Goal: Communication & Community: Answer question/provide support

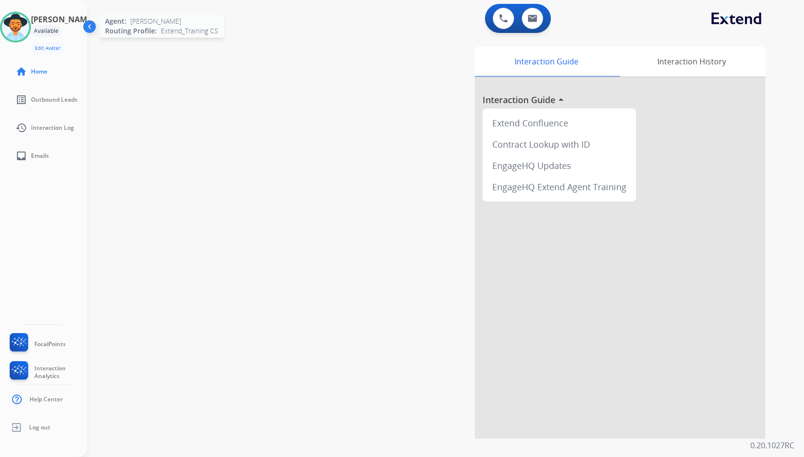
click at [29, 30] on img at bounding box center [15, 27] width 27 height 27
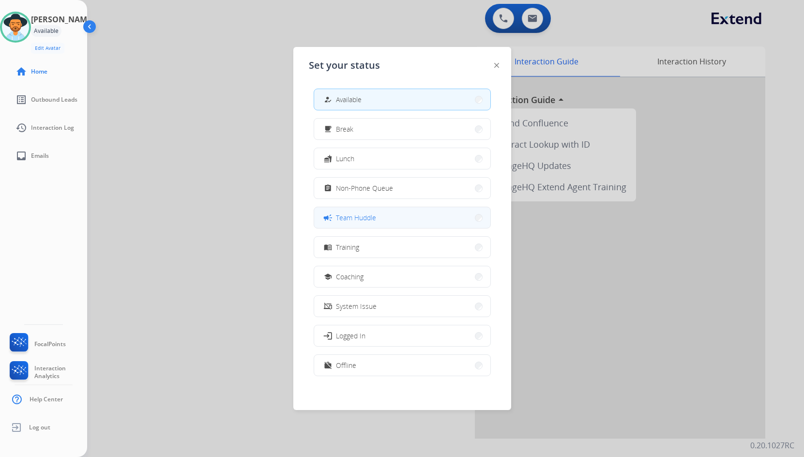
click at [375, 223] on button "campaign Team Huddle" at bounding box center [402, 217] width 176 height 21
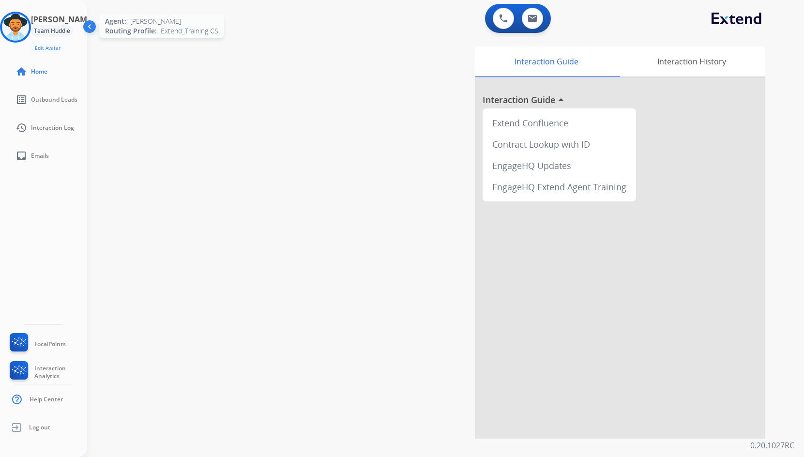
click at [27, 24] on img at bounding box center [15, 27] width 27 height 27
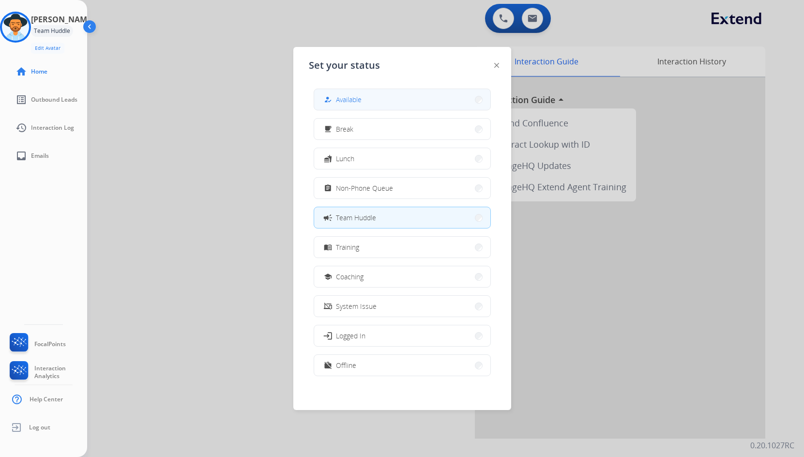
click at [423, 96] on button "how_to_reg Available" at bounding box center [402, 99] width 176 height 21
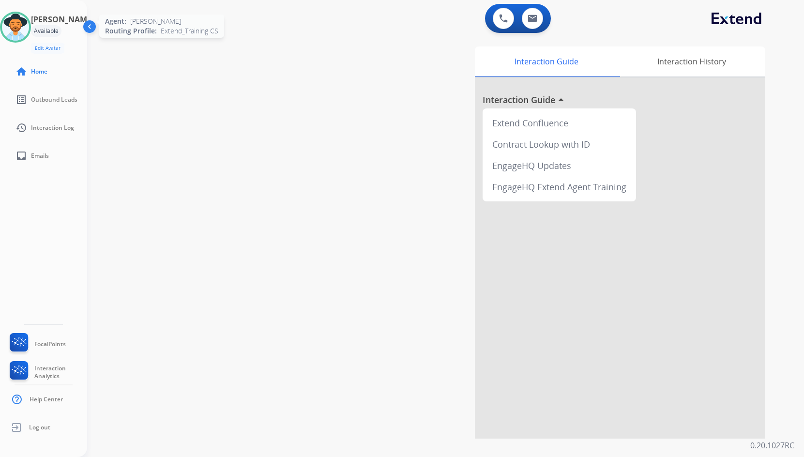
click at [28, 25] on img at bounding box center [15, 27] width 27 height 27
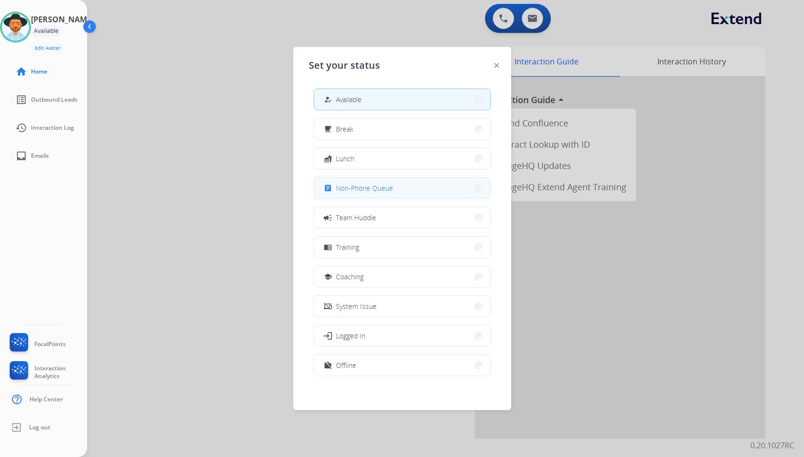
click at [369, 191] on span "Non-Phone Queue" at bounding box center [364, 188] width 57 height 10
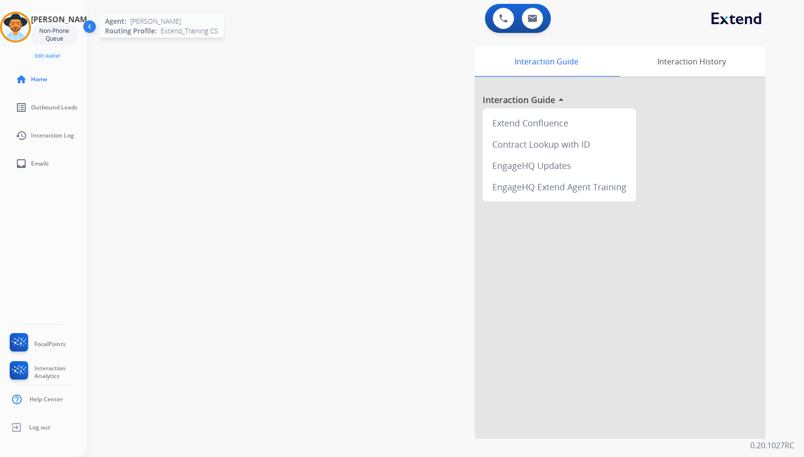
click at [24, 36] on img at bounding box center [15, 27] width 27 height 27
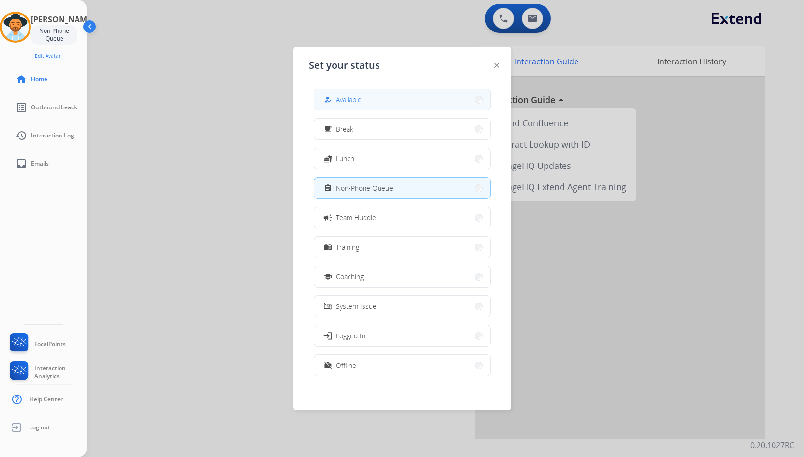
click at [437, 104] on button "how_to_reg Available" at bounding box center [402, 99] width 176 height 21
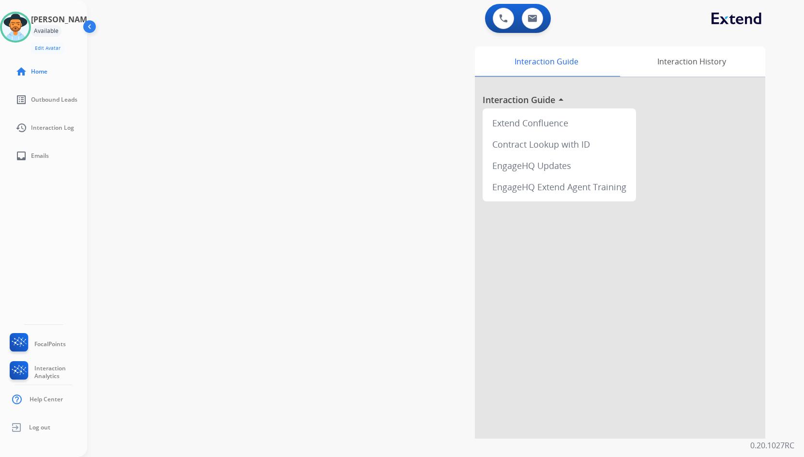
click at [279, 82] on div "swap_horiz Break voice bridge close_fullscreen Connect 3-Way Call merge_type Se…" at bounding box center [434, 237] width 694 height 404
click at [242, 153] on div "swap_horiz Break voice bridge close_fullscreen Connect 3-Way Call merge_type Se…" at bounding box center [434, 237] width 694 height 404
click at [26, 22] on img at bounding box center [15, 27] width 27 height 27
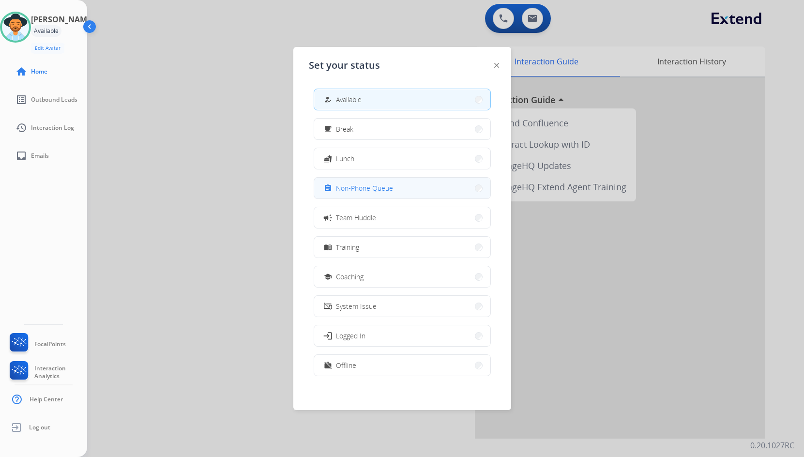
click at [422, 192] on button "assignment Non-Phone Queue" at bounding box center [402, 188] width 176 height 21
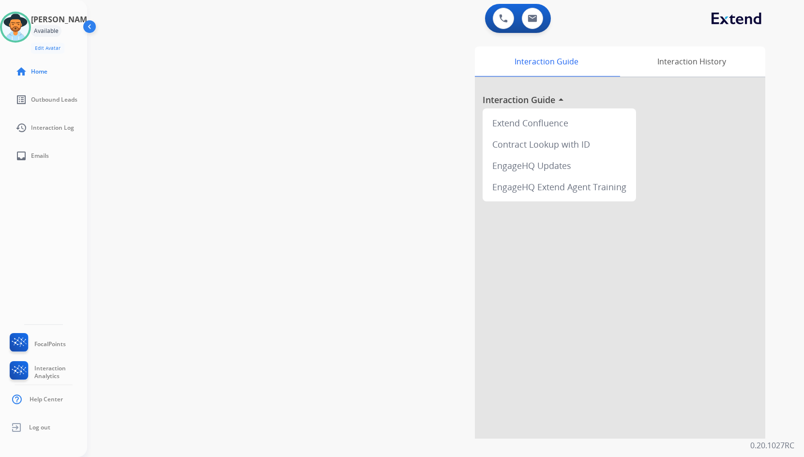
click at [246, 181] on div "swap_horiz Break voice bridge close_fullscreen Connect 3-Way Call merge_type Se…" at bounding box center [434, 237] width 694 height 404
click at [124, 173] on div "swap_horiz Break voice bridge close_fullscreen Connect 3-Way Call merge_type Se…" at bounding box center [434, 237] width 694 height 404
click at [88, 27] on img at bounding box center [90, 28] width 18 height 18
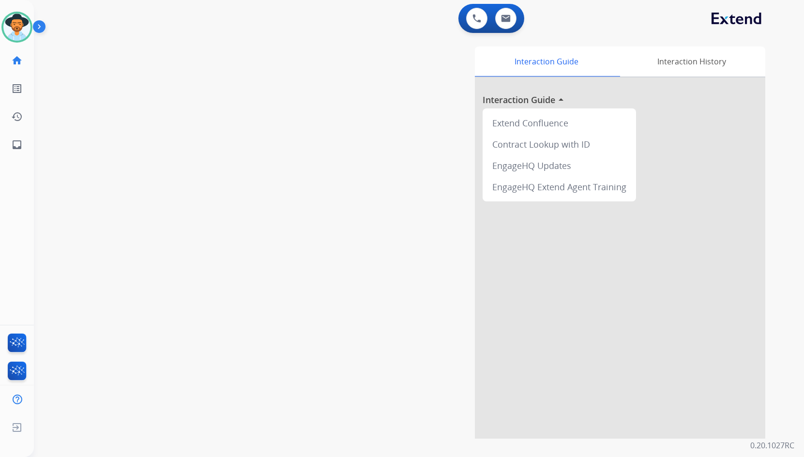
click at [44, 24] on img at bounding box center [41, 28] width 16 height 18
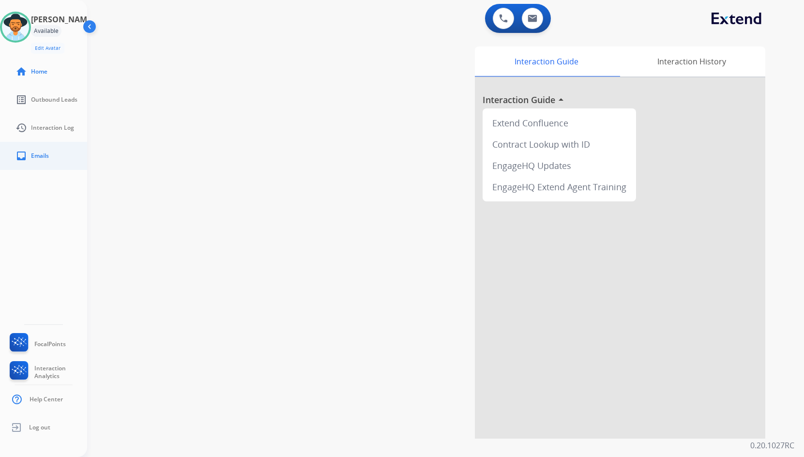
click at [36, 156] on span "Emails" at bounding box center [40, 156] width 18 height 8
select select "**********"
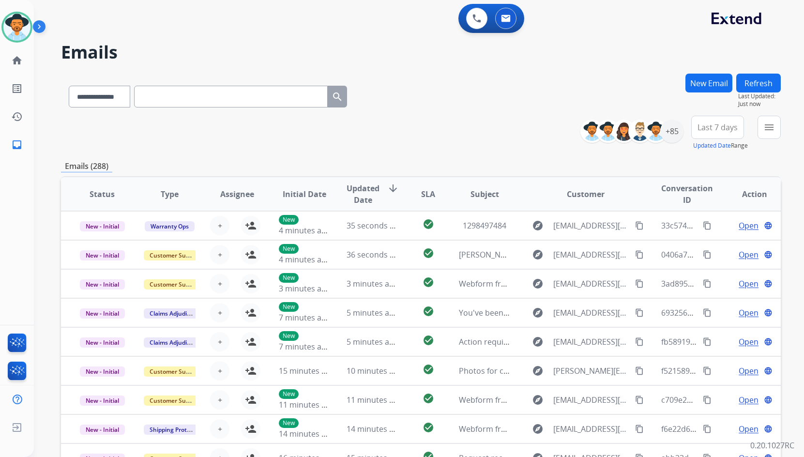
click at [712, 72] on div "**********" at bounding box center [407, 263] width 747 height 457
click at [704, 90] on button "New Email" at bounding box center [709, 83] width 47 height 19
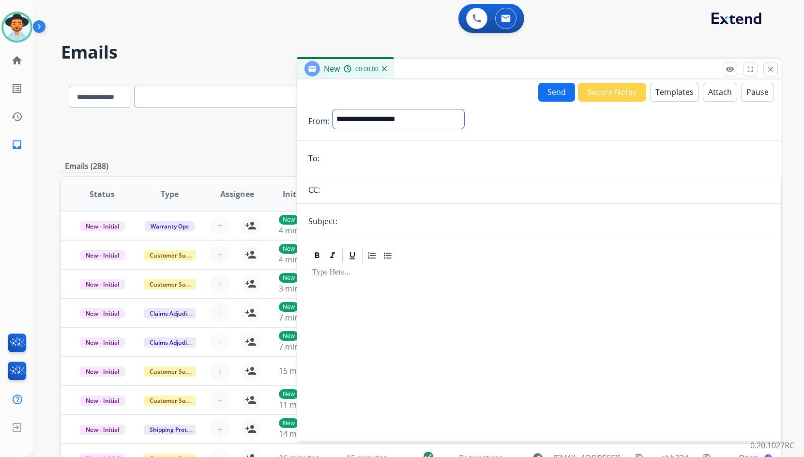
drag, startPoint x: 432, startPoint y: 113, endPoint x: 428, endPoint y: 125, distance: 12.7
click at [432, 113] on select "**********" at bounding box center [399, 118] width 132 height 19
select select "**********"
click at [333, 109] on select "**********" at bounding box center [399, 118] width 132 height 19
click at [354, 151] on input "email" at bounding box center [546, 159] width 447 height 19
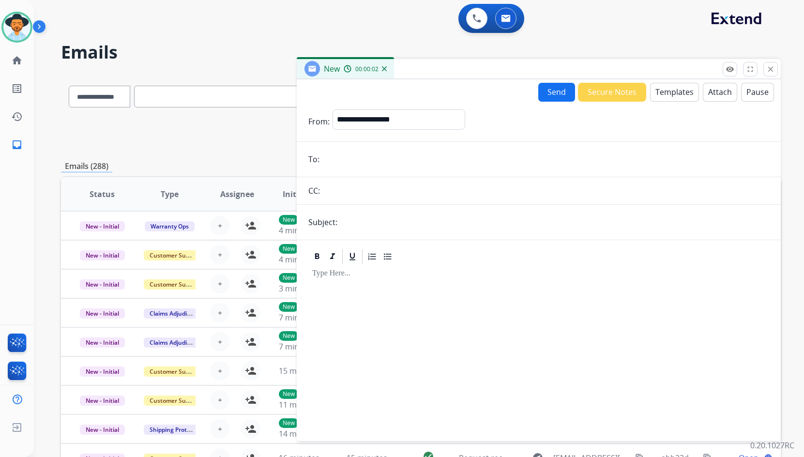
paste input "**********"
type input "**********"
click at [365, 222] on input "text" at bounding box center [554, 222] width 429 height 19
type input "**********"
click at [660, 97] on button "Templates" at bounding box center [674, 92] width 49 height 19
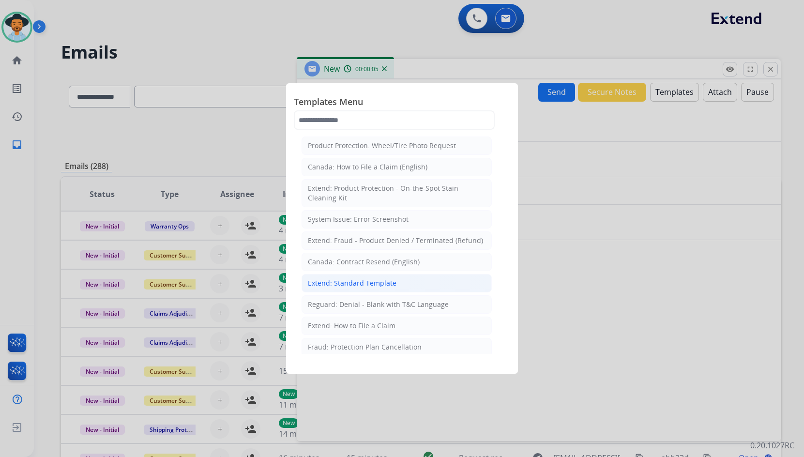
click at [365, 285] on div "Extend: Standard Template" at bounding box center [352, 283] width 89 height 10
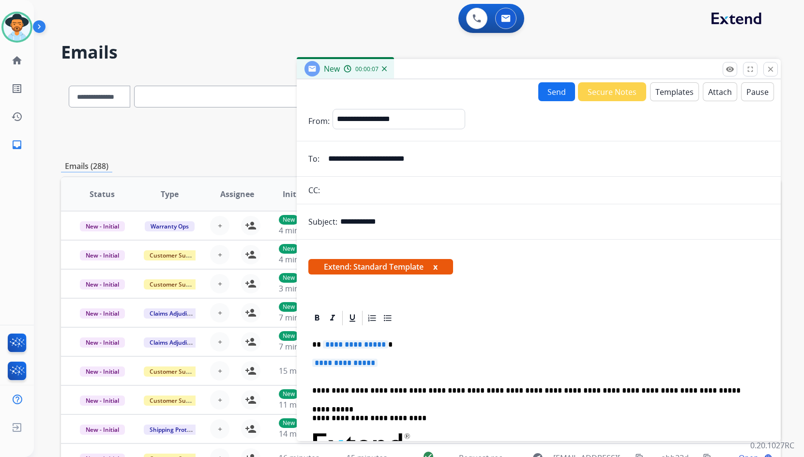
click at [353, 342] on span "**********" at bounding box center [355, 344] width 65 height 8
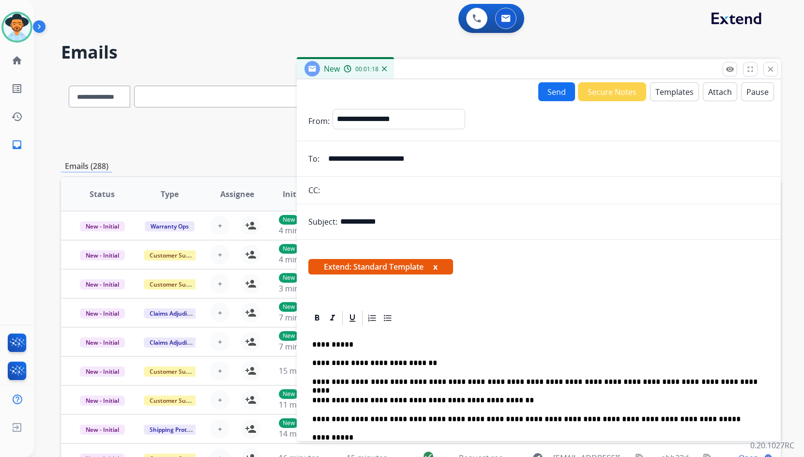
click at [561, 95] on button "Send" at bounding box center [557, 91] width 37 height 19
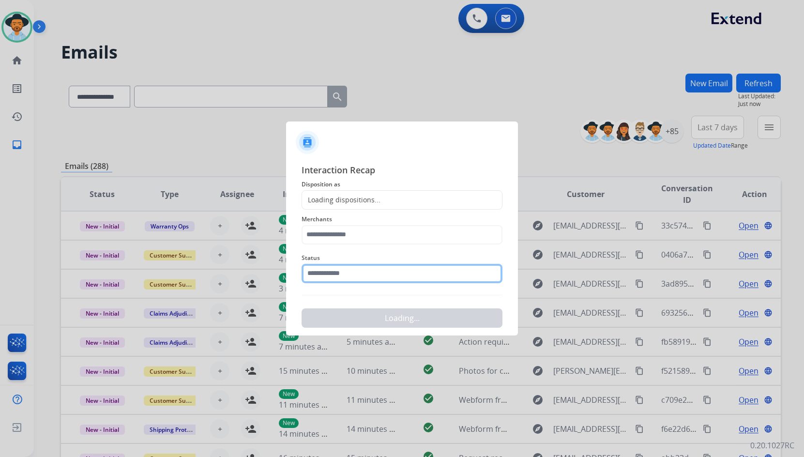
click at [391, 279] on input "text" at bounding box center [402, 273] width 201 height 19
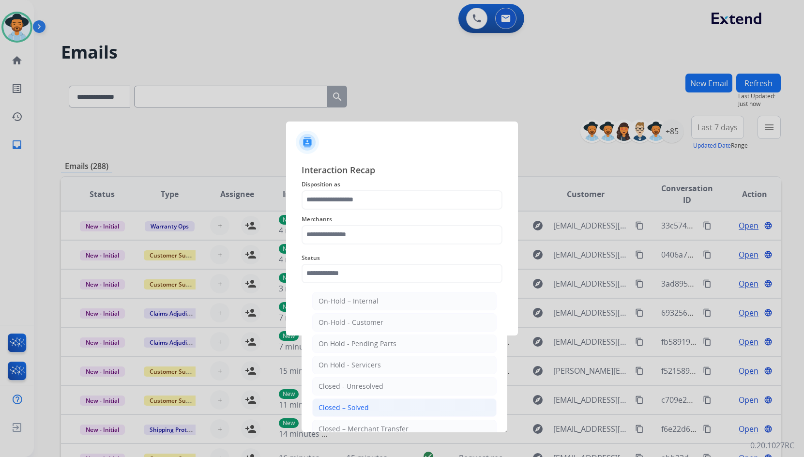
click at [380, 411] on li "Closed – Solved" at bounding box center [404, 408] width 185 height 18
type input "**********"
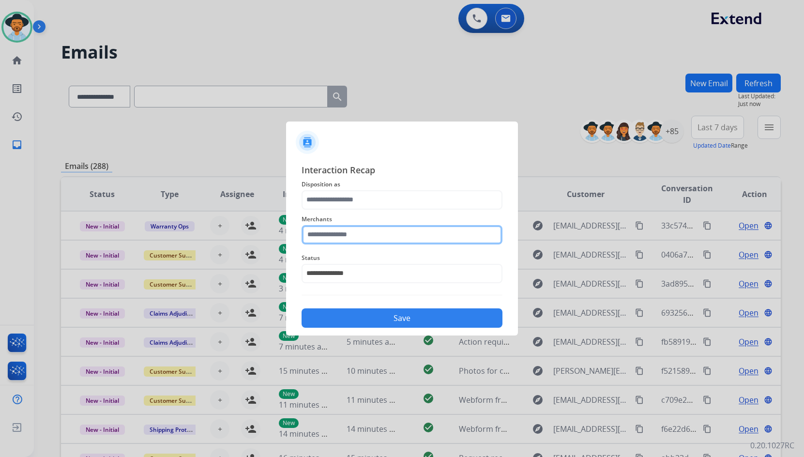
click at [400, 240] on input "text" at bounding box center [402, 234] width 201 height 19
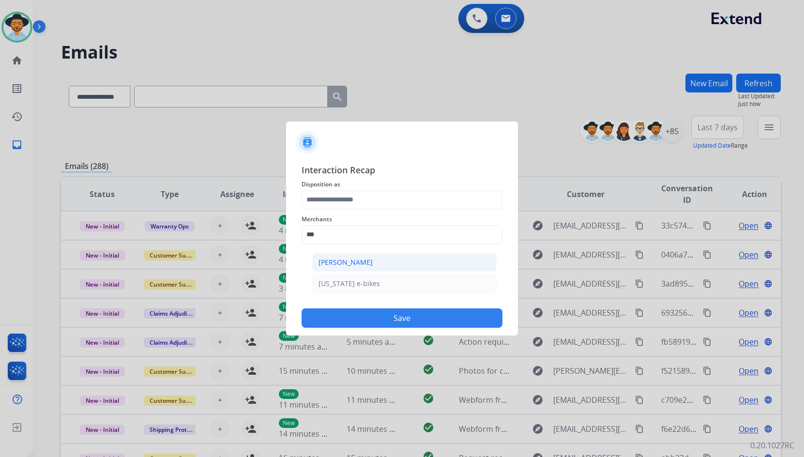
click at [367, 257] on li "[PERSON_NAME]" at bounding box center [404, 262] width 185 height 18
type input "**********"
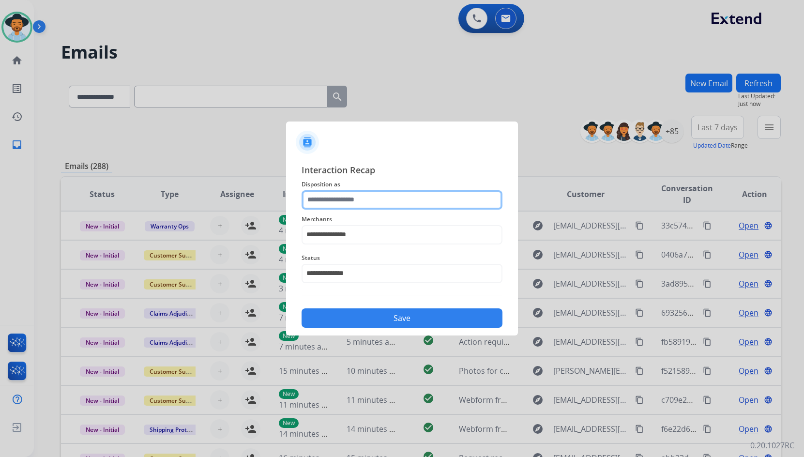
click at [370, 201] on input "text" at bounding box center [402, 199] width 201 height 19
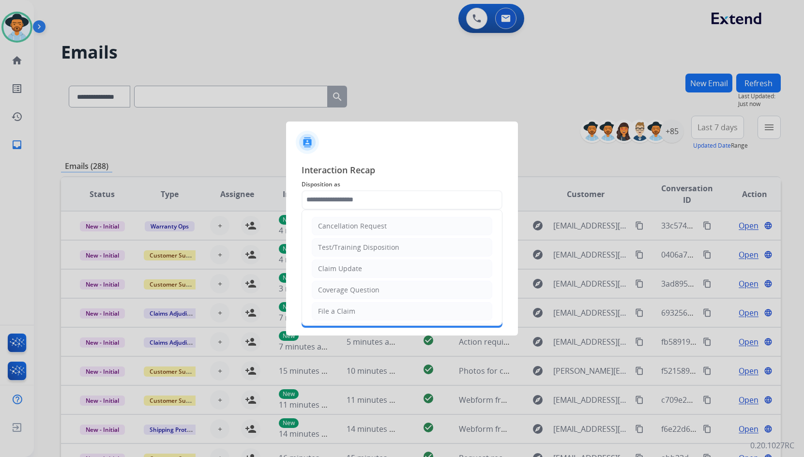
drag, startPoint x: 369, startPoint y: 272, endPoint x: 369, endPoint y: 284, distance: 11.7
click at [369, 271] on li "Claim Update" at bounding box center [402, 269] width 181 height 18
type input "**********"
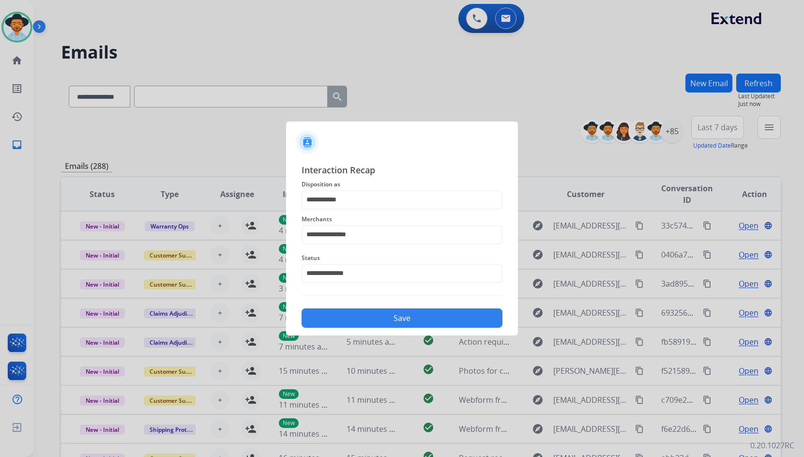
click at [365, 311] on button "Save" at bounding box center [402, 317] width 201 height 19
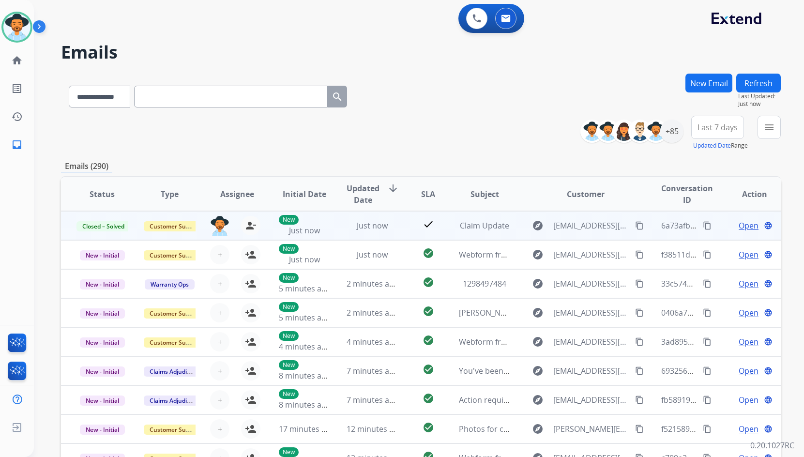
click at [703, 227] on mat-icon "content_copy" at bounding box center [707, 225] width 9 height 9
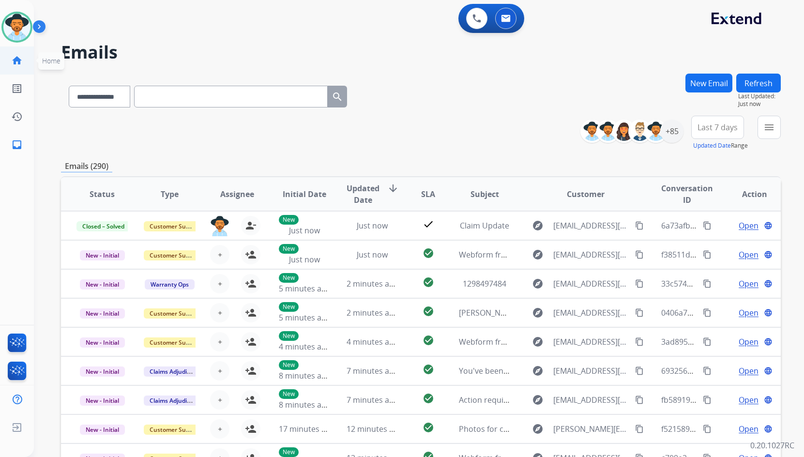
click at [8, 61] on link "home Home" at bounding box center [16, 60] width 27 height 27
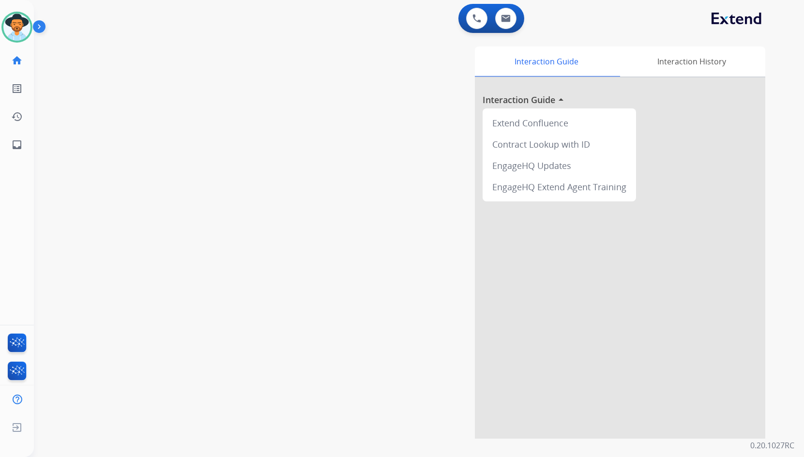
click at [39, 27] on img at bounding box center [41, 28] width 16 height 18
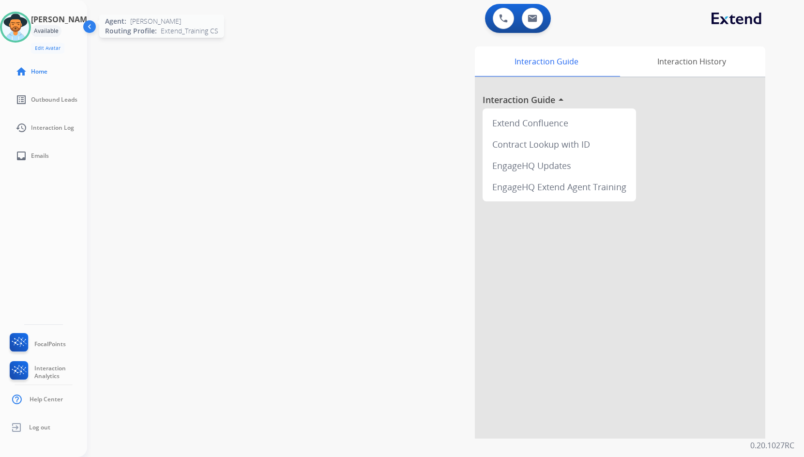
click at [31, 27] on div at bounding box center [15, 27] width 31 height 31
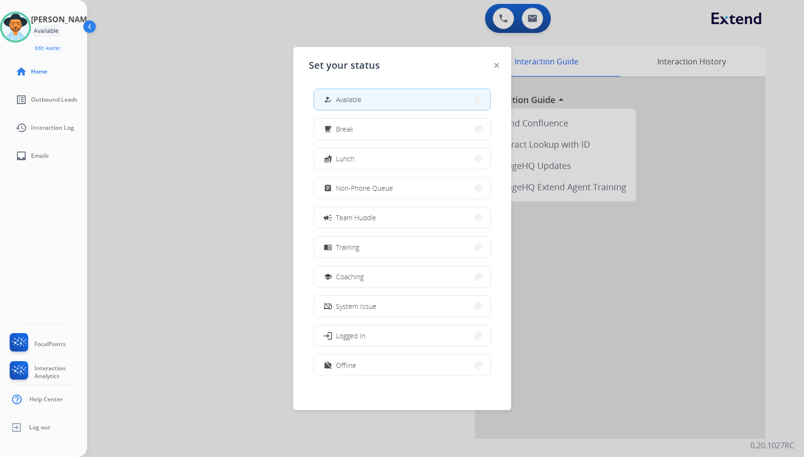
click at [154, 277] on div at bounding box center [402, 228] width 804 height 457
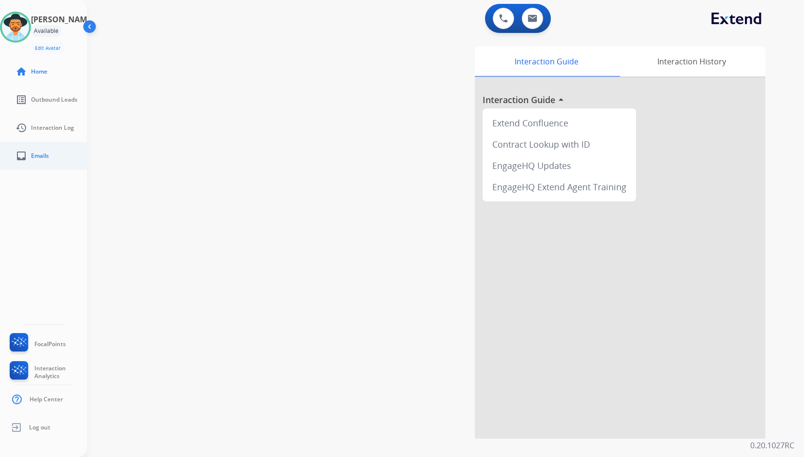
click at [61, 158] on link "inbox Emails" at bounding box center [51, 155] width 87 height 27
select select "**********"
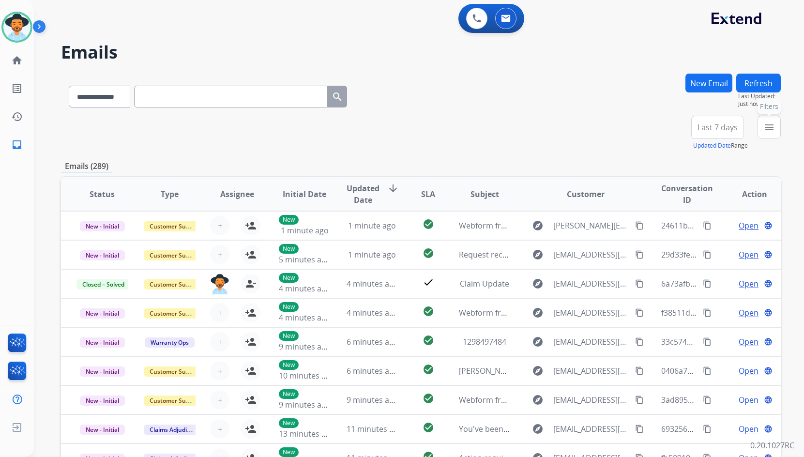
click at [762, 125] on button "menu Filters" at bounding box center [769, 127] width 23 height 23
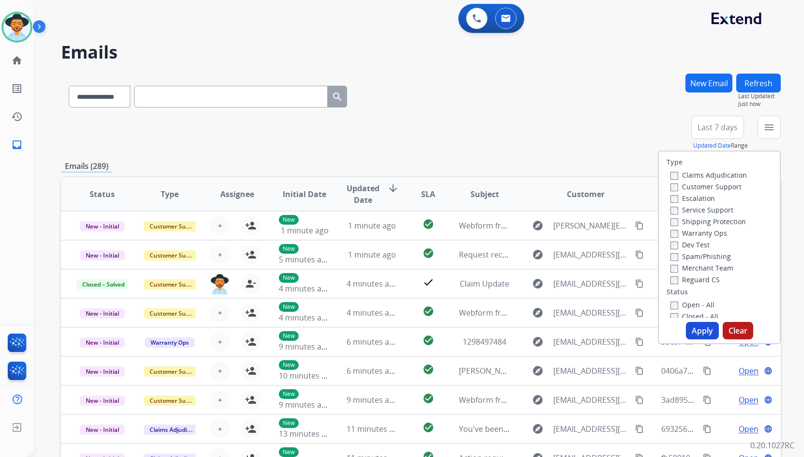
click at [710, 189] on label "Customer Support" at bounding box center [706, 186] width 71 height 9
click at [707, 221] on label "Shipping Protection" at bounding box center [709, 221] width 76 height 9
click at [690, 283] on label "Reguard CS" at bounding box center [695, 279] width 49 height 9
click at [686, 301] on label "Open - All" at bounding box center [693, 304] width 44 height 9
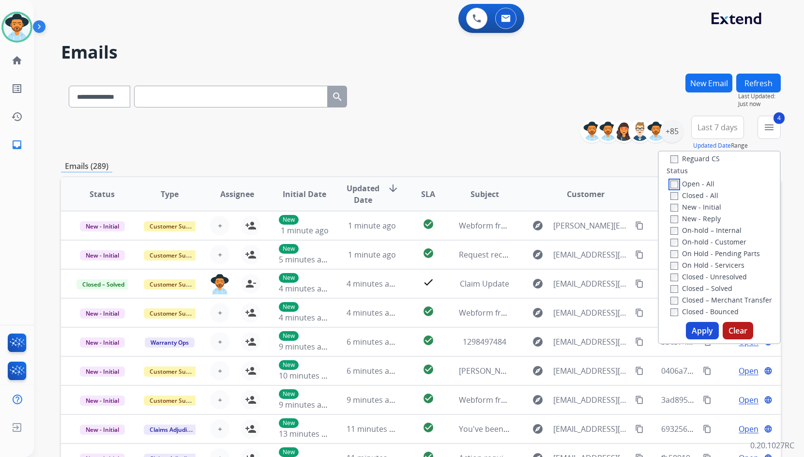
scroll to position [145, 0]
click at [697, 242] on label "On Hold - Servicers" at bounding box center [708, 240] width 74 height 9
click at [703, 226] on label "On Hold - Pending Parts" at bounding box center [716, 229] width 90 height 9
click at [705, 214] on label "On-hold - Customer" at bounding box center [709, 217] width 76 height 9
click at [706, 203] on label "On-hold – Internal" at bounding box center [706, 205] width 71 height 9
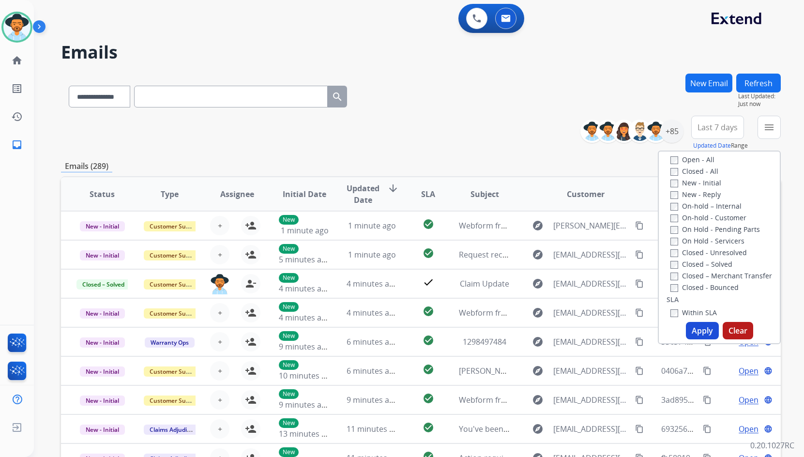
click at [705, 193] on label "New - Reply" at bounding box center [696, 194] width 50 height 9
click at [705, 184] on label "New - Initial" at bounding box center [696, 182] width 51 height 9
click at [698, 335] on button "Apply" at bounding box center [702, 330] width 33 height 17
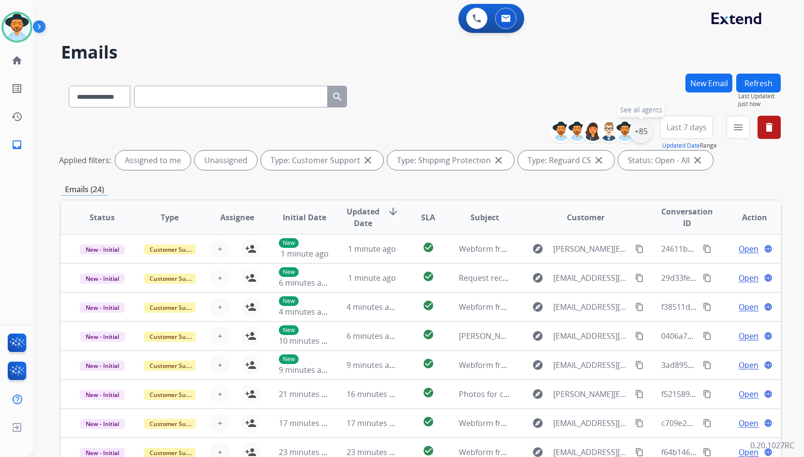
click at [648, 132] on div "+85" at bounding box center [641, 131] width 23 height 23
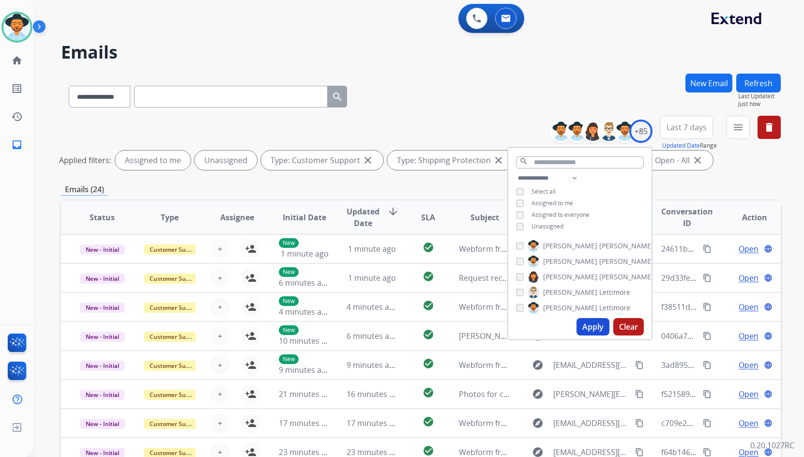
click at [553, 223] on span "Unassigned" at bounding box center [548, 226] width 32 height 8
click at [562, 257] on span "[PERSON_NAME]" at bounding box center [570, 262] width 54 height 10
click at [583, 323] on button "Apply" at bounding box center [593, 326] width 33 height 17
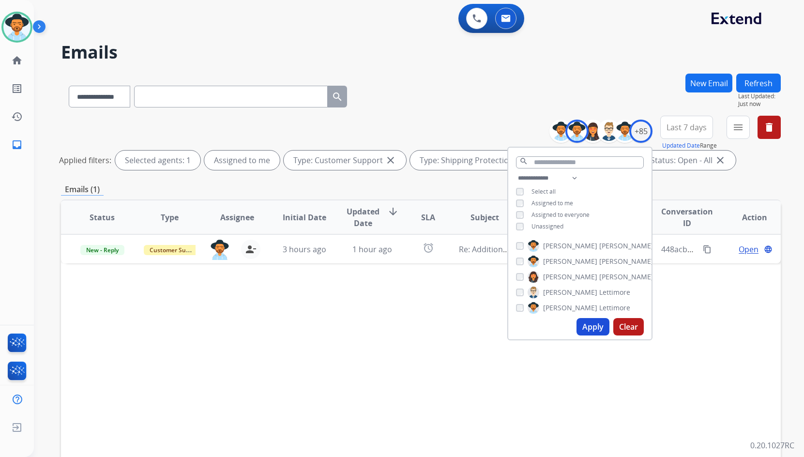
click at [387, 318] on div "Status Type Assignee Initial Date Updated Date arrow_downward SLA Subject Custo…" at bounding box center [421, 362] width 720 height 324
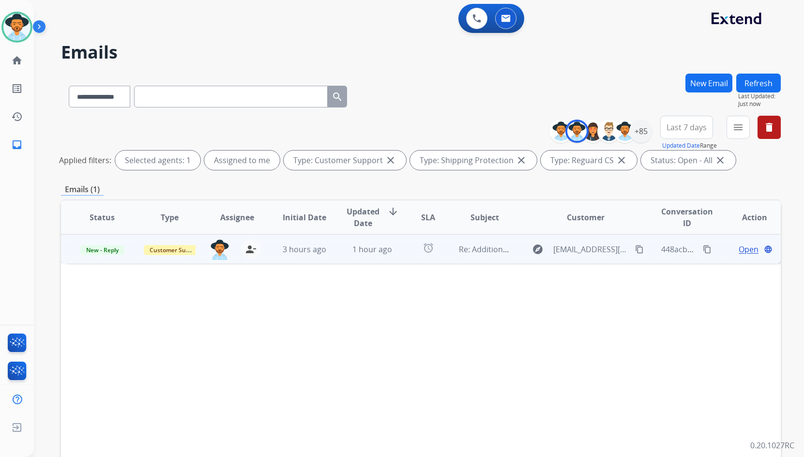
click at [720, 253] on td "Open language" at bounding box center [747, 248] width 67 height 29
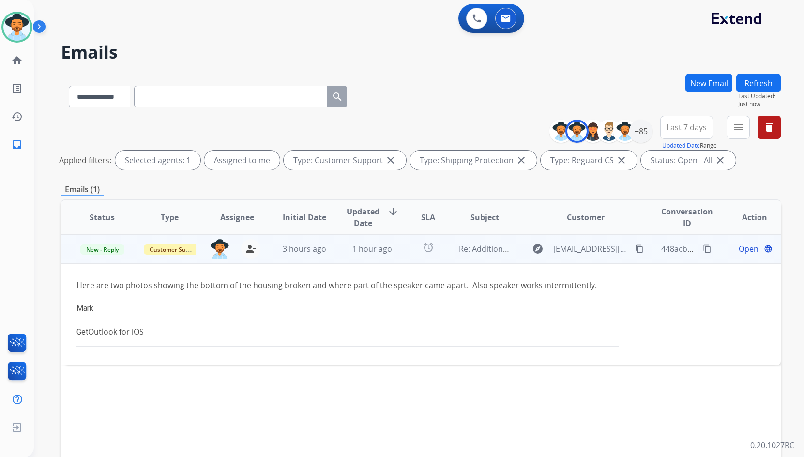
click at [729, 248] on div "Open language" at bounding box center [754, 249] width 51 height 12
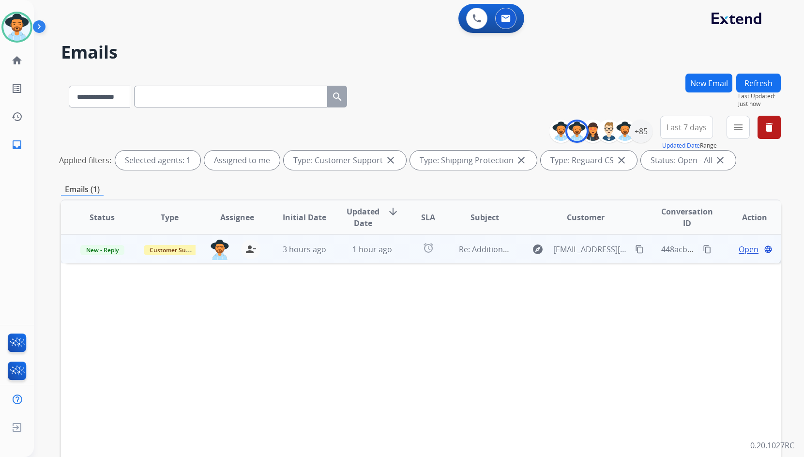
click at [744, 246] on span "Open" at bounding box center [749, 250] width 20 height 12
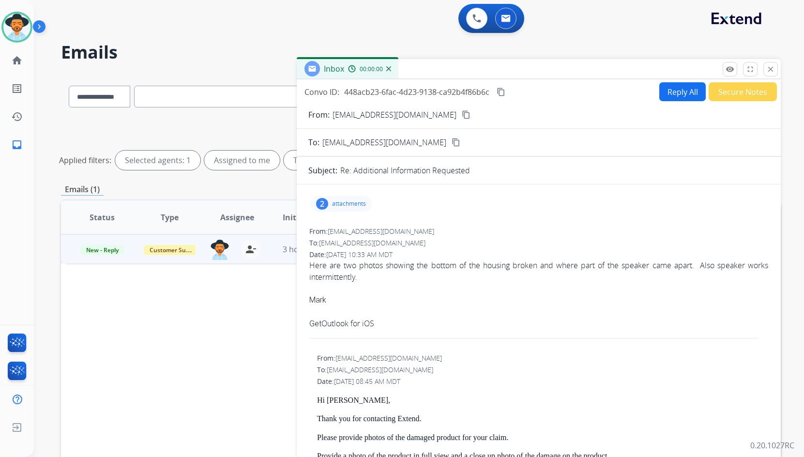
click at [325, 205] on div "2" at bounding box center [322, 204] width 12 height 12
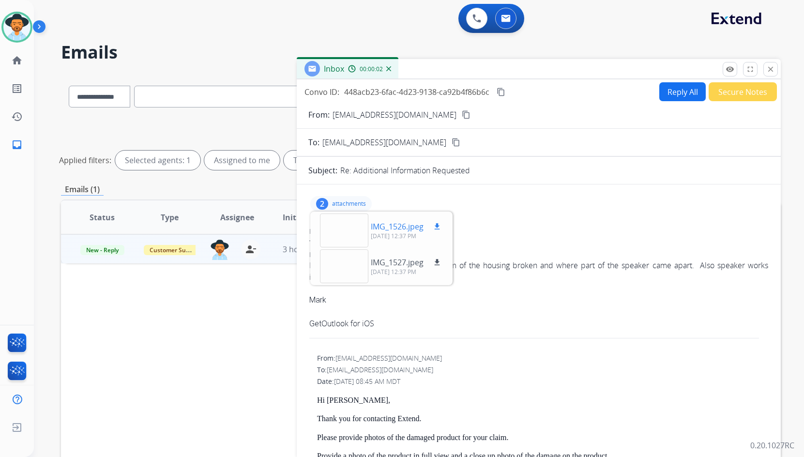
click at [352, 231] on div at bounding box center [344, 231] width 48 height 34
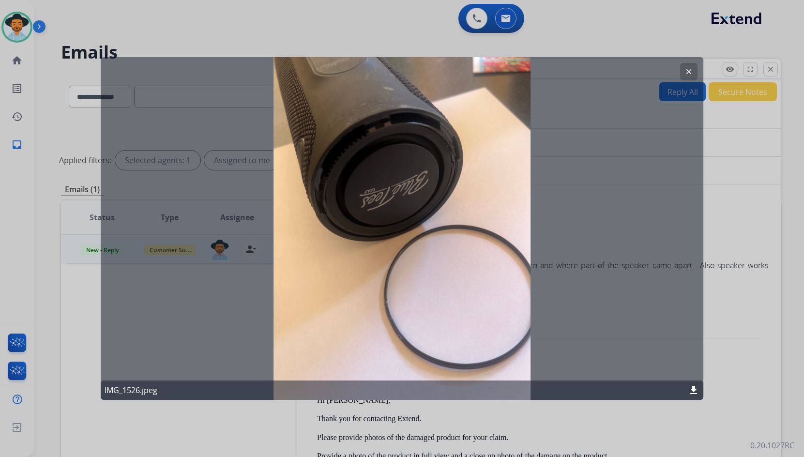
click at [686, 70] on mat-icon "clear" at bounding box center [689, 71] width 9 height 9
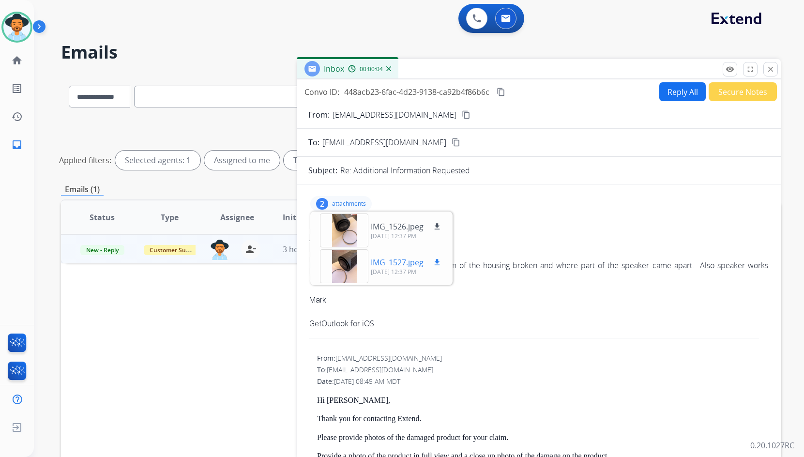
click at [363, 259] on div at bounding box center [344, 266] width 48 height 34
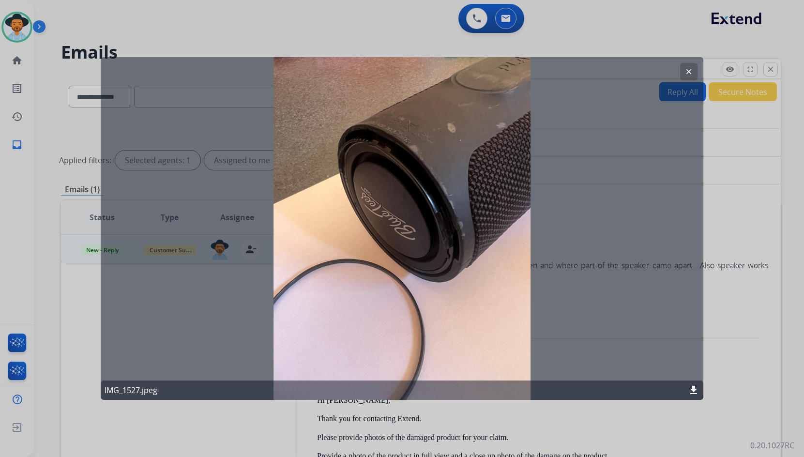
click at [687, 71] on mat-icon "clear" at bounding box center [689, 71] width 9 height 9
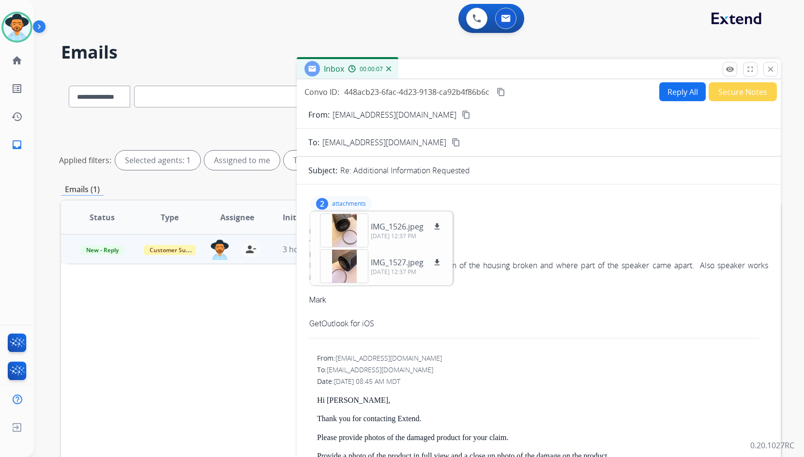
click at [462, 114] on mat-icon "content_copy" at bounding box center [466, 114] width 9 height 9
drag, startPoint x: 435, startPoint y: 230, endPoint x: 433, endPoint y: 242, distance: 12.2
click at [435, 230] on mat-icon "download" at bounding box center [437, 226] width 9 height 9
click at [432, 263] on button "download" at bounding box center [437, 263] width 12 height 12
click at [364, 205] on p "attachments" at bounding box center [349, 204] width 34 height 8
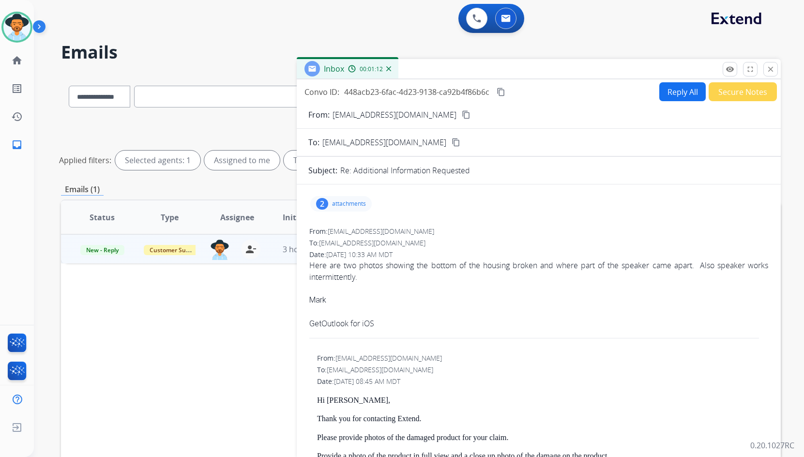
click at [338, 270] on div "Here are two photos showing the bottom of the housing broken and where part of …" at bounding box center [538, 271] width 459 height 23
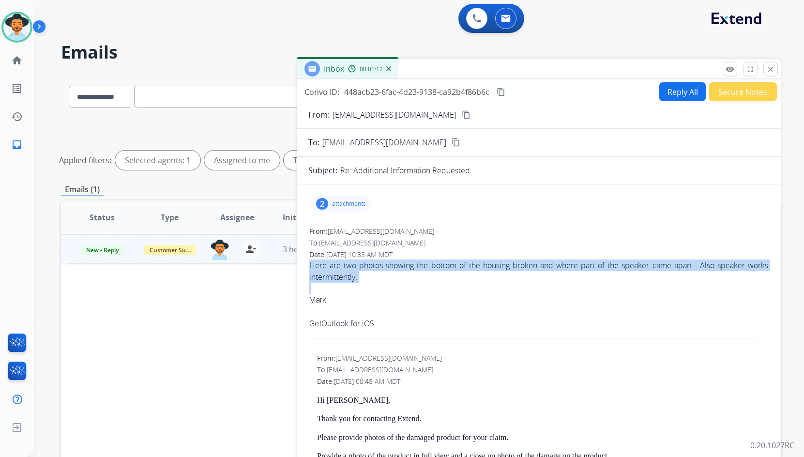
click at [338, 270] on div "Here are two photos showing the bottom of the housing broken and where part of …" at bounding box center [538, 271] width 459 height 23
copy div "Here are two photos showing the bottom of the housing broken and where part of …"
click at [496, 90] on button "content_copy" at bounding box center [501, 92] width 12 height 12
click at [668, 89] on button "Reply All" at bounding box center [683, 91] width 46 height 19
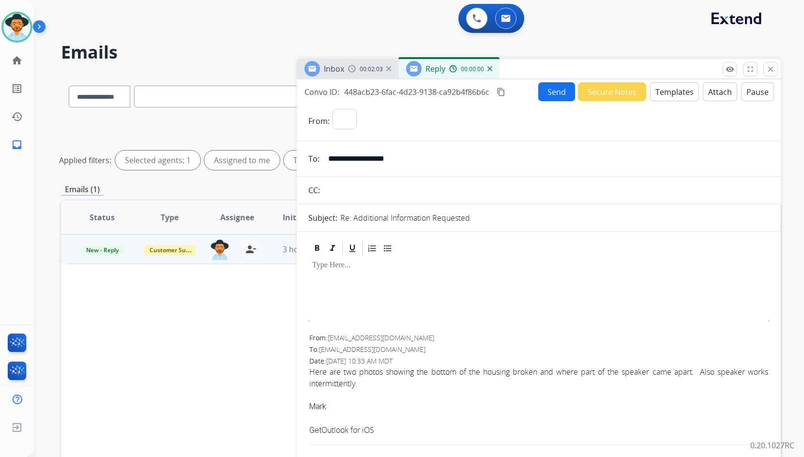
click at [668, 89] on button "Templates" at bounding box center [674, 91] width 49 height 19
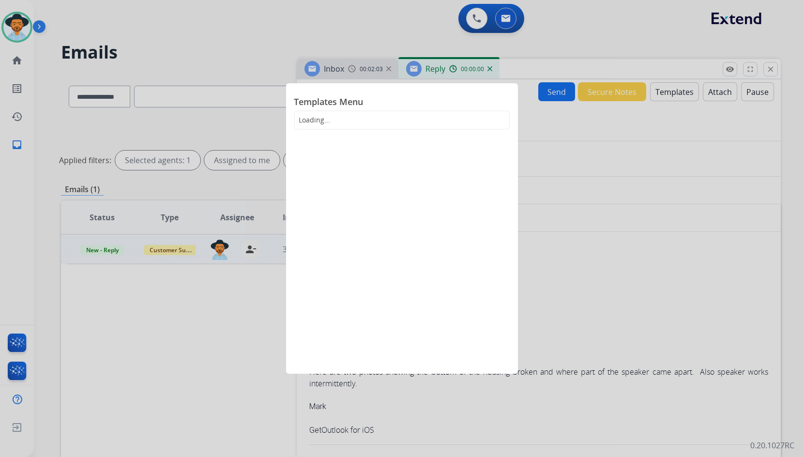
select select "**********"
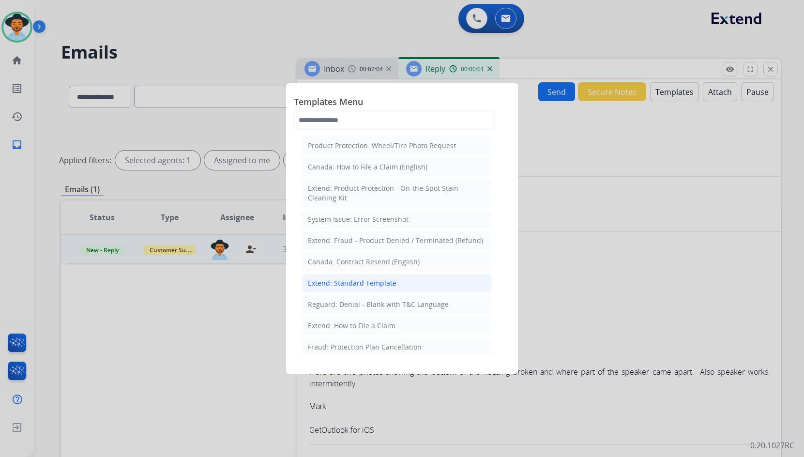
click at [367, 285] on div "Extend: Standard Template" at bounding box center [352, 283] width 89 height 10
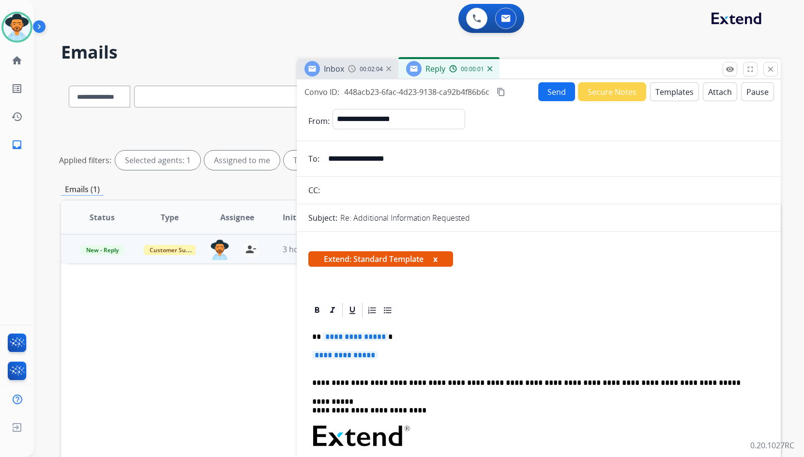
click at [351, 335] on span "**********" at bounding box center [355, 337] width 65 height 8
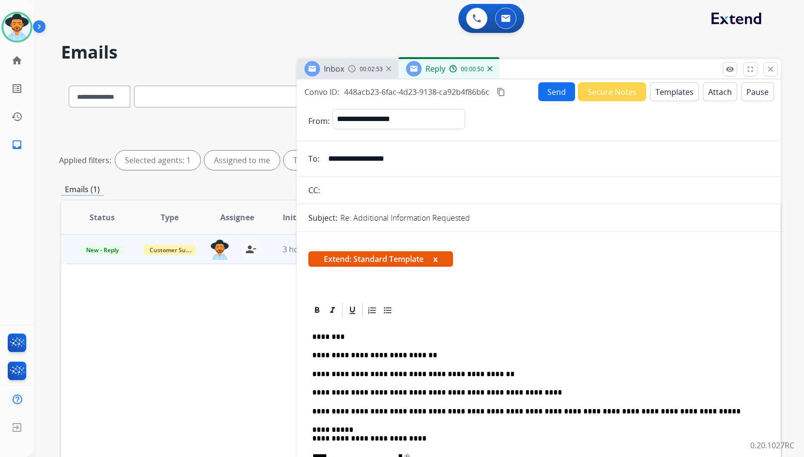
click at [555, 95] on button "Send" at bounding box center [557, 91] width 37 height 19
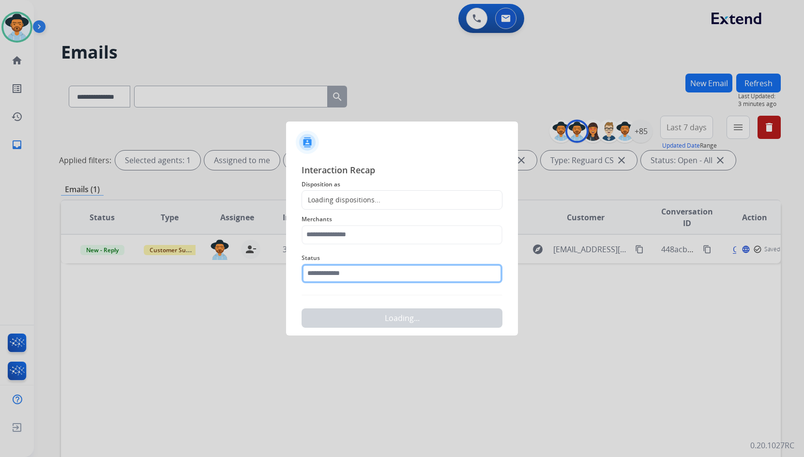
click at [385, 276] on input "text" at bounding box center [402, 273] width 201 height 19
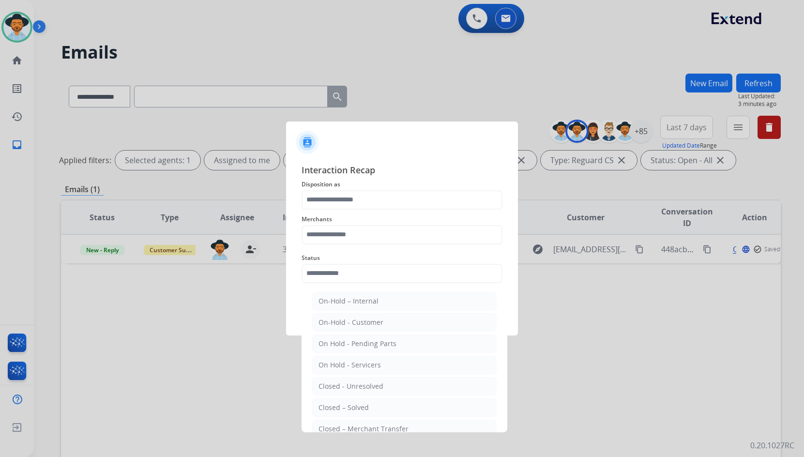
click at [369, 403] on li "Closed – Solved" at bounding box center [404, 408] width 185 height 18
type input "**********"
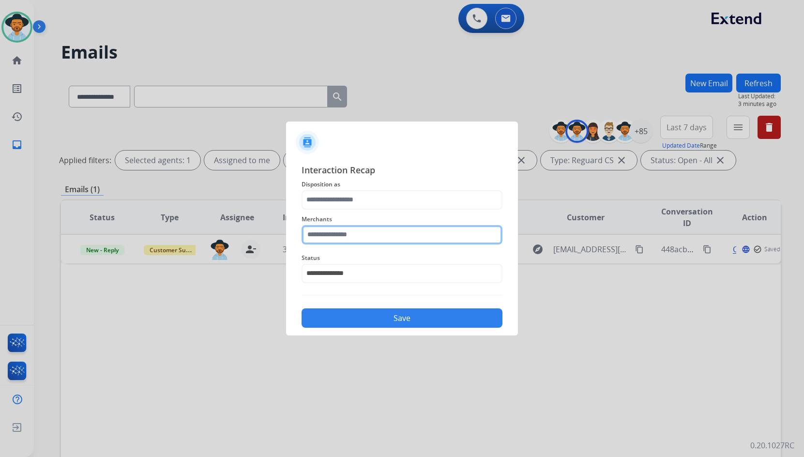
click at [369, 233] on input "text" at bounding box center [402, 234] width 201 height 19
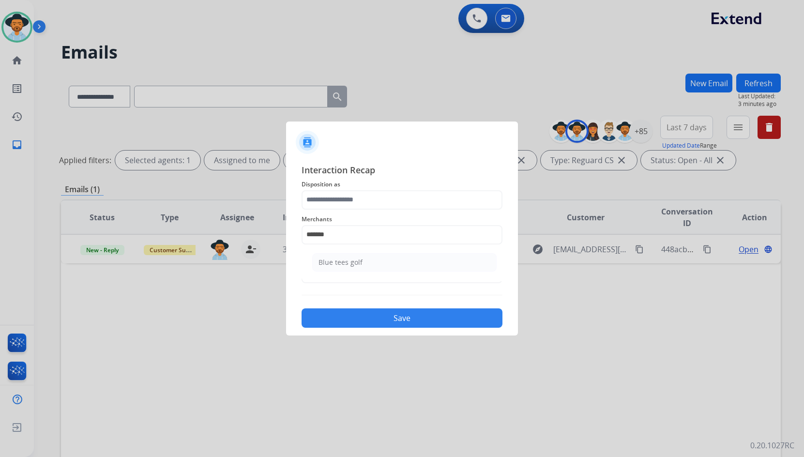
click at [403, 261] on li "Blue tees golf" at bounding box center [404, 262] width 185 height 18
type input "**********"
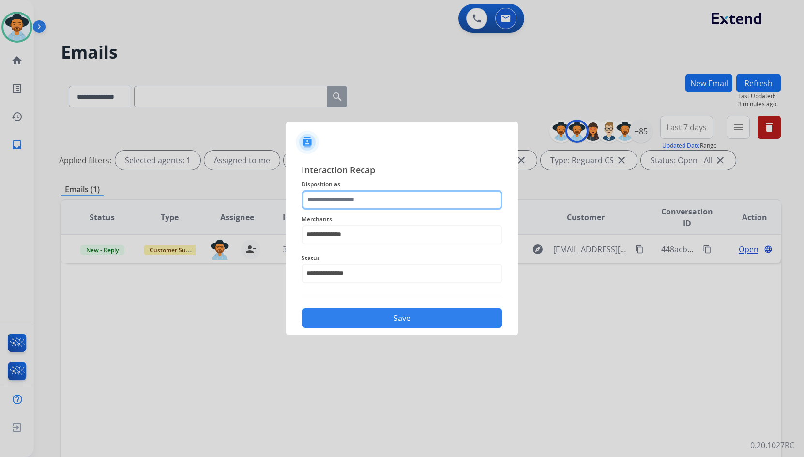
click at [400, 201] on input "text" at bounding box center [402, 199] width 201 height 19
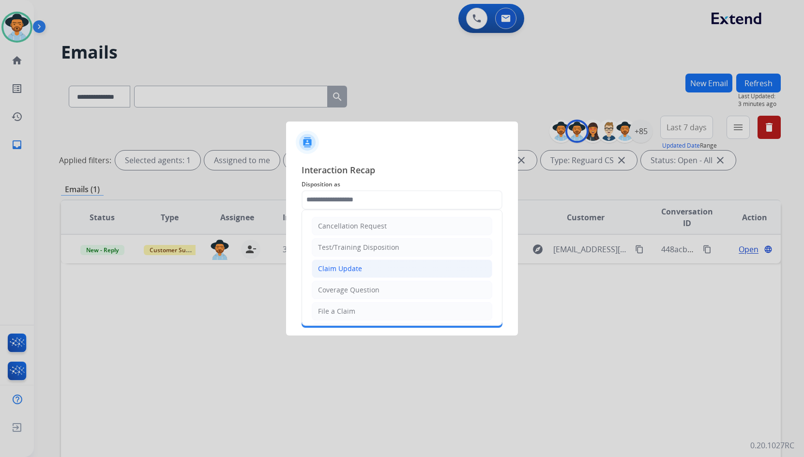
click at [351, 263] on li "Claim Update" at bounding box center [402, 269] width 181 height 18
type input "**********"
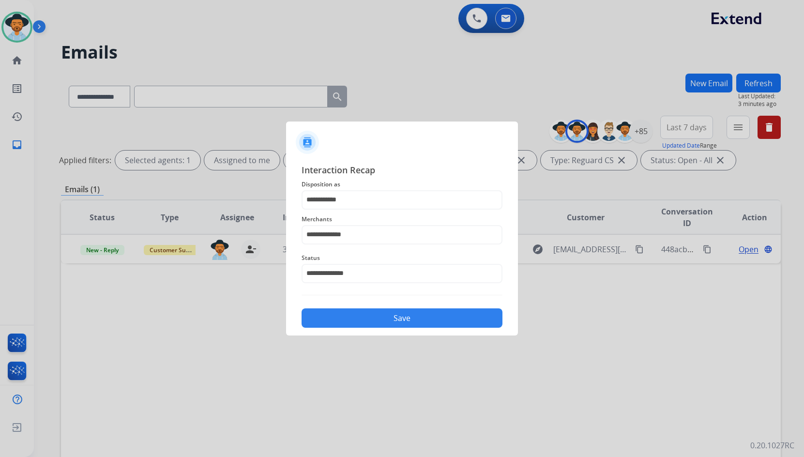
click at [365, 316] on button "Save" at bounding box center [402, 317] width 201 height 19
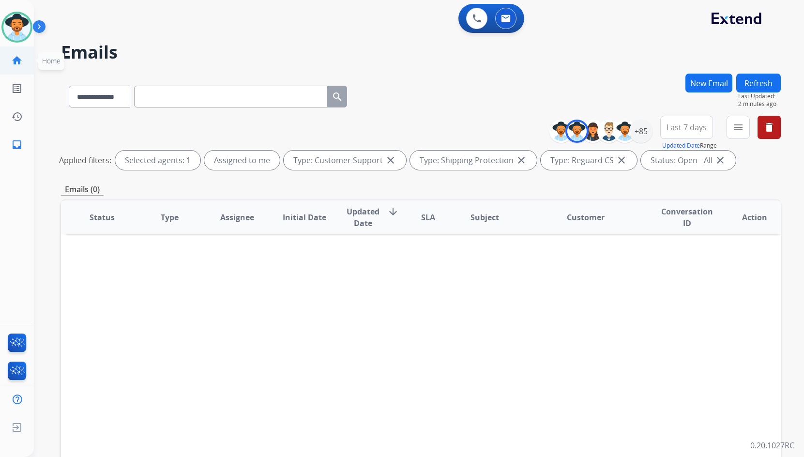
click at [24, 55] on link "home Home" at bounding box center [16, 60] width 27 height 27
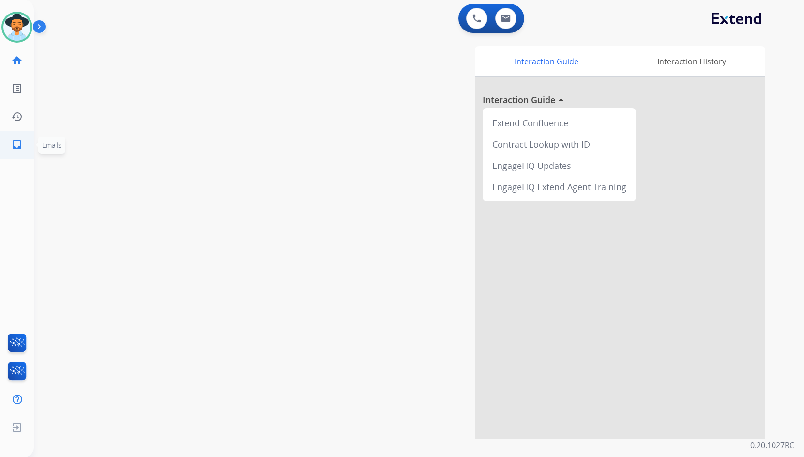
click at [22, 144] on mat-icon "inbox" at bounding box center [17, 145] width 12 height 12
select select "**********"
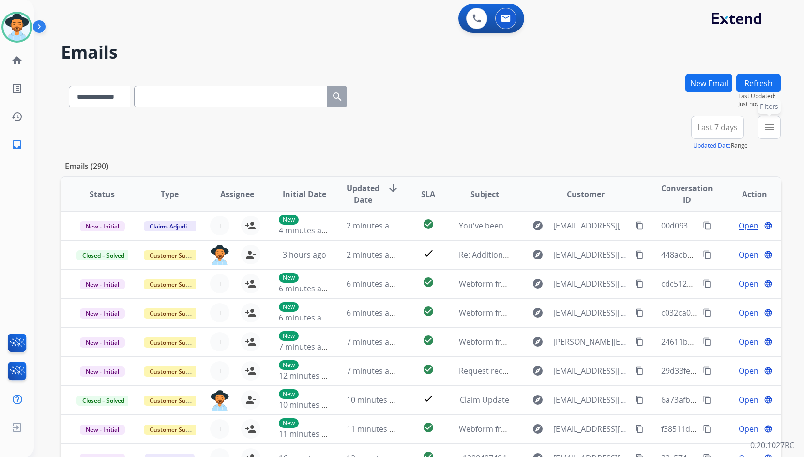
click at [773, 128] on mat-icon "menu" at bounding box center [770, 128] width 12 height 12
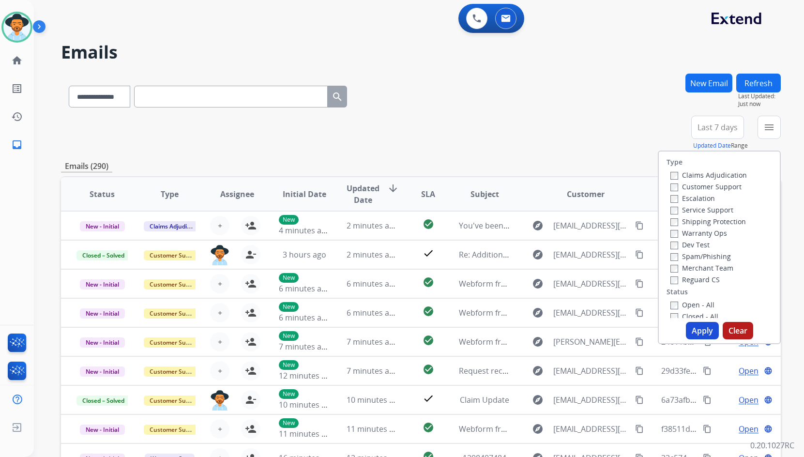
click at [710, 186] on label "Customer Support" at bounding box center [706, 186] width 71 height 9
click at [713, 225] on label "Shipping Protection" at bounding box center [709, 221] width 76 height 9
click at [701, 279] on label "Reguard CS" at bounding box center [695, 279] width 49 height 9
click at [698, 307] on label "Open - All" at bounding box center [693, 304] width 44 height 9
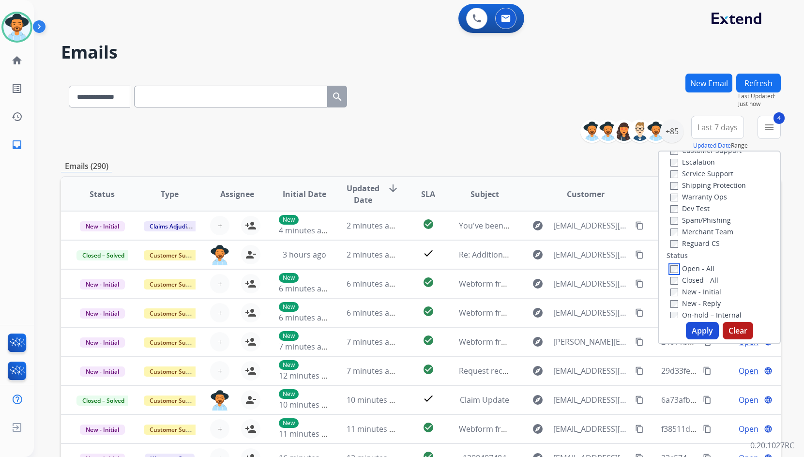
scroll to position [97, 0]
click at [720, 292] on label "On Hold - Servicers" at bounding box center [708, 289] width 74 height 9
click at [723, 277] on label "On Hold - Pending Parts" at bounding box center [716, 277] width 90 height 9
click at [719, 262] on label "On-hold - Customer" at bounding box center [709, 266] width 76 height 9
drag, startPoint x: 713, startPoint y: 253, endPoint x: 707, endPoint y: 249, distance: 7.7
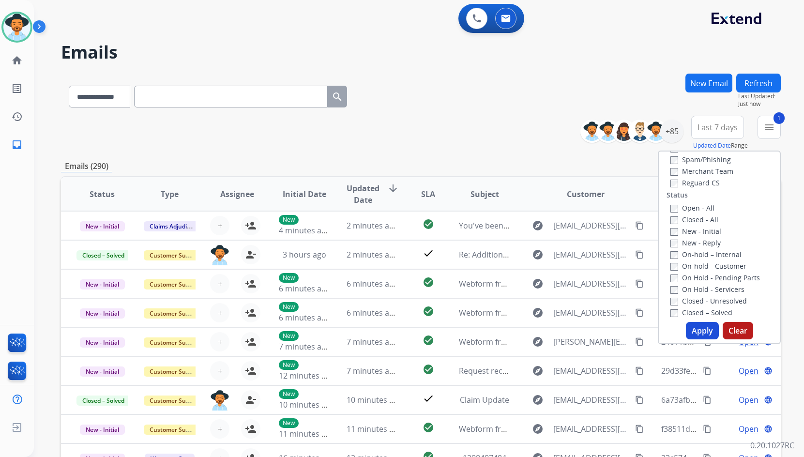
click at [713, 253] on label "On-hold – Internal" at bounding box center [706, 254] width 71 height 9
click at [697, 241] on label "New - Reply" at bounding box center [696, 242] width 50 height 9
click at [696, 233] on label "New - Initial" at bounding box center [696, 231] width 51 height 9
click at [696, 337] on button "Apply" at bounding box center [702, 330] width 33 height 17
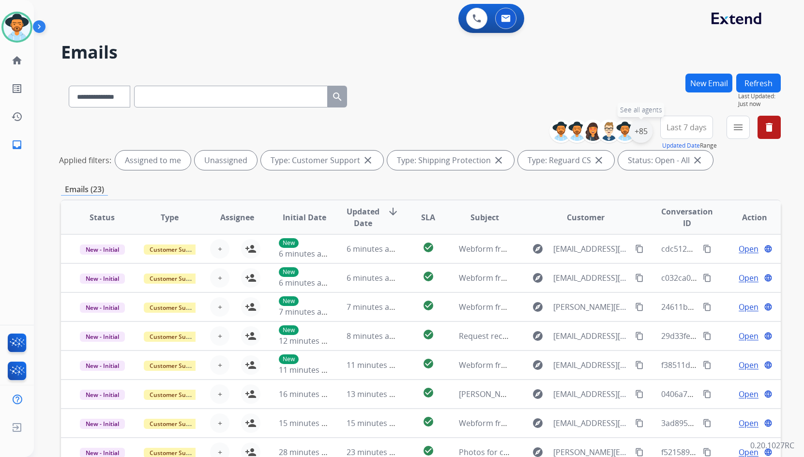
click at [641, 132] on div "+85" at bounding box center [641, 131] width 23 height 23
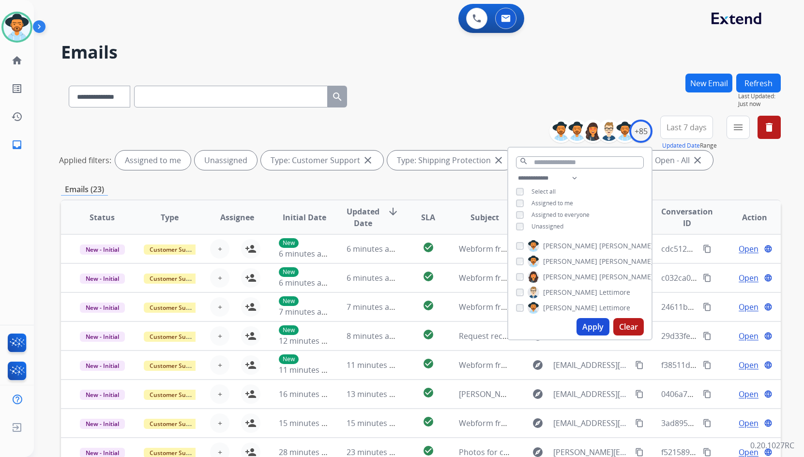
click at [551, 227] on span "Unassigned" at bounding box center [548, 226] width 32 height 8
click at [557, 260] on span "[PERSON_NAME]" at bounding box center [570, 262] width 54 height 10
click at [597, 335] on button "Apply" at bounding box center [593, 326] width 33 height 17
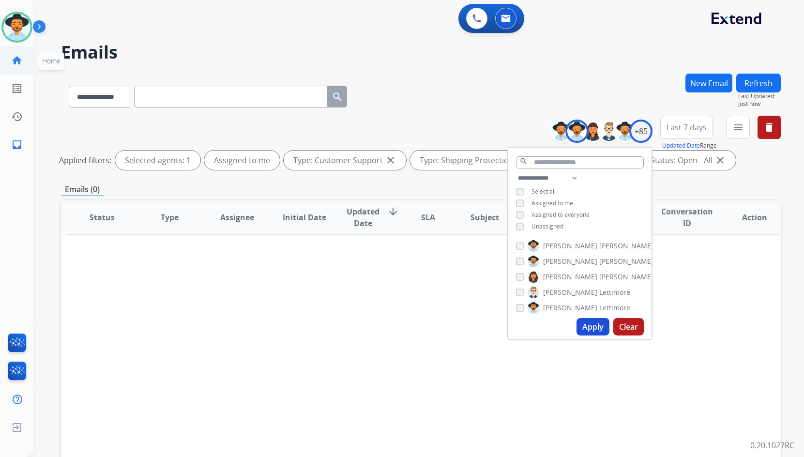
click at [12, 64] on mat-icon "home" at bounding box center [17, 61] width 12 height 12
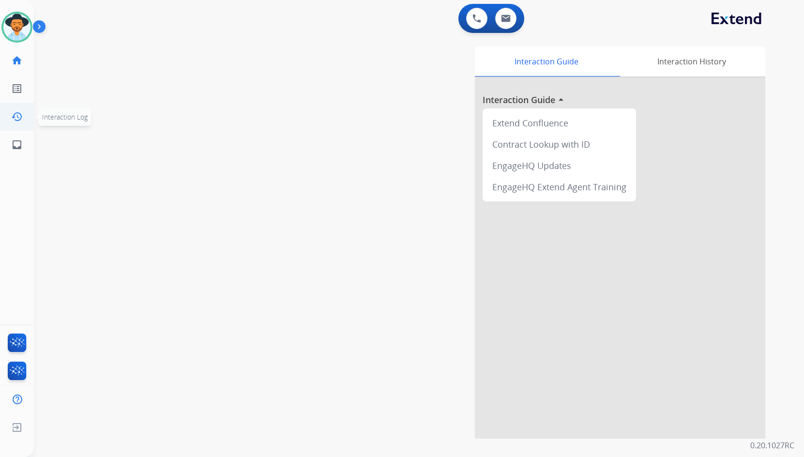
click at [10, 129] on link "history Interaction Log" at bounding box center [16, 116] width 27 height 27
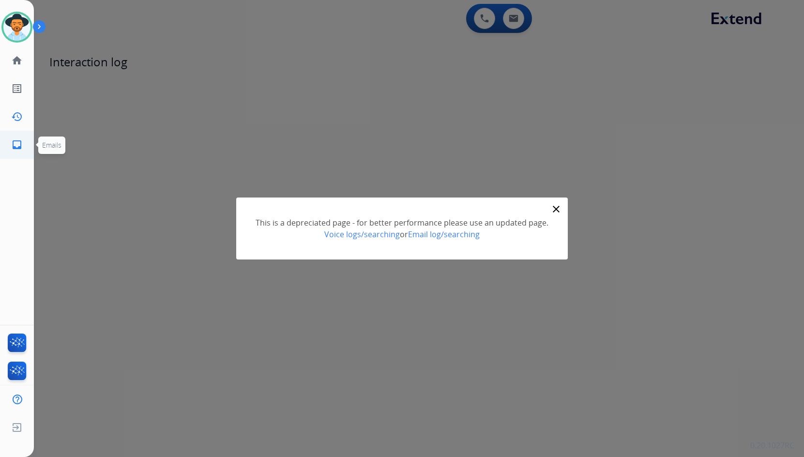
click at [14, 142] on mat-icon "inbox" at bounding box center [17, 145] width 12 height 12
select select "**********"
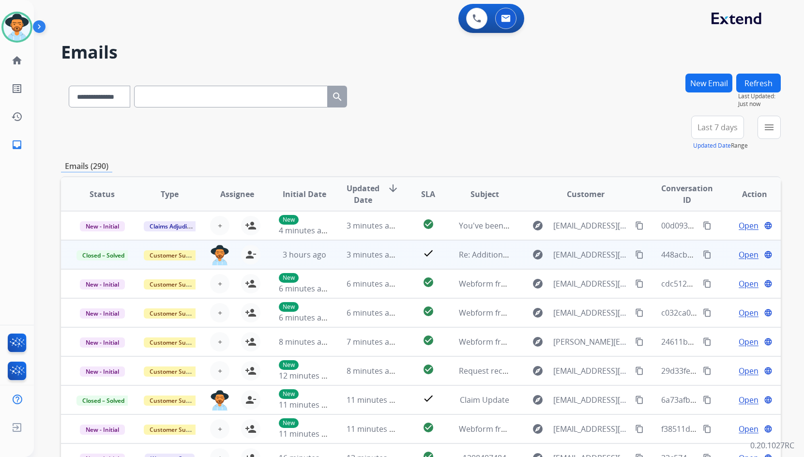
click at [715, 256] on td "Open language" at bounding box center [747, 254] width 67 height 29
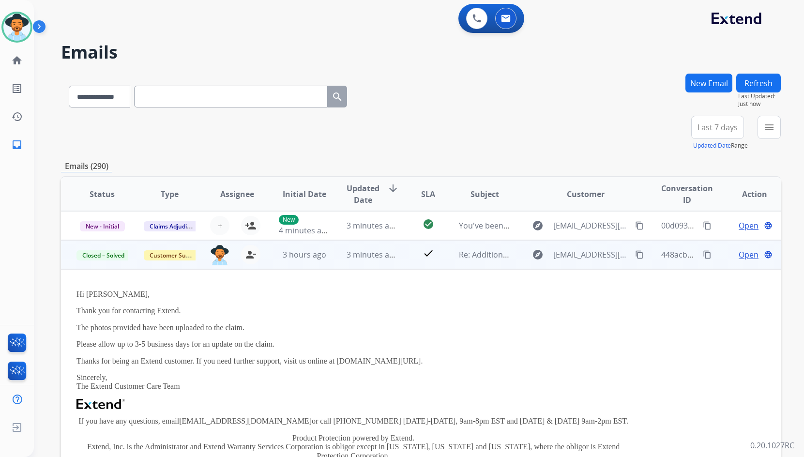
scroll to position [29, 0]
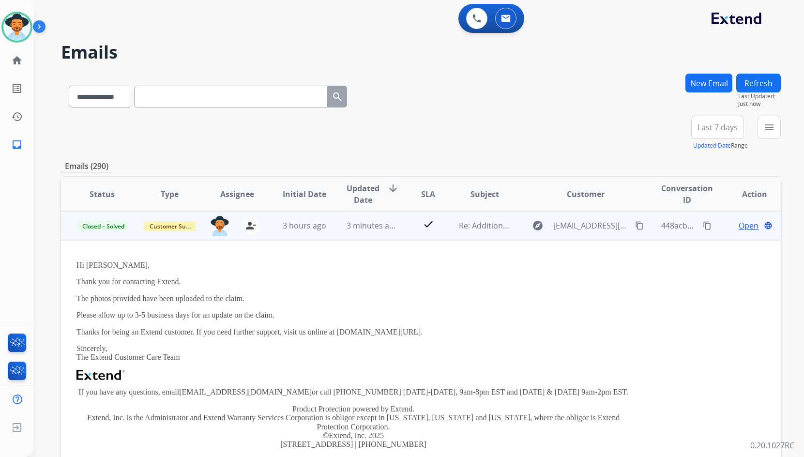
click at [635, 227] on mat-icon "content_copy" at bounding box center [639, 225] width 9 height 9
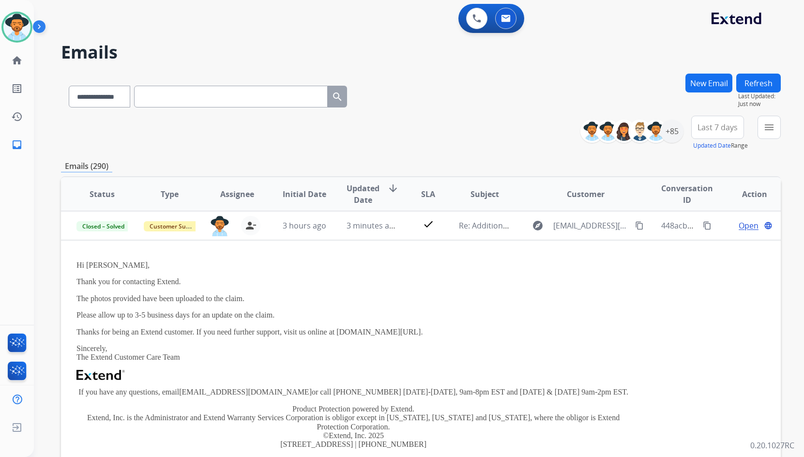
click at [692, 76] on button "New Email" at bounding box center [709, 83] width 47 height 19
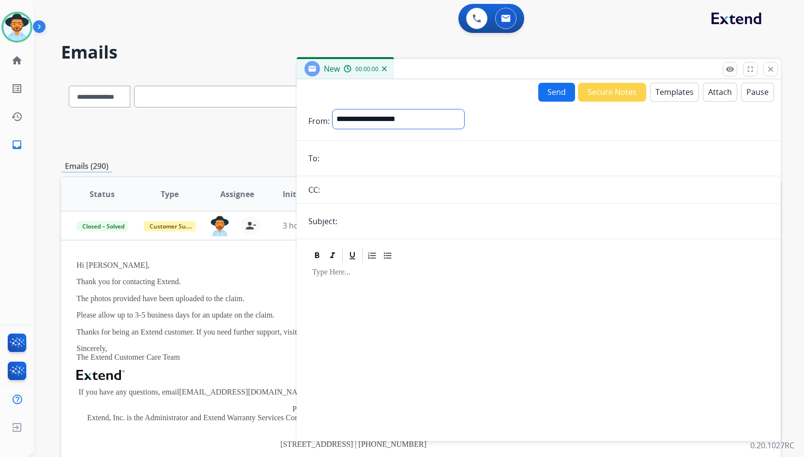
click at [415, 127] on select "**********" at bounding box center [399, 118] width 132 height 19
select select "**********"
click at [333, 109] on select "**********" at bounding box center [399, 118] width 132 height 19
drag, startPoint x: 361, startPoint y: 227, endPoint x: 370, endPoint y: 238, distance: 14.4
click at [361, 227] on input "text" at bounding box center [554, 222] width 429 height 19
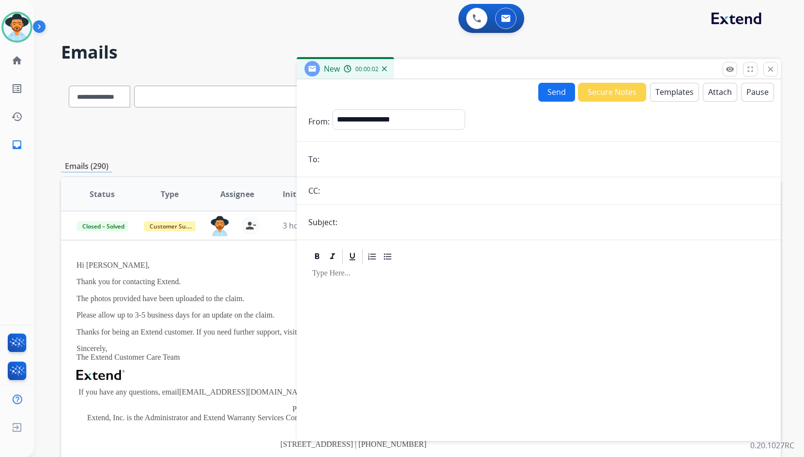
type input "**********"
click at [374, 154] on input "email" at bounding box center [546, 159] width 447 height 19
paste input "**********"
type input "**********"
click at [675, 91] on button "Templates" at bounding box center [674, 92] width 49 height 19
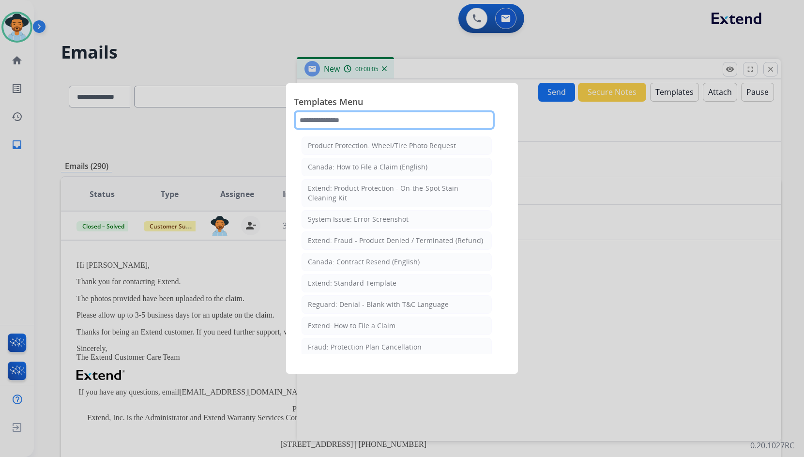
click at [383, 120] on input "text" at bounding box center [394, 119] width 201 height 19
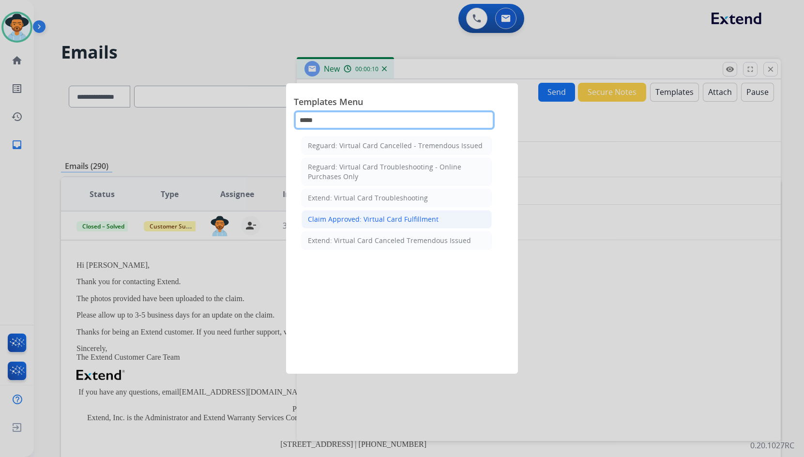
type input "*****"
click at [382, 222] on div "Claim Approved: Virtual Card Fulfillment" at bounding box center [373, 220] width 131 height 10
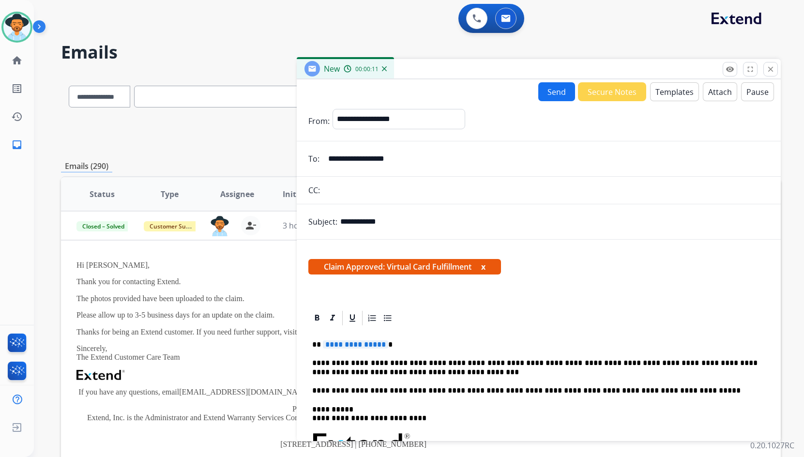
click at [356, 344] on span "**********" at bounding box center [355, 344] width 65 height 8
click at [552, 94] on button "Send" at bounding box center [557, 91] width 37 height 19
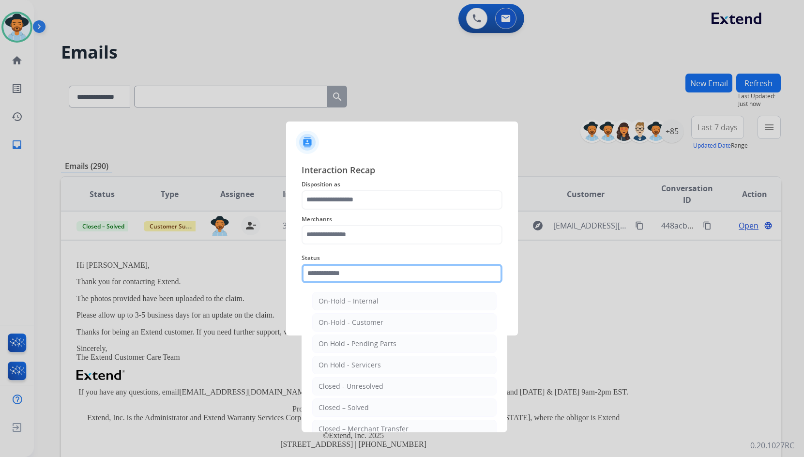
click at [372, 275] on input "text" at bounding box center [402, 273] width 201 height 19
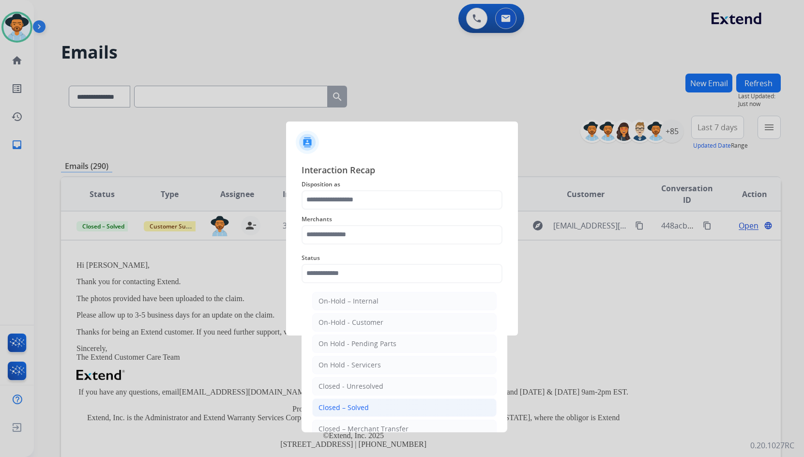
drag, startPoint x: 346, startPoint y: 403, endPoint x: 334, endPoint y: 241, distance: 162.7
click at [346, 401] on li "Closed – Solved" at bounding box center [404, 408] width 185 height 18
type input "**********"
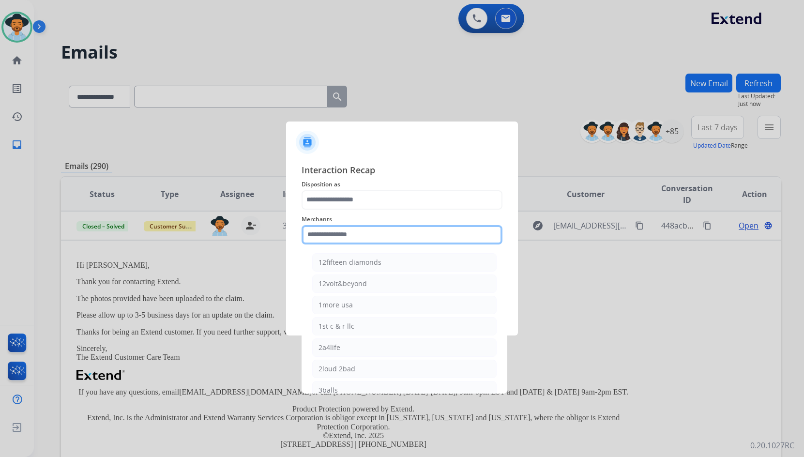
click at [340, 231] on input "text" at bounding box center [402, 234] width 201 height 19
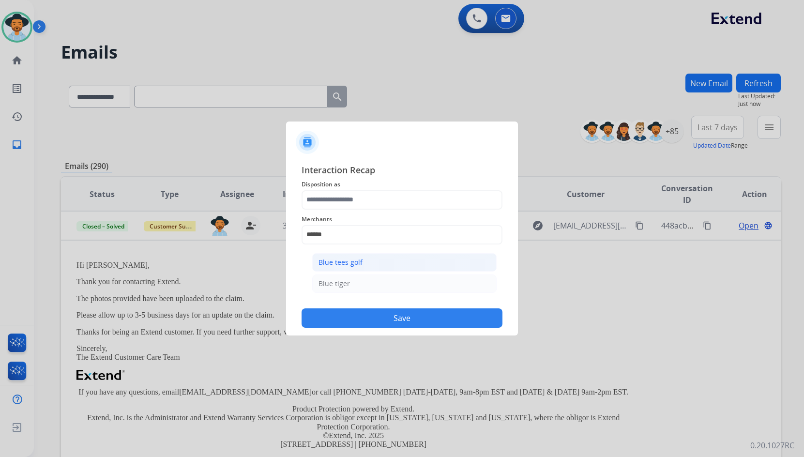
click at [367, 255] on li "Blue tees golf" at bounding box center [404, 262] width 185 height 18
type input "**********"
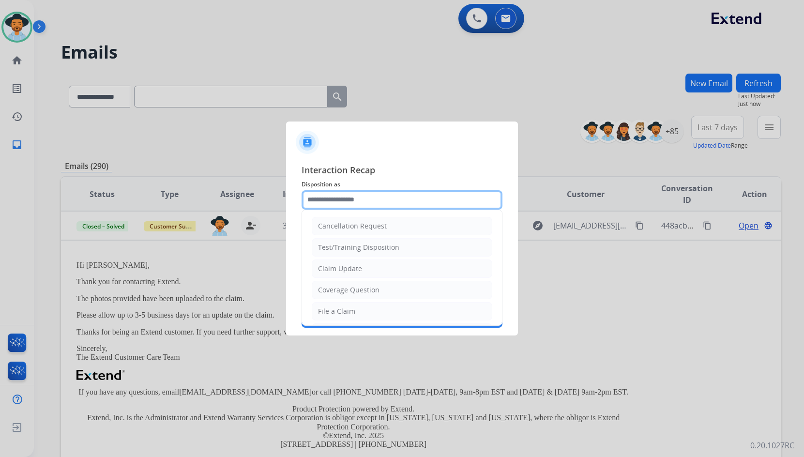
click at [349, 200] on input "text" at bounding box center [402, 199] width 201 height 19
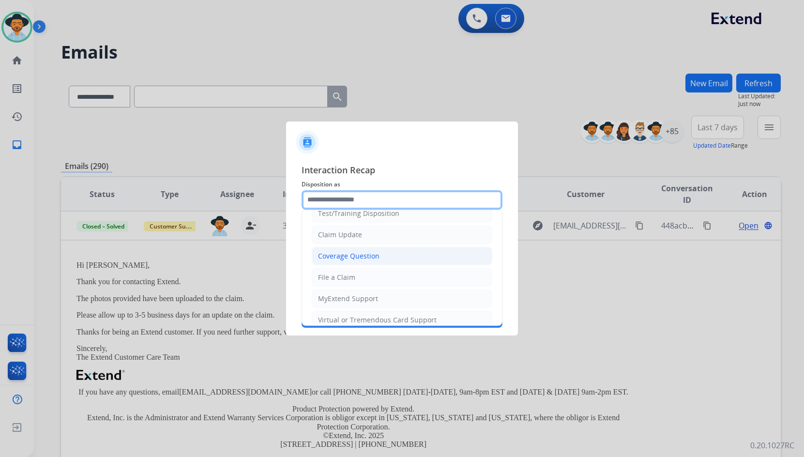
scroll to position [97, 0]
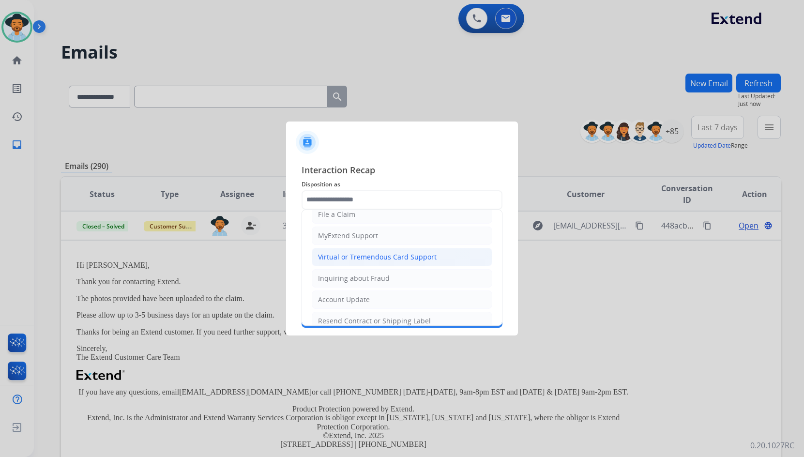
click at [352, 254] on div "Virtual or Tremendous Card Support" at bounding box center [377, 257] width 119 height 10
type input "**********"
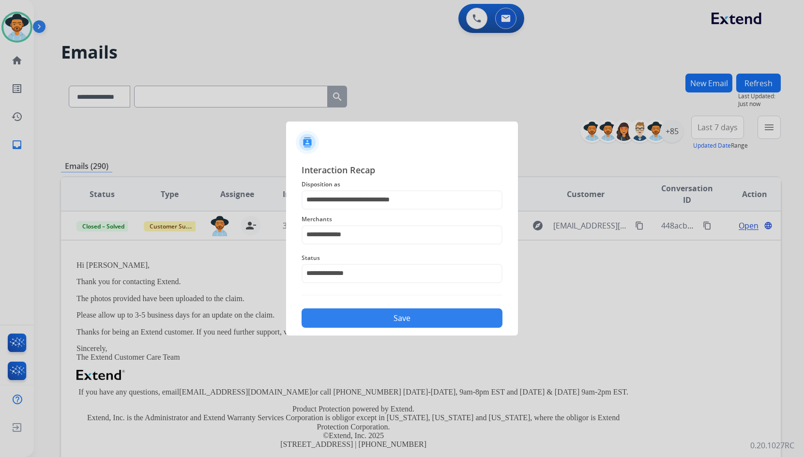
click at [366, 323] on button "Save" at bounding box center [402, 317] width 201 height 19
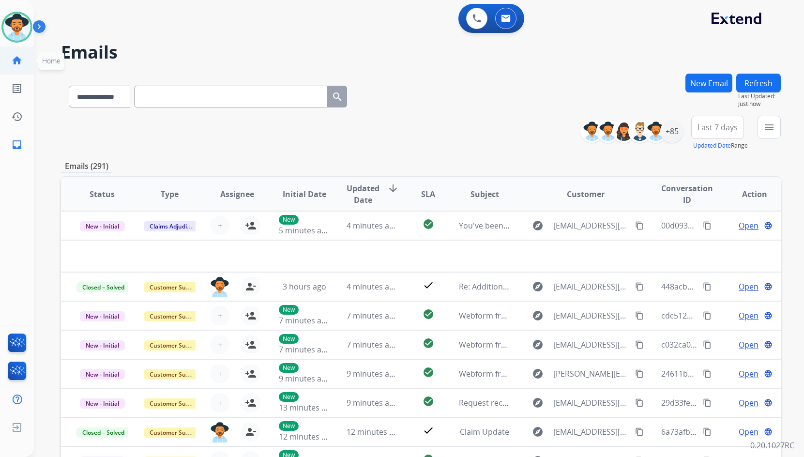
click at [15, 61] on mat-icon "home" at bounding box center [17, 61] width 12 height 12
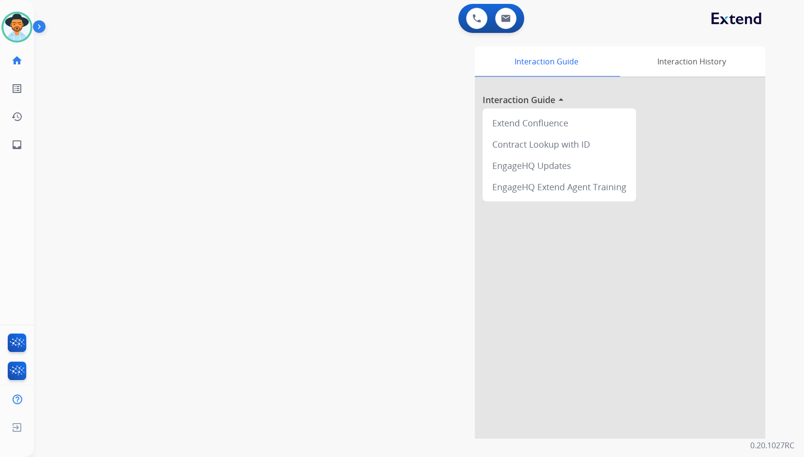
click at [145, 134] on div "swap_horiz Break voice bridge close_fullscreen Connect 3-Way Call merge_type Se…" at bounding box center [407, 237] width 747 height 404
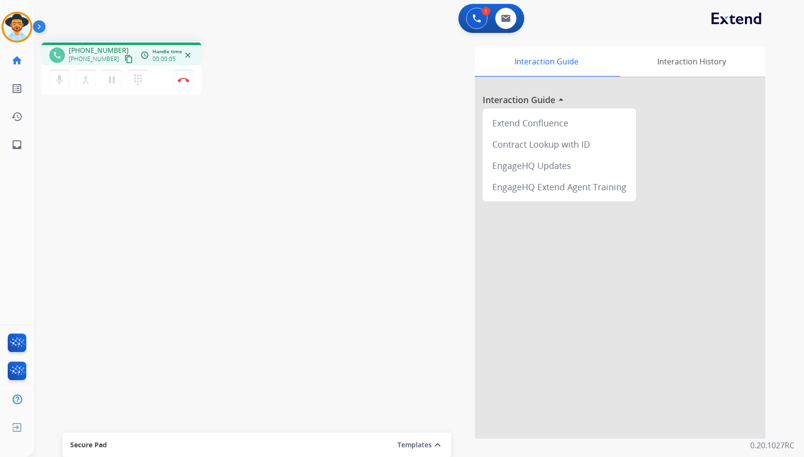
click at [123, 56] on button "content_copy" at bounding box center [129, 59] width 12 height 12
drag, startPoint x: 176, startPoint y: 227, endPoint x: 144, endPoint y: 208, distance: 36.7
click at [175, 227] on div "phone [PHONE_NUMBER] [PHONE_NUMBER] content_copy access_time Call metrics Queue…" at bounding box center [407, 237] width 747 height 404
click at [15, 148] on mat-icon "inbox" at bounding box center [17, 145] width 12 height 12
select select "**********"
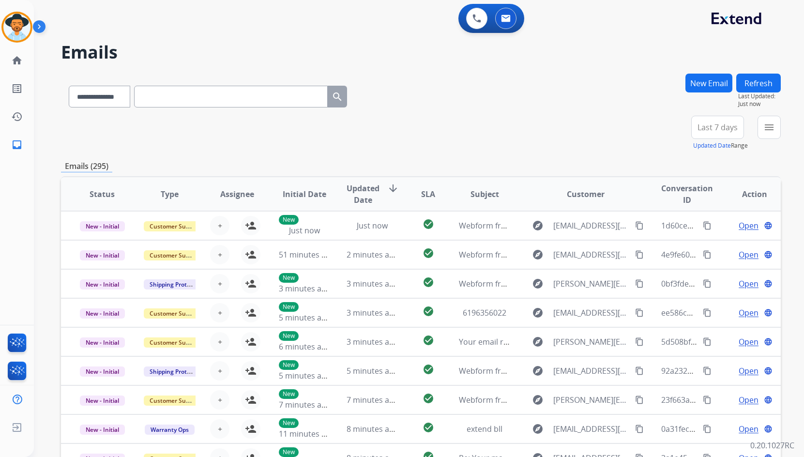
click at [707, 85] on button "New Email" at bounding box center [709, 83] width 47 height 19
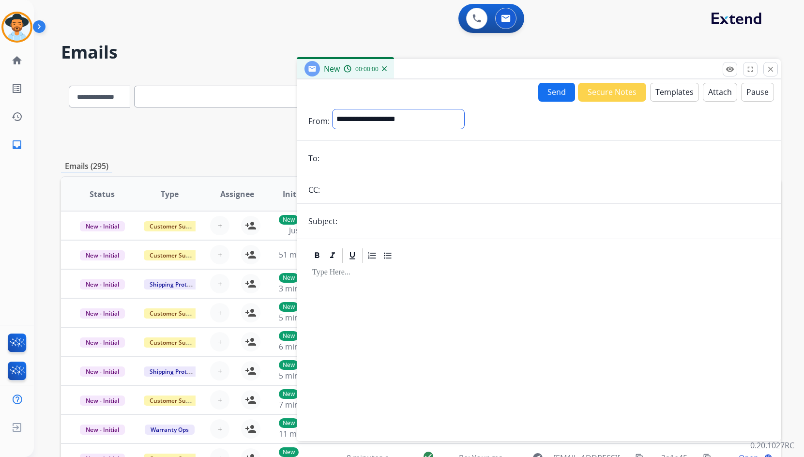
click at [423, 118] on select "**********" at bounding box center [399, 118] width 132 height 19
click at [24, 61] on link "home Home" at bounding box center [16, 60] width 27 height 27
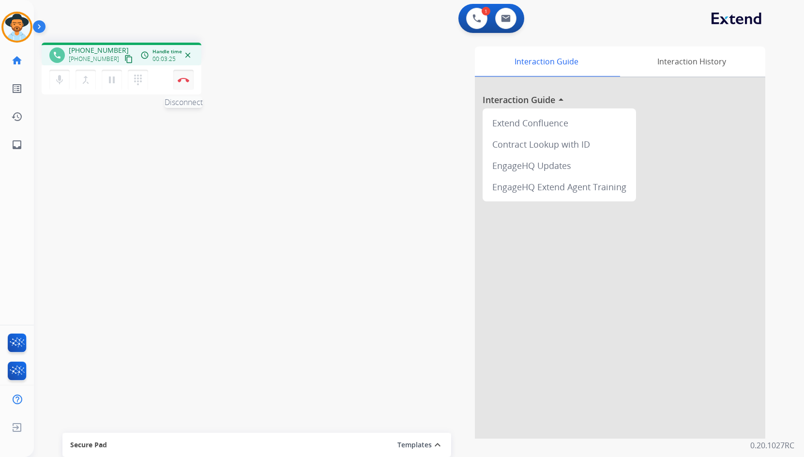
click at [180, 84] on button "Disconnect" at bounding box center [183, 80] width 20 height 20
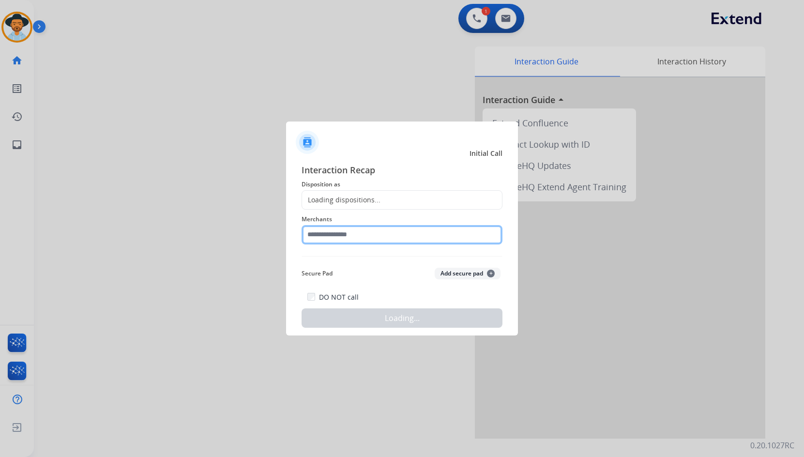
click at [345, 228] on input "text" at bounding box center [402, 234] width 201 height 19
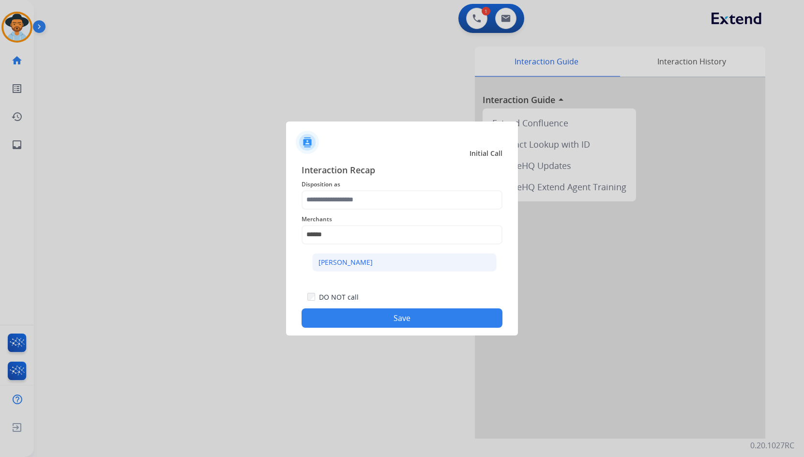
click at [359, 268] on li "[PERSON_NAME]" at bounding box center [404, 262] width 185 height 18
type input "**********"
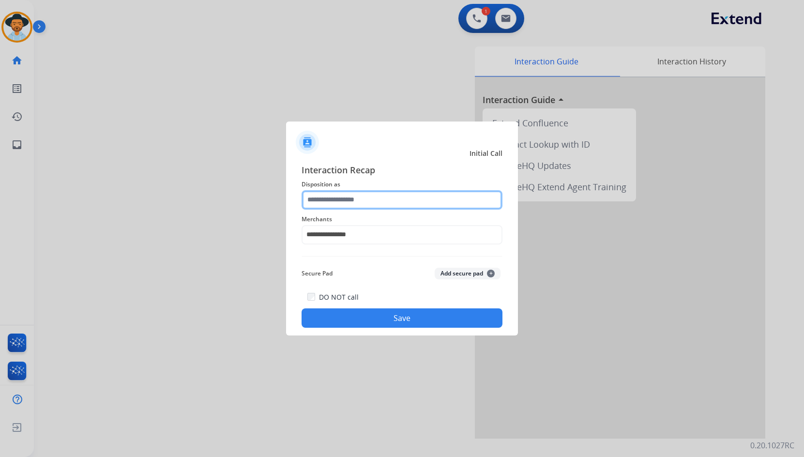
click at [360, 200] on input "text" at bounding box center [402, 199] width 201 height 19
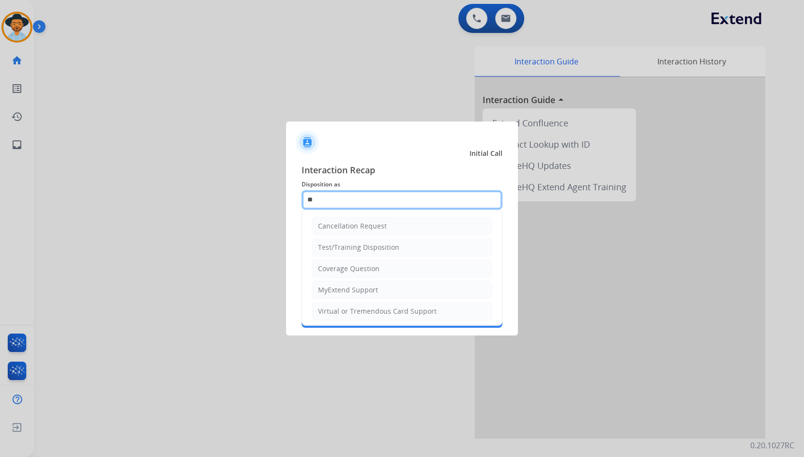
type input "***"
drag, startPoint x: 309, startPoint y: 201, endPoint x: 296, endPoint y: 199, distance: 13.3
click at [296, 199] on div "**********" at bounding box center [402, 245] width 232 height 181
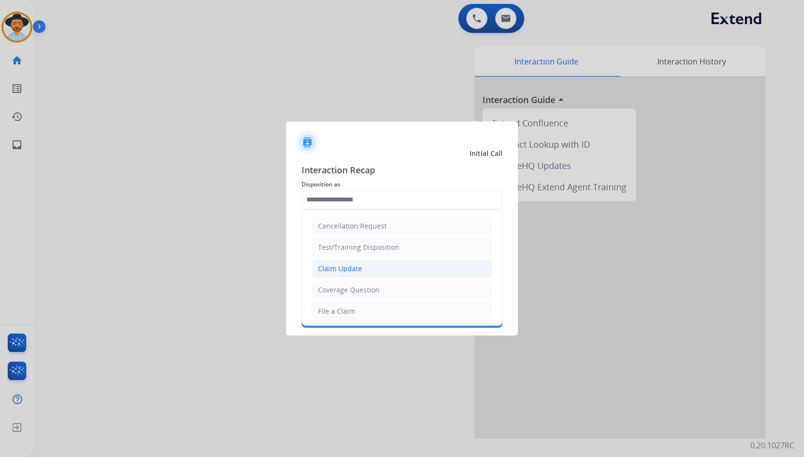
click at [360, 272] on div "Claim Update" at bounding box center [340, 269] width 44 height 10
type input "**********"
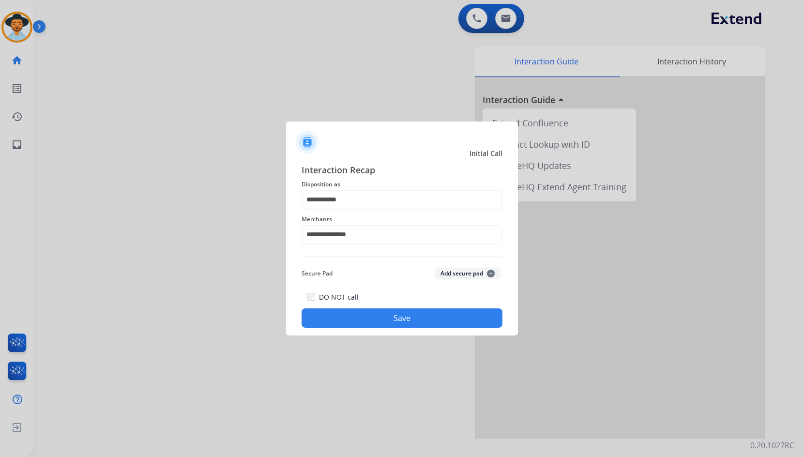
click at [369, 324] on button "Save" at bounding box center [402, 317] width 201 height 19
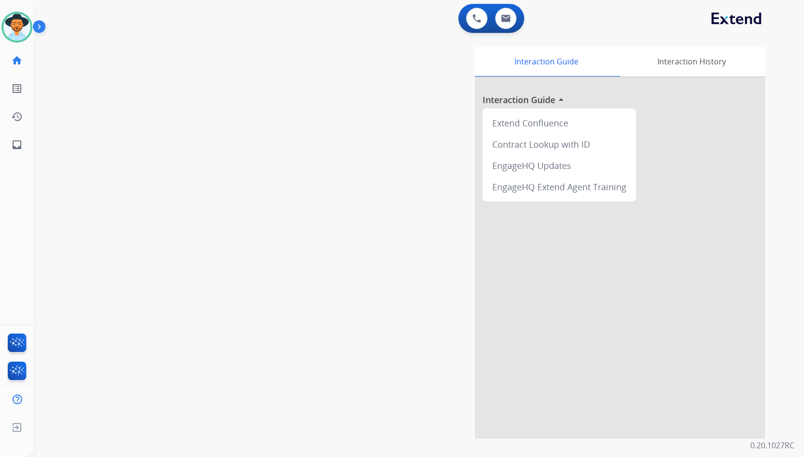
click at [181, 43] on div "swap_horiz Break voice bridge close_fullscreen Connect 3-Way Call merge_type Se…" at bounding box center [407, 237] width 747 height 404
click at [44, 26] on img at bounding box center [41, 28] width 16 height 18
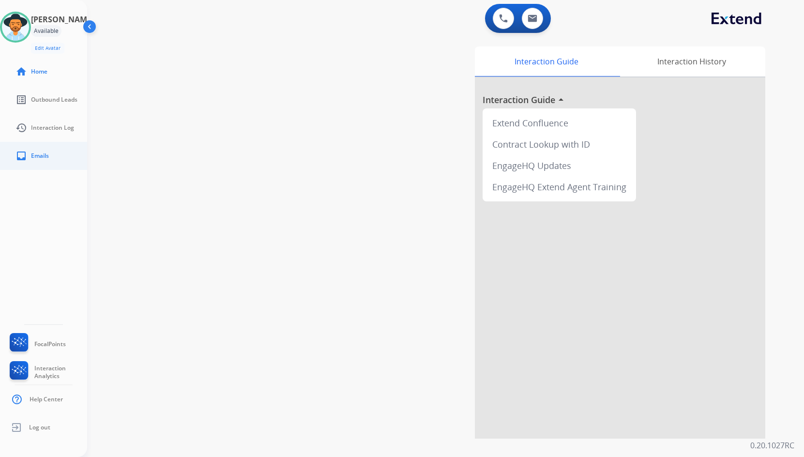
click at [51, 161] on link "inbox Emails" at bounding box center [51, 155] width 87 height 27
select select "**********"
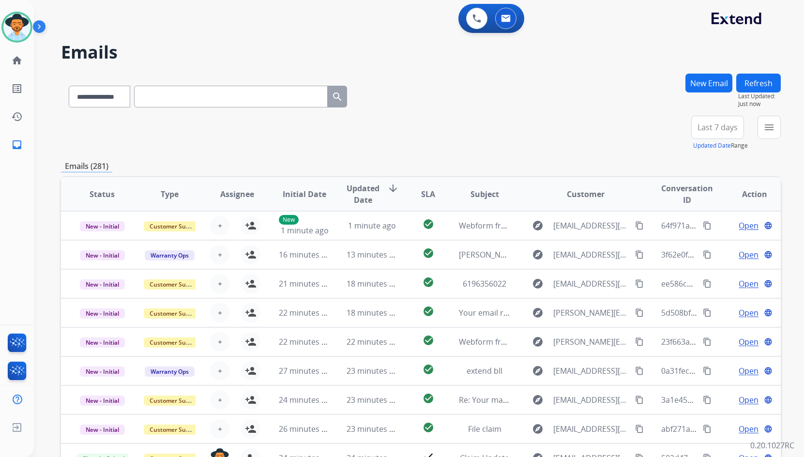
click at [700, 89] on button "New Email" at bounding box center [709, 83] width 47 height 19
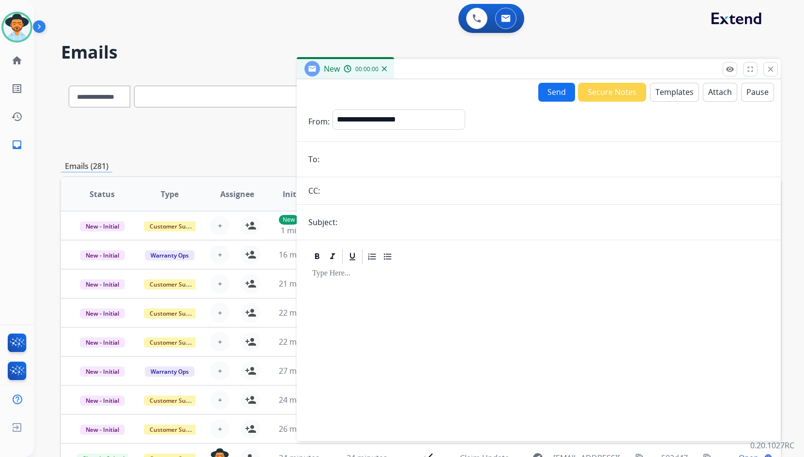
click at [557, 96] on button "Send" at bounding box center [557, 92] width 37 height 19
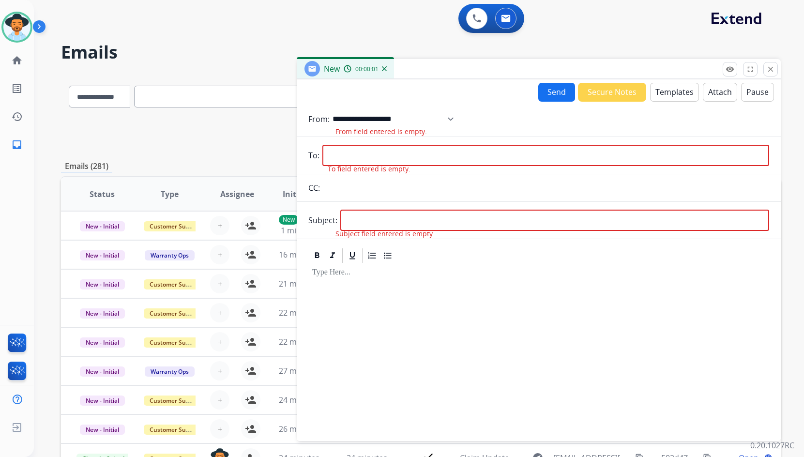
click at [449, 124] on select "**********" at bounding box center [397, 118] width 128 height 19
select select "**********"
click at [333, 109] on select "**********" at bounding box center [397, 118] width 128 height 19
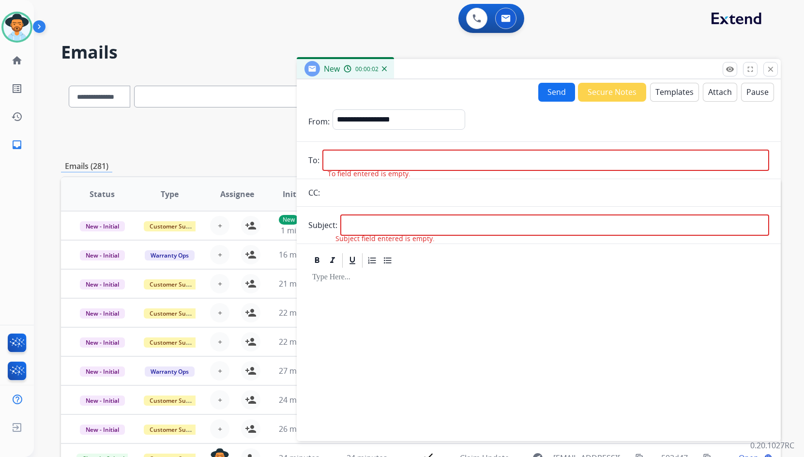
click at [370, 159] on input "email" at bounding box center [546, 160] width 447 height 21
paste input "**********"
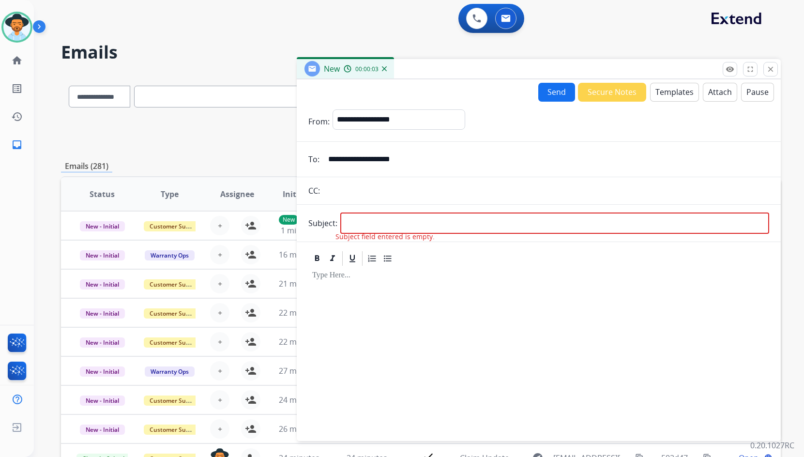
type input "**********"
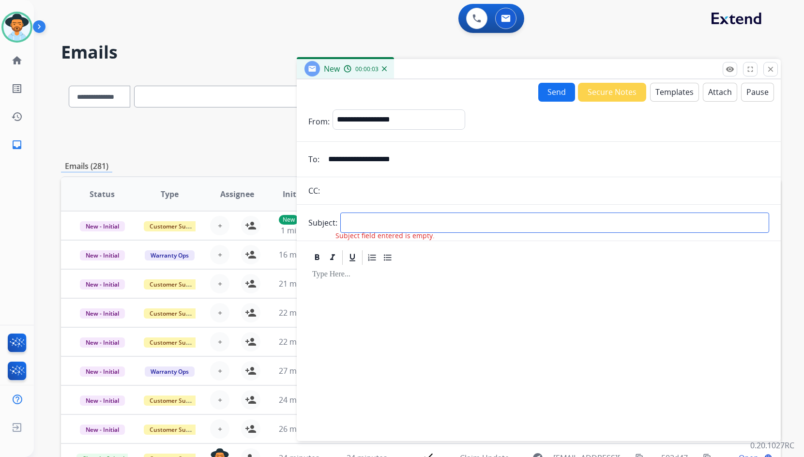
click at [361, 228] on input "text" at bounding box center [554, 223] width 429 height 20
type input "**********"
click at [662, 91] on button "Templates" at bounding box center [674, 92] width 49 height 19
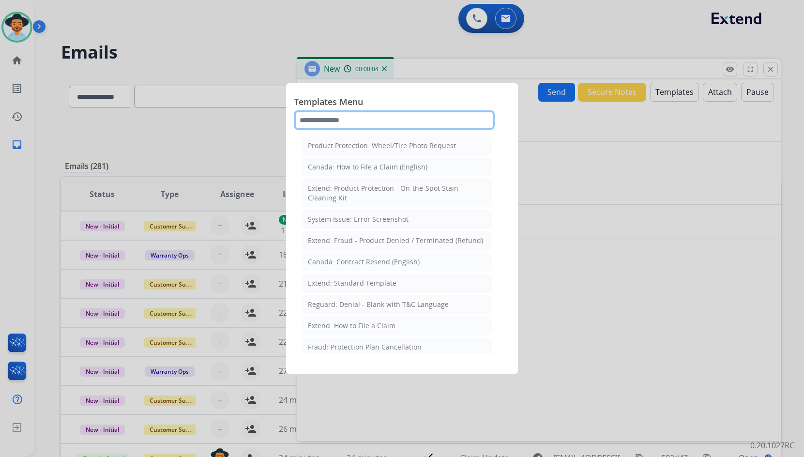
click at [400, 125] on input "text" at bounding box center [394, 119] width 201 height 19
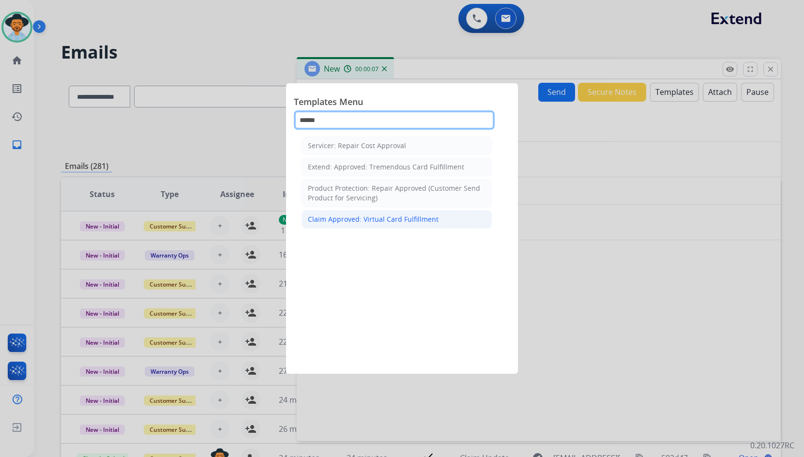
type input "******"
click at [392, 220] on div "Claim Approved: Virtual Card Fulfillment" at bounding box center [373, 220] width 131 height 10
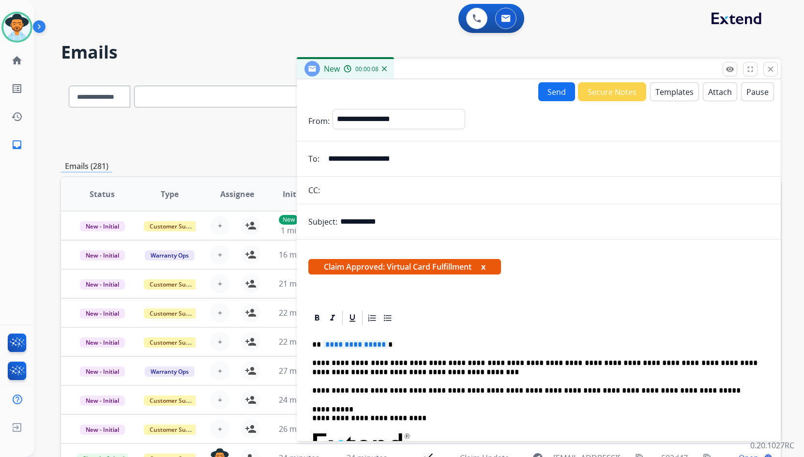
drag, startPoint x: 356, startPoint y: 348, endPoint x: 430, endPoint y: 334, distance: 75.0
click at [356, 349] on span "**********" at bounding box center [355, 344] width 65 height 8
click at [551, 88] on button "Send" at bounding box center [557, 91] width 37 height 19
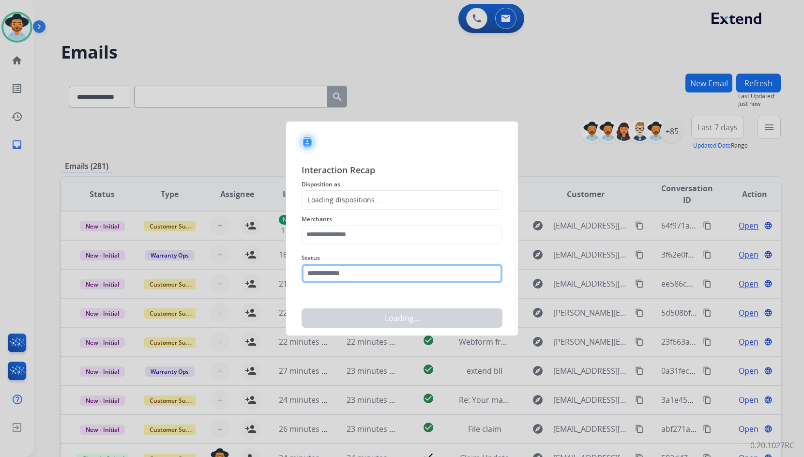
click at [359, 272] on input "text" at bounding box center [402, 273] width 201 height 19
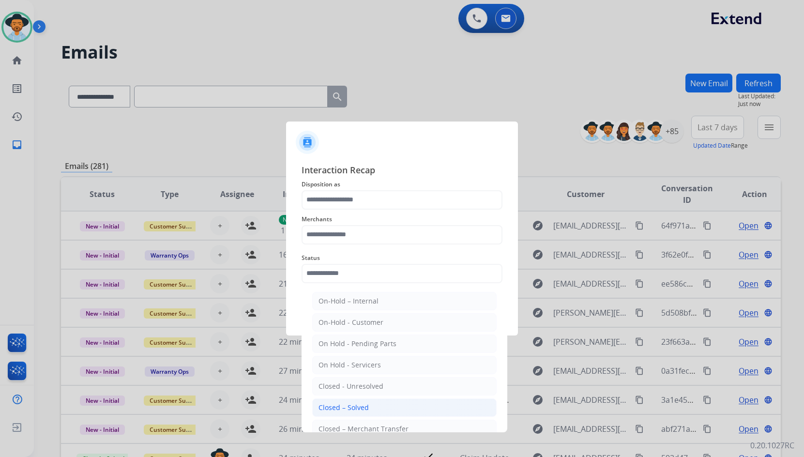
click at [385, 406] on li "Closed – Solved" at bounding box center [404, 408] width 185 height 18
type input "**********"
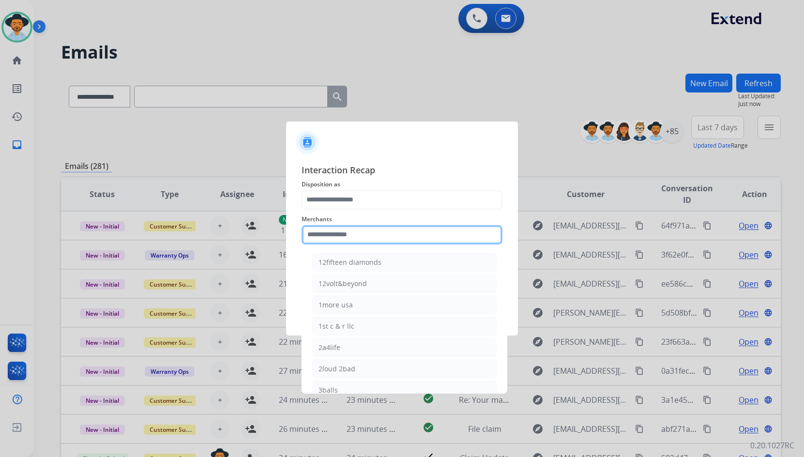
click at [370, 235] on input "text" at bounding box center [402, 234] width 201 height 19
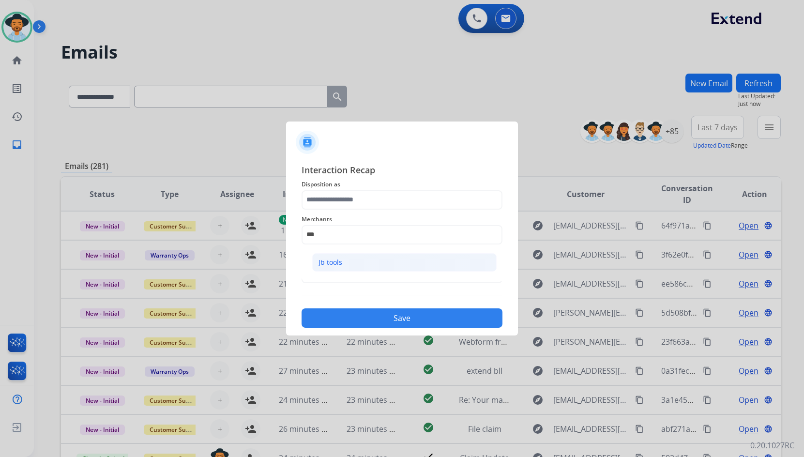
click at [354, 261] on li "Jb tools" at bounding box center [404, 262] width 185 height 18
type input "********"
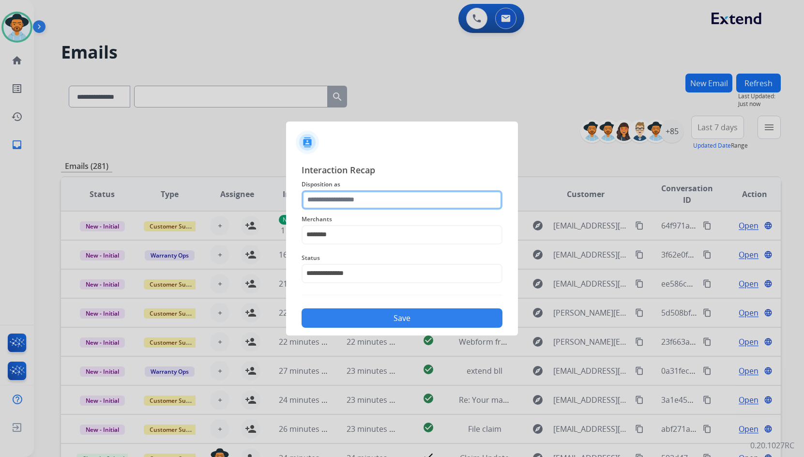
click at [360, 204] on input "text" at bounding box center [402, 199] width 201 height 19
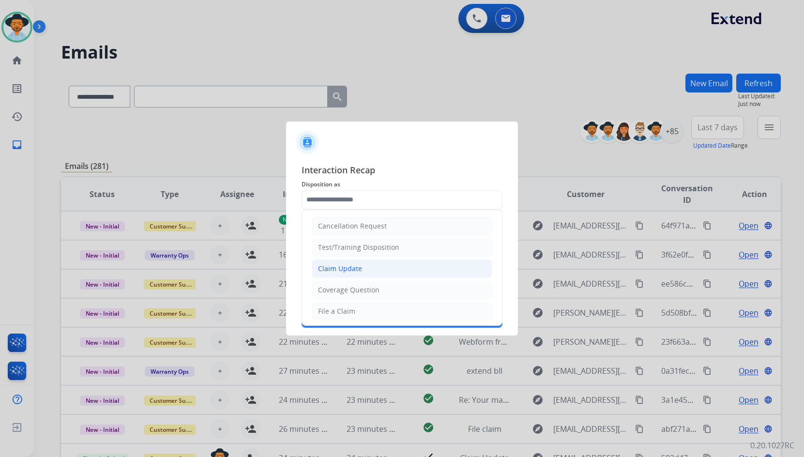
click at [359, 271] on div "Claim Update" at bounding box center [340, 269] width 44 height 10
type input "**********"
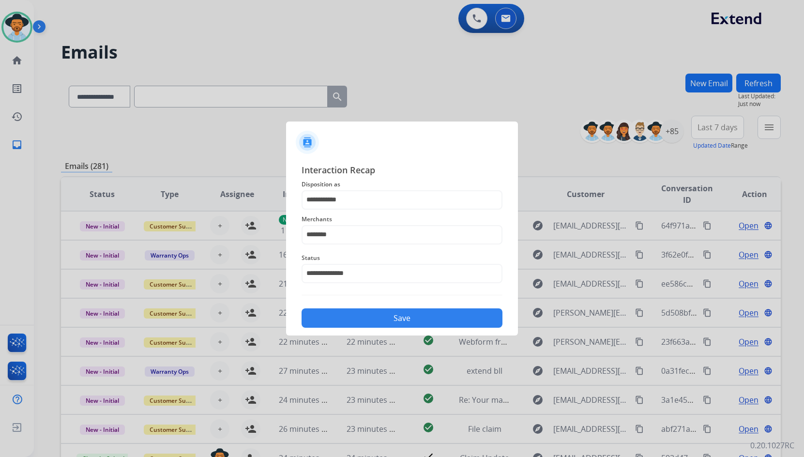
click at [367, 316] on button "Save" at bounding box center [402, 317] width 201 height 19
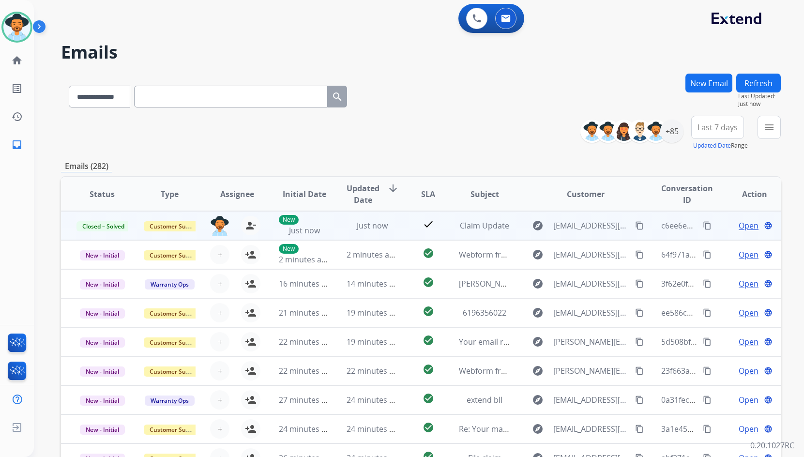
click at [703, 229] on mat-icon "content_copy" at bounding box center [707, 225] width 9 height 9
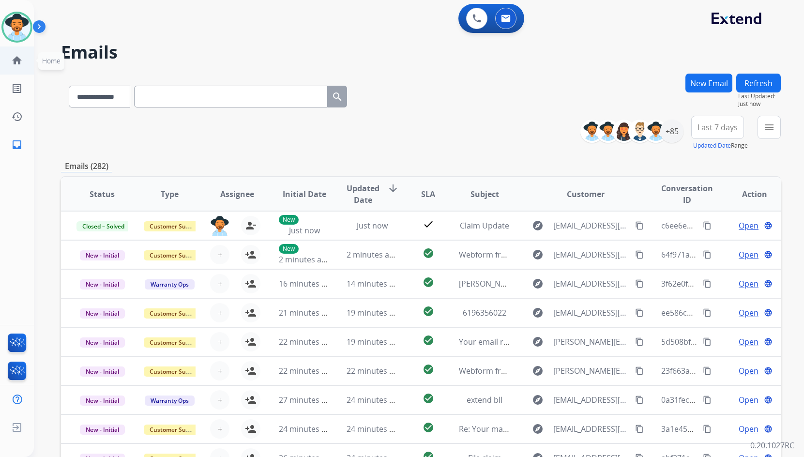
click at [29, 69] on link "home Home" at bounding box center [16, 60] width 27 height 27
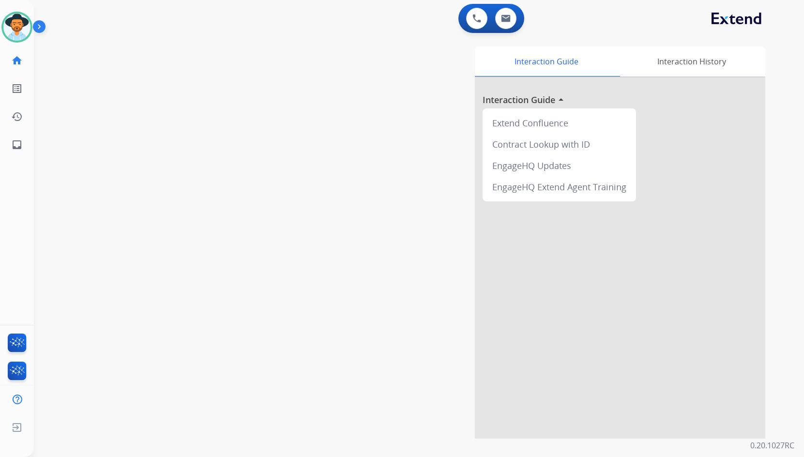
click at [149, 177] on div "swap_horiz Break voice bridge close_fullscreen Connect 3-Way Call merge_type Se…" at bounding box center [407, 237] width 747 height 404
click at [225, 262] on div "swap_horiz Break voice bridge close_fullscreen Connect 3-Way Call merge_type Se…" at bounding box center [407, 237] width 747 height 404
click at [205, 123] on div "swap_horiz Break voice bridge close_fullscreen Connect 3-Way Call merge_type Se…" at bounding box center [407, 237] width 747 height 404
click at [31, 161] on div "[PERSON_NAME] Available Edit Avatar Agent: [PERSON_NAME] Profile: Extend_Traini…" at bounding box center [17, 228] width 34 height 457
click at [25, 145] on link "inbox Emails" at bounding box center [16, 144] width 27 height 27
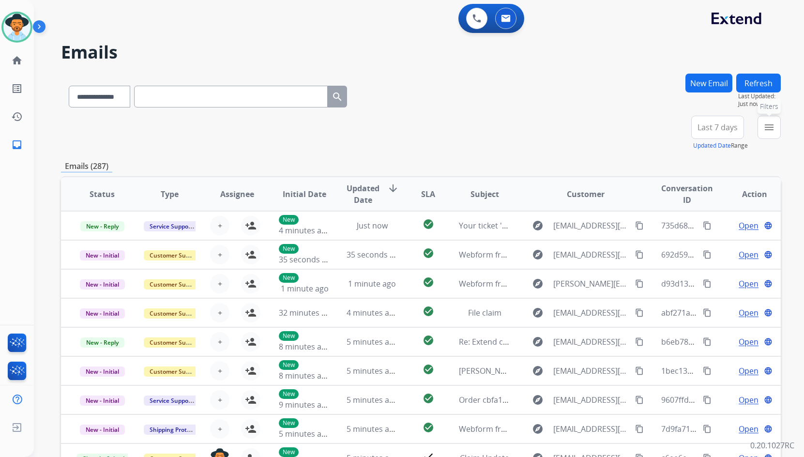
click at [765, 130] on mat-icon "menu" at bounding box center [770, 128] width 12 height 12
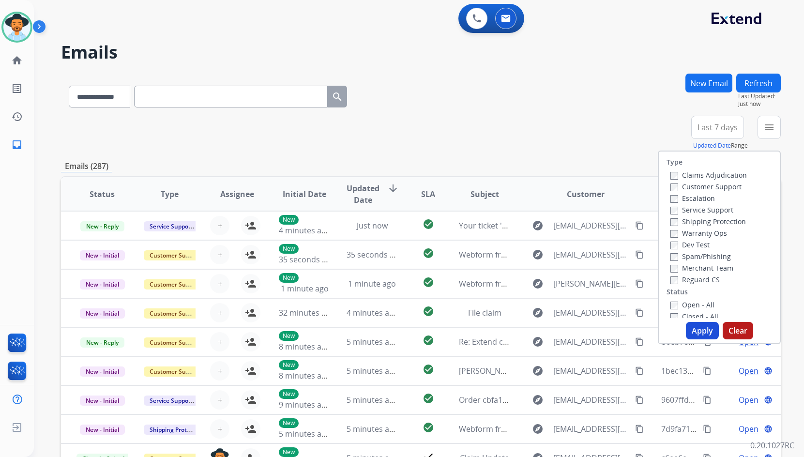
click at [708, 184] on label "Customer Support" at bounding box center [706, 186] width 71 height 9
click at [710, 222] on label "Shipping Protection" at bounding box center [709, 221] width 76 height 9
click at [702, 277] on label "Reguard CS" at bounding box center [695, 279] width 49 height 9
click at [698, 302] on label "Open - All" at bounding box center [693, 304] width 44 height 9
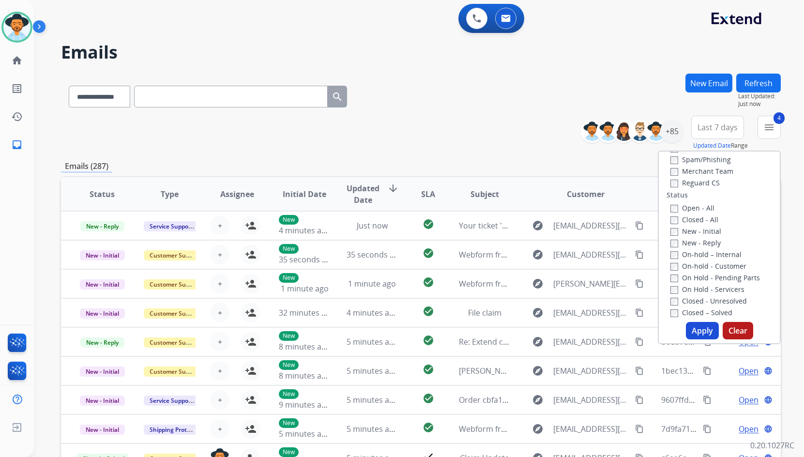
click at [708, 289] on label "On Hold - Servicers" at bounding box center [708, 289] width 74 height 9
click at [708, 281] on label "On Hold - Pending Parts" at bounding box center [716, 277] width 90 height 9
drag, startPoint x: 711, startPoint y: 265, endPoint x: 711, endPoint y: 258, distance: 7.8
click at [711, 264] on label "On-hold - Customer" at bounding box center [709, 266] width 76 height 9
drag, startPoint x: 710, startPoint y: 255, endPoint x: 709, endPoint y: 248, distance: 7.4
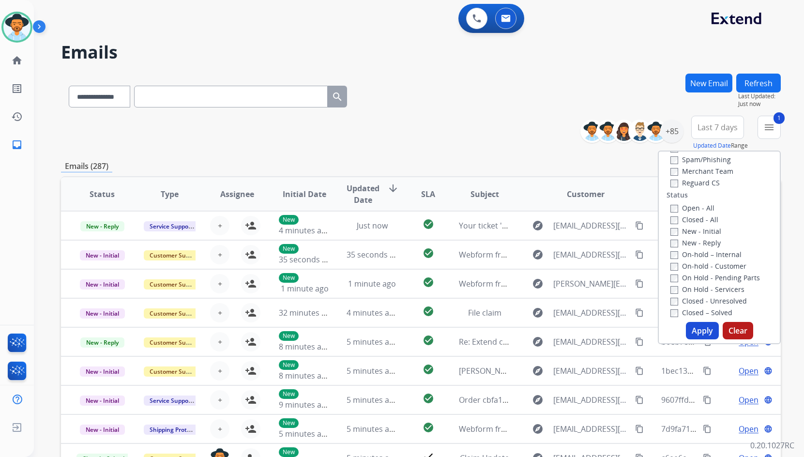
click at [710, 255] on label "On-hold – Internal" at bounding box center [706, 254] width 71 height 9
drag, startPoint x: 708, startPoint y: 244, endPoint x: 706, endPoint y: 233, distance: 10.8
click at [708, 242] on label "New - Reply" at bounding box center [696, 242] width 50 height 9
click at [706, 233] on label "New - Initial" at bounding box center [696, 231] width 51 height 9
click at [700, 330] on button "Apply" at bounding box center [702, 330] width 33 height 17
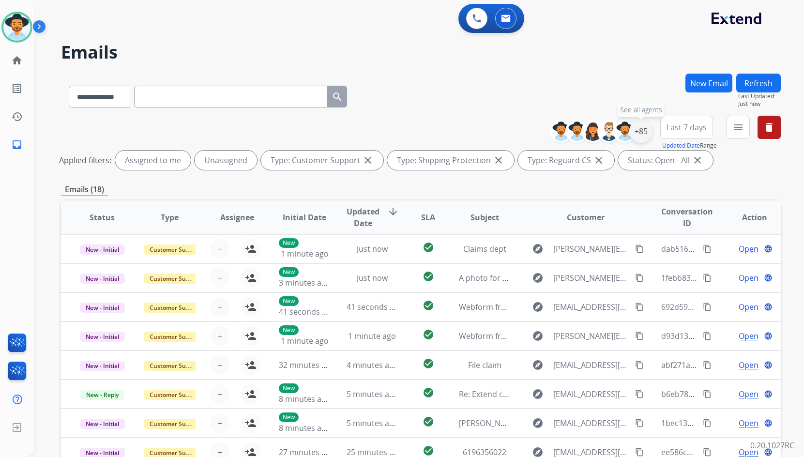
click at [641, 135] on div "+85" at bounding box center [641, 131] width 23 height 23
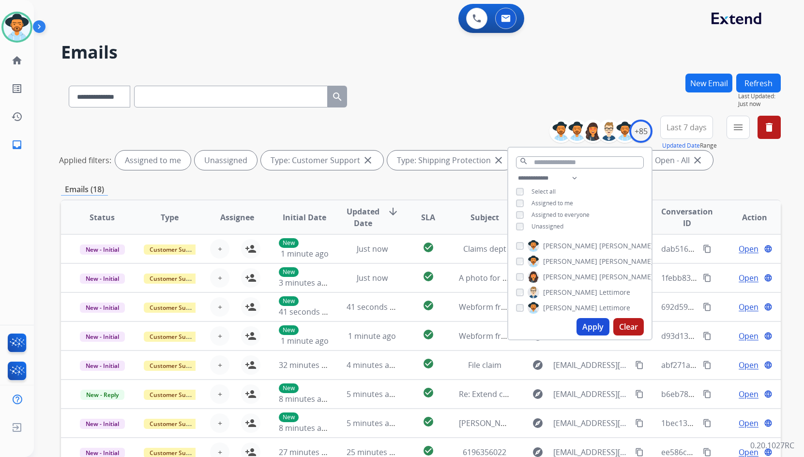
click at [541, 223] on span "Unassigned" at bounding box center [548, 226] width 32 height 8
click at [569, 260] on label "[PERSON_NAME]" at bounding box center [591, 262] width 126 height 12
click at [582, 331] on button "Apply" at bounding box center [593, 326] width 33 height 17
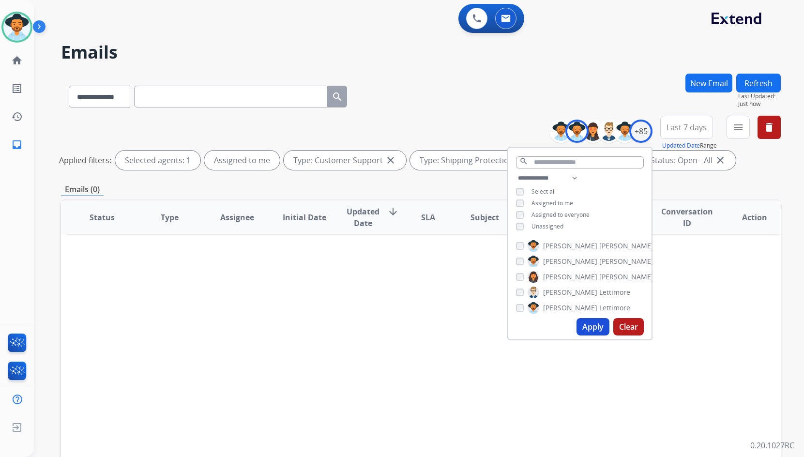
click at [553, 223] on span "Unassigned" at bounding box center [548, 226] width 32 height 8
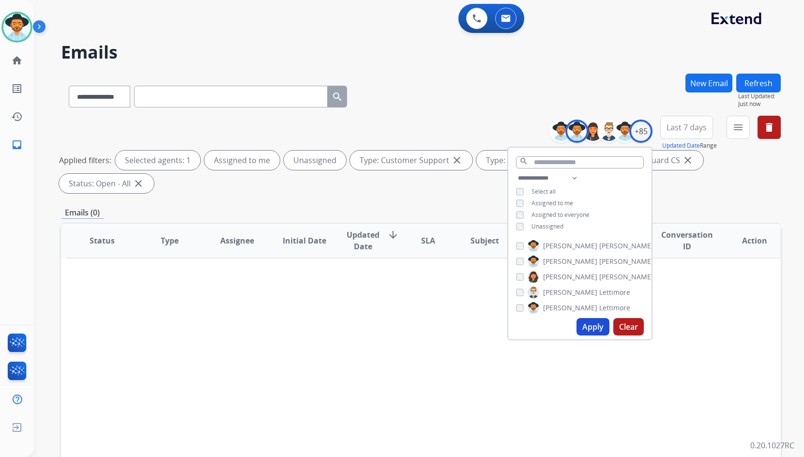
click at [561, 200] on span "Assigned to me" at bounding box center [553, 203] width 42 height 8
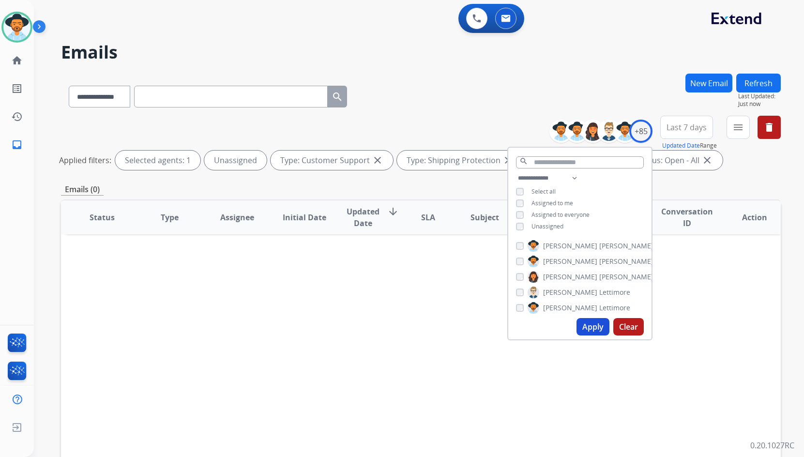
click at [592, 326] on button "Apply" at bounding box center [593, 326] width 33 height 17
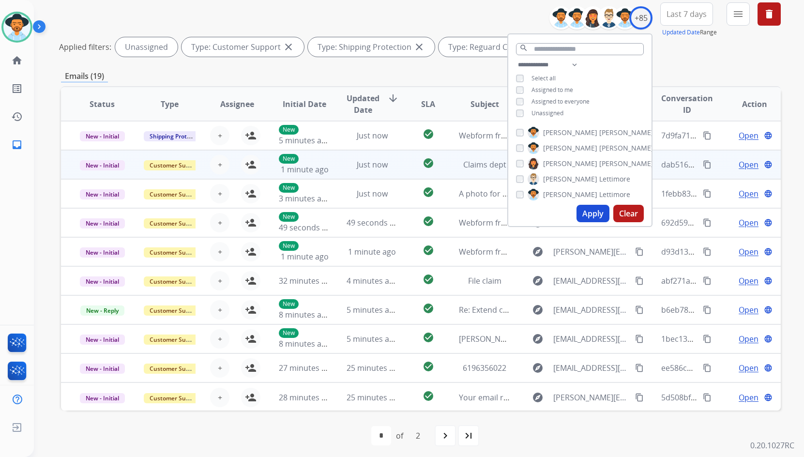
scroll to position [117, 0]
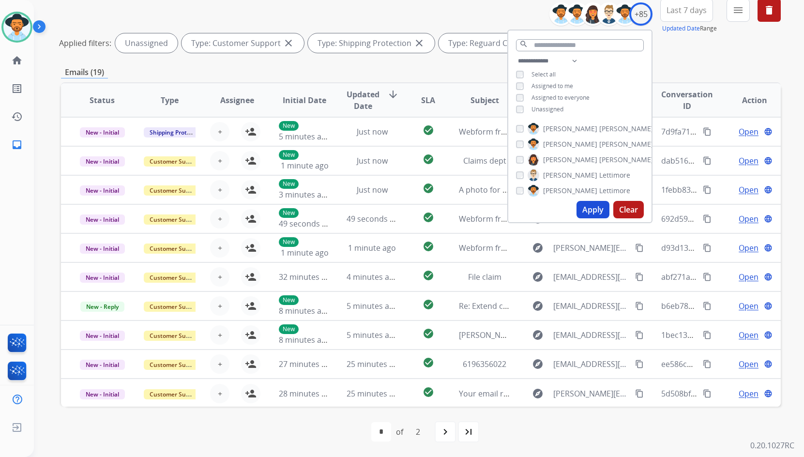
click at [478, 434] on div "last_page" at bounding box center [468, 431] width 21 height 21
select select "*"
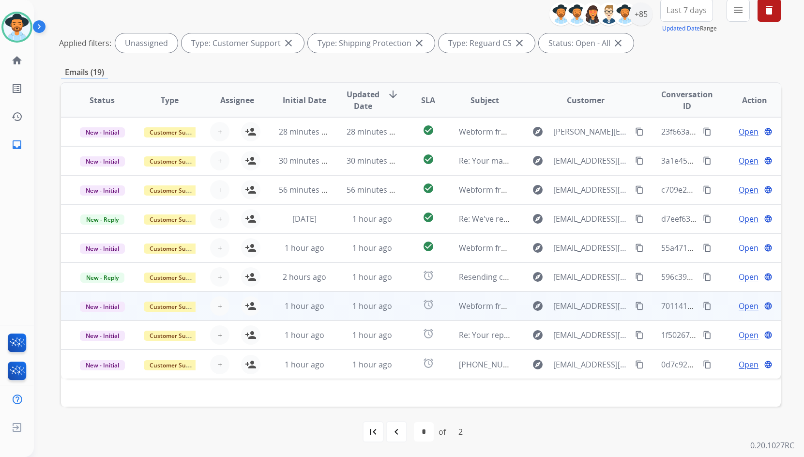
click at [729, 309] on div "Open language" at bounding box center [754, 306] width 51 height 12
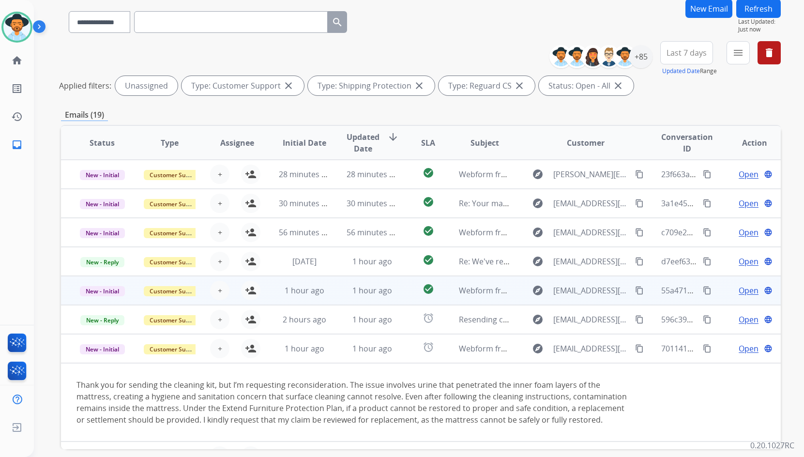
scroll to position [69, 0]
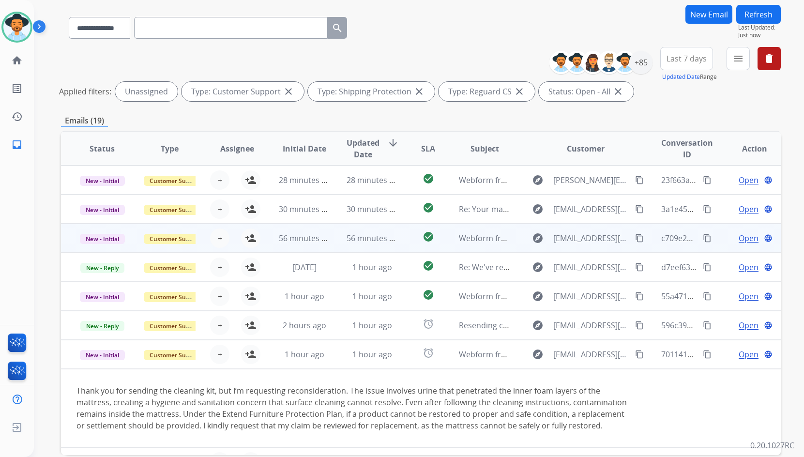
click at [718, 237] on td "Open language" at bounding box center [747, 238] width 67 height 29
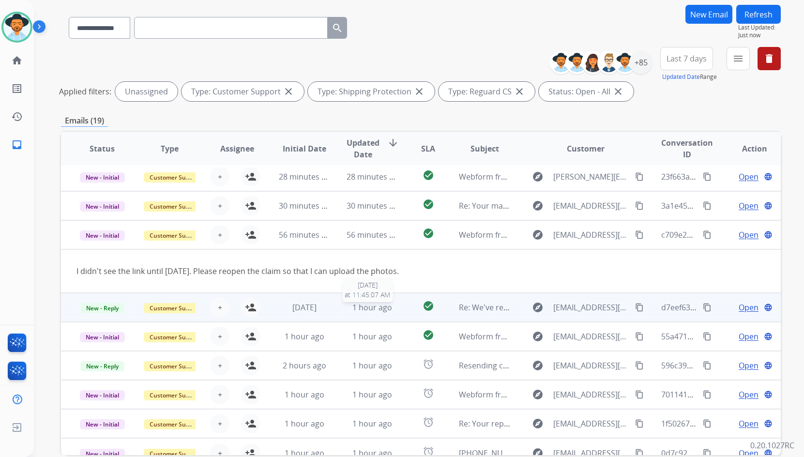
scroll to position [0, 0]
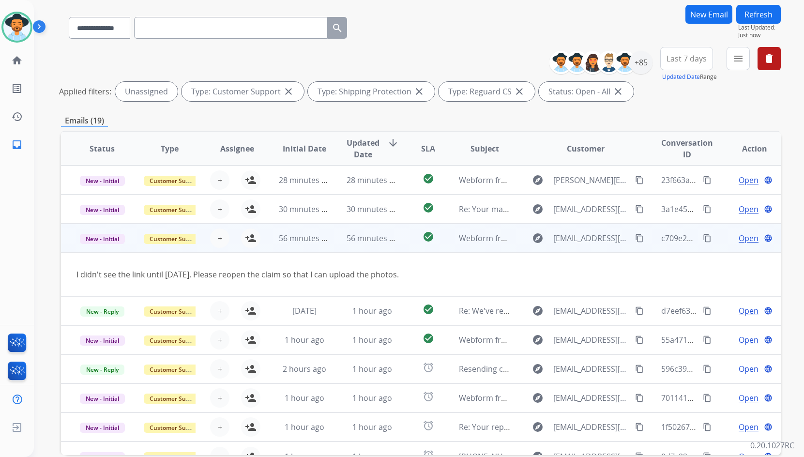
click at [637, 240] on mat-icon "content_copy" at bounding box center [639, 238] width 9 height 9
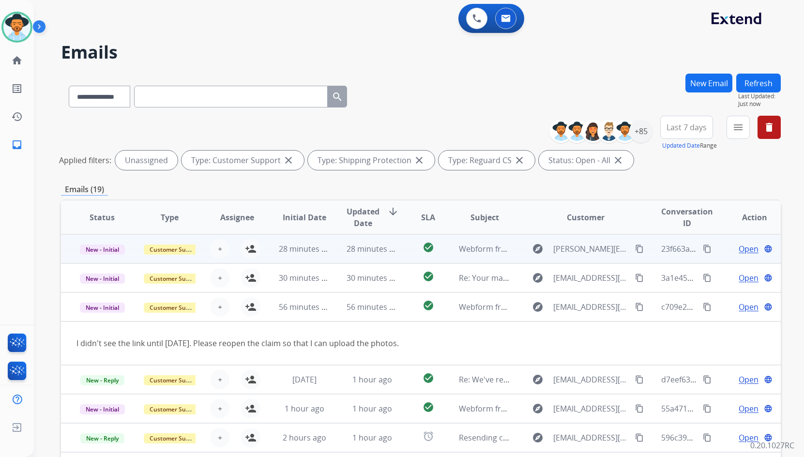
click at [719, 248] on td "Open language" at bounding box center [747, 248] width 67 height 29
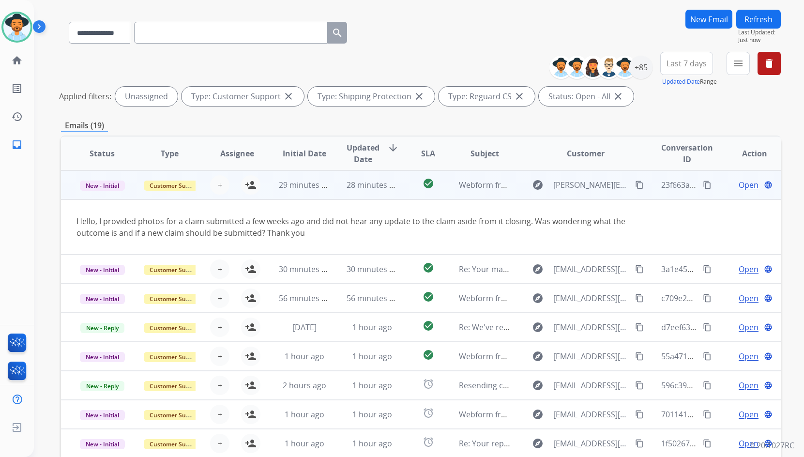
scroll to position [48, 0]
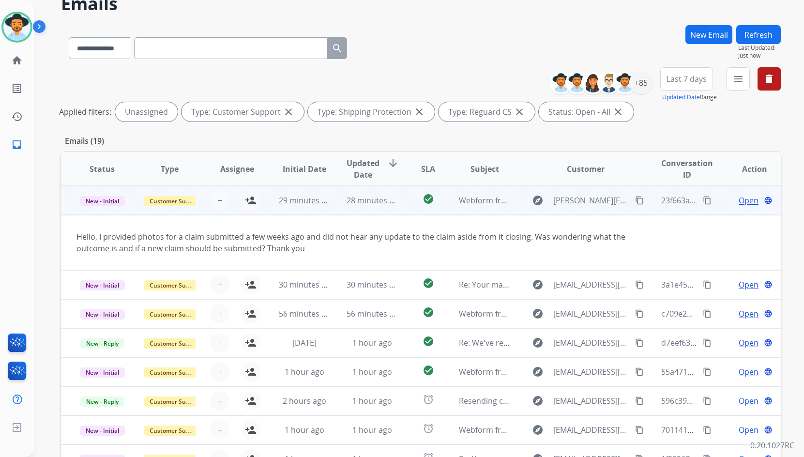
click at [635, 201] on mat-icon "content_copy" at bounding box center [639, 200] width 9 height 9
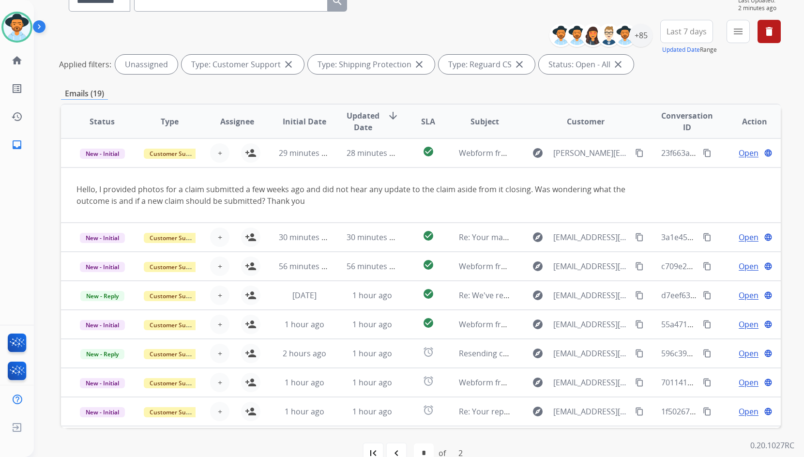
scroll to position [97, 0]
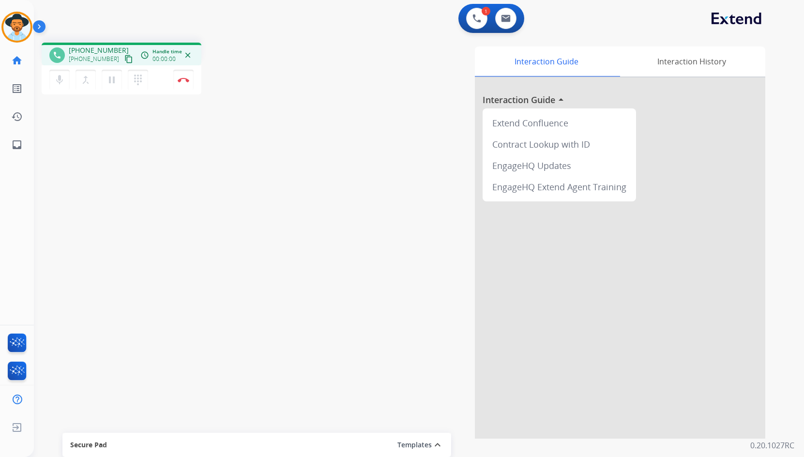
click at [124, 60] on mat-icon "content_copy" at bounding box center [128, 59] width 9 height 9
click at [109, 77] on mat-icon "pause" at bounding box center [112, 80] width 12 height 12
click at [136, 83] on mat-icon "dialpad" at bounding box center [138, 80] width 12 height 12
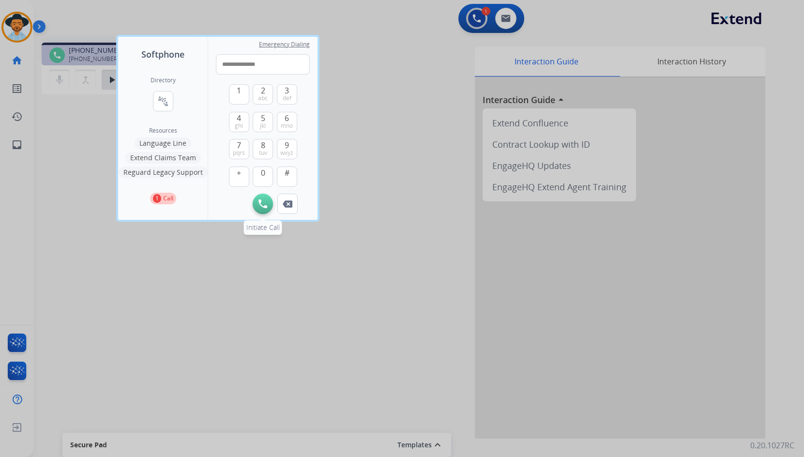
type input "**********"
click at [262, 207] on img at bounding box center [263, 204] width 9 height 9
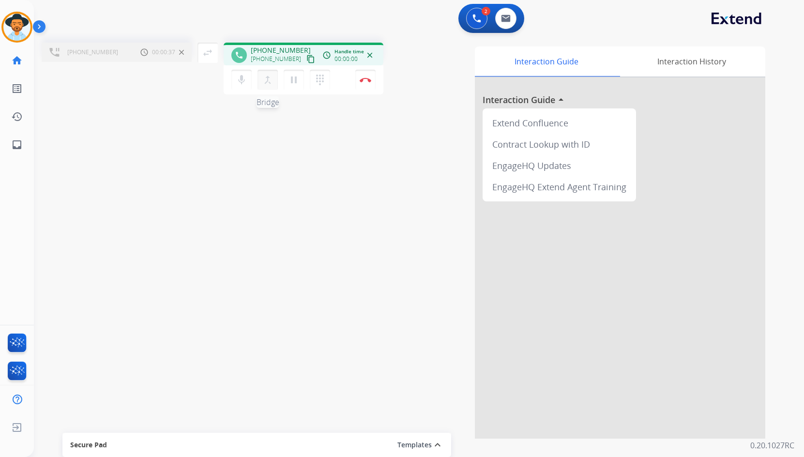
click at [273, 84] on mat-icon "merge_type" at bounding box center [268, 80] width 12 height 12
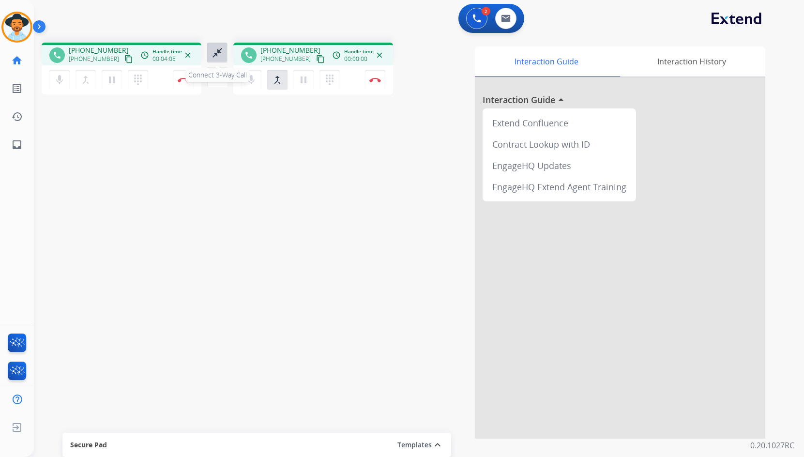
click at [215, 58] on mat-icon "close_fullscreen" at bounding box center [218, 53] width 12 height 12
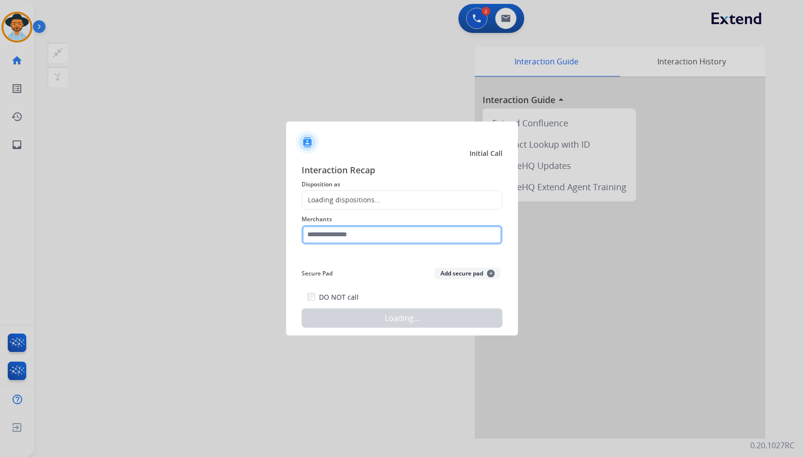
click at [324, 235] on input "text" at bounding box center [402, 234] width 201 height 19
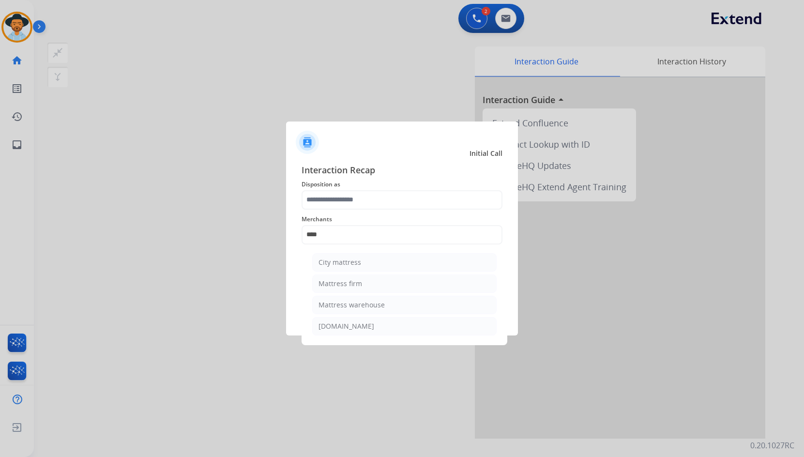
click at [336, 286] on div "Mattress firm" at bounding box center [341, 284] width 44 height 10
type input "**********"
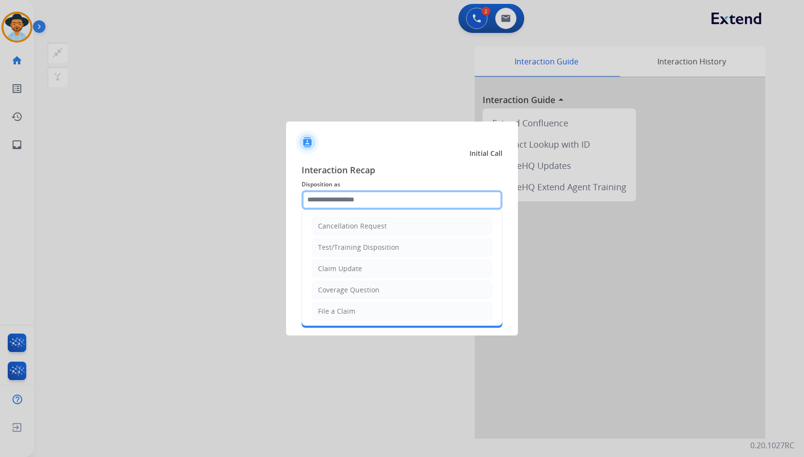
click at [353, 198] on input "text" at bounding box center [402, 199] width 201 height 19
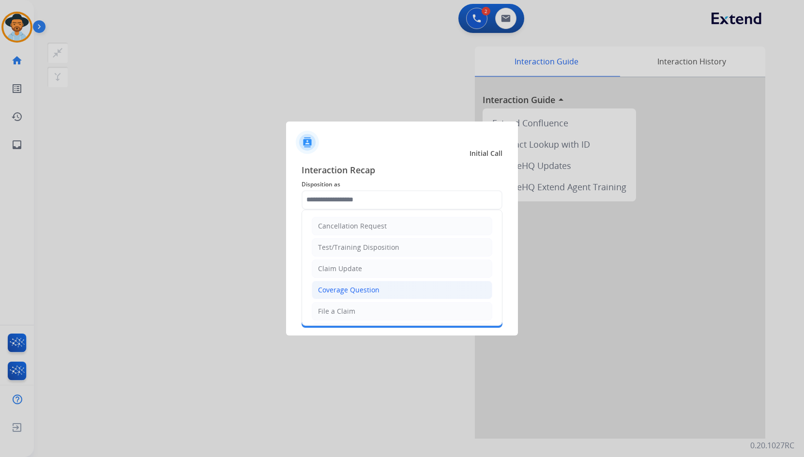
click at [354, 288] on div "Coverage Question" at bounding box center [349, 290] width 62 height 10
type input "**********"
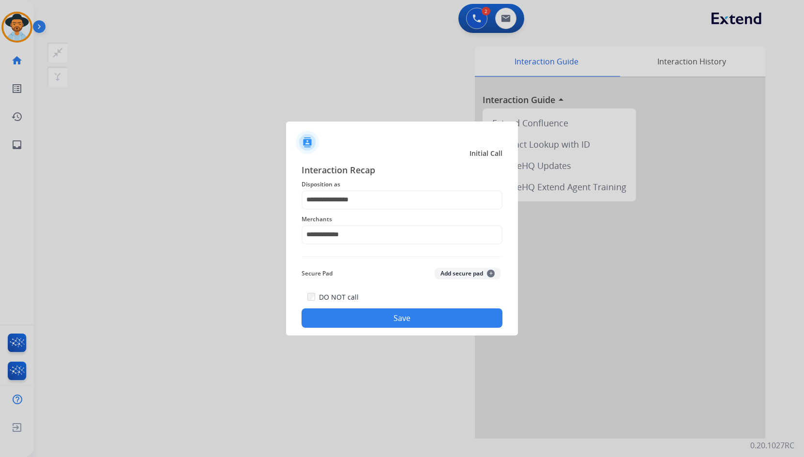
click at [360, 312] on button "Save" at bounding box center [402, 317] width 201 height 19
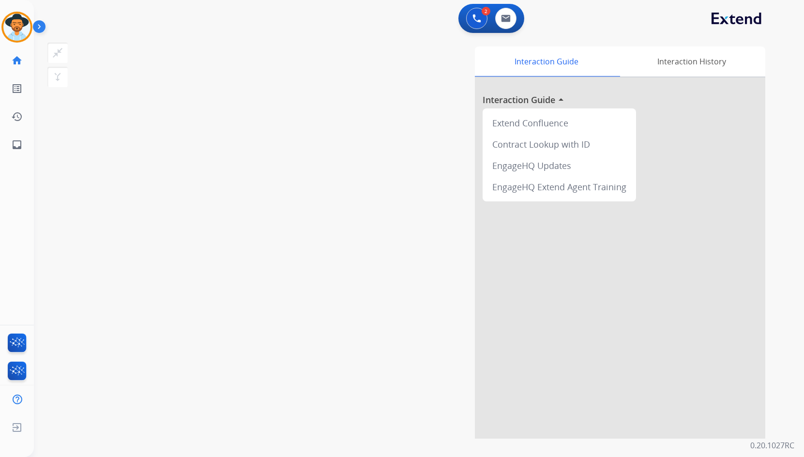
click at [100, 61] on div "swap_horiz Break voice bridge close_fullscreen Connect 3-Way Call merge_type Se…" at bounding box center [172, 65] width 261 height 45
click at [17, 148] on mat-icon "inbox" at bounding box center [17, 145] width 12 height 12
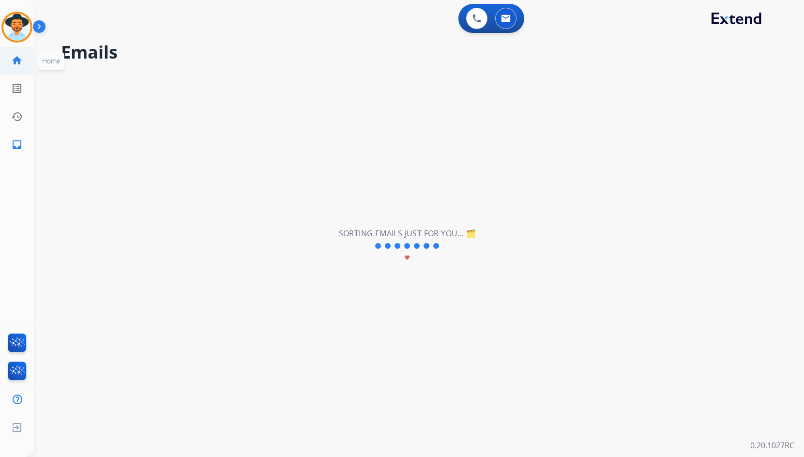
click at [15, 62] on mat-icon "home" at bounding box center [17, 61] width 12 height 12
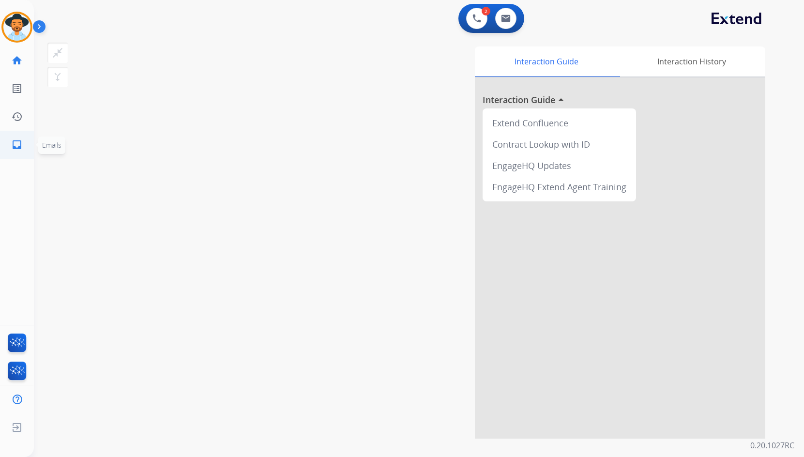
click at [25, 152] on link "inbox Emails" at bounding box center [16, 144] width 27 height 27
select select "**********"
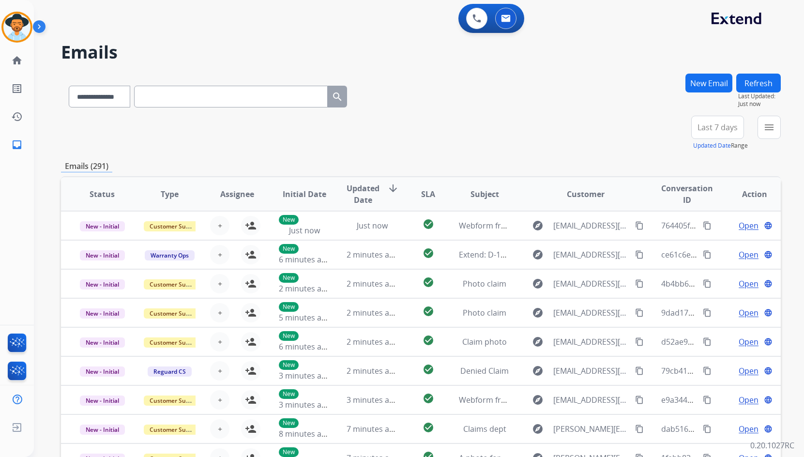
click at [761, 128] on button "menu" at bounding box center [769, 127] width 23 height 23
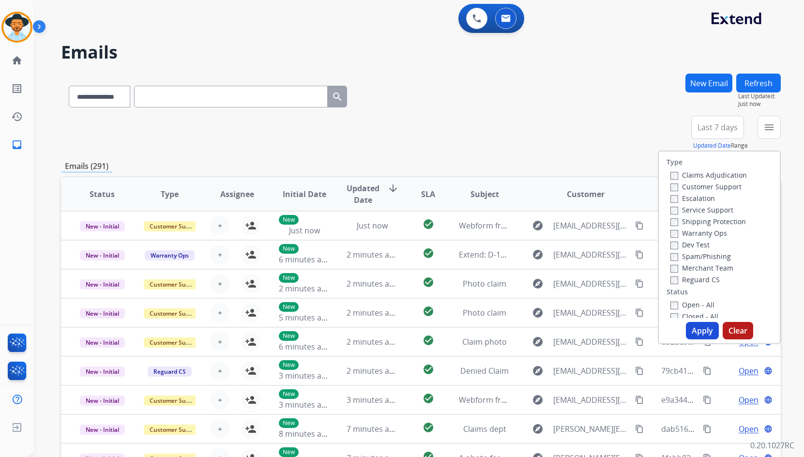
click at [716, 192] on div "Customer Support" at bounding box center [709, 187] width 77 height 12
click at [720, 187] on label "Customer Support" at bounding box center [706, 186] width 71 height 9
click at [723, 224] on label "Shipping Protection" at bounding box center [709, 221] width 76 height 9
click at [697, 279] on label "Reguard CS" at bounding box center [695, 279] width 49 height 9
drag, startPoint x: 696, startPoint y: 303, endPoint x: 697, endPoint y: 292, distance: 10.2
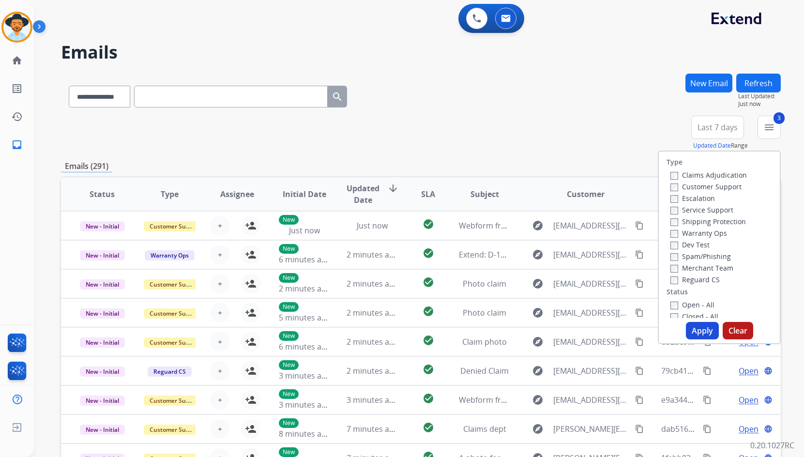
click at [696, 303] on label "Open - All" at bounding box center [693, 304] width 44 height 9
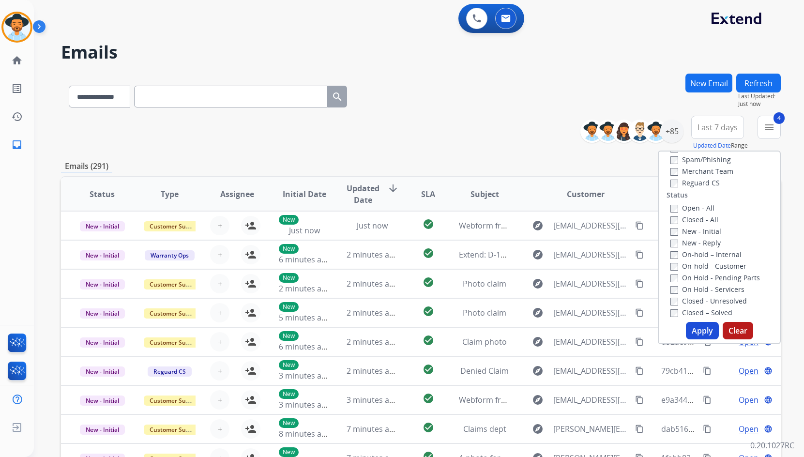
drag, startPoint x: 718, startPoint y: 291, endPoint x: 718, endPoint y: 286, distance: 5.3
click at [718, 291] on label "On Hold - Servicers" at bounding box center [708, 289] width 74 height 9
click at [718, 277] on label "On Hold - Pending Parts" at bounding box center [716, 277] width 90 height 9
drag, startPoint x: 716, startPoint y: 265, endPoint x: 715, endPoint y: 254, distance: 11.1
click at [716, 265] on label "On-hold - Customer" at bounding box center [709, 266] width 76 height 9
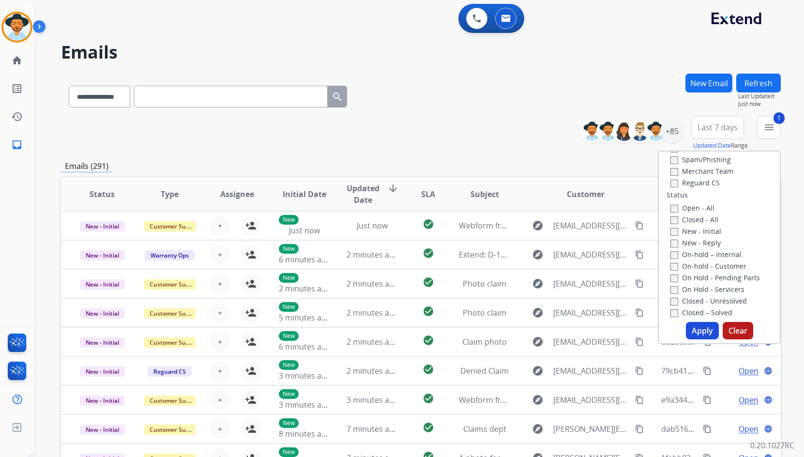
drag, startPoint x: 715, startPoint y: 253, endPoint x: 701, endPoint y: 240, distance: 19.2
click at [715, 252] on label "On-hold – Internal" at bounding box center [706, 254] width 71 height 9
click at [701, 240] on label "New - Reply" at bounding box center [696, 242] width 50 height 9
click at [701, 230] on label "New - Initial" at bounding box center [696, 231] width 51 height 9
click at [697, 329] on button "Apply" at bounding box center [702, 330] width 33 height 17
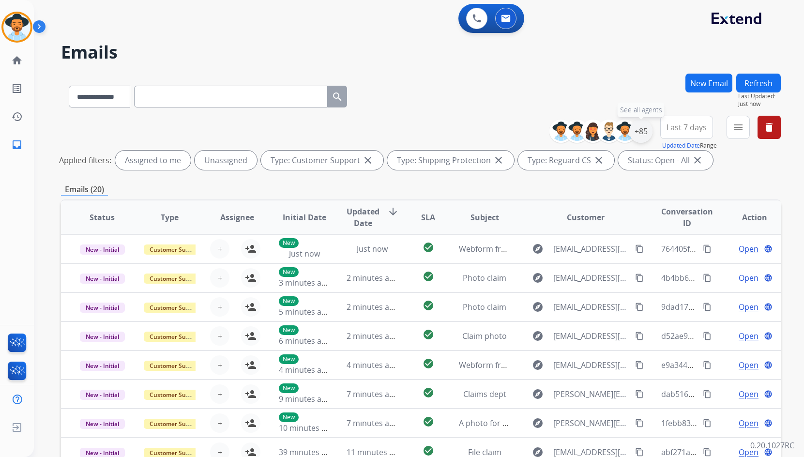
click at [631, 137] on div "+85" at bounding box center [641, 131] width 23 height 23
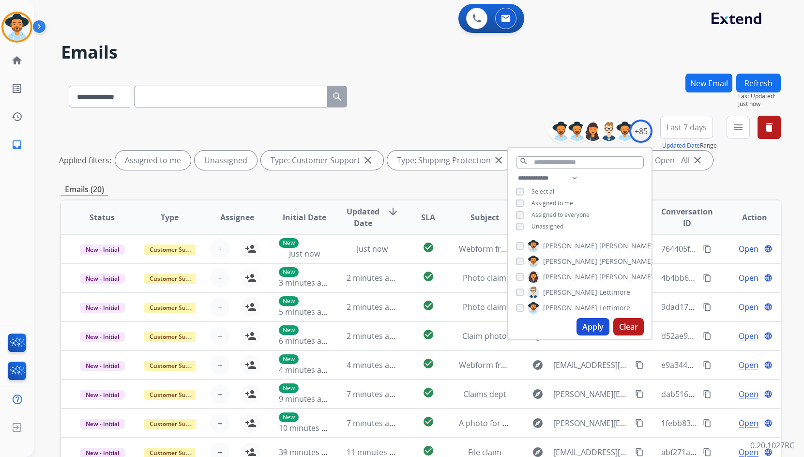
click at [553, 202] on span "Assigned to me" at bounding box center [553, 203] width 42 height 8
click at [590, 328] on button "Apply" at bounding box center [593, 326] width 33 height 17
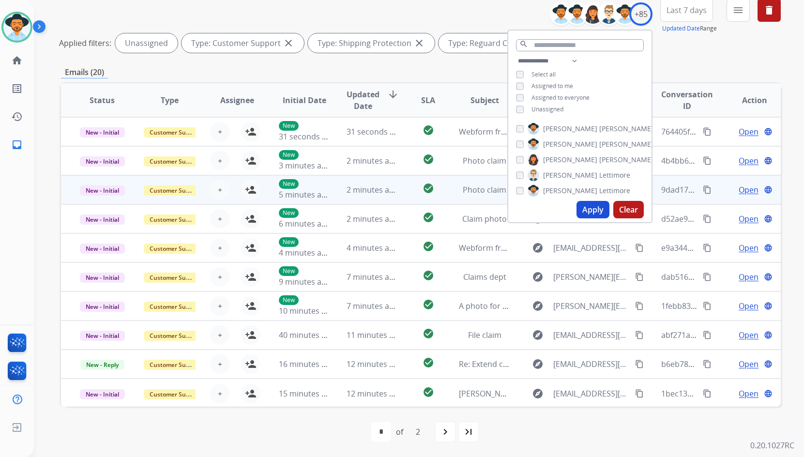
scroll to position [1, 0]
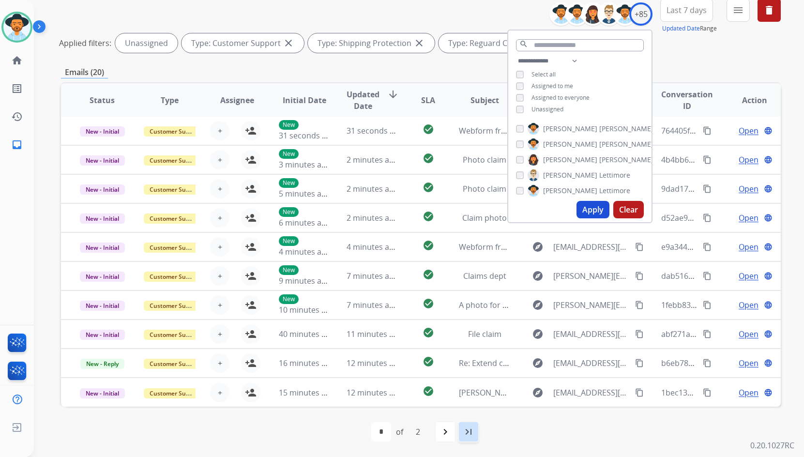
click at [476, 431] on div "last_page" at bounding box center [468, 431] width 21 height 21
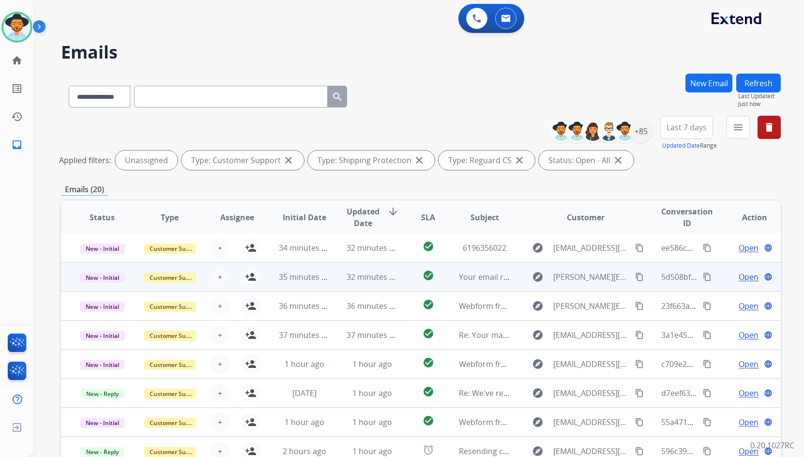
scroll to position [117, 0]
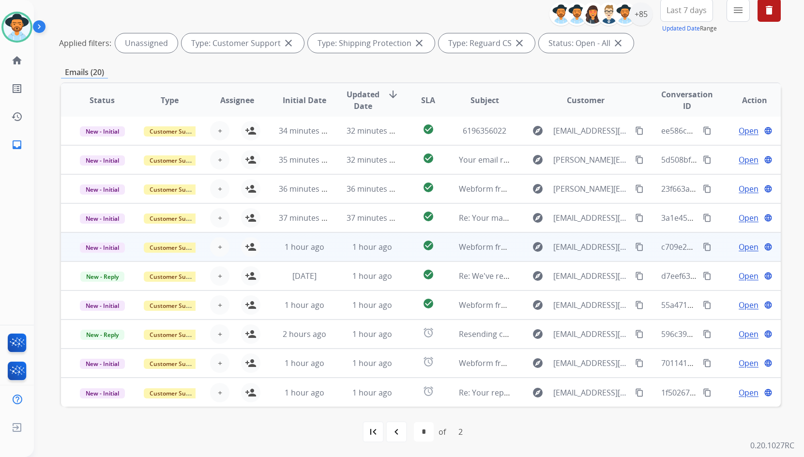
click at [714, 243] on td "Open language" at bounding box center [747, 246] width 67 height 29
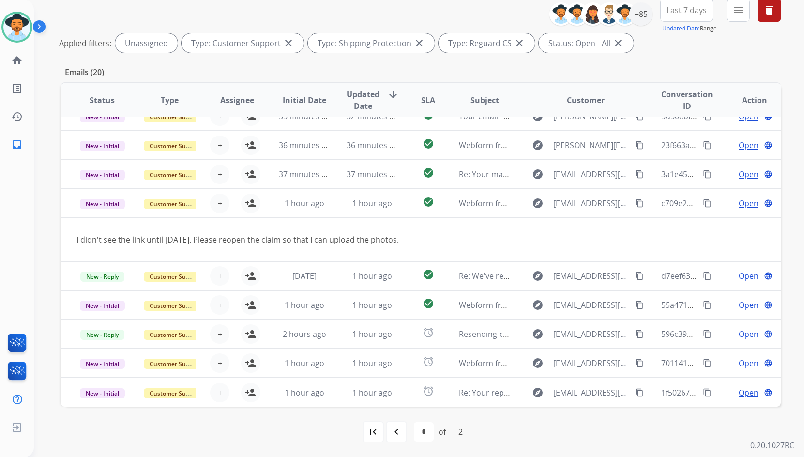
scroll to position [0, 0]
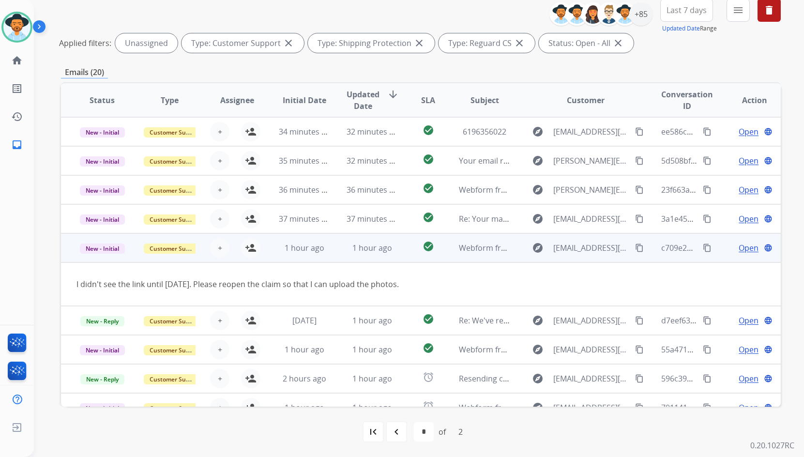
click at [635, 248] on mat-icon "content_copy" at bounding box center [639, 248] width 9 height 9
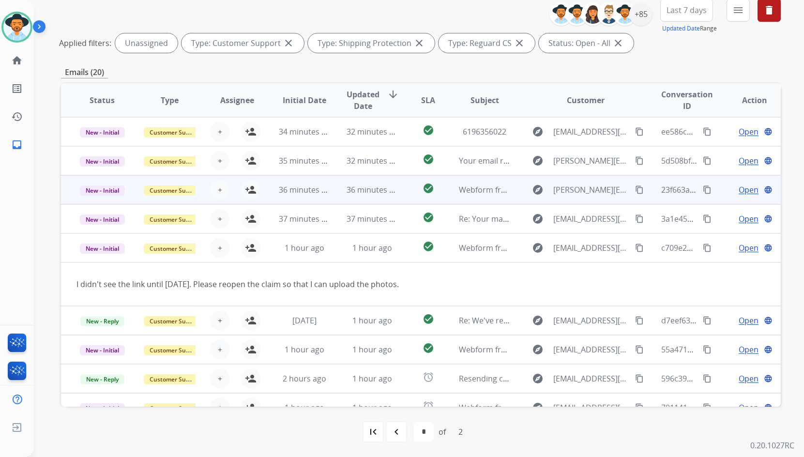
click at [720, 190] on td "Open language" at bounding box center [747, 189] width 67 height 29
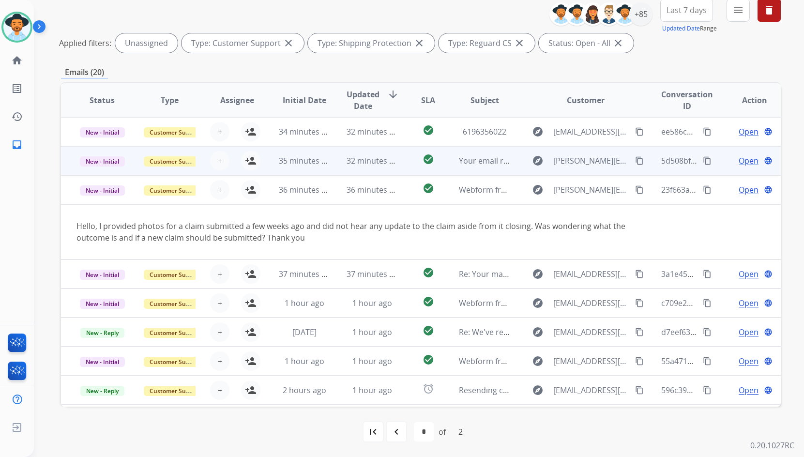
click at [718, 152] on td "Open language" at bounding box center [747, 160] width 67 height 29
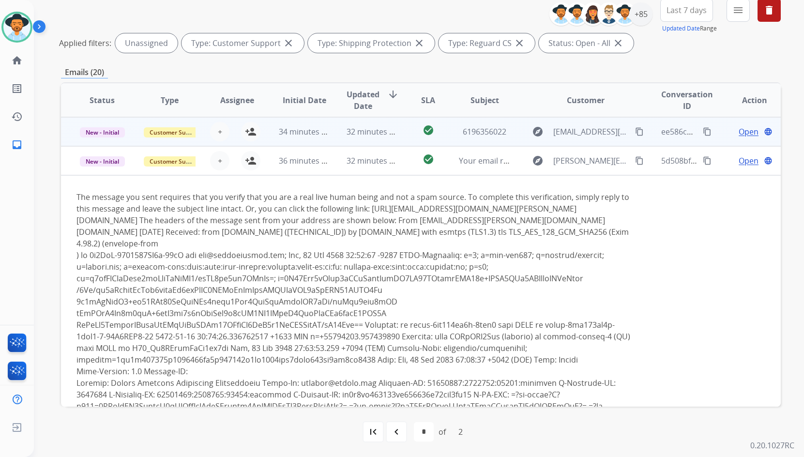
click at [714, 134] on td "Open language" at bounding box center [747, 131] width 67 height 29
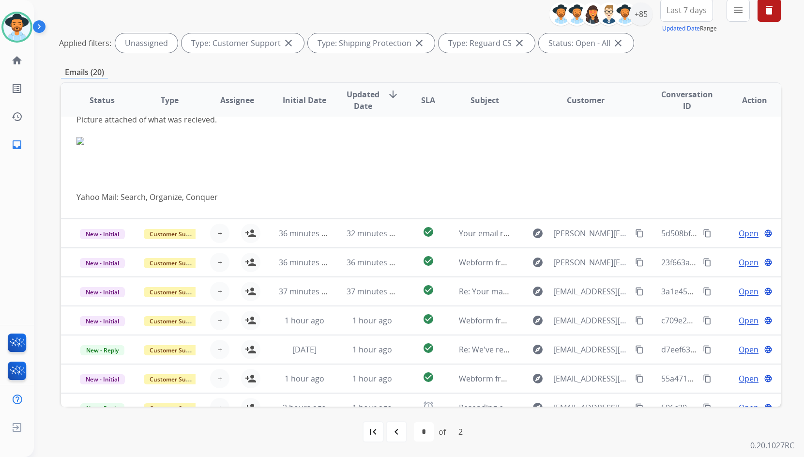
scroll to position [122, 0]
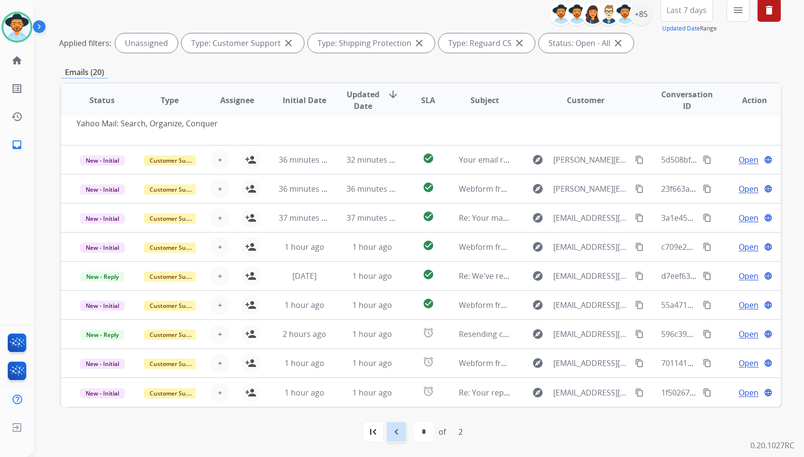
click at [399, 431] on mat-icon "navigate_before" at bounding box center [397, 432] width 12 height 12
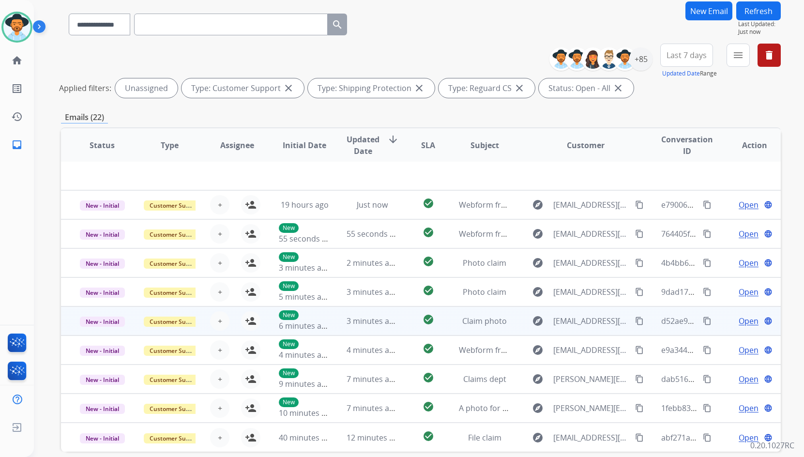
scroll to position [117, 0]
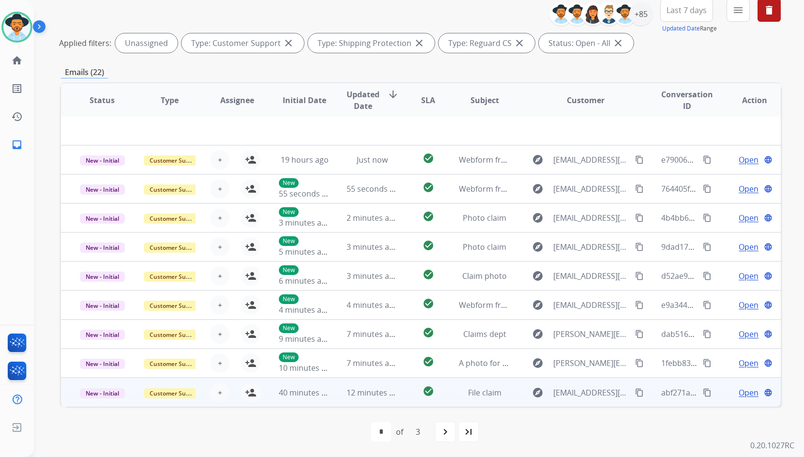
click at [714, 393] on td "Open language" at bounding box center [747, 392] width 67 height 29
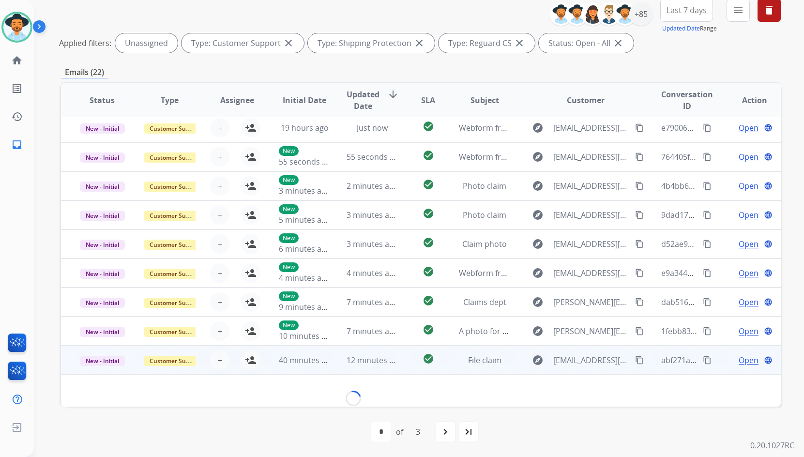
scroll to position [32, 0]
click at [746, 363] on span "Open" at bounding box center [749, 361] width 20 height 12
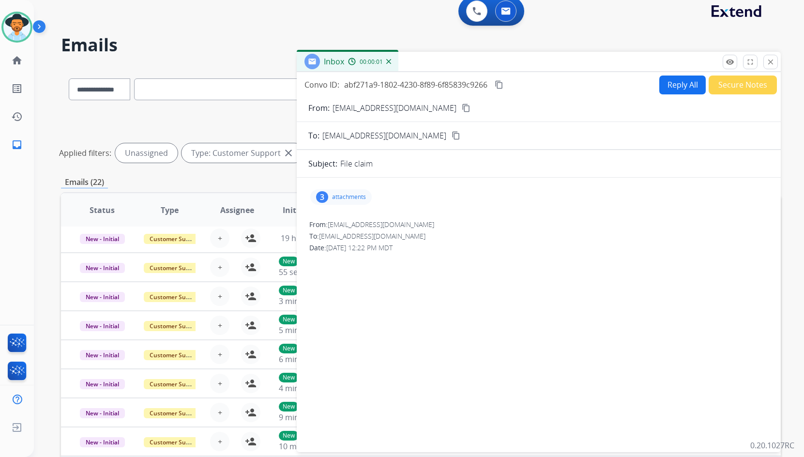
scroll to position [0, 0]
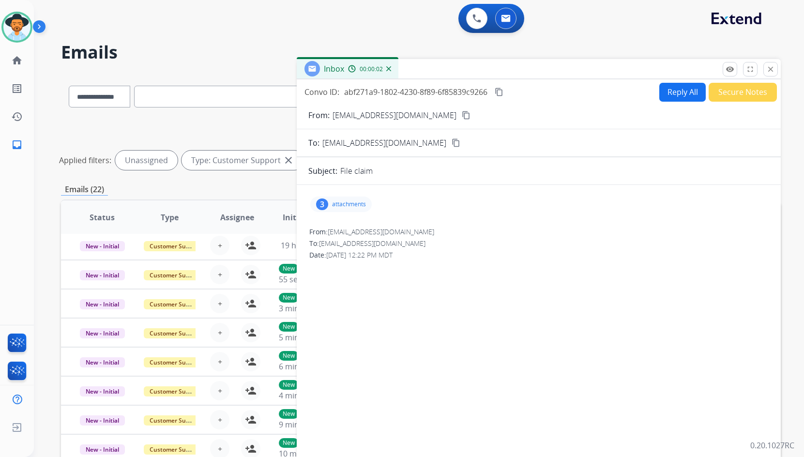
click at [341, 206] on p "attachments" at bounding box center [349, 204] width 34 height 8
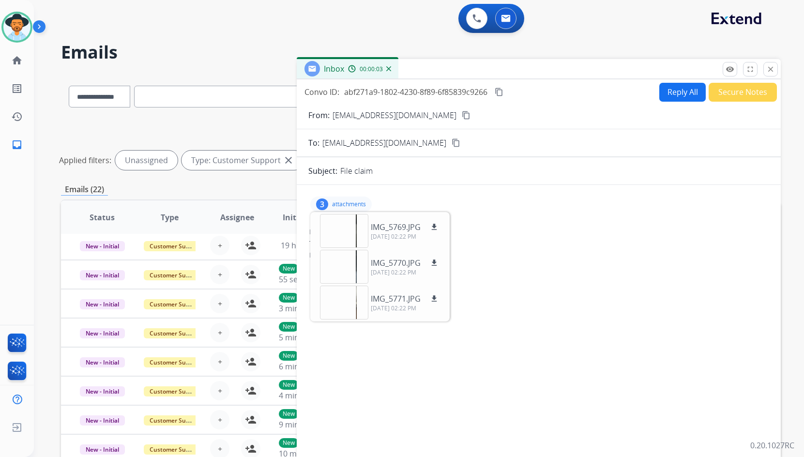
click at [342, 205] on p "attachments" at bounding box center [349, 204] width 34 height 8
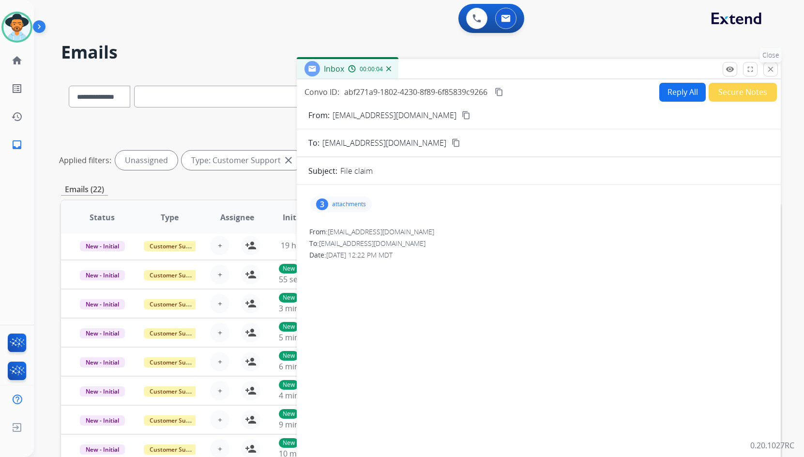
click at [769, 70] on mat-icon "close" at bounding box center [771, 69] width 9 height 9
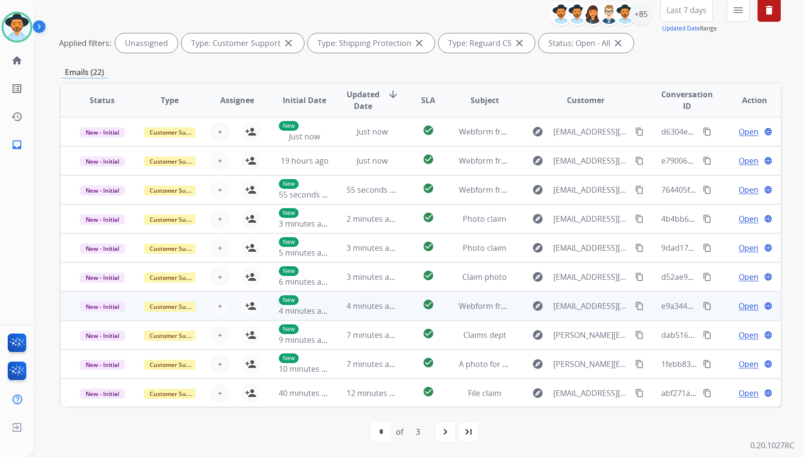
click at [718, 305] on td "Open language" at bounding box center [747, 306] width 67 height 29
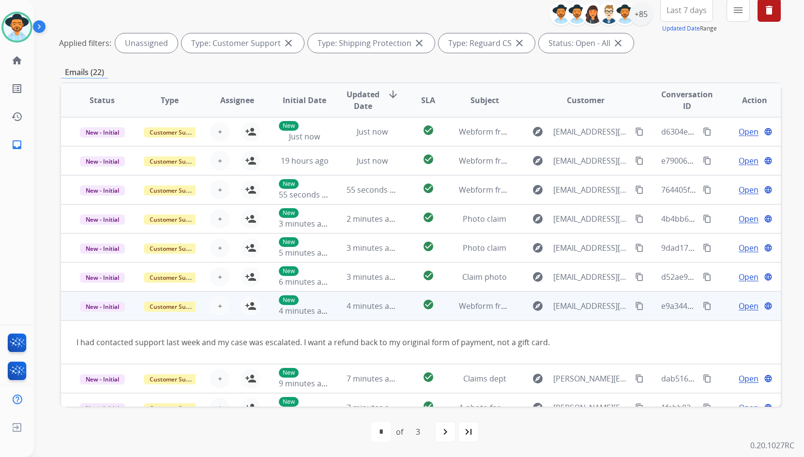
scroll to position [45, 0]
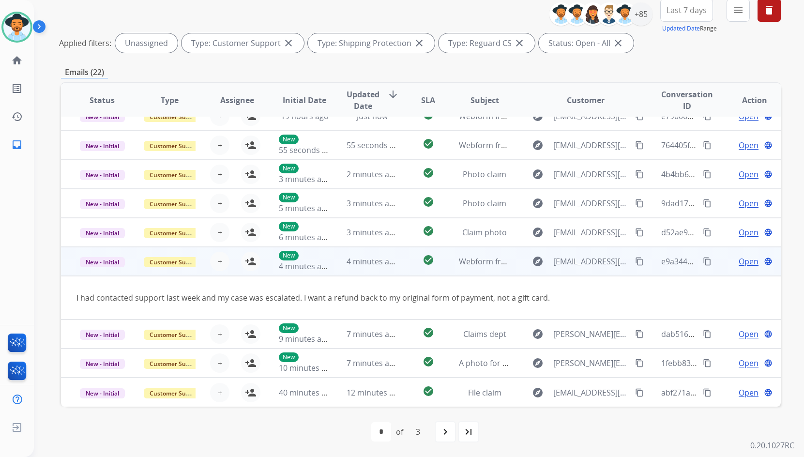
click at [635, 262] on mat-icon "content_copy" at bounding box center [639, 261] width 9 height 9
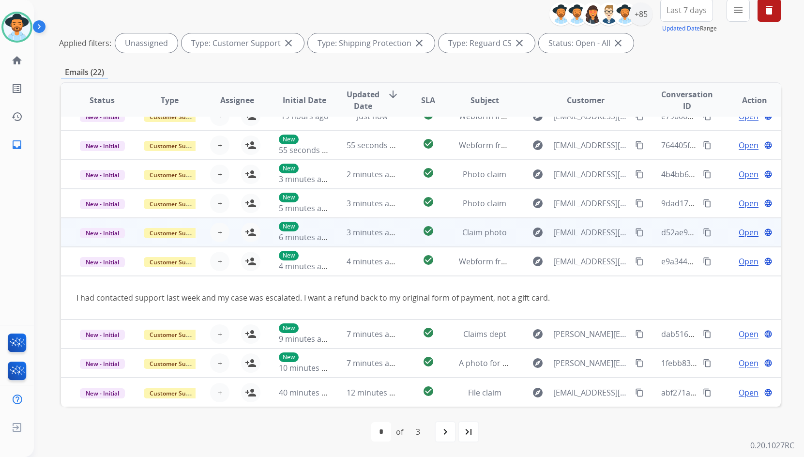
scroll to position [0, 0]
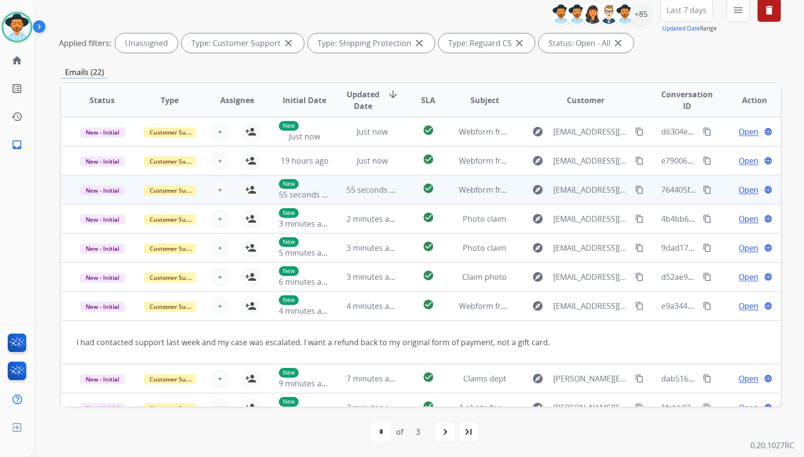
click at [714, 186] on td "Open language" at bounding box center [747, 189] width 67 height 29
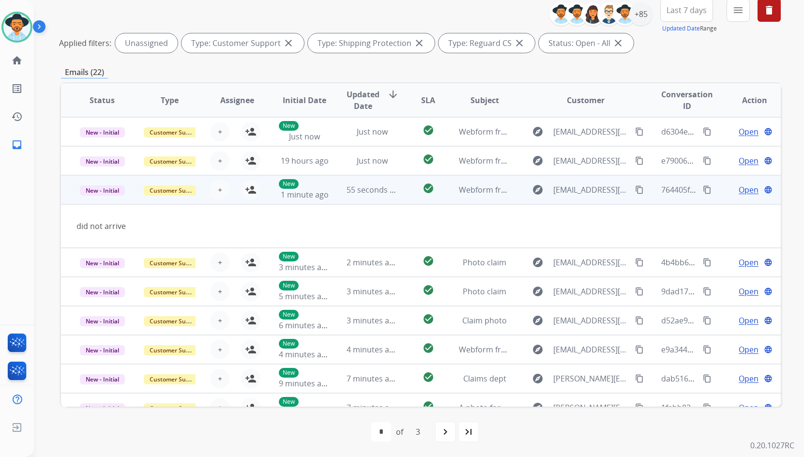
click at [636, 191] on mat-icon "content_copy" at bounding box center [639, 189] width 9 height 9
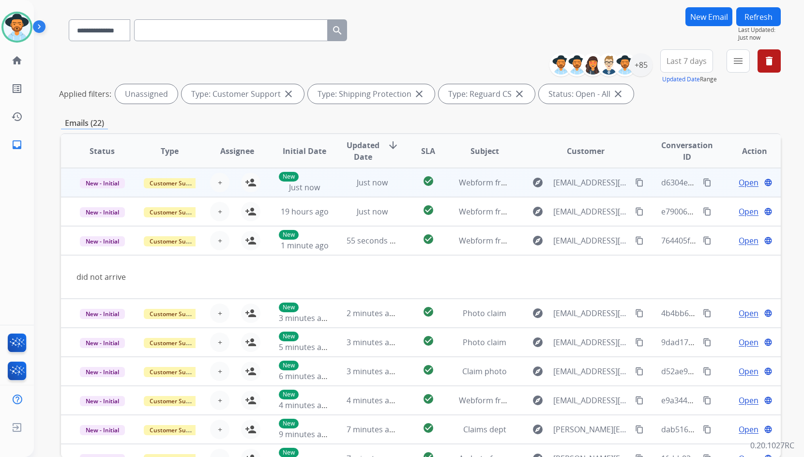
scroll to position [20, 0]
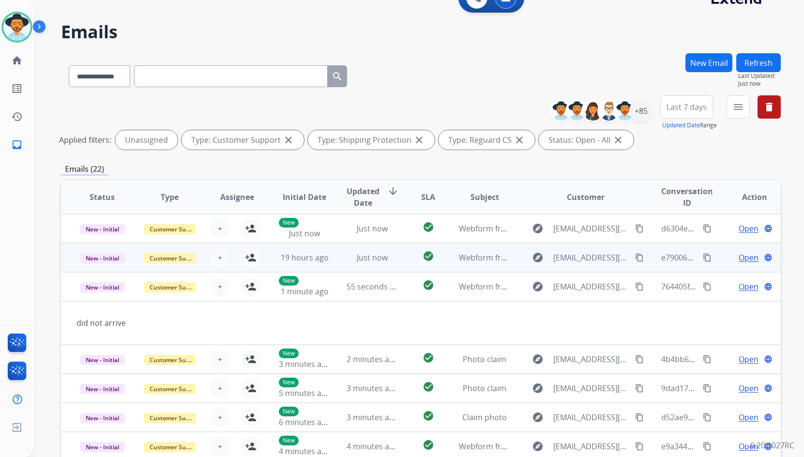
click at [729, 257] on div "Open language" at bounding box center [754, 258] width 51 height 12
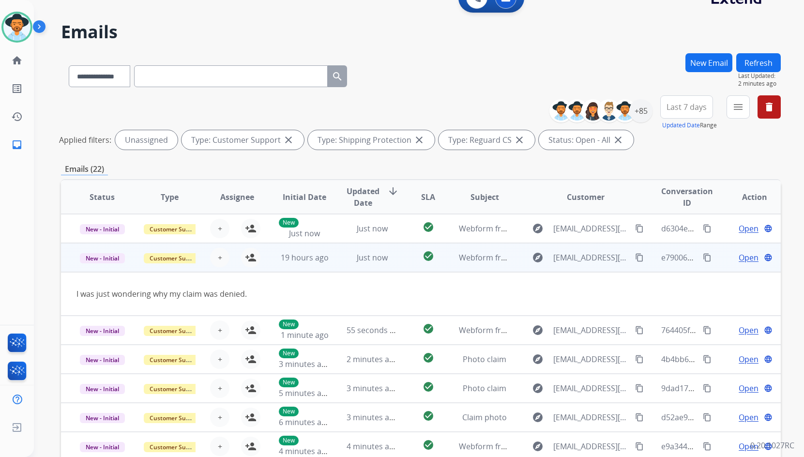
scroll to position [29, 0]
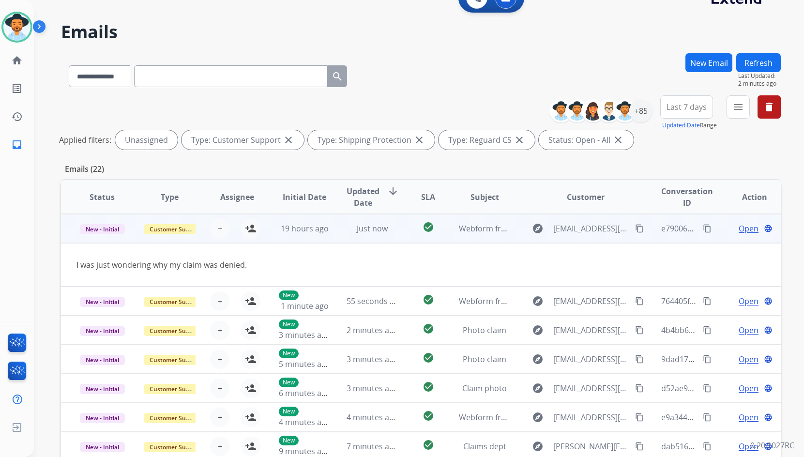
click at [635, 227] on mat-icon "content_copy" at bounding box center [639, 228] width 9 height 9
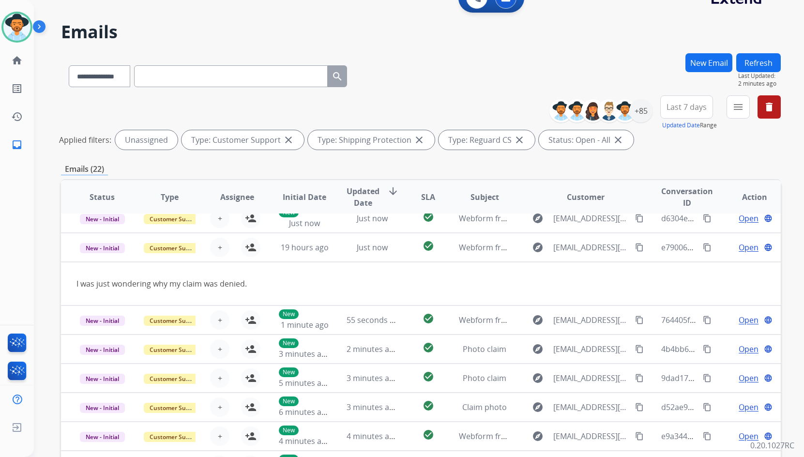
scroll to position [0, 0]
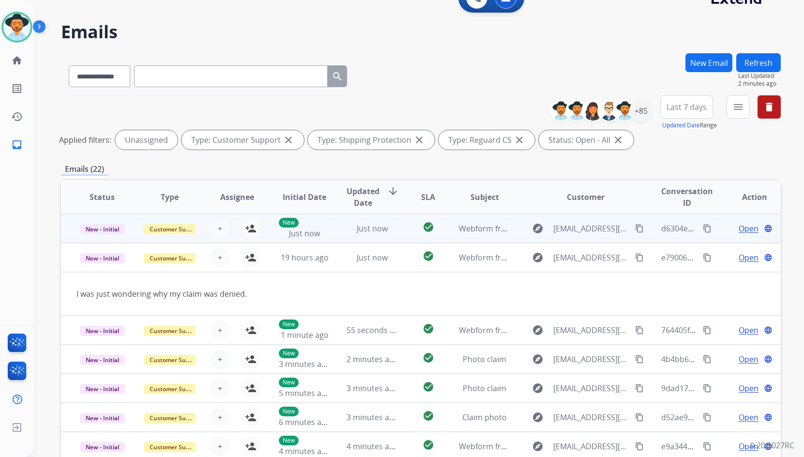
click at [716, 228] on td "Open language" at bounding box center [747, 228] width 67 height 29
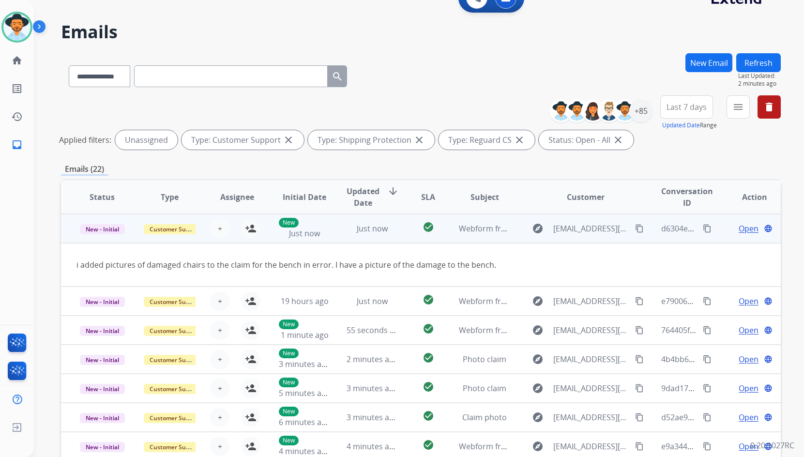
click at [729, 231] on div "Open language" at bounding box center [754, 229] width 51 height 12
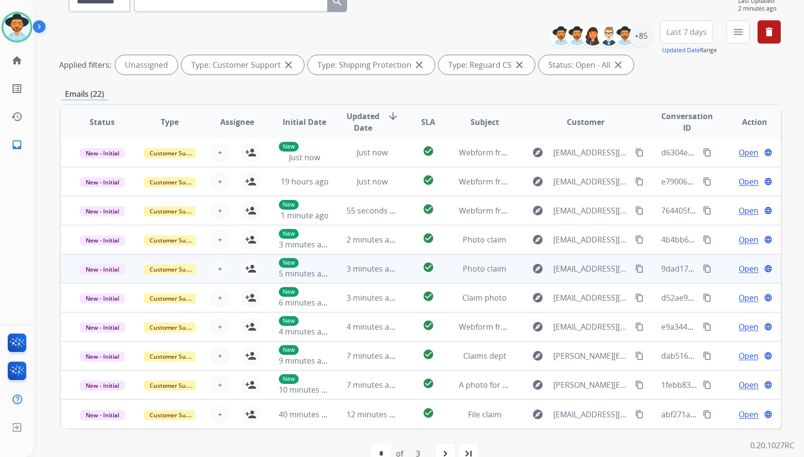
scroll to position [117, 0]
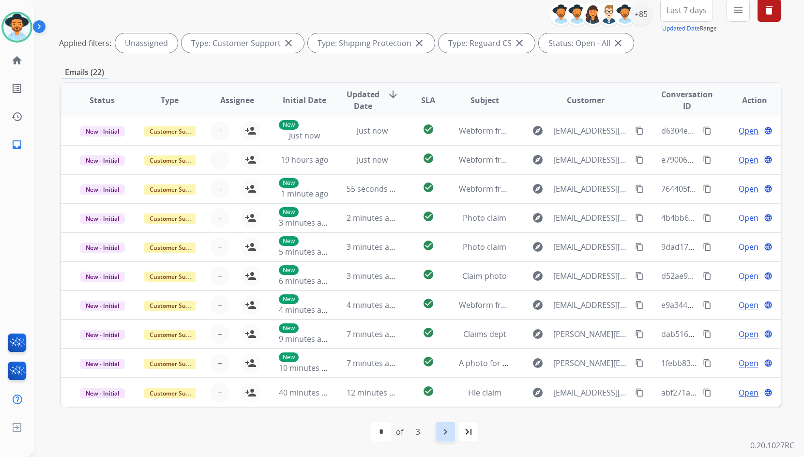
click at [443, 437] on mat-icon "navigate_next" at bounding box center [446, 432] width 12 height 12
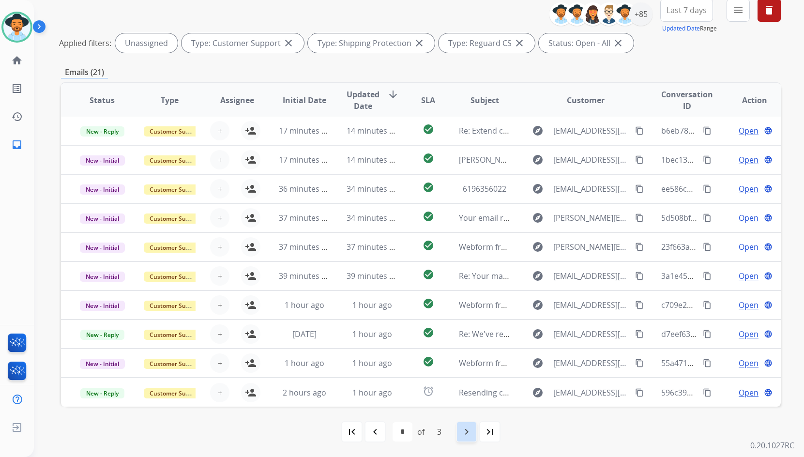
click at [468, 428] on mat-icon "navigate_next" at bounding box center [467, 432] width 12 height 12
select select "*"
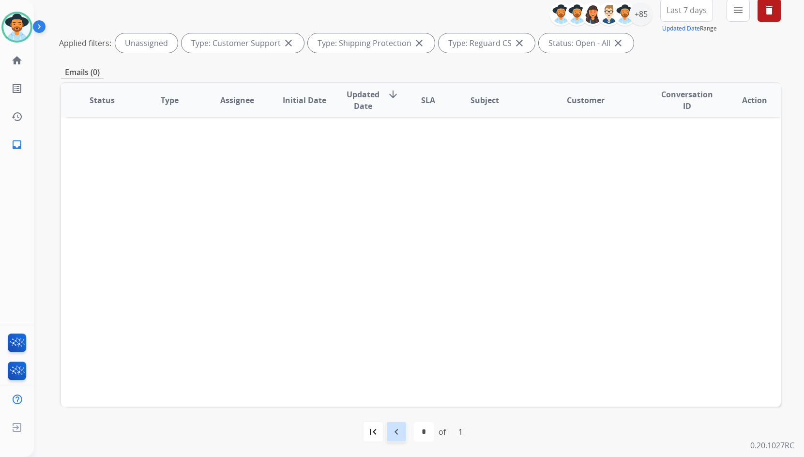
click at [399, 428] on mat-icon "navigate_before" at bounding box center [397, 432] width 12 height 12
select select
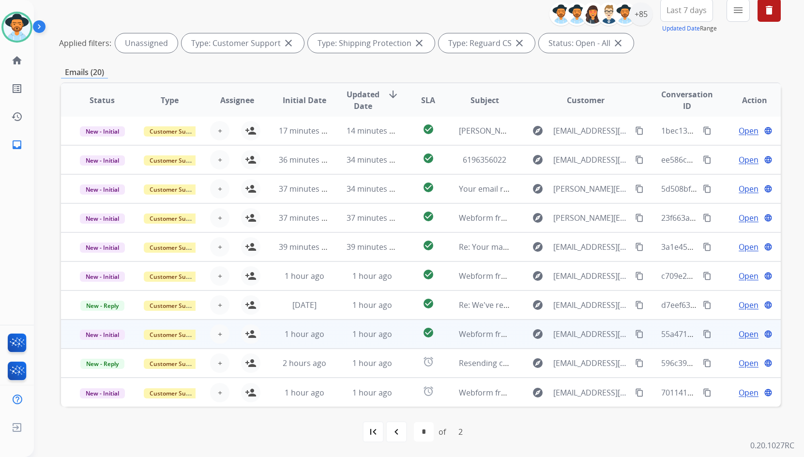
click at [715, 338] on td "Open language" at bounding box center [747, 334] width 67 height 29
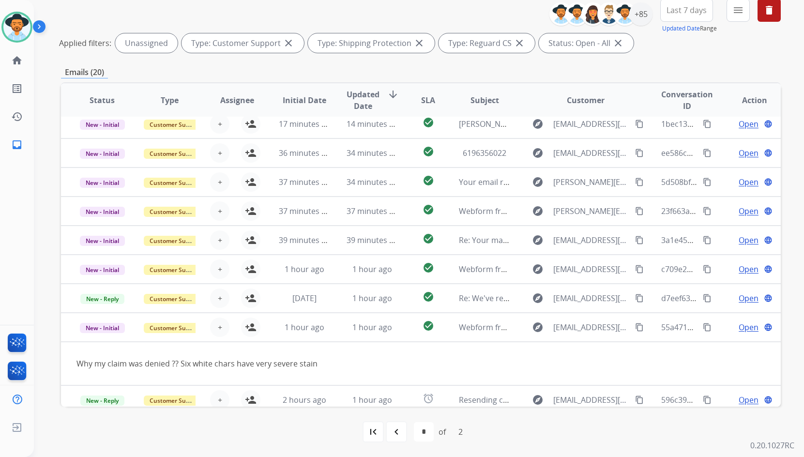
scroll to position [0, 0]
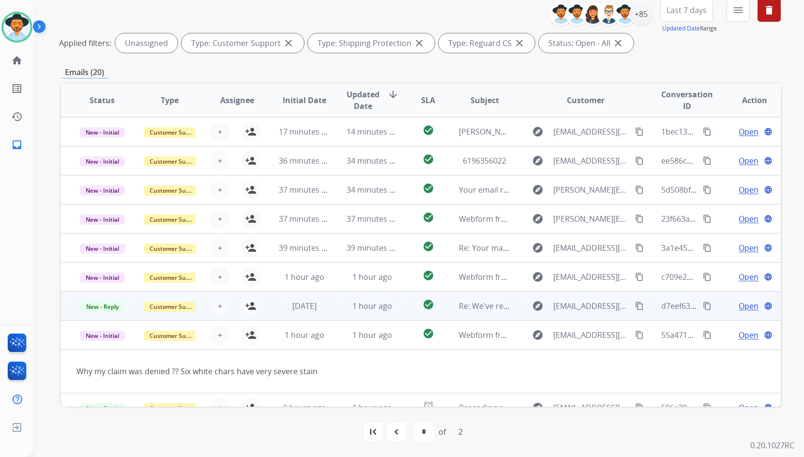
click at [721, 303] on td "Open language" at bounding box center [747, 306] width 67 height 29
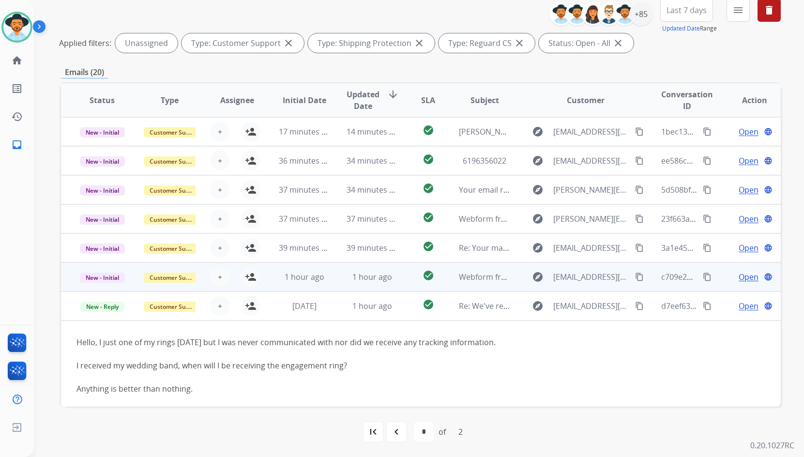
click at [714, 274] on td "Open language" at bounding box center [747, 276] width 67 height 29
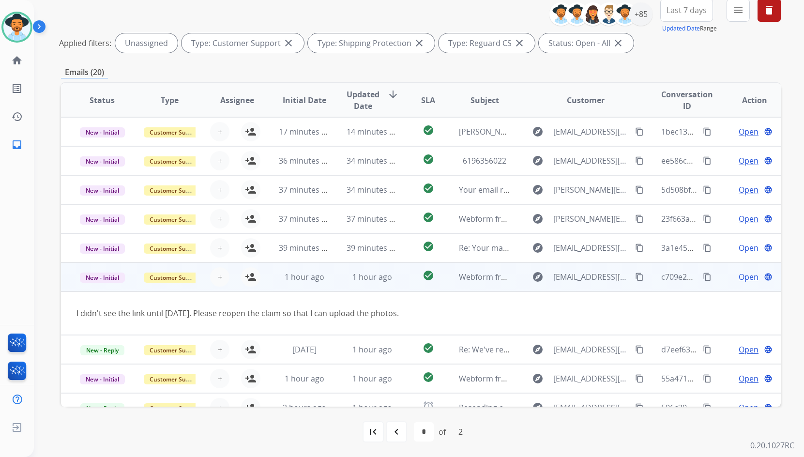
scroll to position [45, 0]
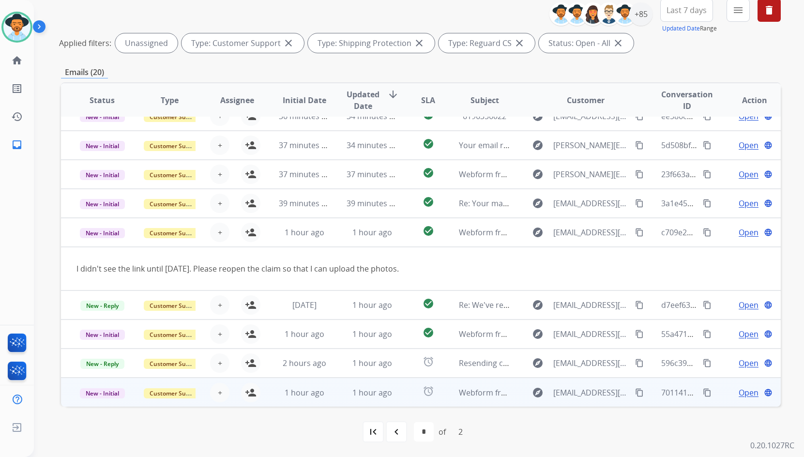
click at [714, 392] on td "Open language" at bounding box center [747, 392] width 67 height 29
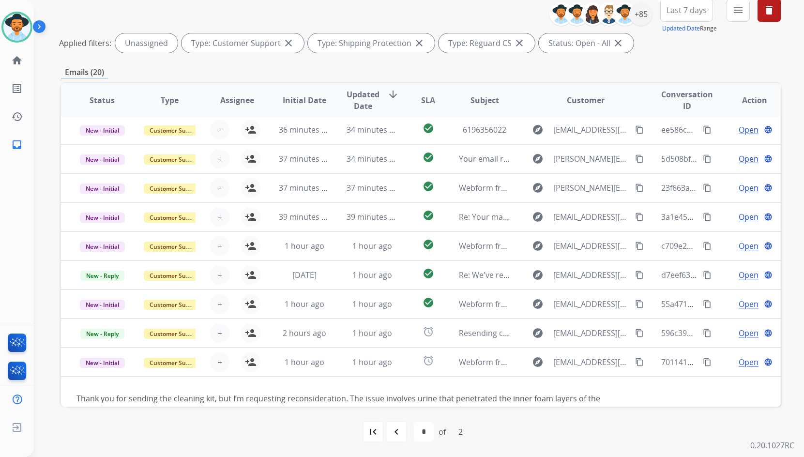
scroll to position [31, 0]
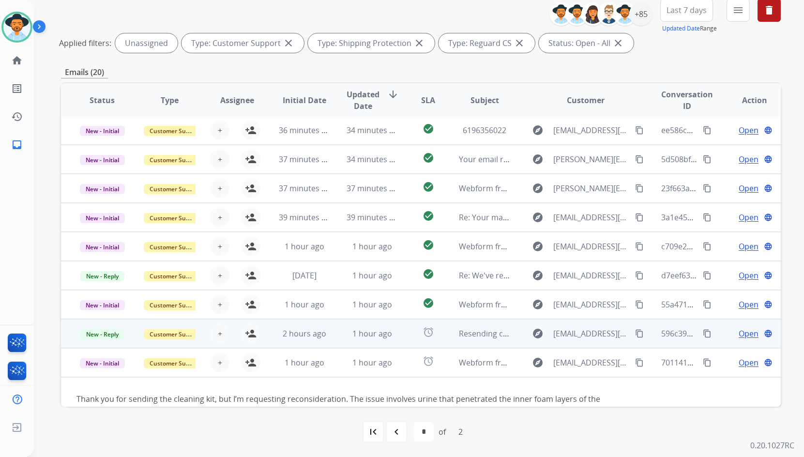
click at [720, 338] on td "Open language" at bounding box center [747, 333] width 67 height 29
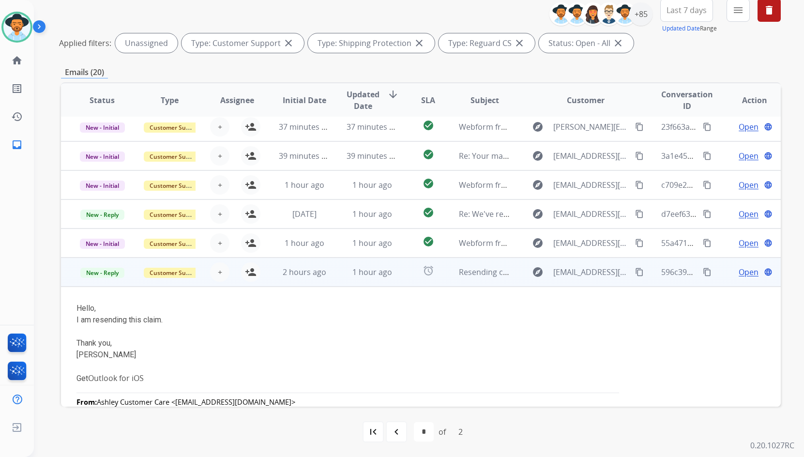
scroll to position [39, 0]
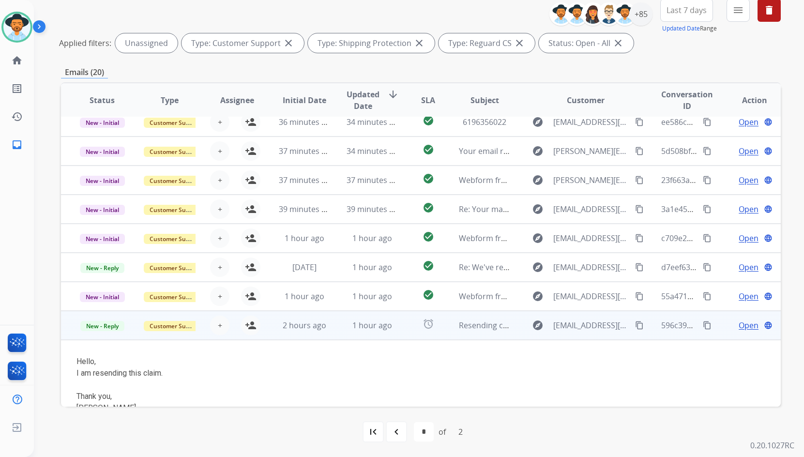
click at [635, 326] on mat-icon "content_copy" at bounding box center [639, 325] width 9 height 9
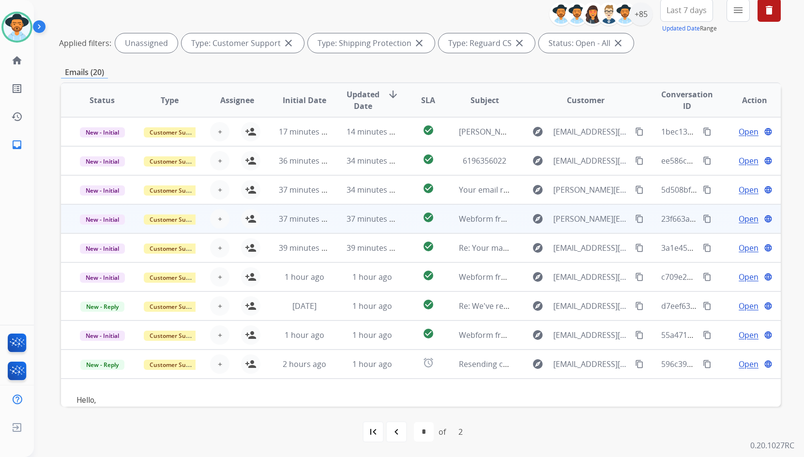
scroll to position [20, 0]
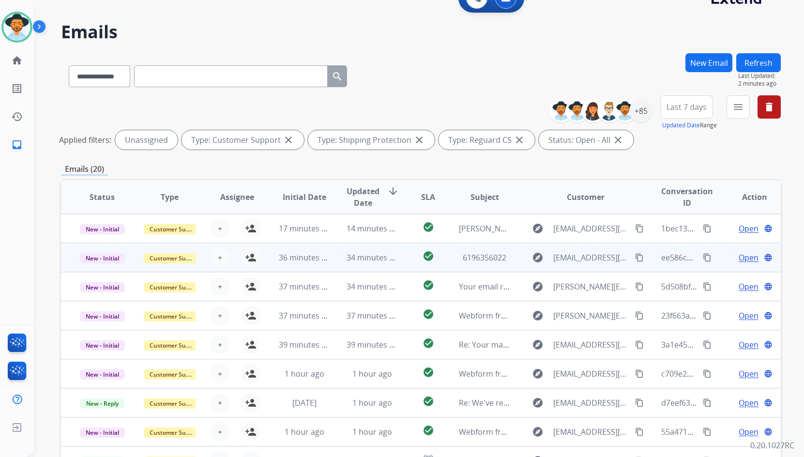
click at [714, 258] on td "Open language" at bounding box center [747, 257] width 67 height 29
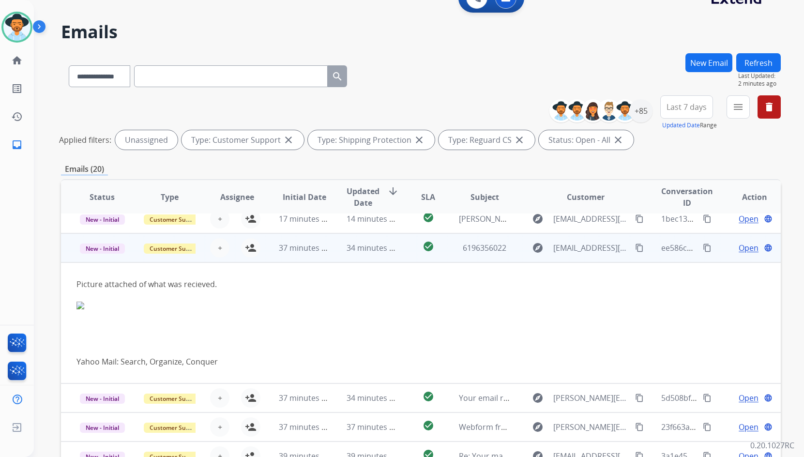
scroll to position [0, 0]
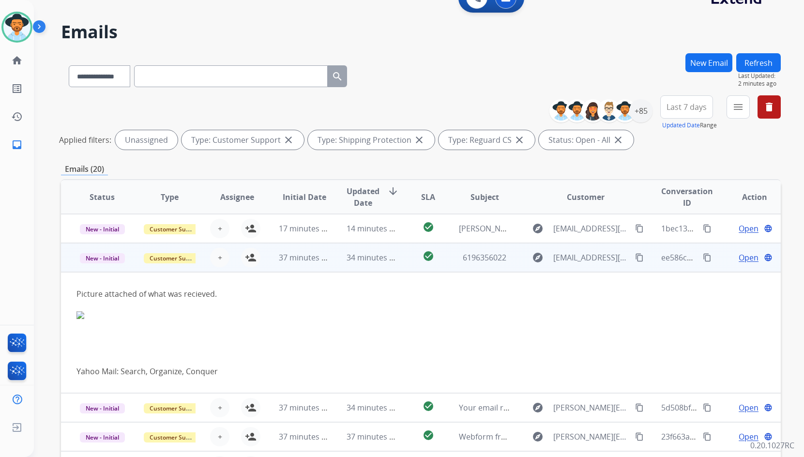
click at [714, 258] on td "Open language" at bounding box center [747, 257] width 67 height 29
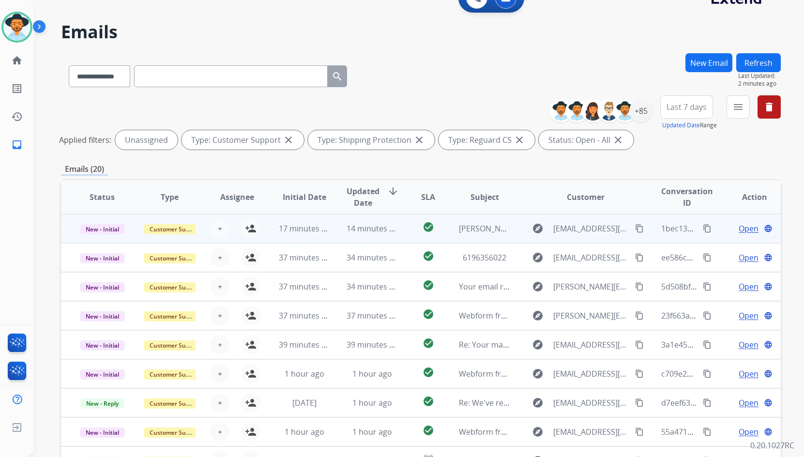
click at [717, 230] on td "Open language" at bounding box center [747, 228] width 67 height 29
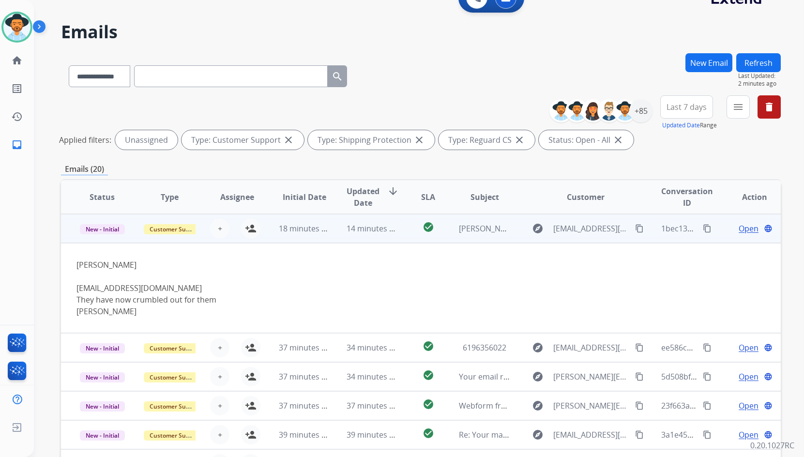
click at [635, 229] on mat-icon "content_copy" at bounding box center [639, 228] width 9 height 9
click at [250, 229] on mat-icon "person_add" at bounding box center [251, 229] width 12 height 12
click at [746, 228] on span "Open" at bounding box center [749, 229] width 20 height 12
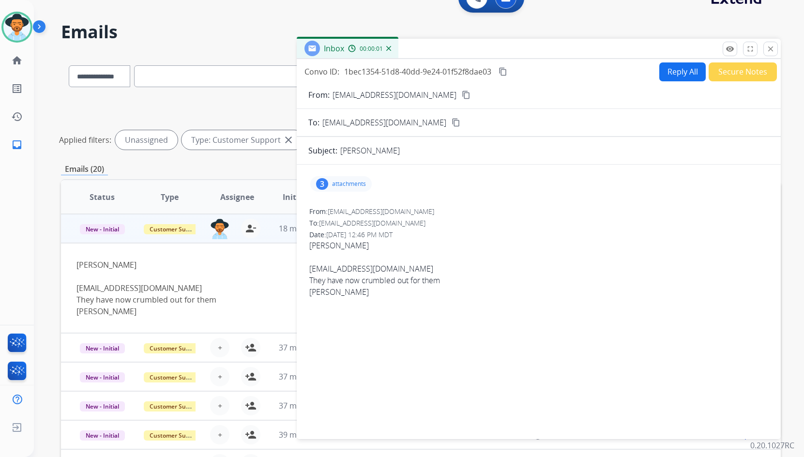
click at [364, 179] on div "3 attachments" at bounding box center [341, 183] width 62 height 15
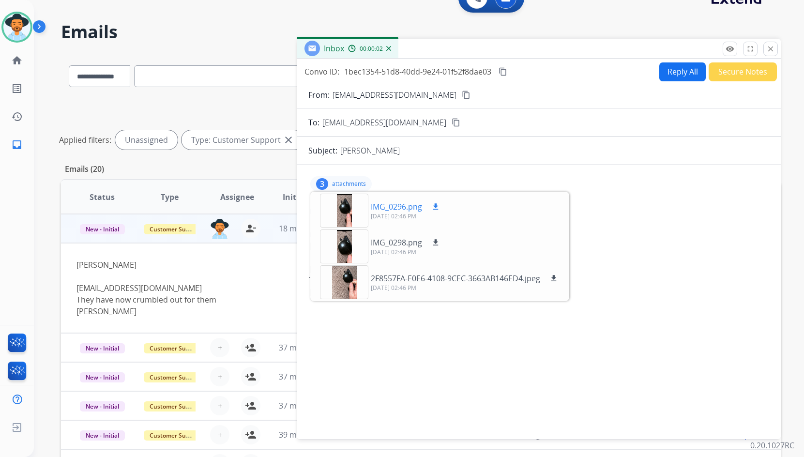
click at [349, 221] on div at bounding box center [344, 211] width 48 height 34
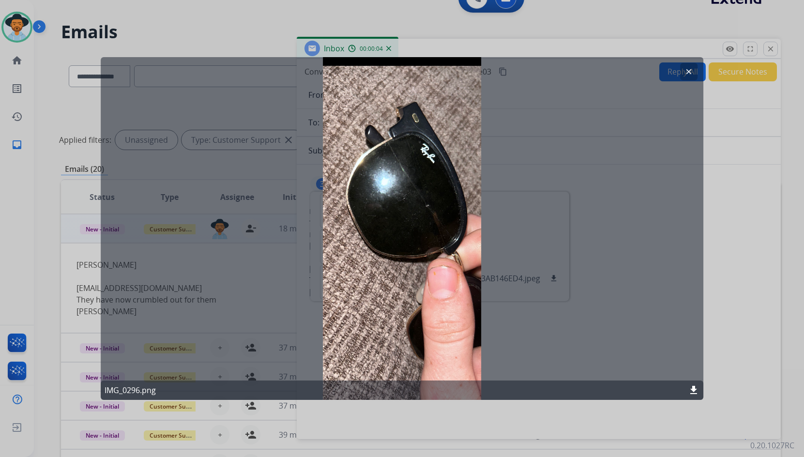
click at [693, 67] on button "clear" at bounding box center [688, 71] width 17 height 17
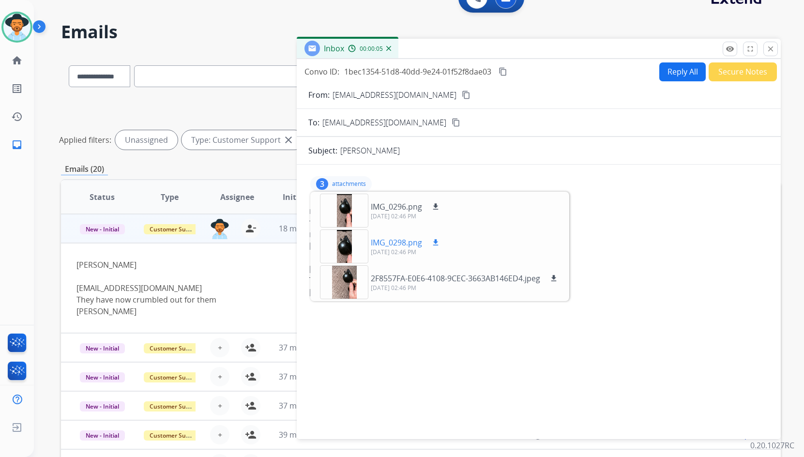
click at [348, 238] on div at bounding box center [344, 247] width 48 height 34
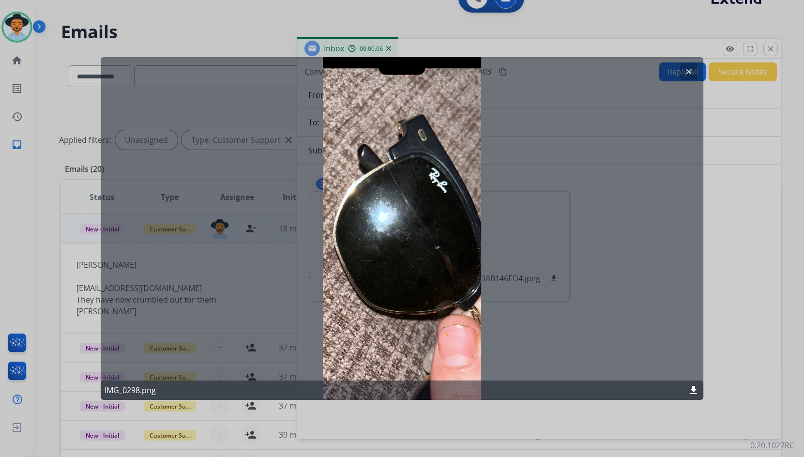
click at [685, 71] on button "clear" at bounding box center [688, 71] width 17 height 17
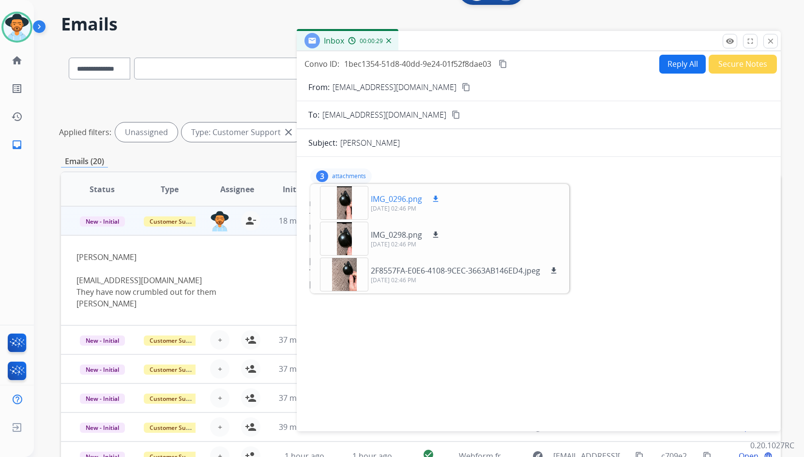
scroll to position [20, 0]
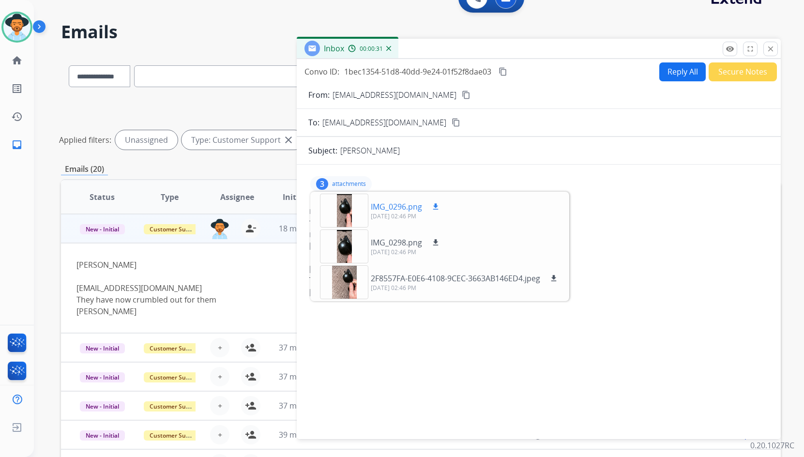
drag, startPoint x: 437, startPoint y: 207, endPoint x: 433, endPoint y: 222, distance: 16.1
click at [437, 207] on mat-icon "download" at bounding box center [435, 206] width 9 height 9
drag, startPoint x: 438, startPoint y: 242, endPoint x: 460, endPoint y: 254, distance: 24.5
click at [438, 242] on mat-icon "download" at bounding box center [435, 242] width 9 height 9
drag, startPoint x: 555, startPoint y: 278, endPoint x: 382, endPoint y: 191, distance: 194.3
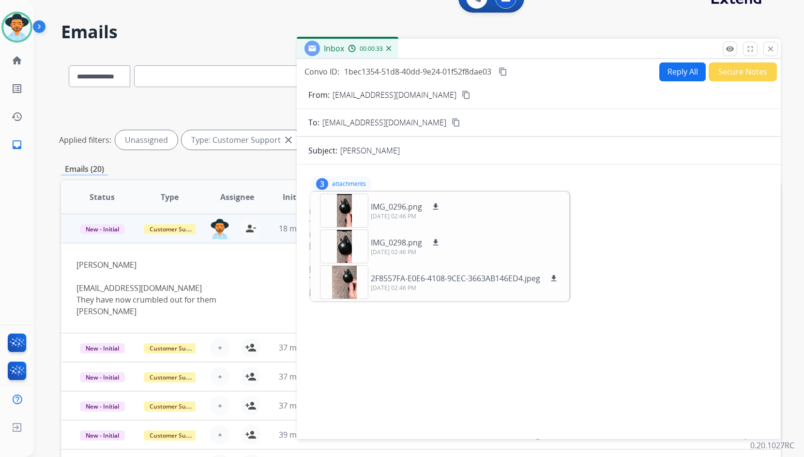
click at [555, 278] on mat-icon "download" at bounding box center [554, 278] width 9 height 9
click at [354, 181] on p "attachments" at bounding box center [349, 184] width 34 height 8
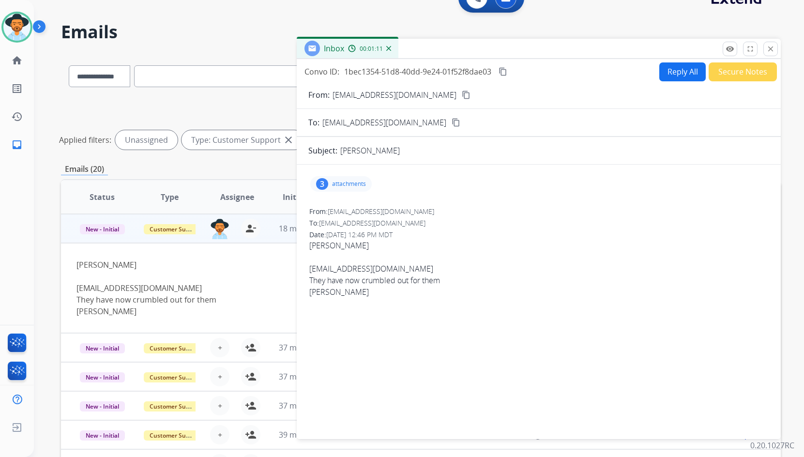
click at [508, 73] on mat-icon "content_copy" at bounding box center [503, 71] width 9 height 9
click at [669, 73] on button "Reply All" at bounding box center [683, 71] width 46 height 19
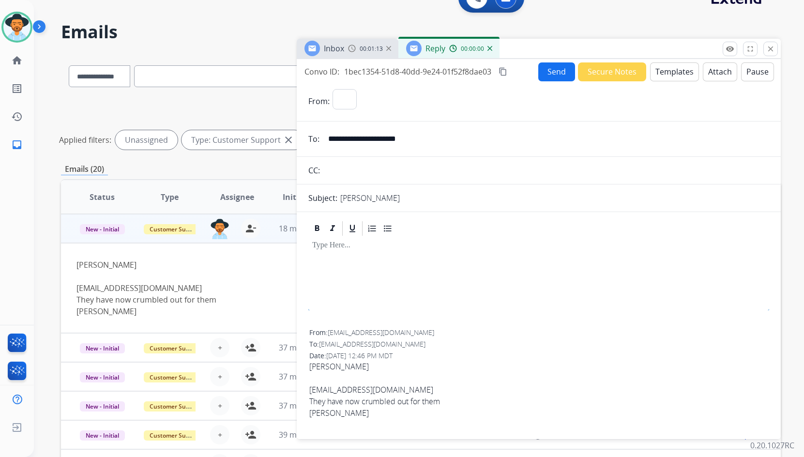
click at [671, 71] on button "Templates" at bounding box center [674, 71] width 49 height 19
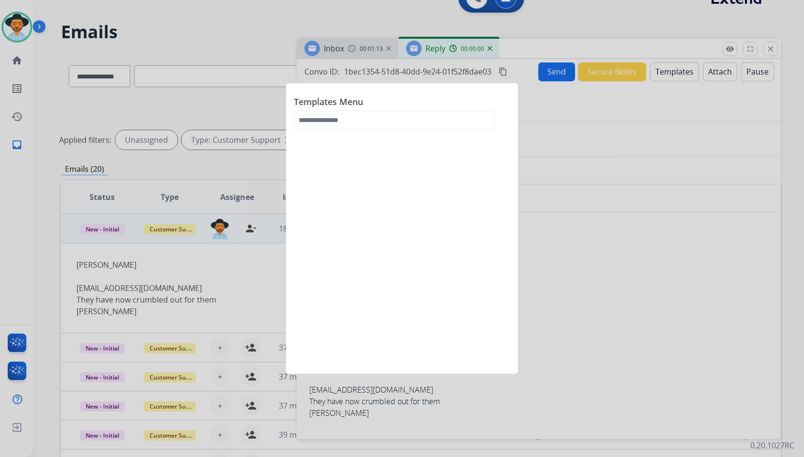
select select "**********"
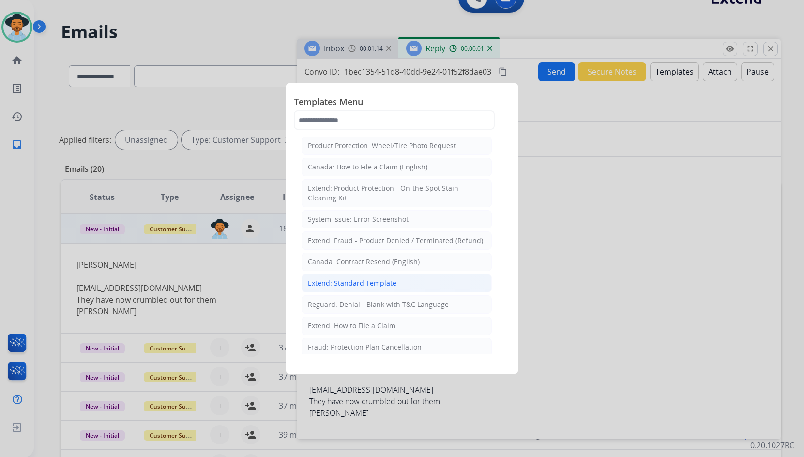
click at [351, 285] on div "Extend: Standard Template" at bounding box center [352, 283] width 89 height 10
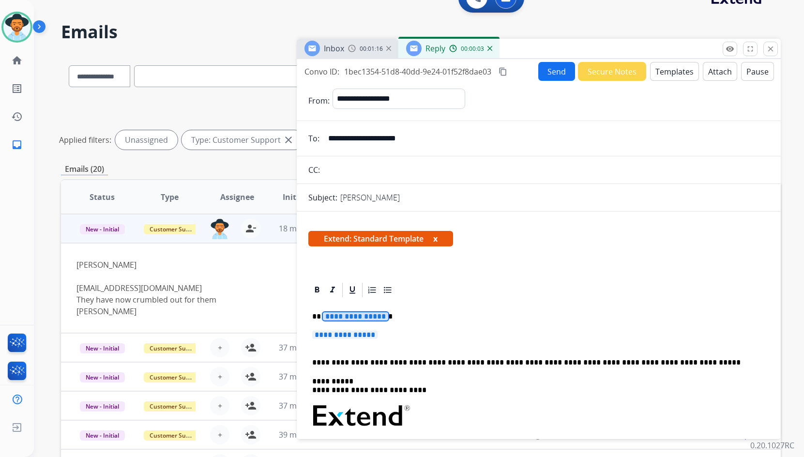
click at [364, 318] on span "**********" at bounding box center [355, 316] width 65 height 8
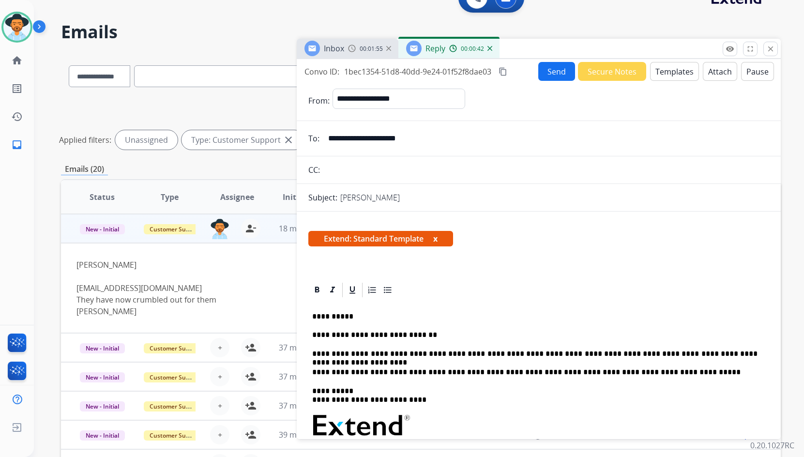
drag, startPoint x: 687, startPoint y: 356, endPoint x: 657, endPoint y: 300, distance: 63.7
click at [634, 260] on div "Extend: Standard Template x" at bounding box center [539, 242] width 484 height 46
click at [691, 354] on p "**********" at bounding box center [535, 354] width 446 height 9
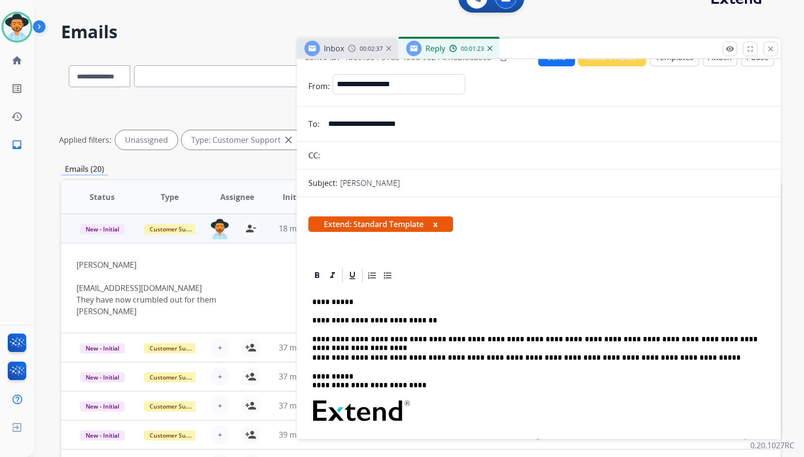
scroll to position [0, 0]
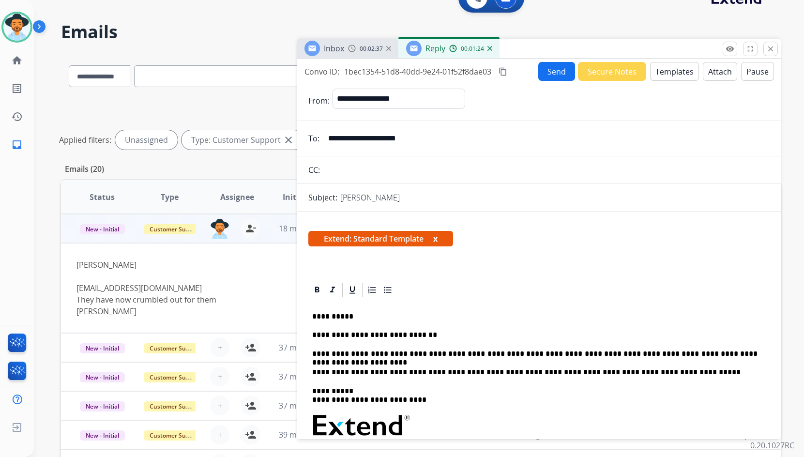
click at [552, 71] on button "Send" at bounding box center [557, 71] width 37 height 19
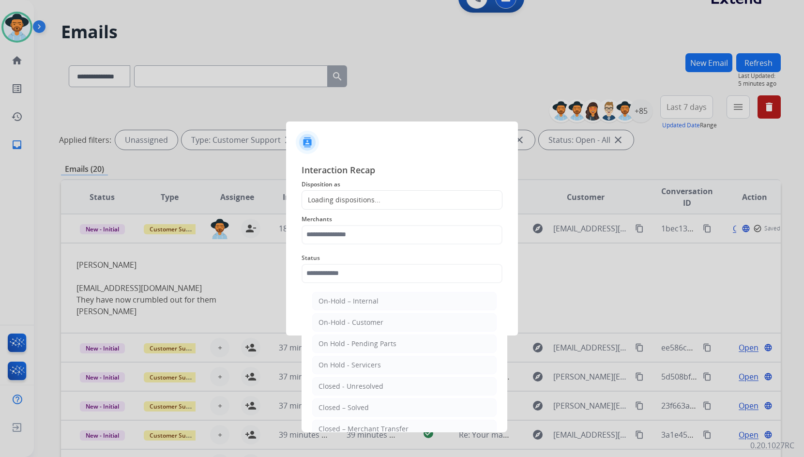
click at [367, 273] on input "text" at bounding box center [402, 273] width 201 height 19
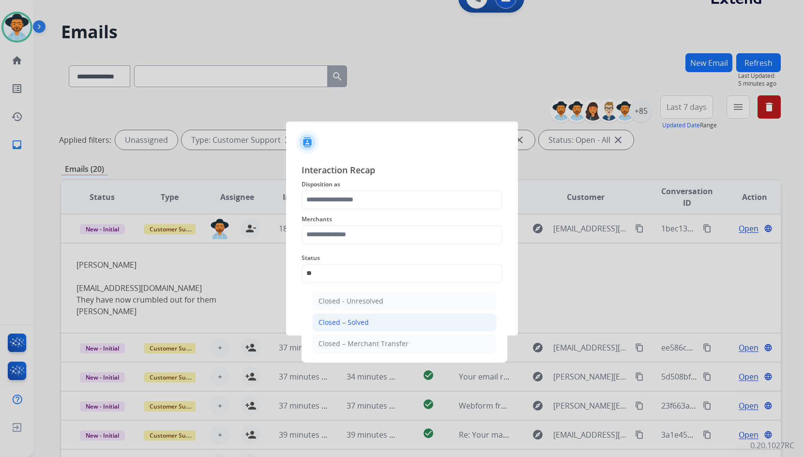
drag, startPoint x: 359, startPoint y: 324, endPoint x: 359, endPoint y: 315, distance: 9.2
click at [359, 323] on div "Closed – Solved" at bounding box center [344, 323] width 50 height 10
type input "**********"
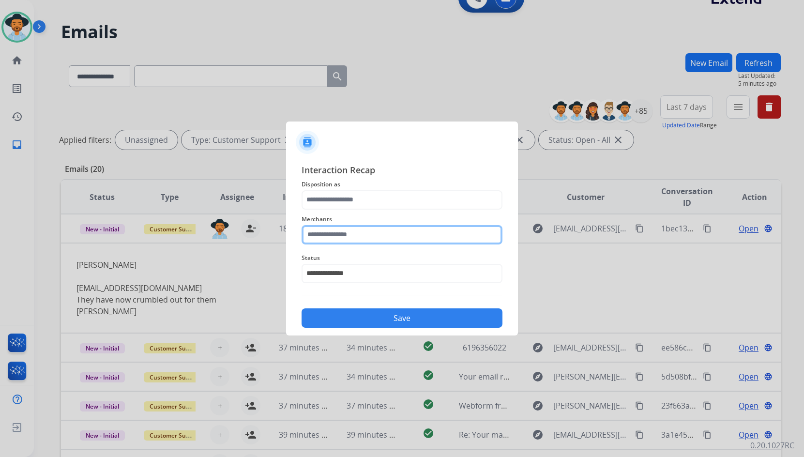
click at [354, 227] on input "text" at bounding box center [402, 234] width 201 height 19
click at [349, 261] on li "Jomashop" at bounding box center [404, 262] width 185 height 18
type input "********"
click at [348, 261] on span "Status" at bounding box center [402, 258] width 201 height 12
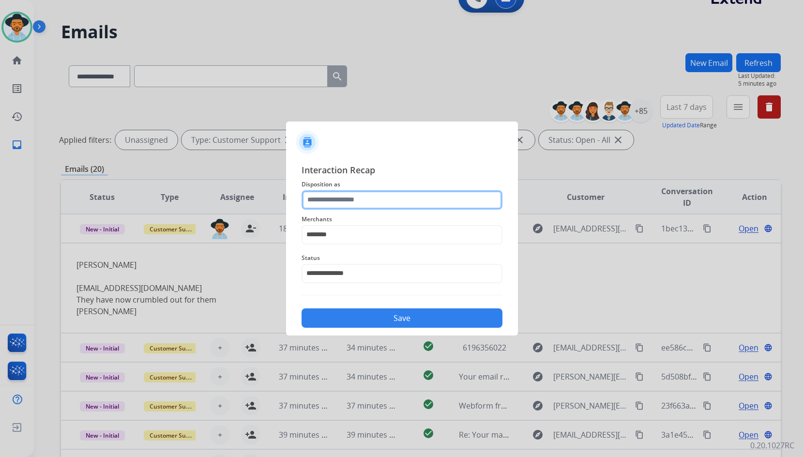
click at [344, 200] on input "text" at bounding box center [402, 199] width 201 height 19
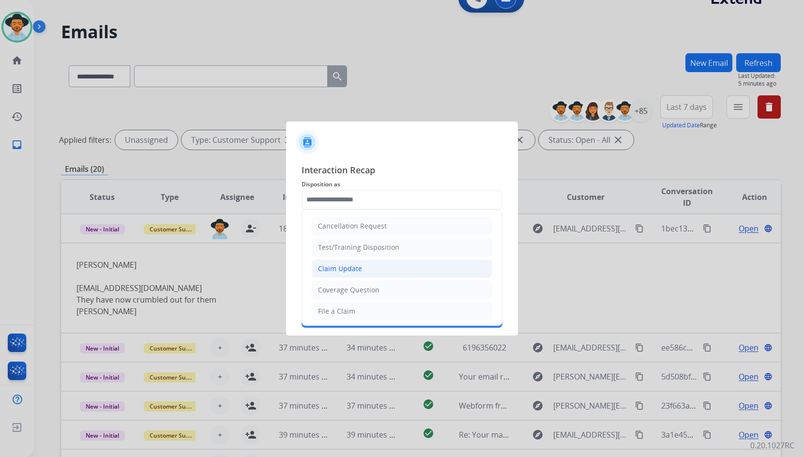
click at [347, 268] on div "Claim Update" at bounding box center [340, 269] width 44 height 10
type input "**********"
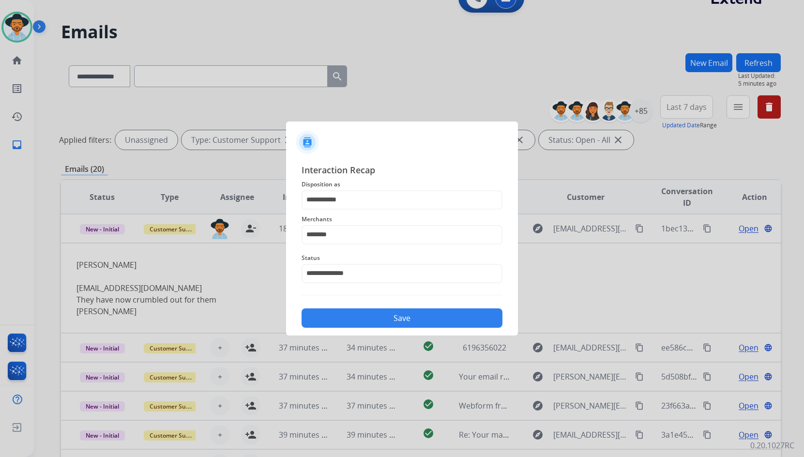
drag, startPoint x: 358, startPoint y: 313, endPoint x: 325, endPoint y: 308, distance: 32.8
click at [357, 314] on button "Save" at bounding box center [402, 317] width 201 height 19
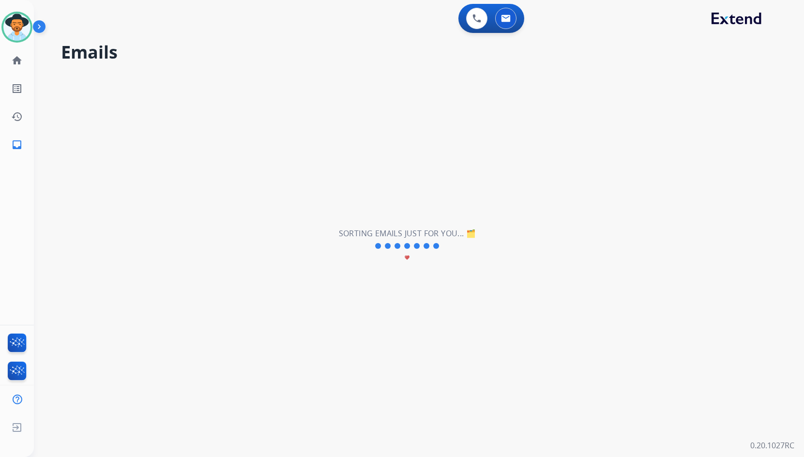
select select "*"
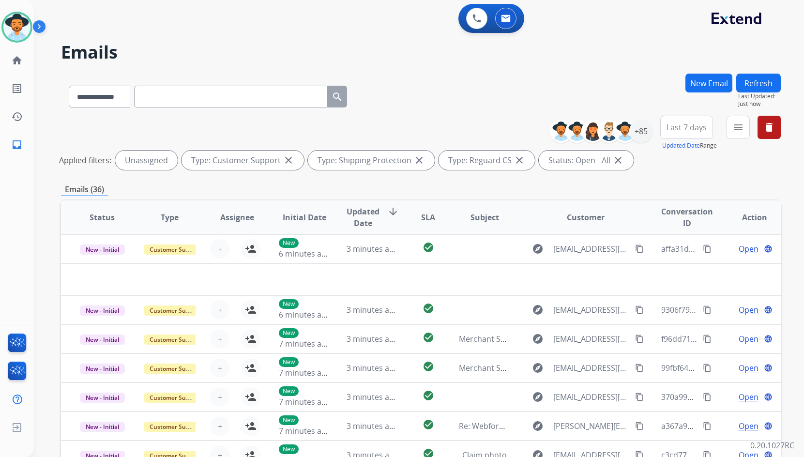
click at [43, 27] on img at bounding box center [41, 28] width 16 height 18
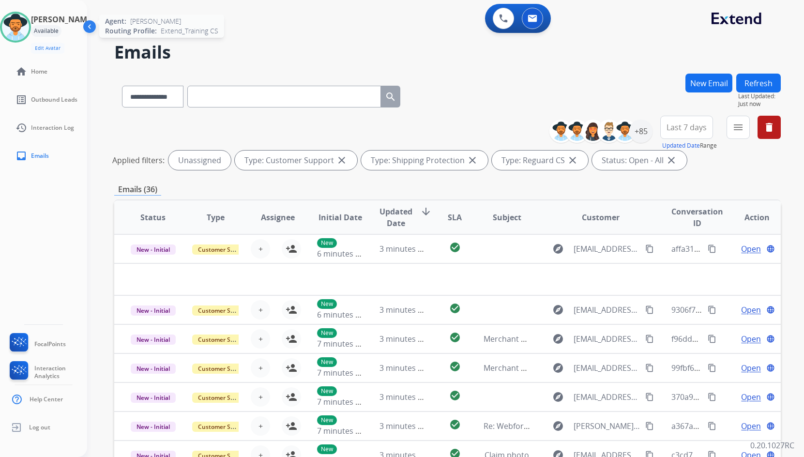
click at [15, 27] on img at bounding box center [15, 27] width 27 height 27
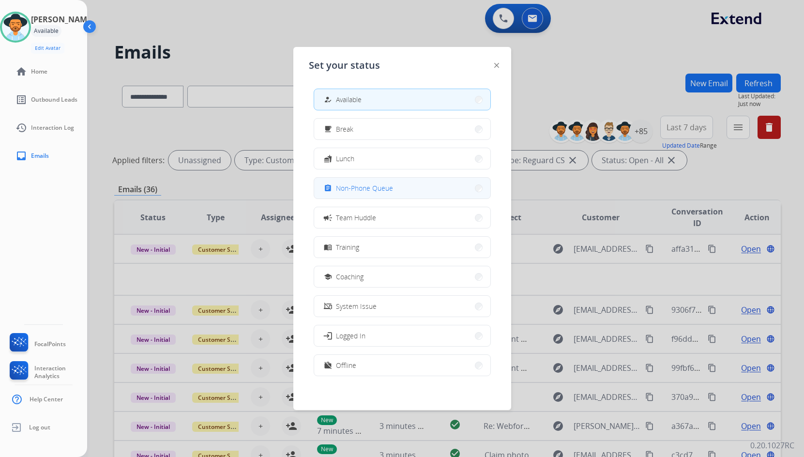
click at [391, 185] on span "Non-Phone Queue" at bounding box center [364, 188] width 57 height 10
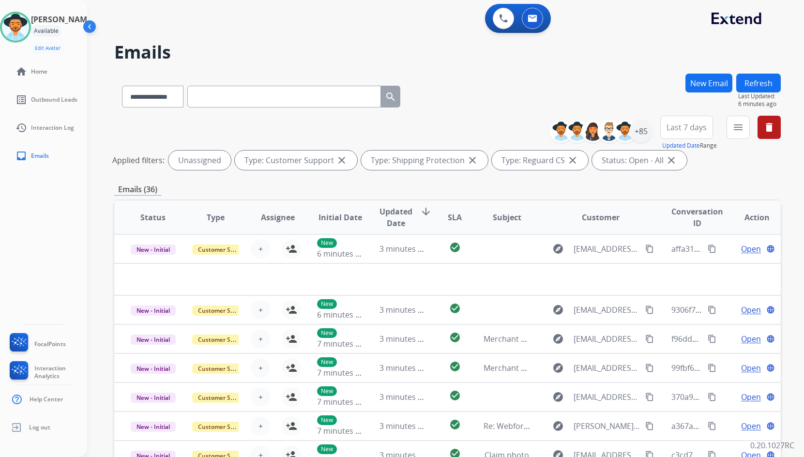
click at [215, 50] on h2 "Emails" at bounding box center [447, 52] width 667 height 19
click at [56, 77] on link "home Home" at bounding box center [51, 71] width 87 height 27
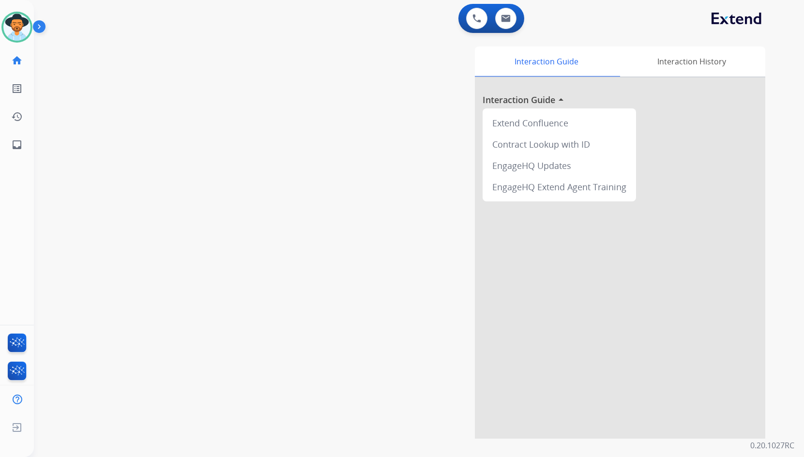
click at [37, 29] on img at bounding box center [41, 28] width 16 height 18
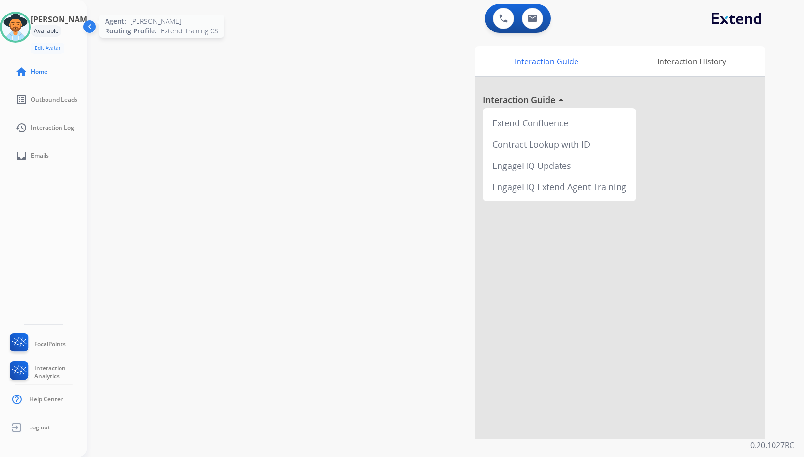
click at [29, 29] on img at bounding box center [15, 27] width 27 height 27
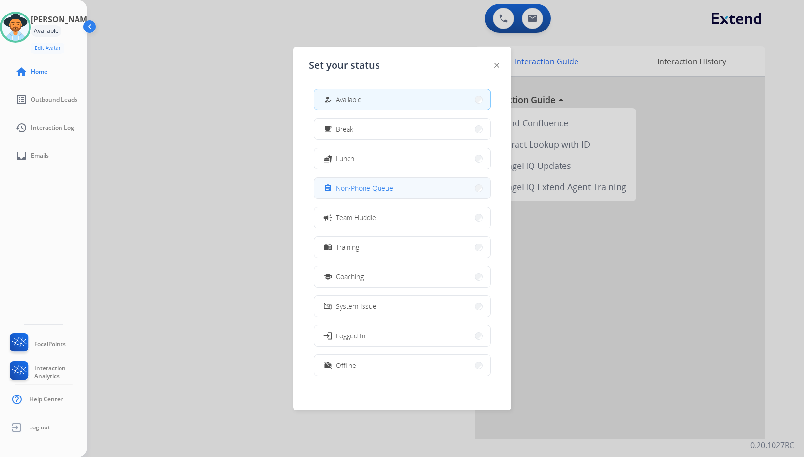
click at [363, 183] on span "Non-Phone Queue" at bounding box center [364, 188] width 57 height 10
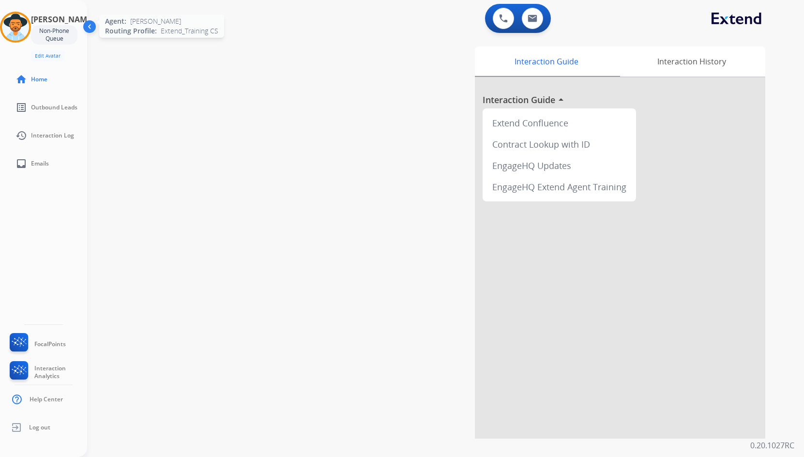
click at [15, 23] on img at bounding box center [15, 27] width 27 height 27
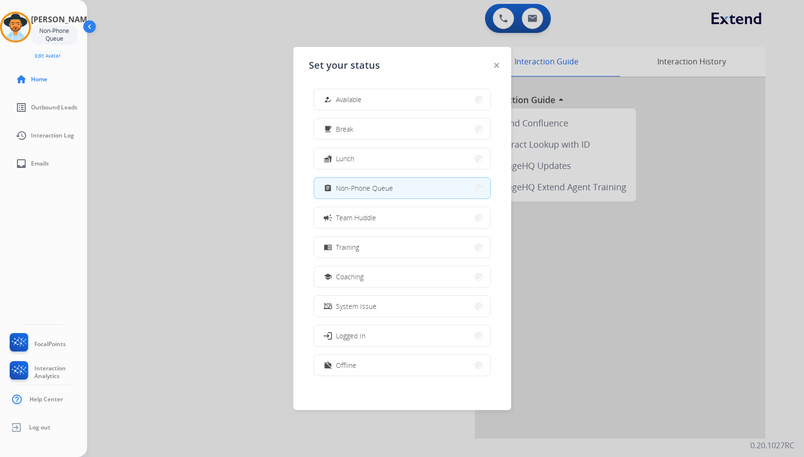
click at [417, 110] on div "how_to_reg Available free_breakfast Break fastfood Lunch assignment Non-Phone Q…" at bounding box center [402, 233] width 187 height 305
click at [413, 100] on button "how_to_reg Available" at bounding box center [402, 99] width 176 height 21
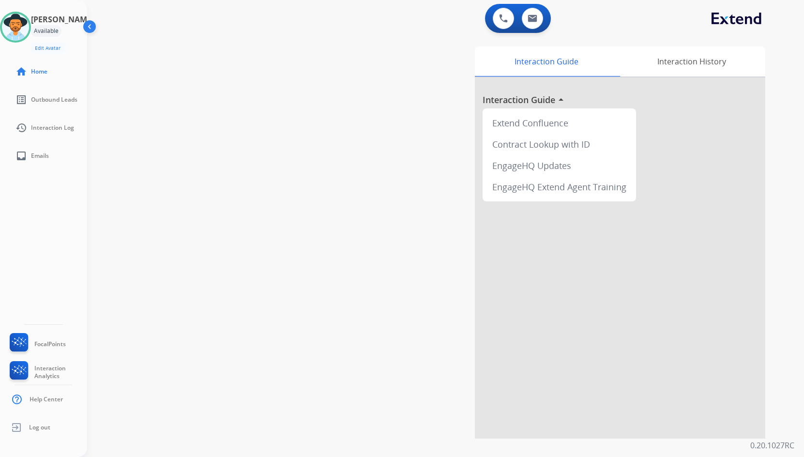
click at [322, 98] on div "swap_horiz Break voice bridge close_fullscreen Connect 3-Way Call merge_type Se…" at bounding box center [434, 237] width 694 height 404
click at [88, 23] on img at bounding box center [90, 28] width 18 height 18
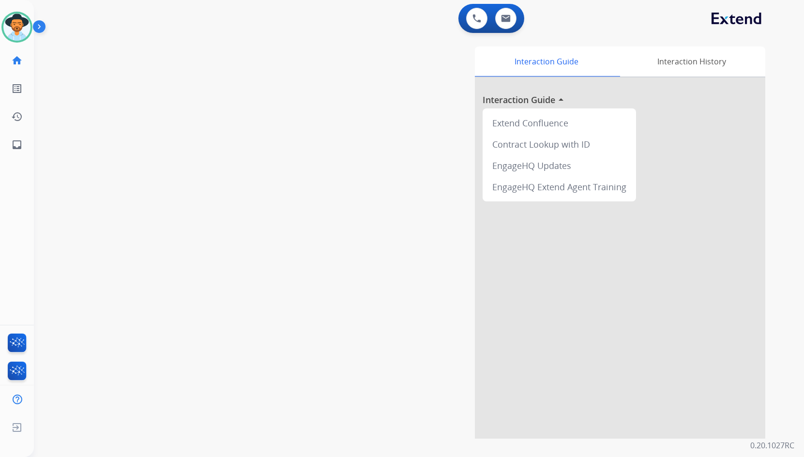
click at [41, 25] on img at bounding box center [41, 28] width 16 height 18
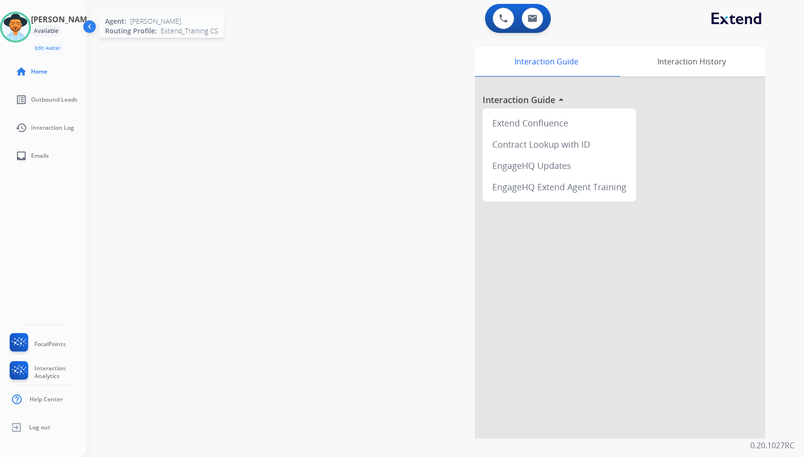
click at [24, 20] on img at bounding box center [15, 27] width 27 height 27
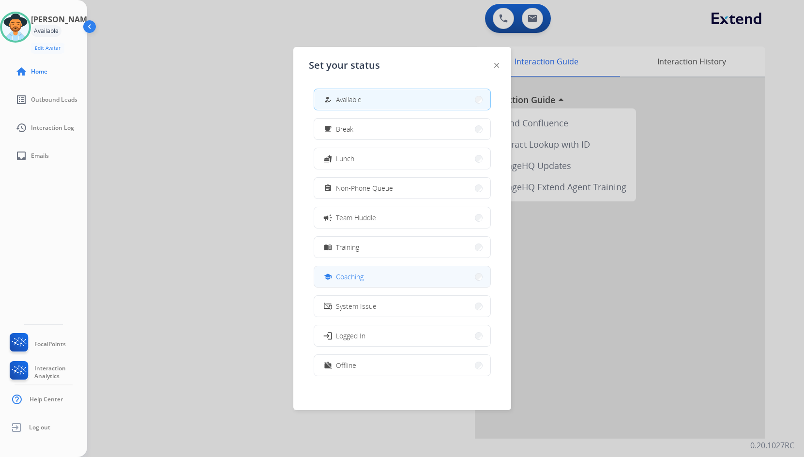
click at [342, 272] on span "Coaching" at bounding box center [350, 277] width 28 height 10
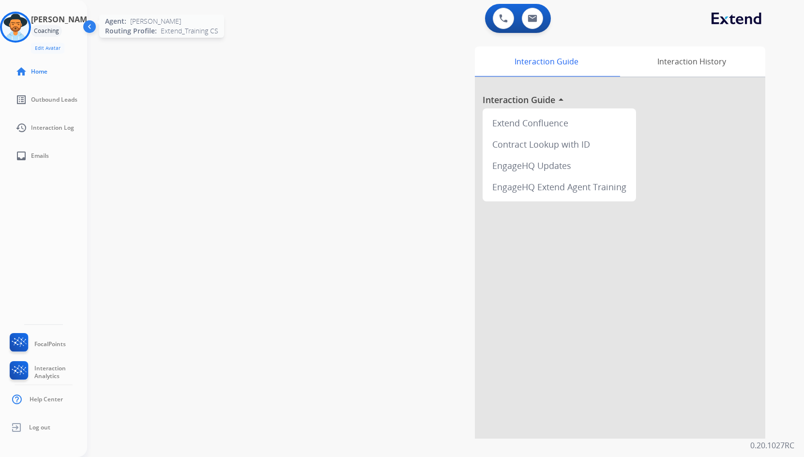
click at [29, 27] on img at bounding box center [15, 27] width 27 height 27
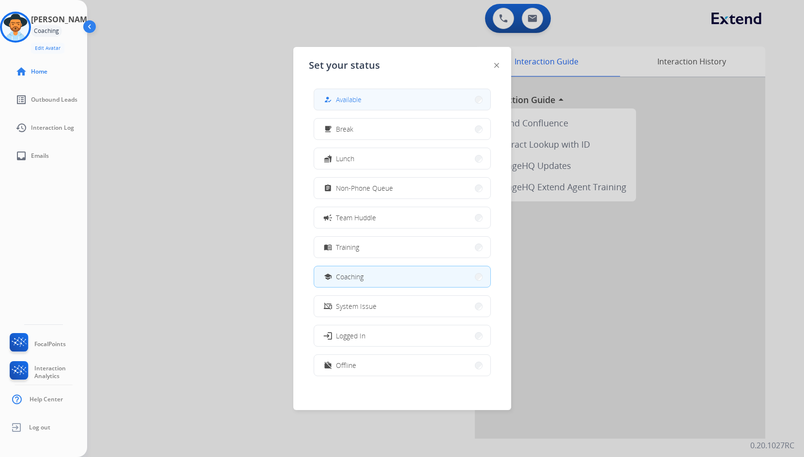
click at [409, 91] on button "how_to_reg Available" at bounding box center [402, 99] width 176 height 21
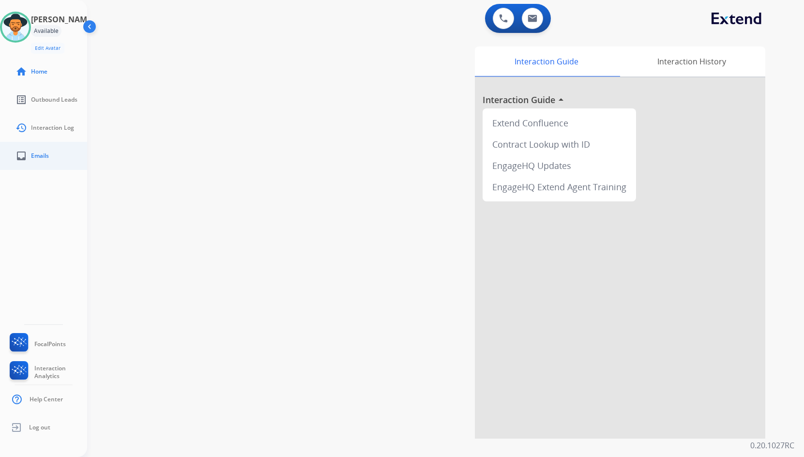
click at [38, 153] on span "Emails" at bounding box center [40, 156] width 18 height 8
select select "**********"
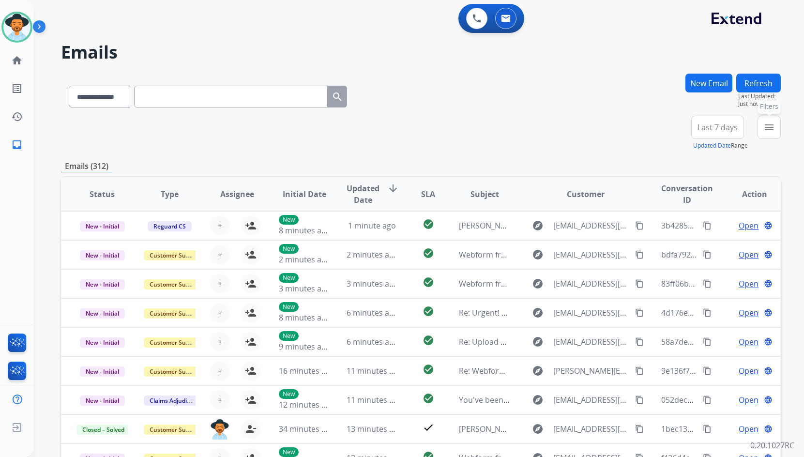
click at [777, 136] on button "menu Filters" at bounding box center [769, 127] width 23 height 23
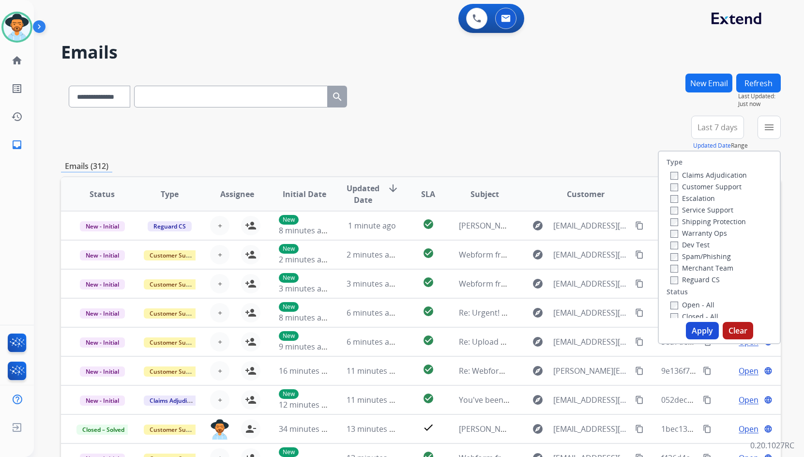
click at [707, 189] on label "Customer Support" at bounding box center [706, 186] width 71 height 9
click at [708, 224] on label "Shipping Protection" at bounding box center [709, 221] width 76 height 9
click at [695, 282] on label "Reguard CS" at bounding box center [695, 279] width 49 height 9
click at [693, 223] on label "Shipping Protection" at bounding box center [709, 221] width 76 height 9
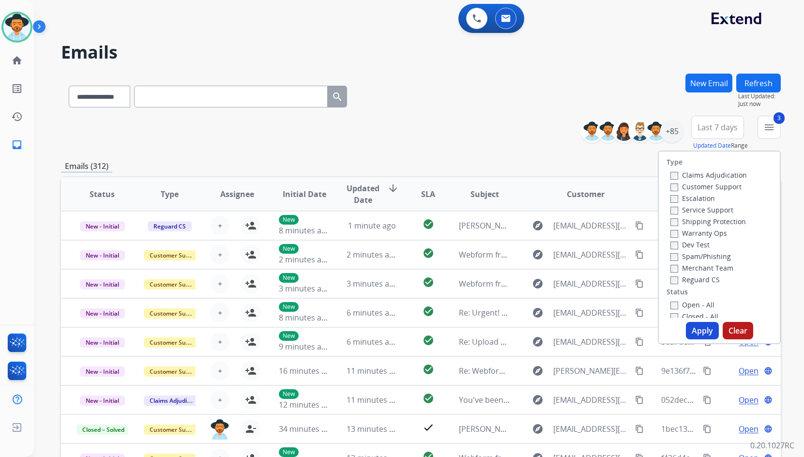
click at [692, 304] on label "Open - All" at bounding box center [693, 304] width 44 height 9
click at [708, 288] on label "On Hold - Servicers" at bounding box center [708, 289] width 74 height 9
click at [708, 277] on label "On Hold - Pending Parts" at bounding box center [716, 277] width 90 height 9
click at [708, 266] on label "On-hold - Customer" at bounding box center [709, 266] width 76 height 9
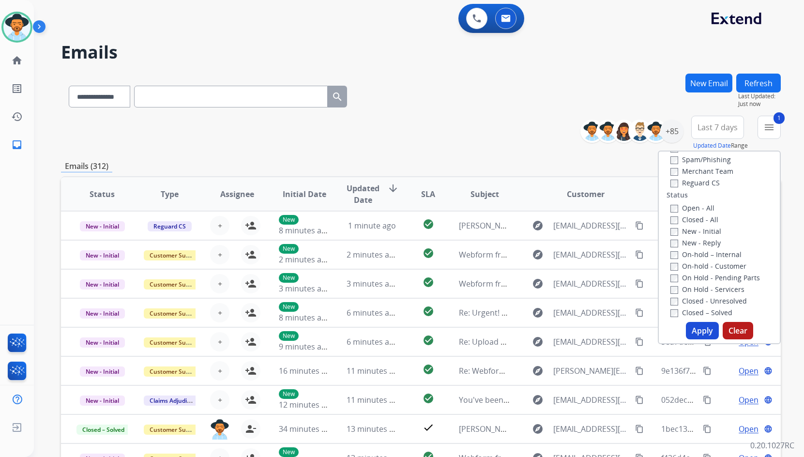
click at [708, 257] on label "On-hold – Internal" at bounding box center [706, 254] width 71 height 9
click at [706, 245] on label "New - Reply" at bounding box center [696, 242] width 50 height 9
click at [706, 231] on label "New - Initial" at bounding box center [696, 231] width 51 height 9
click at [704, 326] on button "Apply" at bounding box center [702, 330] width 33 height 17
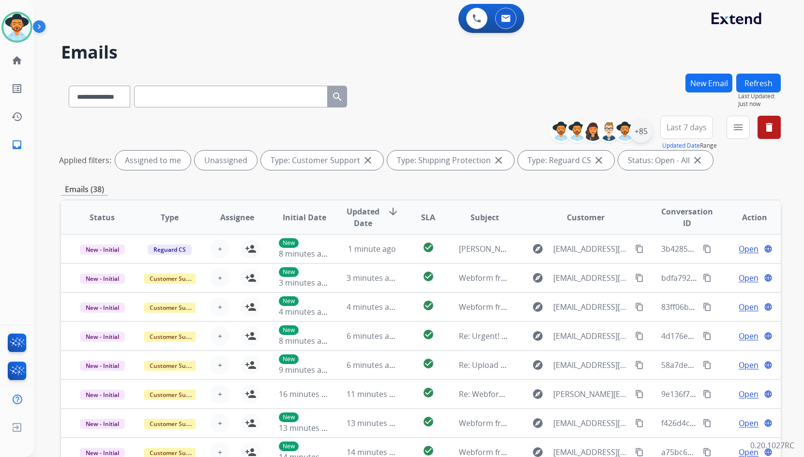
click at [643, 135] on div "+85" at bounding box center [641, 131] width 23 height 23
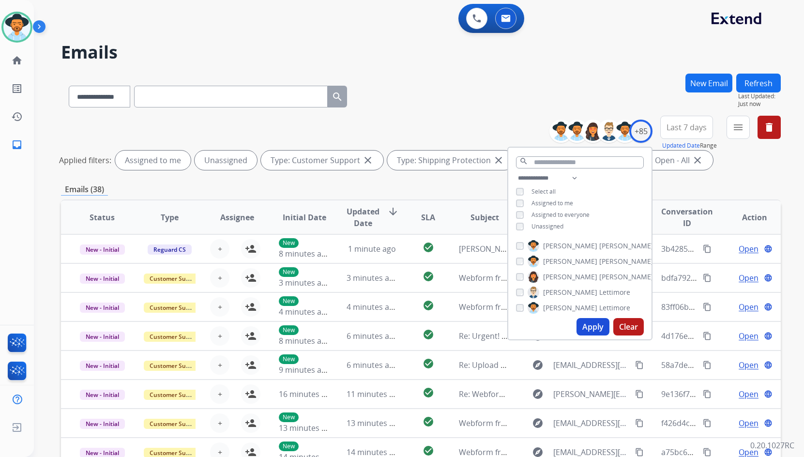
click at [561, 225] on span "Unassigned" at bounding box center [548, 226] width 32 height 8
click at [600, 258] on span "[PERSON_NAME]" at bounding box center [627, 262] width 54 height 10
click at [592, 327] on button "Apply" at bounding box center [593, 326] width 33 height 17
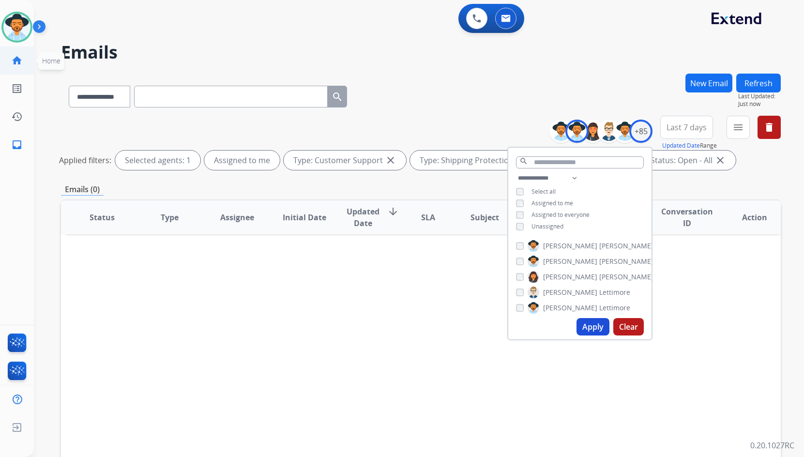
click at [16, 54] on link "home Home" at bounding box center [16, 60] width 27 height 27
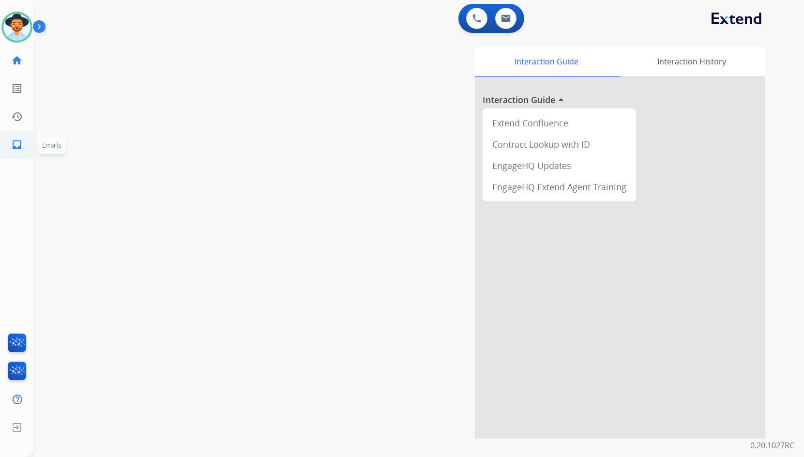
click at [23, 148] on link "inbox Emails" at bounding box center [16, 144] width 27 height 27
select select "**********"
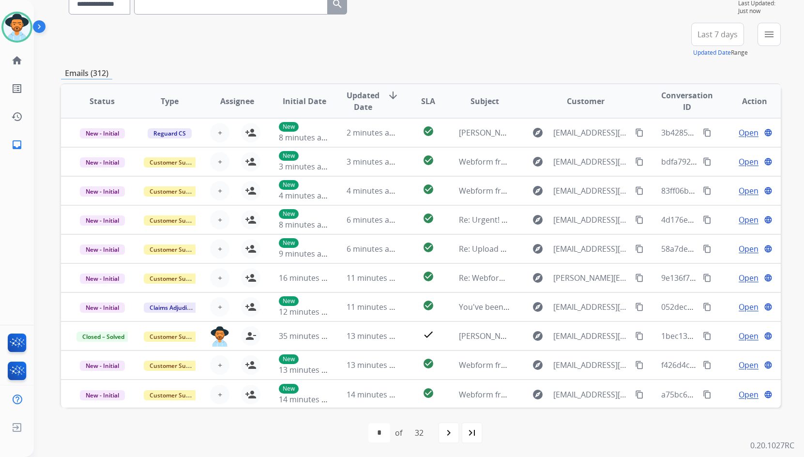
scroll to position [94, 0]
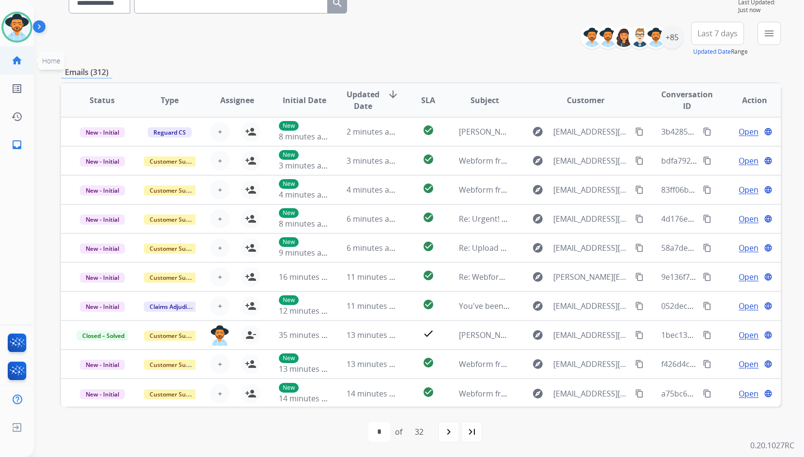
click at [20, 60] on mat-icon "home" at bounding box center [17, 61] width 12 height 12
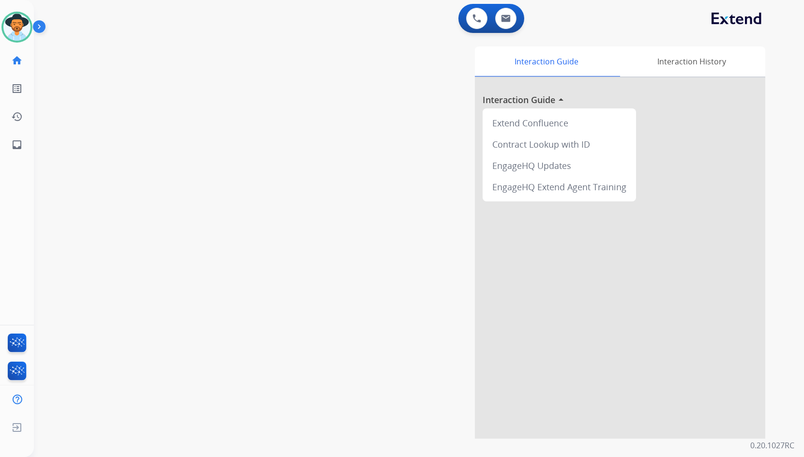
click at [41, 27] on img at bounding box center [41, 28] width 16 height 18
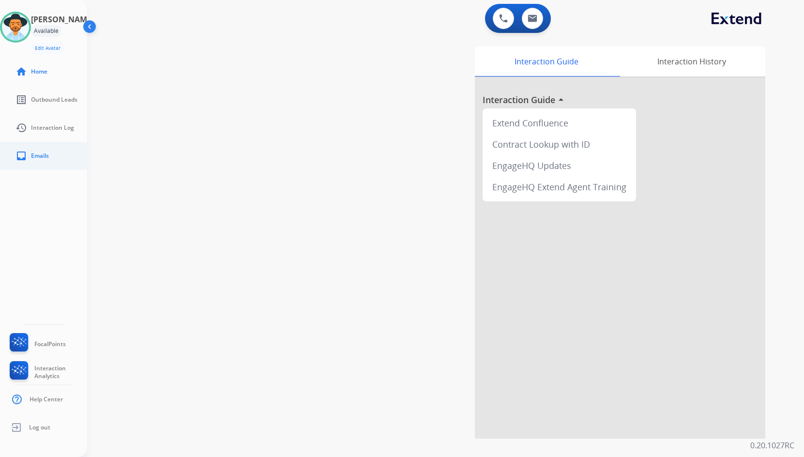
click at [49, 150] on link "inbox Emails" at bounding box center [51, 155] width 87 height 27
select select "**********"
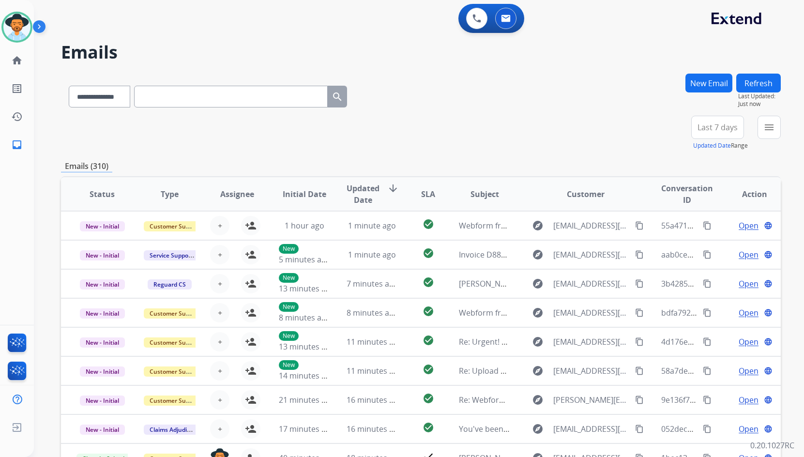
paste input "**********"
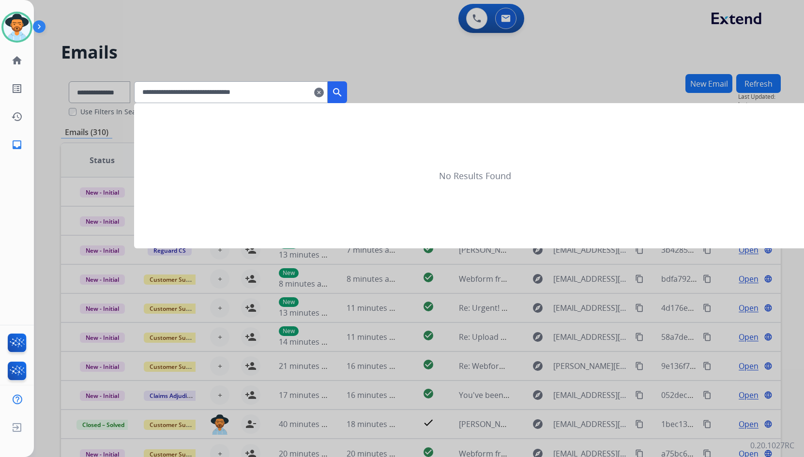
type input "**********"
click at [343, 94] on mat-icon "search" at bounding box center [338, 93] width 12 height 12
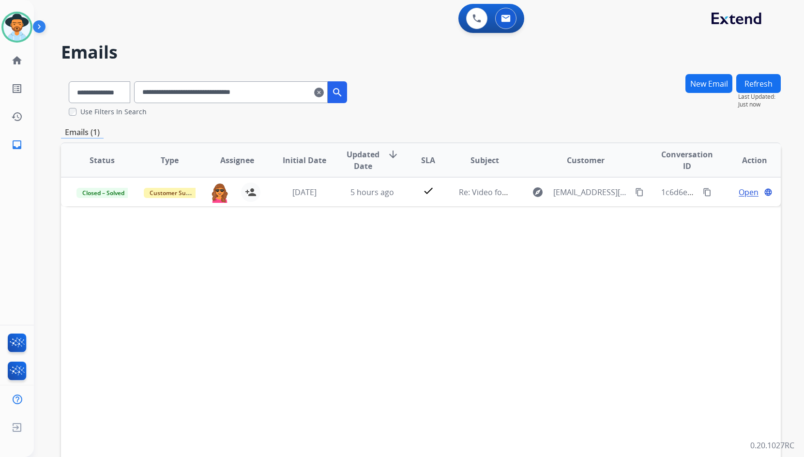
click at [324, 92] on mat-icon "clear" at bounding box center [319, 93] width 10 height 12
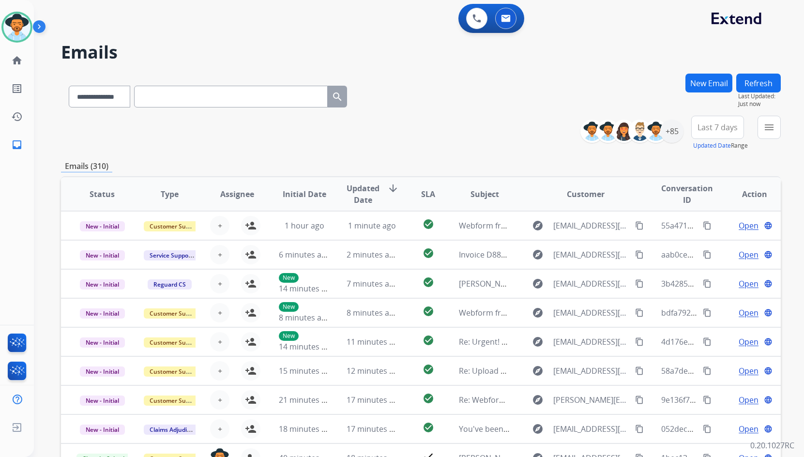
click at [286, 93] on input "text" at bounding box center [231, 97] width 194 height 22
paste input "**********"
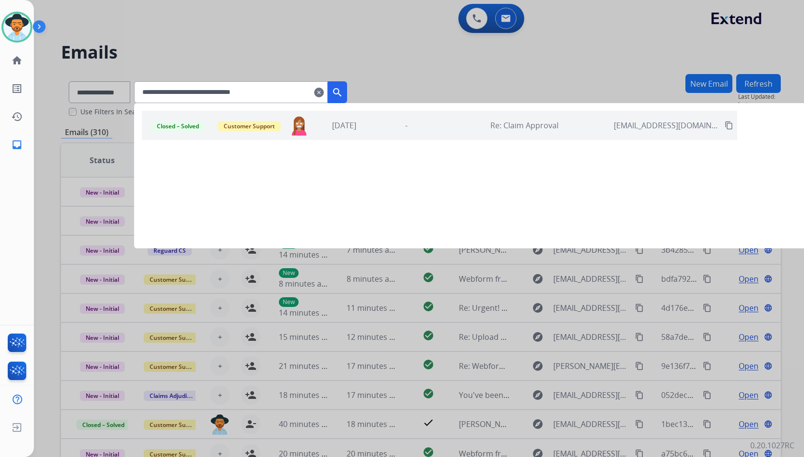
type input "**********"
click at [324, 88] on mat-icon "clear" at bounding box center [319, 93] width 10 height 12
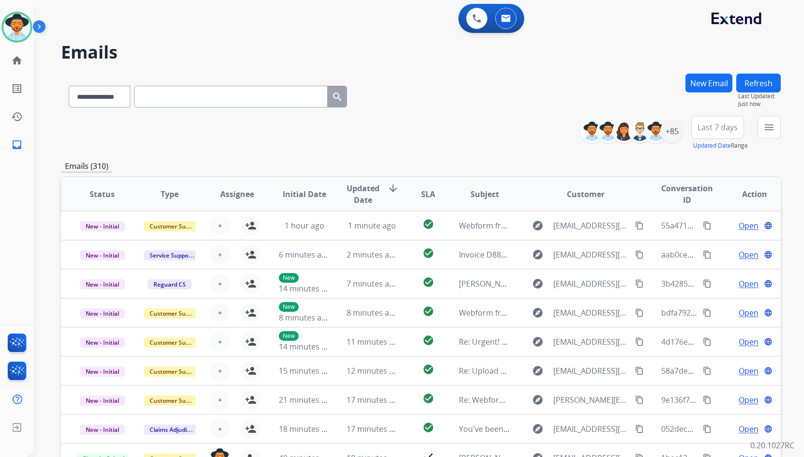
click at [302, 93] on input "text" at bounding box center [231, 97] width 194 height 22
paste input "**********"
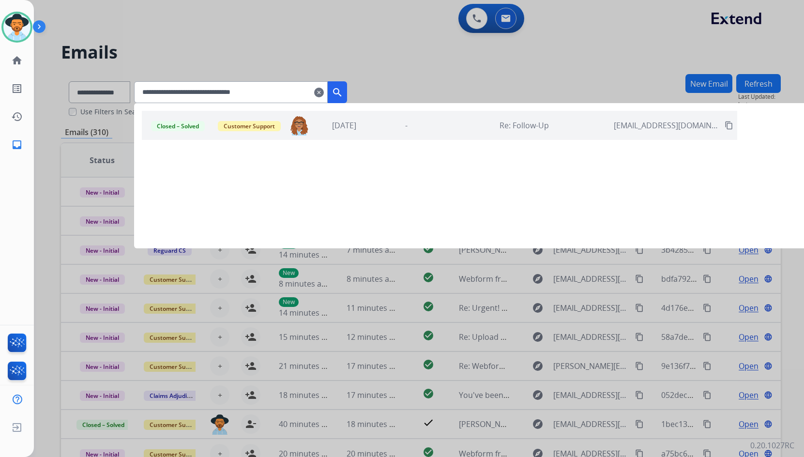
type input "**********"
drag, startPoint x: 338, startPoint y: 87, endPoint x: 333, endPoint y: 90, distance: 5.9
click at [328, 87] on input "**********" at bounding box center [231, 92] width 194 height 22
click at [324, 90] on mat-icon "clear" at bounding box center [319, 93] width 10 height 12
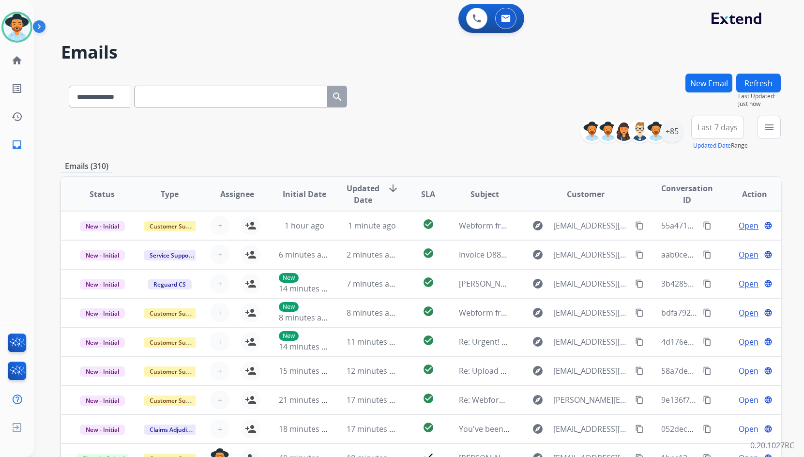
click at [301, 91] on input "text" at bounding box center [231, 97] width 194 height 22
paste input "**********"
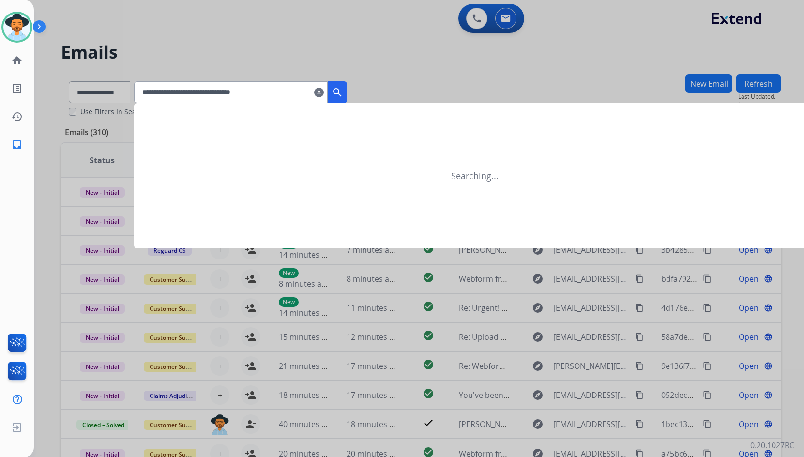
type input "**********"
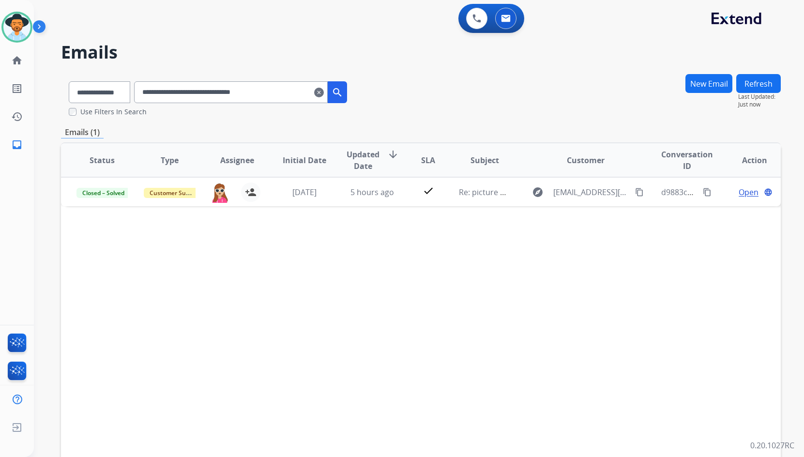
click at [324, 92] on mat-icon "clear" at bounding box center [319, 93] width 10 height 12
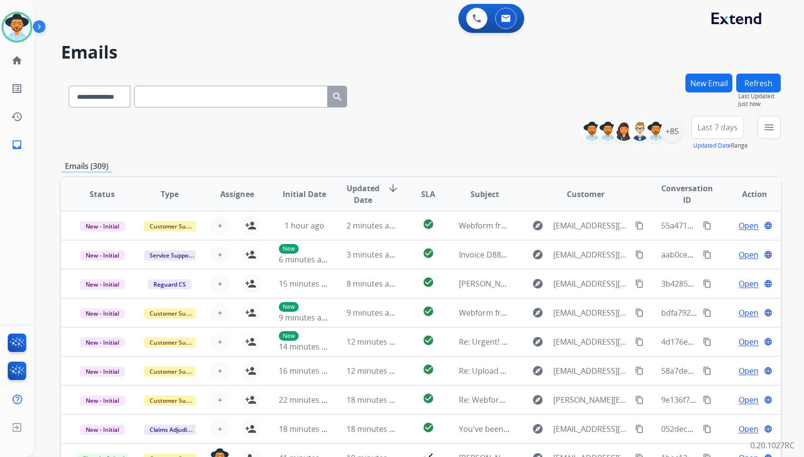
click at [301, 93] on input "text" at bounding box center [231, 97] width 194 height 22
paste input "**********"
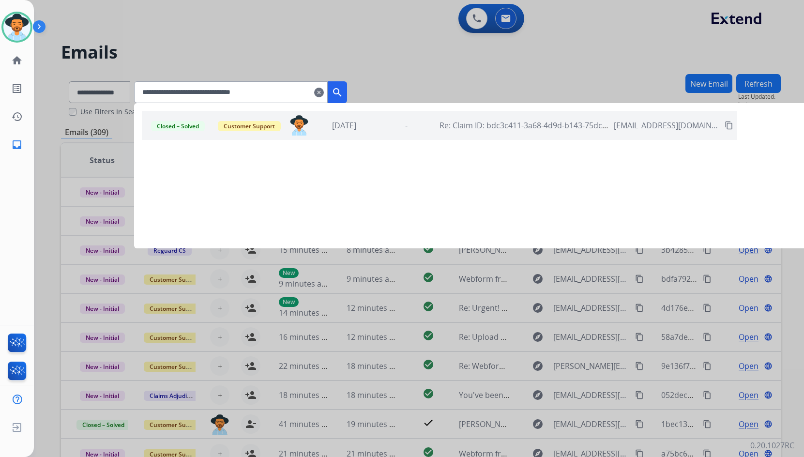
type input "**********"
click at [324, 96] on mat-icon "clear" at bounding box center [319, 93] width 10 height 12
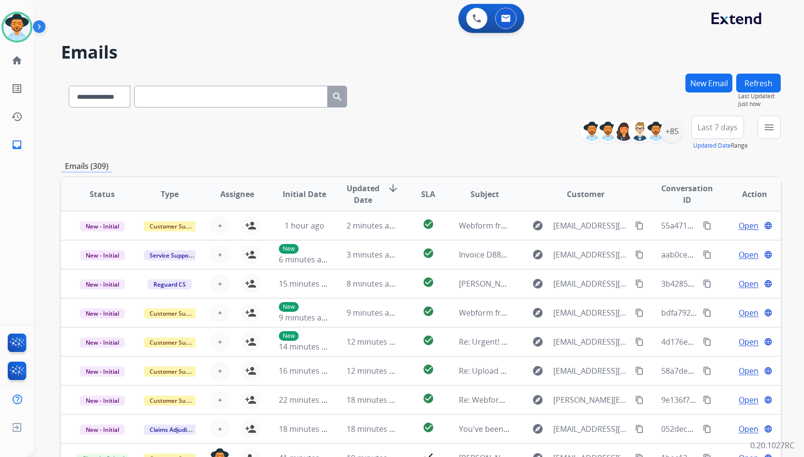
click at [303, 96] on input "text" at bounding box center [231, 97] width 194 height 22
paste input "**********"
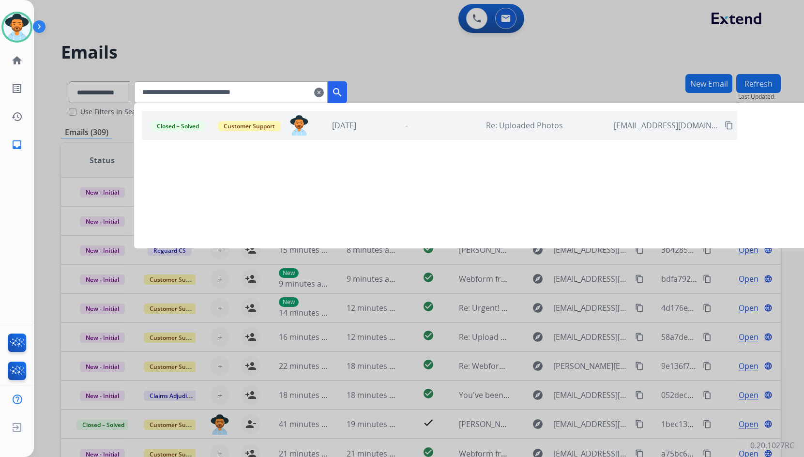
type input "**********"
click at [324, 93] on mat-icon "clear" at bounding box center [319, 93] width 10 height 12
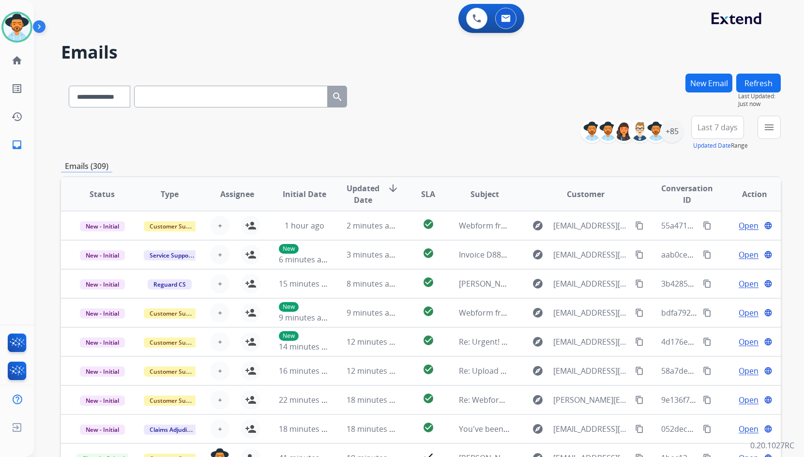
click at [299, 93] on input "text" at bounding box center [231, 97] width 194 height 22
paste input "**********"
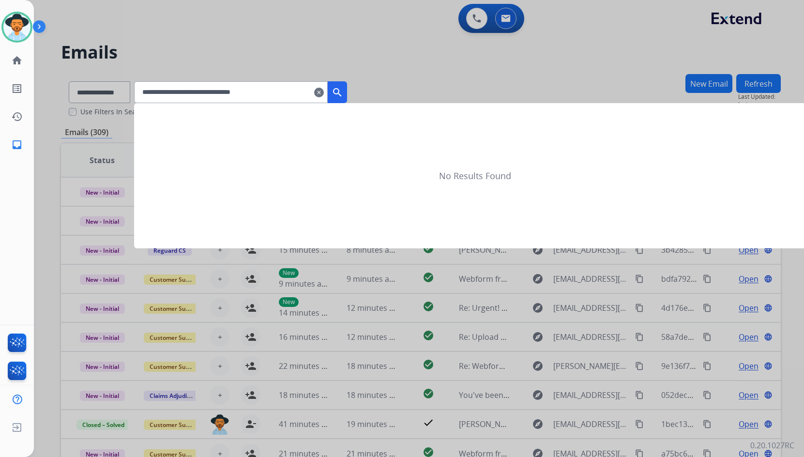
type input "**********"
click at [343, 94] on mat-icon "search" at bounding box center [338, 93] width 12 height 12
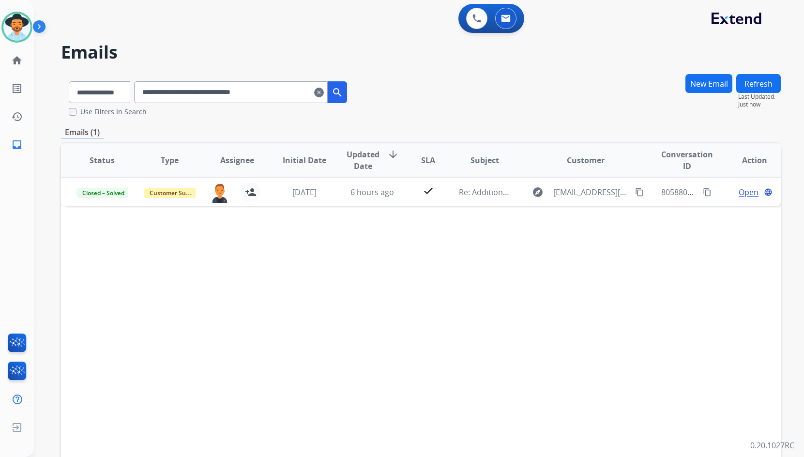
drag, startPoint x: 334, startPoint y: 95, endPoint x: 324, endPoint y: 95, distance: 10.2
click at [324, 95] on mat-icon "clear" at bounding box center [319, 93] width 10 height 12
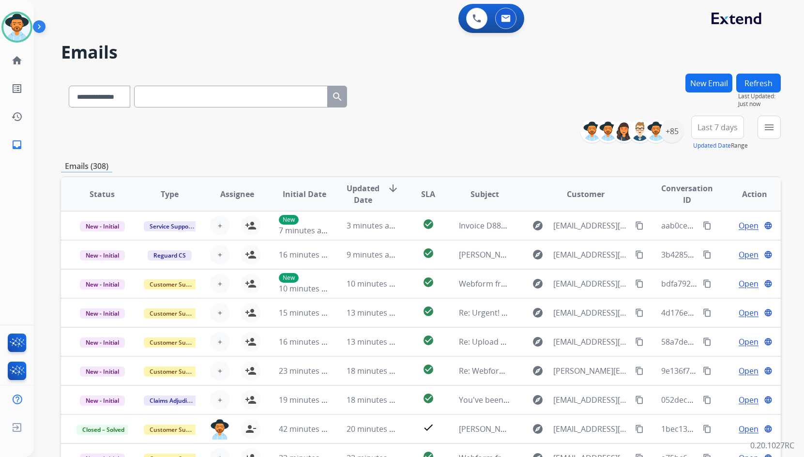
click at [239, 94] on input "text" at bounding box center [231, 97] width 194 height 22
paste input "**********"
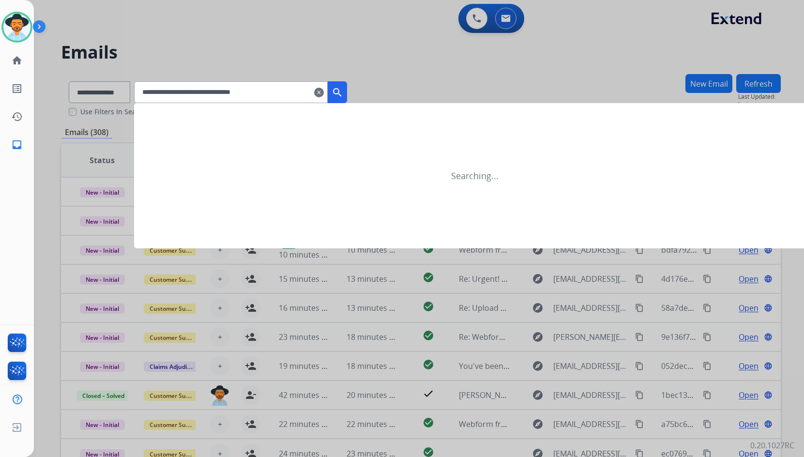
type input "**********"
click at [343, 91] on mat-icon "search" at bounding box center [338, 93] width 12 height 12
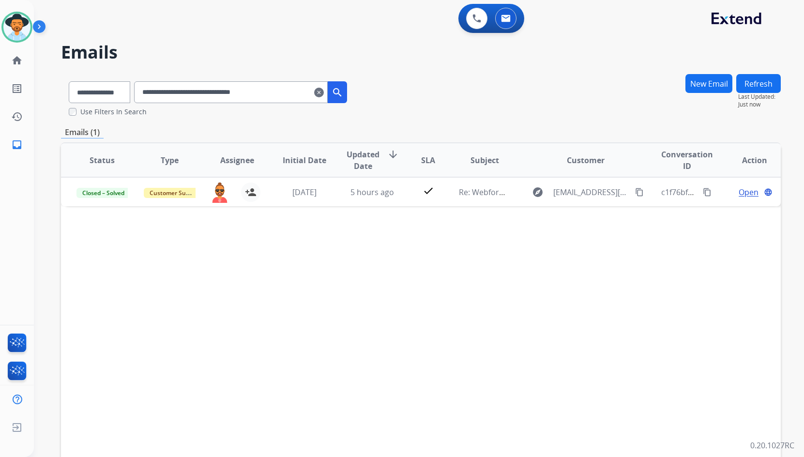
click at [324, 92] on mat-icon "clear" at bounding box center [319, 93] width 10 height 12
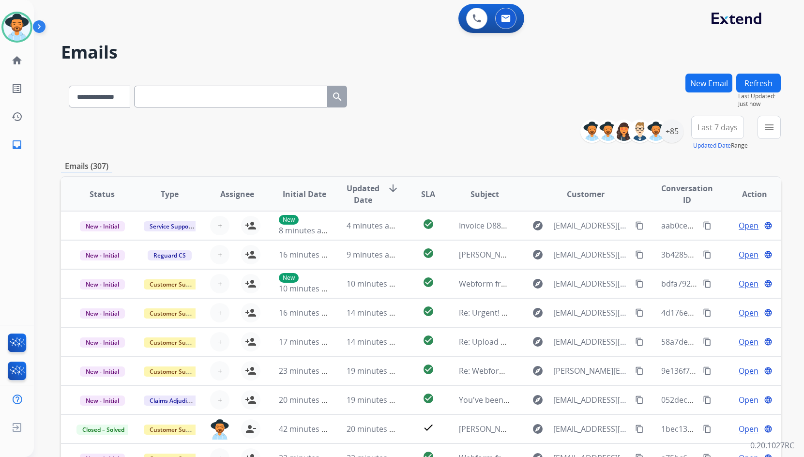
click at [292, 94] on input "text" at bounding box center [231, 97] width 194 height 22
paste input "**********"
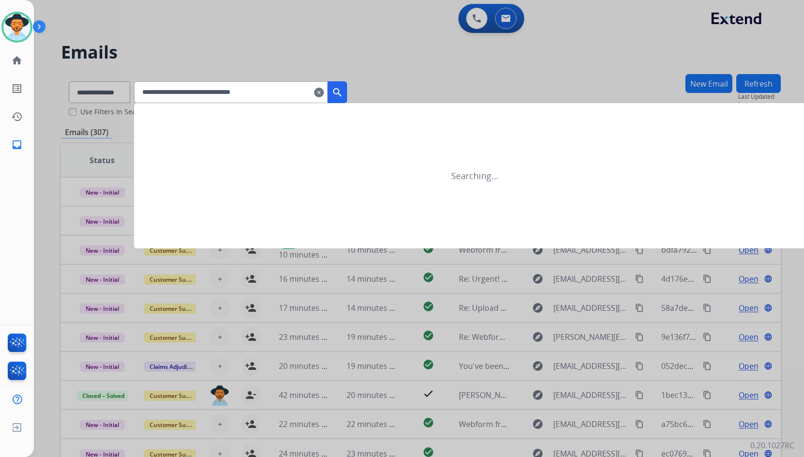
type input "**********"
click at [347, 98] on button "search" at bounding box center [337, 92] width 19 height 22
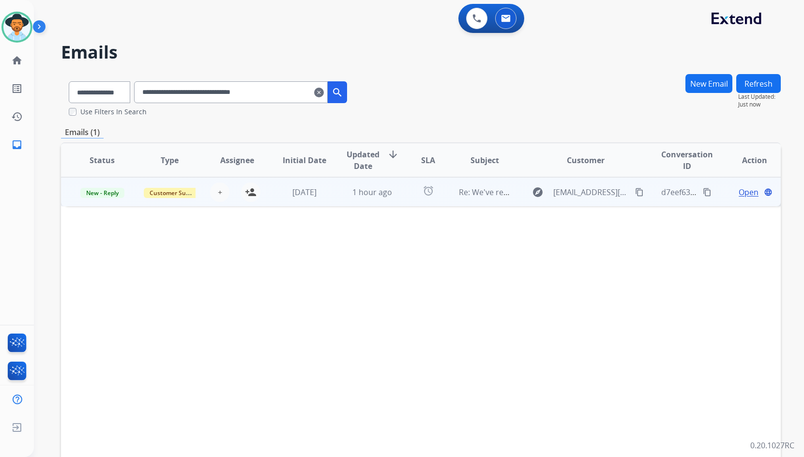
click at [718, 193] on td "Open language" at bounding box center [747, 191] width 67 height 29
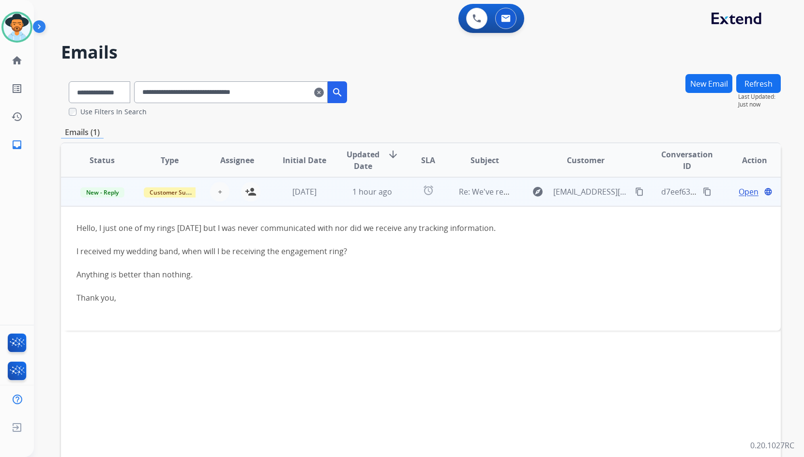
click at [717, 200] on td "Open language" at bounding box center [747, 191] width 67 height 29
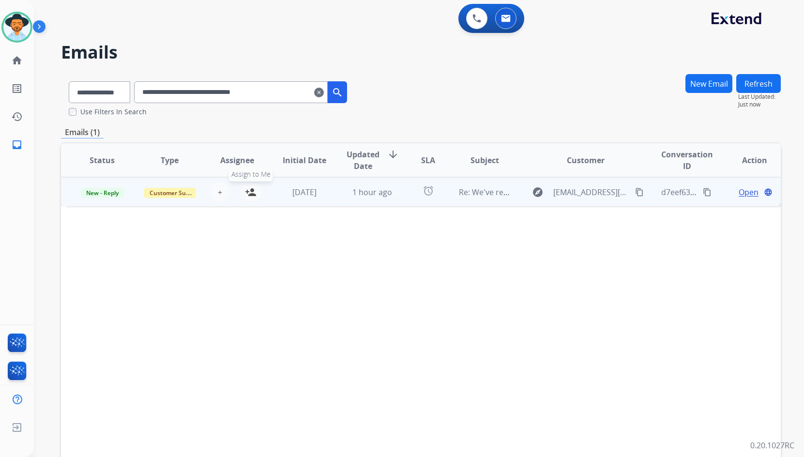
click at [256, 189] on button "person_add Assign to Me" at bounding box center [250, 192] width 19 height 19
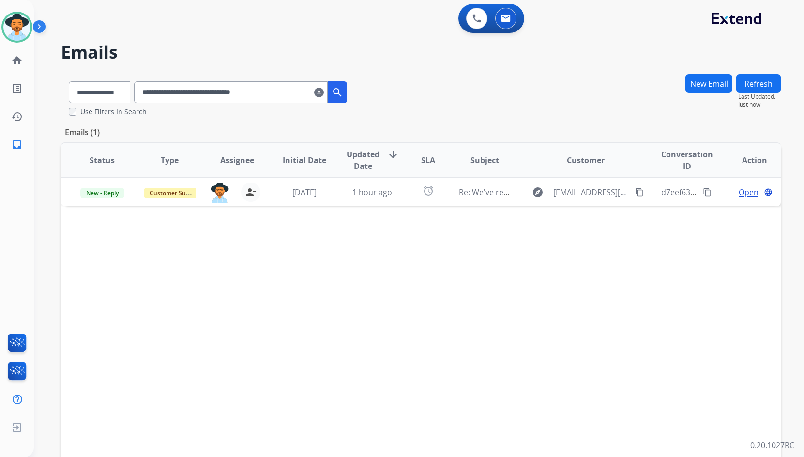
click at [324, 93] on mat-icon "clear" at bounding box center [319, 93] width 10 height 12
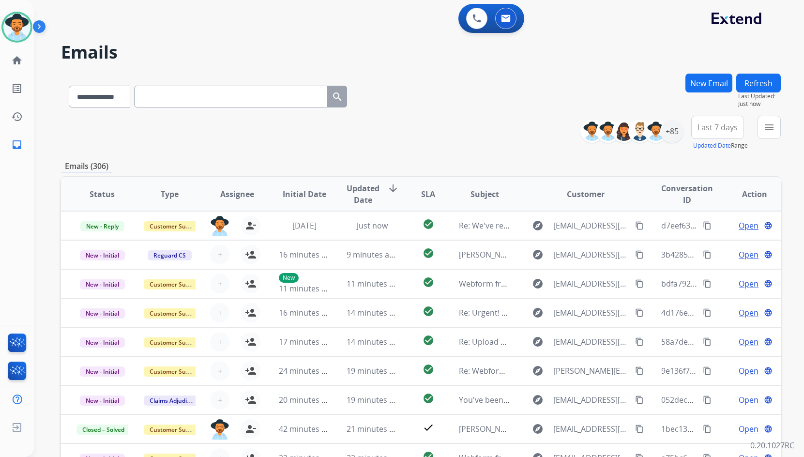
click at [293, 94] on input "text" at bounding box center [231, 97] width 194 height 22
paste input "**********"
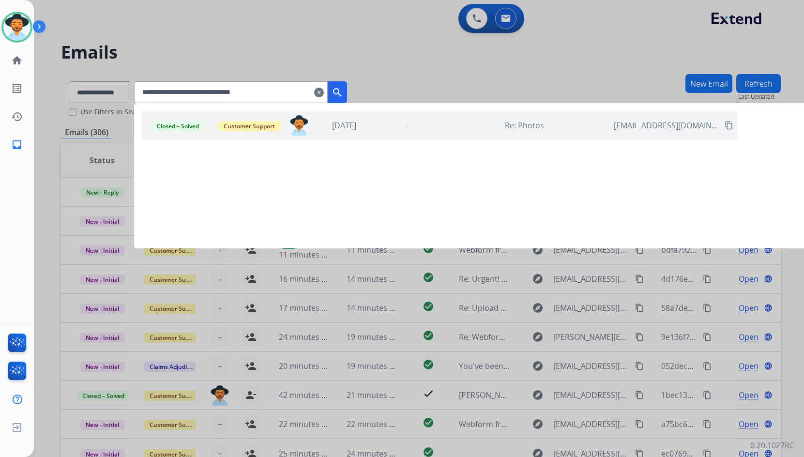
type input "**********"
click at [294, 93] on input "**********" at bounding box center [231, 92] width 194 height 22
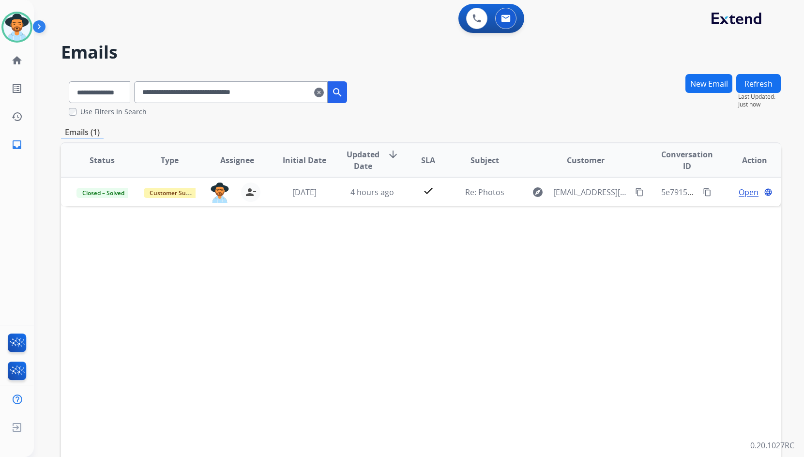
click at [324, 92] on mat-icon "clear" at bounding box center [319, 93] width 10 height 12
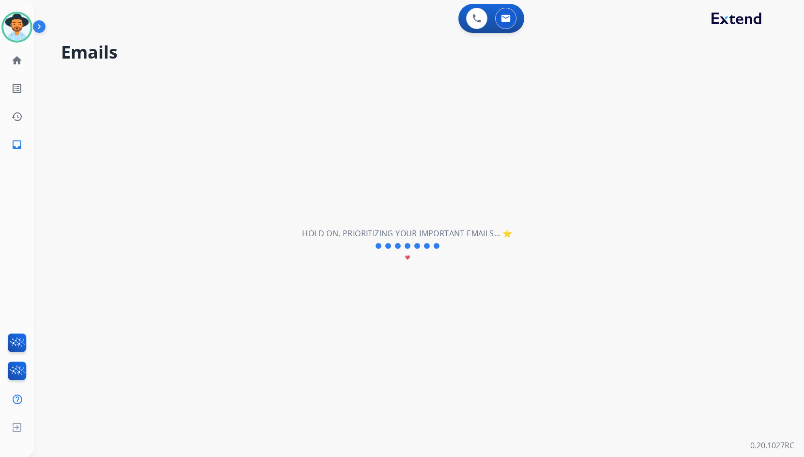
click at [0, 0] on input "text" at bounding box center [0, 0] width 0 height 0
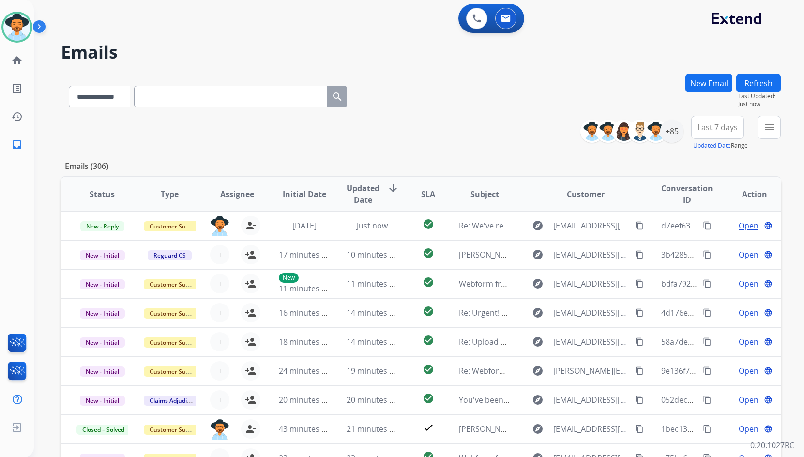
paste input "**********"
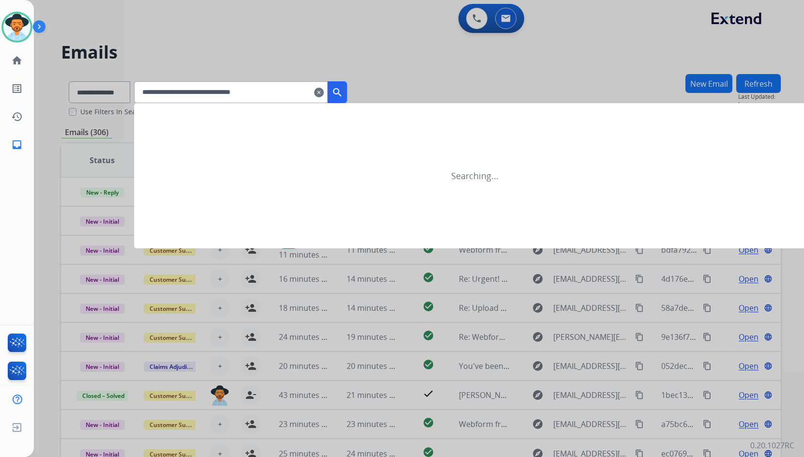
type input "**********"
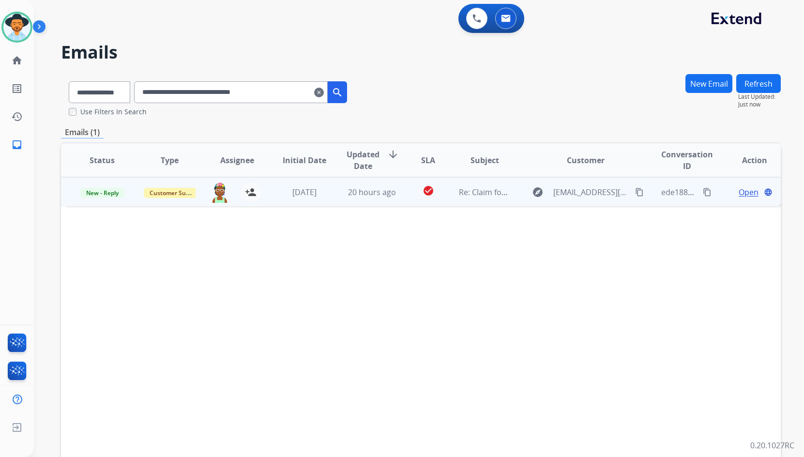
click at [716, 192] on td "Open language" at bounding box center [747, 191] width 67 height 29
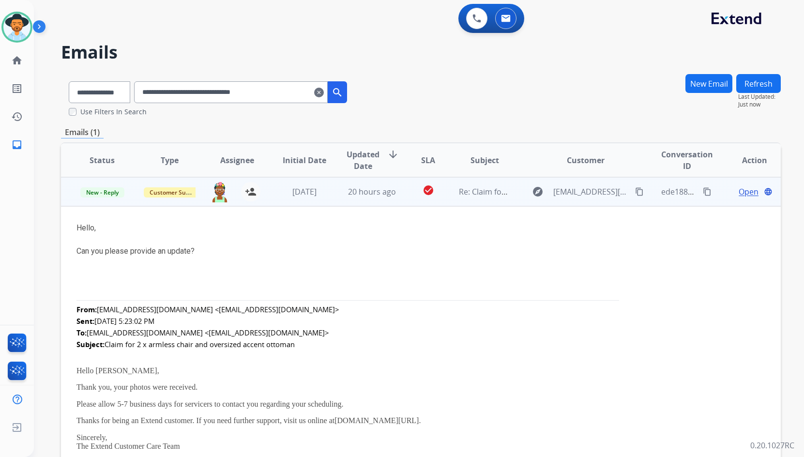
click at [716, 192] on td "Open language" at bounding box center [747, 191] width 67 height 29
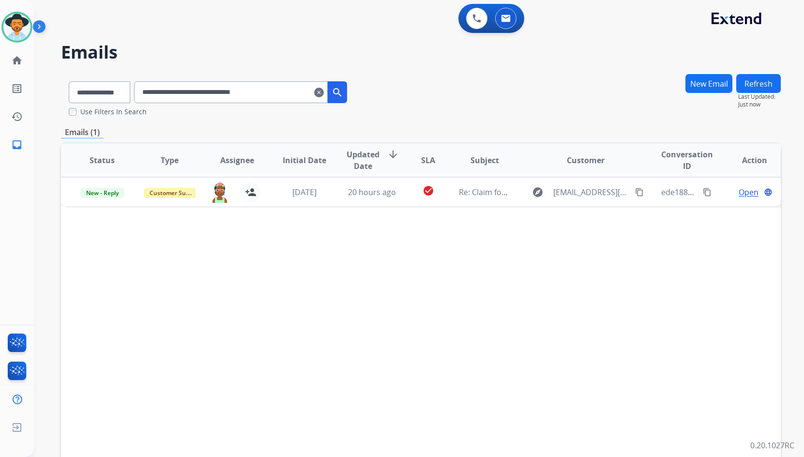
click at [324, 92] on mat-icon "clear" at bounding box center [319, 93] width 10 height 12
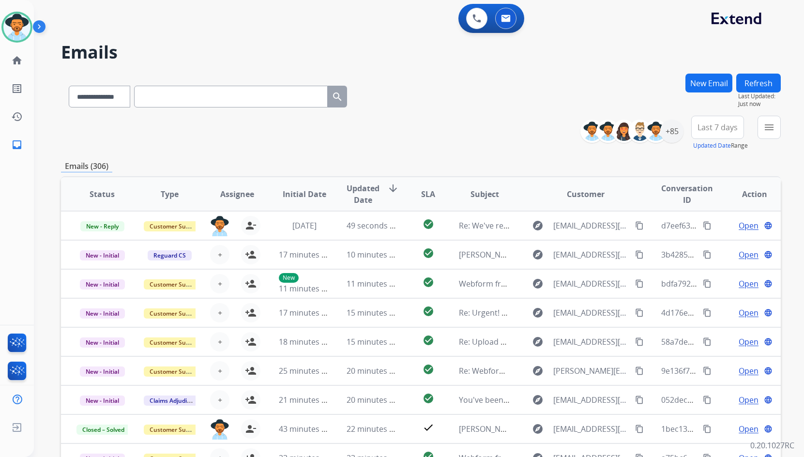
click at [307, 92] on input "text" at bounding box center [231, 97] width 194 height 22
paste input "**********"
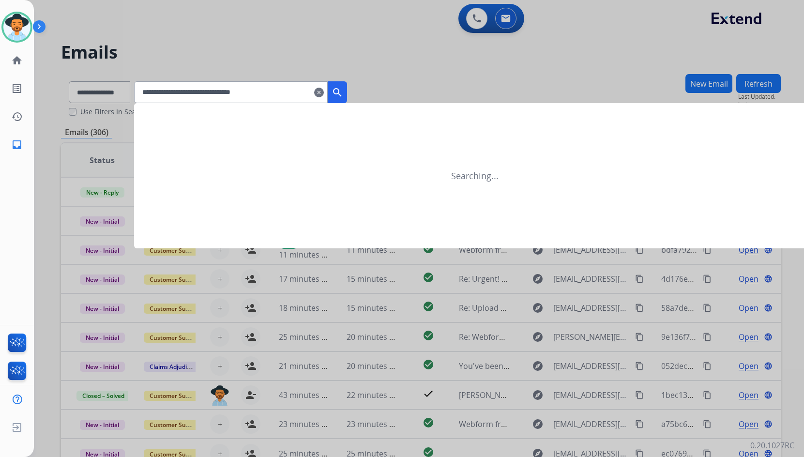
type input "**********"
click at [343, 95] on mat-icon "search" at bounding box center [338, 93] width 12 height 12
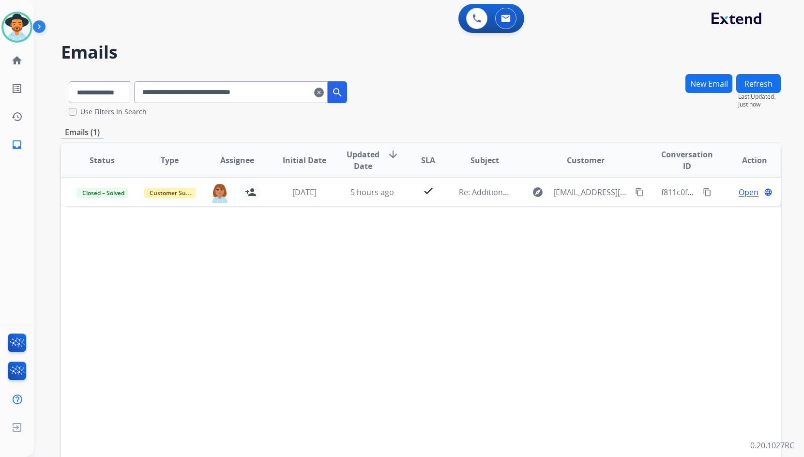
click at [324, 91] on mat-icon "clear" at bounding box center [319, 93] width 10 height 12
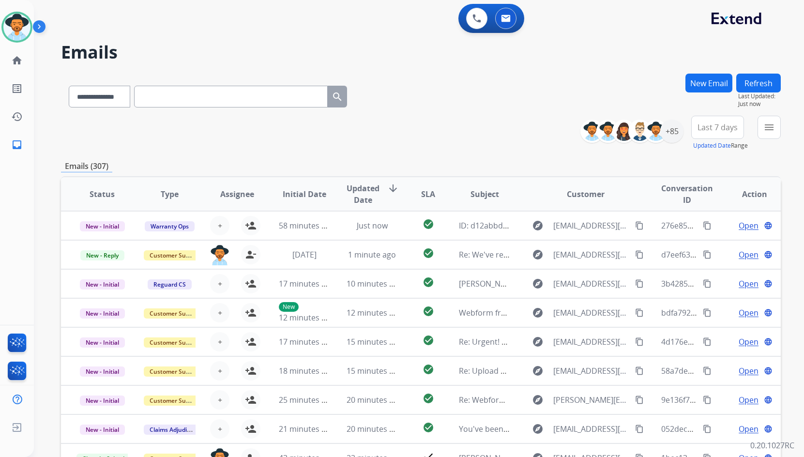
click at [276, 89] on input "text" at bounding box center [231, 97] width 194 height 22
paste input "**********"
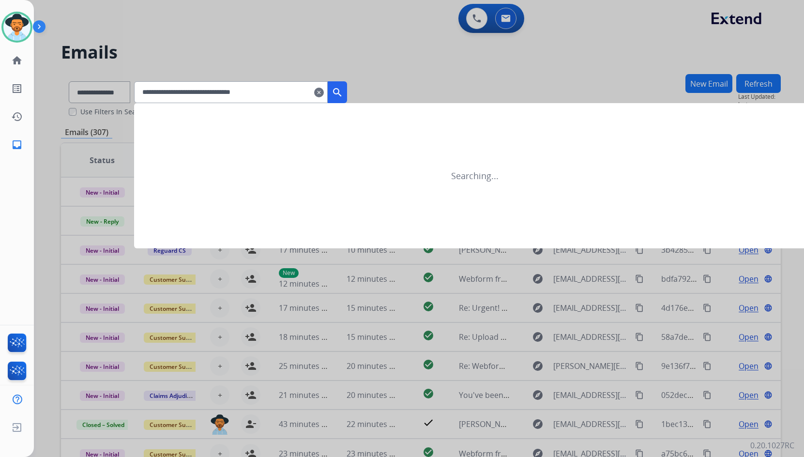
type input "**********"
click at [343, 95] on mat-icon "search" at bounding box center [338, 93] width 12 height 12
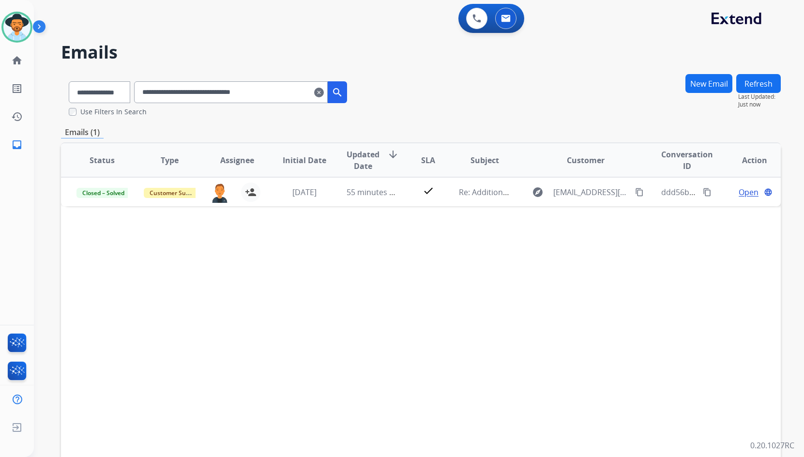
click at [324, 90] on mat-icon "clear" at bounding box center [319, 93] width 10 height 12
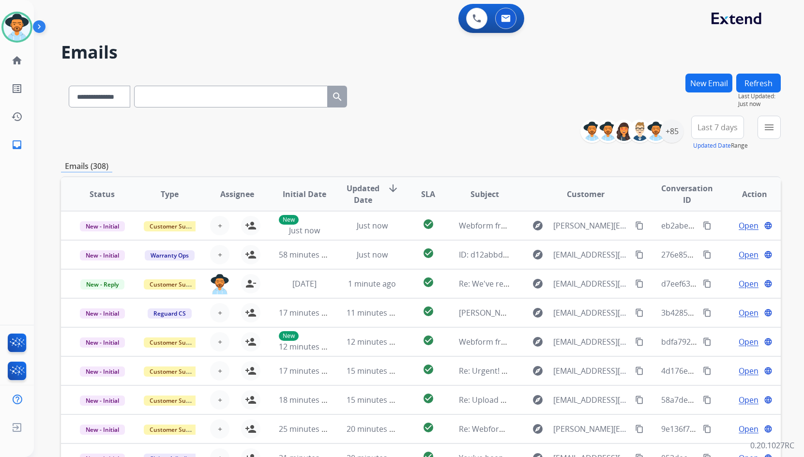
click at [287, 93] on input "text" at bounding box center [231, 97] width 194 height 22
paste input "**********"
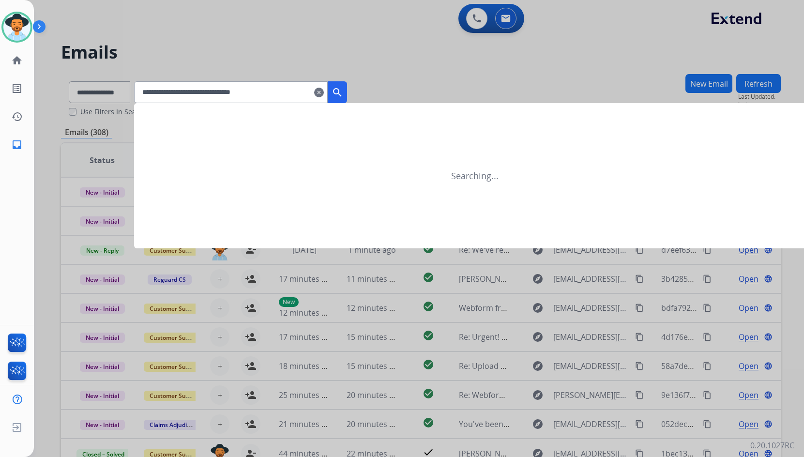
type input "**********"
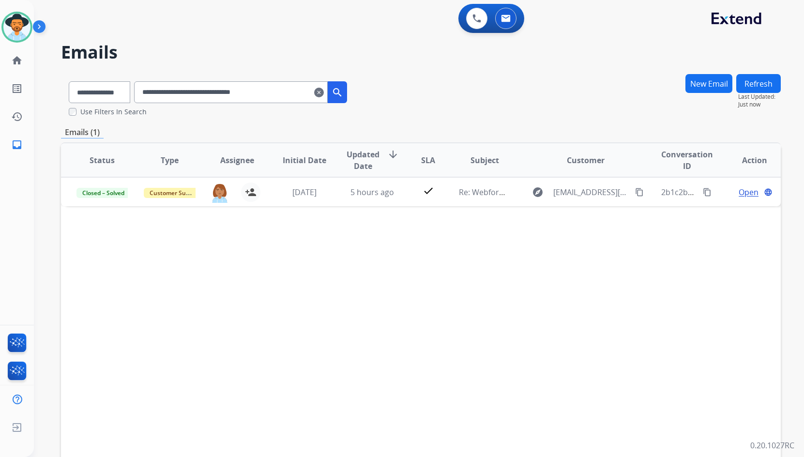
click at [324, 92] on mat-icon "clear" at bounding box center [319, 93] width 10 height 12
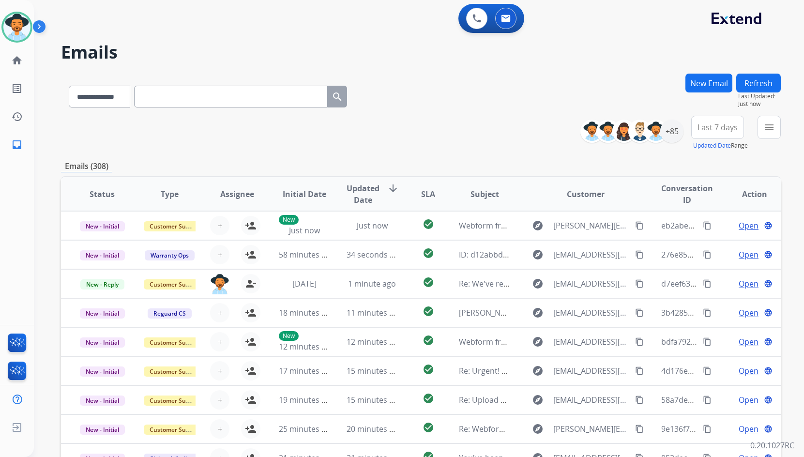
click at [294, 95] on input "text" at bounding box center [231, 97] width 194 height 22
paste input "**********"
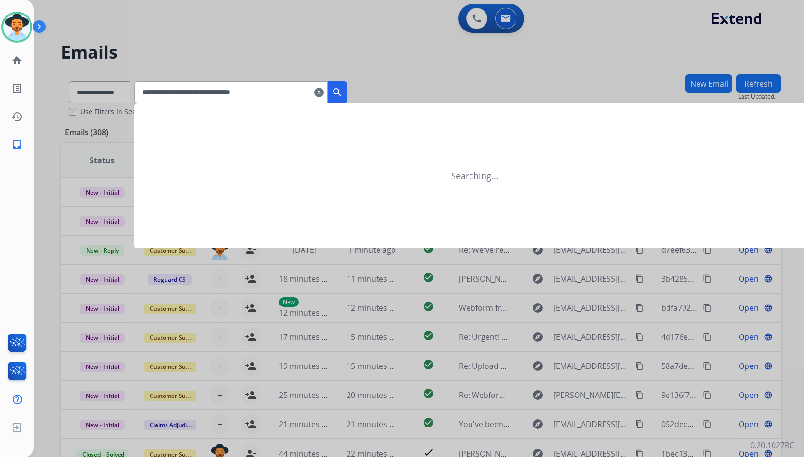
type input "**********"
click at [343, 95] on mat-icon "search" at bounding box center [338, 93] width 12 height 12
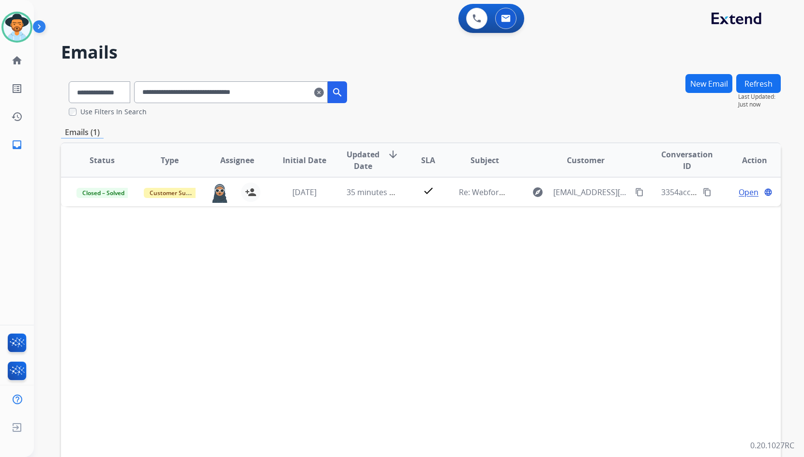
click at [324, 93] on mat-icon "clear" at bounding box center [319, 93] width 10 height 12
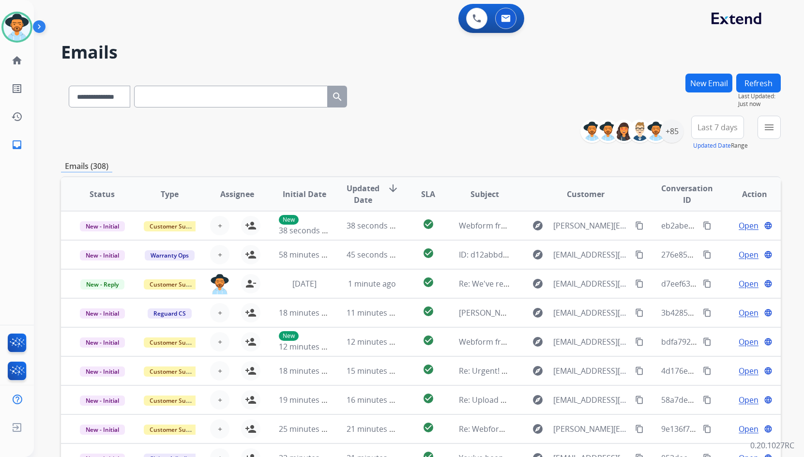
click at [309, 90] on input "text" at bounding box center [231, 97] width 194 height 22
paste input "**********"
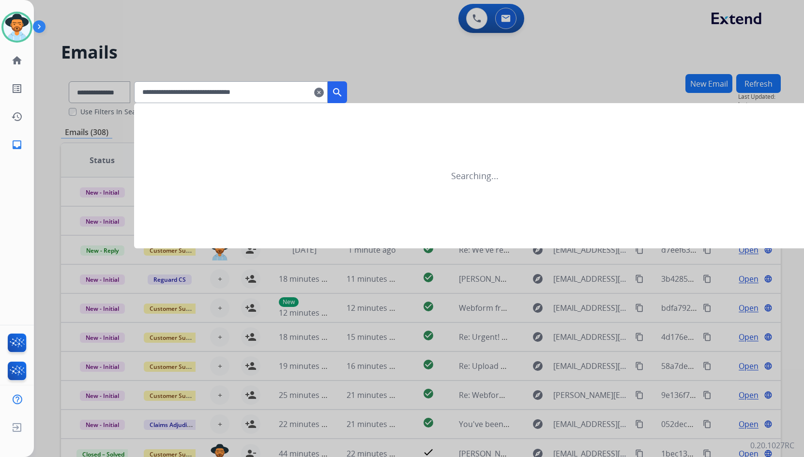
type input "**********"
click at [342, 96] on button "search" at bounding box center [337, 92] width 19 height 22
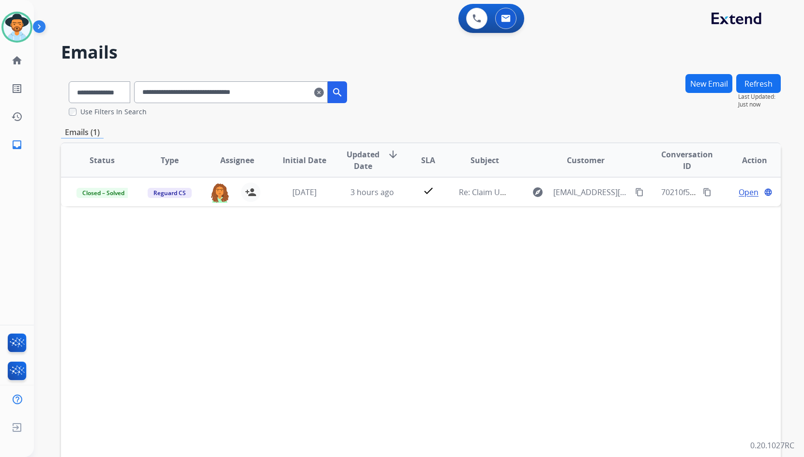
click at [328, 95] on input "**********" at bounding box center [231, 92] width 194 height 22
click at [324, 93] on mat-icon "clear" at bounding box center [319, 93] width 10 height 12
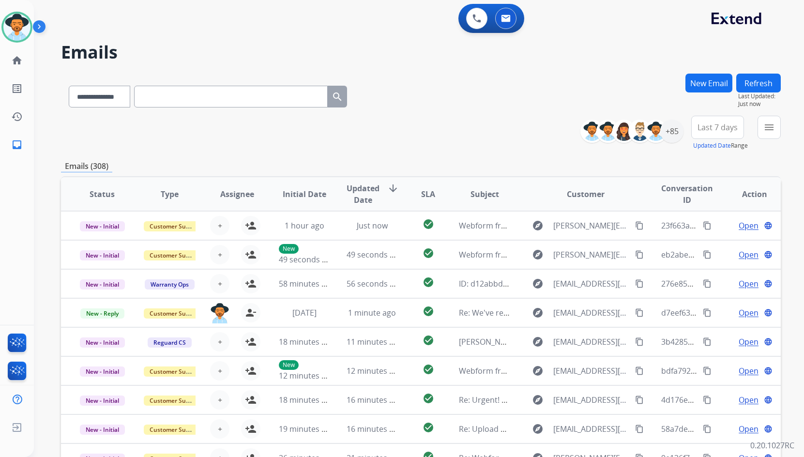
click at [290, 99] on input "text" at bounding box center [231, 97] width 194 height 22
paste input "**********"
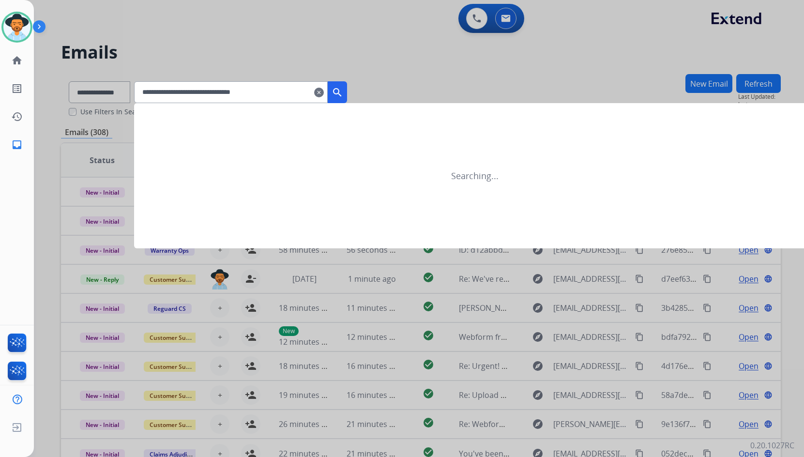
type input "**********"
click at [343, 97] on mat-icon "search" at bounding box center [338, 93] width 12 height 12
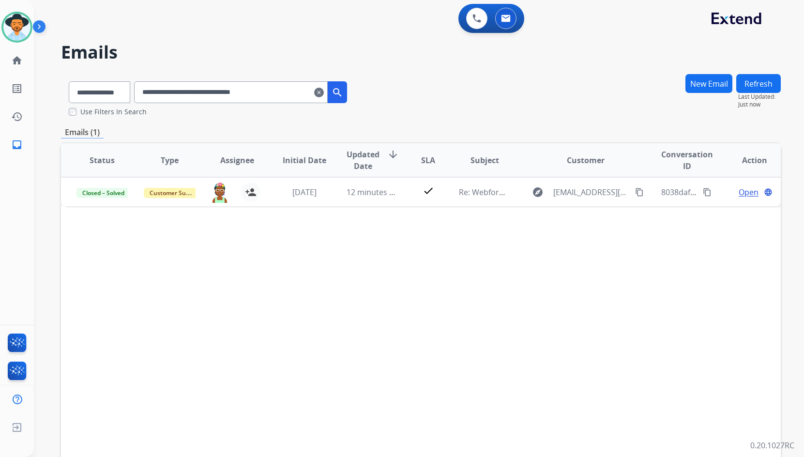
click at [324, 91] on mat-icon "clear" at bounding box center [319, 93] width 10 height 12
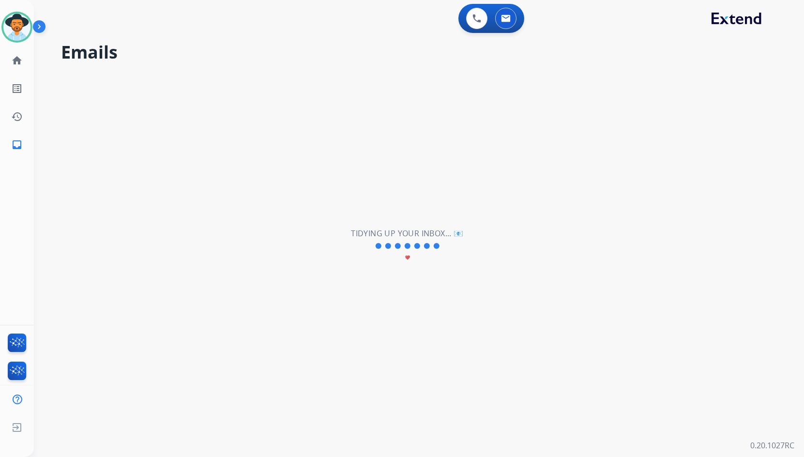
click at [304, 91] on div "**********" at bounding box center [407, 246] width 747 height 422
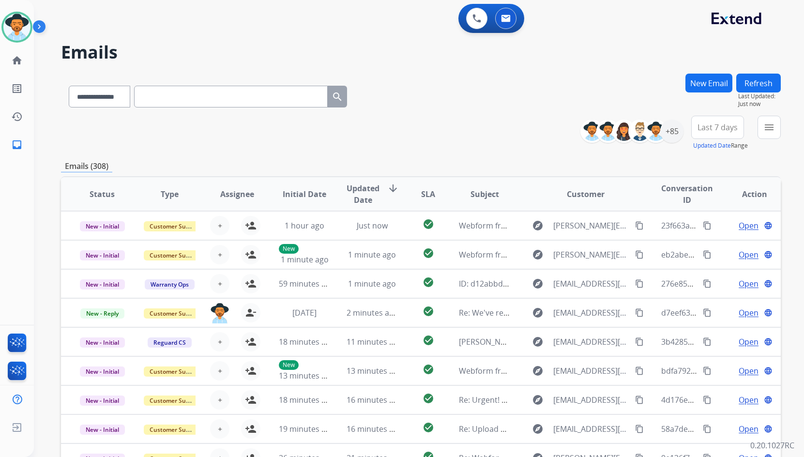
click at [294, 91] on input "text" at bounding box center [231, 97] width 194 height 22
paste input "**********"
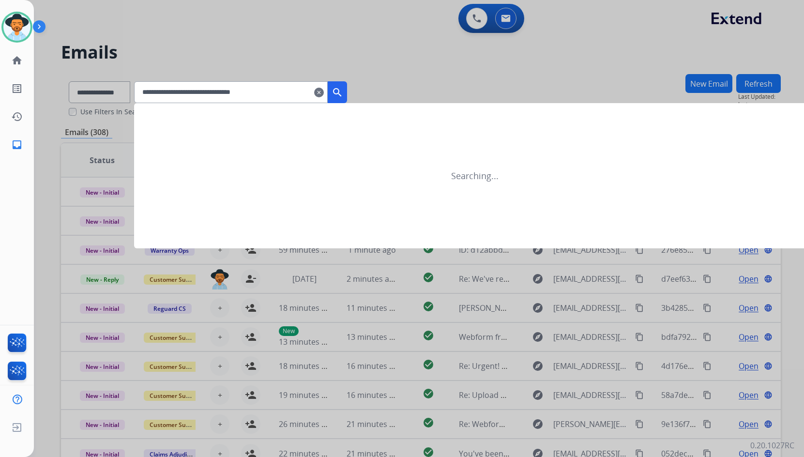
type input "**********"
click at [344, 93] on button "search" at bounding box center [337, 92] width 19 height 22
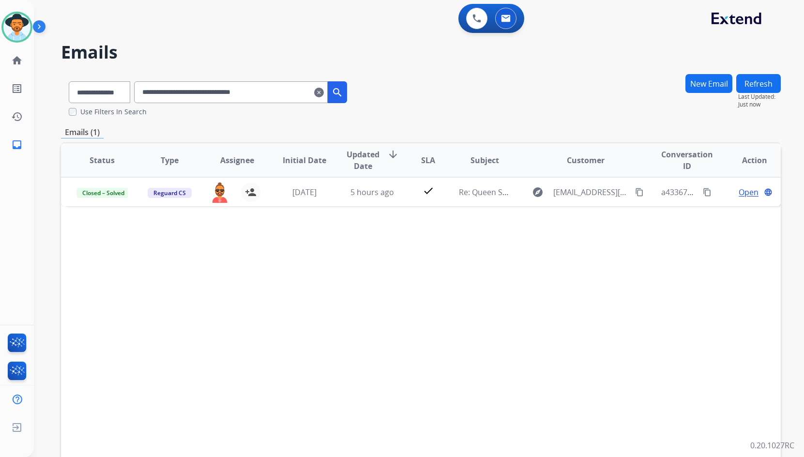
click at [326, 91] on input "**********" at bounding box center [231, 92] width 194 height 22
click at [324, 92] on mat-icon "clear" at bounding box center [319, 93] width 10 height 12
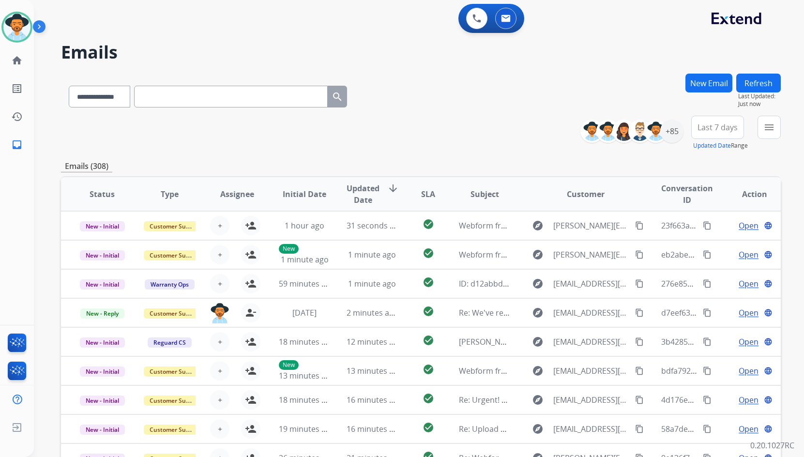
click at [309, 96] on input "text" at bounding box center [231, 97] width 194 height 22
paste input "**********"
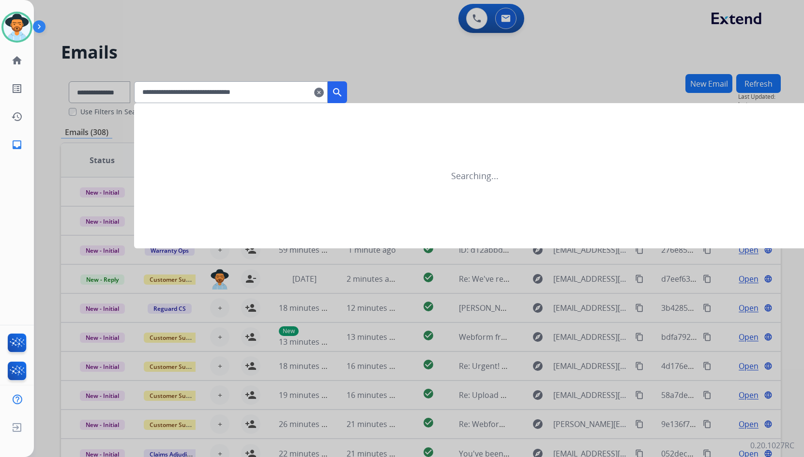
type input "**********"
click at [343, 95] on mat-icon "search" at bounding box center [338, 93] width 12 height 12
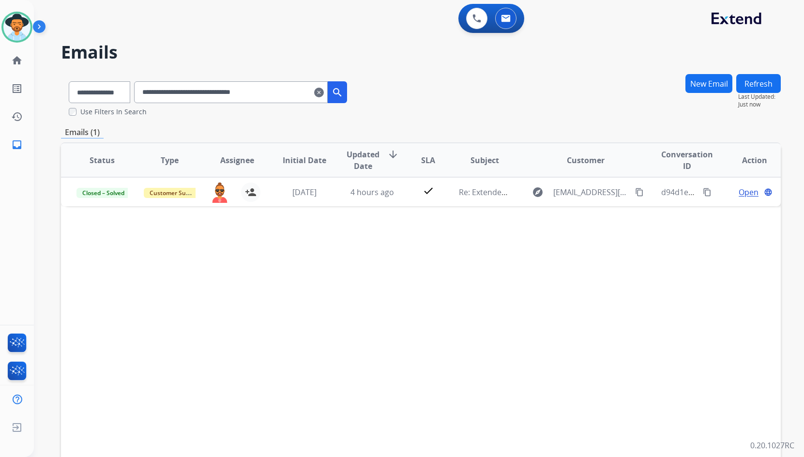
click at [324, 94] on mat-icon "clear" at bounding box center [319, 93] width 10 height 12
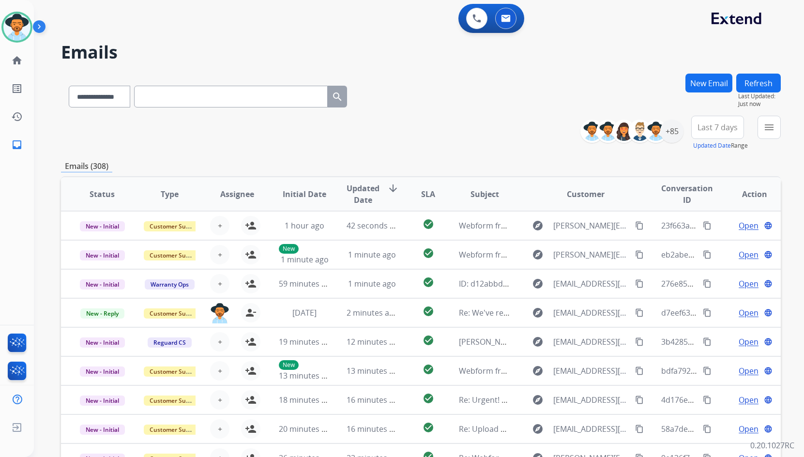
click at [291, 95] on input "text" at bounding box center [231, 97] width 194 height 22
paste input "**********"
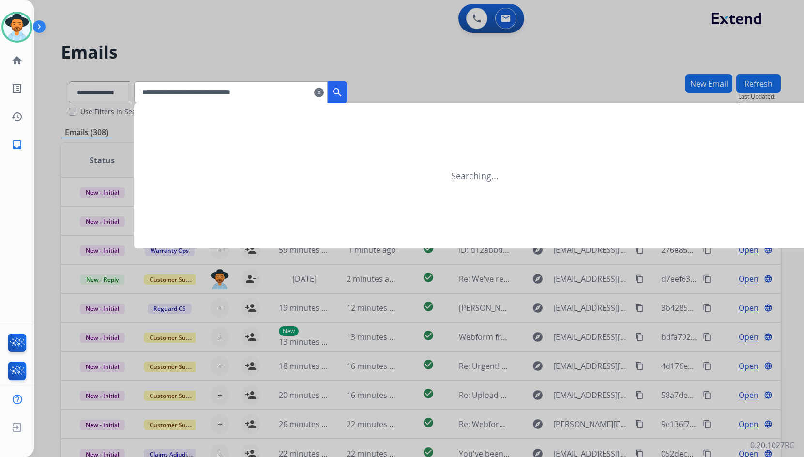
type input "**********"
click at [347, 84] on button "search" at bounding box center [337, 92] width 19 height 22
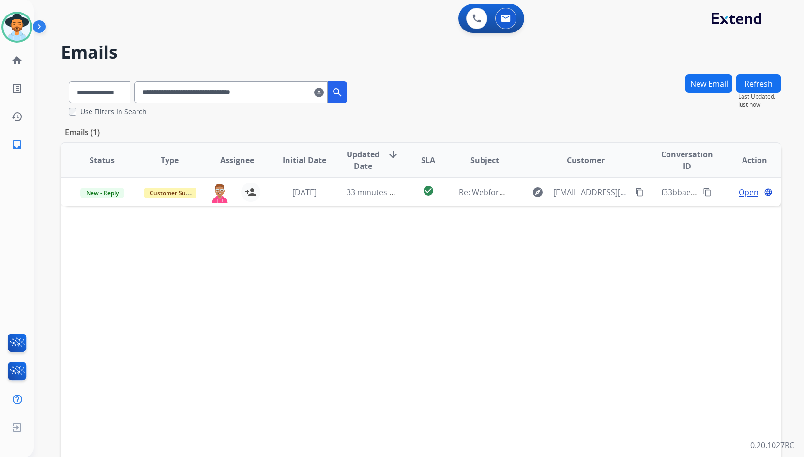
click at [324, 92] on mat-icon "clear" at bounding box center [319, 93] width 10 height 12
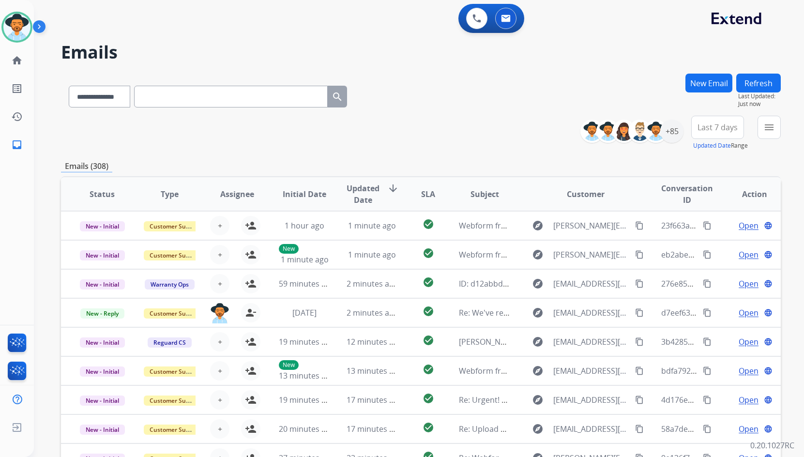
click at [295, 94] on input "text" at bounding box center [231, 97] width 194 height 22
paste input "**********"
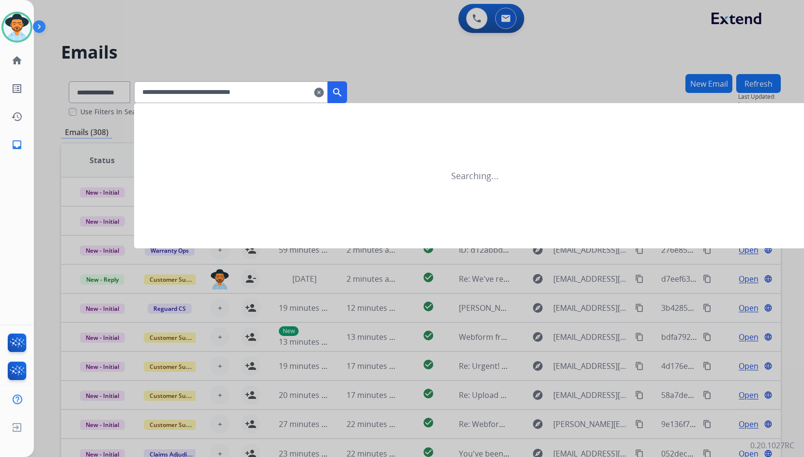
type input "**********"
click at [347, 100] on button "search" at bounding box center [337, 92] width 19 height 22
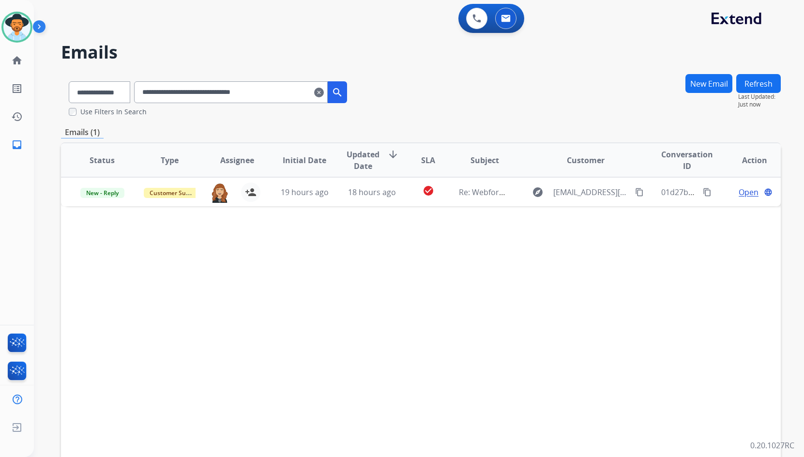
click at [324, 91] on mat-icon "clear" at bounding box center [319, 93] width 10 height 12
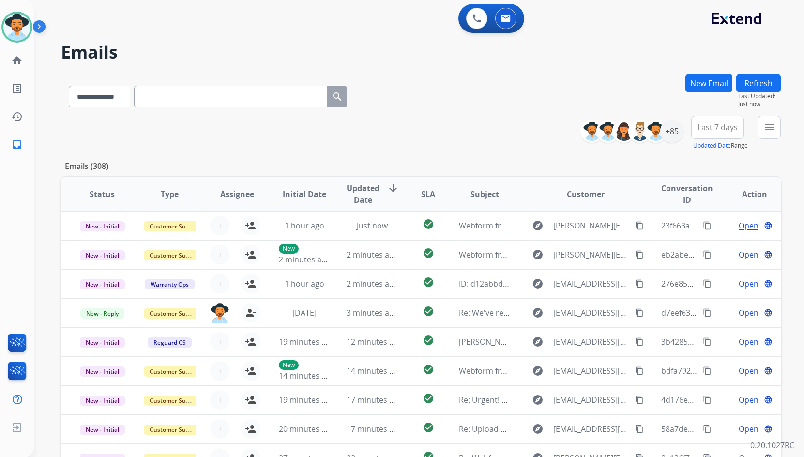
click at [231, 94] on input "text" at bounding box center [231, 97] width 194 height 22
paste input "**********"
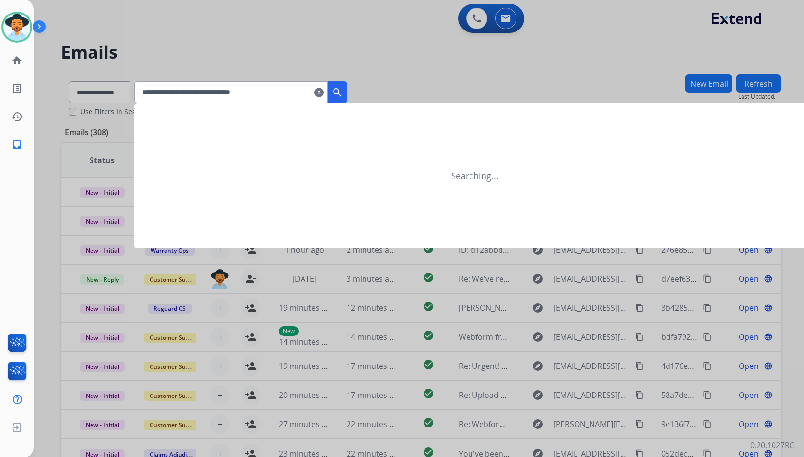
type input "**********"
click at [347, 92] on div "**********" at bounding box center [240, 92] width 213 height 22
click at [343, 92] on mat-icon "search" at bounding box center [338, 93] width 12 height 12
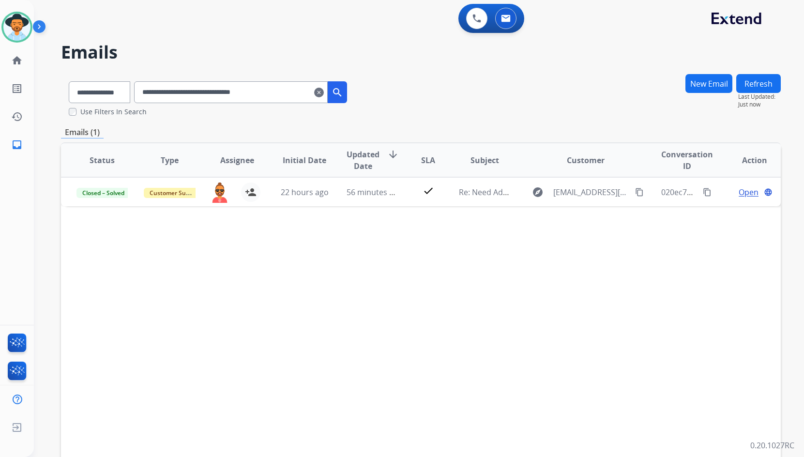
click at [324, 93] on mat-icon "clear" at bounding box center [319, 93] width 10 height 12
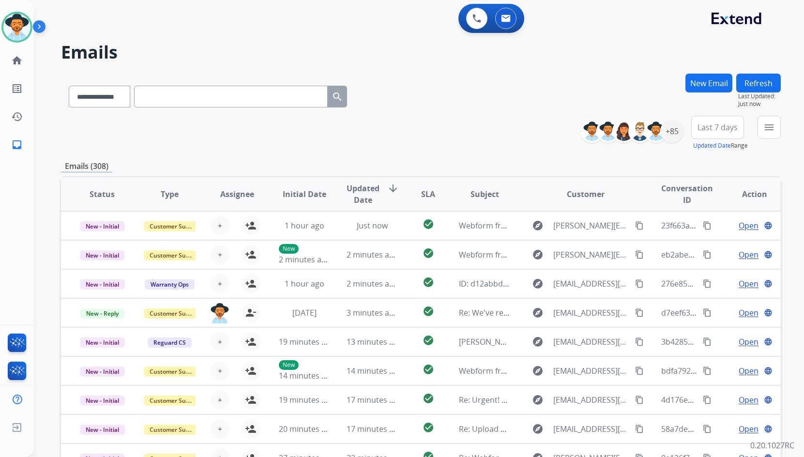
click at [279, 91] on input "text" at bounding box center [231, 97] width 194 height 22
paste input "**********"
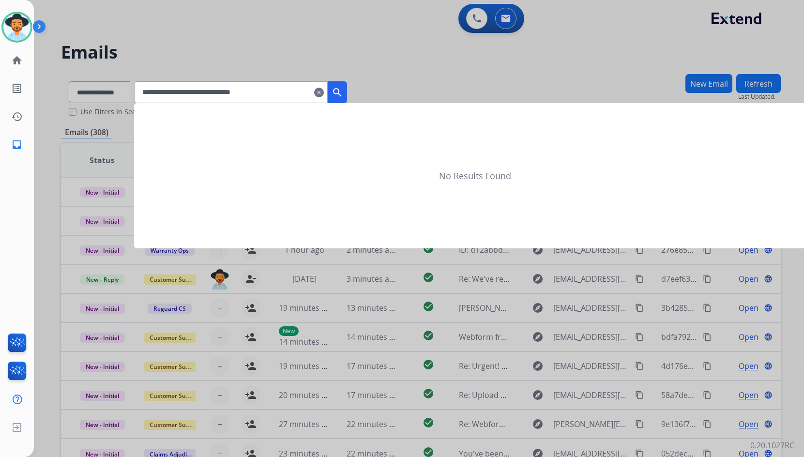
type input "**********"
click at [342, 95] on button "search" at bounding box center [337, 92] width 19 height 22
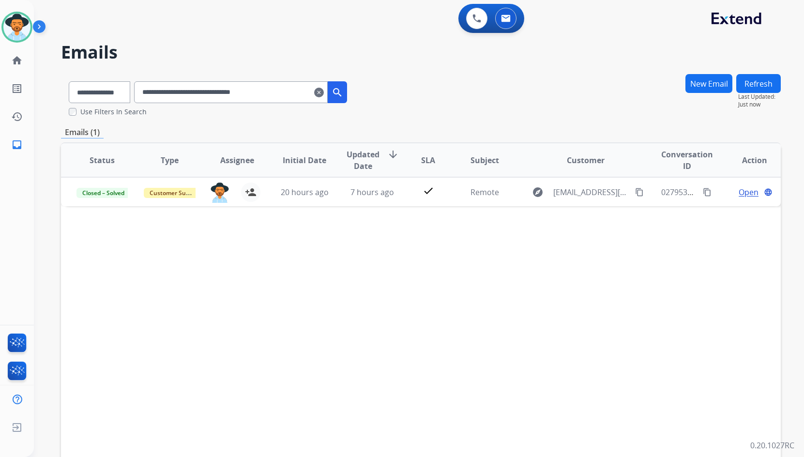
click at [324, 95] on mat-icon "clear" at bounding box center [319, 93] width 10 height 12
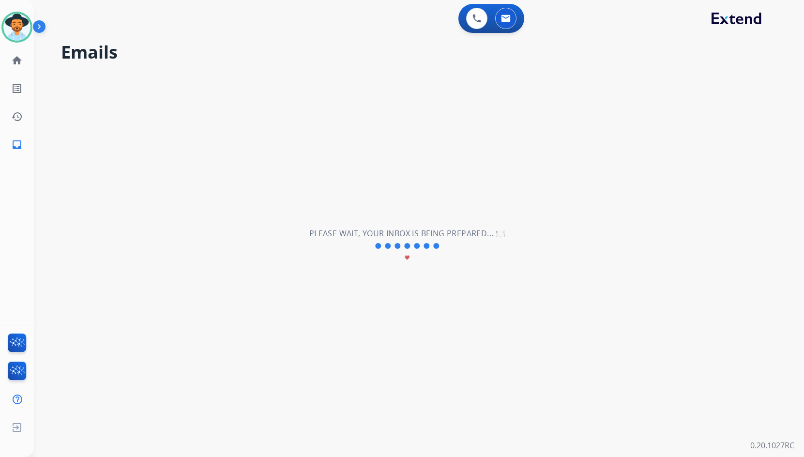
click at [0, 0] on input "text" at bounding box center [0, 0] width 0 height 0
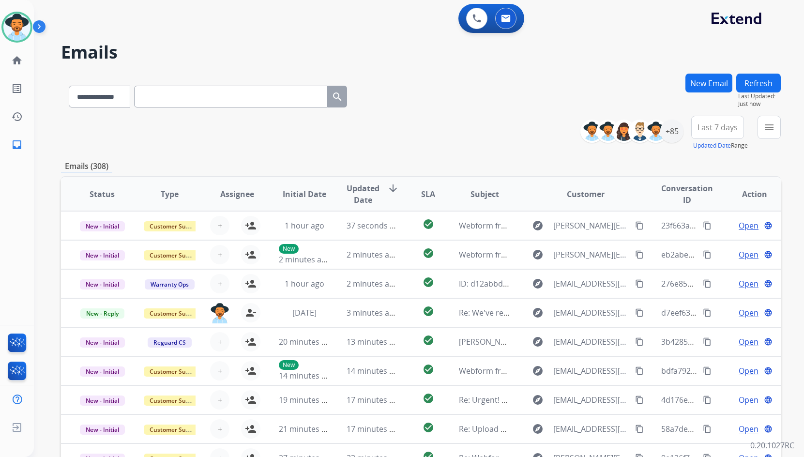
paste input "**********"
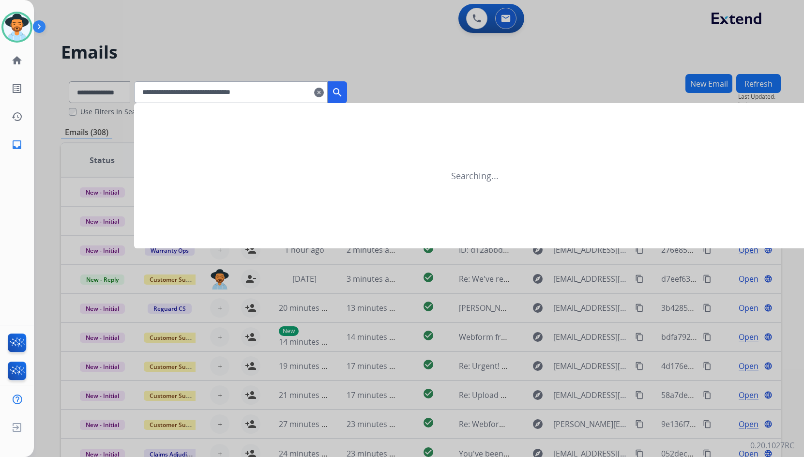
type input "**********"
click at [347, 98] on button "search" at bounding box center [337, 92] width 19 height 22
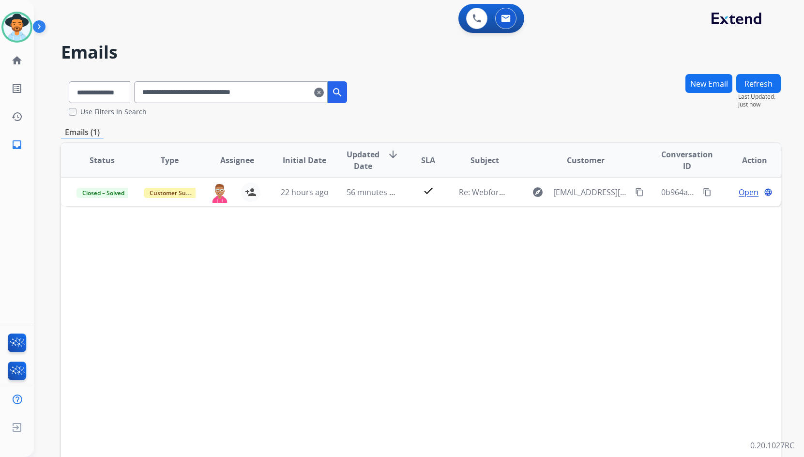
click at [328, 92] on input "**********" at bounding box center [231, 92] width 194 height 22
drag, startPoint x: 325, startPoint y: 94, endPoint x: 332, endPoint y: 94, distance: 6.3
click at [326, 94] on input "**********" at bounding box center [231, 92] width 194 height 22
click at [324, 94] on mat-icon "clear" at bounding box center [319, 93] width 10 height 12
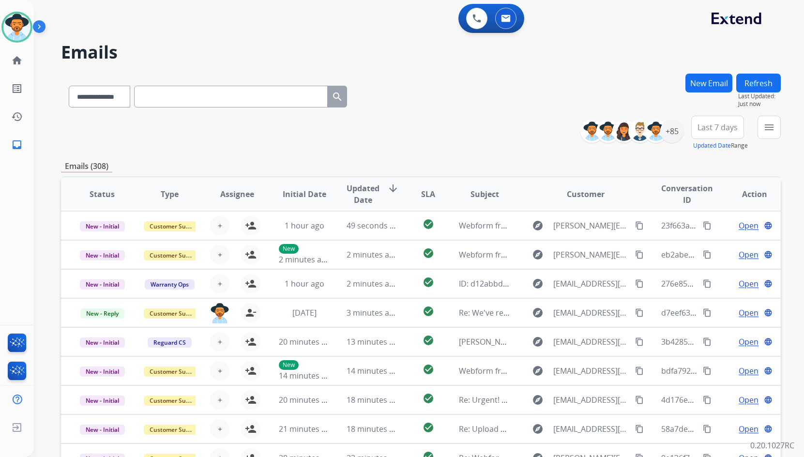
click at [292, 95] on input "text" at bounding box center [231, 97] width 194 height 22
paste input "**********"
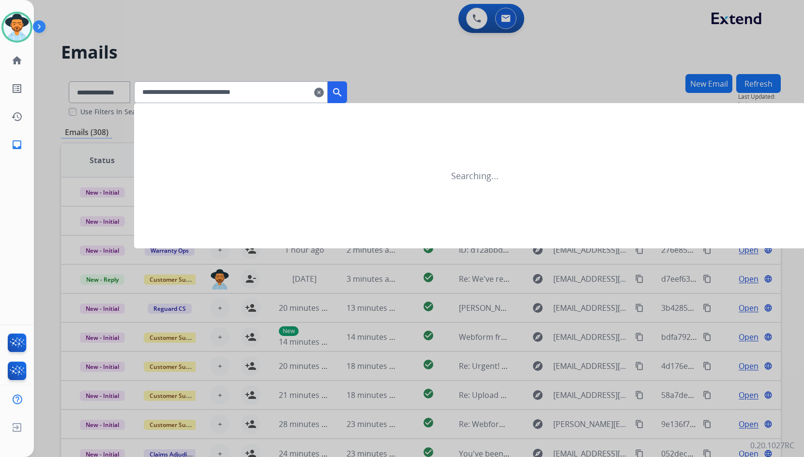
type input "**********"
click at [343, 93] on mat-icon "search" at bounding box center [338, 93] width 12 height 12
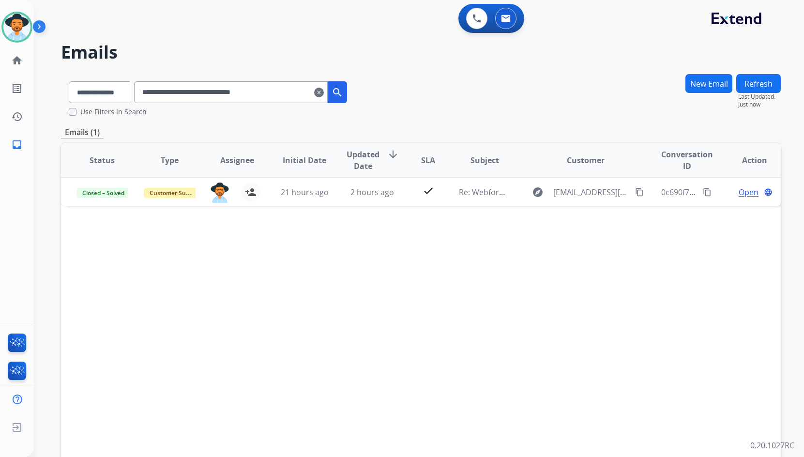
click at [324, 92] on mat-icon "clear" at bounding box center [319, 93] width 10 height 12
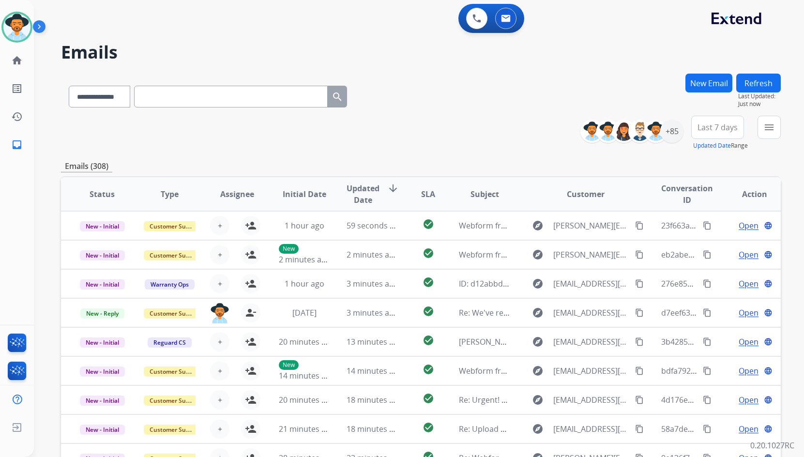
click at [298, 93] on input "text" at bounding box center [231, 97] width 194 height 22
paste input "**********"
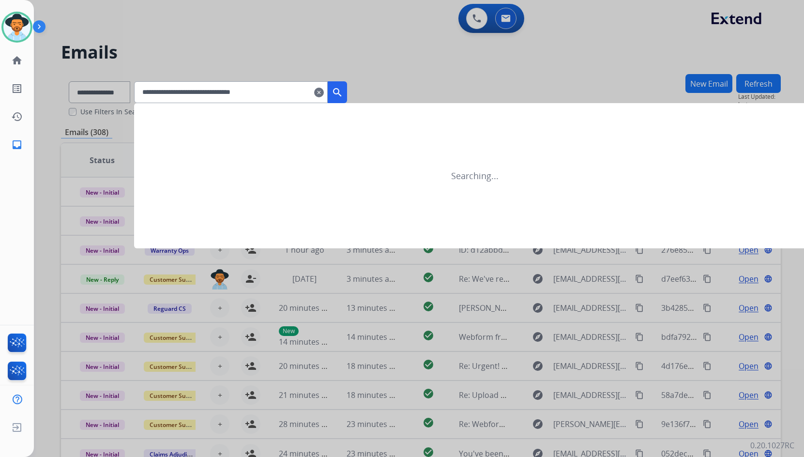
type input "**********"
click at [343, 94] on mat-icon "search" at bounding box center [338, 93] width 12 height 12
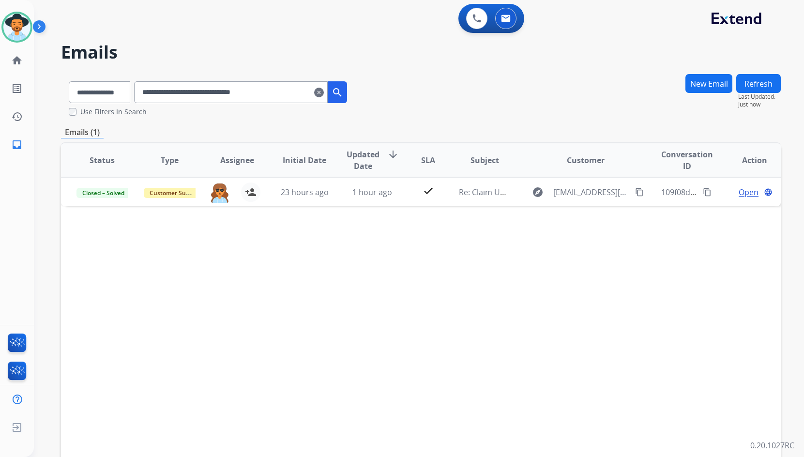
click at [324, 96] on mat-icon "clear" at bounding box center [319, 93] width 10 height 12
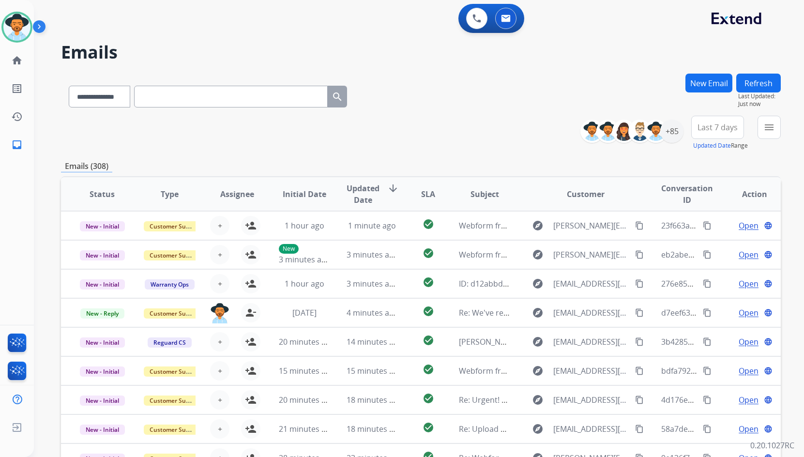
click at [323, 96] on input "text" at bounding box center [231, 97] width 194 height 22
paste input "**********"
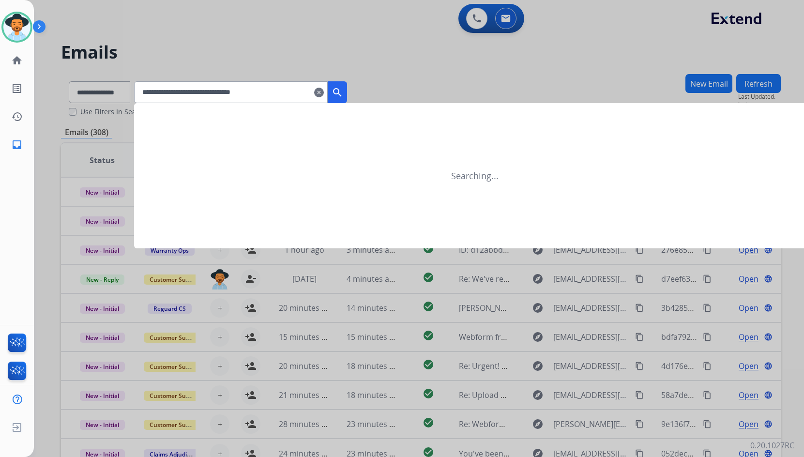
type input "**********"
click at [343, 97] on mat-icon "search" at bounding box center [338, 93] width 12 height 12
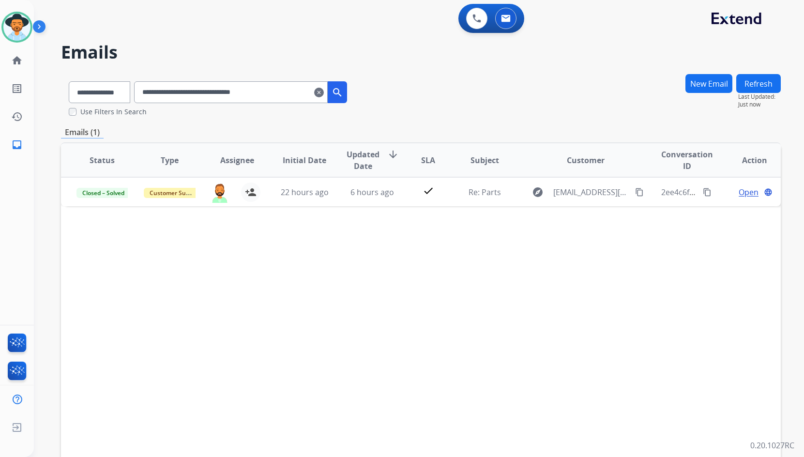
click at [324, 89] on mat-icon "clear" at bounding box center [319, 93] width 10 height 12
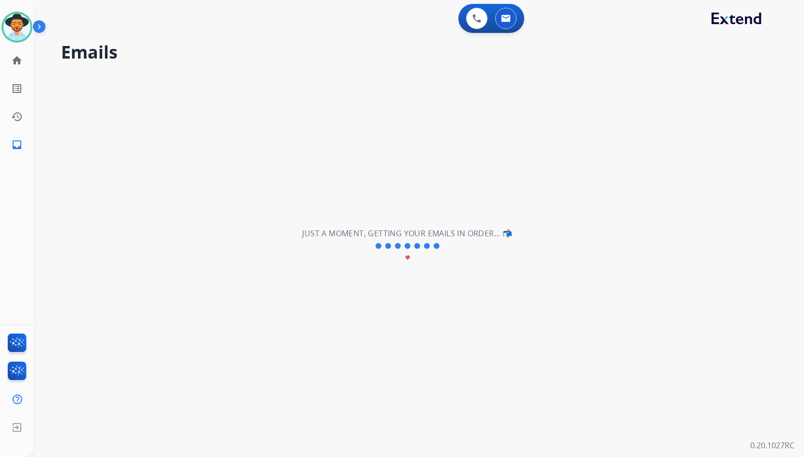
click at [0, 0] on input "text" at bounding box center [0, 0] width 0 height 0
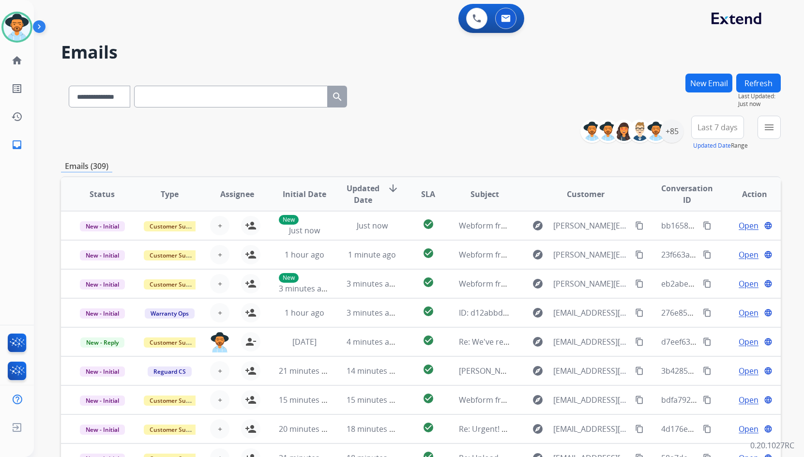
paste input "**********"
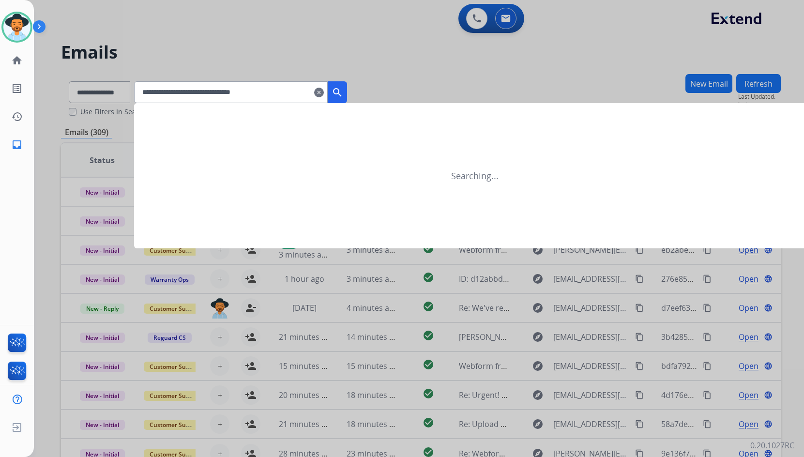
type input "**********"
click at [343, 95] on mat-icon "search" at bounding box center [338, 93] width 12 height 12
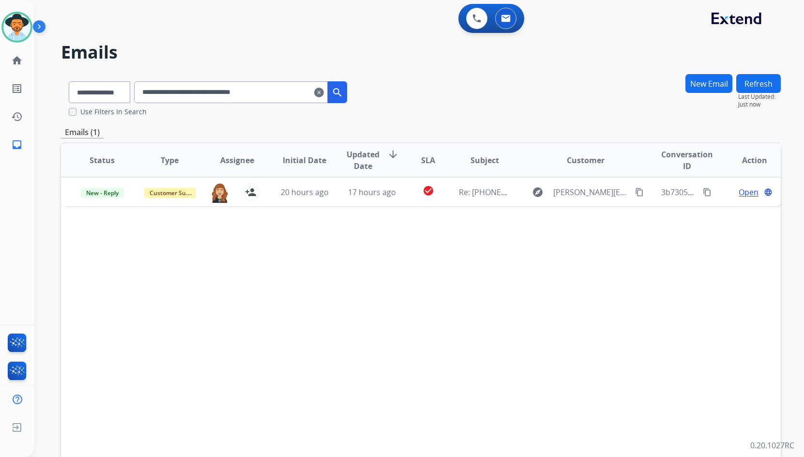
click at [324, 94] on mat-icon "clear" at bounding box center [319, 93] width 10 height 12
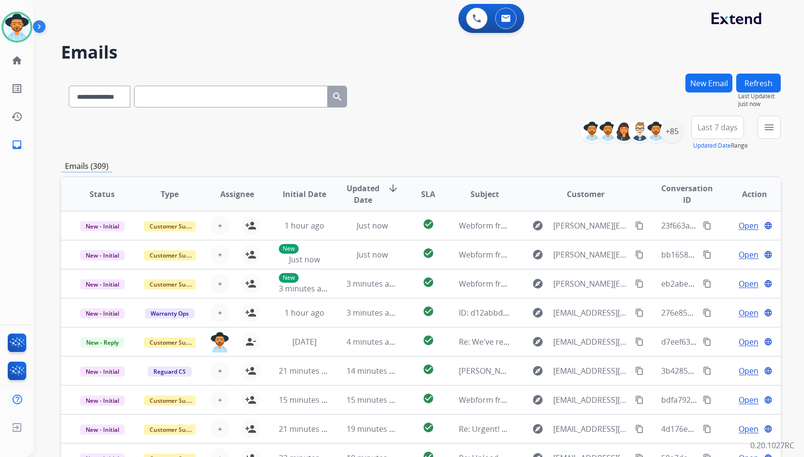
click at [285, 97] on input "text" at bounding box center [231, 97] width 194 height 22
paste input "**********"
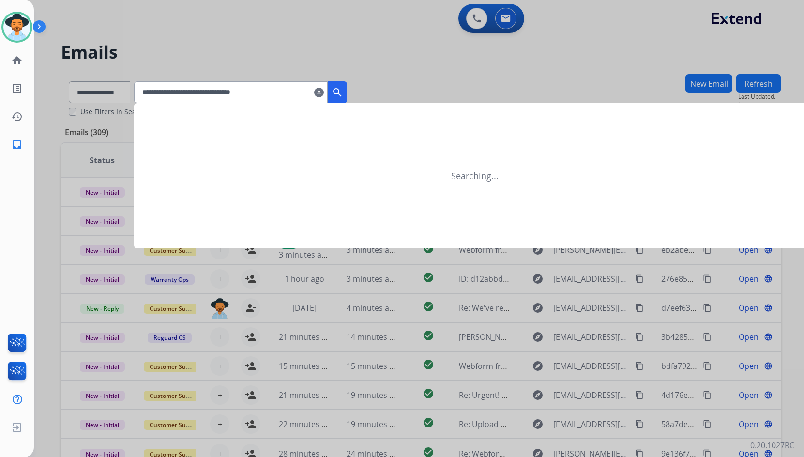
type input "**********"
click at [343, 97] on mat-icon "search" at bounding box center [338, 93] width 12 height 12
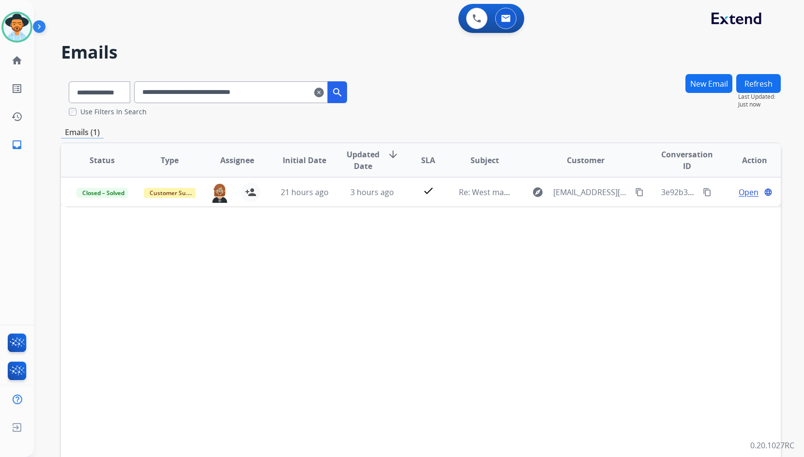
click at [328, 92] on input "**********" at bounding box center [231, 92] width 194 height 22
click at [324, 92] on mat-icon "clear" at bounding box center [319, 93] width 10 height 12
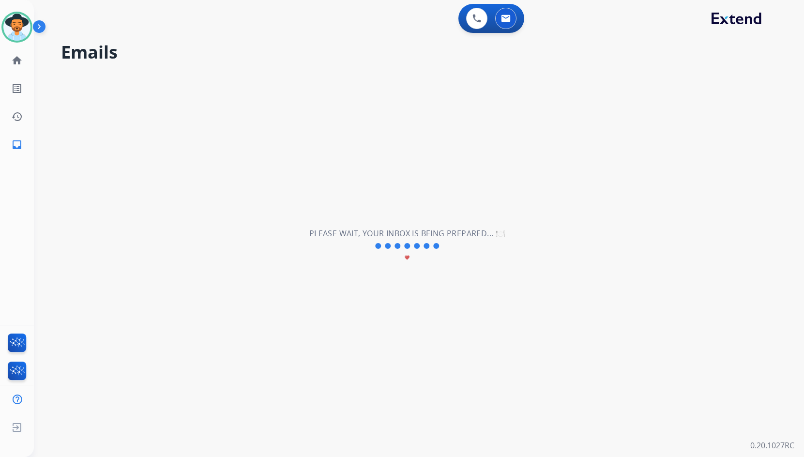
click at [296, 94] on div "**********" at bounding box center [407, 246] width 747 height 422
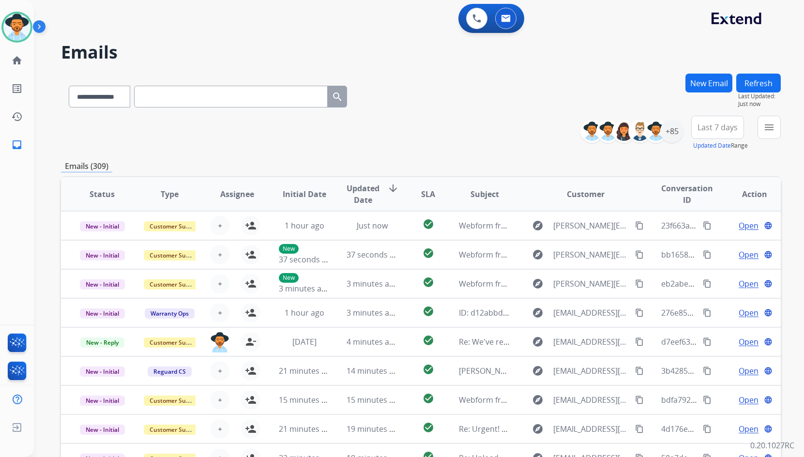
click at [296, 94] on input "text" at bounding box center [231, 97] width 194 height 22
paste input "**********"
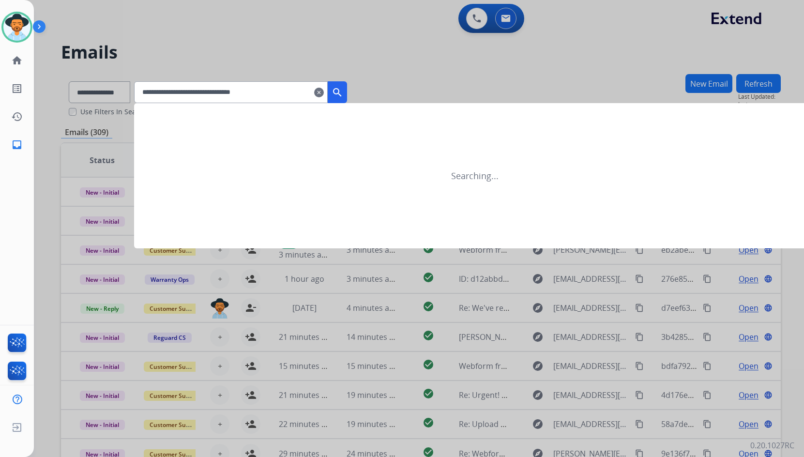
type input "**********"
click at [344, 91] on button "search" at bounding box center [337, 92] width 19 height 22
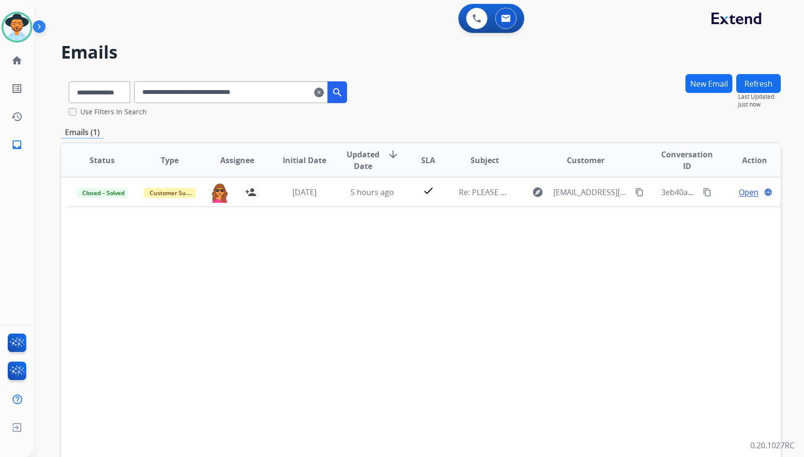
click at [324, 93] on mat-icon "clear" at bounding box center [319, 93] width 10 height 12
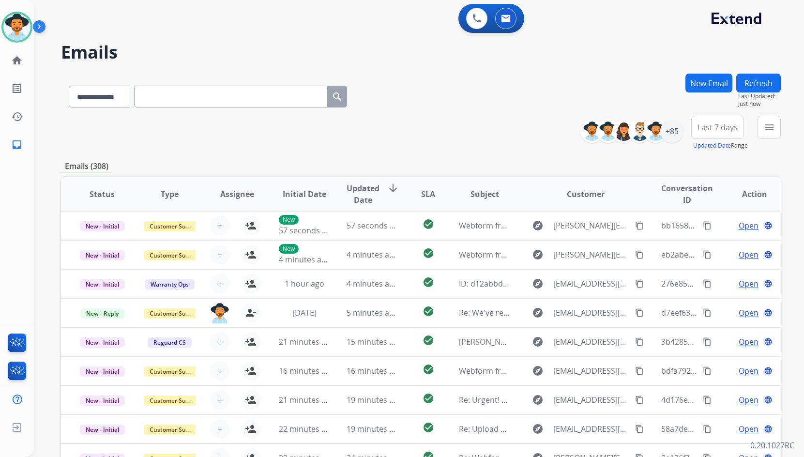
click at [259, 98] on input "text" at bounding box center [231, 97] width 194 height 22
paste input "**********"
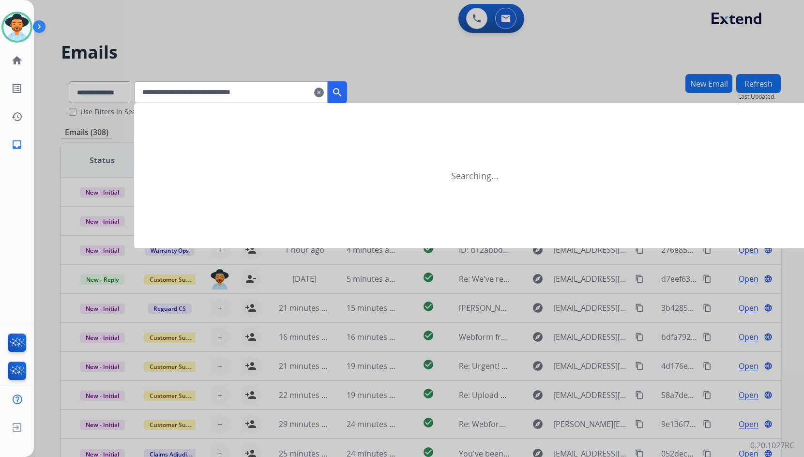
type input "**********"
click at [343, 92] on mat-icon "search" at bounding box center [338, 93] width 12 height 12
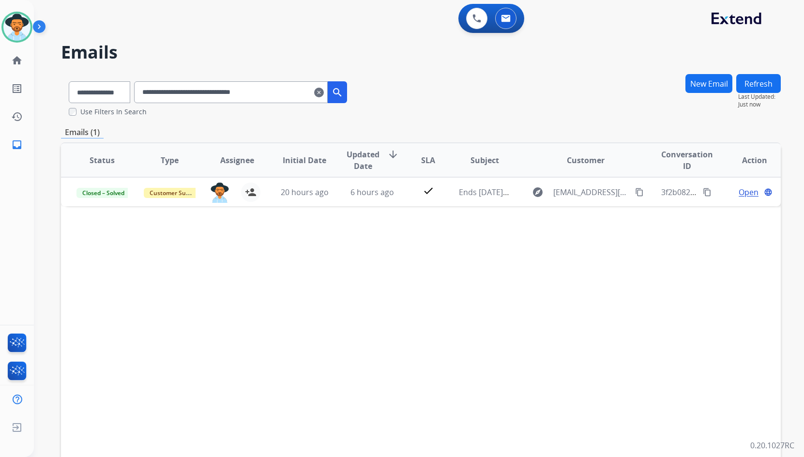
drag, startPoint x: 331, startPoint y: 92, endPoint x: 267, endPoint y: 98, distance: 64.7
click at [324, 92] on mat-icon "clear" at bounding box center [319, 93] width 10 height 12
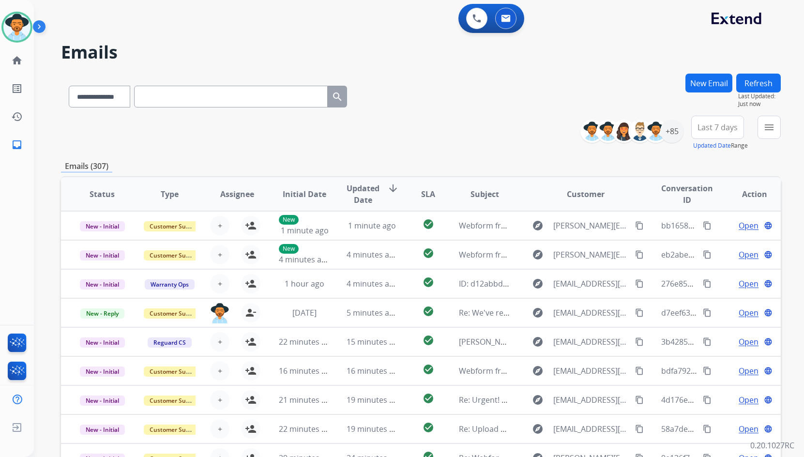
click at [248, 94] on input "text" at bounding box center [231, 97] width 194 height 22
paste input "**********"
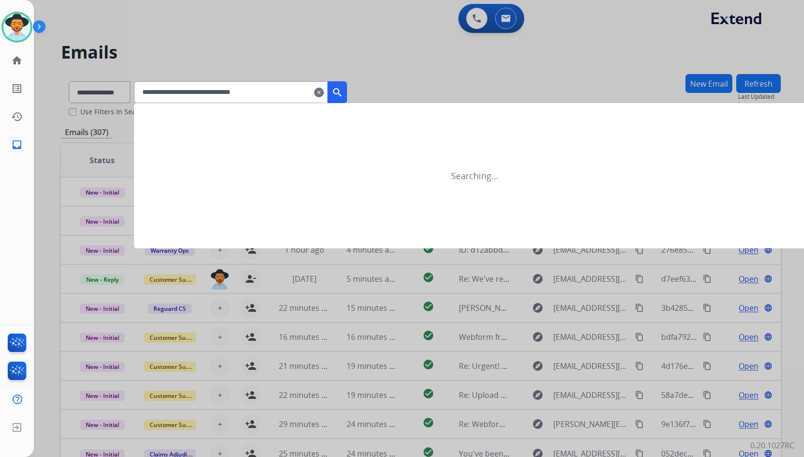
type input "**********"
click at [341, 93] on button "search" at bounding box center [337, 92] width 19 height 22
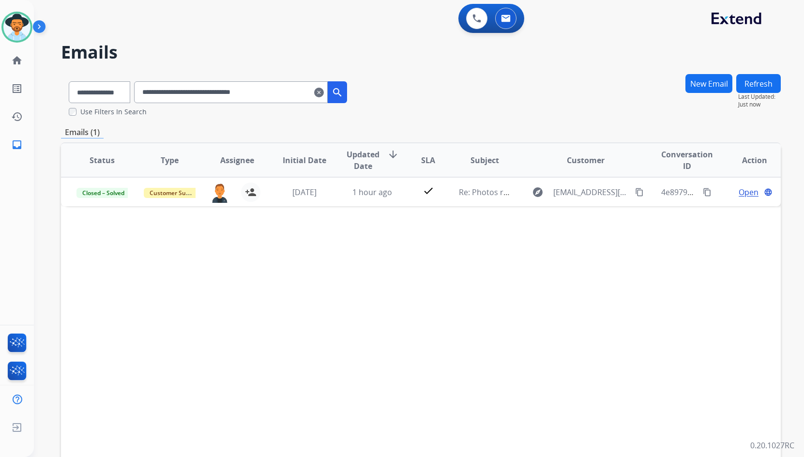
drag, startPoint x: 336, startPoint y: 91, endPoint x: 325, endPoint y: 92, distance: 11.2
click at [324, 91] on mat-icon "clear" at bounding box center [319, 93] width 10 height 12
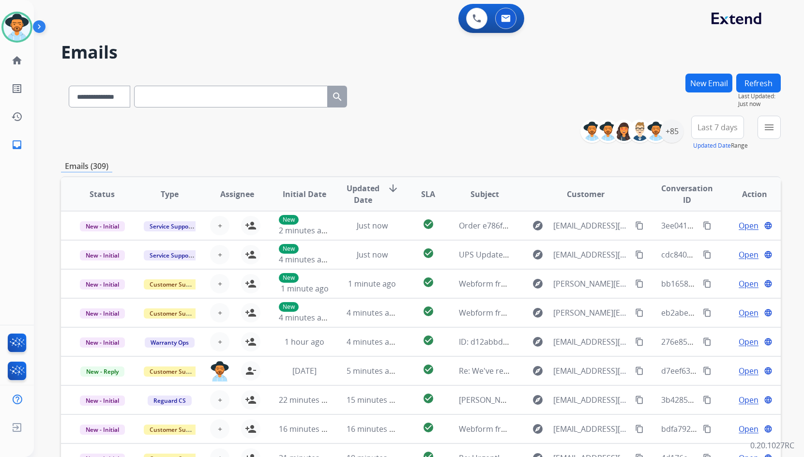
paste input "**********"
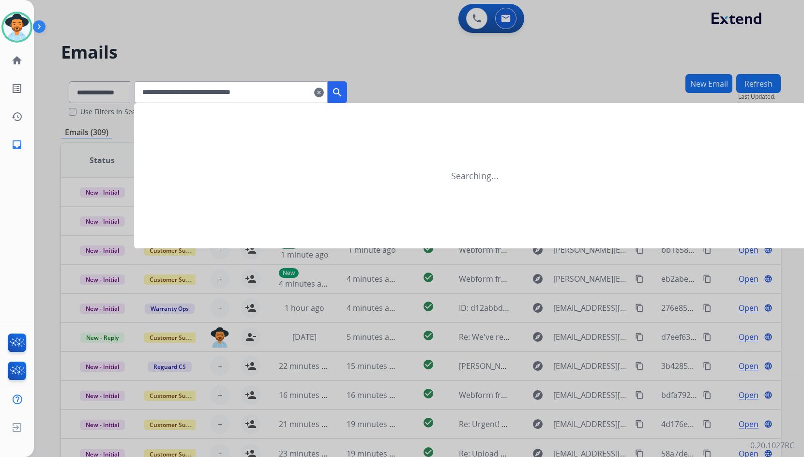
type input "**********"
click at [347, 86] on button "search" at bounding box center [337, 92] width 19 height 22
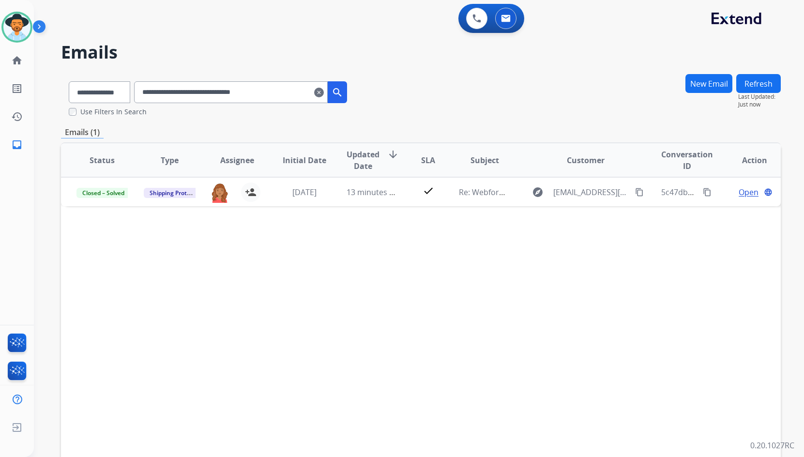
click at [324, 94] on mat-icon "clear" at bounding box center [319, 93] width 10 height 12
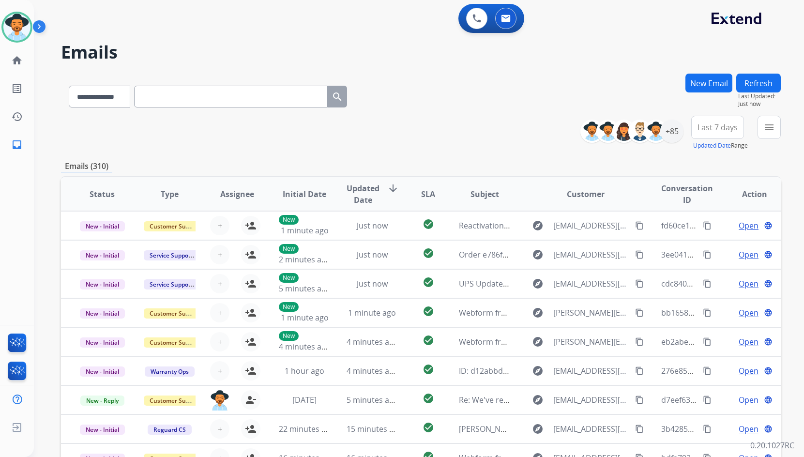
paste input "**********"
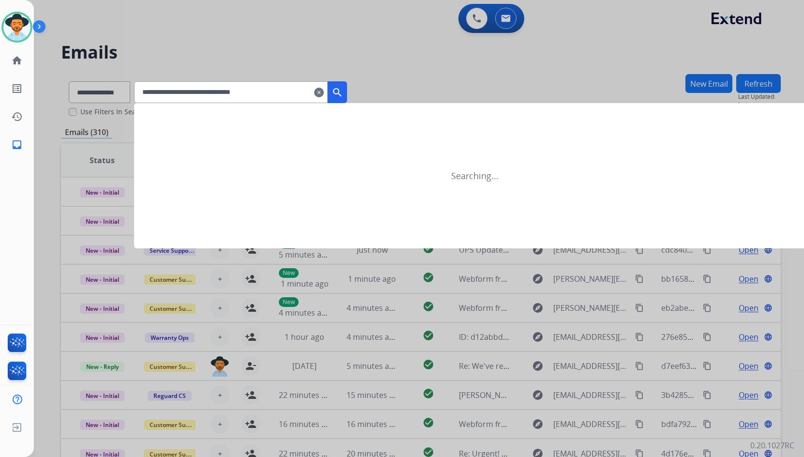
type input "**********"
click at [345, 100] on button "search" at bounding box center [337, 92] width 19 height 22
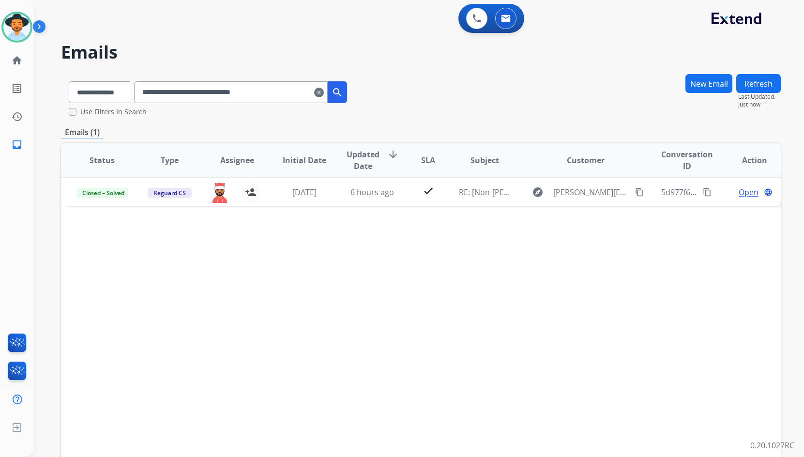
click at [324, 92] on mat-icon "clear" at bounding box center [319, 93] width 10 height 12
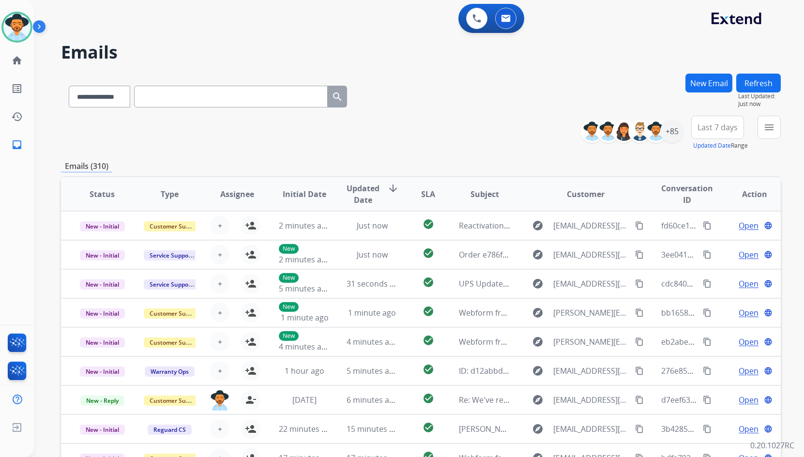
paste input "**********"
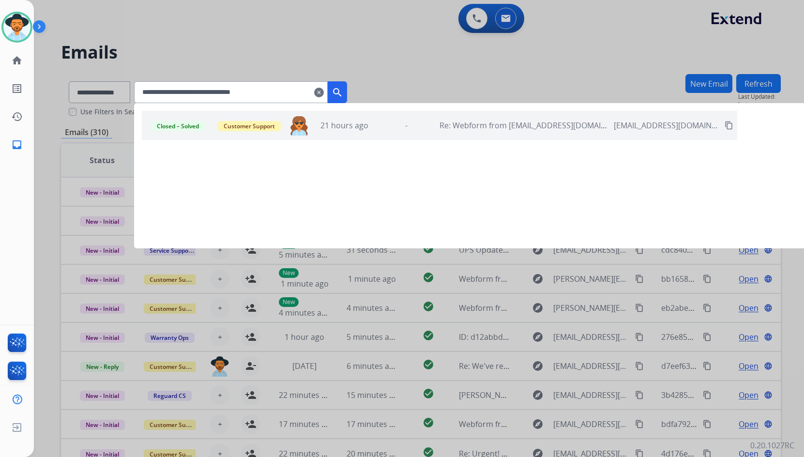
type input "**********"
click at [343, 92] on mat-icon "search" at bounding box center [338, 93] width 12 height 12
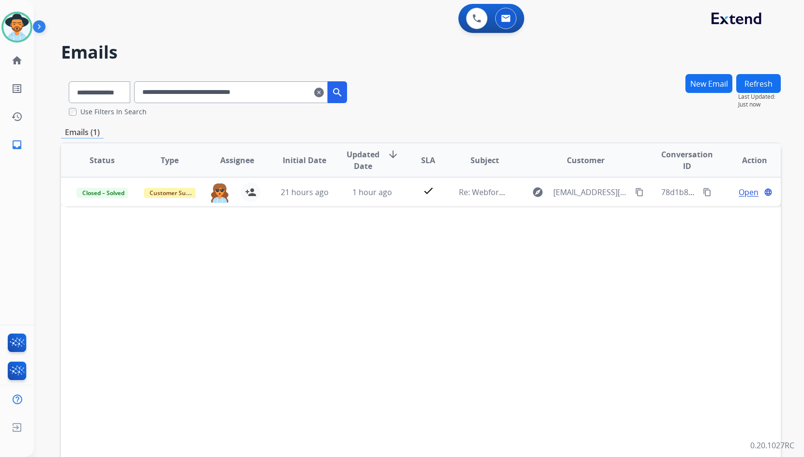
drag, startPoint x: 334, startPoint y: 90, endPoint x: 287, endPoint y: 98, distance: 47.2
click at [324, 90] on mat-icon "clear" at bounding box center [319, 93] width 10 height 12
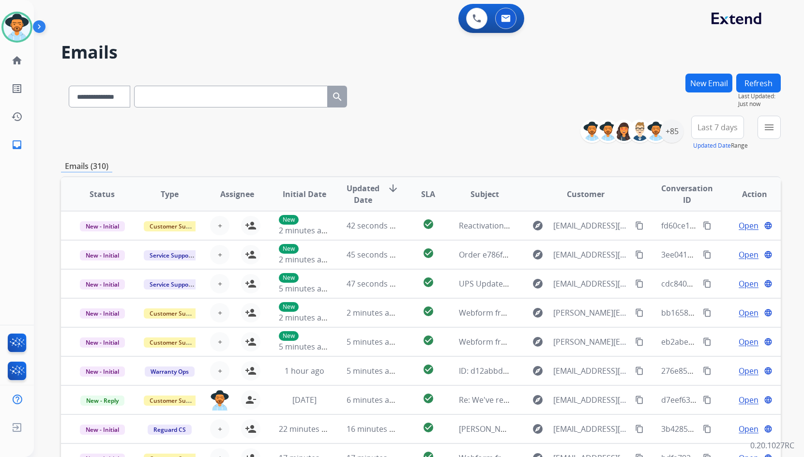
paste input "**********"
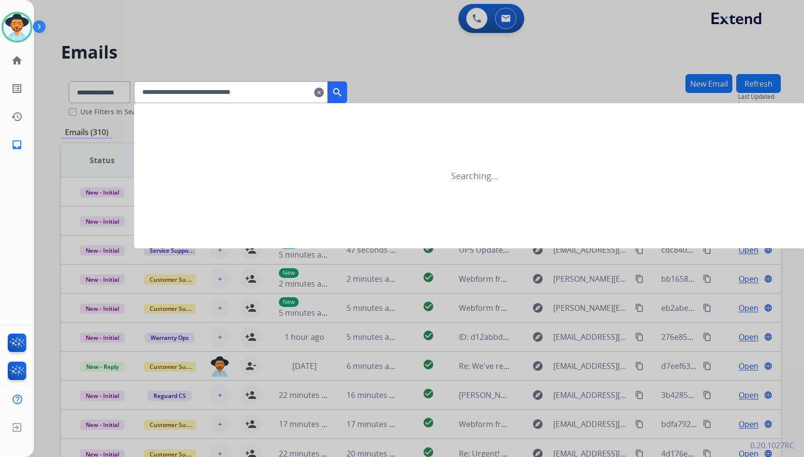
type input "**********"
click at [343, 96] on mat-icon "search" at bounding box center [338, 93] width 12 height 12
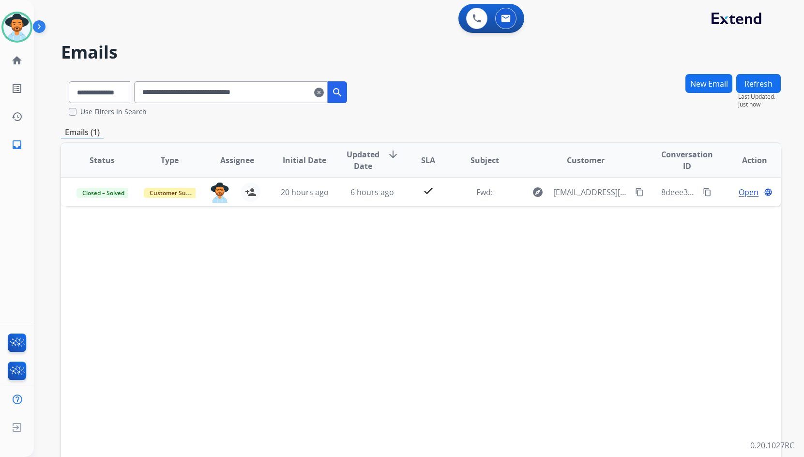
drag, startPoint x: 325, startPoint y: 96, endPoint x: 333, endPoint y: 94, distance: 7.4
click at [325, 96] on input "**********" at bounding box center [231, 92] width 194 height 22
click at [324, 94] on mat-icon "clear" at bounding box center [319, 93] width 10 height 12
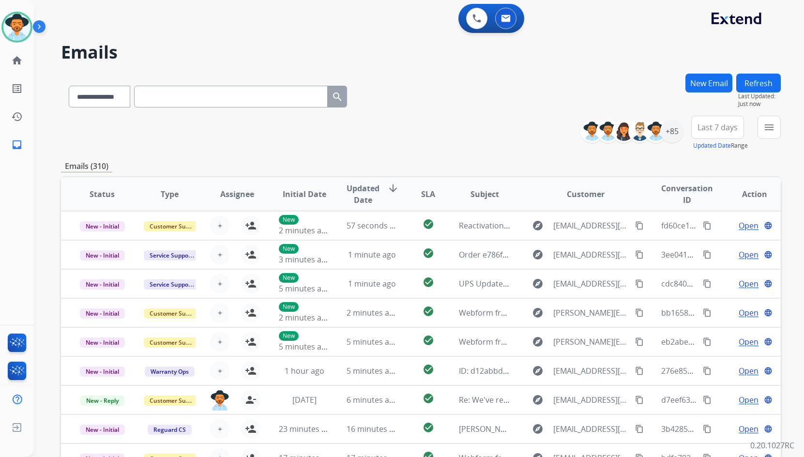
drag, startPoint x: 267, startPoint y: 98, endPoint x: 228, endPoint y: 93, distance: 39.6
click at [229, 87] on input "text" at bounding box center [231, 97] width 194 height 22
paste input "**********"
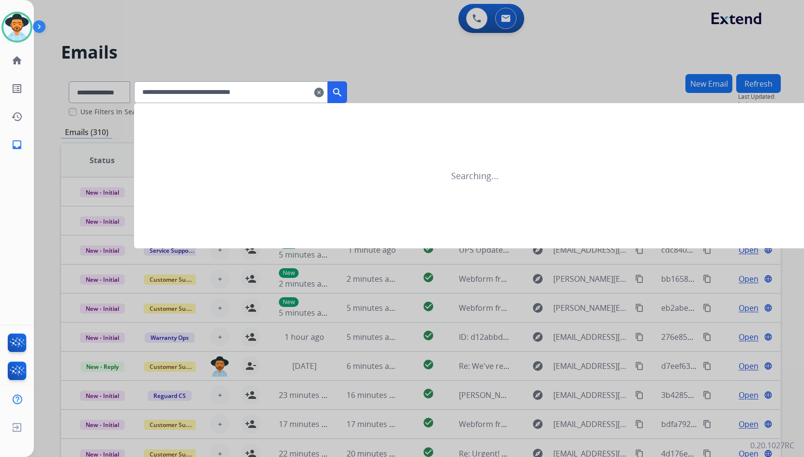
type input "**********"
click at [343, 97] on mat-icon "search" at bounding box center [338, 93] width 12 height 12
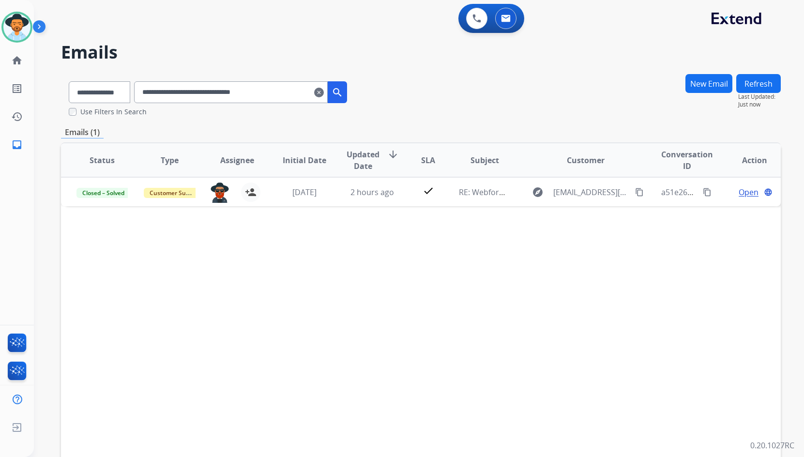
drag, startPoint x: 333, startPoint y: 93, endPoint x: 302, endPoint y: 93, distance: 31.0
click at [324, 93] on mat-icon "clear" at bounding box center [319, 93] width 10 height 12
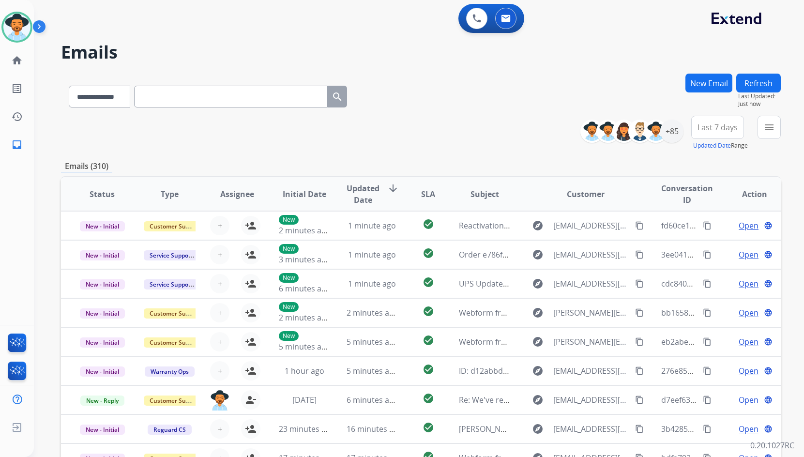
paste input "**********"
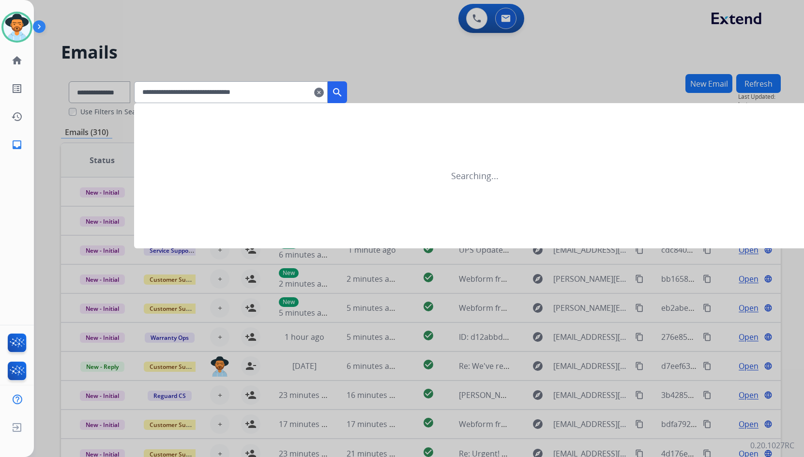
type input "**********"
click at [343, 91] on mat-icon "search" at bounding box center [338, 93] width 12 height 12
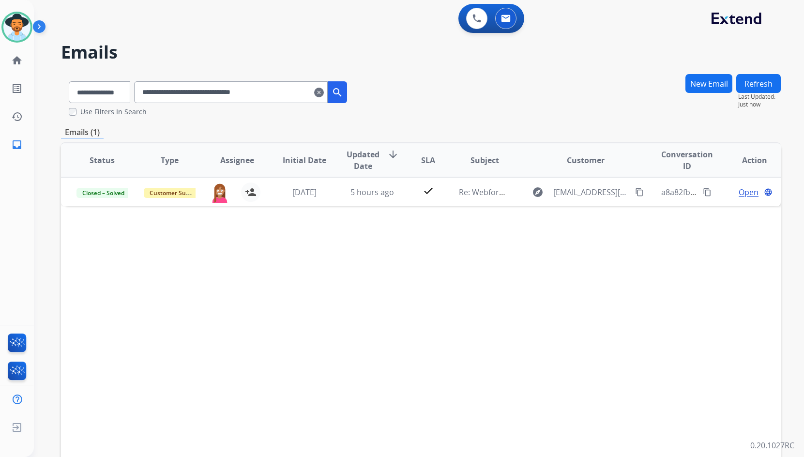
click at [324, 93] on mat-icon "clear" at bounding box center [319, 93] width 10 height 12
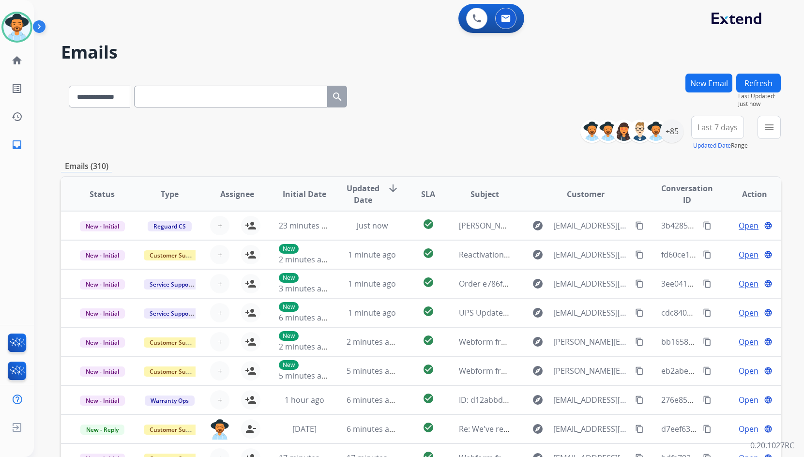
click at [319, 94] on input "text" at bounding box center [231, 97] width 194 height 22
paste input "**********"
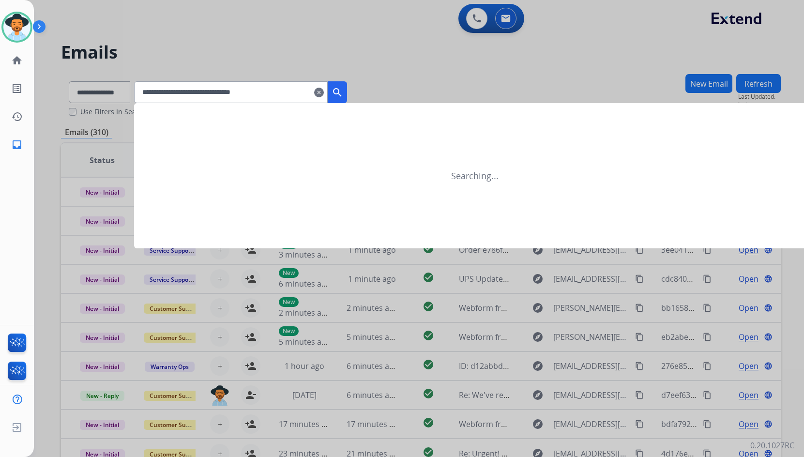
type input "**********"
click at [343, 91] on mat-icon "search" at bounding box center [338, 93] width 12 height 12
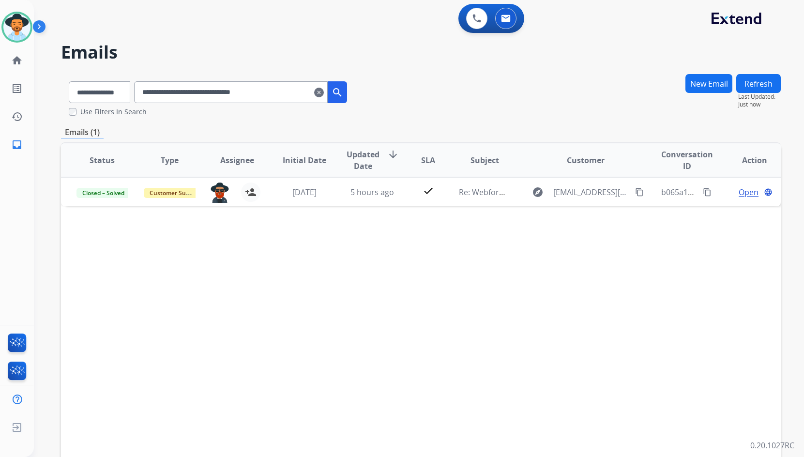
click at [324, 89] on mat-icon "clear" at bounding box center [319, 93] width 10 height 12
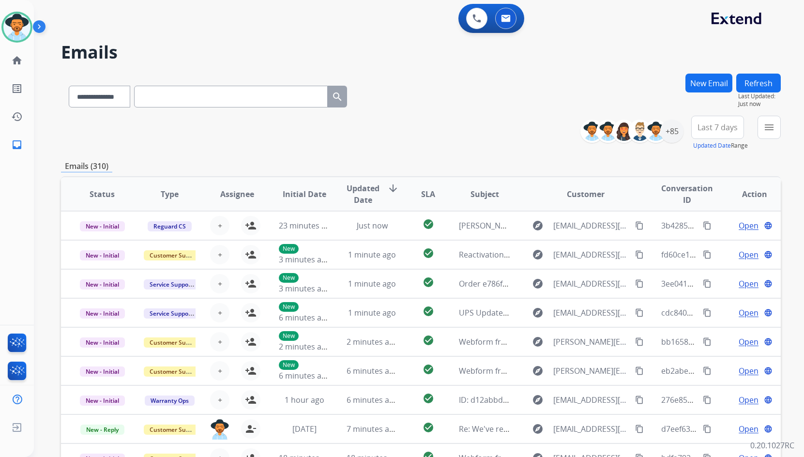
click at [296, 91] on input "text" at bounding box center [231, 97] width 194 height 22
paste input "**********"
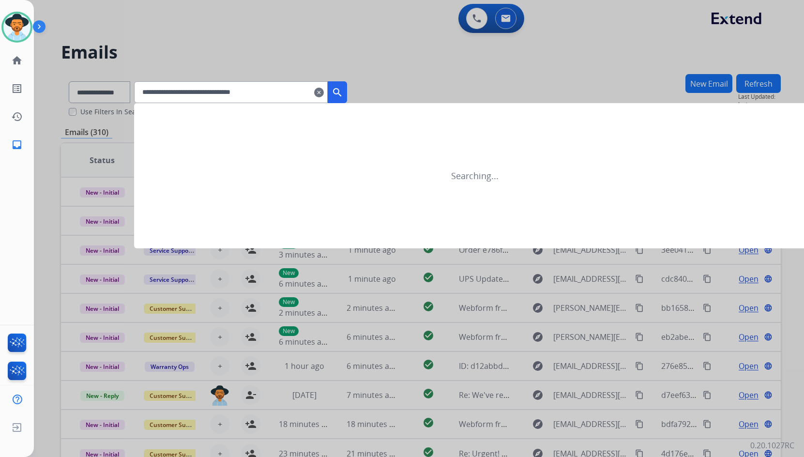
type input "**********"
click at [343, 96] on mat-icon "search" at bounding box center [338, 93] width 12 height 12
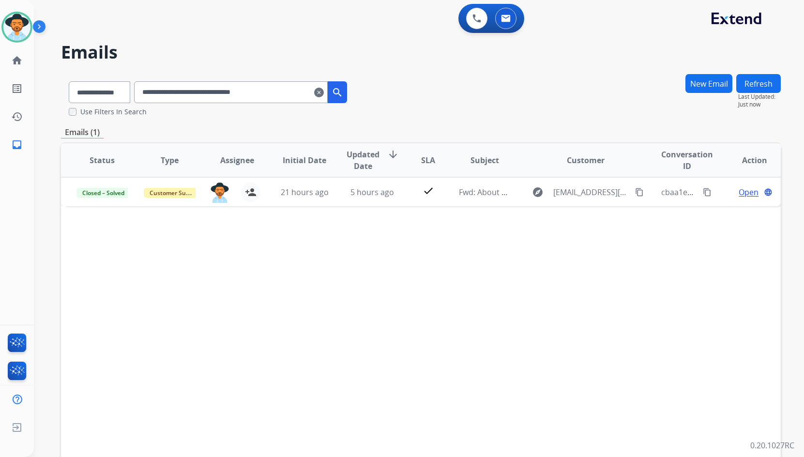
click at [324, 87] on mat-icon "clear" at bounding box center [319, 93] width 10 height 12
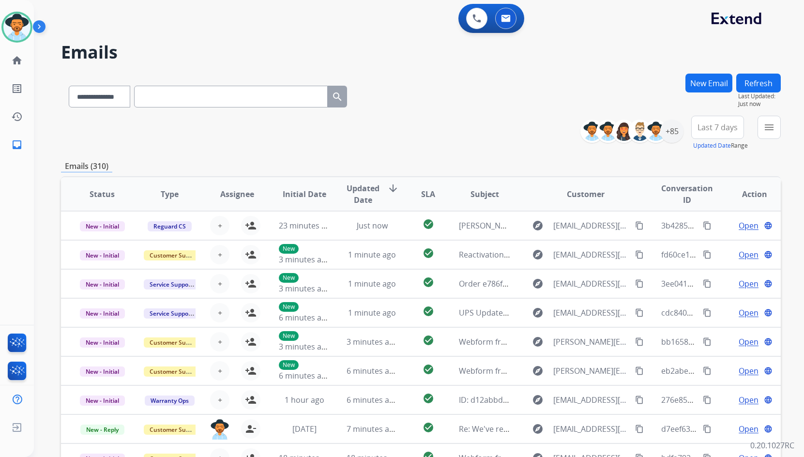
paste input "**********"
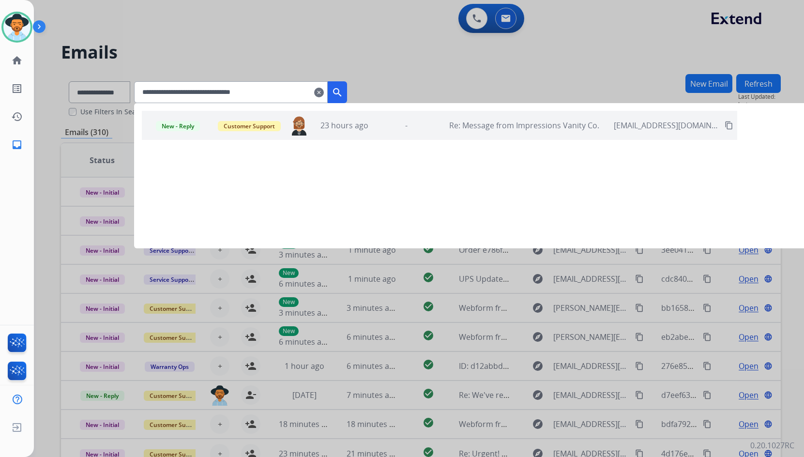
type input "**********"
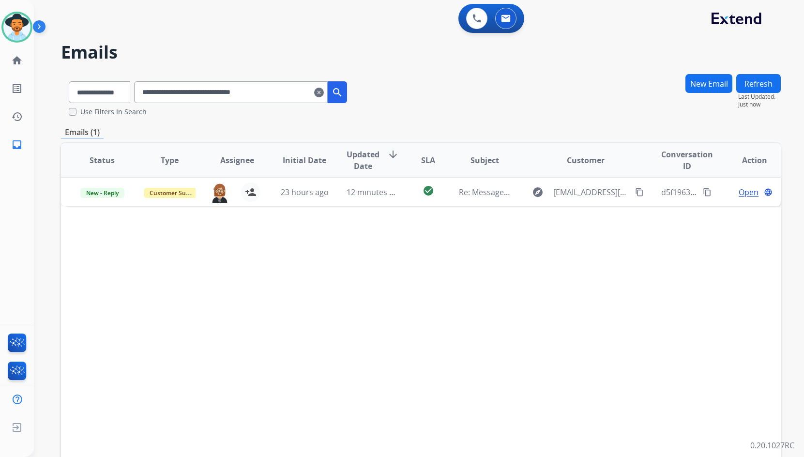
drag, startPoint x: 326, startPoint y: 91, endPoint x: 335, endPoint y: 93, distance: 9.5
click at [326, 91] on input "**********" at bounding box center [231, 92] width 194 height 22
click at [328, 94] on input "**********" at bounding box center [231, 92] width 194 height 22
click at [324, 93] on mat-icon "clear" at bounding box center [319, 93] width 10 height 12
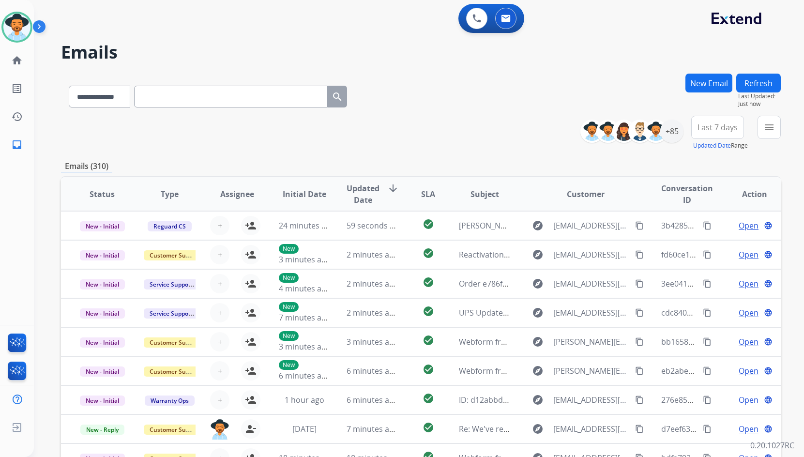
paste input "**********"
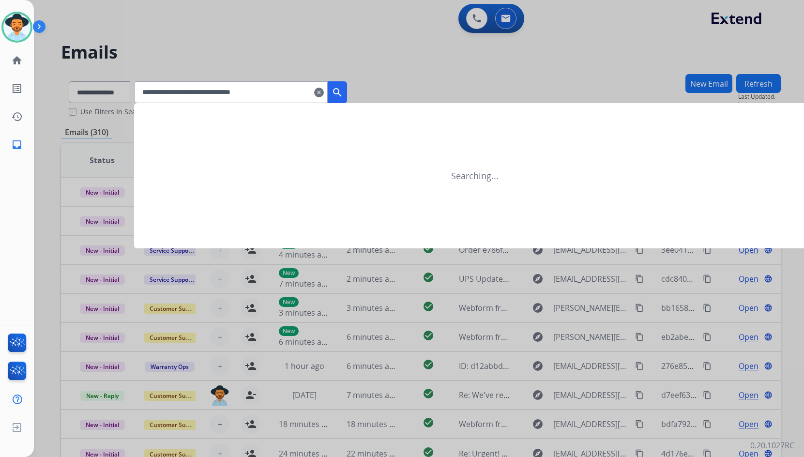
type input "**********"
click at [347, 94] on button "search" at bounding box center [337, 92] width 19 height 22
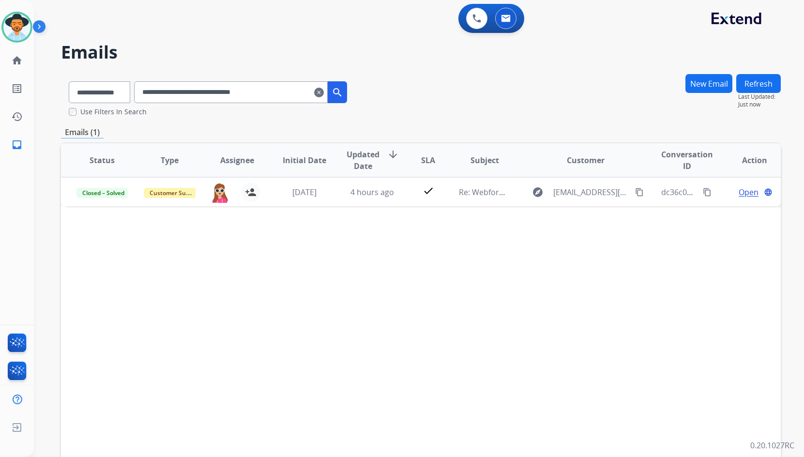
click at [324, 91] on mat-icon "clear" at bounding box center [319, 93] width 10 height 12
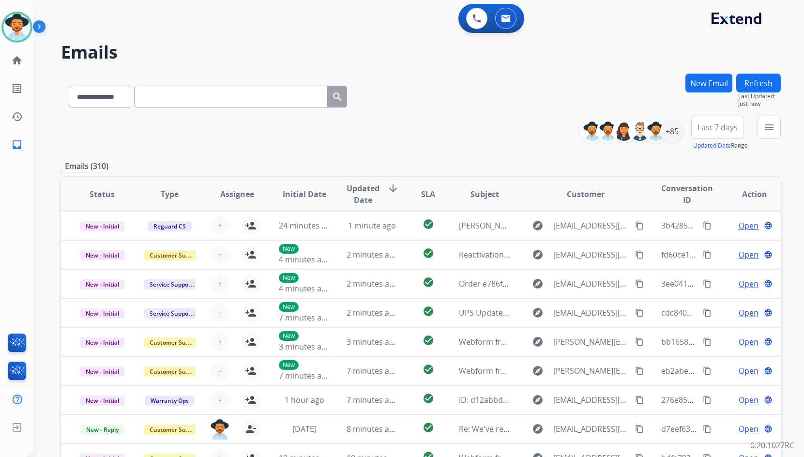
paste input "**********"
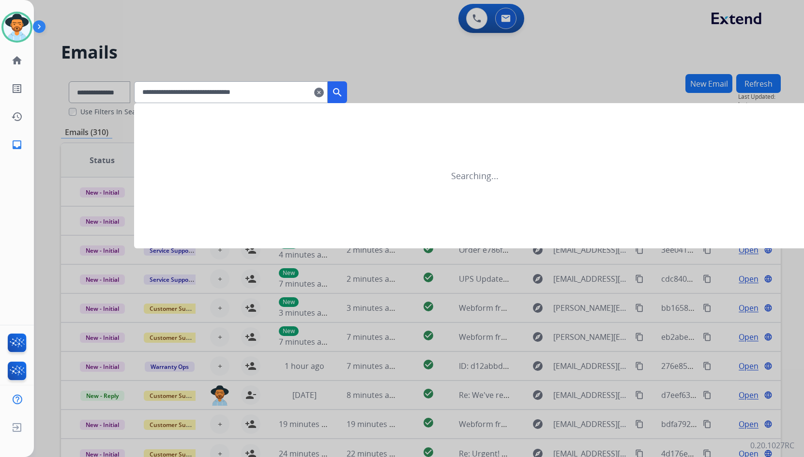
type input "**********"
click at [343, 89] on button "search" at bounding box center [337, 92] width 19 height 22
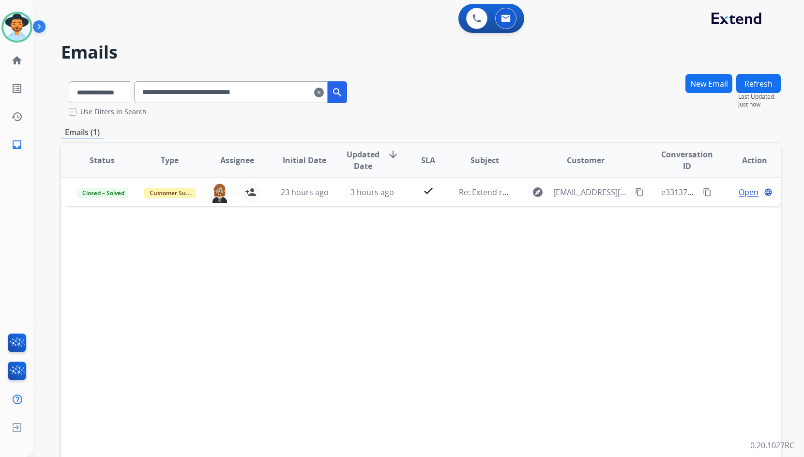
click at [324, 92] on mat-icon "clear" at bounding box center [319, 93] width 10 height 12
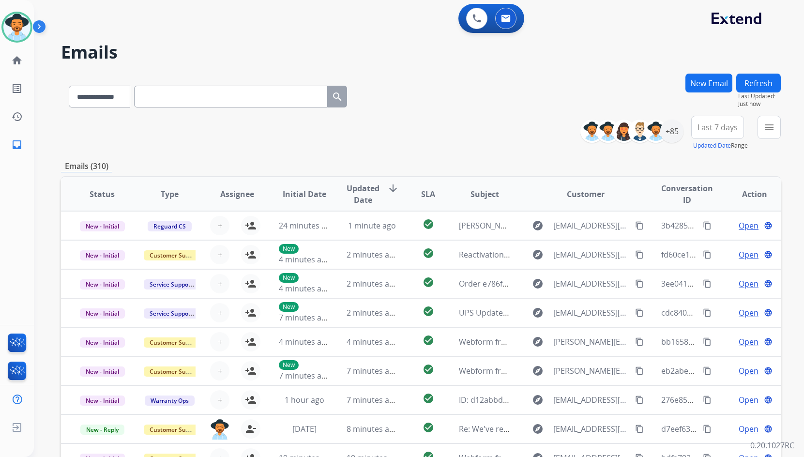
paste input "**********"
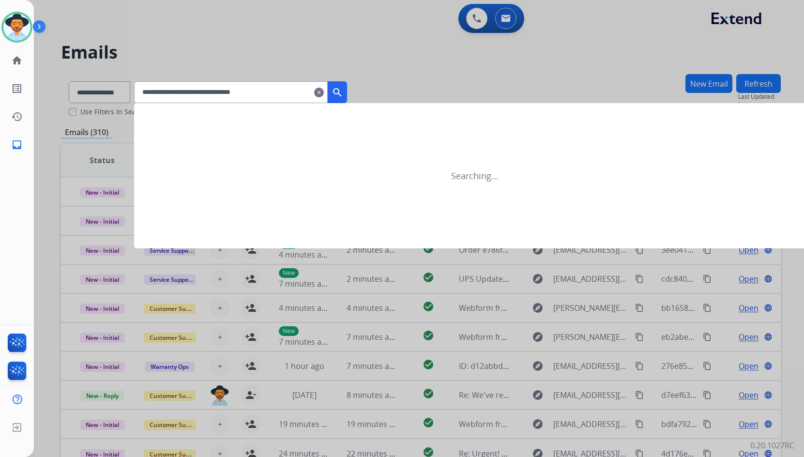
type input "**********"
click at [342, 89] on button "search" at bounding box center [337, 92] width 19 height 22
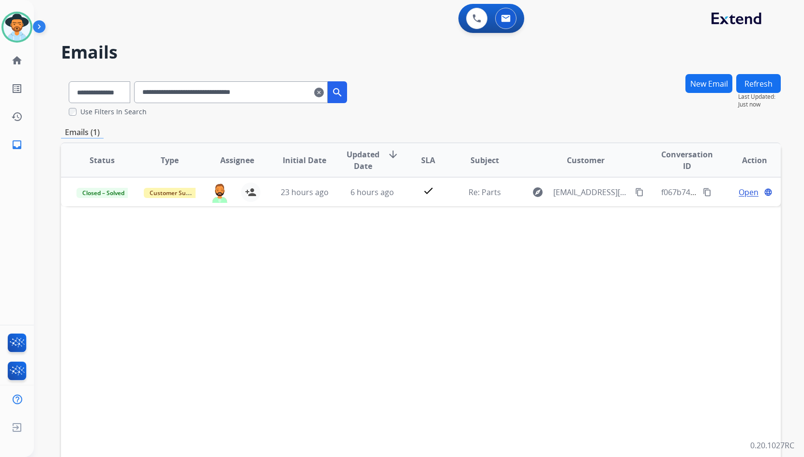
click at [324, 96] on mat-icon "clear" at bounding box center [319, 93] width 10 height 12
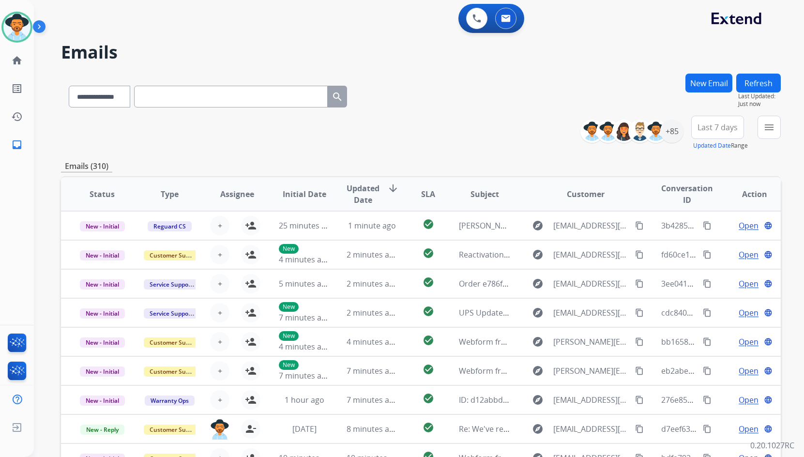
drag, startPoint x: 280, startPoint y: 93, endPoint x: 214, endPoint y: 98, distance: 66.6
click at [214, 98] on input "text" at bounding box center [231, 97] width 194 height 22
paste input "**********"
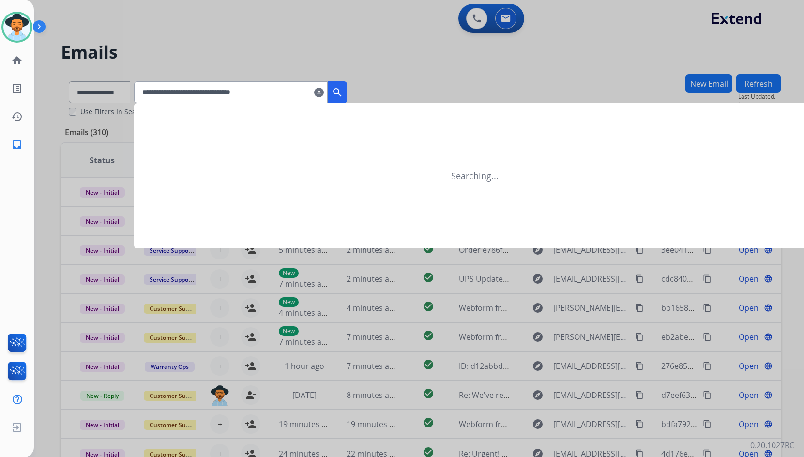
type input "**********"
click at [343, 95] on mat-icon "search" at bounding box center [338, 93] width 12 height 12
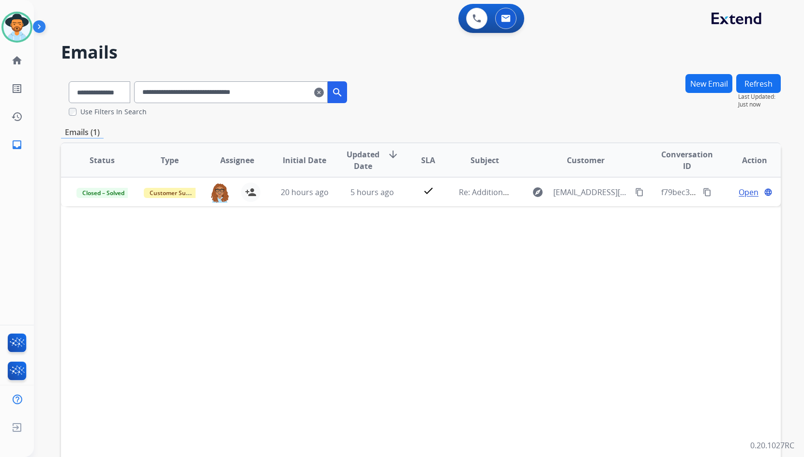
click at [324, 92] on mat-icon "clear" at bounding box center [319, 93] width 10 height 12
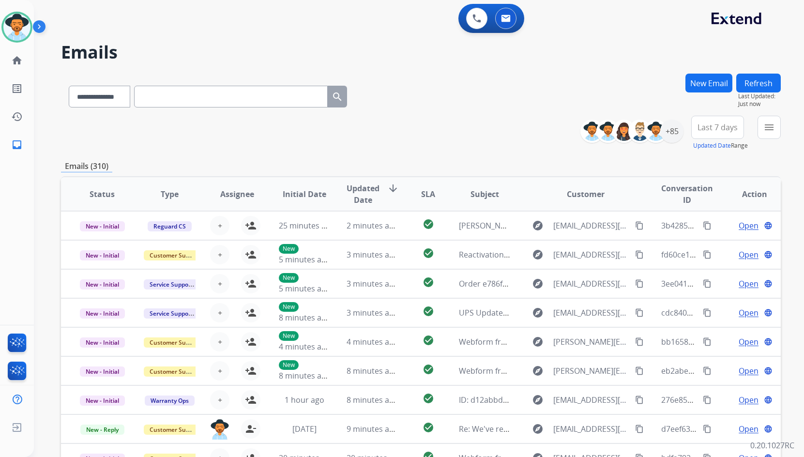
paste input "**********"
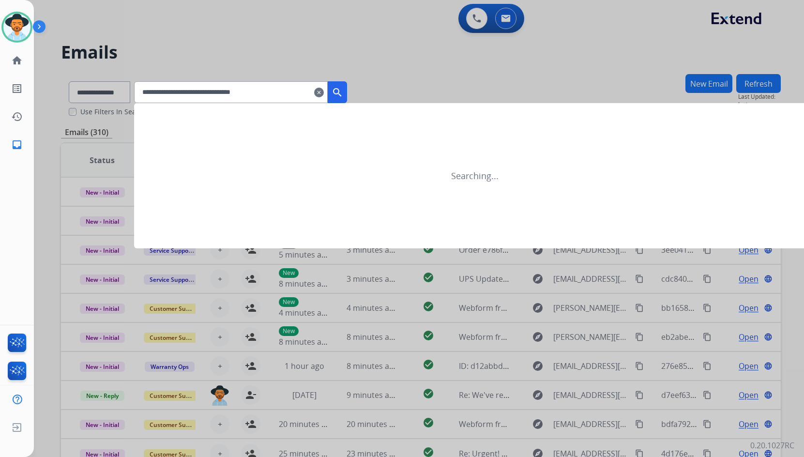
type input "**********"
click at [347, 98] on button "search" at bounding box center [337, 92] width 19 height 22
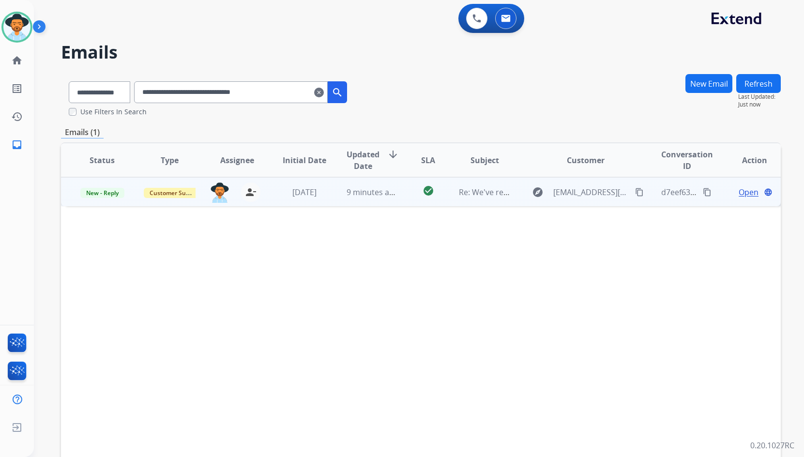
click at [750, 193] on span "Open" at bounding box center [749, 192] width 20 height 12
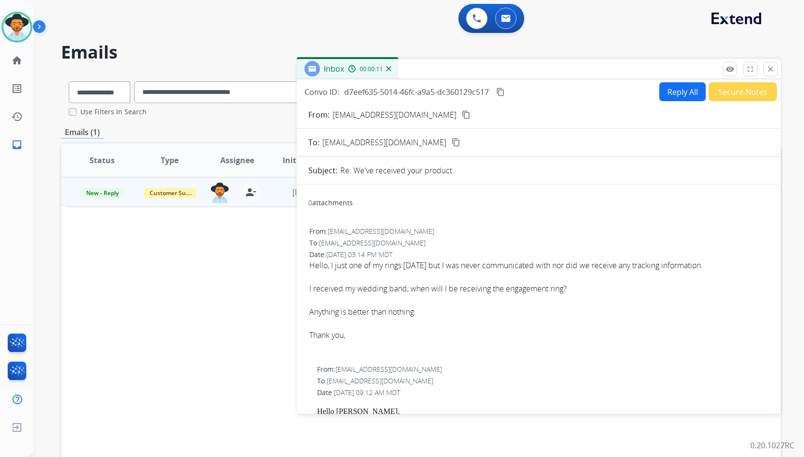
click at [462, 115] on mat-icon "content_copy" at bounding box center [466, 114] width 9 height 9
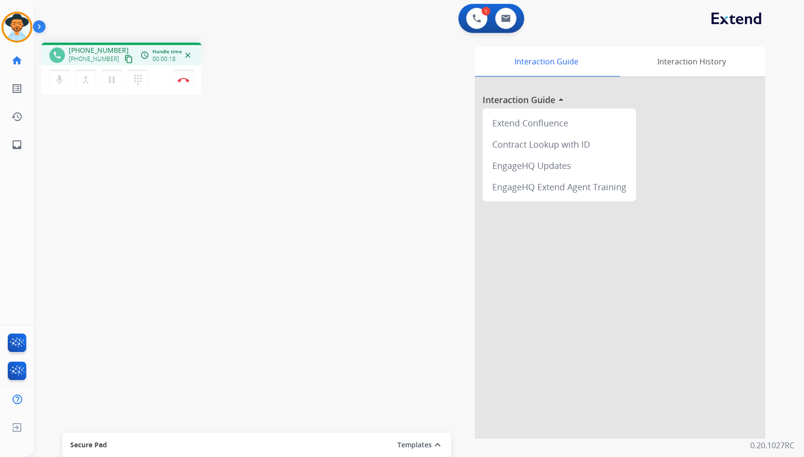
click at [124, 61] on mat-icon "content_copy" at bounding box center [128, 59] width 9 height 9
click at [178, 83] on button "Disconnect" at bounding box center [183, 80] width 20 height 20
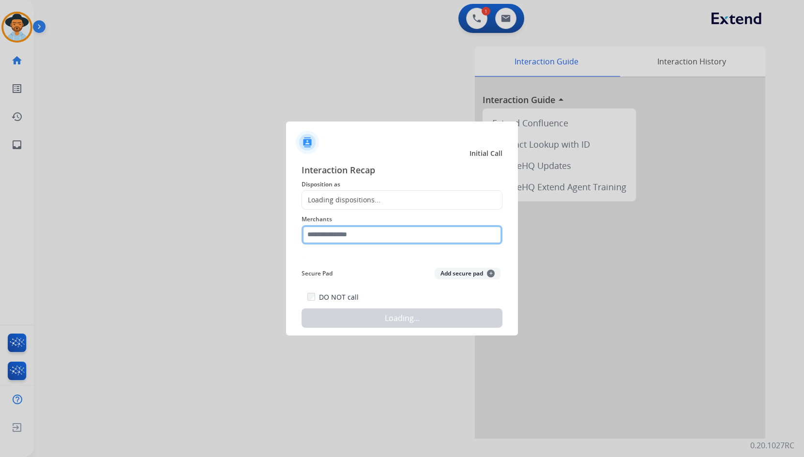
drag, startPoint x: 360, startPoint y: 238, endPoint x: 357, endPoint y: 225, distance: 13.9
click at [359, 238] on input "text" at bounding box center [402, 234] width 201 height 19
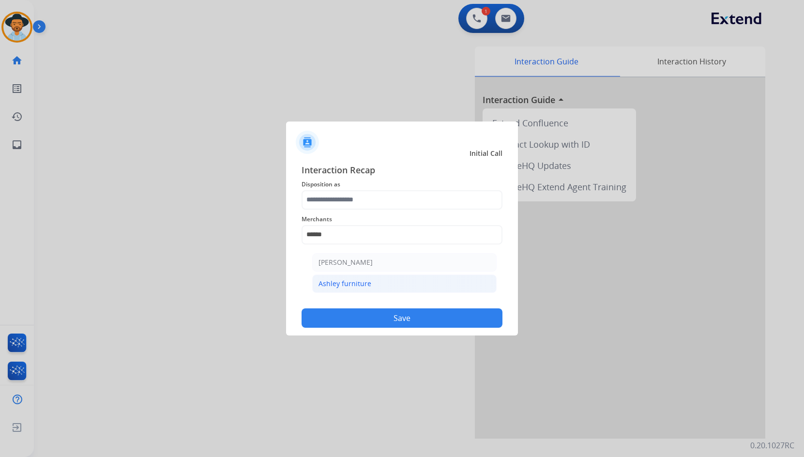
click at [366, 277] on li "Ashley furniture" at bounding box center [404, 284] width 185 height 18
type input "**********"
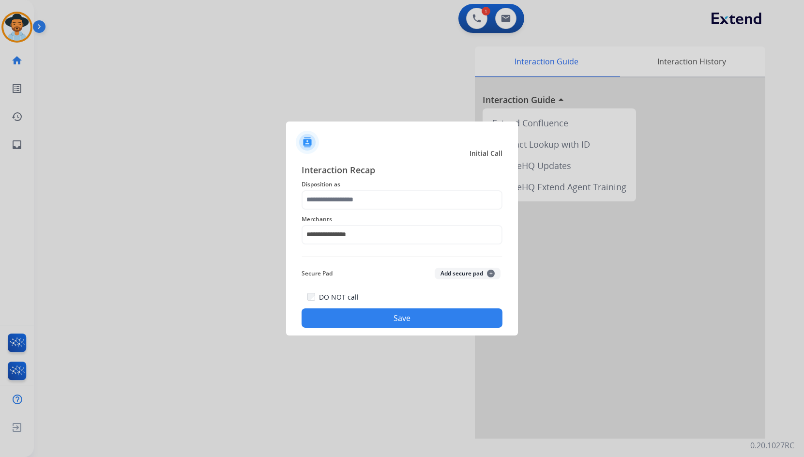
click at [370, 210] on div "**********" at bounding box center [402, 229] width 201 height 39
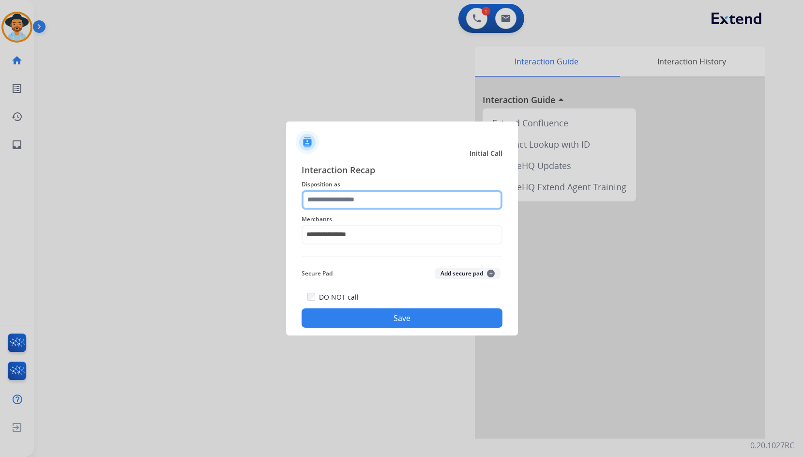
click at [375, 203] on input "text" at bounding box center [402, 199] width 201 height 19
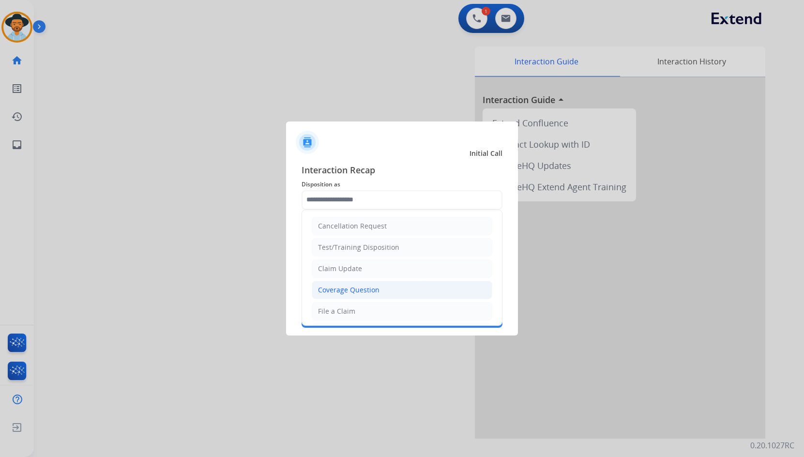
click at [370, 289] on div "Coverage Question" at bounding box center [349, 290] width 62 height 10
type input "**********"
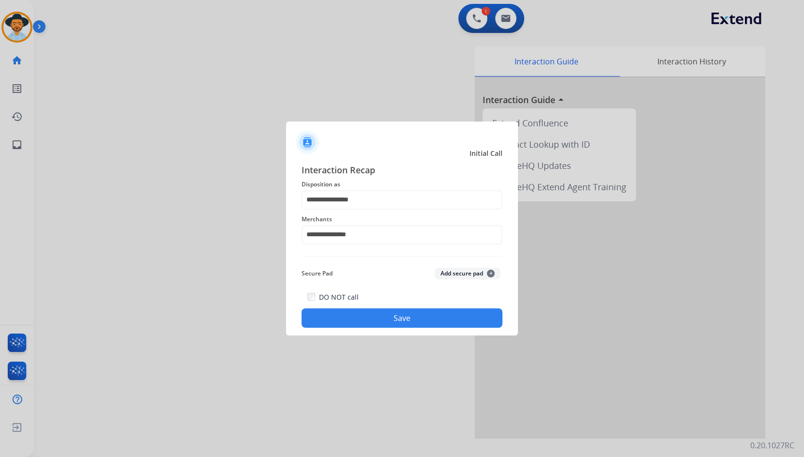
click at [379, 321] on button "Save" at bounding box center [402, 317] width 201 height 19
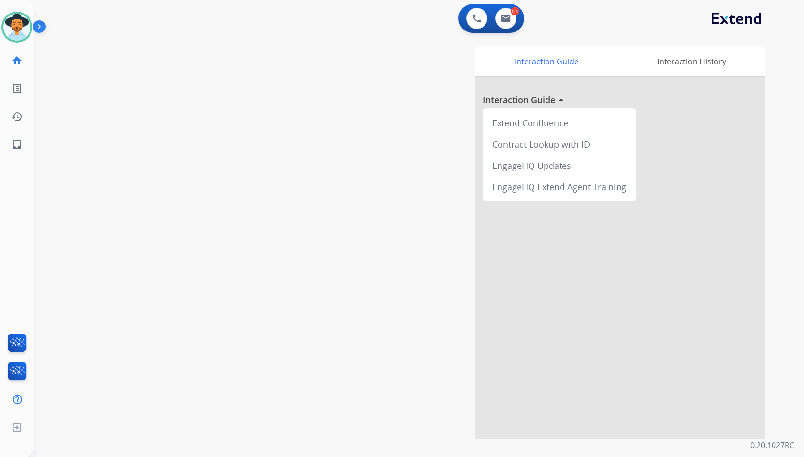
click at [154, 170] on div "swap_horiz Break voice bridge close_fullscreen Connect 3-Way Call merge_type Se…" at bounding box center [407, 237] width 747 height 404
click at [23, 148] on link "inbox Emails" at bounding box center [16, 144] width 27 height 27
select select "**********"
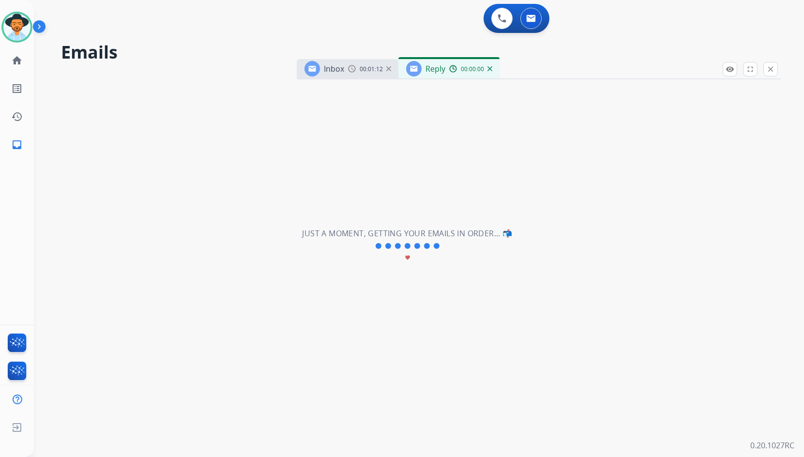
select select "**********"
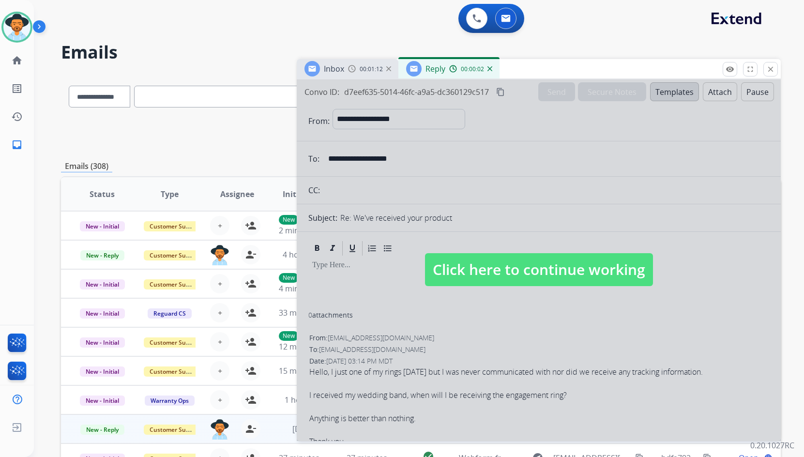
click at [491, 68] on img at bounding box center [490, 68] width 5 height 5
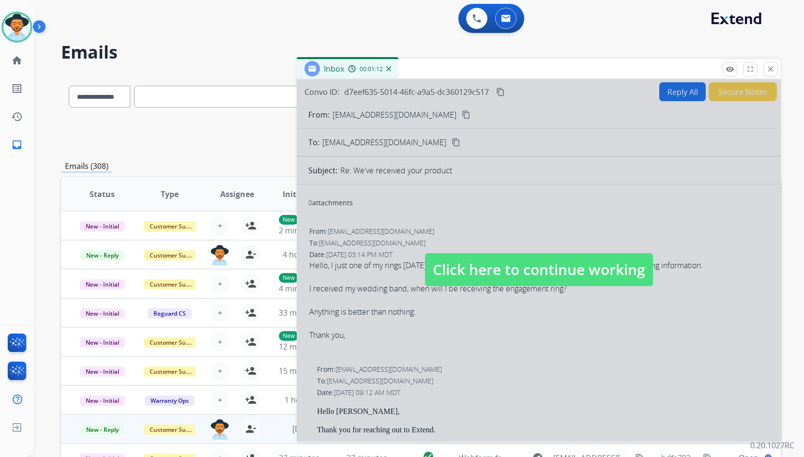
click at [492, 297] on div at bounding box center [539, 260] width 484 height 362
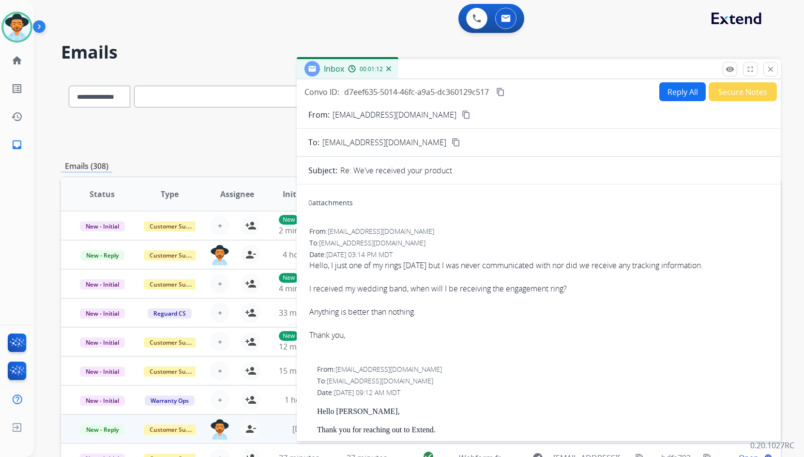
click at [502, 92] on mat-icon "content_copy" at bounding box center [500, 92] width 9 height 9
click at [660, 97] on button "Reply All" at bounding box center [683, 91] width 46 height 19
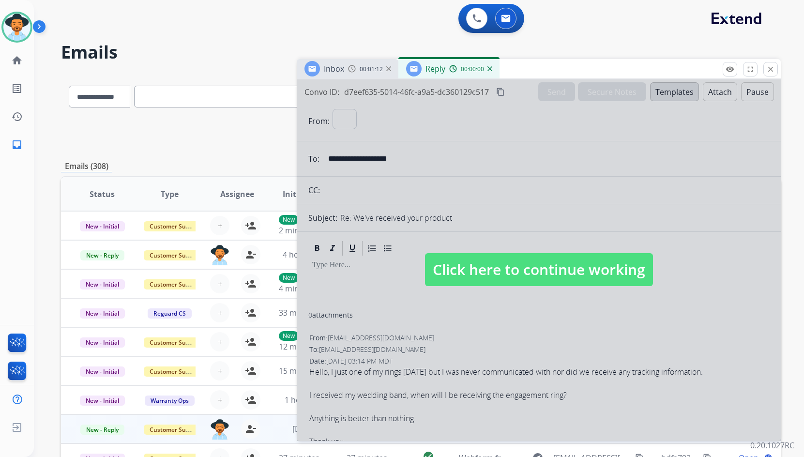
click at [663, 89] on div at bounding box center [539, 260] width 484 height 362
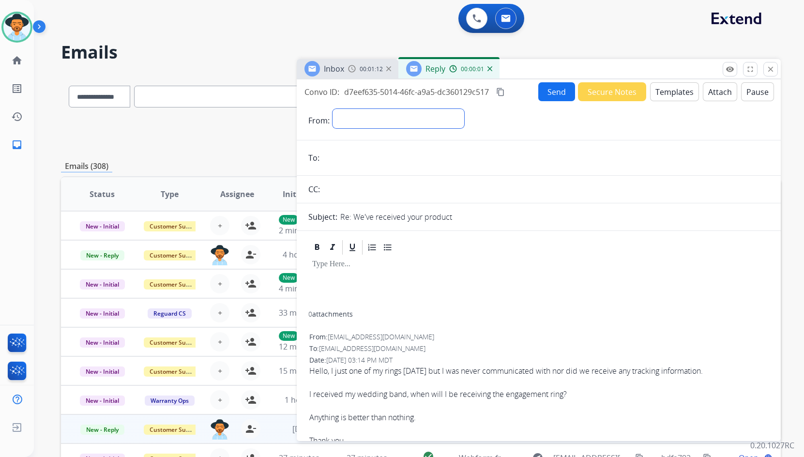
click at [432, 117] on select "**********" at bounding box center [399, 118] width 132 height 19
select select "**********"
click at [333, 109] on select "**********" at bounding box center [399, 118] width 132 height 19
click at [336, 154] on input "email" at bounding box center [546, 158] width 447 height 19
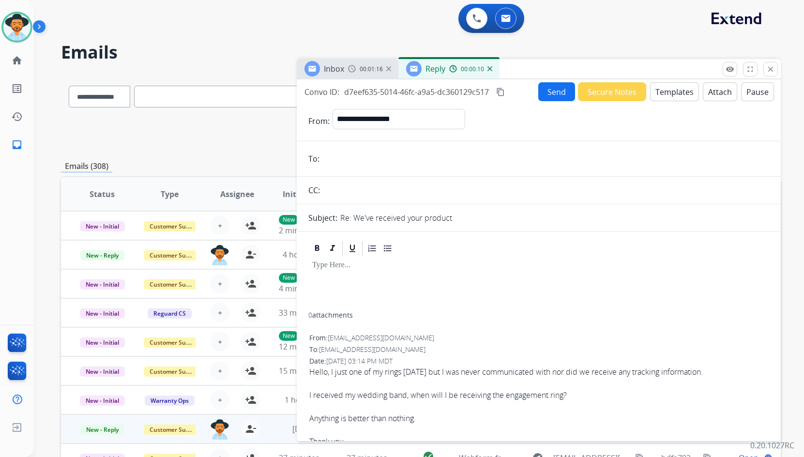
paste input "**********"
type input "**********"
click at [668, 87] on button "Templates" at bounding box center [674, 91] width 49 height 19
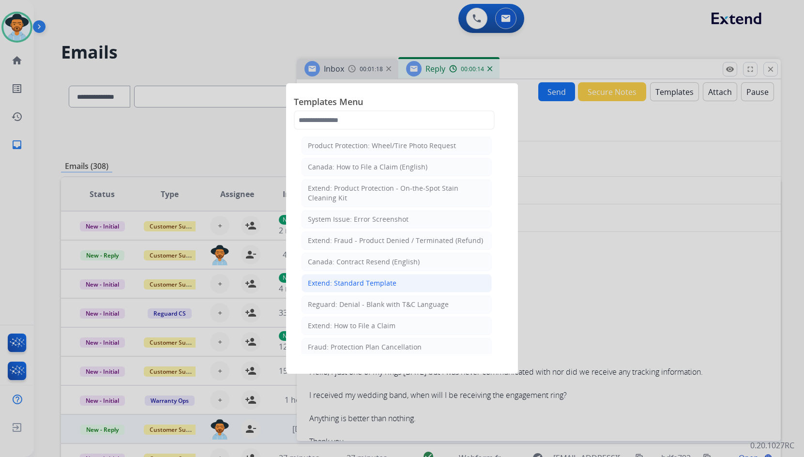
click at [352, 276] on li "Extend: Standard Template" at bounding box center [397, 283] width 190 height 18
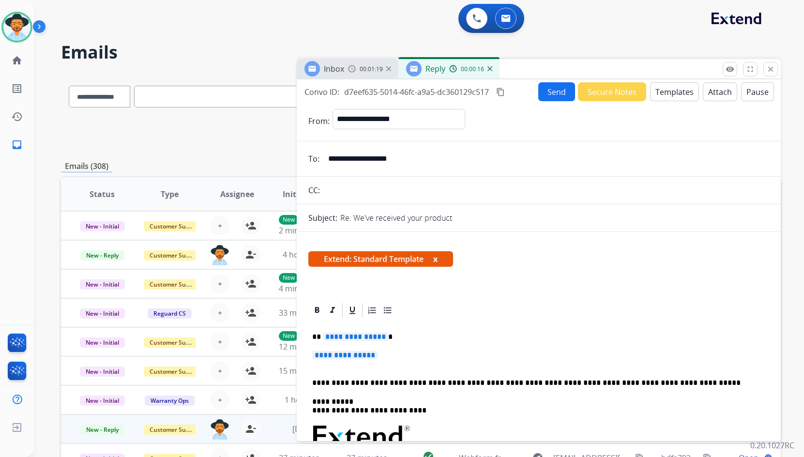
click at [360, 333] on span "**********" at bounding box center [355, 337] width 65 height 8
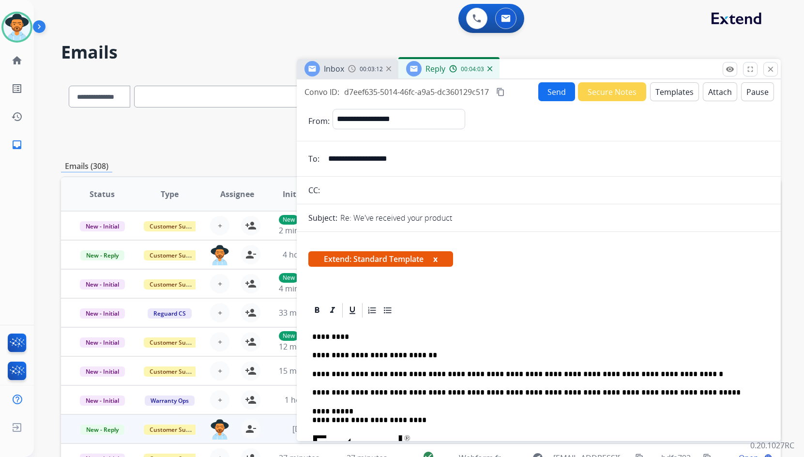
click at [553, 94] on button "Send" at bounding box center [557, 91] width 37 height 19
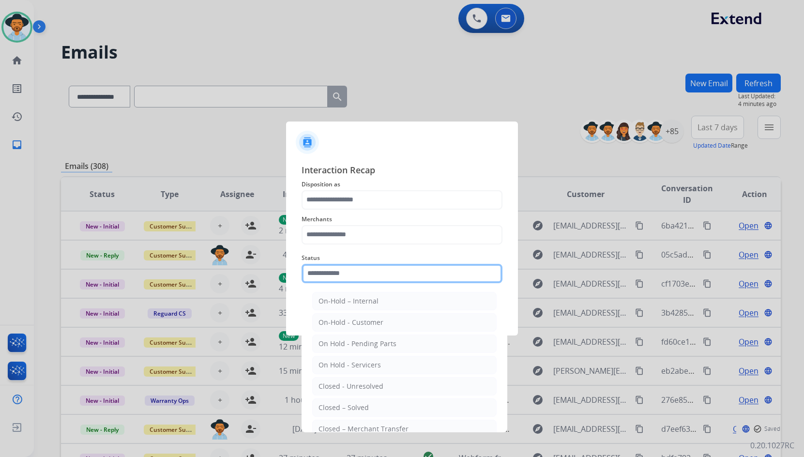
click at [379, 269] on input "text" at bounding box center [402, 273] width 201 height 19
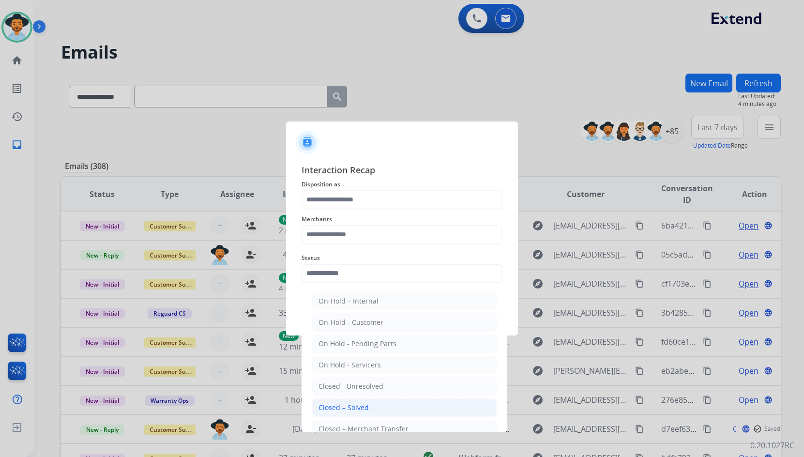
click at [414, 403] on li "Closed – Solved" at bounding box center [404, 408] width 185 height 18
type input "**********"
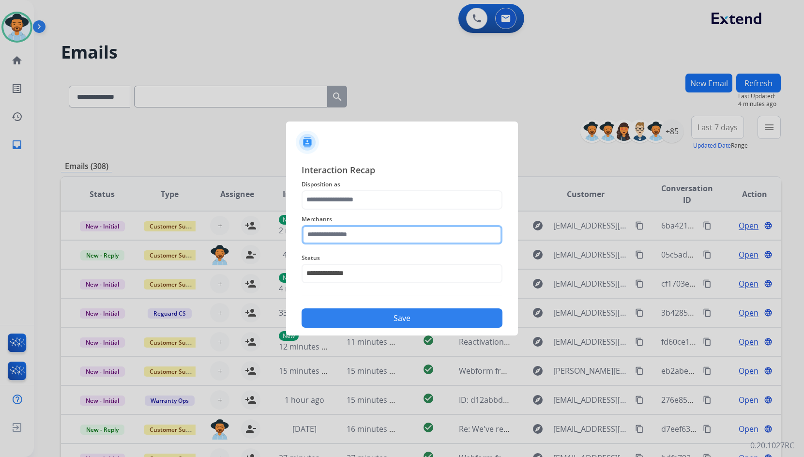
click at [383, 240] on input "text" at bounding box center [402, 234] width 201 height 19
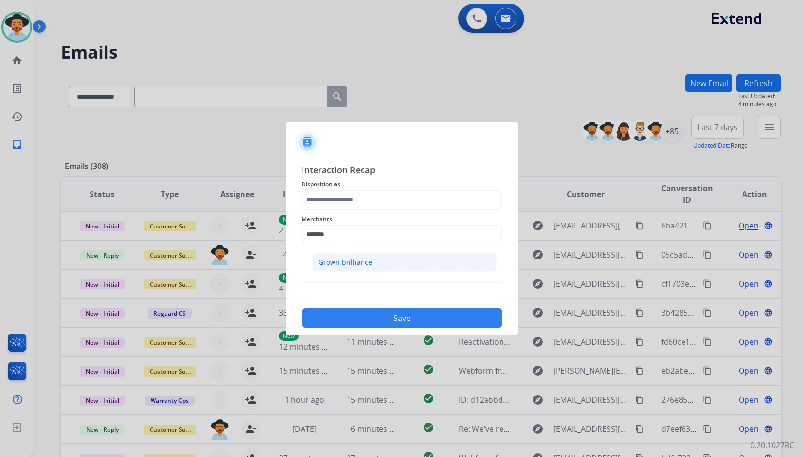
click at [404, 261] on li "Grown brilliance" at bounding box center [404, 262] width 185 height 18
type input "**********"
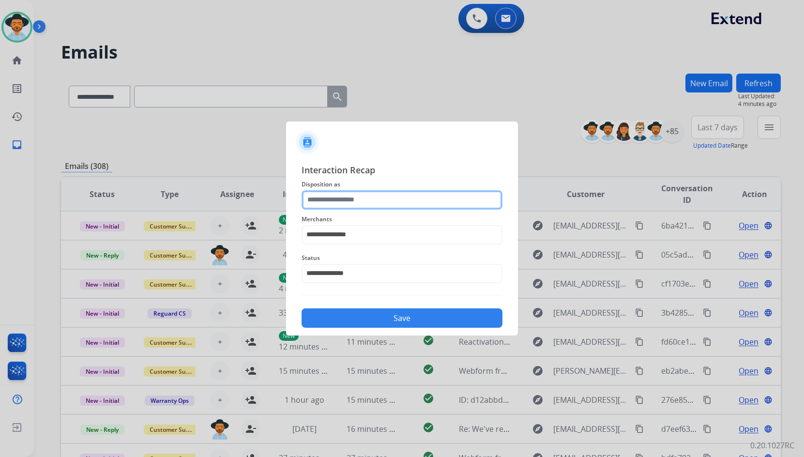
click at [375, 198] on input "text" at bounding box center [402, 199] width 201 height 19
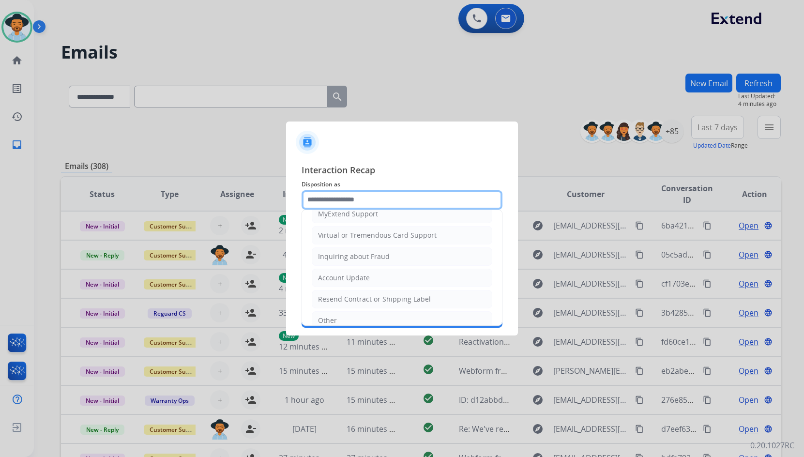
scroll to position [151, 0]
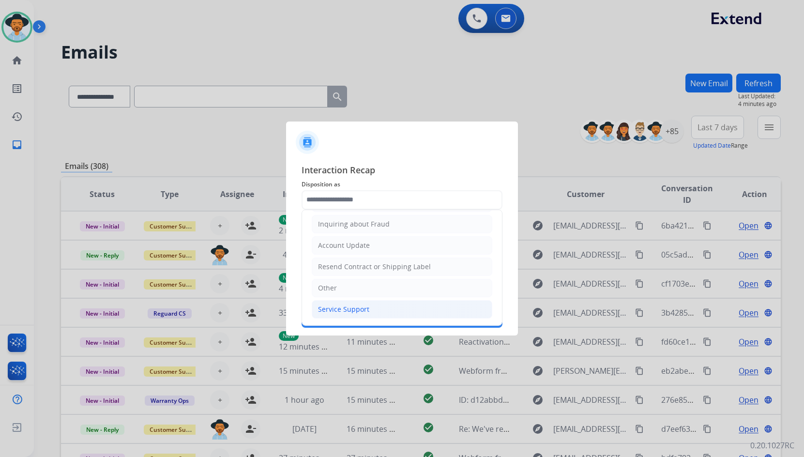
click at [364, 318] on li "Service Support" at bounding box center [402, 309] width 181 height 18
type input "**********"
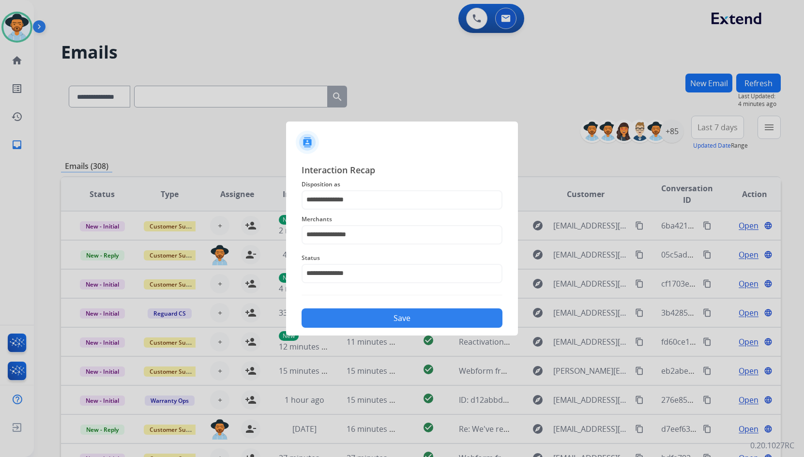
click at [364, 318] on button "Save" at bounding box center [402, 317] width 201 height 19
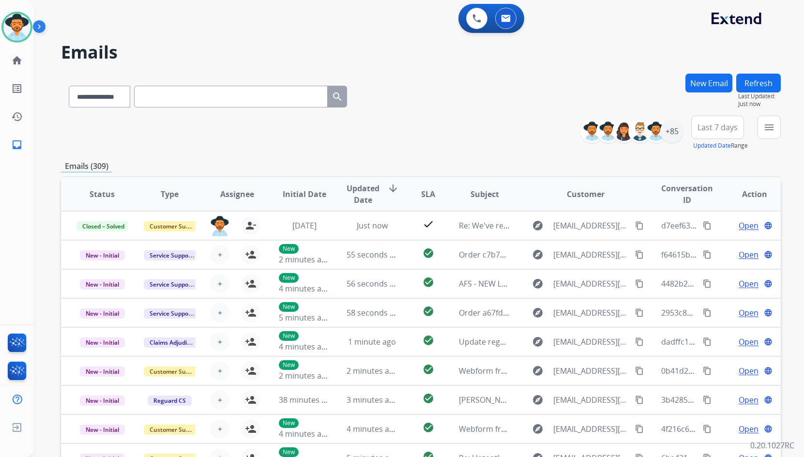
drag, startPoint x: 180, startPoint y: 112, endPoint x: 180, endPoint y: 103, distance: 9.2
click at [180, 111] on div "**********" at bounding box center [421, 95] width 720 height 42
click at [180, 103] on input "text" at bounding box center [231, 97] width 194 height 22
paste input "**********"
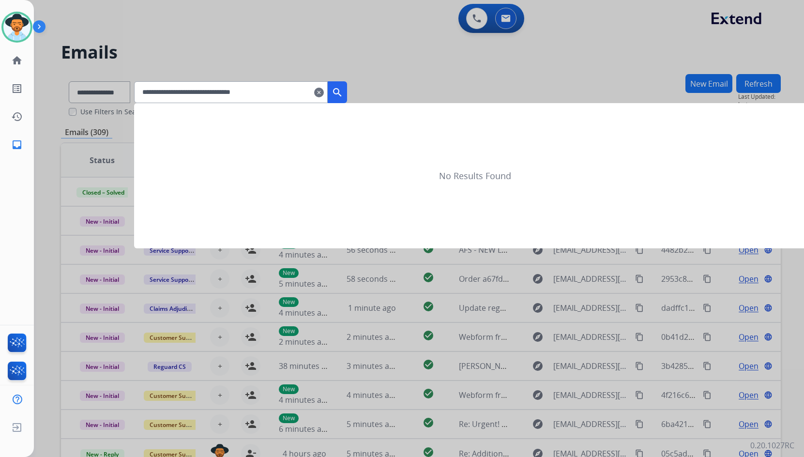
type input "**********"
click at [343, 94] on mat-icon "search" at bounding box center [338, 93] width 12 height 12
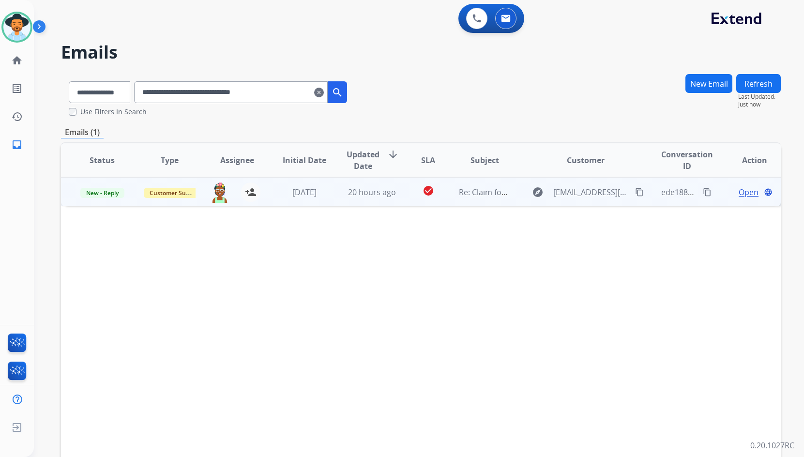
click at [743, 190] on span "Open" at bounding box center [749, 192] width 20 height 12
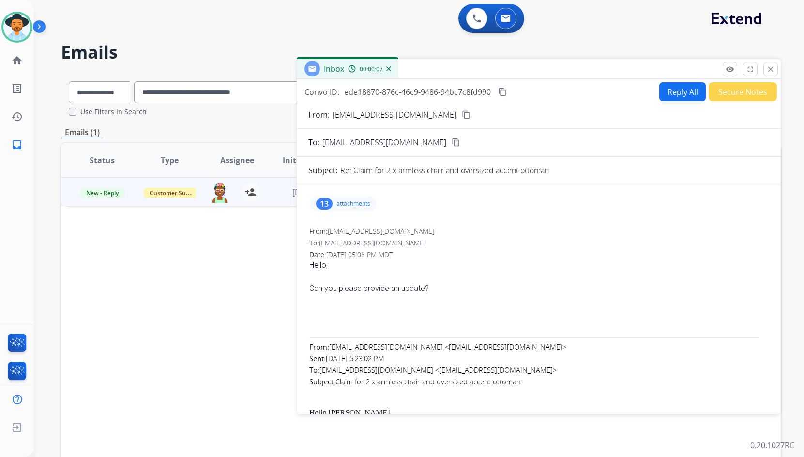
click at [359, 200] on div "13 attachments" at bounding box center [343, 203] width 66 height 15
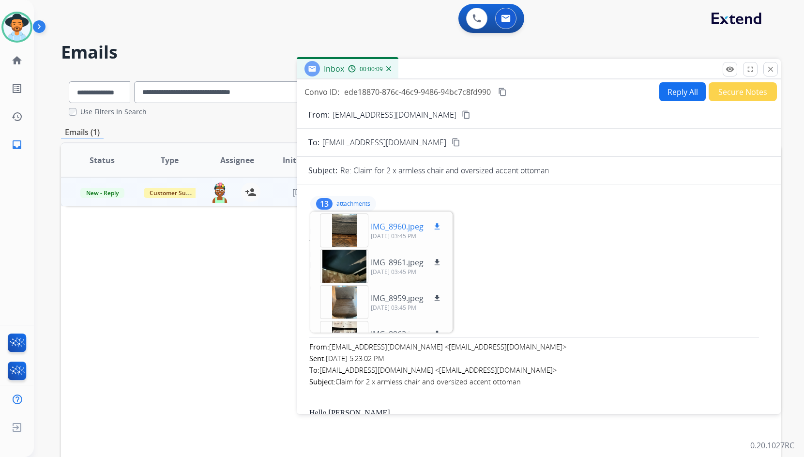
click at [344, 219] on div at bounding box center [344, 231] width 48 height 34
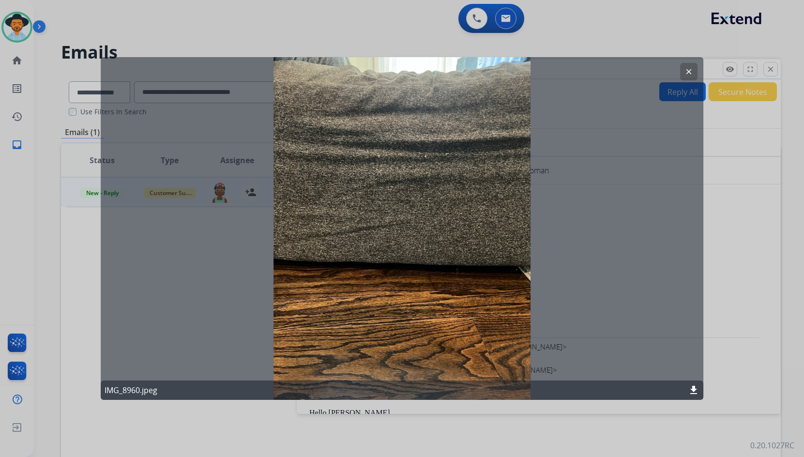
click at [689, 69] on mat-icon "clear" at bounding box center [689, 71] width 9 height 9
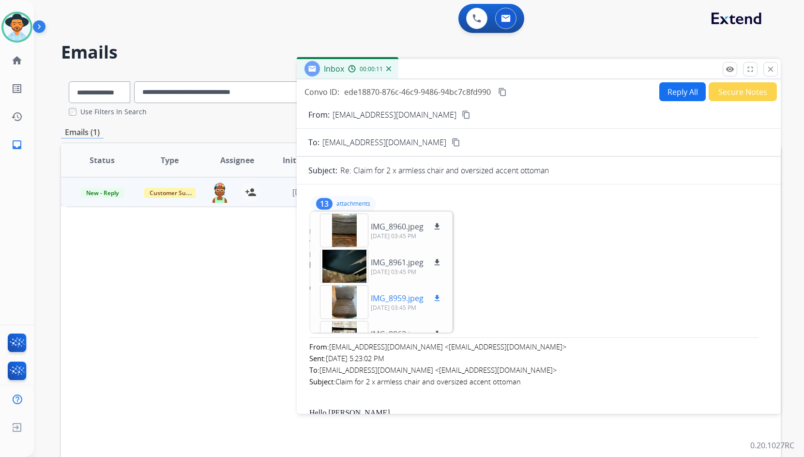
click at [350, 298] on div at bounding box center [344, 302] width 48 height 34
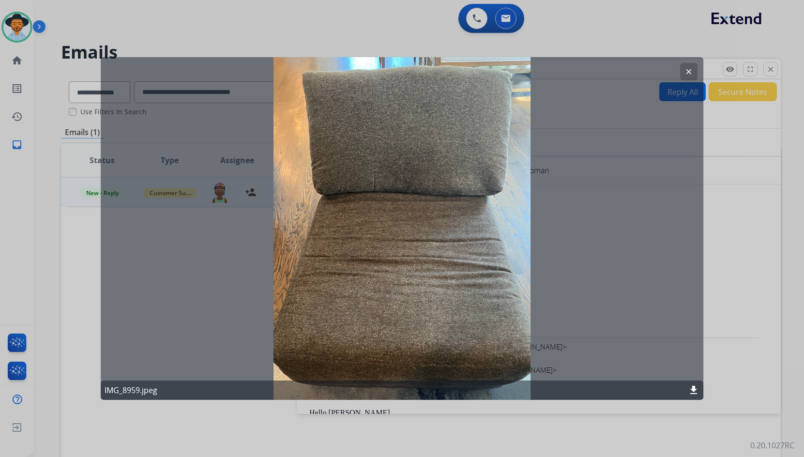
click at [689, 69] on mat-icon "clear" at bounding box center [689, 71] width 9 height 9
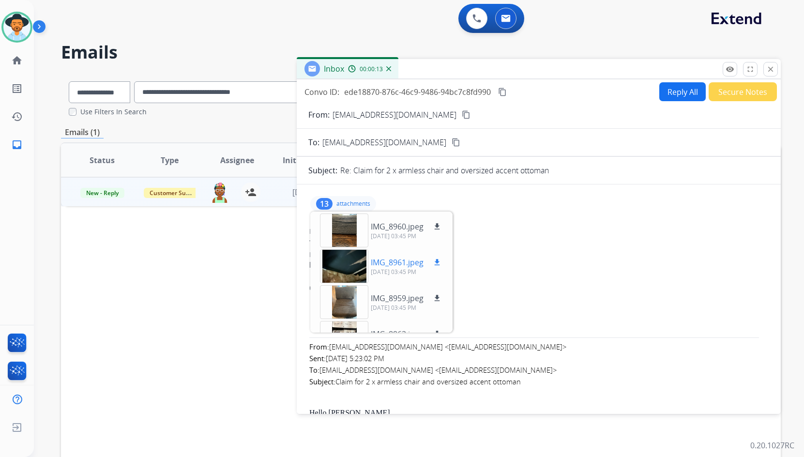
click at [359, 267] on div at bounding box center [344, 266] width 48 height 34
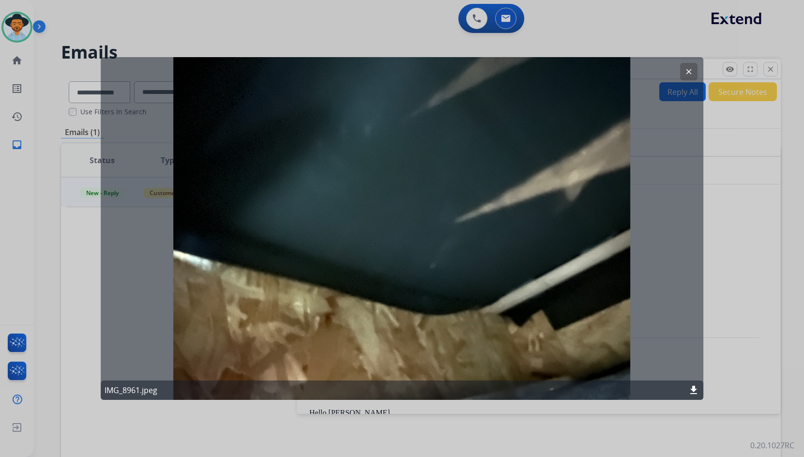
drag, startPoint x: 685, startPoint y: 74, endPoint x: 663, endPoint y: 87, distance: 24.7
click at [685, 74] on mat-icon "clear" at bounding box center [689, 71] width 9 height 9
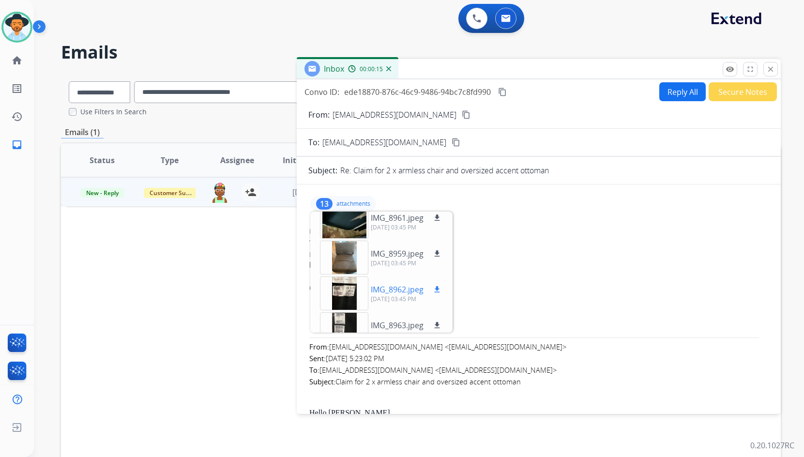
scroll to position [97, 0]
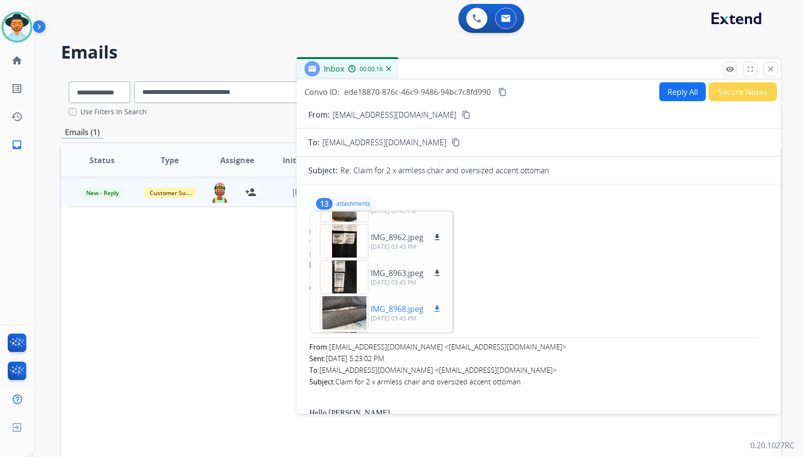
click at [346, 314] on div at bounding box center [344, 313] width 48 height 34
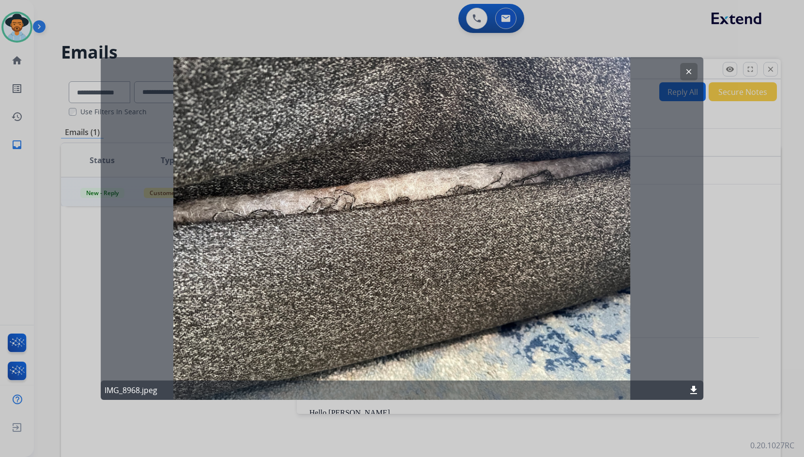
click at [685, 72] on button "clear" at bounding box center [688, 71] width 17 height 17
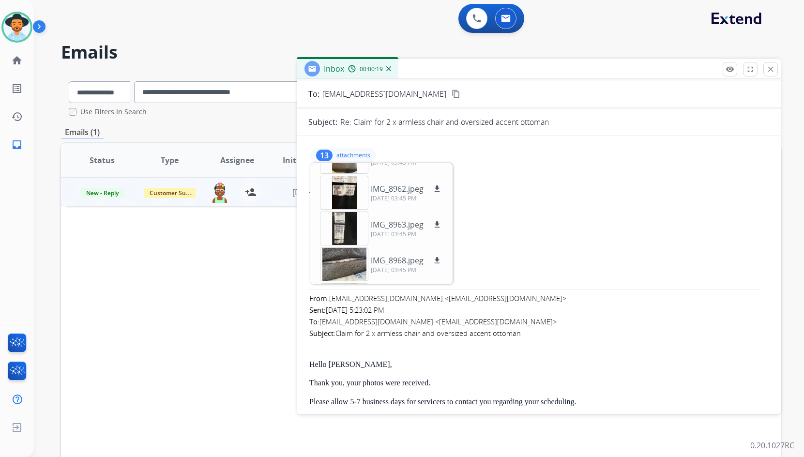
scroll to position [0, 0]
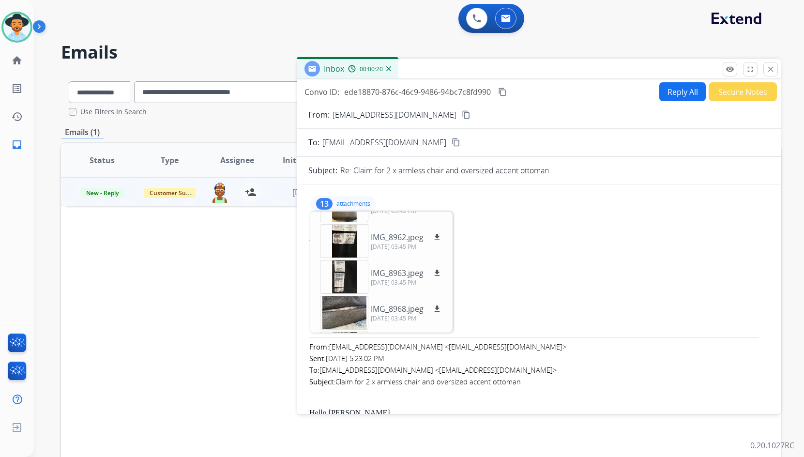
click at [462, 114] on mat-icon "content_copy" at bounding box center [466, 114] width 9 height 9
click at [341, 203] on p "attachments" at bounding box center [354, 204] width 34 height 8
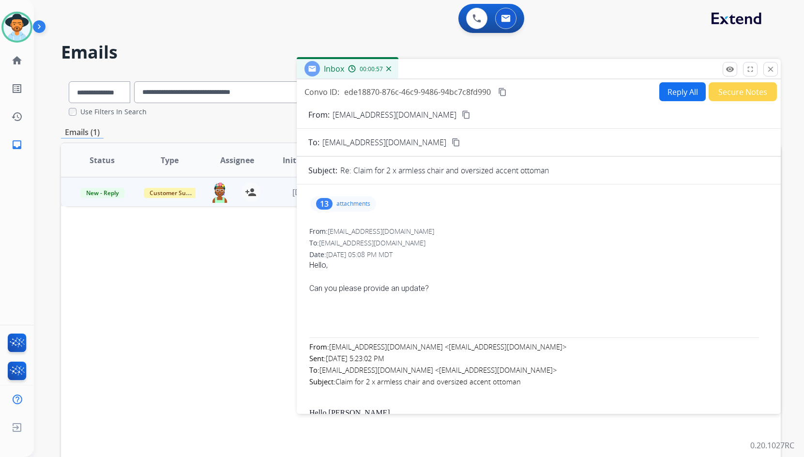
click at [353, 287] on div "Can you please provide an update?" at bounding box center [538, 289] width 459 height 12
copy div "Can you please provide an update?"
drag, startPoint x: 504, startPoint y: 93, endPoint x: 210, endPoint y: 218, distance: 319.0
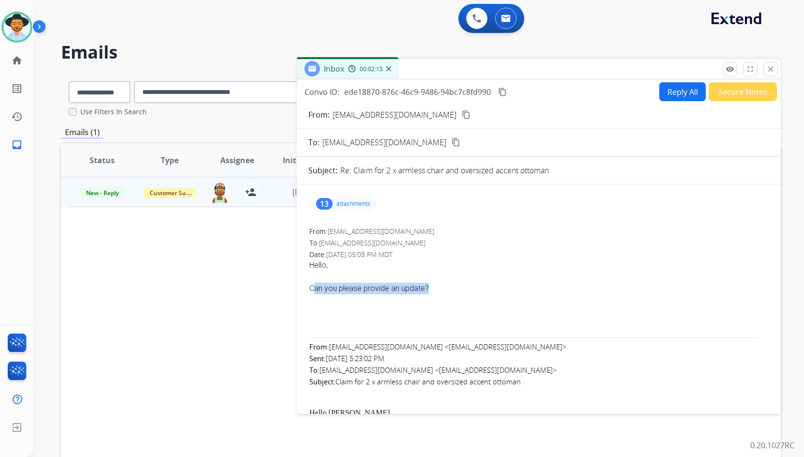
click at [504, 93] on mat-icon "content_copy" at bounding box center [502, 92] width 9 height 9
click at [672, 90] on button "Reply All" at bounding box center [683, 91] width 46 height 19
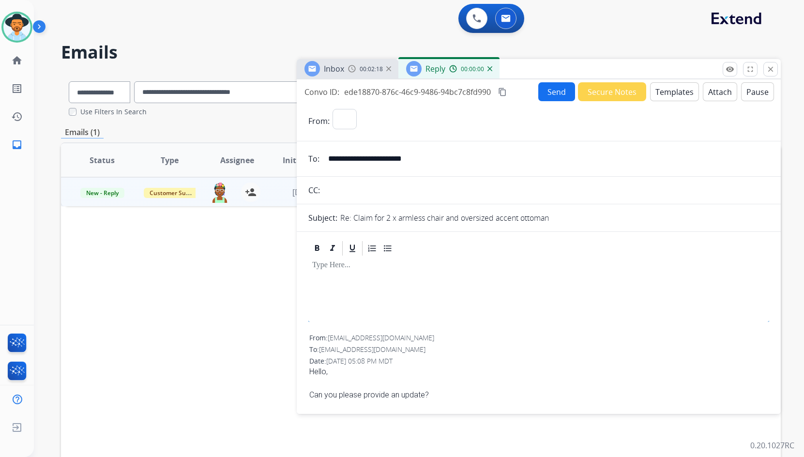
click at [677, 90] on button "Templates" at bounding box center [674, 91] width 49 height 19
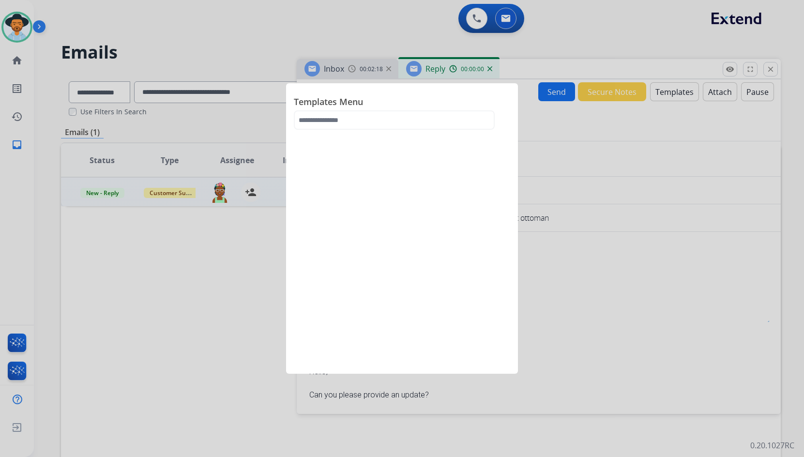
select select "**********"
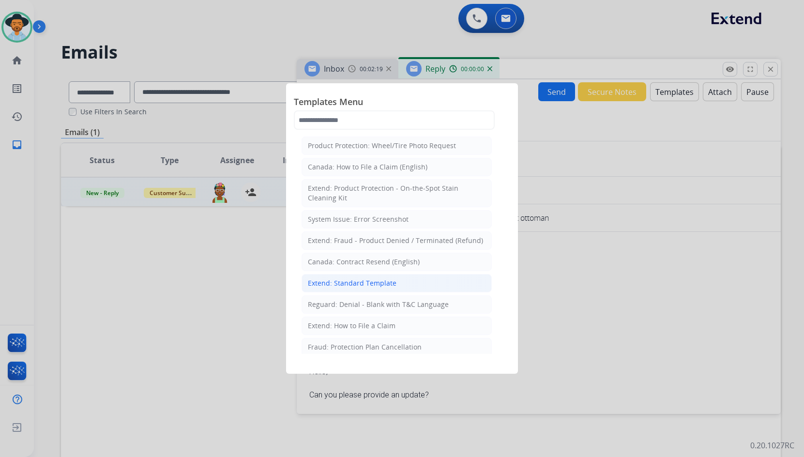
drag, startPoint x: 380, startPoint y: 283, endPoint x: 778, endPoint y: 280, distance: 398.1
click at [380, 282] on div "Extend: Standard Template" at bounding box center [352, 283] width 89 height 10
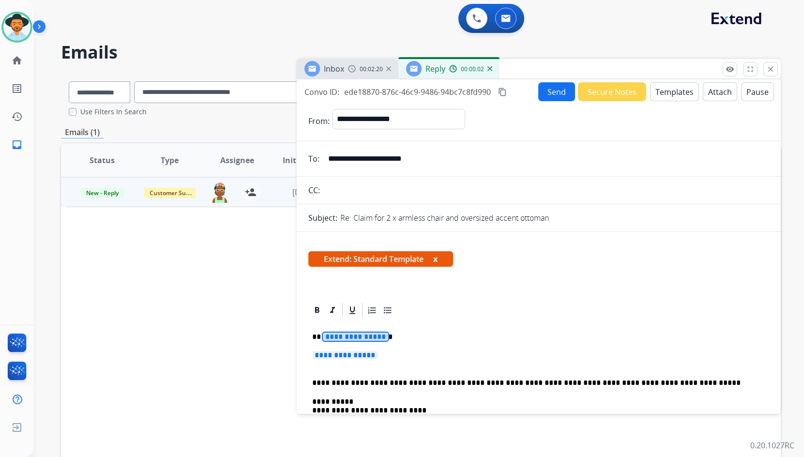
click at [348, 339] on span "**********" at bounding box center [355, 337] width 65 height 8
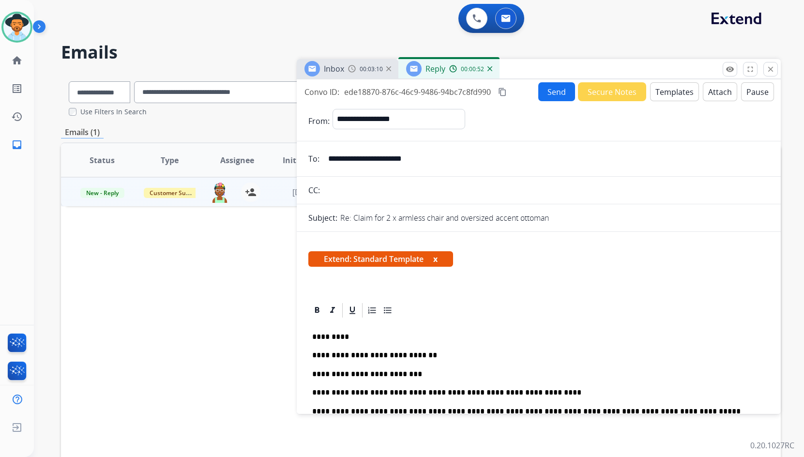
click at [562, 92] on button "Send" at bounding box center [557, 91] width 37 height 19
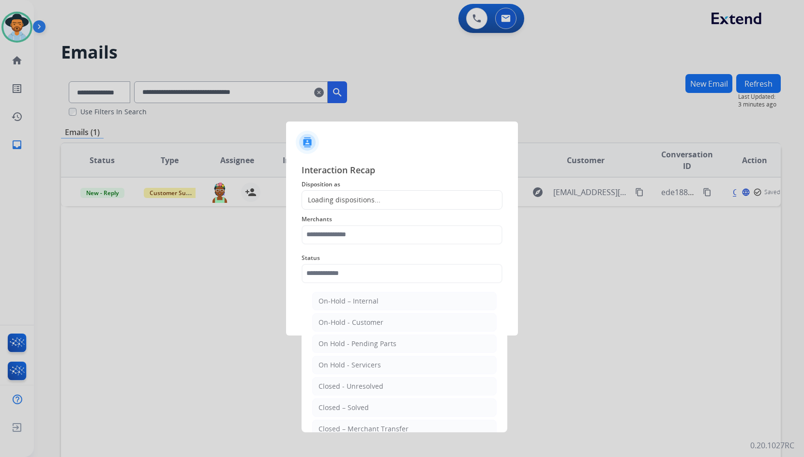
click at [348, 276] on input "text" at bounding box center [402, 273] width 201 height 19
click at [339, 405] on li "Closed – Solved" at bounding box center [404, 408] width 185 height 18
type input "**********"
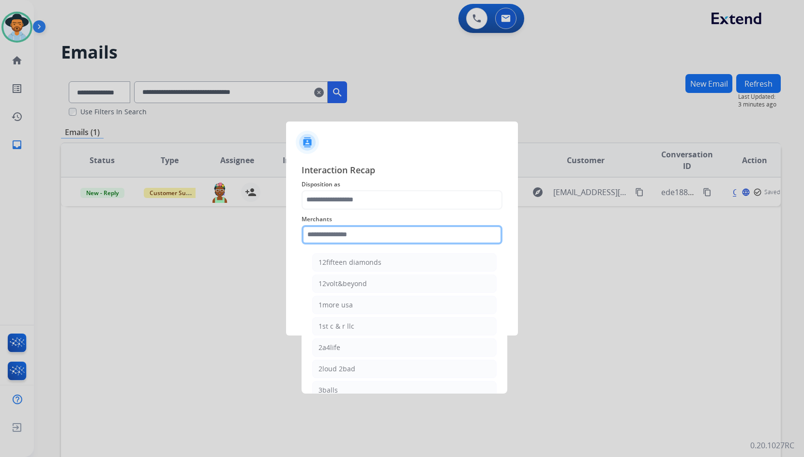
click at [342, 238] on input "text" at bounding box center [402, 234] width 201 height 19
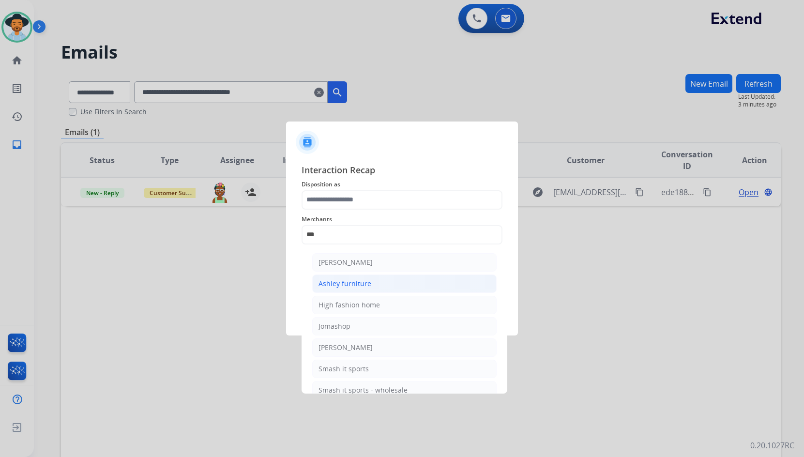
click at [343, 282] on div "Ashley furniture" at bounding box center [345, 284] width 53 height 10
type input "**********"
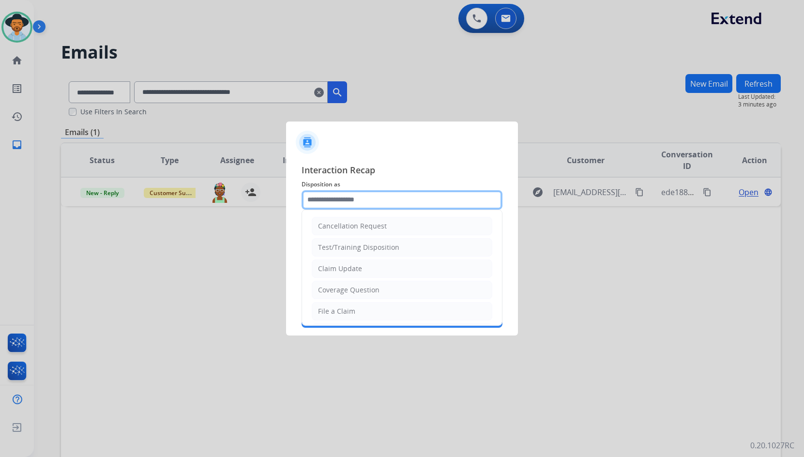
click at [342, 198] on input "text" at bounding box center [402, 199] width 201 height 19
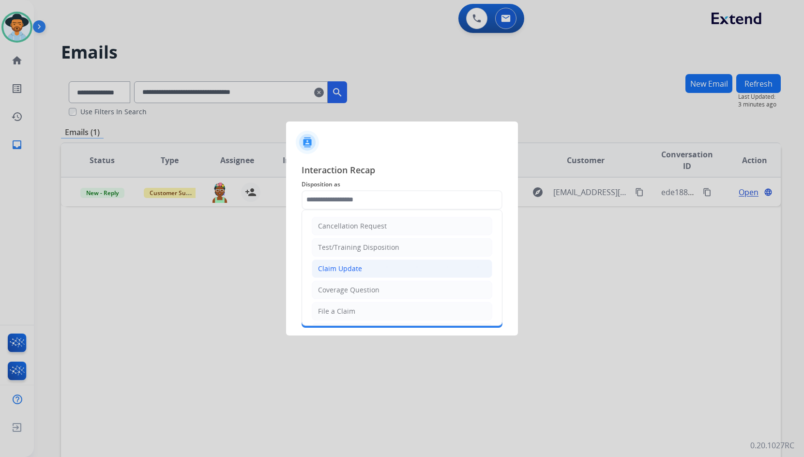
click at [388, 271] on li "Claim Update" at bounding box center [402, 269] width 181 height 18
type input "**********"
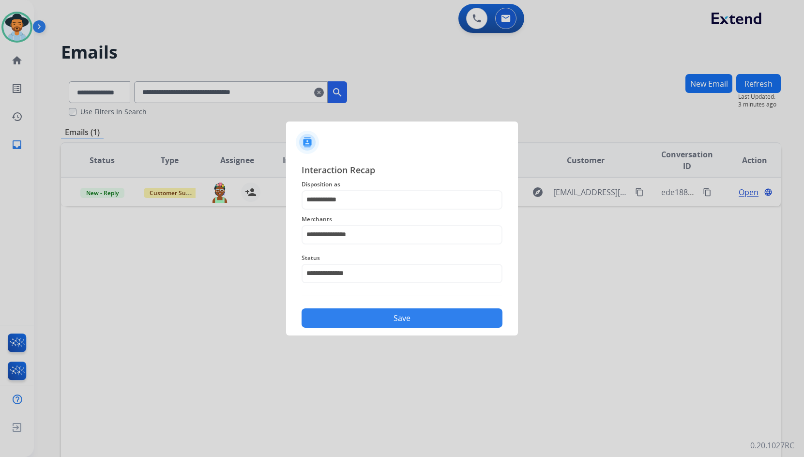
click at [390, 326] on button "Save" at bounding box center [402, 317] width 201 height 19
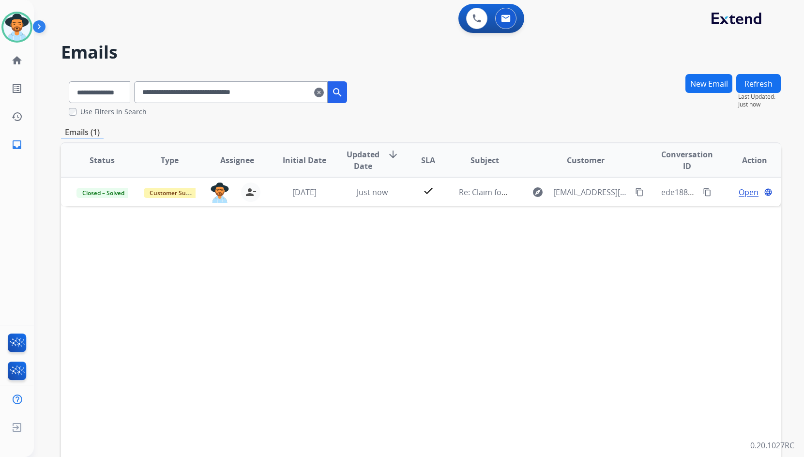
click at [324, 97] on mat-icon "clear" at bounding box center [319, 93] width 10 height 12
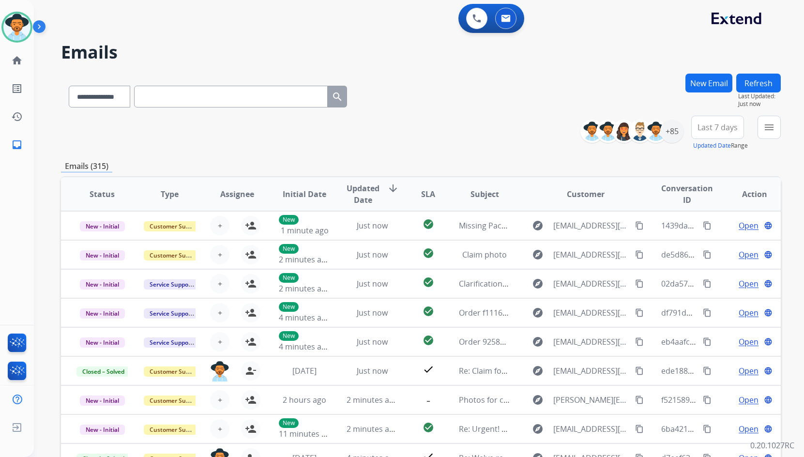
click at [266, 97] on input "text" at bounding box center [231, 97] width 194 height 22
paste input "**********"
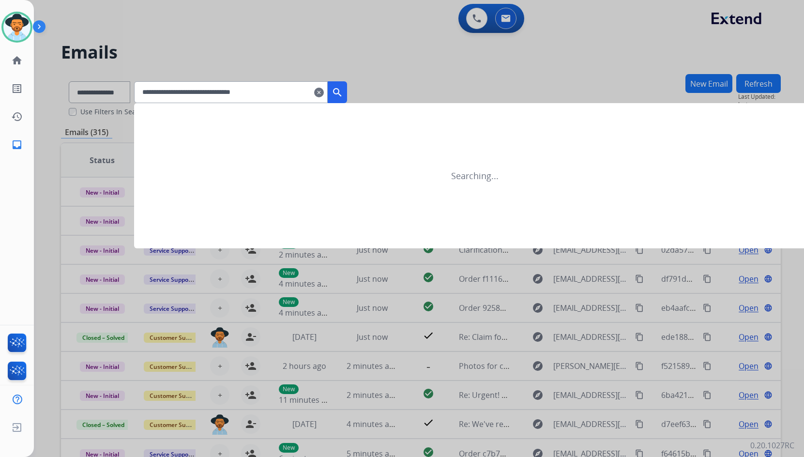
type input "**********"
click at [347, 92] on button "search" at bounding box center [337, 92] width 19 height 22
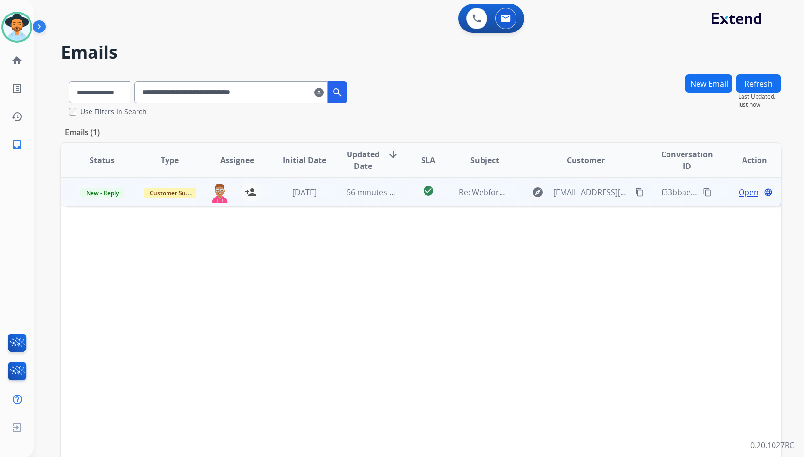
click at [739, 191] on span "Open" at bounding box center [749, 192] width 20 height 12
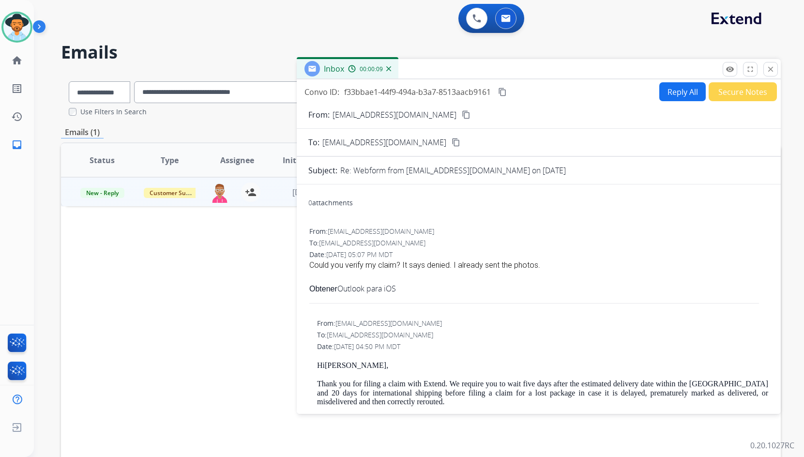
click at [461, 115] on button "content_copy" at bounding box center [467, 115] width 12 height 12
click at [491, 262] on div "Could you verify my claim? It says denied. I already sent the photos." at bounding box center [538, 266] width 459 height 12
copy span "Could you verify my claim? It says denied. I already sent the photos."
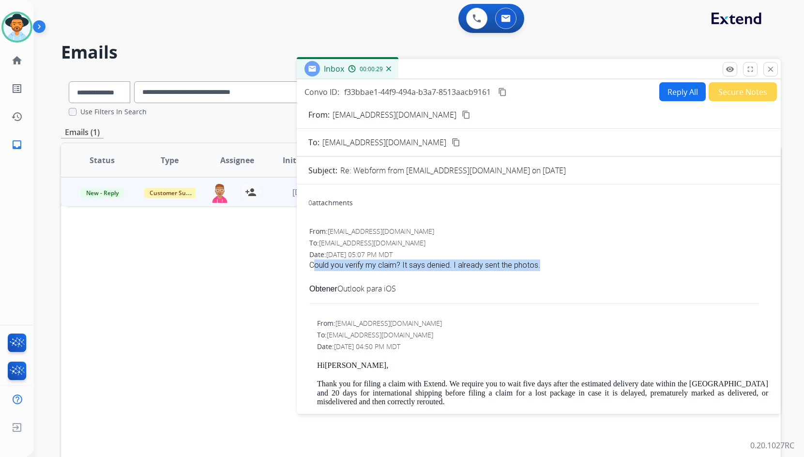
click at [503, 93] on mat-icon "content_copy" at bounding box center [502, 92] width 9 height 9
click at [664, 92] on button "Reply All" at bounding box center [683, 91] width 46 height 19
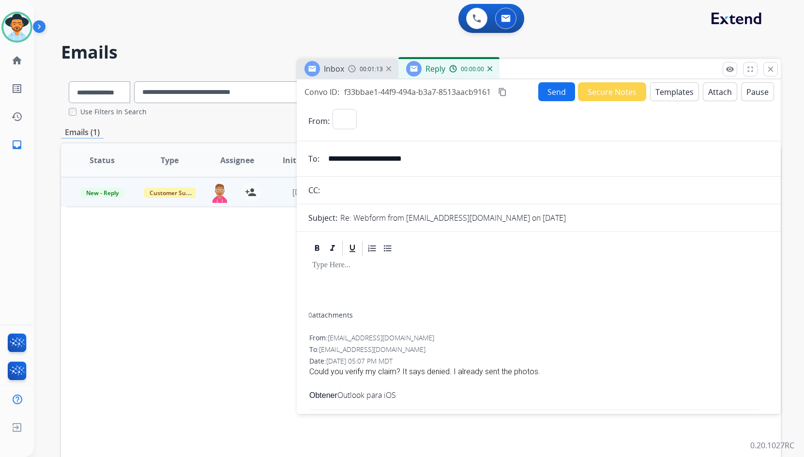
select select "**********"
click at [666, 93] on button "Templates" at bounding box center [674, 91] width 49 height 19
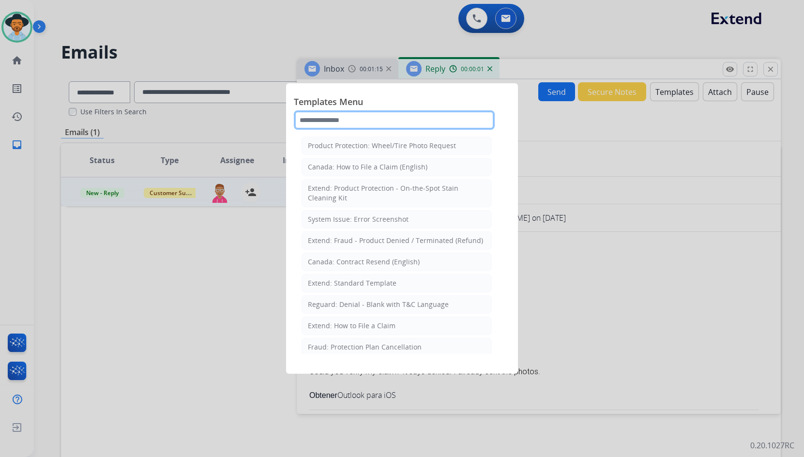
click at [413, 121] on input "text" at bounding box center [394, 119] width 201 height 19
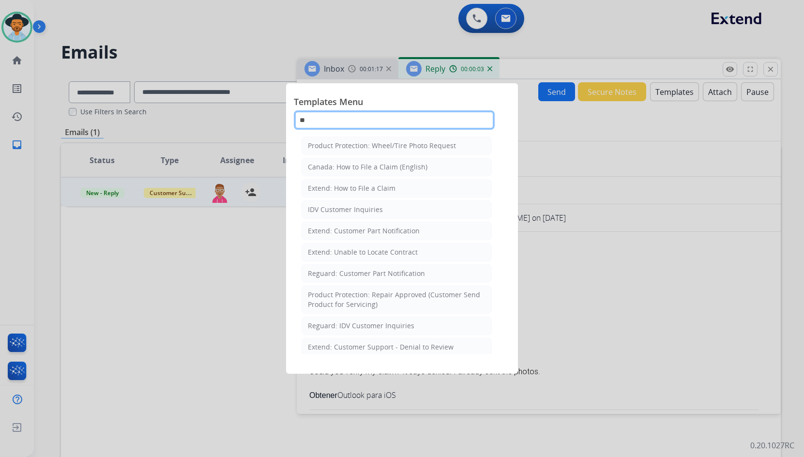
type input "*"
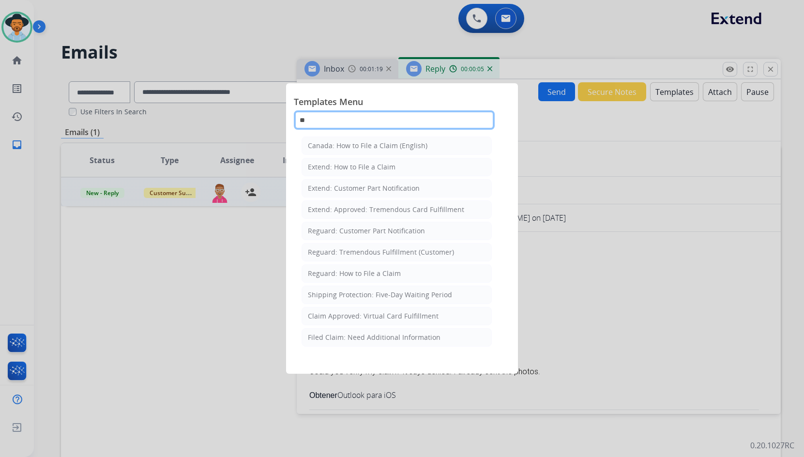
type input "*"
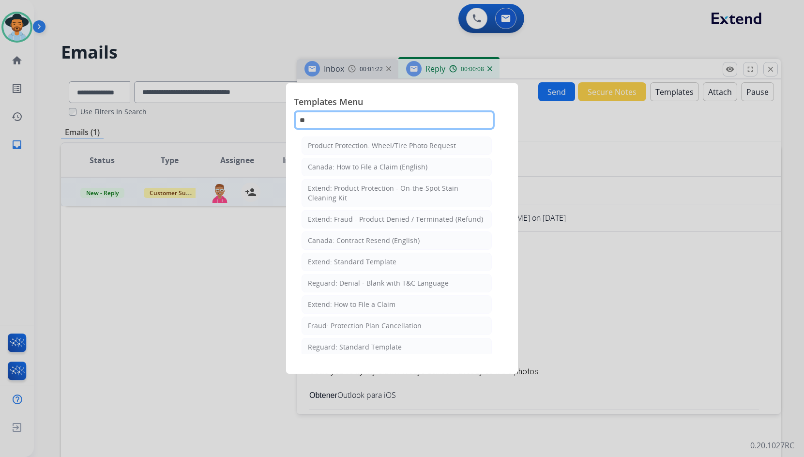
type input "*"
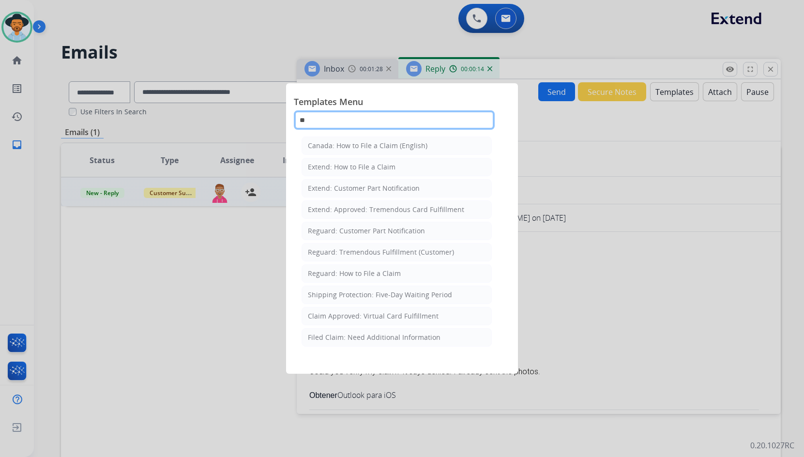
type input "*"
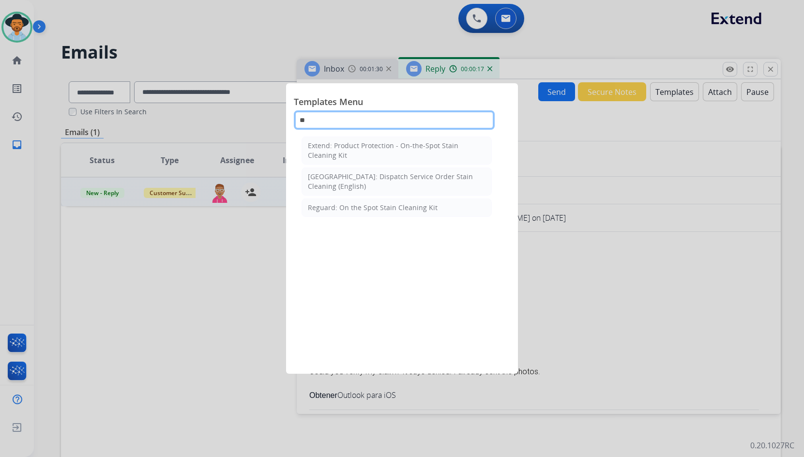
type input "*"
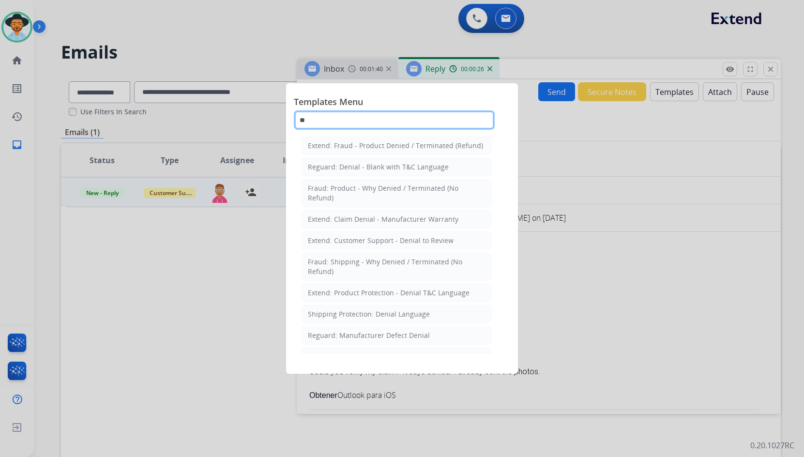
type input "*"
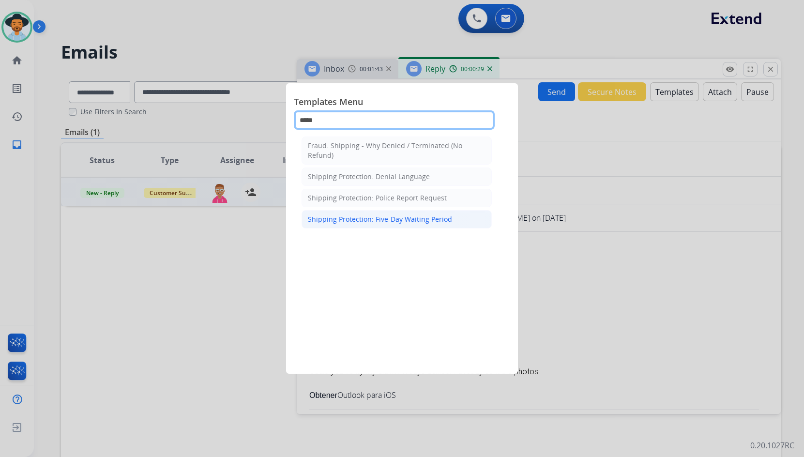
type input "*****"
click at [443, 222] on div "Shipping Protection: Five-Day Waiting Period" at bounding box center [380, 220] width 144 height 10
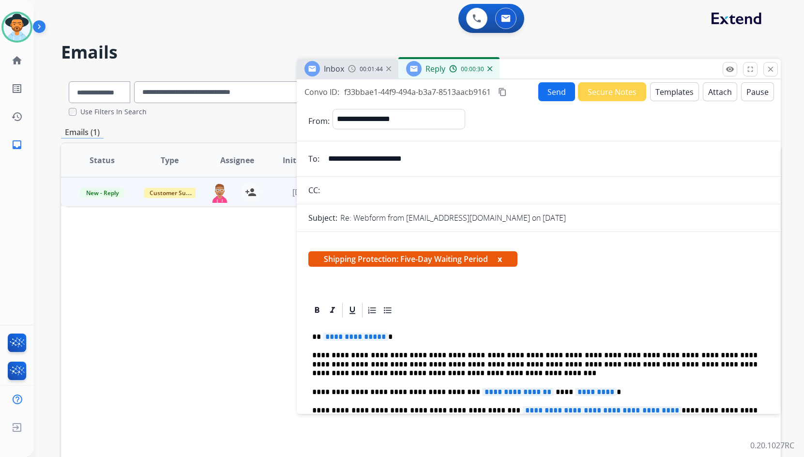
click at [360, 336] on span "**********" at bounding box center [355, 337] width 65 height 8
click at [510, 394] on span "**********" at bounding box center [518, 392] width 72 height 8
click at [575, 392] on span "*********" at bounding box center [596, 392] width 42 height 8
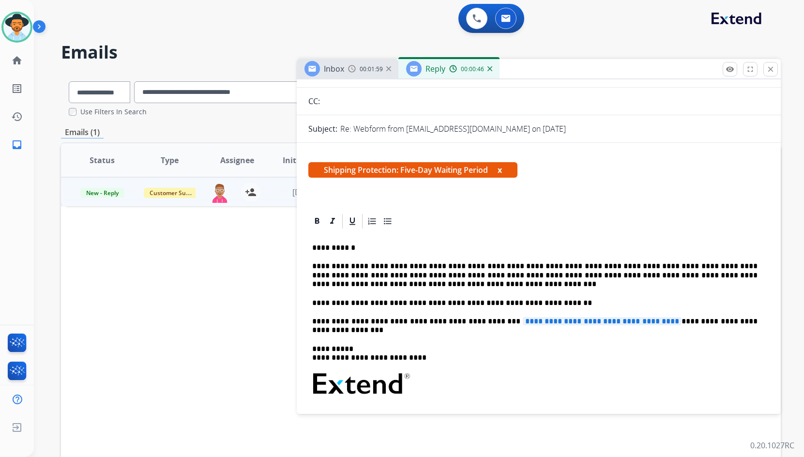
scroll to position [97, 0]
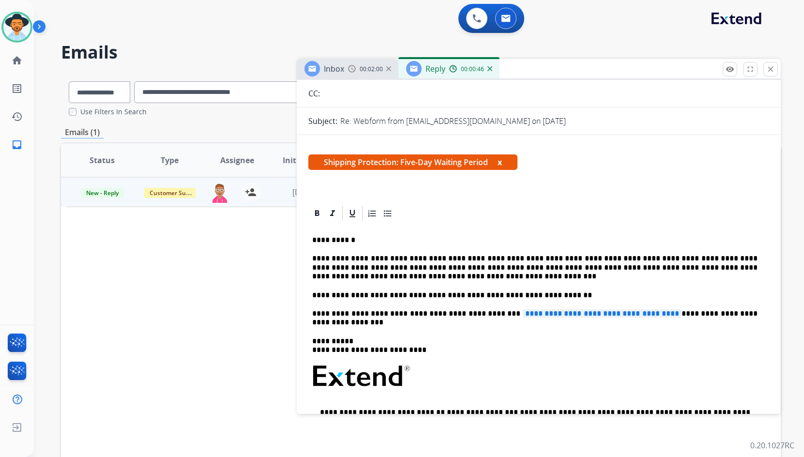
click at [574, 316] on span "**********" at bounding box center [602, 313] width 159 height 8
click at [597, 316] on span "**********" at bounding box center [602, 313] width 159 height 8
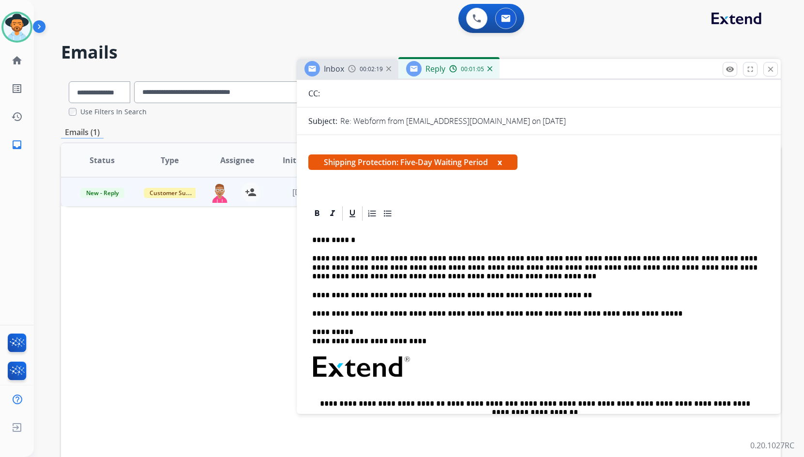
click at [489, 314] on p "**********" at bounding box center [535, 313] width 446 height 9
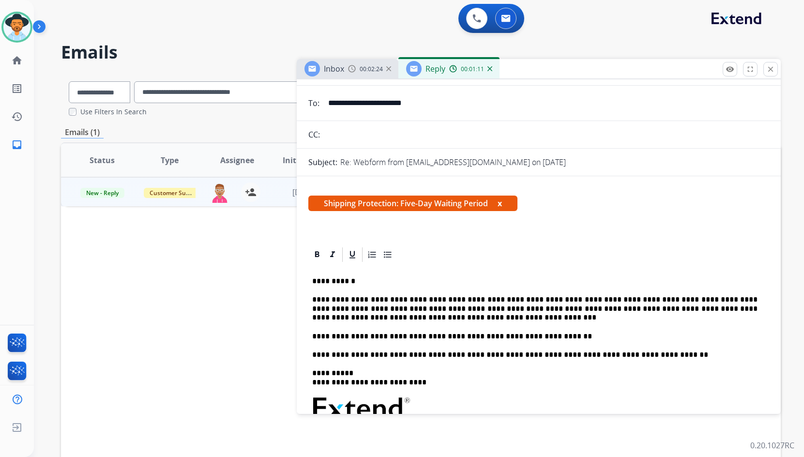
scroll to position [0, 0]
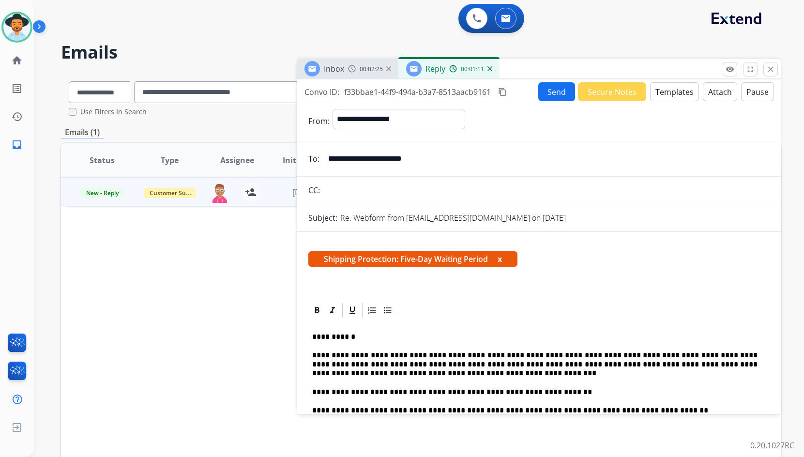
click at [549, 93] on button "Send" at bounding box center [557, 91] width 37 height 19
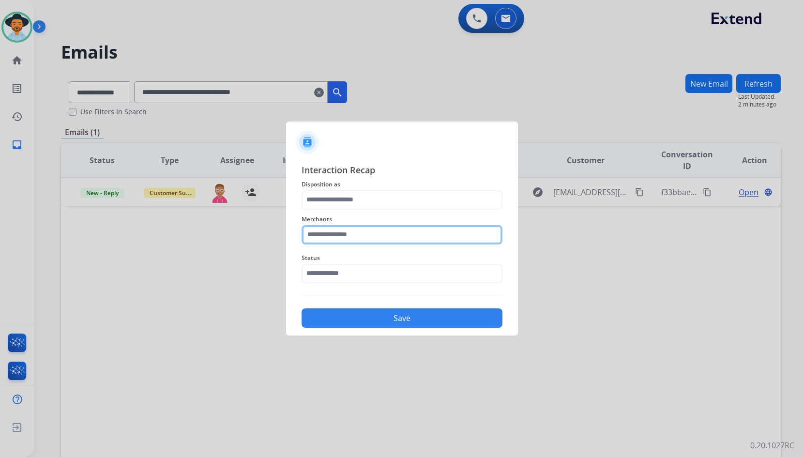
click at [409, 233] on input "text" at bounding box center [402, 234] width 201 height 19
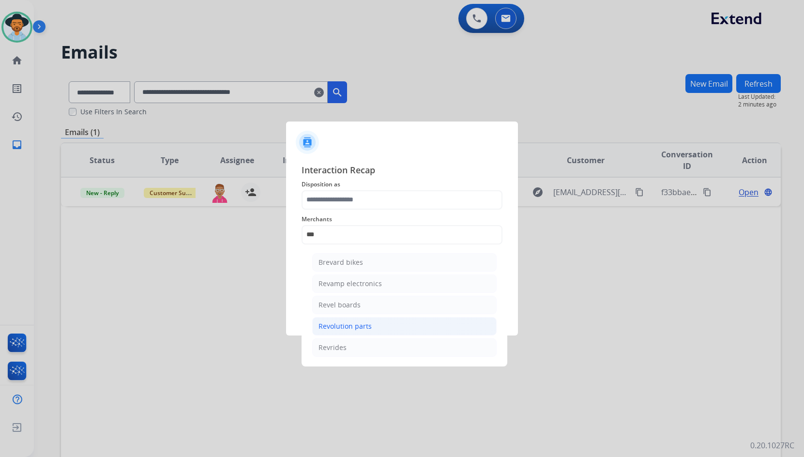
click at [342, 322] on div "Revolution parts" at bounding box center [345, 327] width 53 height 10
type input "**********"
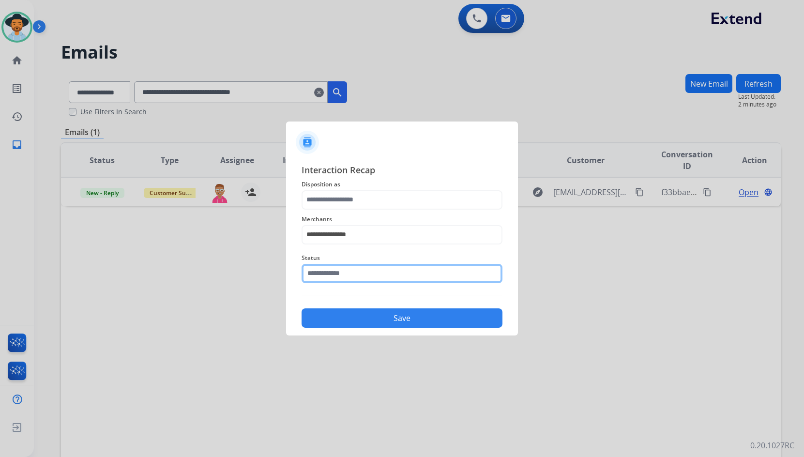
click at [351, 278] on input "text" at bounding box center [402, 273] width 201 height 19
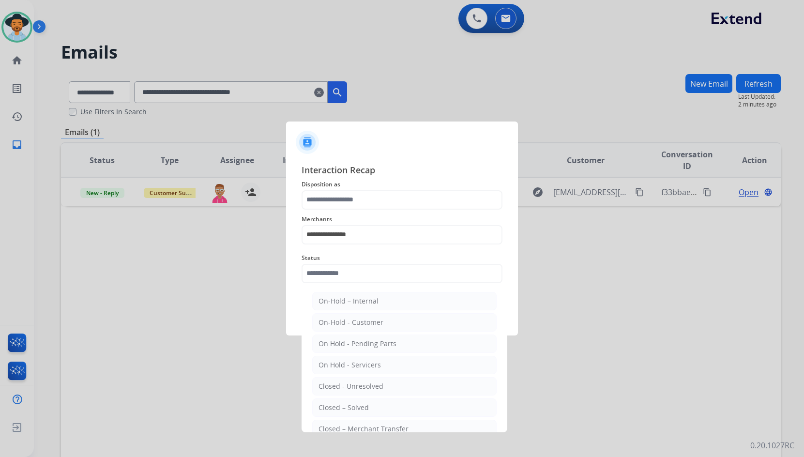
click at [364, 403] on div "Closed – Solved" at bounding box center [344, 408] width 50 height 10
type input "**********"
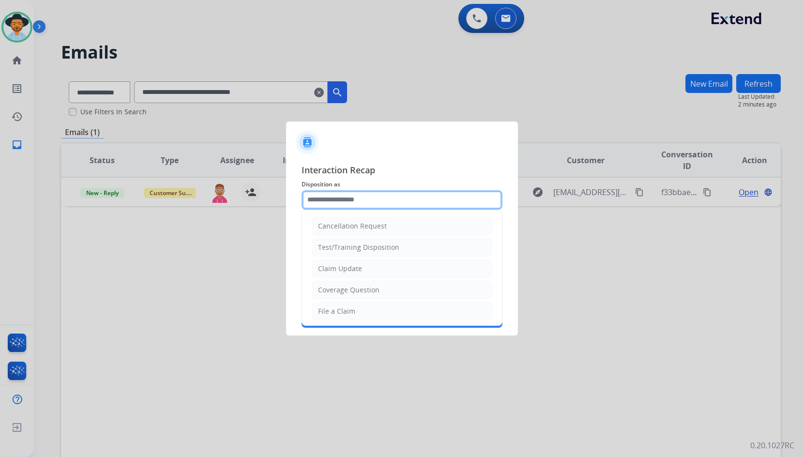
click at [378, 199] on input "text" at bounding box center [402, 199] width 201 height 19
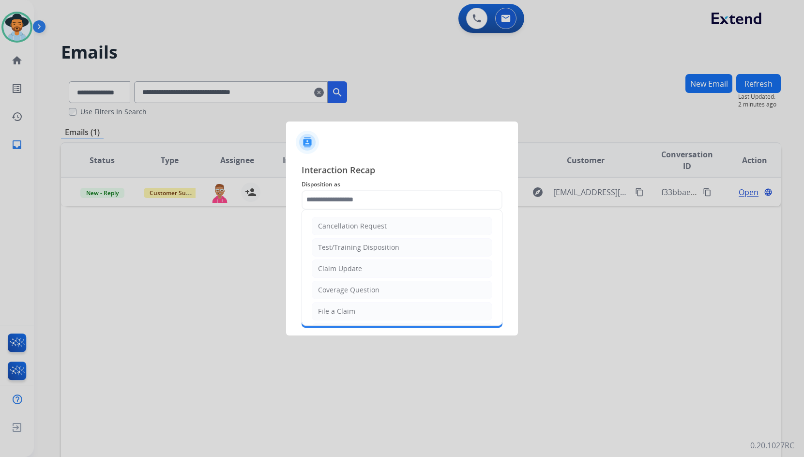
drag, startPoint x: 364, startPoint y: 289, endPoint x: 364, endPoint y: 296, distance: 7.8
click at [364, 288] on div "Coverage Question" at bounding box center [349, 290] width 62 height 10
type input "**********"
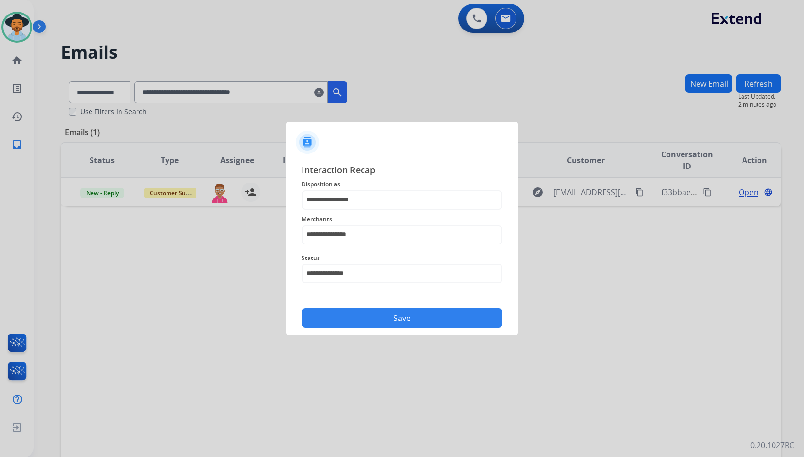
click at [366, 308] on div "Save" at bounding box center [402, 315] width 201 height 25
click at [411, 320] on button "Save" at bounding box center [402, 317] width 201 height 19
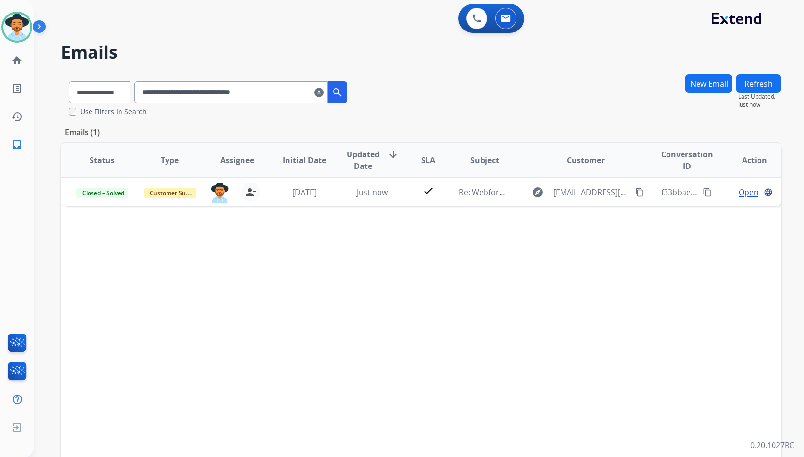
drag, startPoint x: 330, startPoint y: 96, endPoint x: 321, endPoint y: 95, distance: 9.3
click at [324, 96] on mat-icon "clear" at bounding box center [319, 93] width 10 height 12
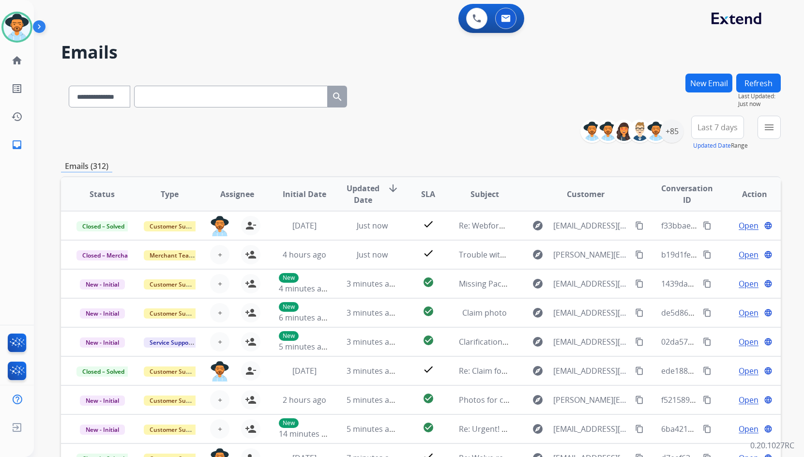
click at [271, 96] on input "text" at bounding box center [231, 97] width 194 height 22
paste input "**********"
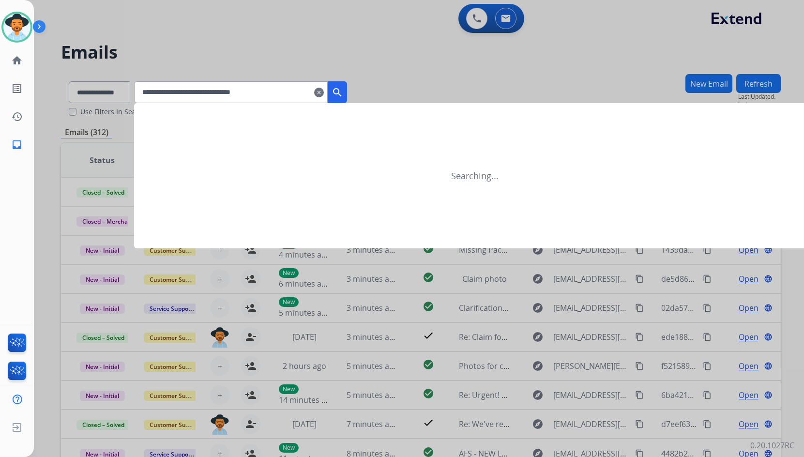
type input "**********"
drag, startPoint x: 348, startPoint y: 96, endPoint x: 174, endPoint y: 132, distance: 178.0
click at [343, 96] on mat-icon "search" at bounding box center [338, 93] width 12 height 12
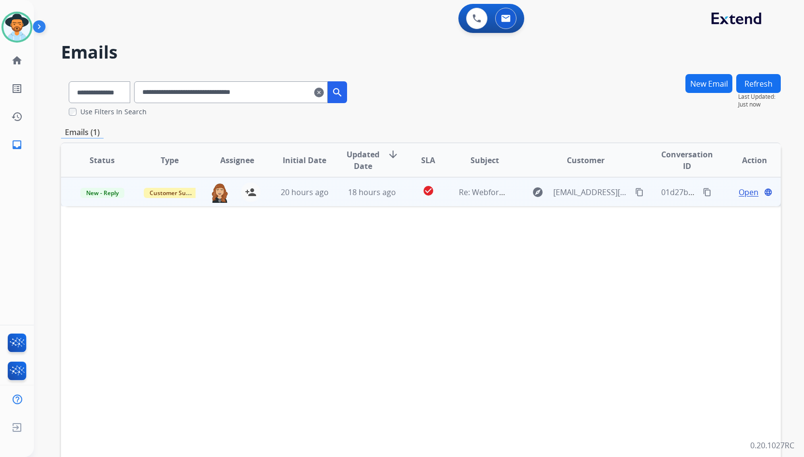
click at [740, 196] on span "Open" at bounding box center [749, 192] width 20 height 12
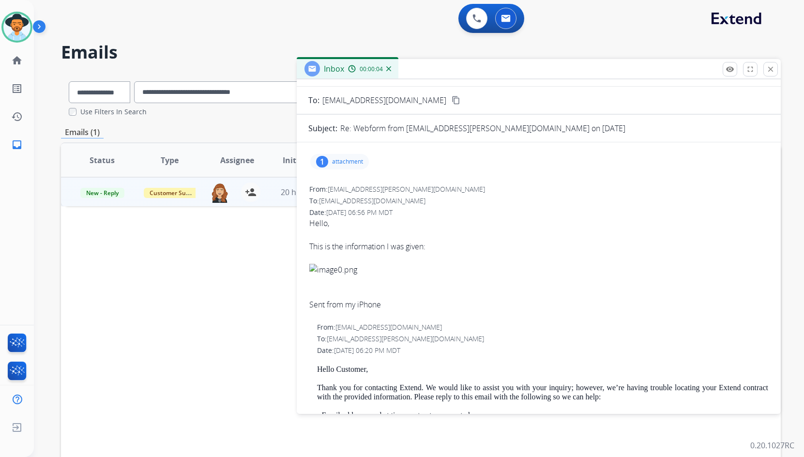
scroll to position [48, 0]
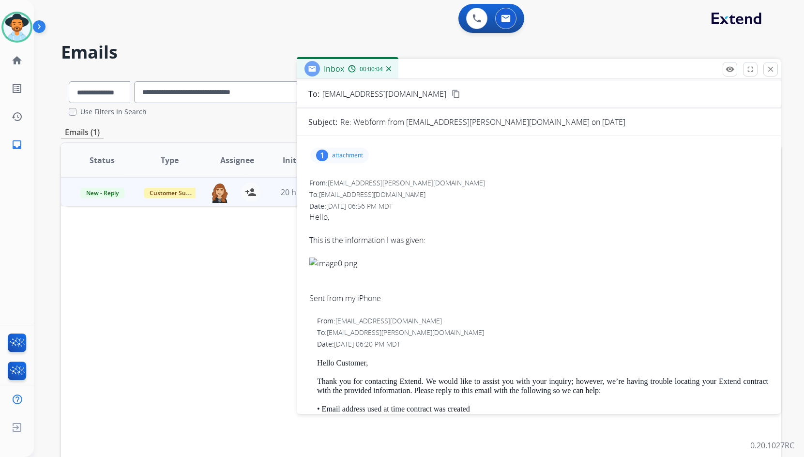
click at [342, 160] on div "1 attachment" at bounding box center [339, 155] width 59 height 15
click at [342, 182] on div at bounding box center [344, 182] width 48 height 34
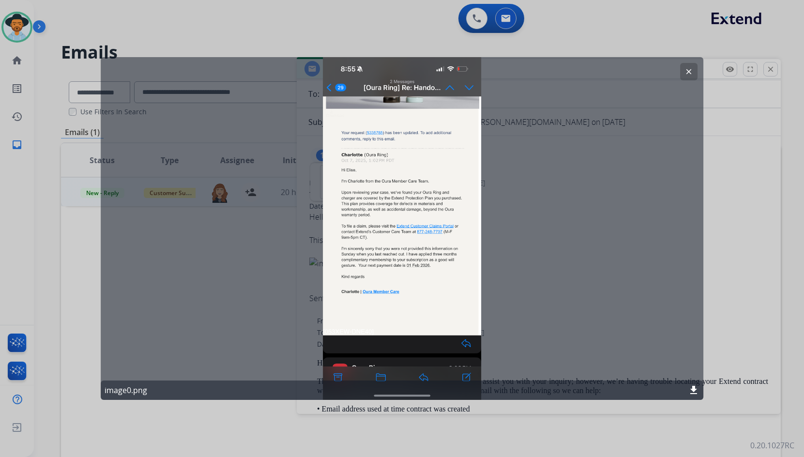
click at [691, 68] on mat-icon "clear" at bounding box center [689, 71] width 9 height 9
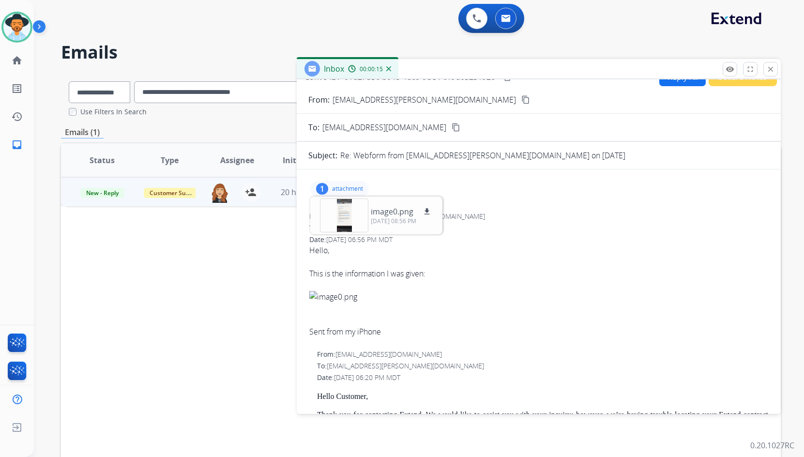
scroll to position [0, 0]
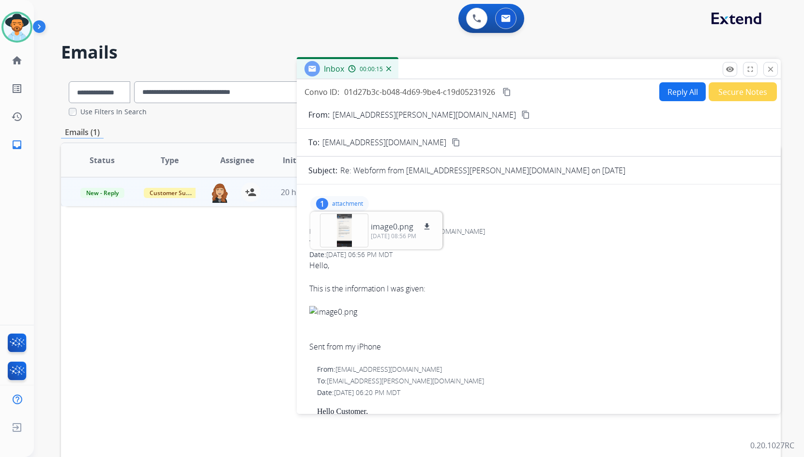
click at [522, 118] on mat-icon "content_copy" at bounding box center [526, 114] width 9 height 9
click at [670, 89] on button "Reply All" at bounding box center [683, 91] width 46 height 19
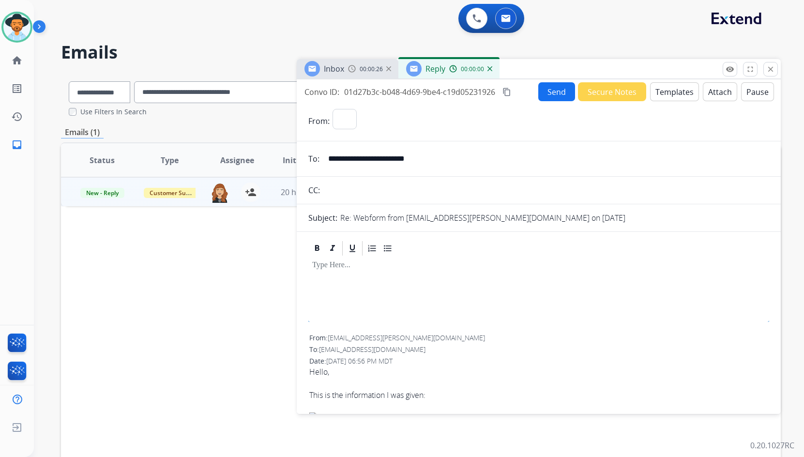
click at [670, 90] on button "Templates" at bounding box center [674, 91] width 49 height 19
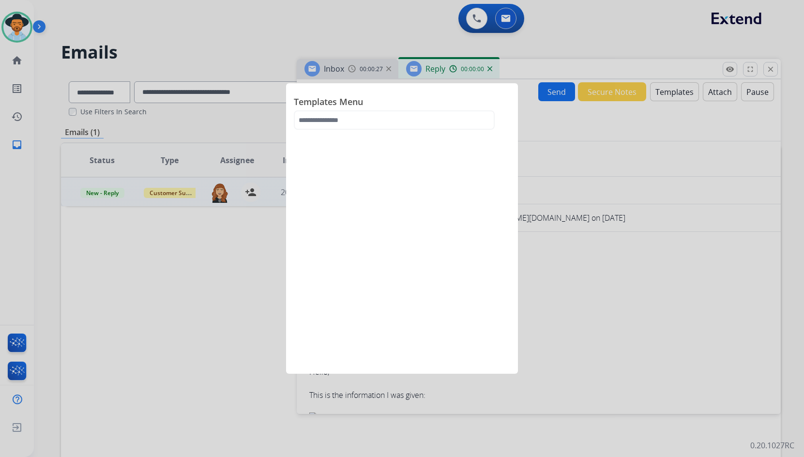
select select "**********"
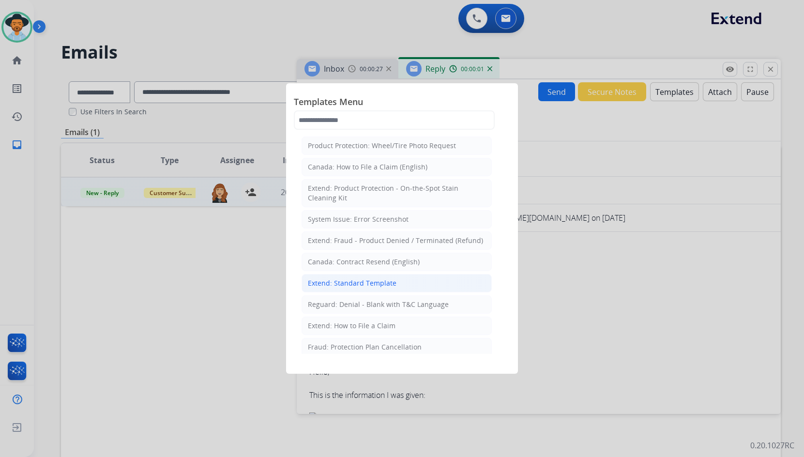
click at [352, 277] on li "Extend: Standard Template" at bounding box center [397, 283] width 190 height 18
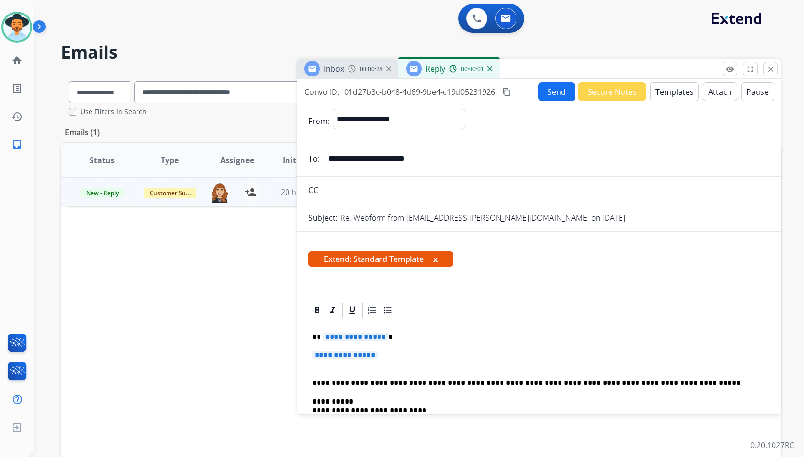
click at [354, 332] on div "**********" at bounding box center [538, 459] width 461 height 280
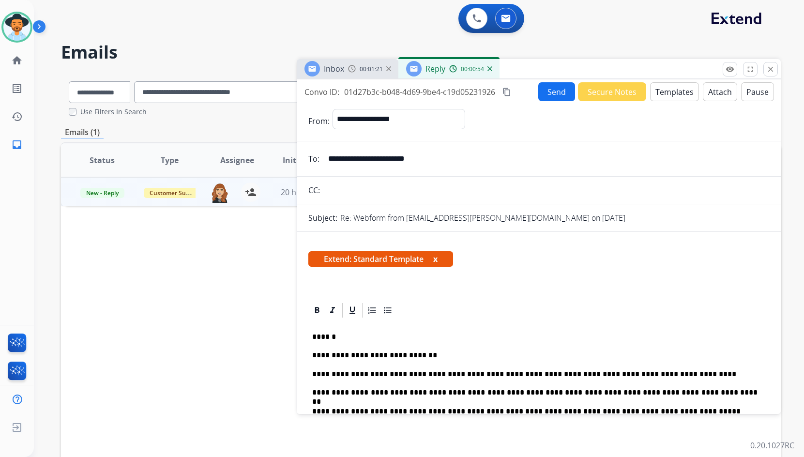
scroll to position [4, 0]
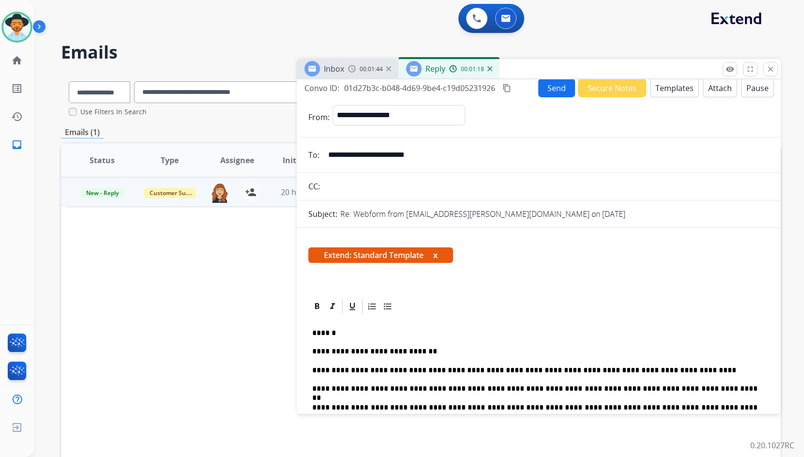
click at [368, 408] on p "**********" at bounding box center [535, 407] width 446 height 9
click at [561, 95] on button "Send" at bounding box center [557, 87] width 37 height 19
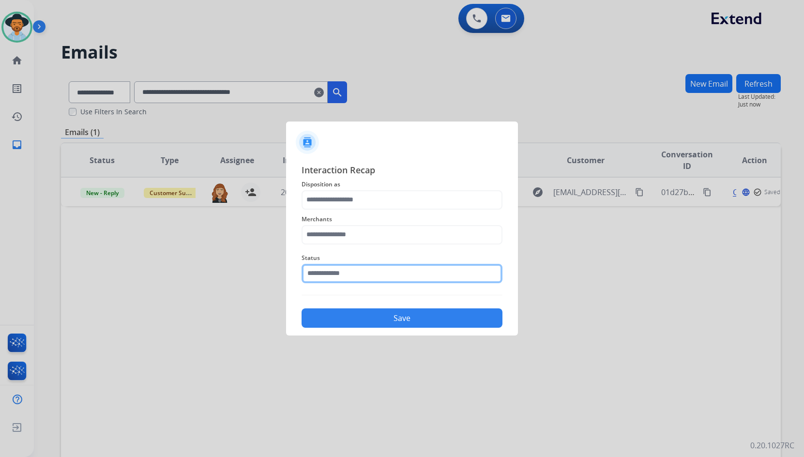
click at [339, 268] on input "text" at bounding box center [402, 273] width 201 height 19
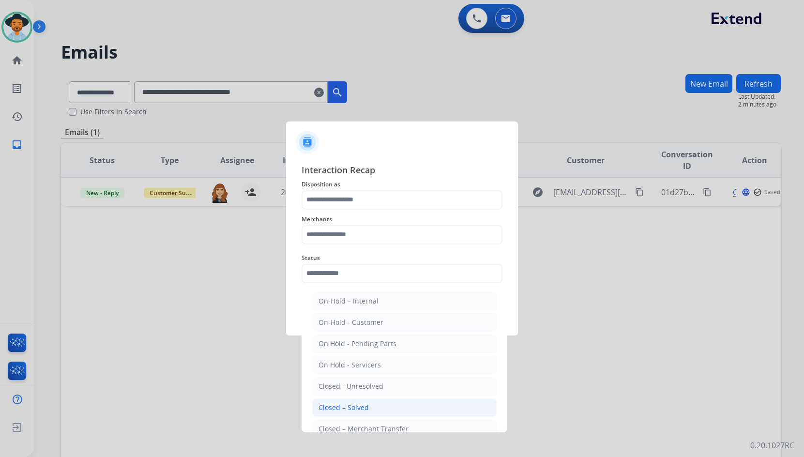
drag, startPoint x: 337, startPoint y: 406, endPoint x: 350, endPoint y: 262, distance: 145.3
click at [338, 406] on div "Closed – Solved" at bounding box center [344, 408] width 50 height 10
type input "**********"
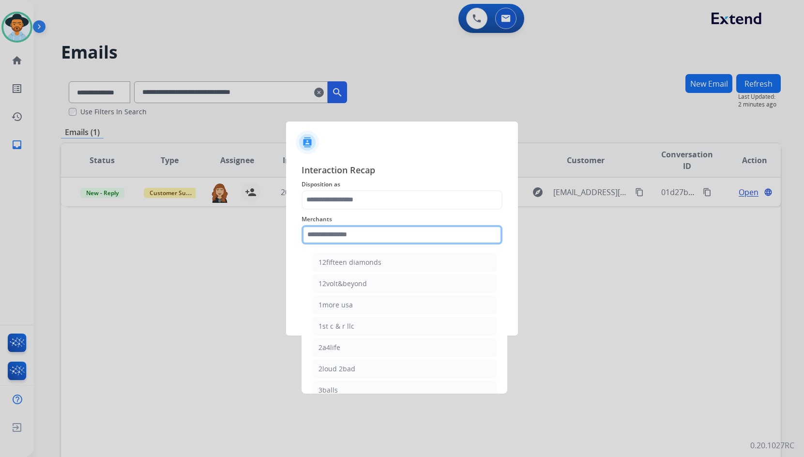
click at [359, 236] on input "text" at bounding box center [402, 234] width 201 height 19
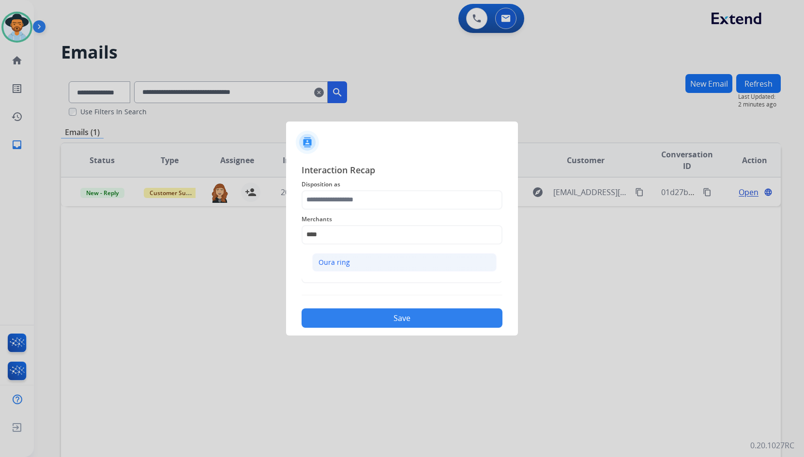
drag, startPoint x: 352, startPoint y: 265, endPoint x: 368, endPoint y: 214, distance: 53.6
click at [352, 263] on li "Oura ring" at bounding box center [404, 262] width 185 height 18
type input "*********"
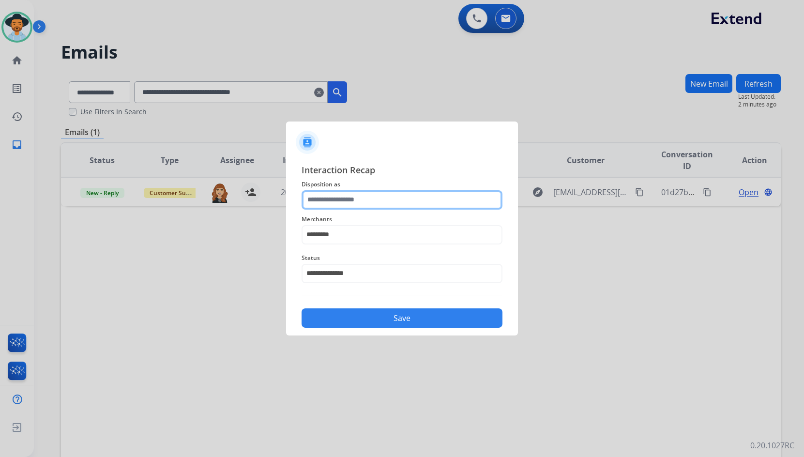
click at [369, 200] on input "text" at bounding box center [402, 199] width 201 height 19
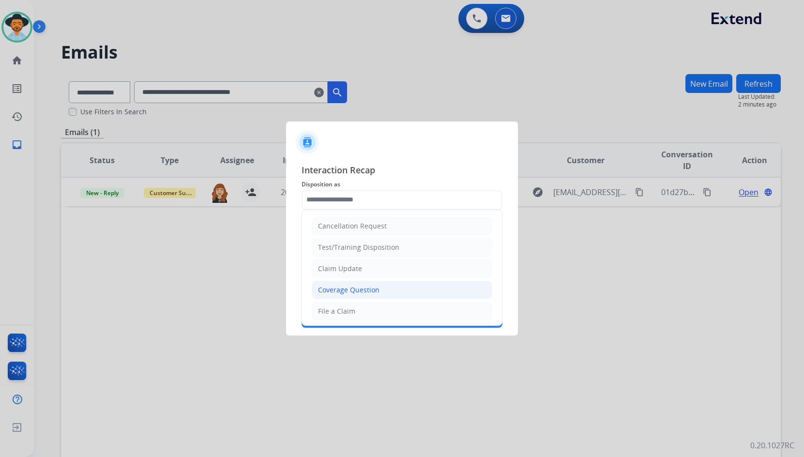
click at [374, 282] on li "Coverage Question" at bounding box center [402, 290] width 181 height 18
type input "**********"
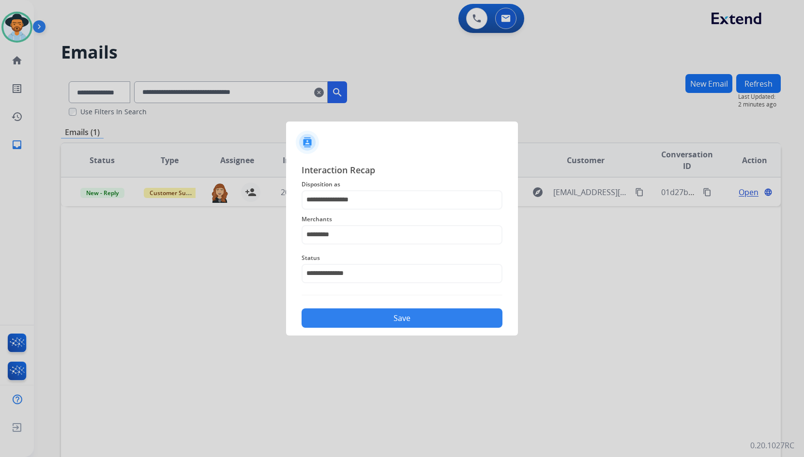
click at [372, 317] on button "Save" at bounding box center [402, 317] width 201 height 19
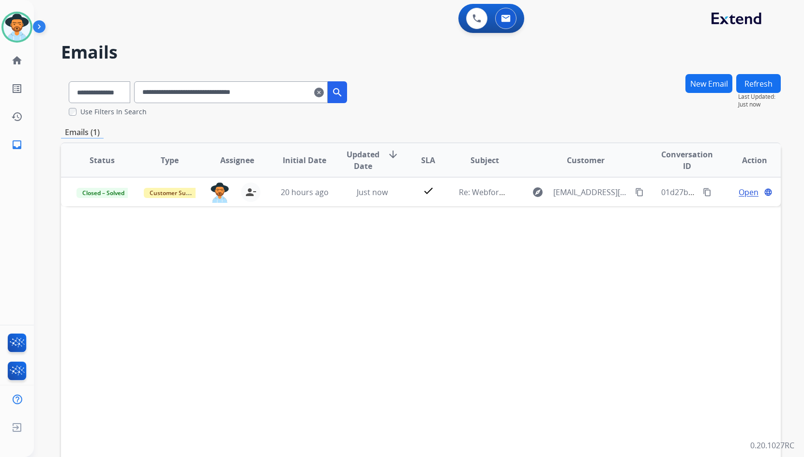
click at [324, 92] on mat-icon "clear" at bounding box center [319, 93] width 10 height 12
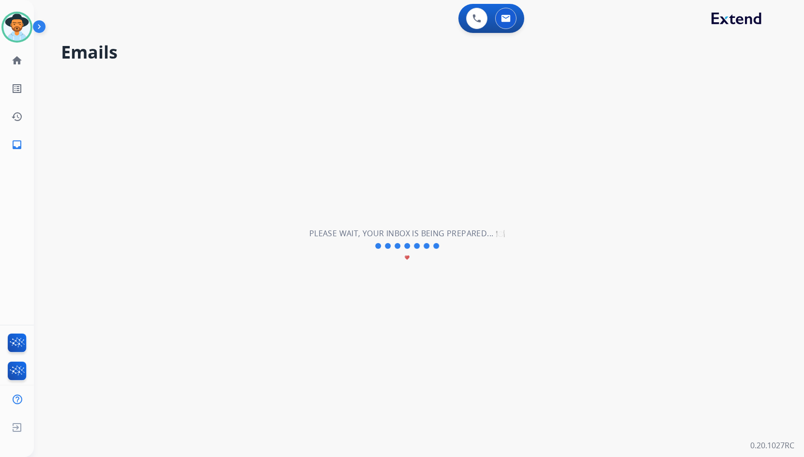
click at [282, 95] on div "**********" at bounding box center [407, 246] width 747 height 422
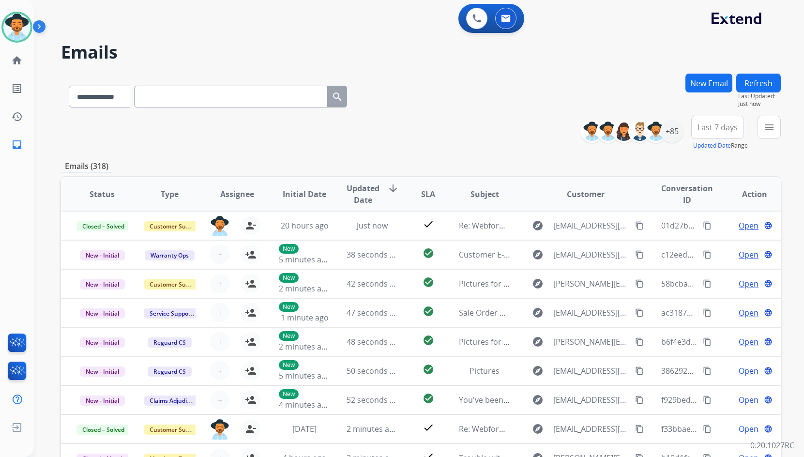
click at [282, 95] on input "text" at bounding box center [231, 97] width 194 height 22
paste input "**********"
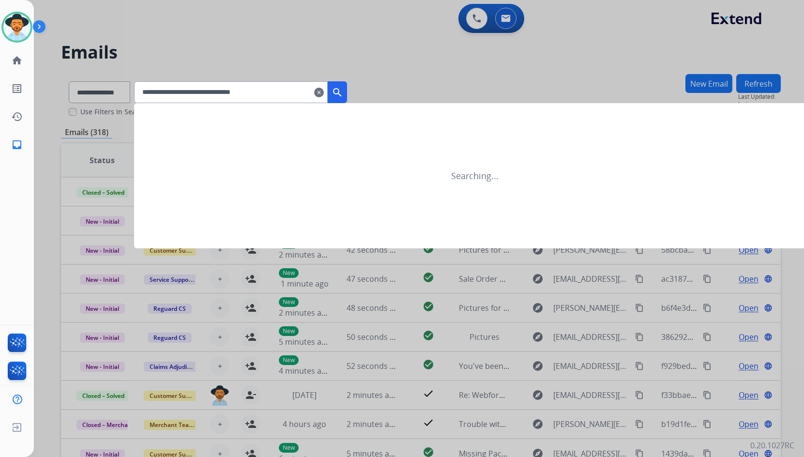
click at [328, 93] on input "**********" at bounding box center [231, 92] width 194 height 22
type input "**********"
click at [343, 93] on mat-icon "search" at bounding box center [338, 93] width 12 height 12
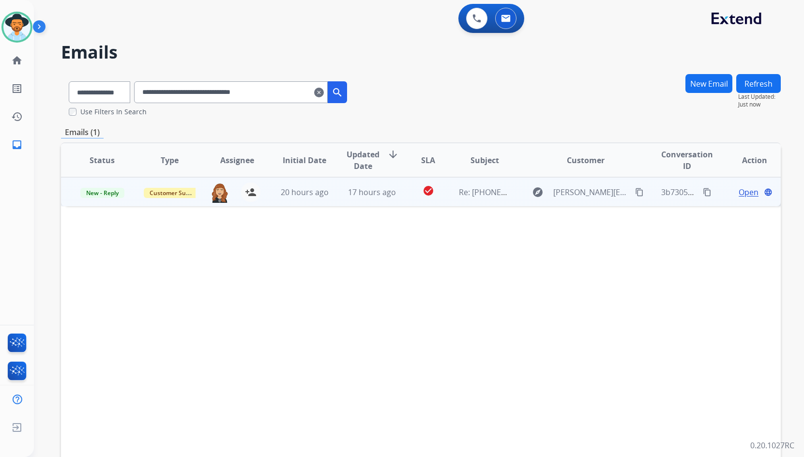
click at [745, 189] on span "Open" at bounding box center [749, 192] width 20 height 12
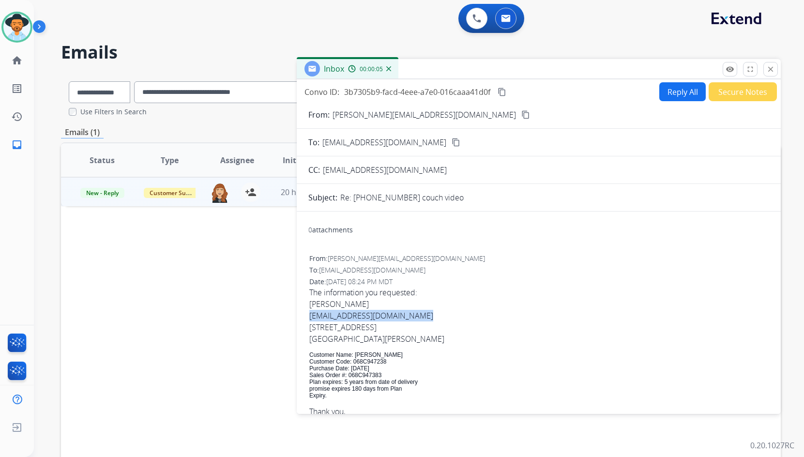
drag, startPoint x: 430, startPoint y: 315, endPoint x: 312, endPoint y: 319, distance: 117.7
click at [312, 319] on div "Niranjansundaram@hotmail.com" at bounding box center [538, 316] width 459 height 12
copy div "Niranjansundaram@hotmail.com"
click at [718, 93] on button "Secure Notes" at bounding box center [743, 91] width 68 height 19
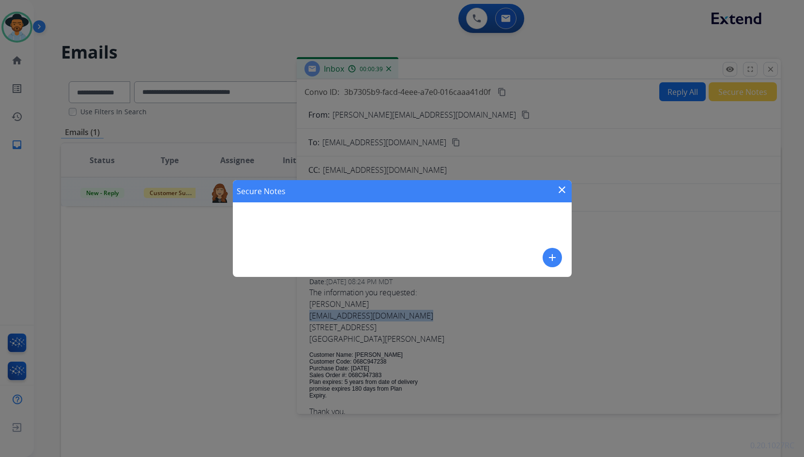
click at [553, 261] on mat-icon "add" at bounding box center [553, 258] width 12 height 12
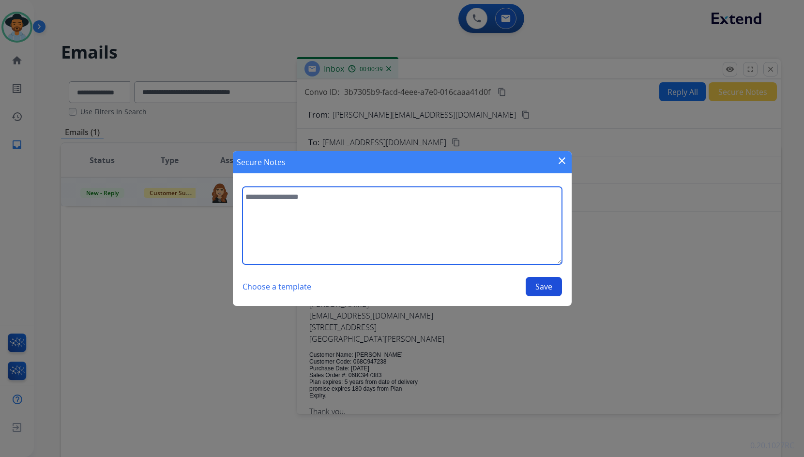
click at [517, 227] on textarea at bounding box center [403, 225] width 320 height 77
paste textarea "**********"
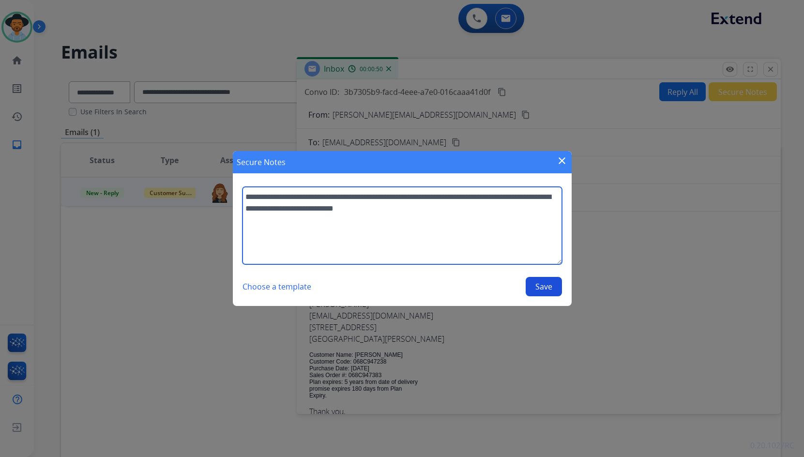
type textarea "**********"
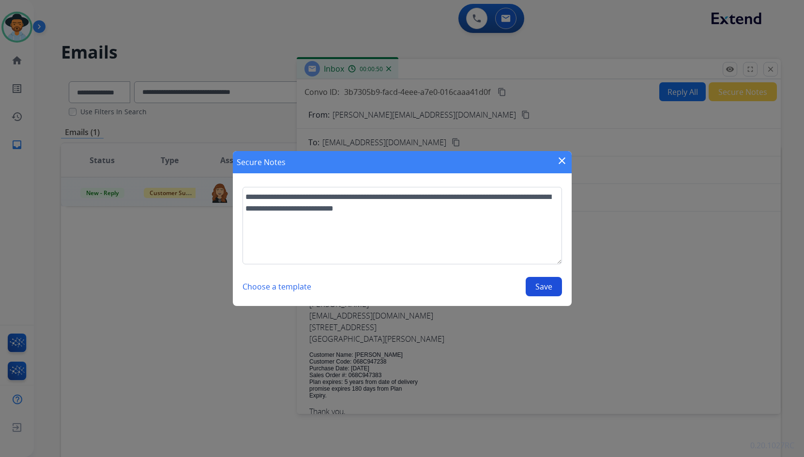
click at [539, 287] on button "Save" at bounding box center [544, 286] width 36 height 19
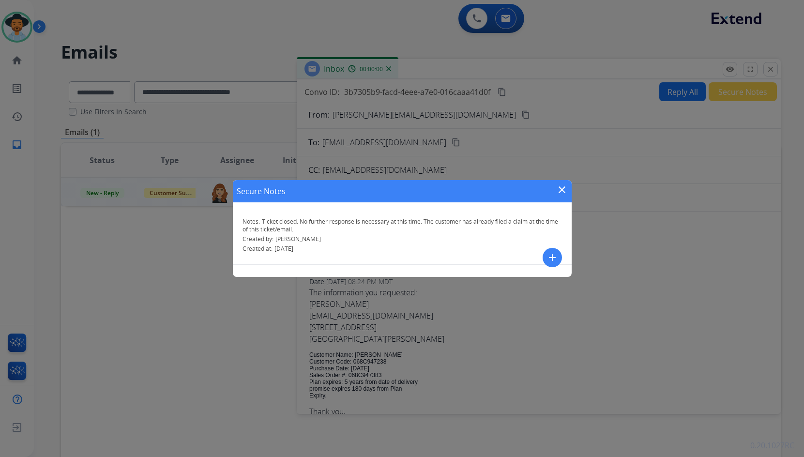
click at [561, 191] on mat-icon "close" at bounding box center [562, 190] width 12 height 12
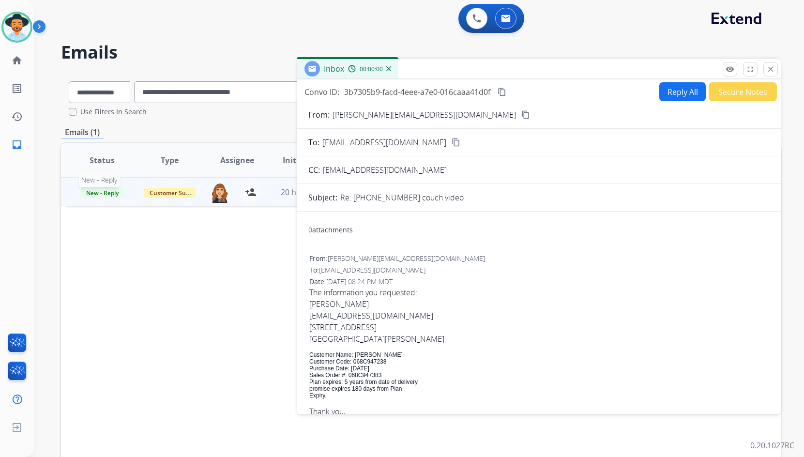
click at [104, 196] on span "New - Reply" at bounding box center [102, 193] width 44 height 10
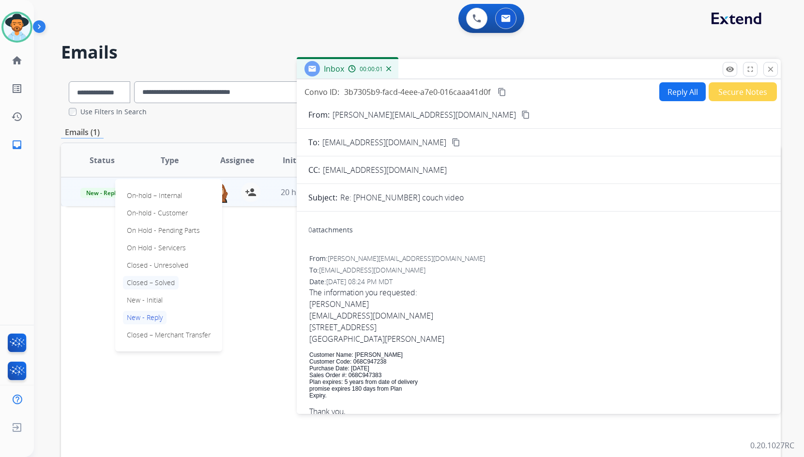
click at [142, 287] on p "Closed – Solved" at bounding box center [151, 283] width 56 height 14
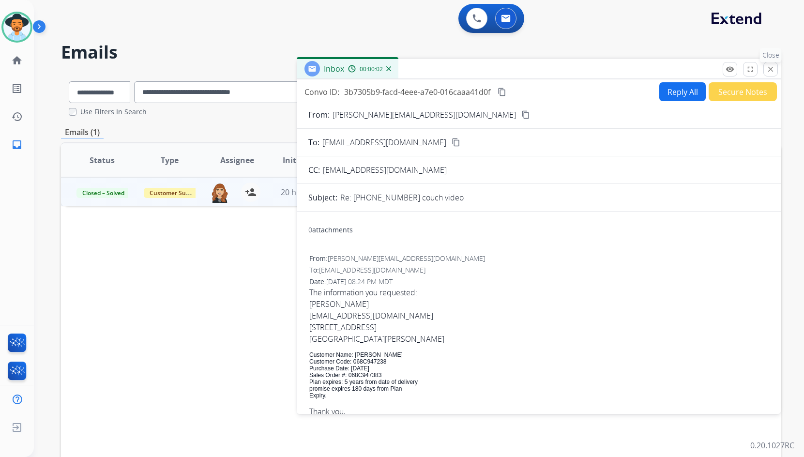
click at [773, 69] on mat-icon "close" at bounding box center [771, 69] width 9 height 9
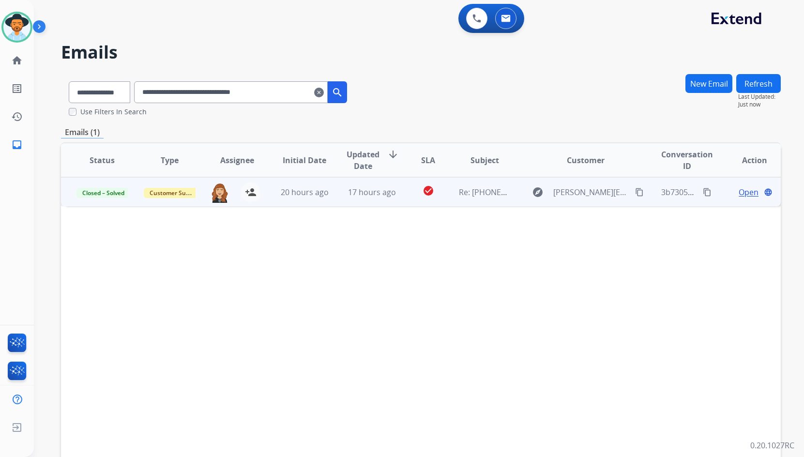
click at [324, 90] on mat-icon "clear" at bounding box center [319, 93] width 10 height 12
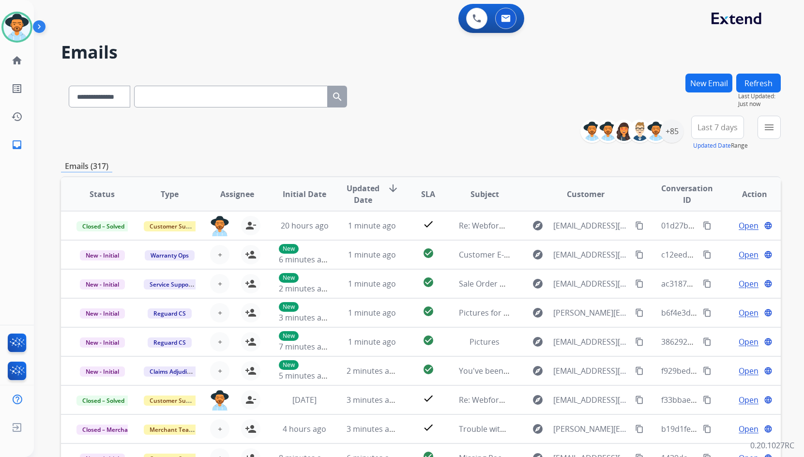
click at [298, 96] on input "text" at bounding box center [231, 97] width 194 height 22
paste input "**********"
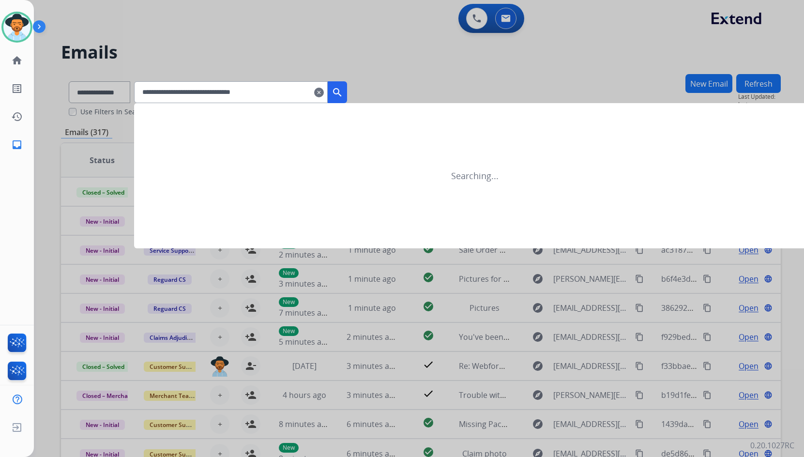
type input "**********"
click at [347, 100] on button "search" at bounding box center [337, 92] width 19 height 22
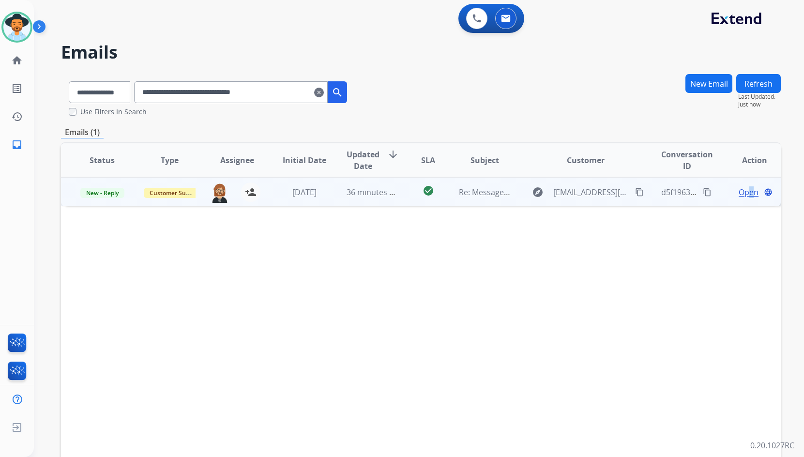
click at [743, 191] on span "Open" at bounding box center [749, 192] width 20 height 12
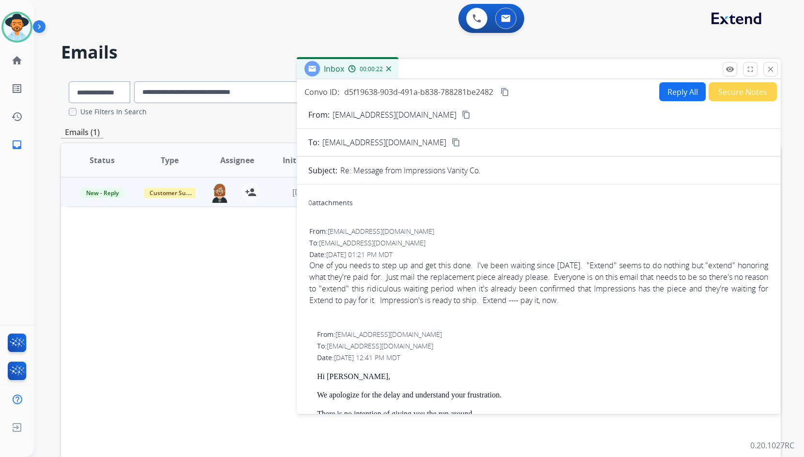
click at [461, 114] on button "content_copy" at bounding box center [467, 115] width 12 height 12
drag, startPoint x: 649, startPoint y: 299, endPoint x: 310, endPoint y: 267, distance: 340.9
click at [310, 267] on div "One of you needs to step up and get this done. I've been waiting since Septembe…" at bounding box center [538, 283] width 459 height 46
copy div "One of you needs to step up and get this done. I've been waiting since Septembe…"
click at [509, 94] on mat-icon "content_copy" at bounding box center [505, 92] width 9 height 9
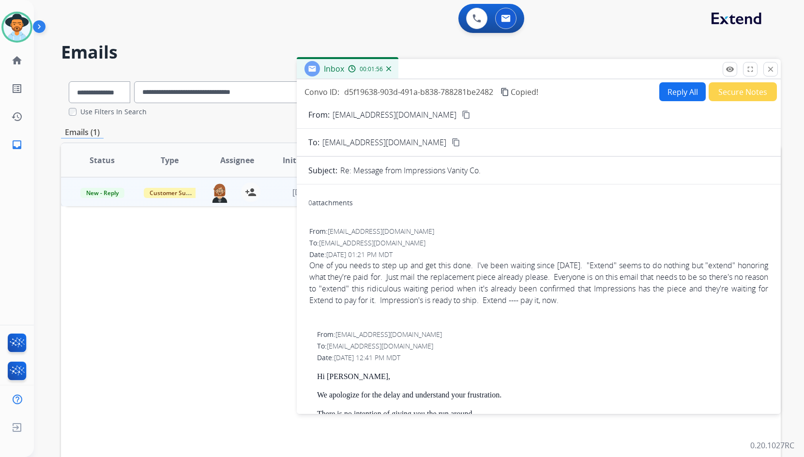
click at [672, 89] on button "Reply All" at bounding box center [683, 91] width 46 height 19
select select "**********"
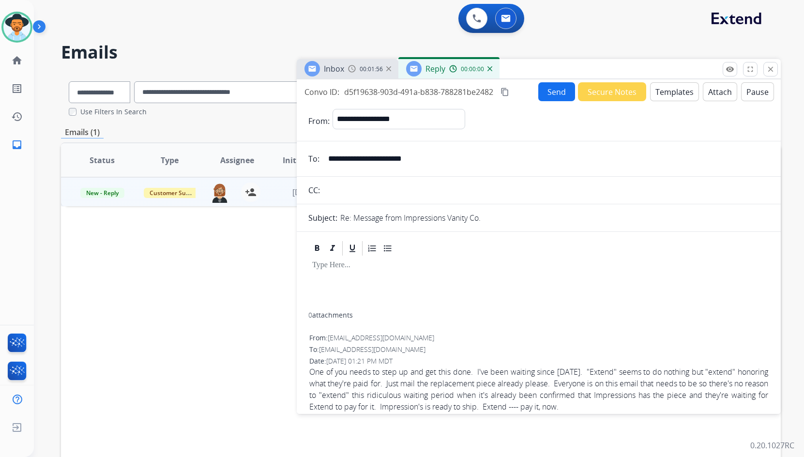
click at [672, 92] on button "Templates" at bounding box center [674, 91] width 49 height 19
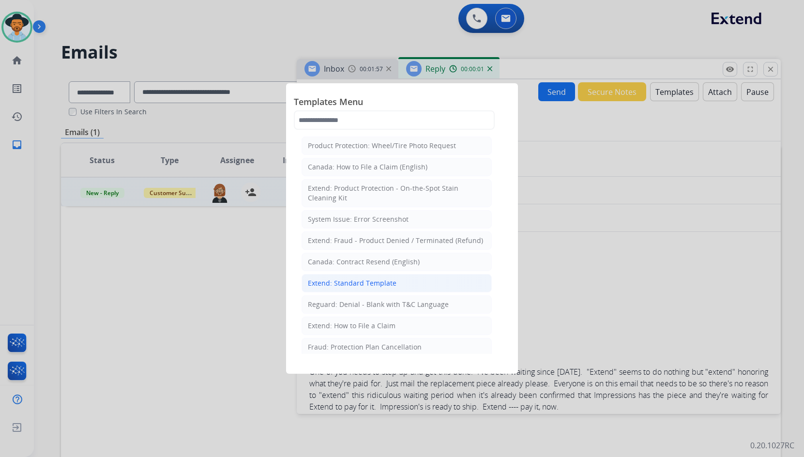
click at [378, 284] on div "Extend: Standard Template" at bounding box center [352, 283] width 89 height 10
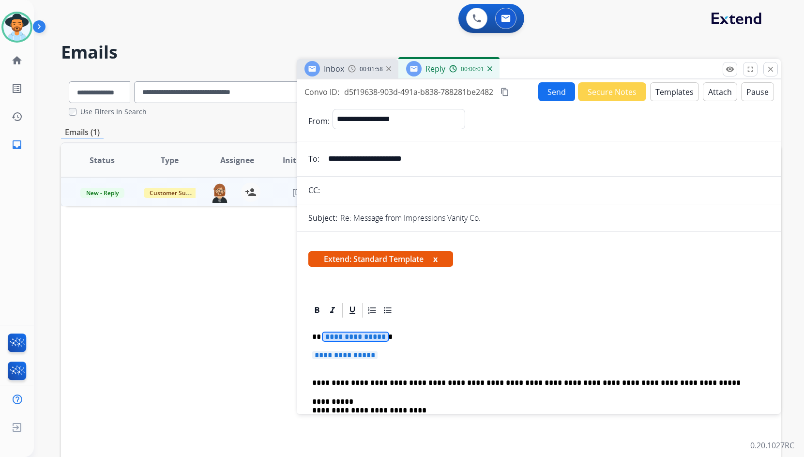
click at [366, 339] on span "**********" at bounding box center [355, 337] width 65 height 8
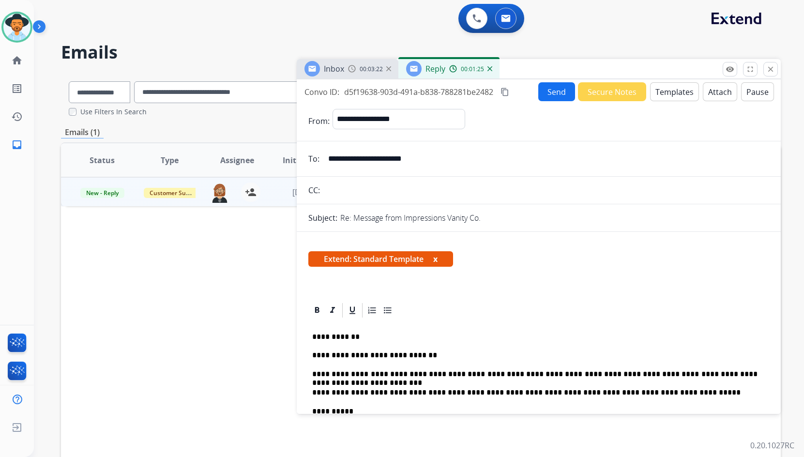
click at [547, 88] on button "Send" at bounding box center [557, 91] width 37 height 19
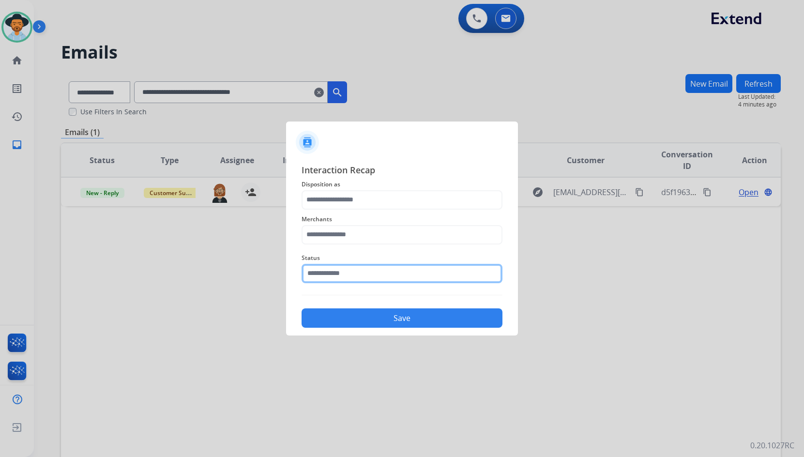
click at [337, 267] on input "text" at bounding box center [402, 273] width 201 height 19
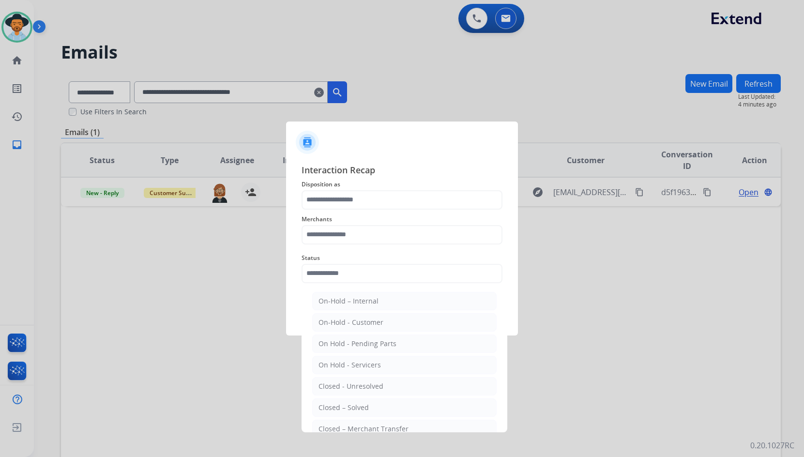
click at [386, 409] on li "Closed – Solved" at bounding box center [404, 408] width 185 height 18
type input "**********"
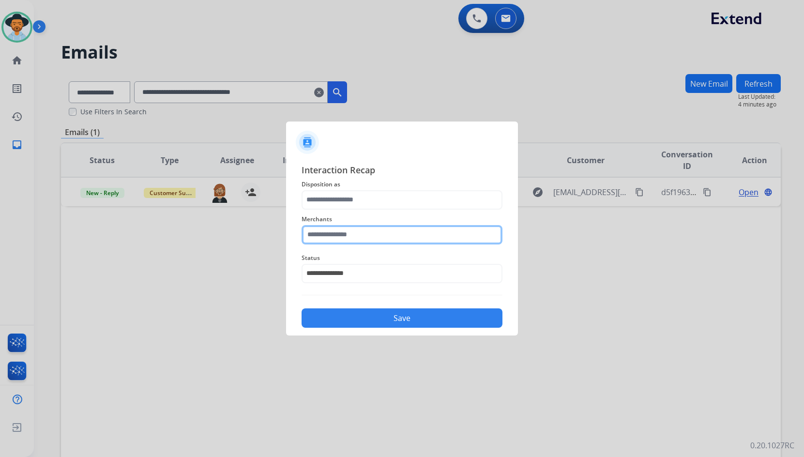
click at [350, 229] on input "text" at bounding box center [402, 234] width 201 height 19
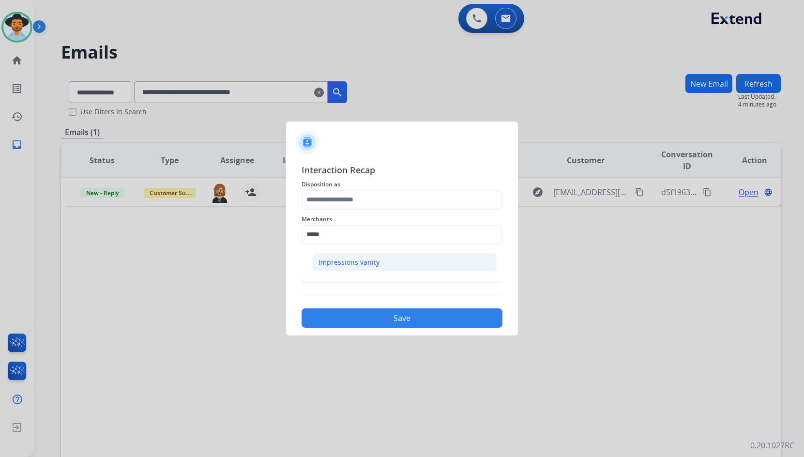
click at [327, 264] on div "Impressions vanity" at bounding box center [349, 263] width 61 height 10
type input "**********"
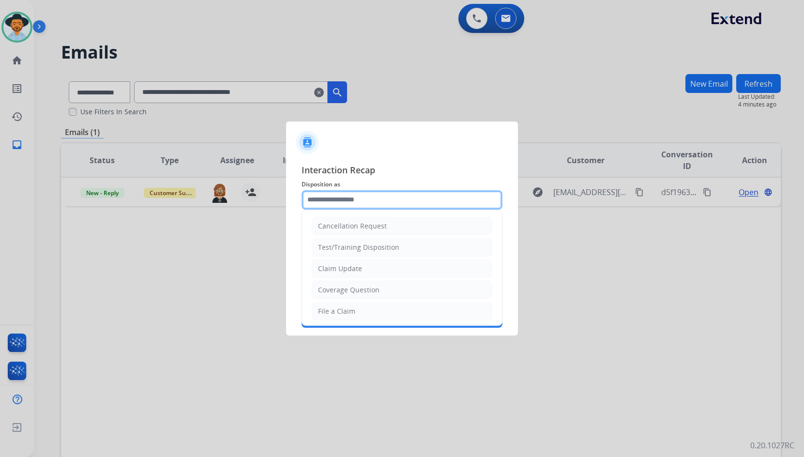
click at [346, 199] on input "text" at bounding box center [402, 199] width 201 height 19
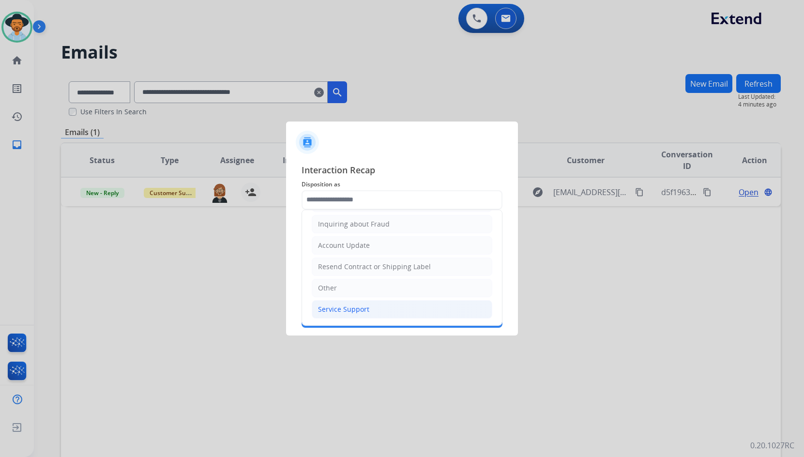
click at [418, 315] on li "Service Support" at bounding box center [402, 309] width 181 height 18
type input "**********"
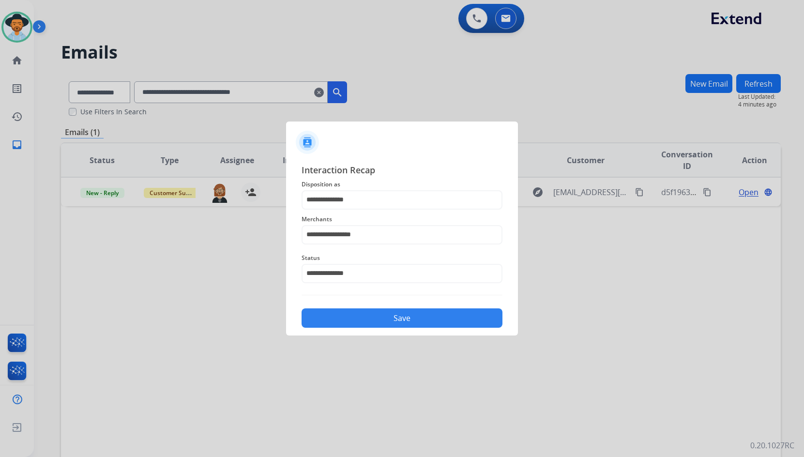
click at [415, 313] on button "Save" at bounding box center [402, 317] width 201 height 19
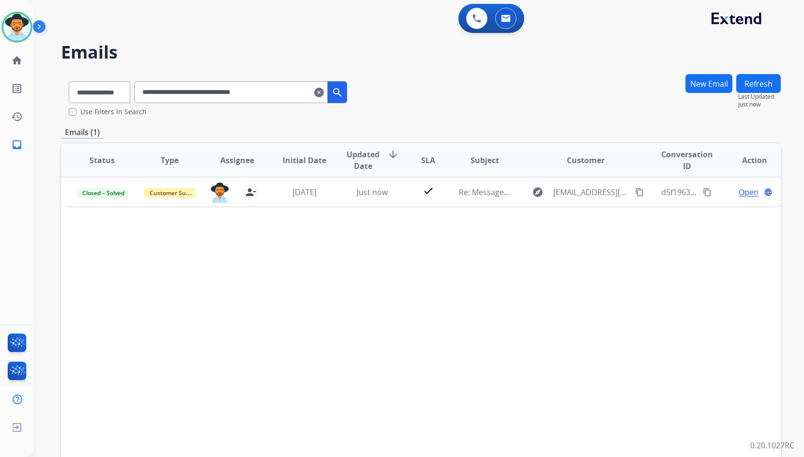
click at [227, 338] on div "Status Type Assignee Initial Date Updated Date arrow_downward SLA Subject Custo…" at bounding box center [421, 304] width 720 height 324
click at [40, 26] on img at bounding box center [41, 28] width 16 height 18
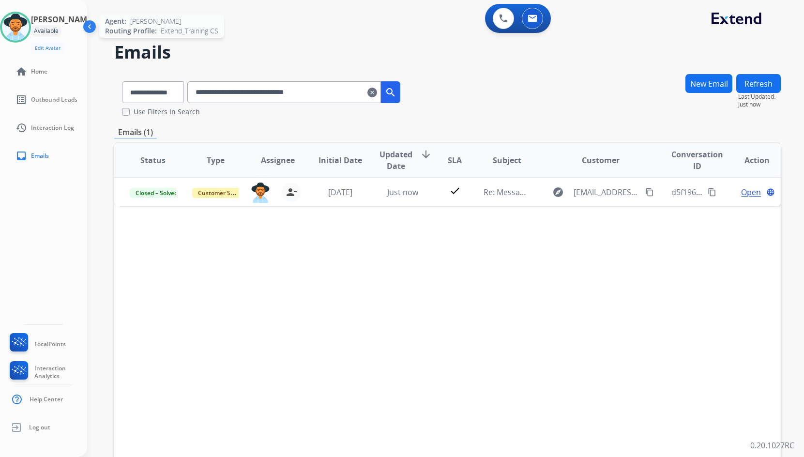
click at [29, 31] on img at bounding box center [15, 27] width 27 height 27
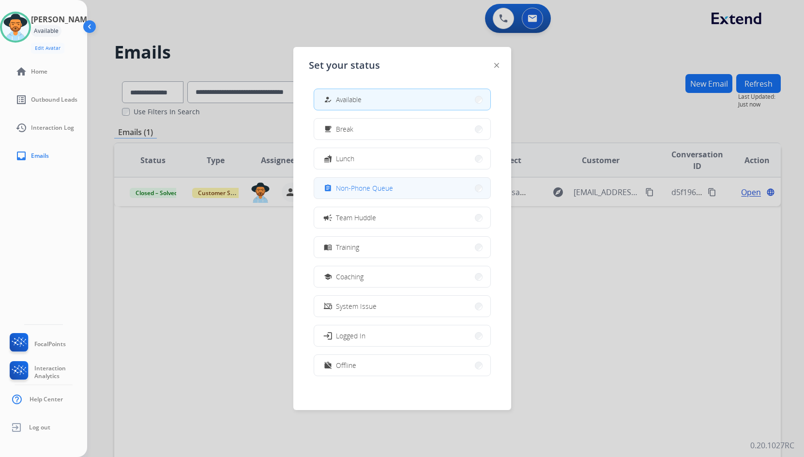
click at [376, 192] on span "Non-Phone Queue" at bounding box center [364, 188] width 57 height 10
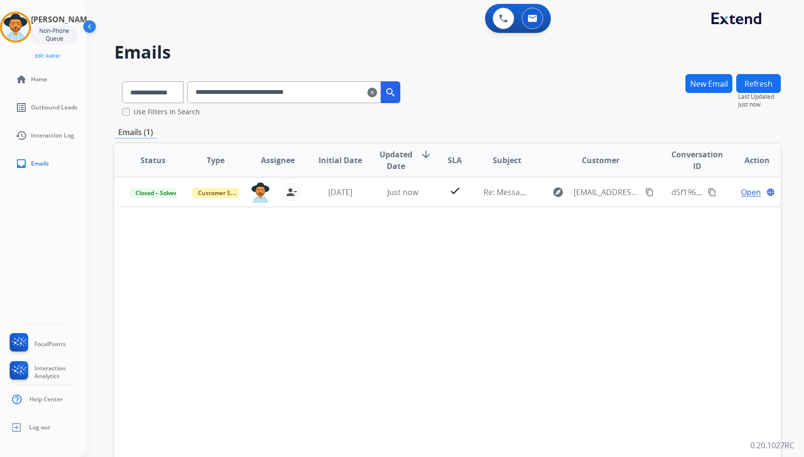
drag, startPoint x: 28, startPoint y: 22, endPoint x: 57, endPoint y: 28, distance: 30.2
click at [28, 22] on img at bounding box center [15, 27] width 27 height 27
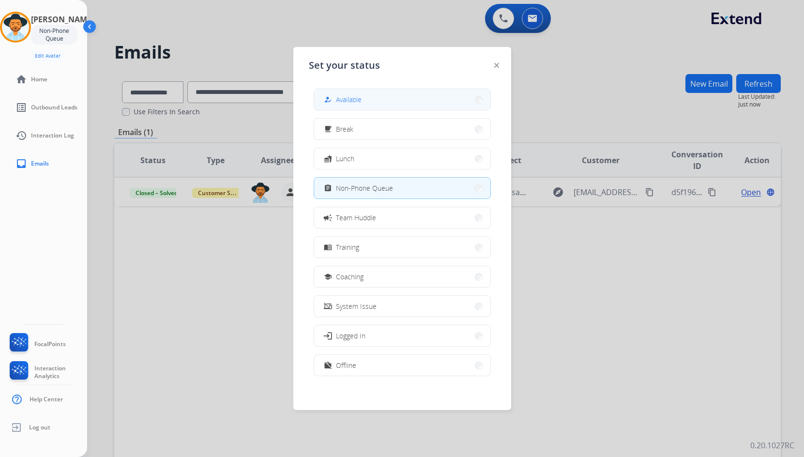
click at [402, 99] on button "how_to_reg Available" at bounding box center [402, 99] width 176 height 21
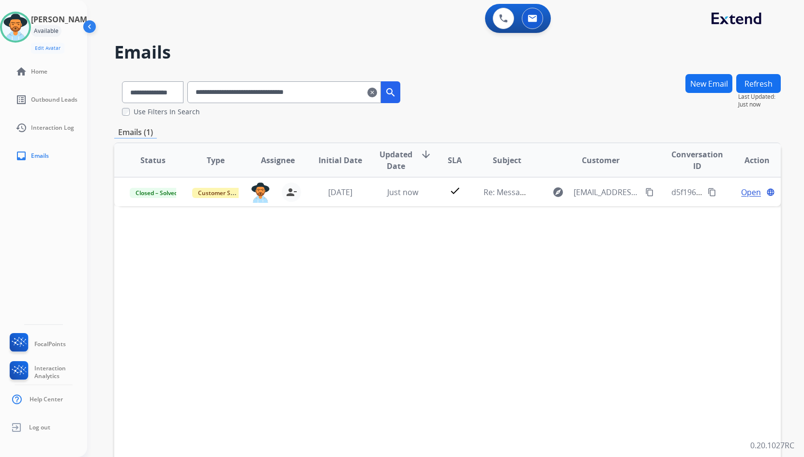
click at [89, 28] on img at bounding box center [90, 28] width 18 height 18
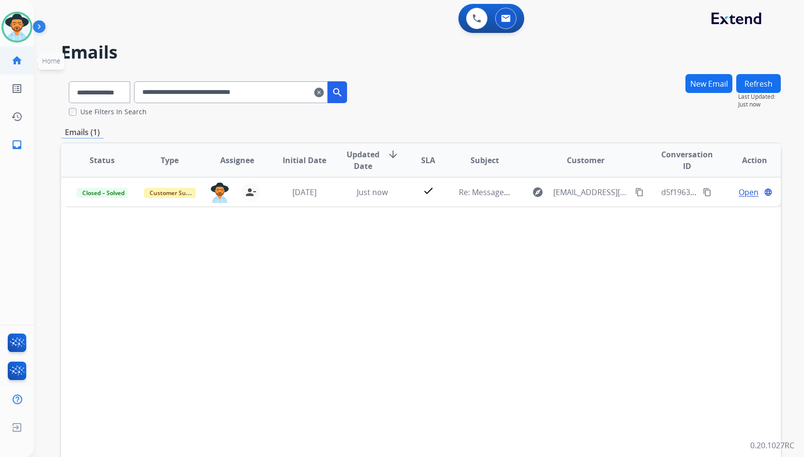
click at [14, 65] on mat-icon "home" at bounding box center [17, 61] width 12 height 12
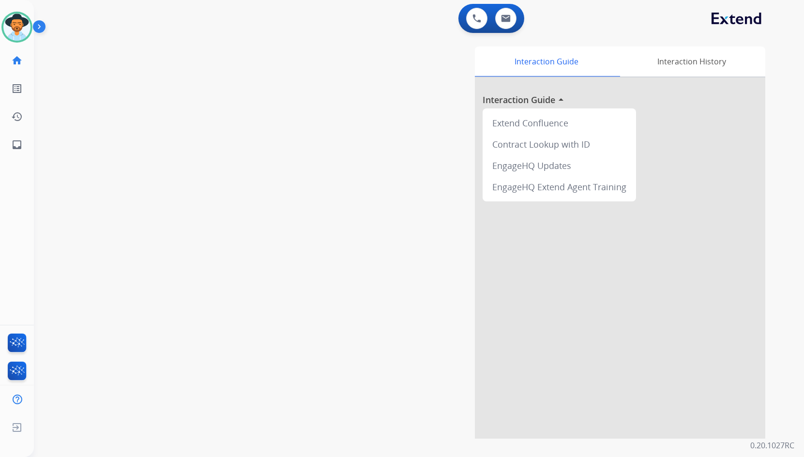
click at [38, 29] on img at bounding box center [41, 28] width 16 height 18
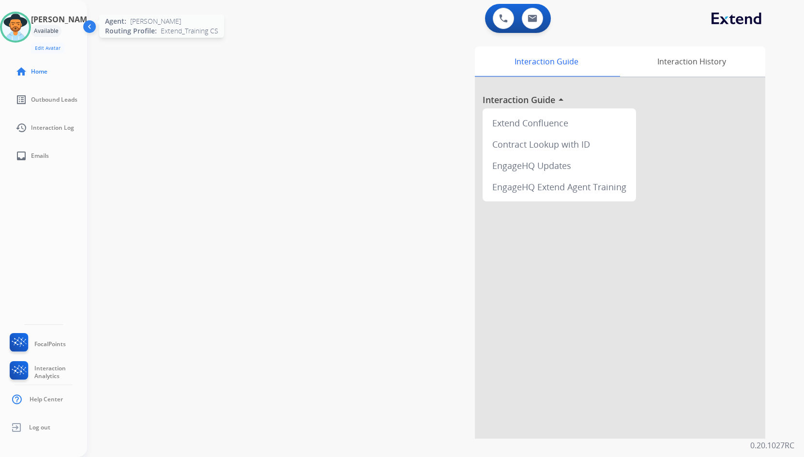
click at [16, 27] on img at bounding box center [15, 27] width 27 height 27
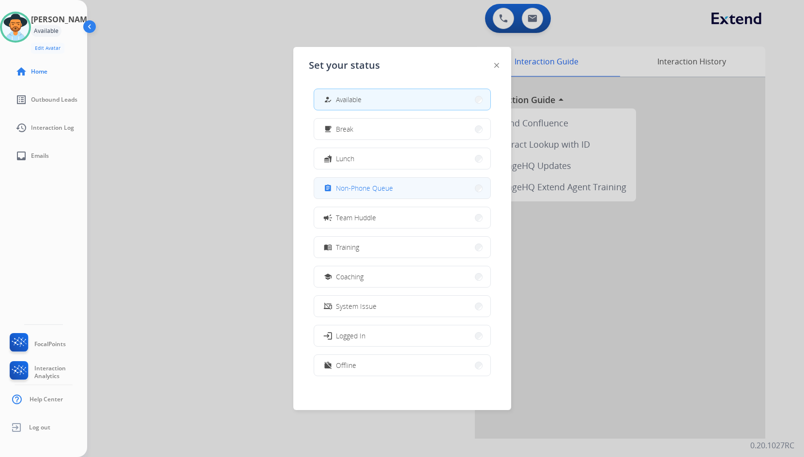
click at [411, 188] on button "assignment Non-Phone Queue" at bounding box center [402, 188] width 176 height 21
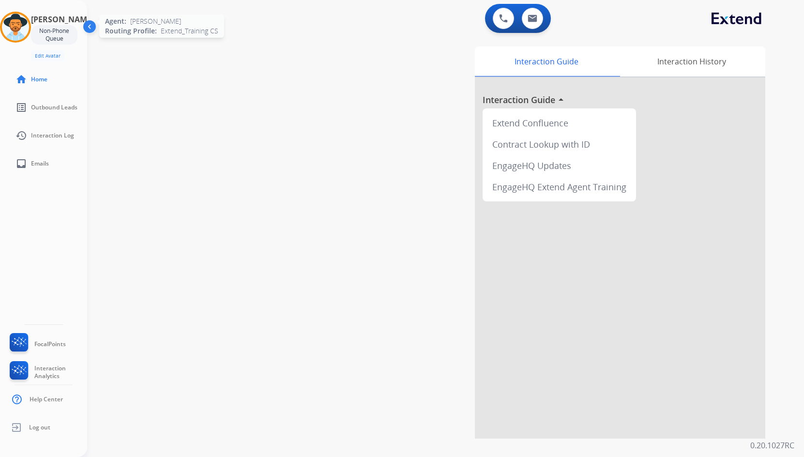
click at [15, 22] on img at bounding box center [15, 27] width 27 height 27
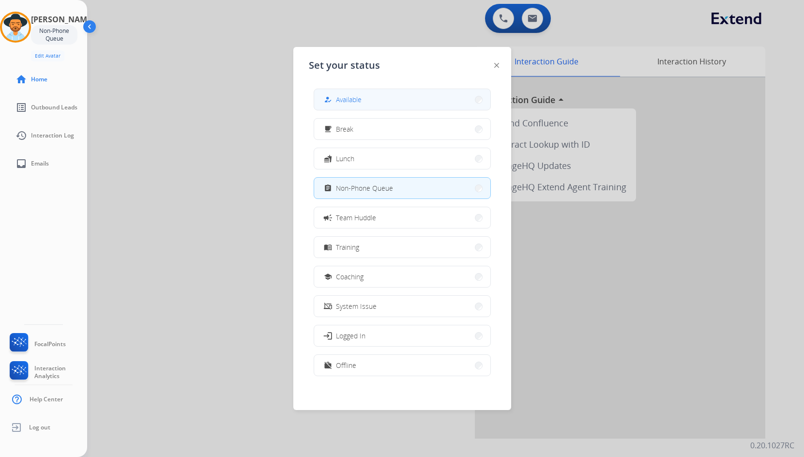
click at [344, 98] on span "Available" at bounding box center [349, 99] width 26 height 10
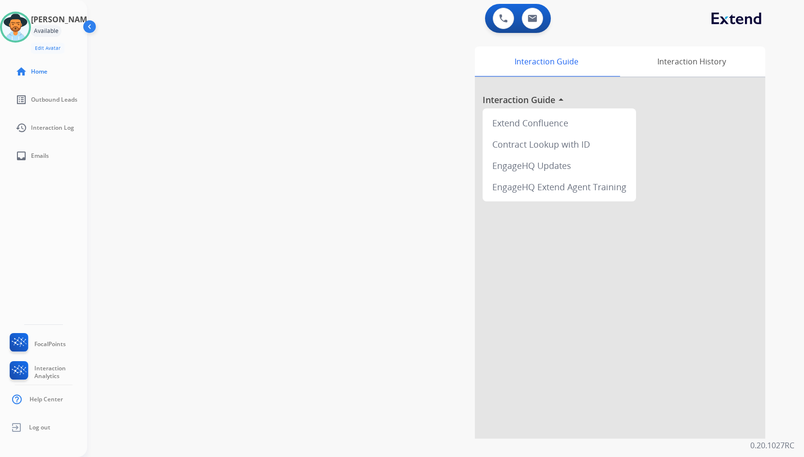
drag, startPoint x: 307, startPoint y: 111, endPoint x: 318, endPoint y: 111, distance: 11.6
click at [307, 111] on div "swap_horiz Break voice bridge close_fullscreen Connect 3-Way Call merge_type Se…" at bounding box center [434, 237] width 694 height 404
click at [219, 123] on div "swap_horiz Break voice bridge close_fullscreen Connect 3-Way Call merge_type Se…" at bounding box center [434, 237] width 694 height 404
click at [309, 141] on div "swap_horiz Break voice bridge close_fullscreen Connect 3-Way Call merge_type Se…" at bounding box center [434, 237] width 694 height 404
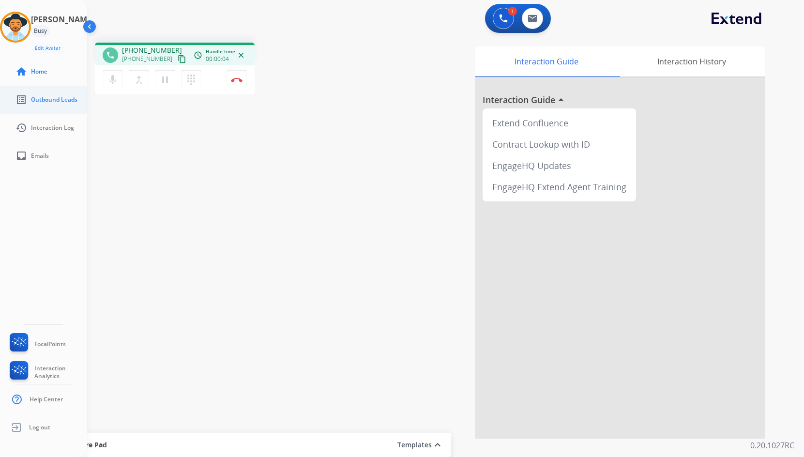
drag, startPoint x: 171, startPoint y: 61, endPoint x: 22, endPoint y: 90, distance: 152.4
click at [178, 61] on mat-icon "content_copy" at bounding box center [182, 59] width 9 height 9
click at [99, 185] on div "phone +17605695227 +17605695227 content_copy access_time Call metrics Queue 00:…" at bounding box center [434, 237] width 694 height 404
click at [163, 82] on mat-icon "pause" at bounding box center [165, 80] width 12 height 12
click at [182, 82] on button "dialpad Dialpad" at bounding box center [191, 80] width 20 height 20
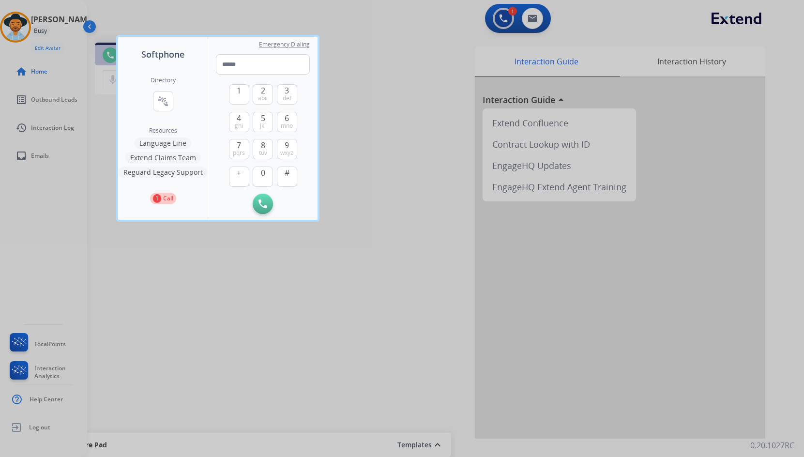
click at [163, 140] on button "Language Line" at bounding box center [163, 144] width 57 height 12
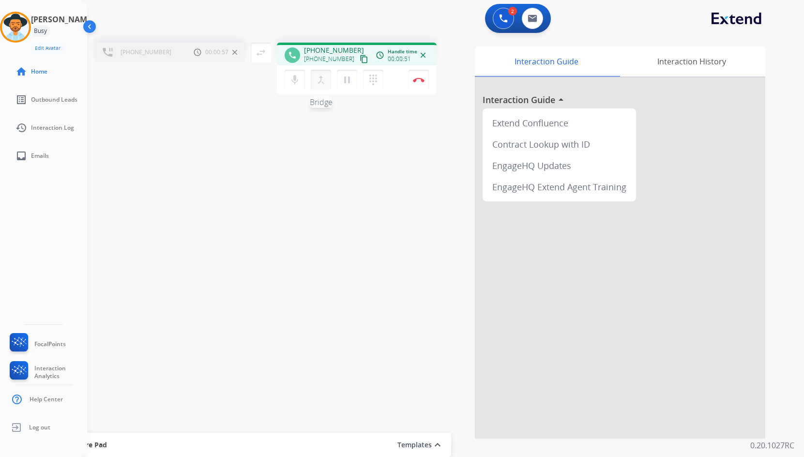
click at [320, 80] on mat-icon "merge_type" at bounding box center [321, 80] width 12 height 12
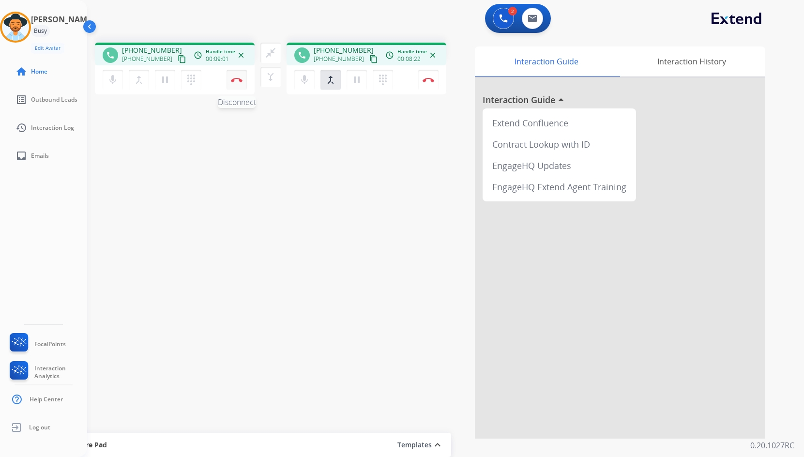
click at [231, 88] on button "Disconnect" at bounding box center [237, 80] width 20 height 20
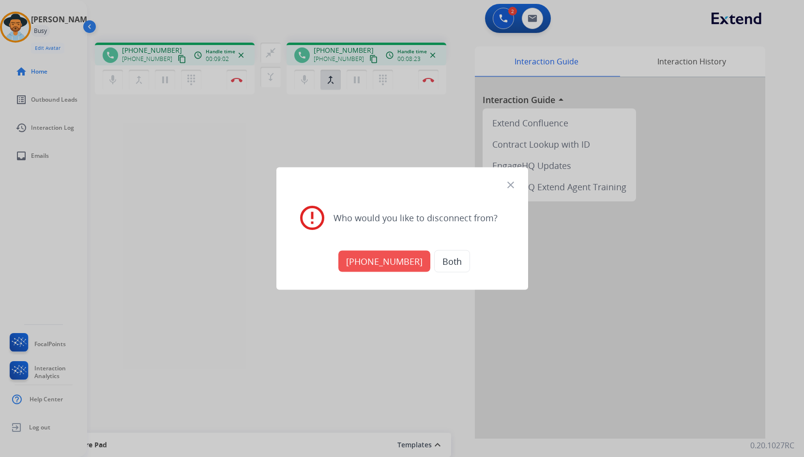
click at [362, 264] on button "+17605695227" at bounding box center [385, 261] width 92 height 21
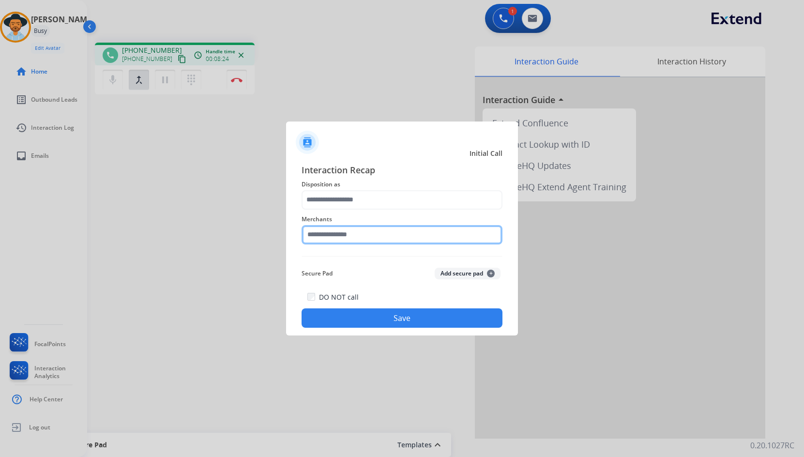
click at [333, 230] on input "text" at bounding box center [402, 234] width 201 height 19
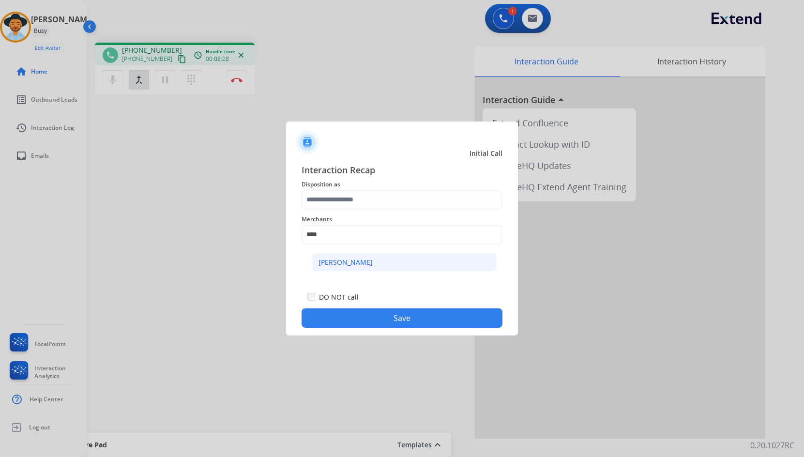
click at [377, 258] on li "[PERSON_NAME]" at bounding box center [404, 262] width 185 height 18
type input "**********"
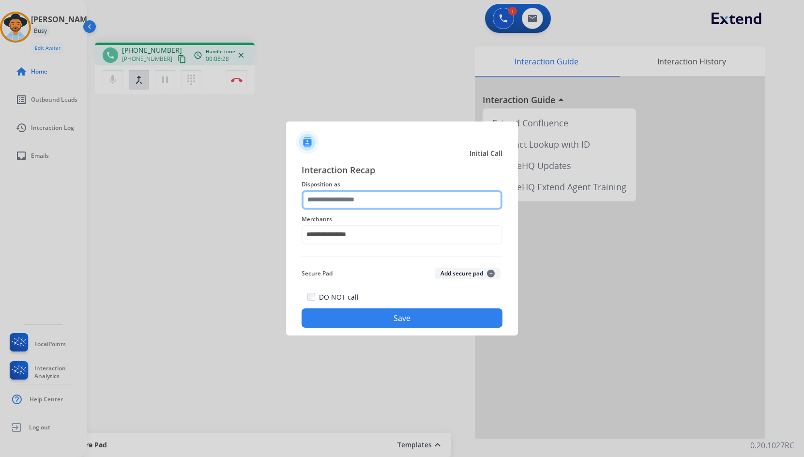
click at [370, 201] on input "text" at bounding box center [402, 199] width 201 height 19
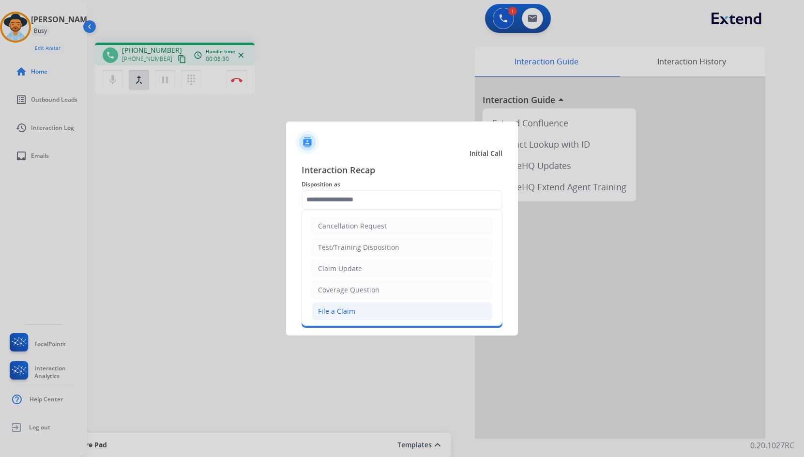
click at [354, 312] on li "File a Claim" at bounding box center [402, 311] width 181 height 18
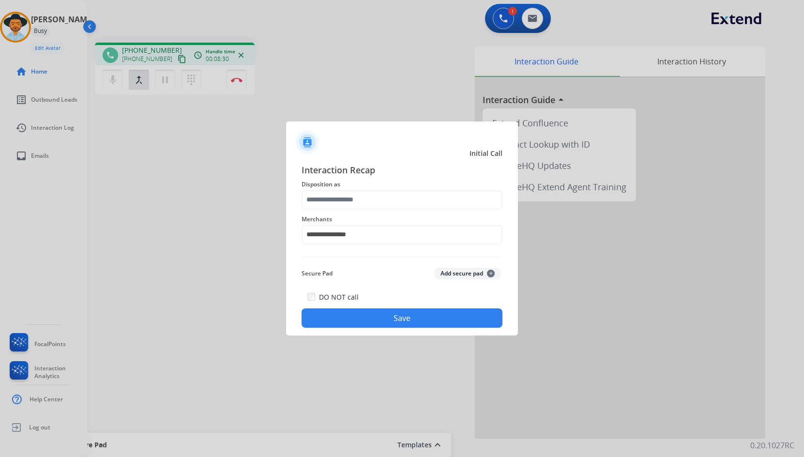
type input "**********"
click at [358, 318] on button "Save" at bounding box center [402, 317] width 201 height 19
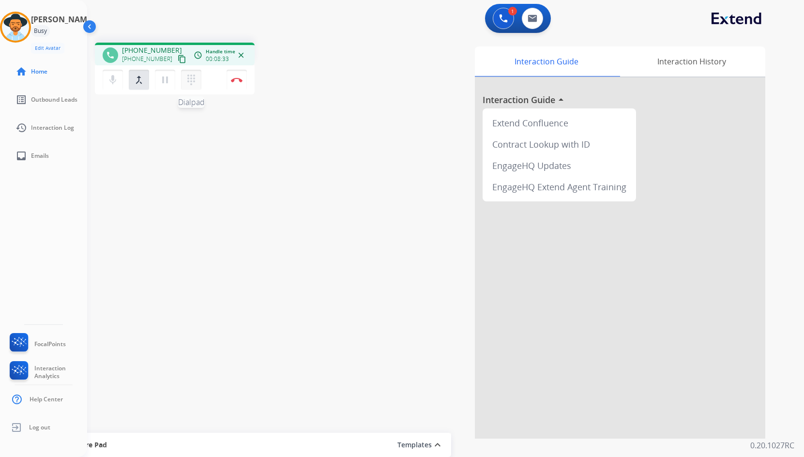
click at [193, 83] on mat-icon "dialpad" at bounding box center [191, 80] width 12 height 12
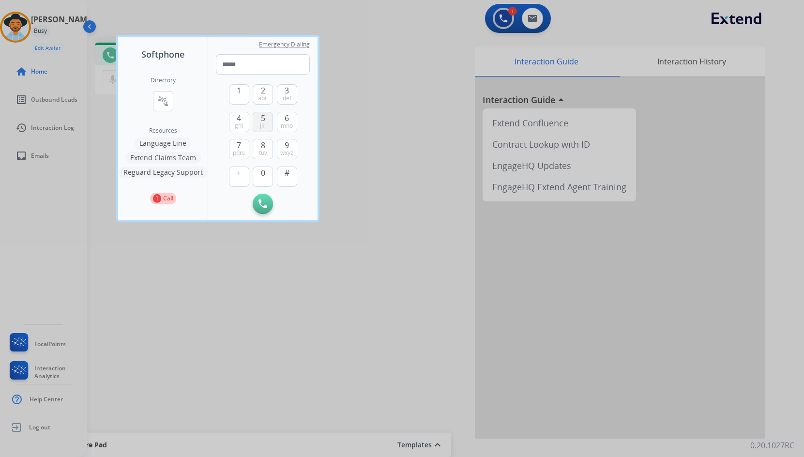
click at [265, 120] on button "5 jkl" at bounding box center [263, 122] width 20 height 20
type input "*"
click at [355, 189] on div at bounding box center [402, 228] width 804 height 457
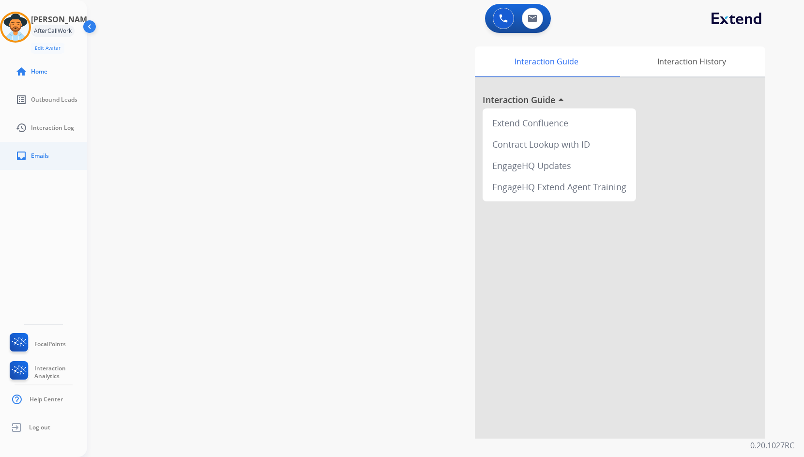
click at [54, 151] on link "inbox Emails" at bounding box center [51, 155] width 87 height 27
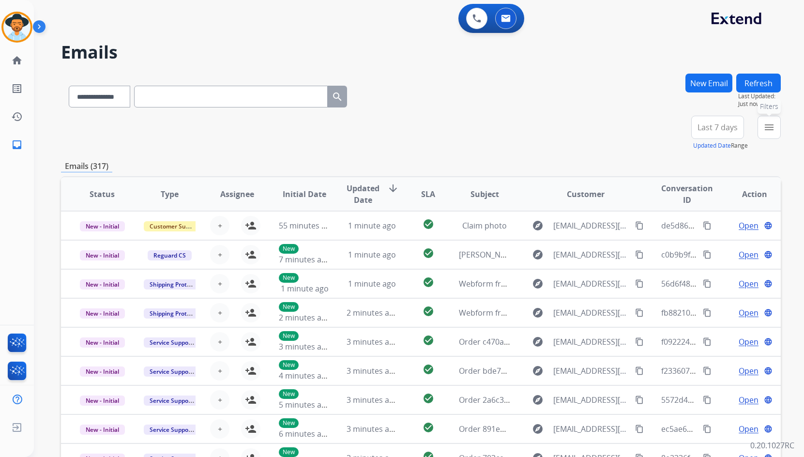
click at [770, 128] on mat-icon "menu" at bounding box center [770, 128] width 12 height 12
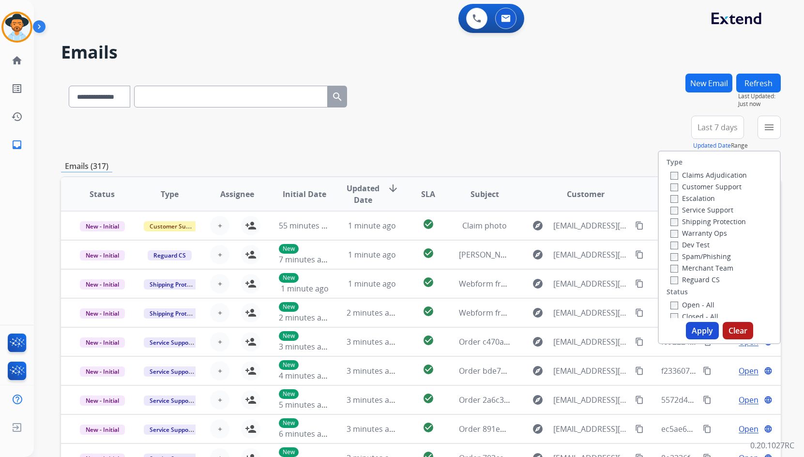
click at [732, 187] on label "Customer Support" at bounding box center [706, 186] width 71 height 9
click at [719, 223] on label "Shipping Protection" at bounding box center [709, 221] width 76 height 9
click at [702, 277] on label "Reguard CS" at bounding box center [695, 279] width 49 height 9
click at [701, 303] on label "Open - All" at bounding box center [693, 304] width 44 height 9
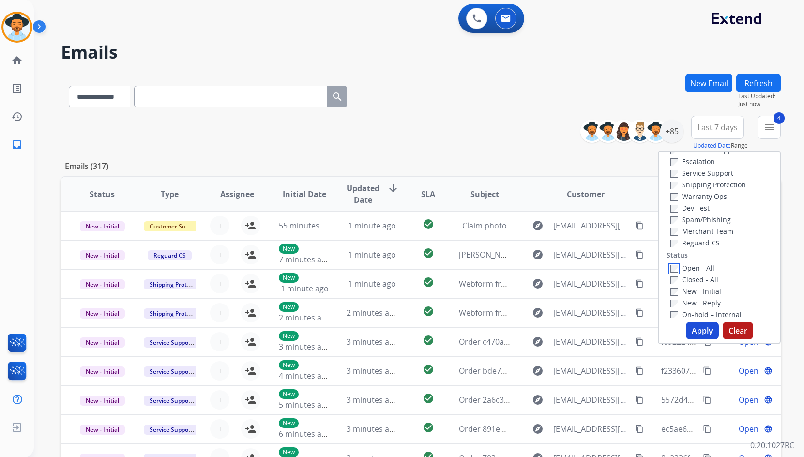
scroll to position [97, 0]
click at [718, 291] on label "On Hold - Servicers" at bounding box center [708, 289] width 74 height 9
click at [719, 279] on label "On Hold - Pending Parts" at bounding box center [716, 277] width 90 height 9
click at [718, 266] on label "On-hold - Customer" at bounding box center [709, 266] width 76 height 9
click at [716, 254] on label "On-hold – Internal" at bounding box center [706, 254] width 71 height 9
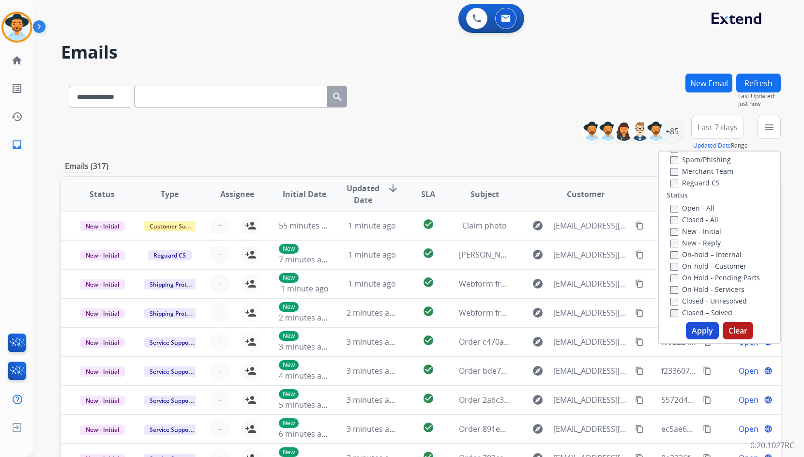
click at [704, 242] on label "New - Reply" at bounding box center [696, 242] width 50 height 9
click at [703, 229] on label "New - Initial" at bounding box center [696, 231] width 51 height 9
click at [702, 333] on button "Apply" at bounding box center [702, 330] width 33 height 17
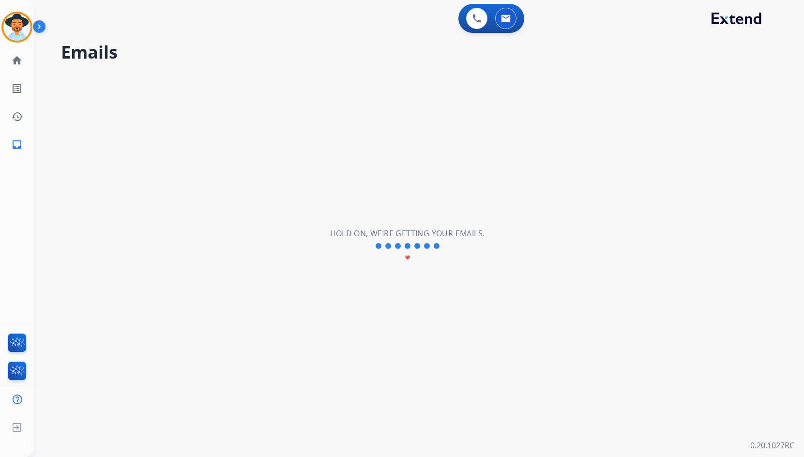
click at [393, 129] on div "**********" at bounding box center [407, 246] width 747 height 422
click at [333, 94] on div "**********" at bounding box center [407, 246] width 747 height 422
click at [20, 63] on mat-icon "home" at bounding box center [17, 61] width 12 height 12
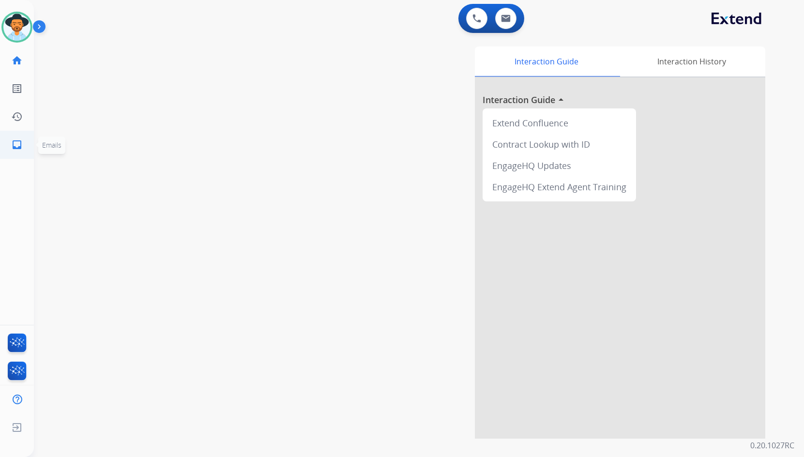
click at [16, 140] on mat-icon "inbox" at bounding box center [17, 145] width 12 height 12
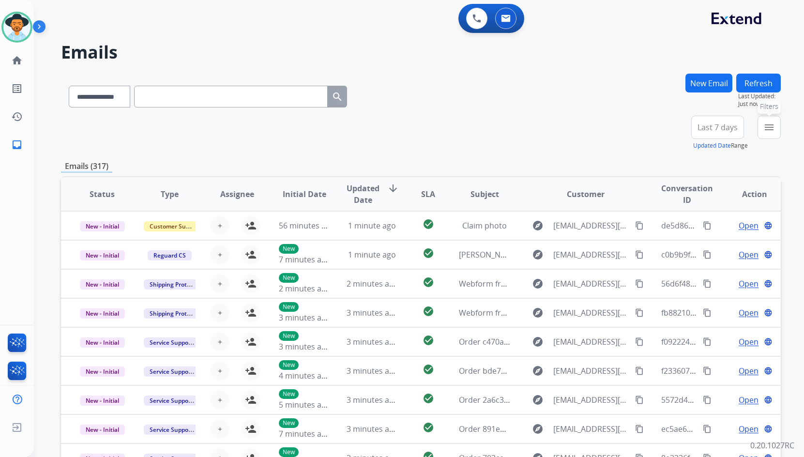
click at [776, 130] on button "menu Filters" at bounding box center [769, 127] width 23 height 23
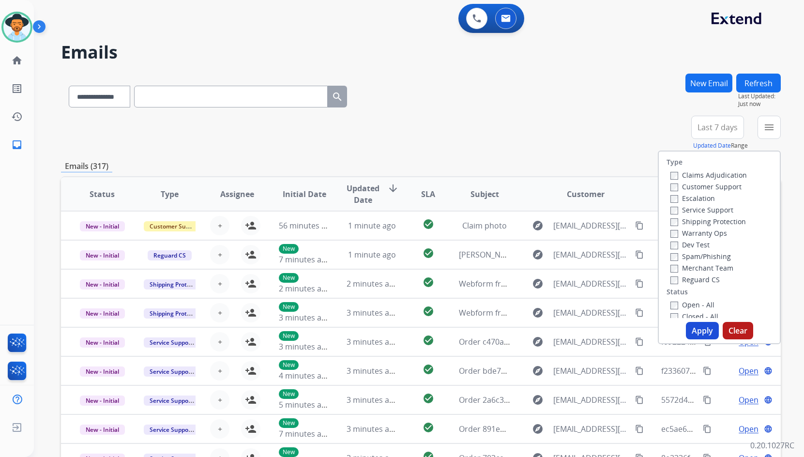
click at [723, 185] on label "Customer Support" at bounding box center [706, 186] width 71 height 9
click at [720, 217] on label "Shipping Protection" at bounding box center [709, 221] width 76 height 9
click at [705, 281] on label "Reguard CS" at bounding box center [695, 279] width 49 height 9
click at [698, 308] on label "Open - All" at bounding box center [693, 304] width 44 height 9
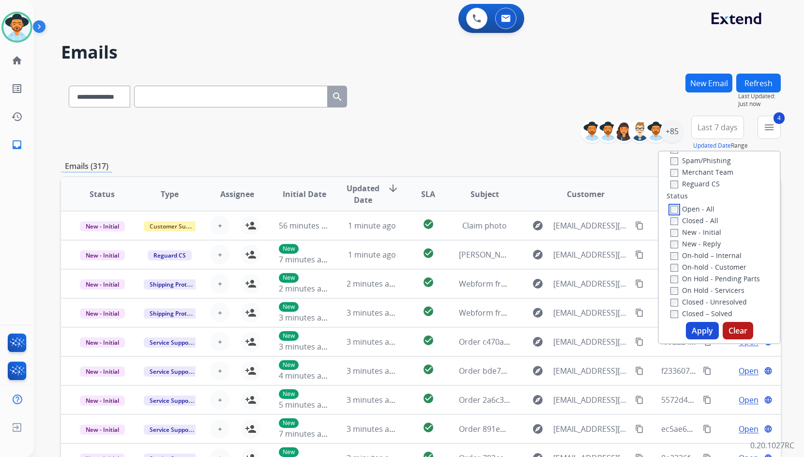
scroll to position [97, 0]
click at [708, 291] on label "On Hold - Servicers" at bounding box center [708, 289] width 74 height 9
click at [714, 277] on label "On Hold - Pending Parts" at bounding box center [716, 277] width 90 height 9
click at [716, 267] on label "On-hold - Customer" at bounding box center [709, 266] width 76 height 9
click at [717, 252] on label "On-hold – Internal" at bounding box center [706, 254] width 71 height 9
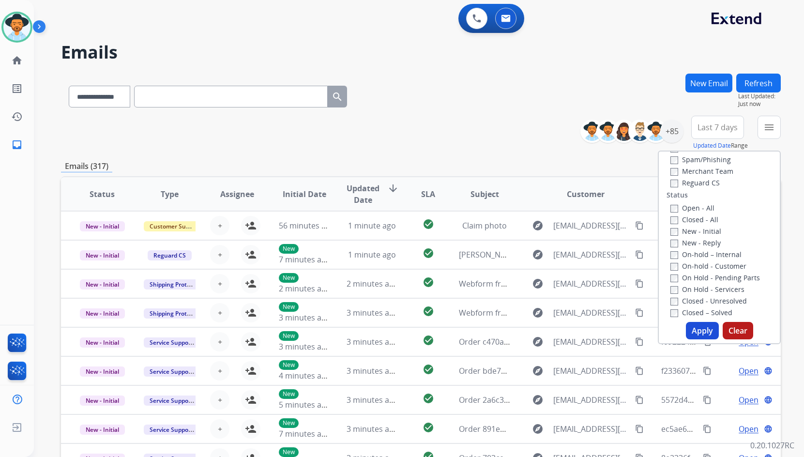
click at [695, 235] on label "New - Initial" at bounding box center [696, 231] width 51 height 9
click at [698, 226] on div "New - Initial" at bounding box center [722, 231] width 102 height 12
click at [696, 239] on label "New - Reply" at bounding box center [696, 242] width 50 height 9
click at [704, 338] on button "Apply" at bounding box center [702, 330] width 33 height 17
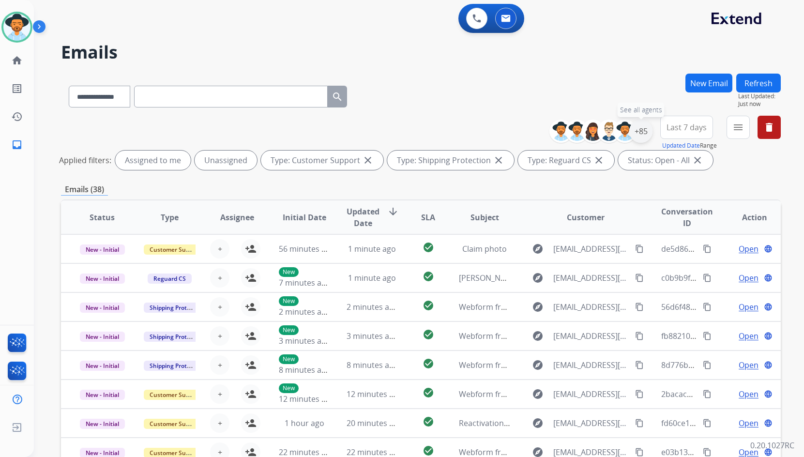
click at [644, 123] on div "+85" at bounding box center [641, 131] width 23 height 23
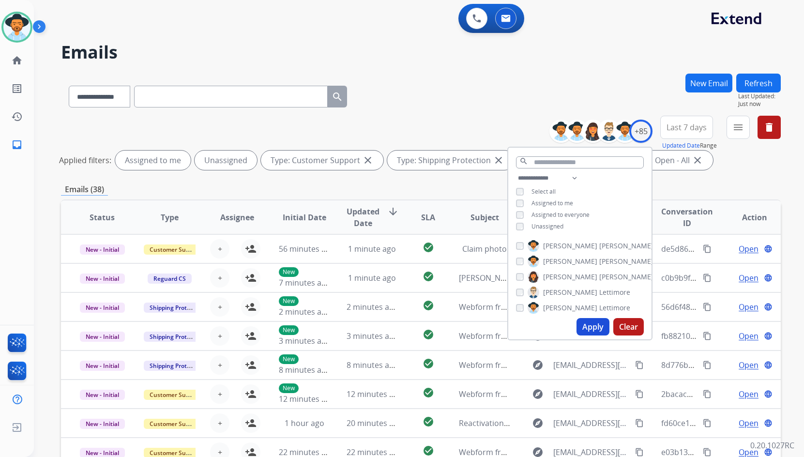
click at [551, 226] on span "Unassigned" at bounding box center [548, 226] width 32 height 8
click at [558, 262] on span "[PERSON_NAME]" at bounding box center [570, 262] width 54 height 10
click at [592, 325] on button "Apply" at bounding box center [593, 326] width 33 height 17
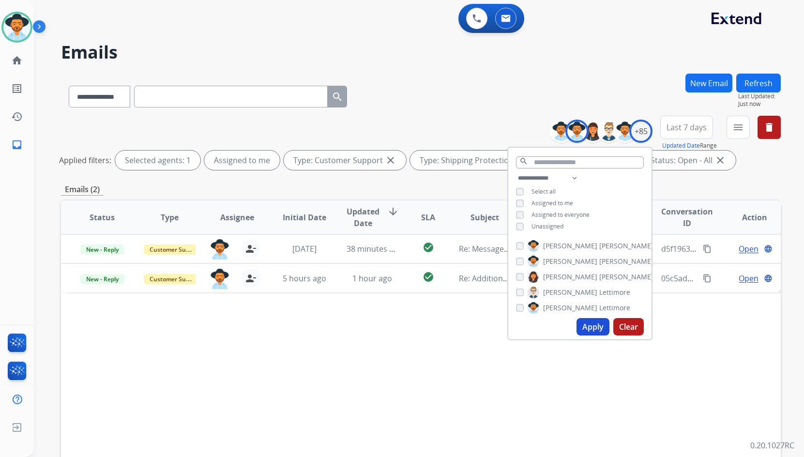
click at [437, 358] on div "Status Type Assignee Initial Date Updated Date arrow_downward SLA Subject Custo…" at bounding box center [421, 362] width 720 height 324
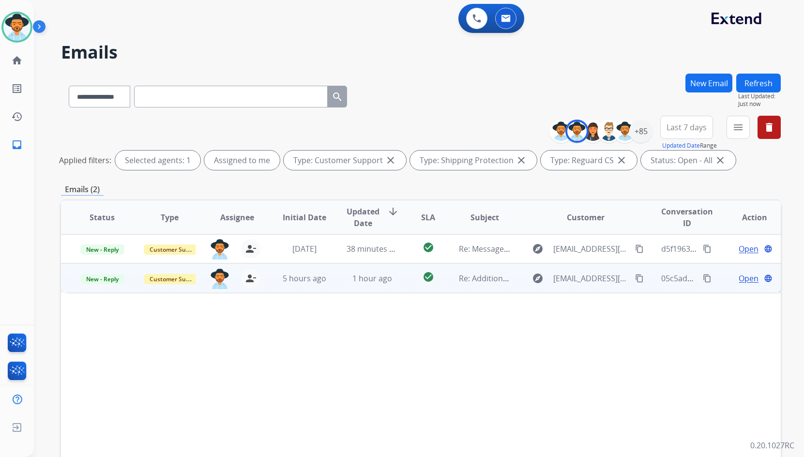
click at [741, 273] on span "Open" at bounding box center [749, 279] width 20 height 12
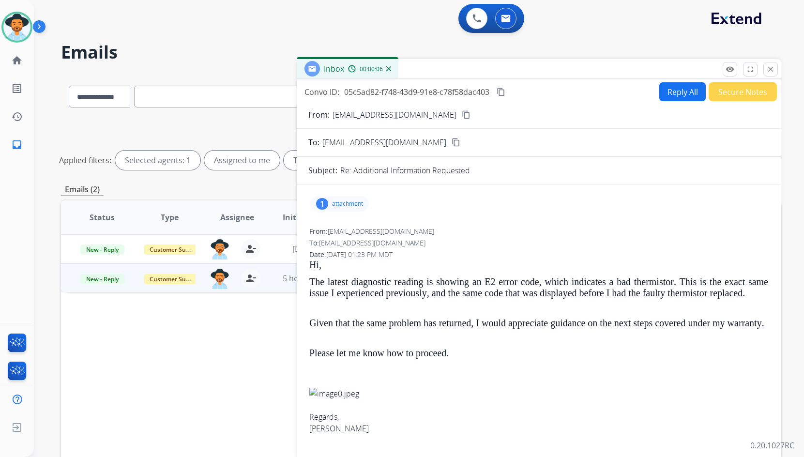
click at [330, 207] on div "1 attachment" at bounding box center [339, 203] width 59 height 15
click at [351, 241] on div at bounding box center [344, 231] width 48 height 34
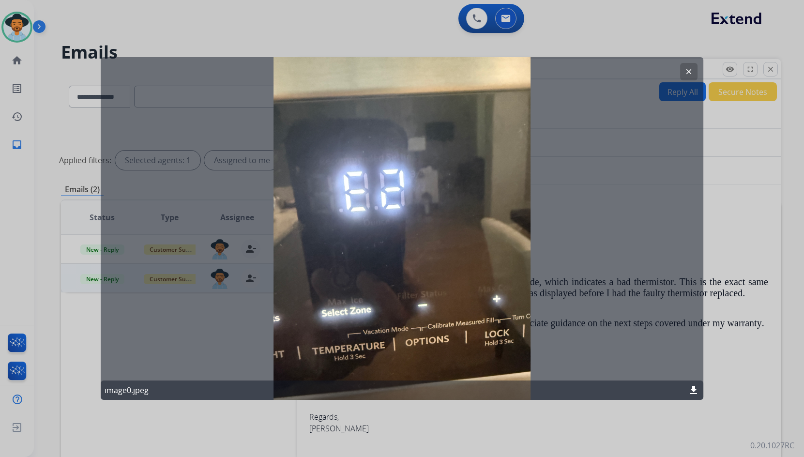
click at [686, 74] on mat-icon "clear" at bounding box center [689, 71] width 9 height 9
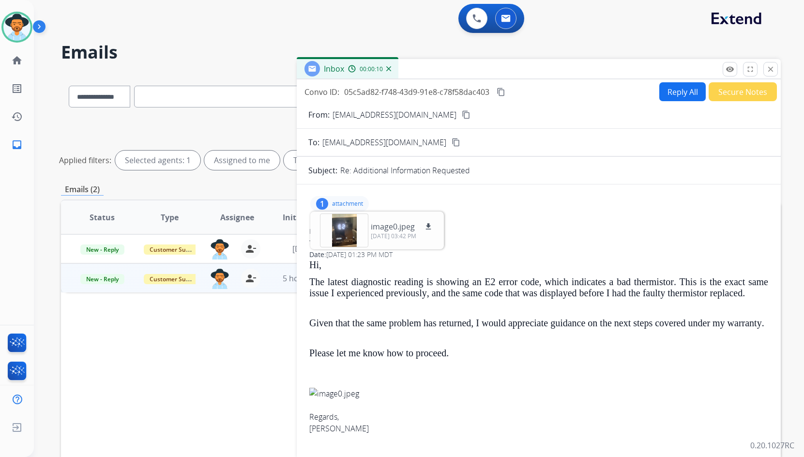
click at [462, 117] on mat-icon "content_copy" at bounding box center [466, 114] width 9 height 9
click at [431, 227] on mat-icon "download" at bounding box center [428, 226] width 9 height 9
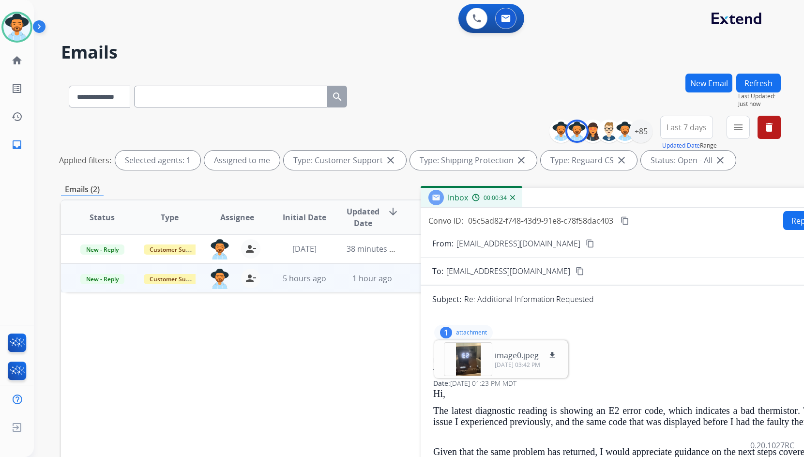
drag, startPoint x: 479, startPoint y: 67, endPoint x: 139, endPoint y: 88, distance: 340.6
click at [591, 193] on div "Inbox 00:00:34" at bounding box center [663, 198] width 484 height 20
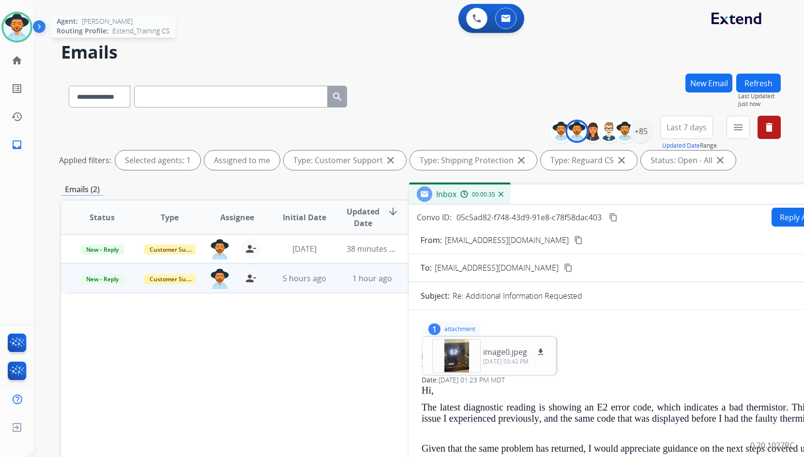
click at [22, 31] on img at bounding box center [16, 27] width 27 height 27
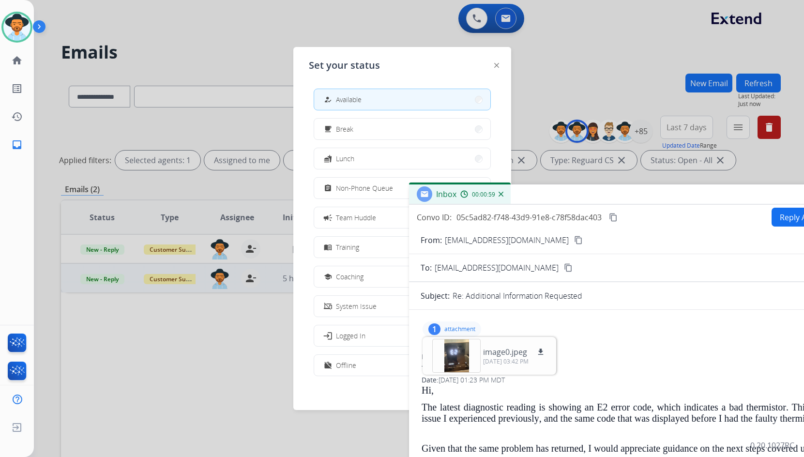
click at [143, 62] on div at bounding box center [402, 228] width 804 height 457
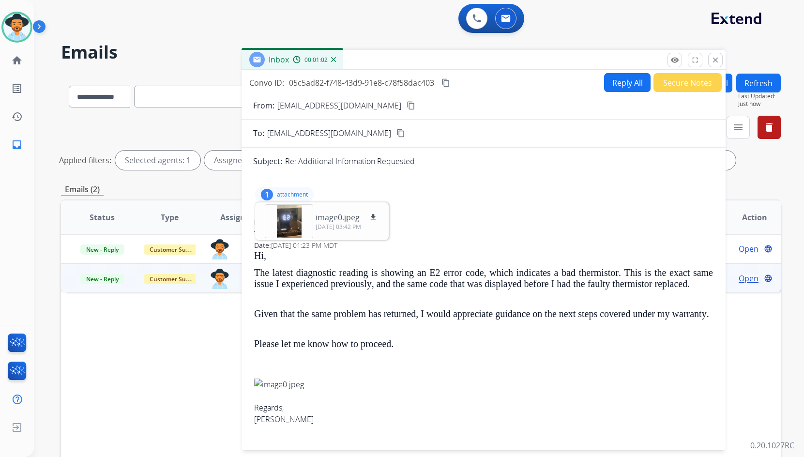
drag, startPoint x: 388, startPoint y: 111, endPoint x: 445, endPoint y: 63, distance: 73.5
click at [445, 63] on div "Inbox 00:01:02" at bounding box center [484, 60] width 484 height 20
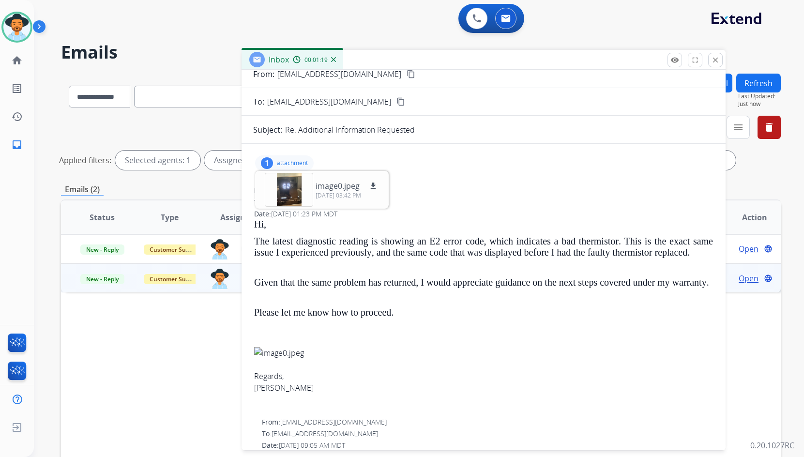
scroll to position [48, 0]
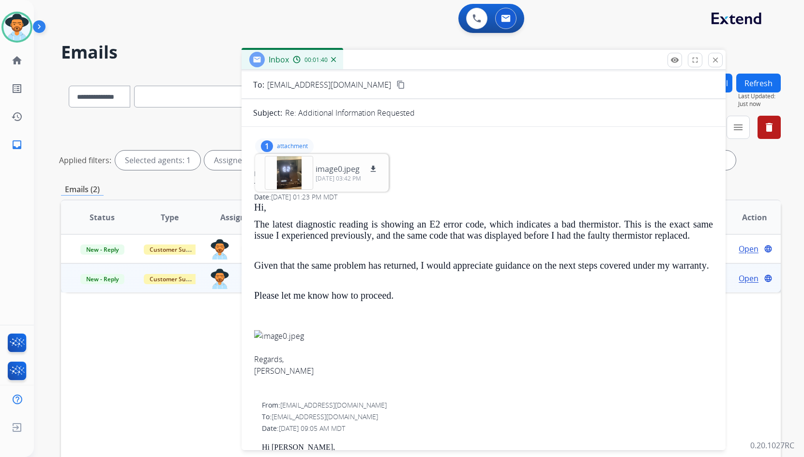
drag, startPoint x: 407, startPoint y: 261, endPoint x: 407, endPoint y: 277, distance: 17.0
click at [407, 261] on span "Given that the same problem has returned, I would appreciate guidance on the ne…" at bounding box center [481, 265] width 455 height 11
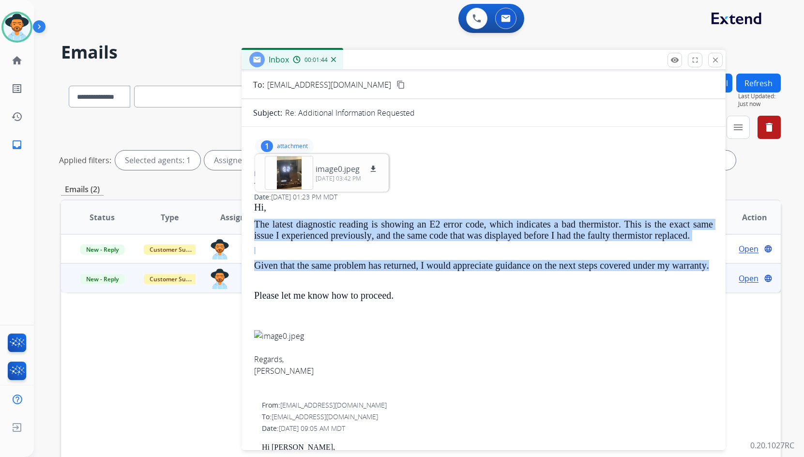
drag, startPoint x: 297, startPoint y: 277, endPoint x: 255, endPoint y: 223, distance: 69.4
click at [255, 223] on div "Hi, The latest diagnostic reading is showing an E2 error code, which indicates …" at bounding box center [483, 251] width 459 height 99
copy div "The latest diagnostic reading is showing an E2 error code, which indicates a ba…"
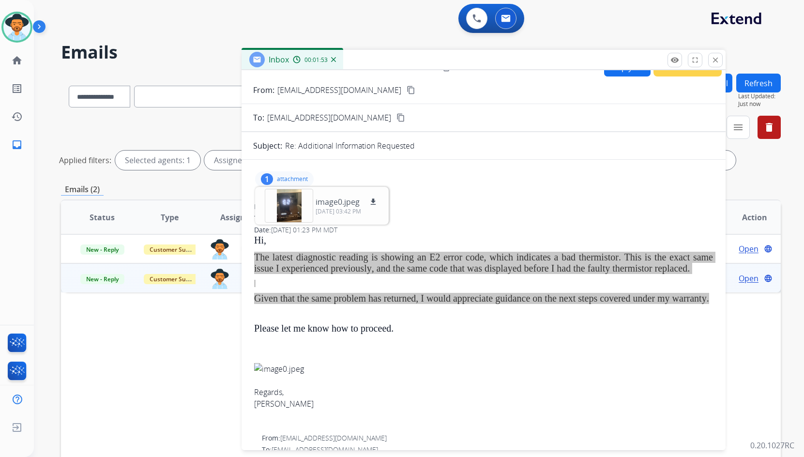
scroll to position [0, 0]
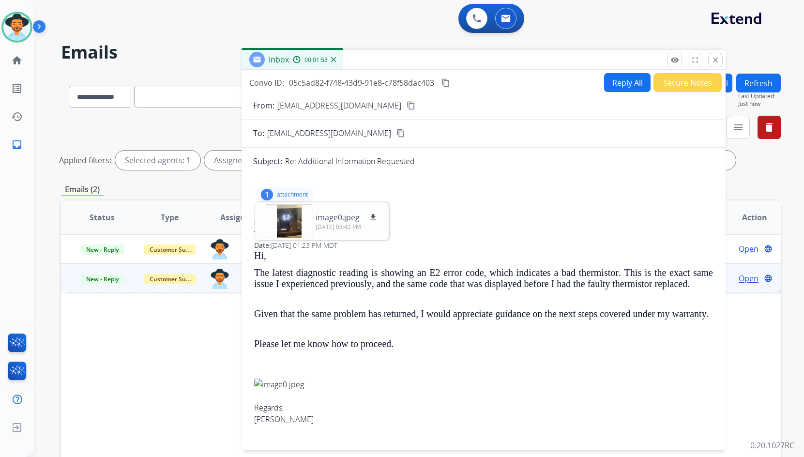
click at [493, 201] on div "1 attachment image0.jpeg download 10/08/2025, 03:42 PM" at bounding box center [483, 194] width 461 height 23
click at [627, 82] on button "Reply All" at bounding box center [627, 82] width 46 height 19
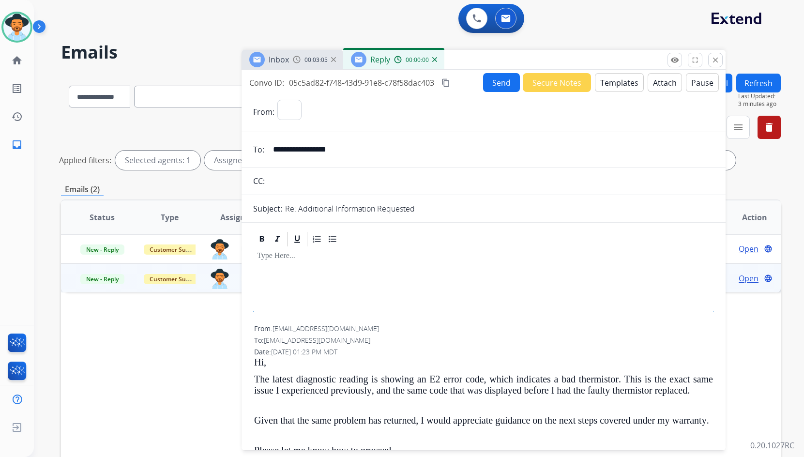
click at [611, 83] on button "Templates" at bounding box center [619, 82] width 49 height 19
select select "**********"
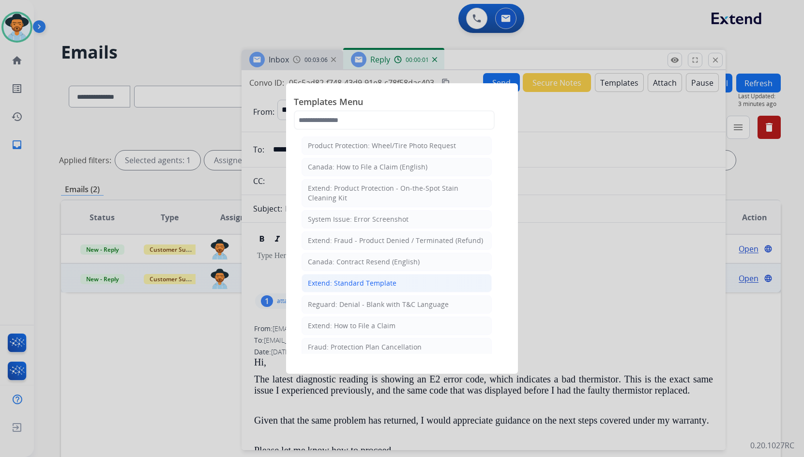
click at [372, 282] on div "Extend: Standard Template" at bounding box center [352, 283] width 89 height 10
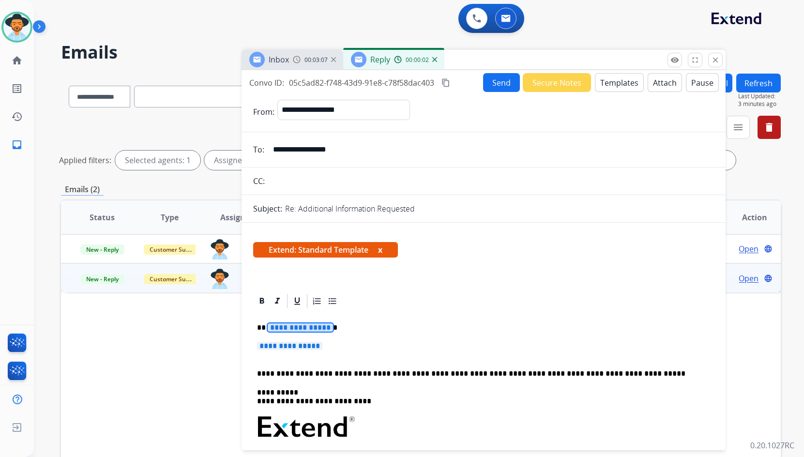
click at [310, 326] on span "**********" at bounding box center [300, 327] width 65 height 8
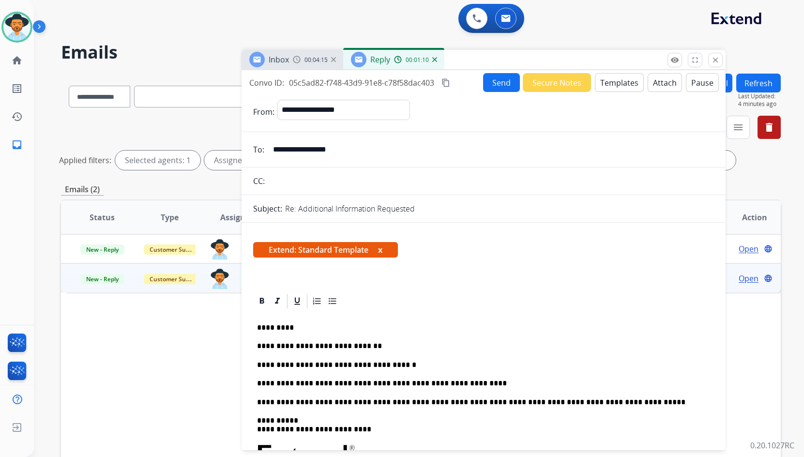
click at [501, 86] on button "Send" at bounding box center [501, 82] width 37 height 19
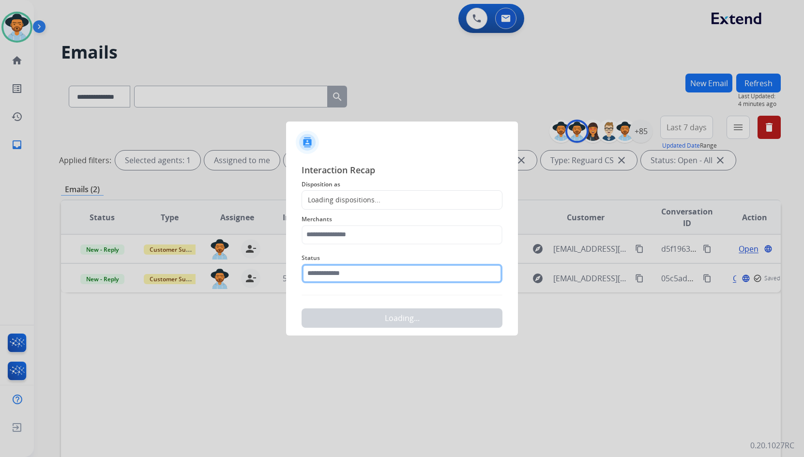
click at [346, 274] on input "text" at bounding box center [402, 273] width 201 height 19
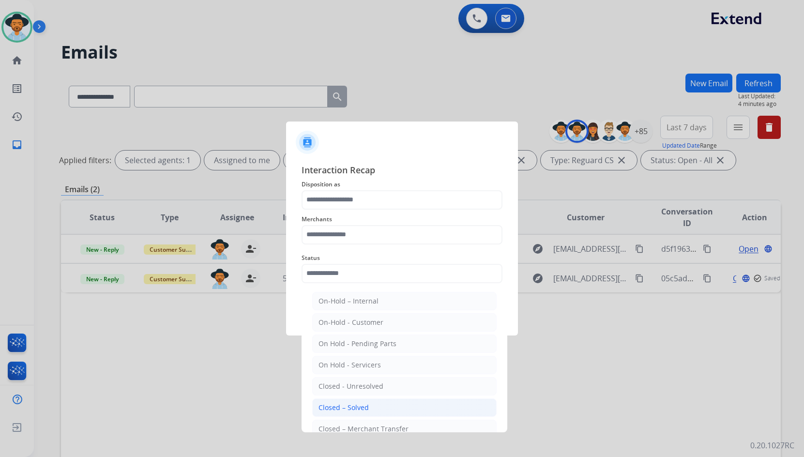
click at [362, 407] on div "Closed – Solved" at bounding box center [344, 408] width 50 height 10
type input "**********"
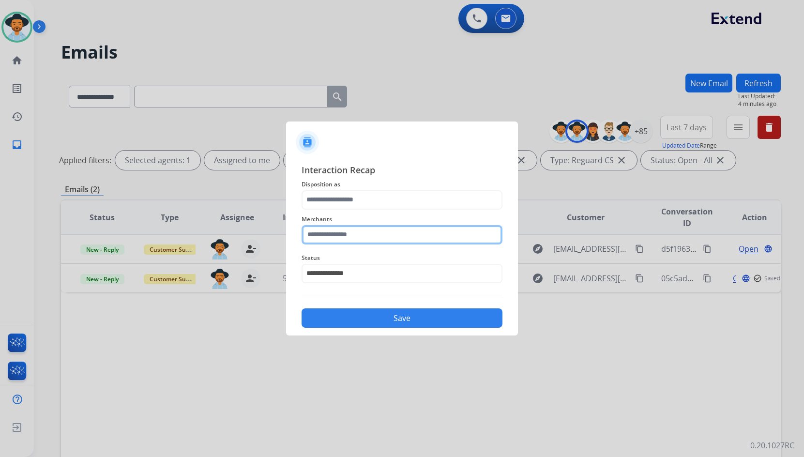
drag, startPoint x: 389, startPoint y: 241, endPoint x: 397, endPoint y: 241, distance: 7.3
click at [390, 241] on input "text" at bounding box center [402, 234] width 201 height 19
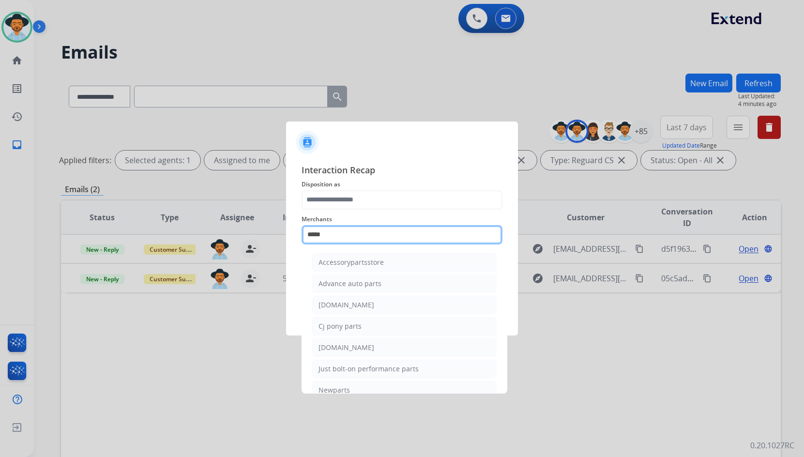
type input "*****"
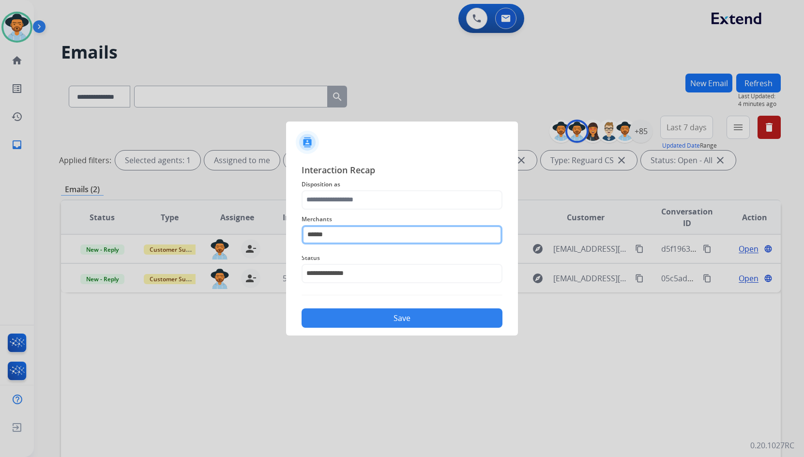
drag, startPoint x: 302, startPoint y: 234, endPoint x: 251, endPoint y: 256, distance: 55.3
click at [0, 238] on app-contact-recap-modal "**********" at bounding box center [0, 228] width 0 height 457
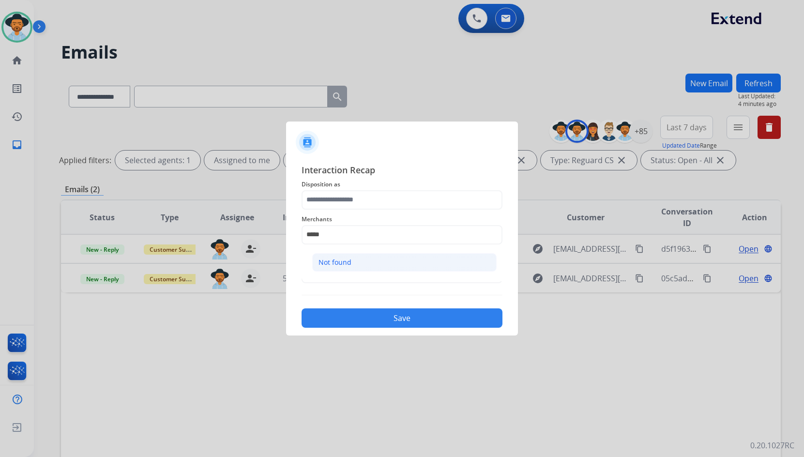
drag, startPoint x: 415, startPoint y: 262, endPoint x: 406, endPoint y: 200, distance: 62.1
click at [415, 261] on li "Not found" at bounding box center [404, 262] width 185 height 18
type input "*********"
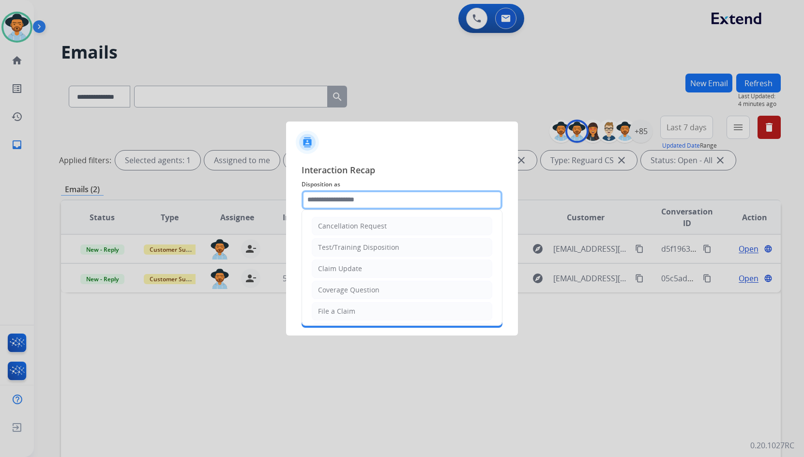
click at [406, 198] on input "text" at bounding box center [402, 199] width 201 height 19
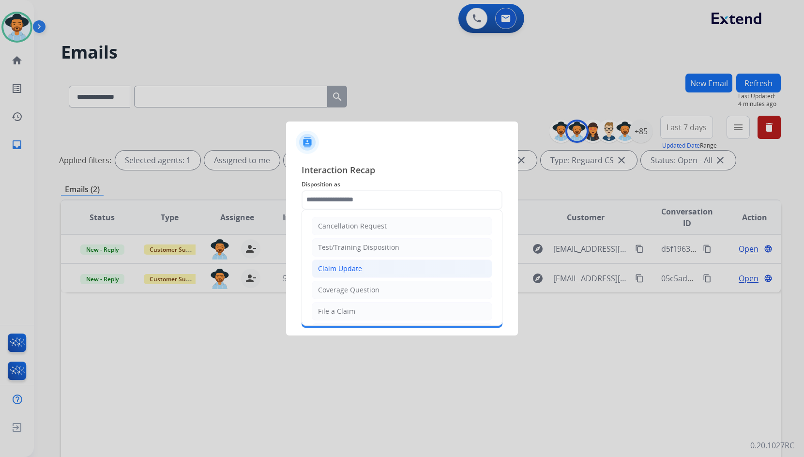
click at [375, 271] on li "Claim Update" at bounding box center [402, 269] width 181 height 18
type input "**********"
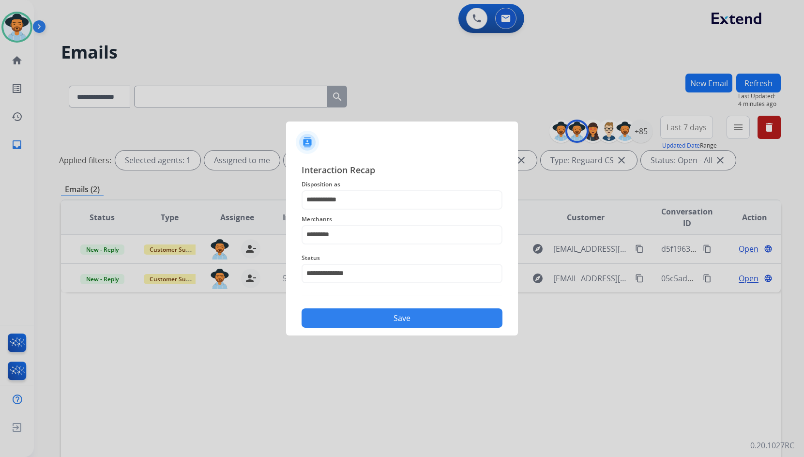
click at [385, 317] on button "Save" at bounding box center [402, 317] width 201 height 19
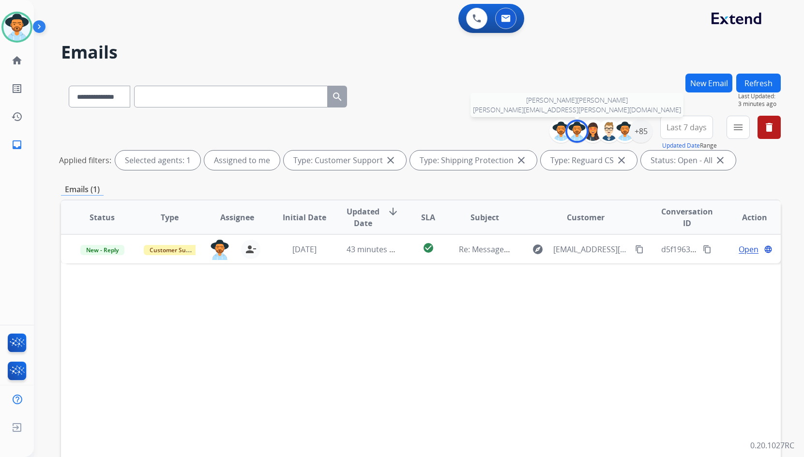
drag, startPoint x: 576, startPoint y: 128, endPoint x: 584, endPoint y: 131, distance: 8.1
click at [576, 128] on img at bounding box center [577, 131] width 19 height 19
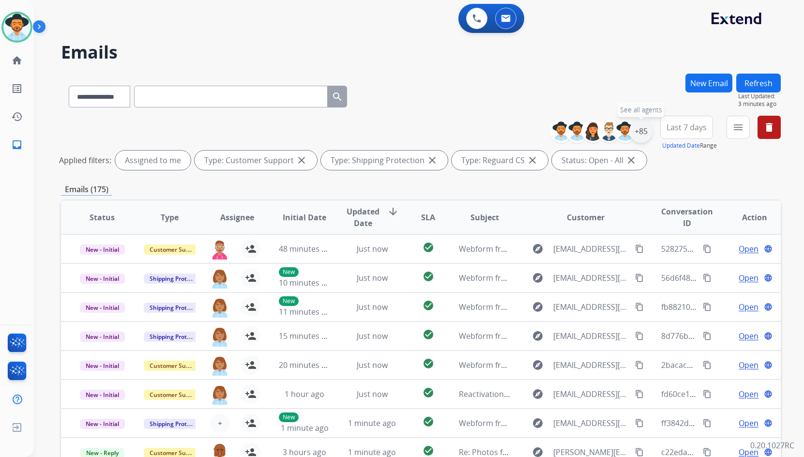
click at [642, 131] on div "+85" at bounding box center [641, 131] width 23 height 23
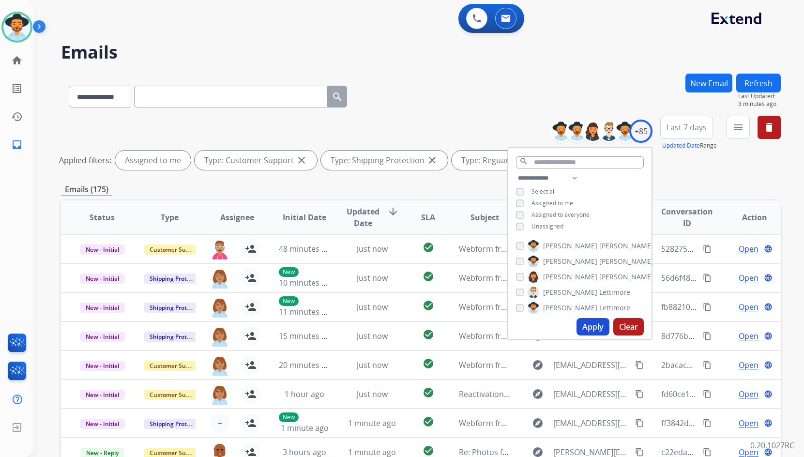
click at [550, 220] on div "**********" at bounding box center [579, 203] width 143 height 62
click at [553, 226] on span "Unassigned" at bounding box center [548, 226] width 32 height 8
click at [557, 200] on span "Assigned to me" at bounding box center [553, 203] width 42 height 8
click at [600, 259] on span "[PERSON_NAME]" at bounding box center [627, 262] width 54 height 10
click at [586, 331] on button "Apply" at bounding box center [593, 326] width 33 height 17
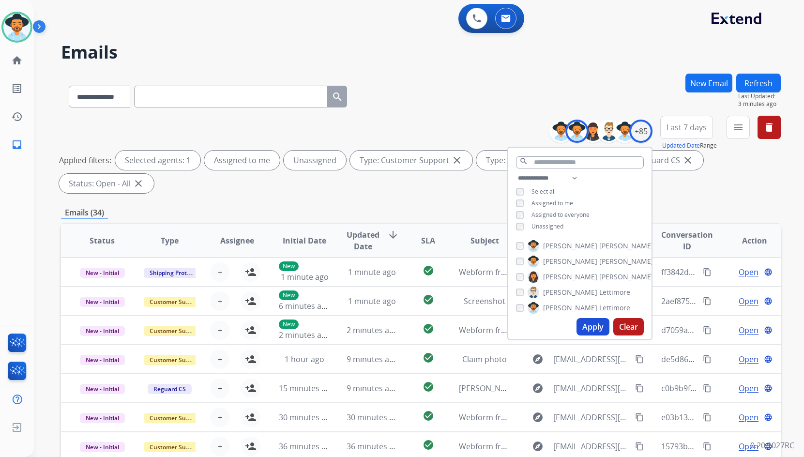
click at [359, 201] on div "**********" at bounding box center [421, 336] width 720 height 524
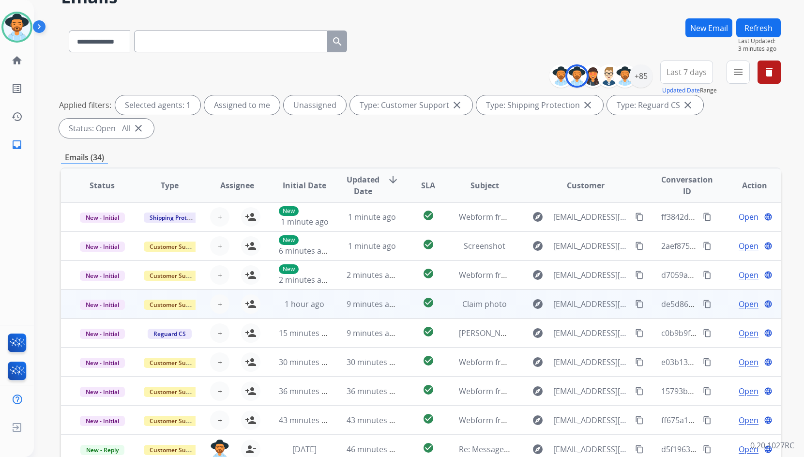
scroll to position [140, 0]
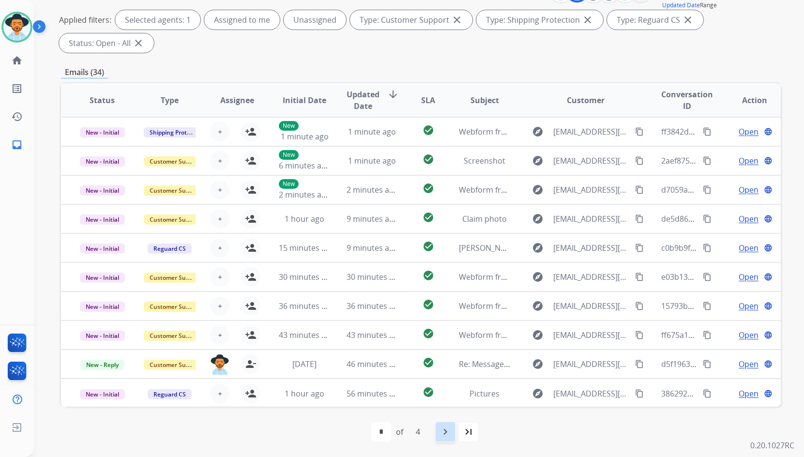
click at [447, 433] on mat-icon "navigate_next" at bounding box center [446, 432] width 12 height 12
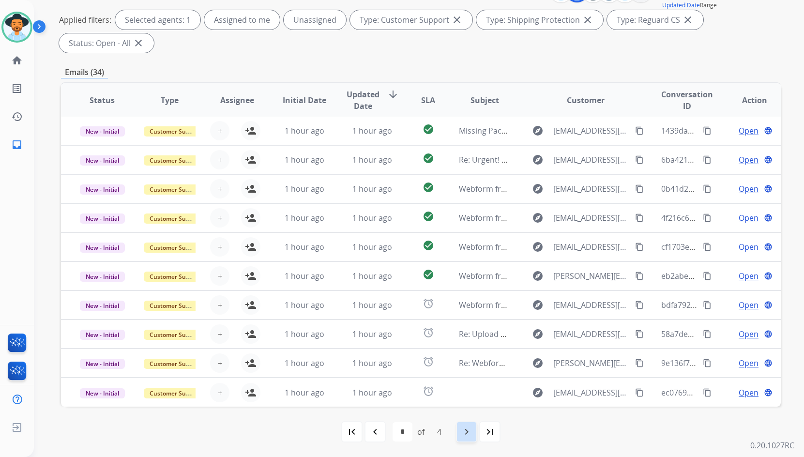
click at [469, 436] on mat-icon "navigate_next" at bounding box center [467, 432] width 12 height 12
click at [464, 430] on mat-icon "navigate_next" at bounding box center [467, 432] width 12 height 12
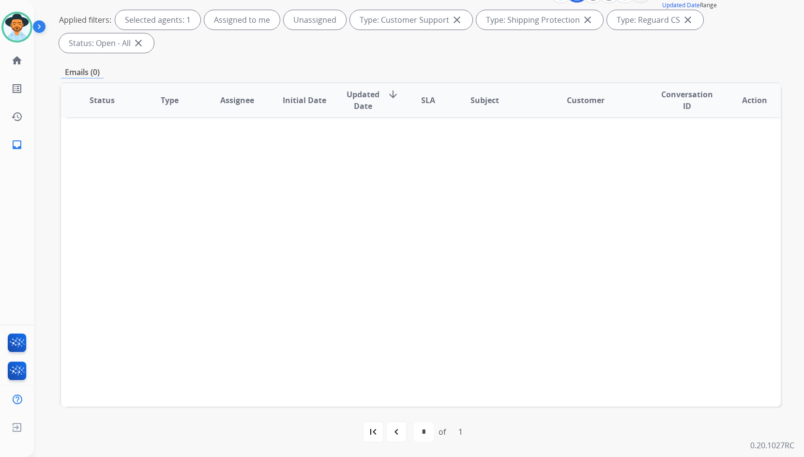
click at [397, 443] on div "first_page navigate_before * of 1 navigate_next last_page" at bounding box center [421, 432] width 720 height 50
click at [396, 437] on mat-icon "navigate_before" at bounding box center [397, 432] width 12 height 12
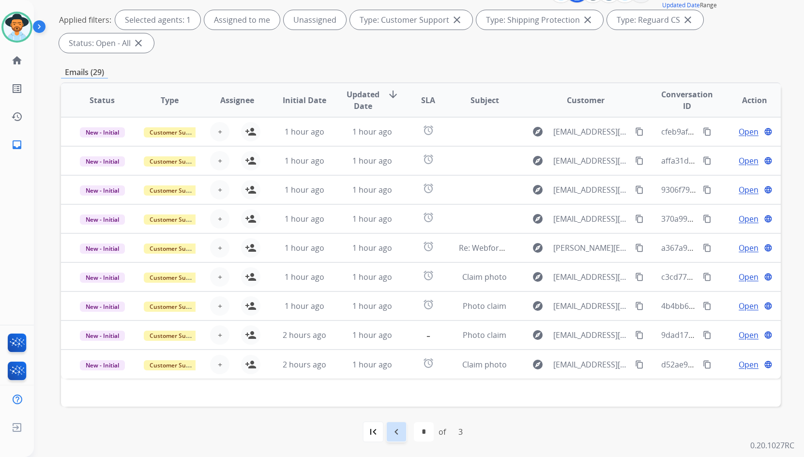
click at [387, 429] on div "navigate_before" at bounding box center [396, 431] width 21 height 21
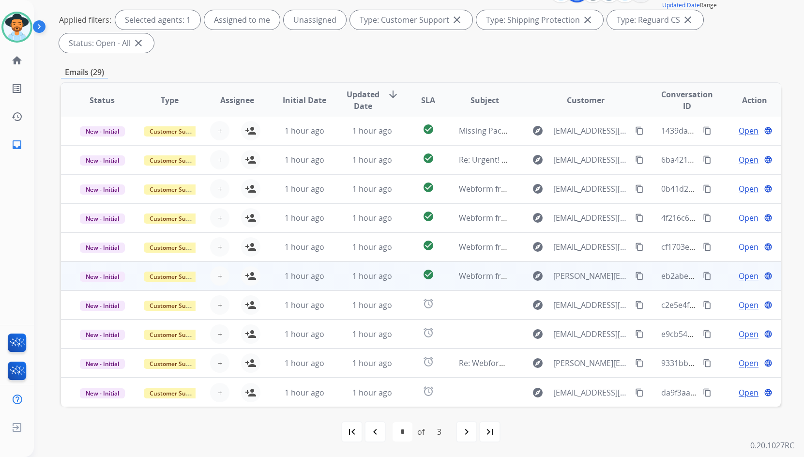
click at [719, 277] on td "Open language" at bounding box center [747, 276] width 67 height 29
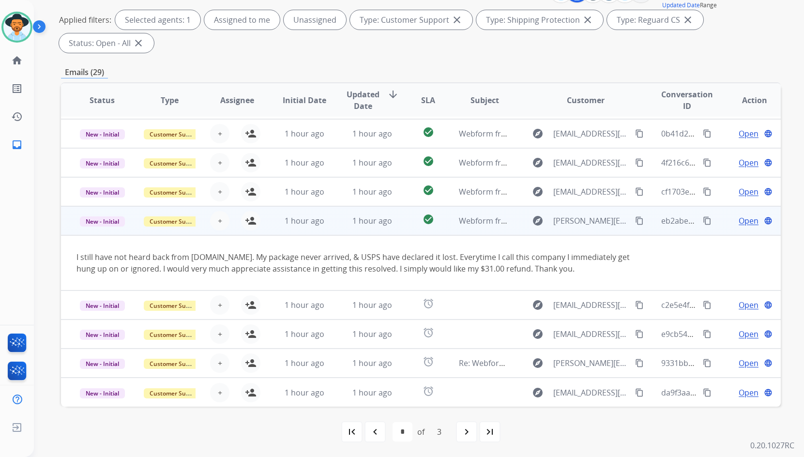
scroll to position [0, 0]
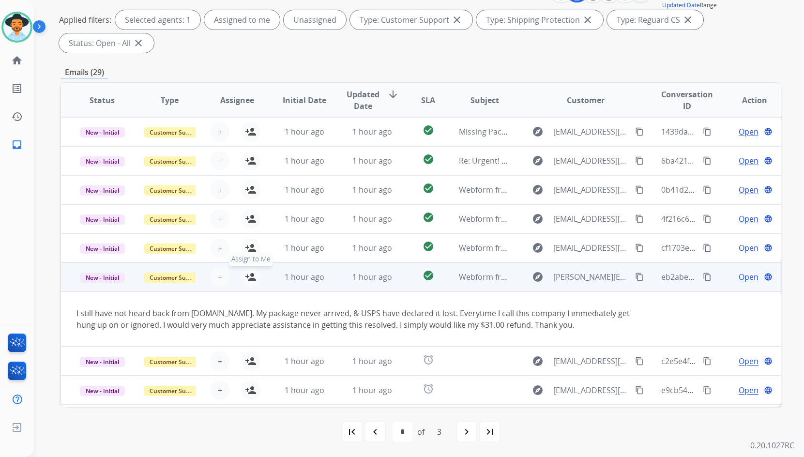
click at [252, 276] on mat-icon "person_add" at bounding box center [251, 277] width 12 height 12
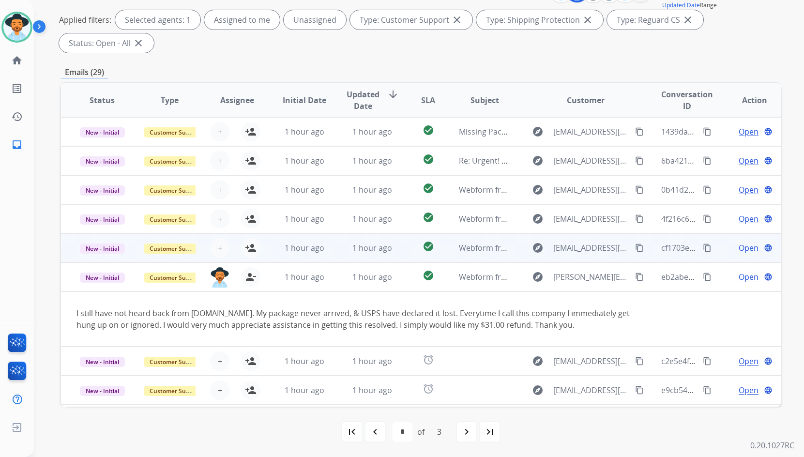
click at [716, 251] on td "Open language" at bounding box center [747, 247] width 67 height 29
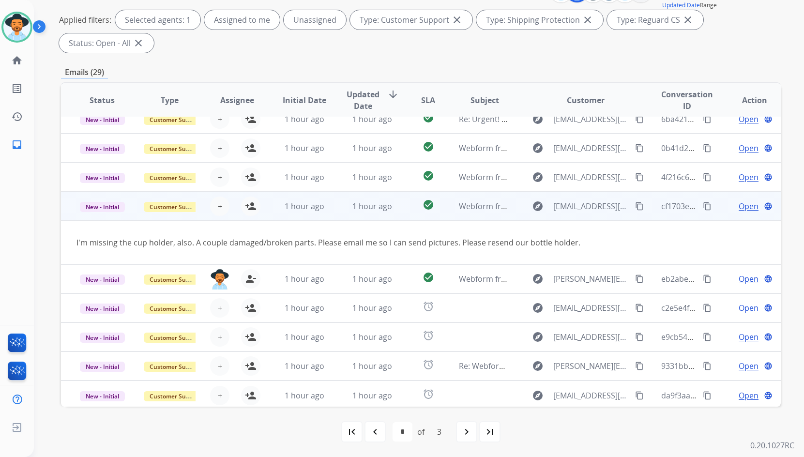
scroll to position [45, 0]
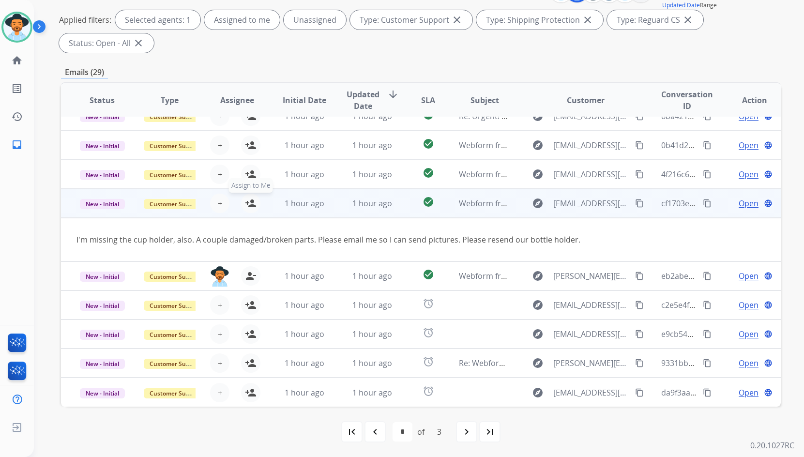
click at [248, 203] on mat-icon "person_add" at bounding box center [251, 204] width 12 height 12
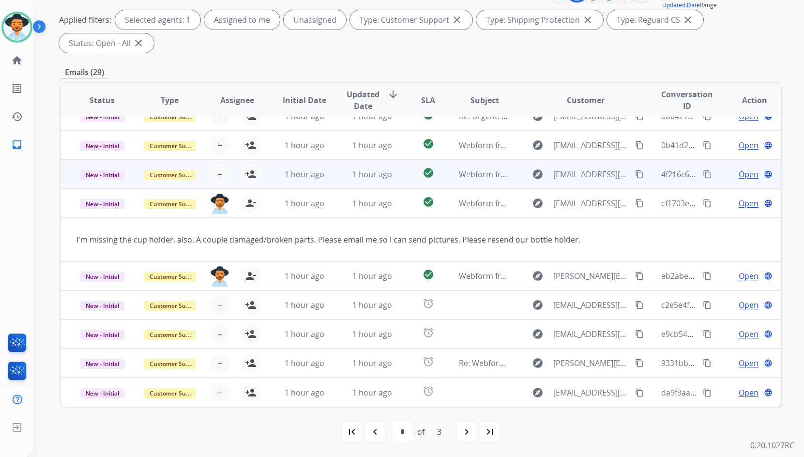
click at [714, 174] on td "Open language" at bounding box center [747, 174] width 67 height 29
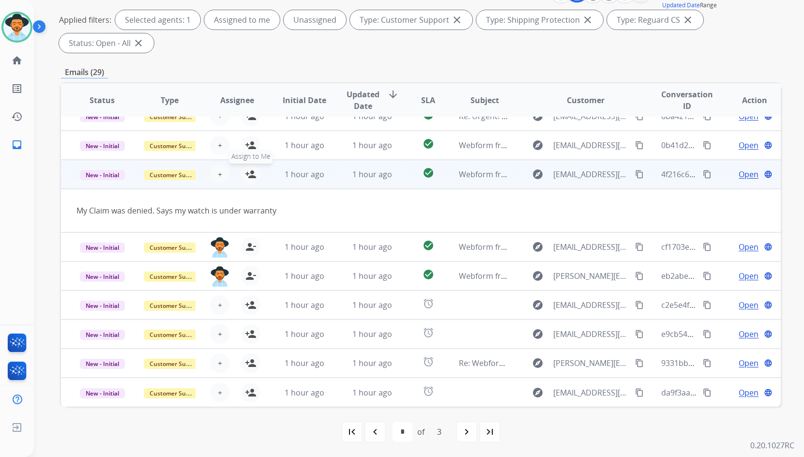
click at [255, 175] on button "person_add Assign to Me" at bounding box center [250, 174] width 19 height 19
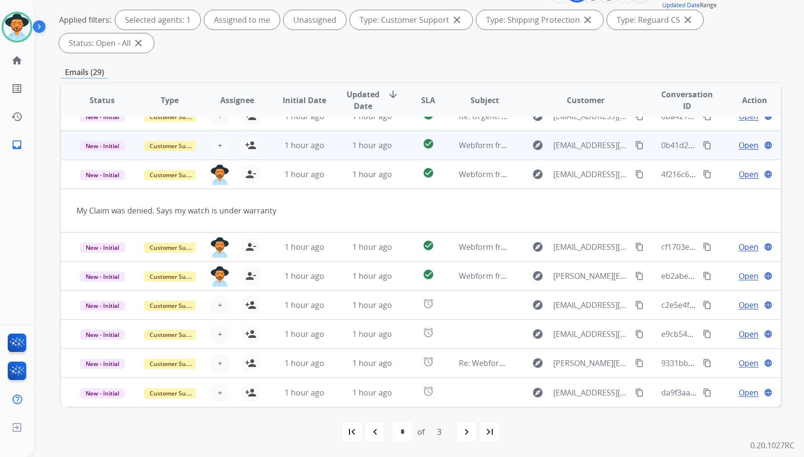
click at [720, 145] on td "Open language" at bounding box center [747, 145] width 67 height 29
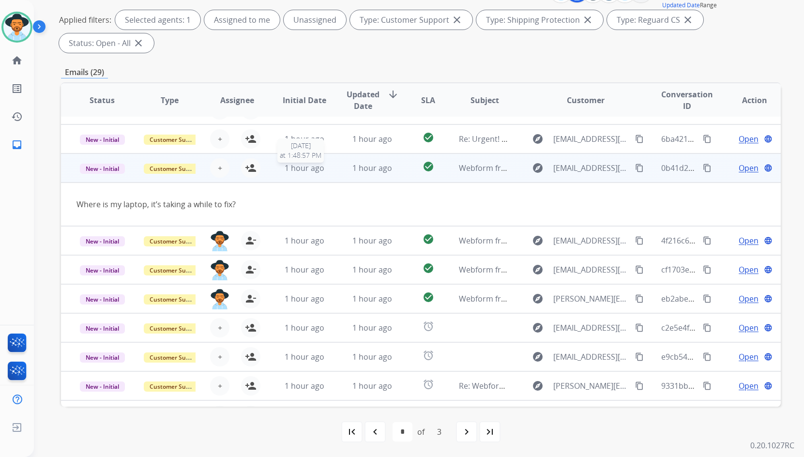
scroll to position [0, 0]
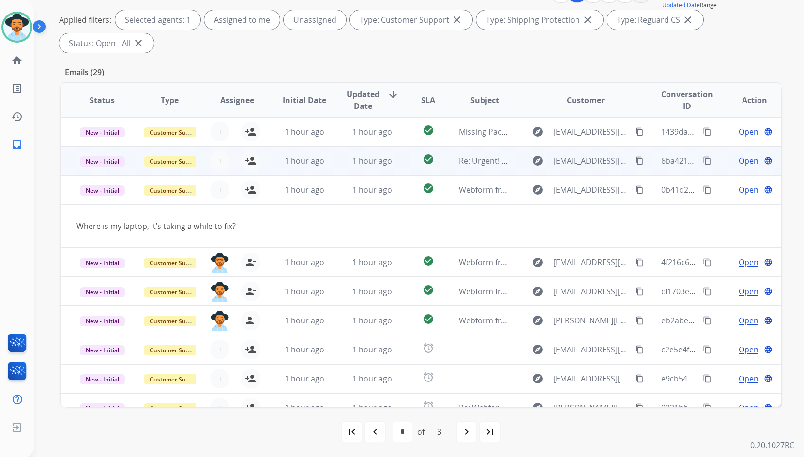
click at [714, 158] on td "Open language" at bounding box center [747, 160] width 67 height 29
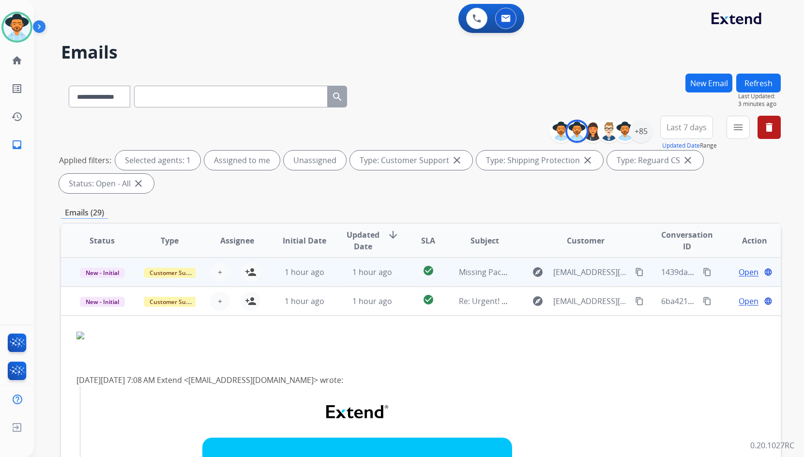
click at [719, 272] on td "Open language" at bounding box center [747, 272] width 67 height 29
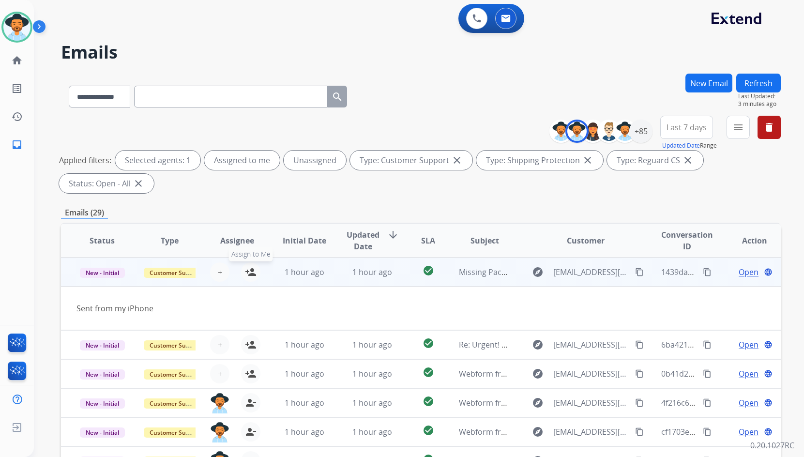
click at [249, 278] on button "person_add Assign to Me" at bounding box center [250, 271] width 19 height 19
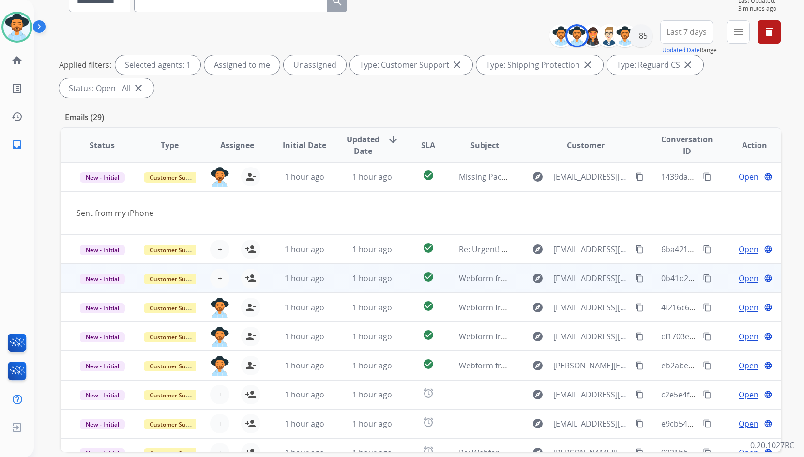
scroll to position [140, 0]
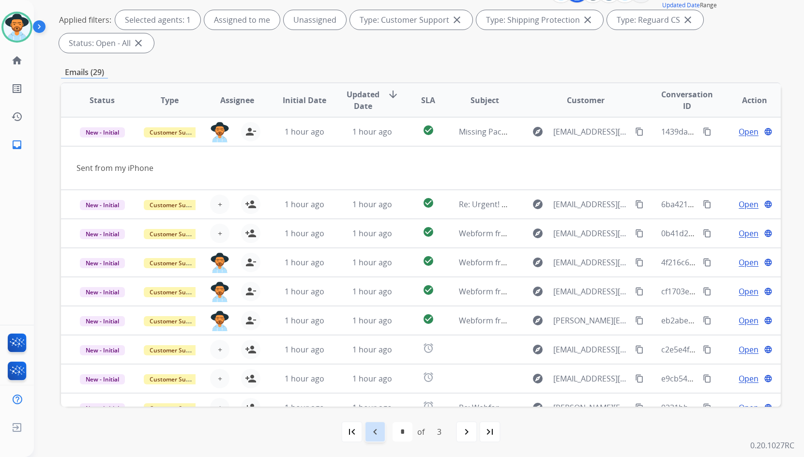
click at [384, 433] on div "navigate_before" at bounding box center [375, 431] width 21 height 21
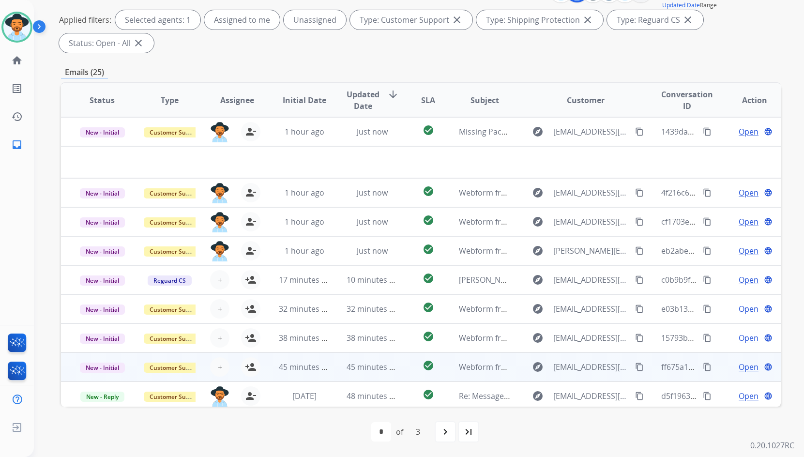
click at [714, 369] on td "Open language" at bounding box center [747, 367] width 67 height 29
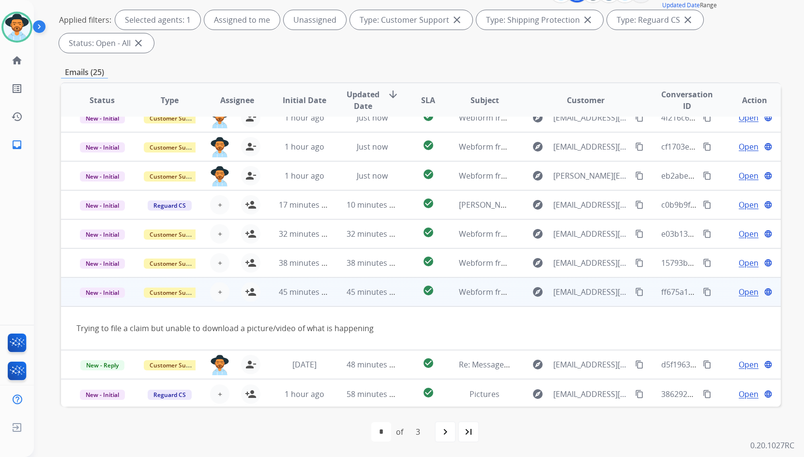
scroll to position [45, 0]
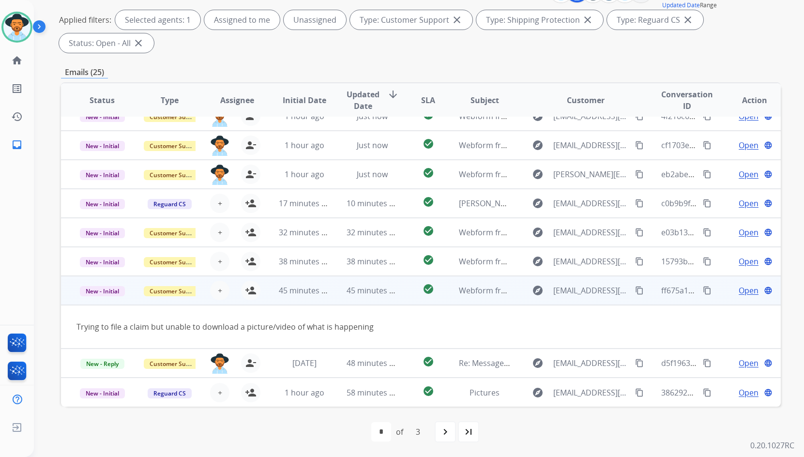
click at [714, 288] on td "Open language" at bounding box center [747, 290] width 67 height 29
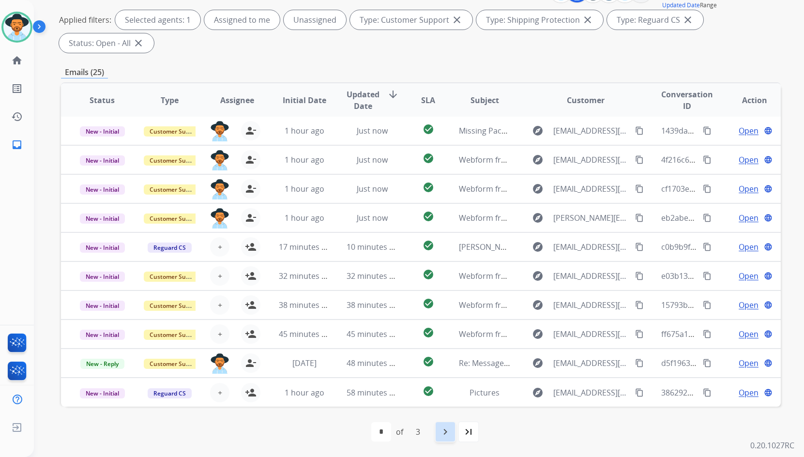
click at [454, 427] on div "navigate_next" at bounding box center [445, 431] width 21 height 21
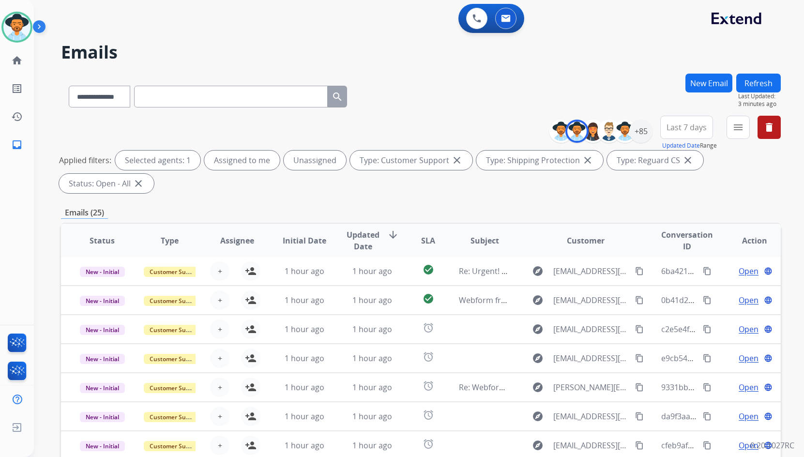
scroll to position [140, 0]
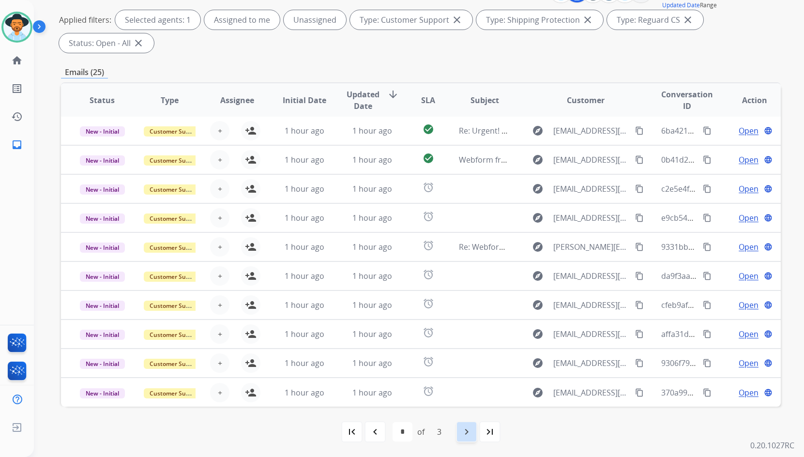
click at [464, 430] on mat-icon "navigate_next" at bounding box center [467, 432] width 12 height 12
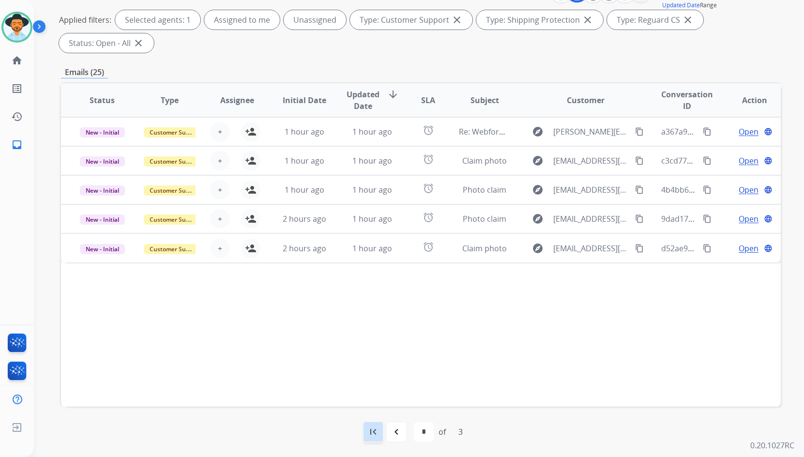
click at [378, 429] on mat-icon "first_page" at bounding box center [374, 432] width 12 height 12
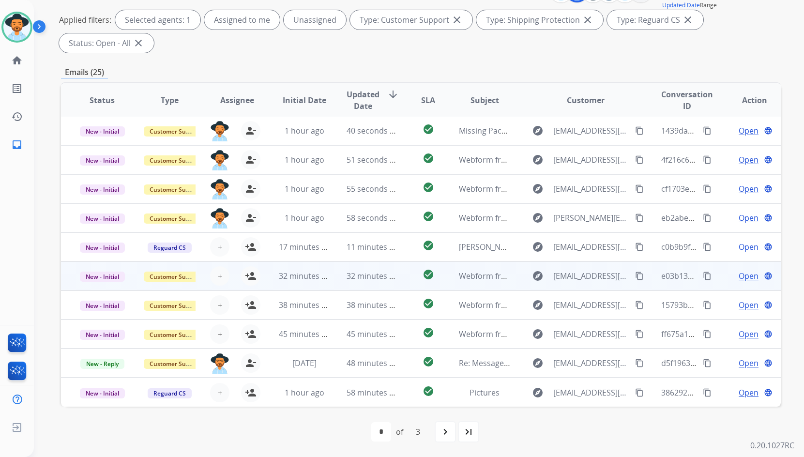
click at [718, 277] on td "Open language" at bounding box center [747, 276] width 67 height 29
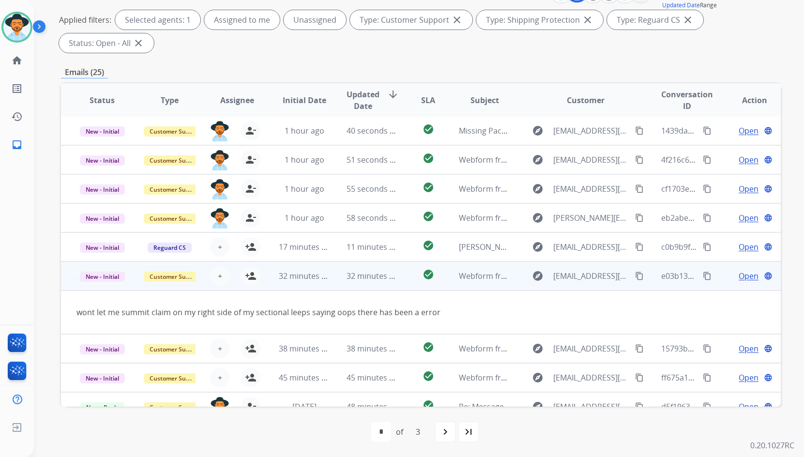
scroll to position [45, 0]
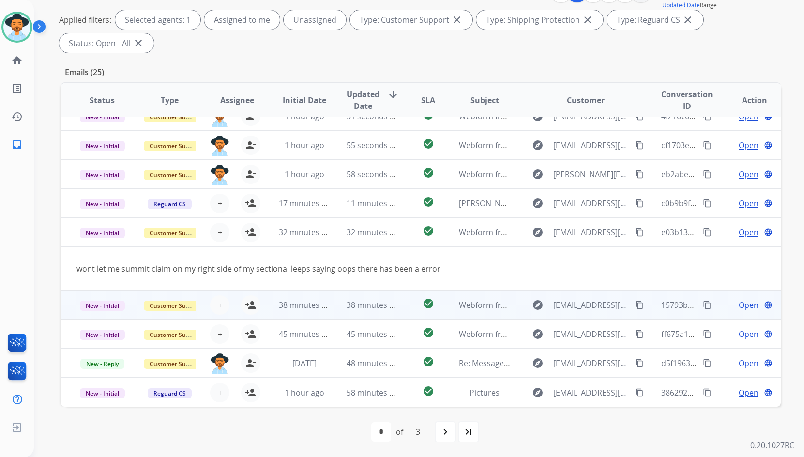
click at [714, 304] on td "Open language" at bounding box center [747, 305] width 67 height 29
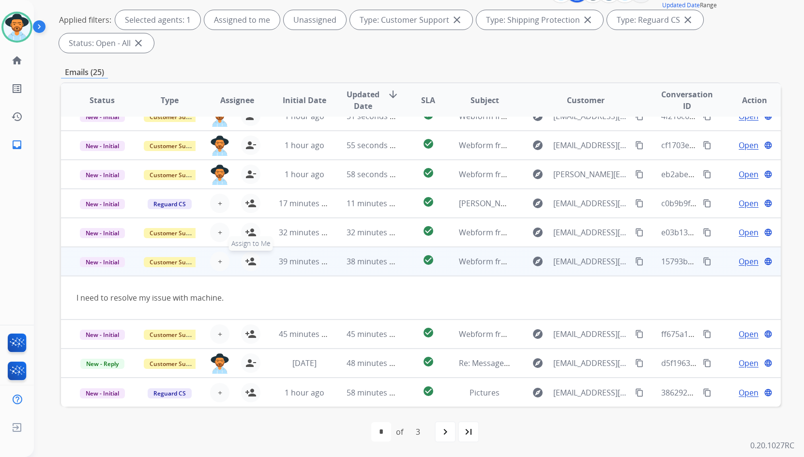
click at [250, 264] on mat-icon "person_add" at bounding box center [251, 262] width 12 height 12
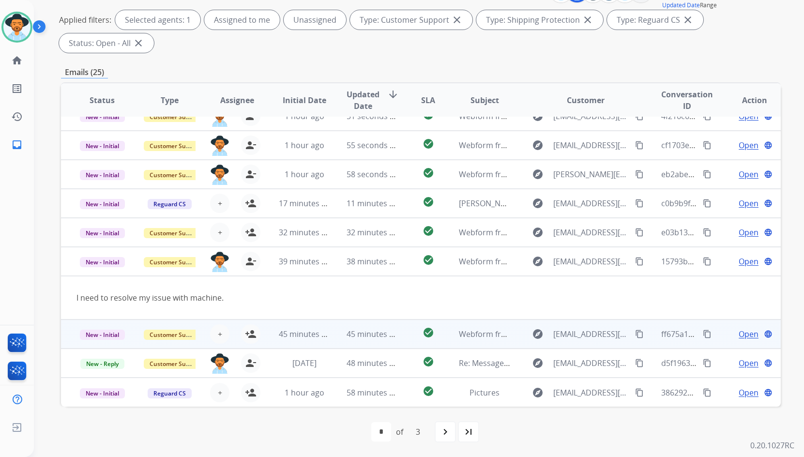
click at [718, 337] on td "Open language" at bounding box center [747, 334] width 67 height 29
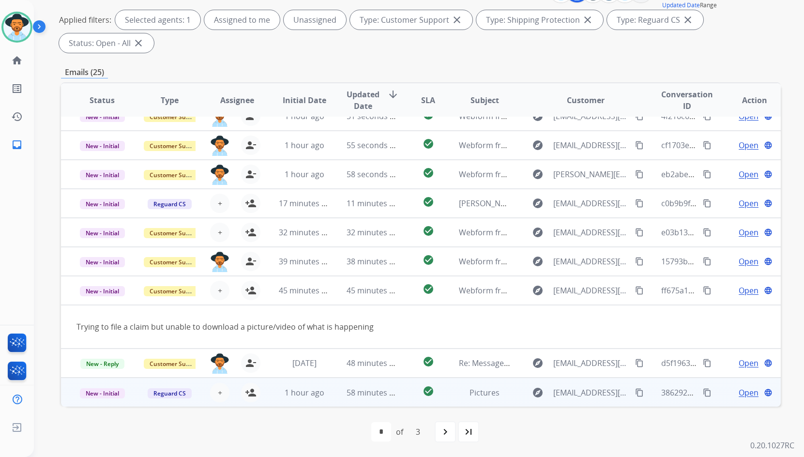
click at [718, 388] on td "Open language" at bounding box center [747, 392] width 67 height 29
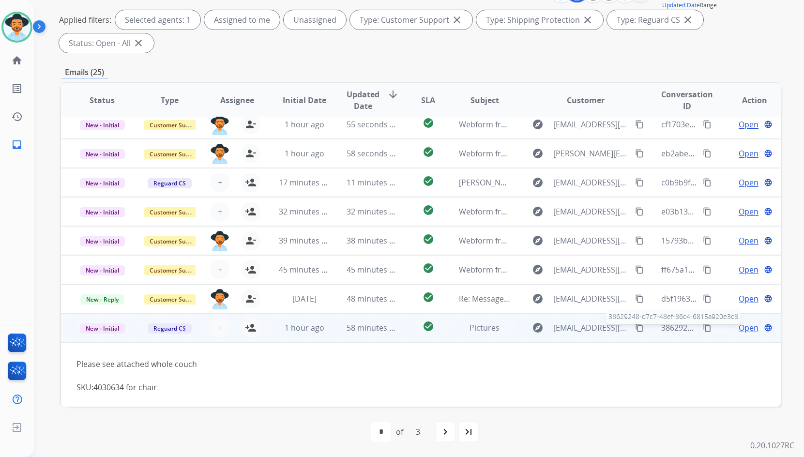
scroll to position [102, 0]
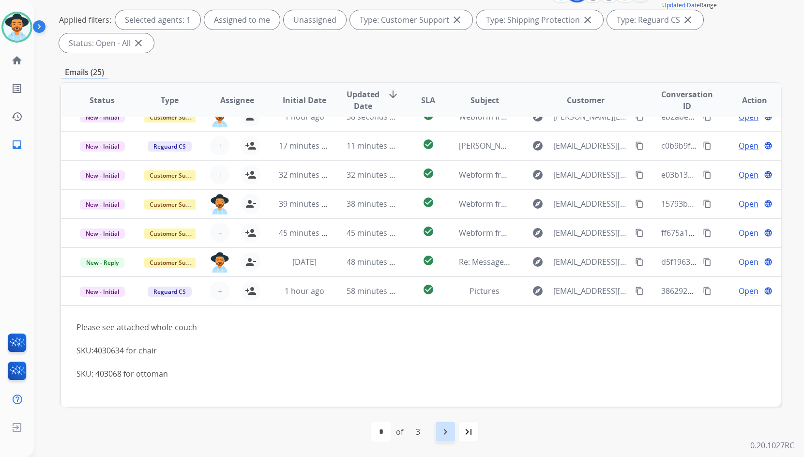
click at [448, 434] on mat-icon "navigate_next" at bounding box center [446, 432] width 12 height 12
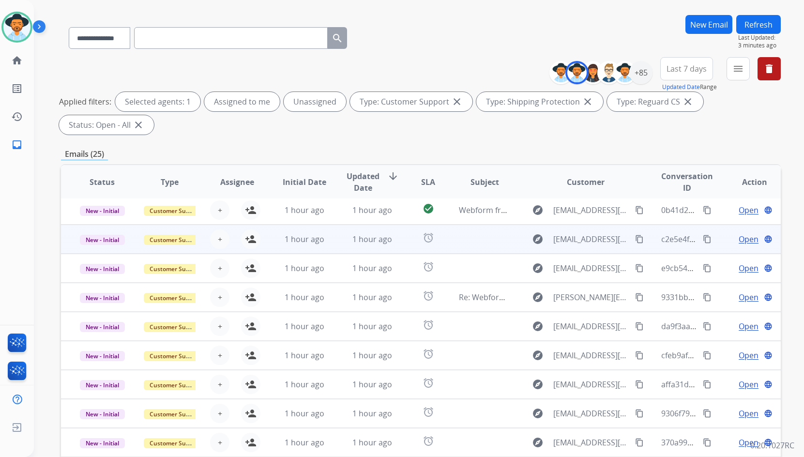
scroll to position [97, 0]
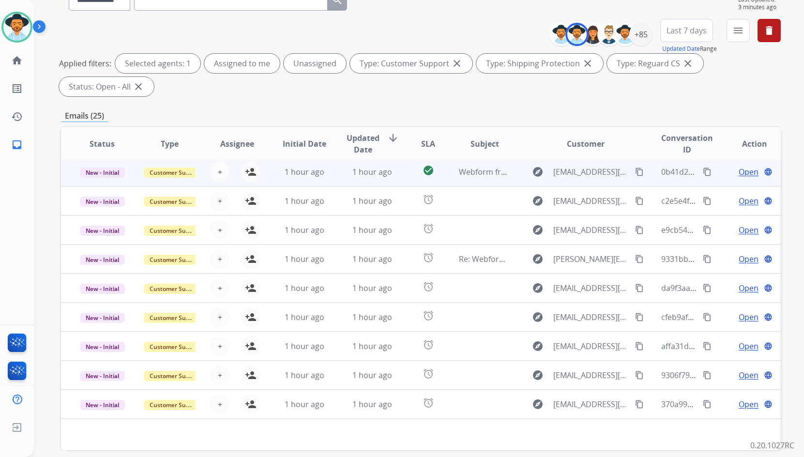
click at [720, 169] on td "Open language" at bounding box center [747, 171] width 67 height 29
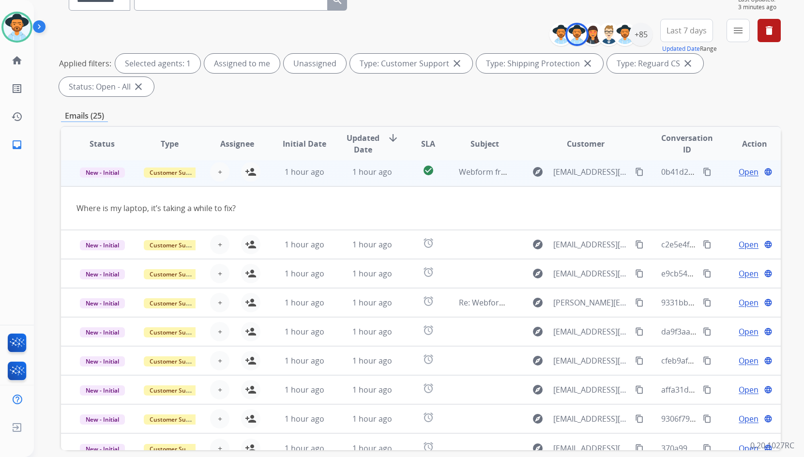
scroll to position [29, 0]
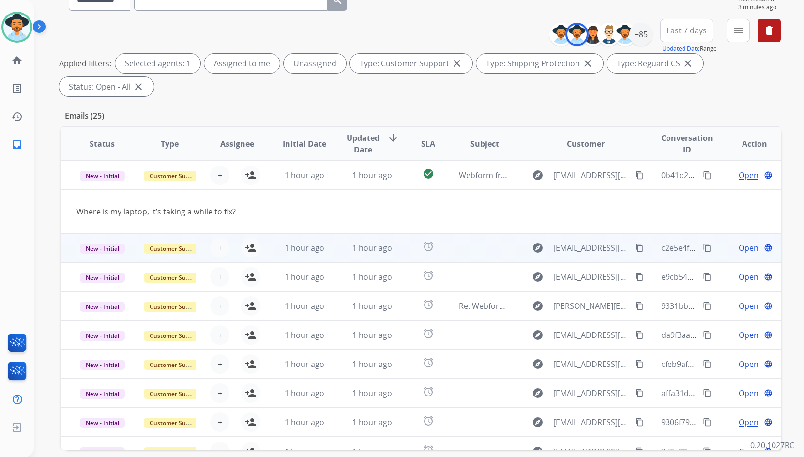
click at [721, 250] on td "Open language" at bounding box center [747, 247] width 67 height 29
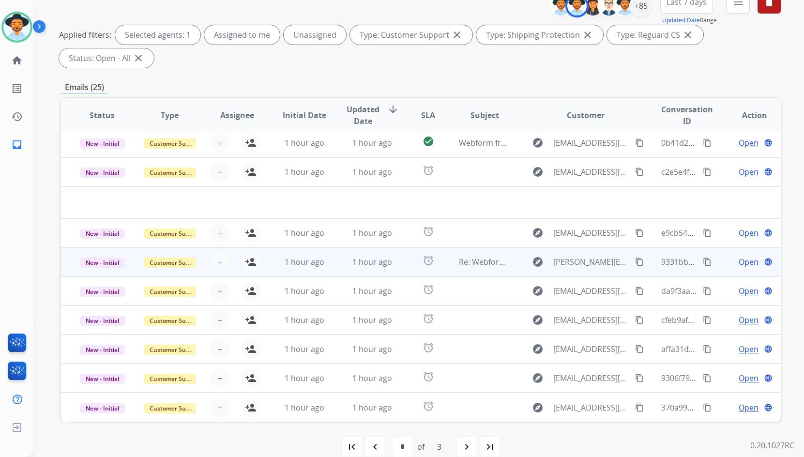
scroll to position [140, 0]
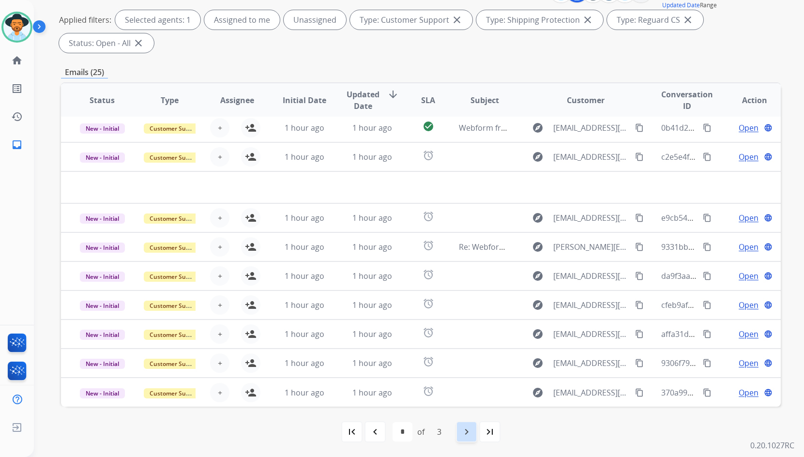
click at [464, 431] on mat-icon "navigate_next" at bounding box center [467, 432] width 12 height 12
select select "*"
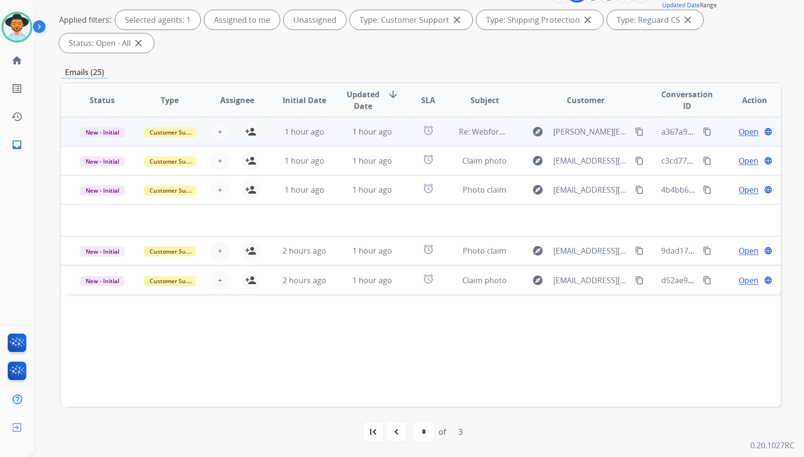
click at [717, 127] on td "Open language" at bounding box center [747, 131] width 67 height 29
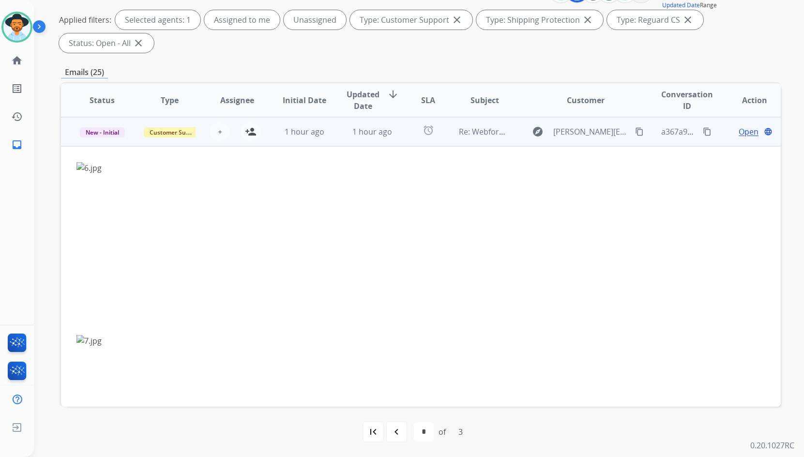
click at [717, 127] on td "Open language" at bounding box center [747, 131] width 67 height 29
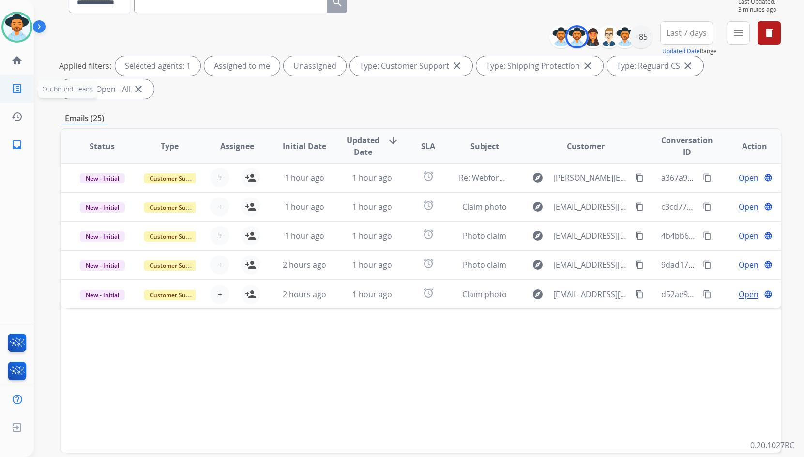
scroll to position [0, 0]
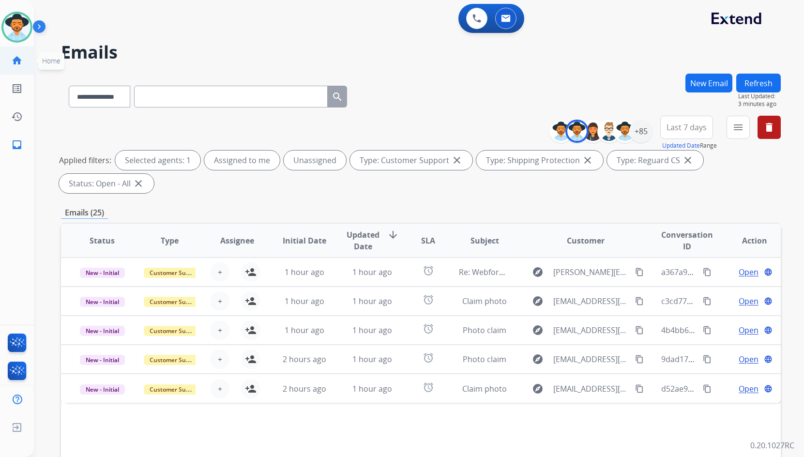
click at [19, 60] on mat-icon "home" at bounding box center [17, 61] width 12 height 12
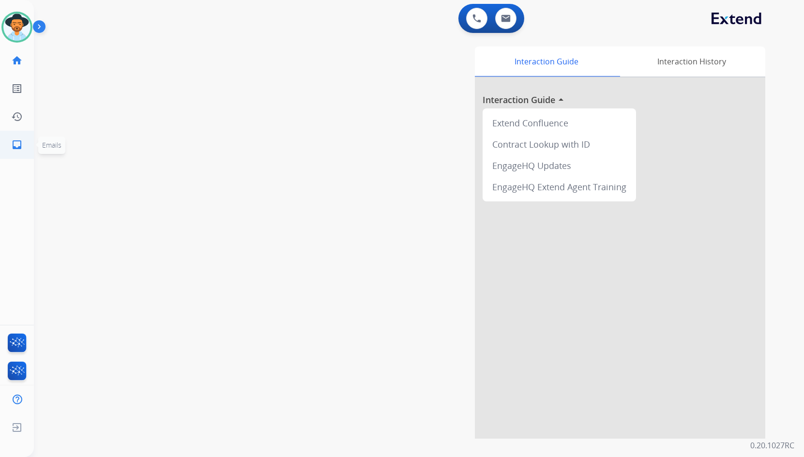
click at [21, 139] on mat-icon "inbox" at bounding box center [17, 145] width 12 height 12
select select "**********"
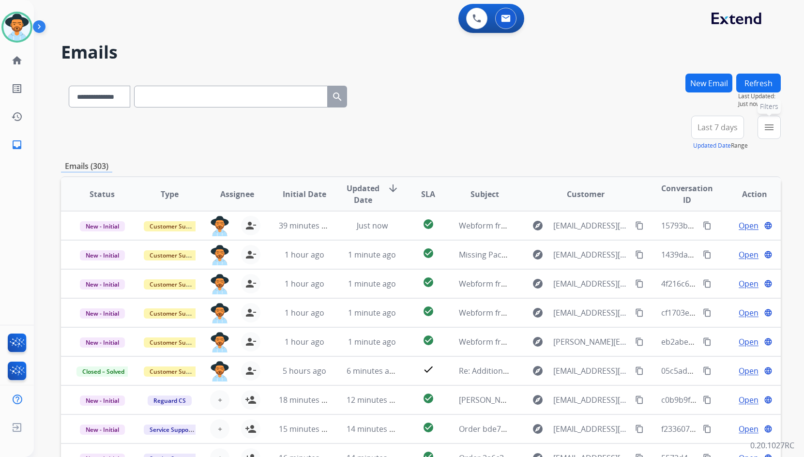
click at [765, 130] on mat-icon "menu" at bounding box center [770, 128] width 12 height 12
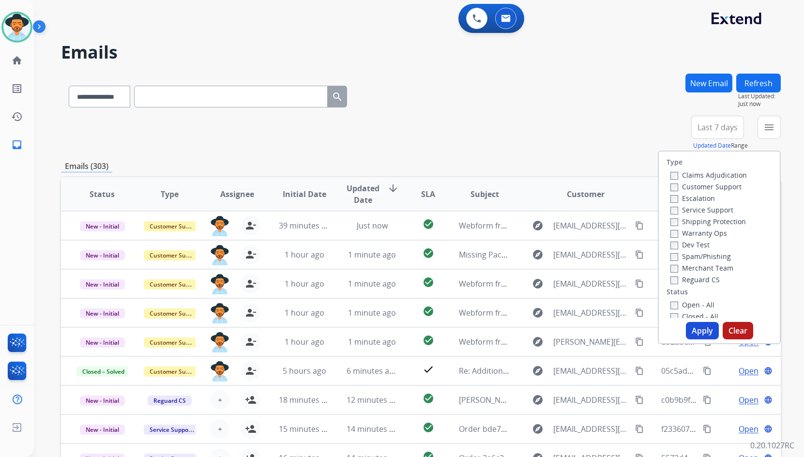
click at [719, 188] on label "Customer Support" at bounding box center [706, 186] width 71 height 9
click at [721, 222] on label "Shipping Protection" at bounding box center [709, 221] width 76 height 9
click at [699, 281] on label "Reguard CS" at bounding box center [695, 279] width 49 height 9
click at [699, 305] on label "Open - All" at bounding box center [693, 304] width 44 height 9
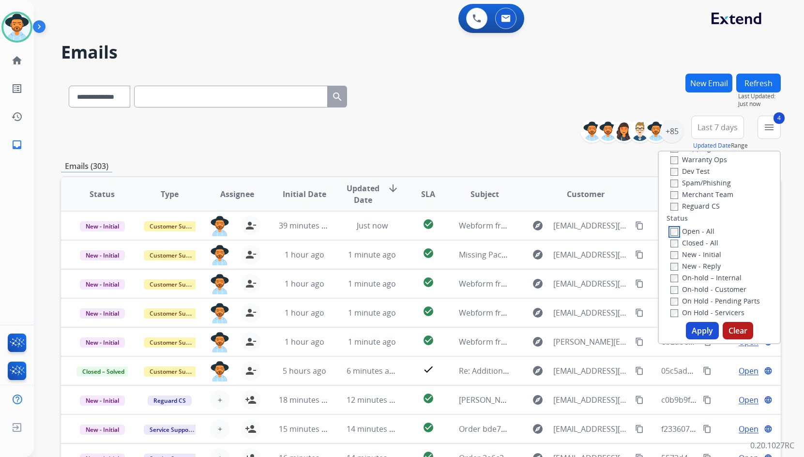
scroll to position [97, 0]
click at [702, 287] on label "On Hold - Servicers" at bounding box center [708, 289] width 74 height 9
click at [705, 276] on label "On Hold - Pending Parts" at bounding box center [716, 277] width 90 height 9
click at [708, 264] on label "On-hold - Customer" at bounding box center [709, 266] width 76 height 9
click at [708, 256] on label "On-hold – Internal" at bounding box center [706, 254] width 71 height 9
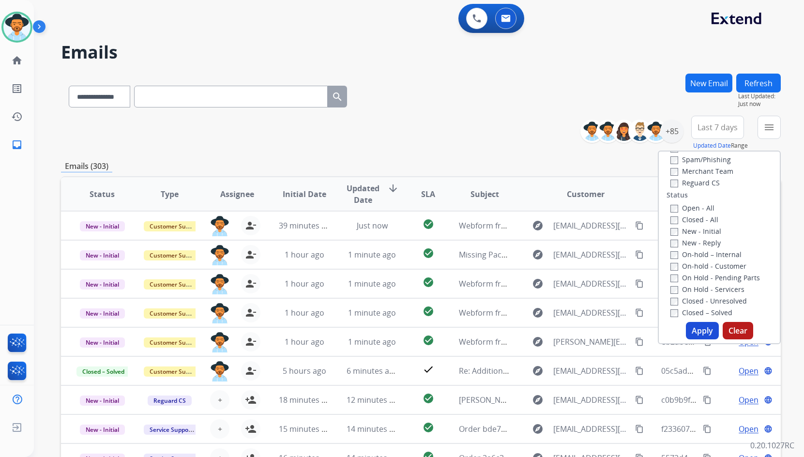
click at [704, 242] on label "New - Reply" at bounding box center [696, 242] width 50 height 9
click at [702, 228] on label "New - Initial" at bounding box center [696, 231] width 51 height 9
click at [669, 132] on div "+85" at bounding box center [672, 131] width 23 height 23
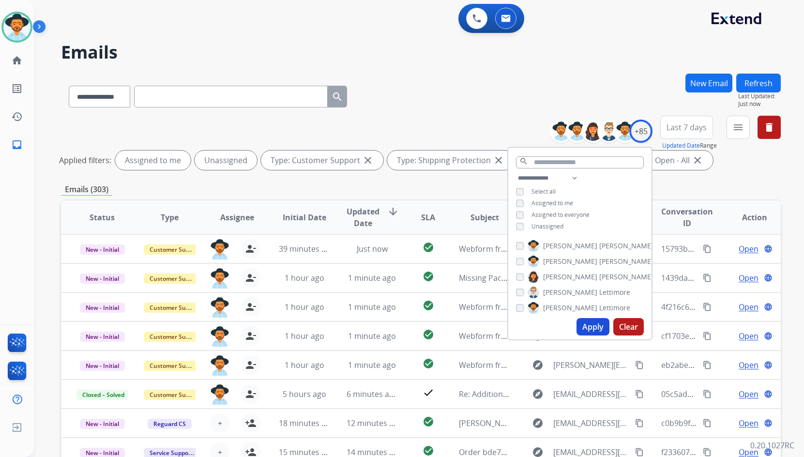
click at [554, 224] on span "Unassigned" at bounding box center [548, 226] width 32 height 8
click at [566, 262] on span "[PERSON_NAME]" at bounding box center [570, 262] width 54 height 10
click at [587, 327] on button "Apply" at bounding box center [593, 326] width 33 height 17
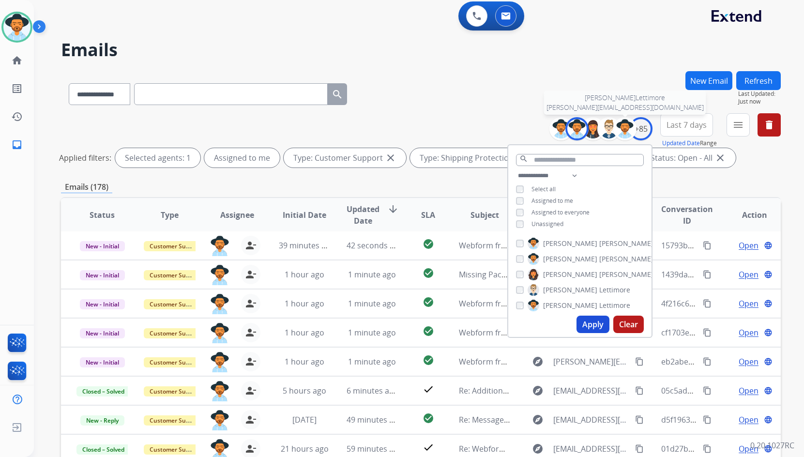
scroll to position [0, 0]
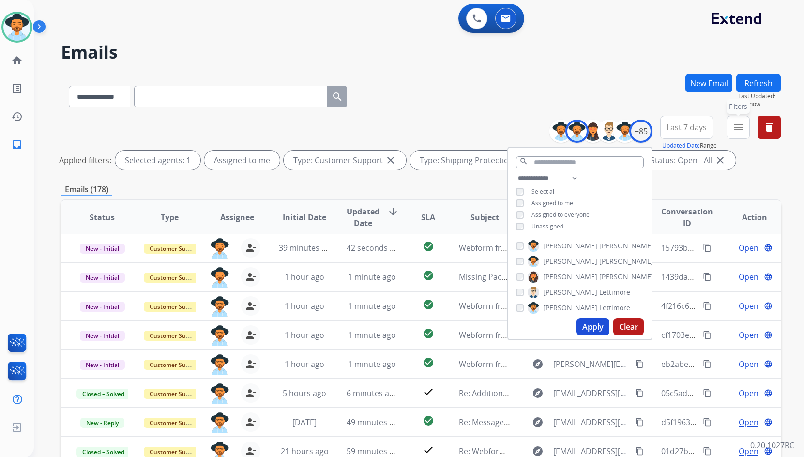
click at [735, 134] on button "menu Filters" at bounding box center [738, 127] width 23 height 23
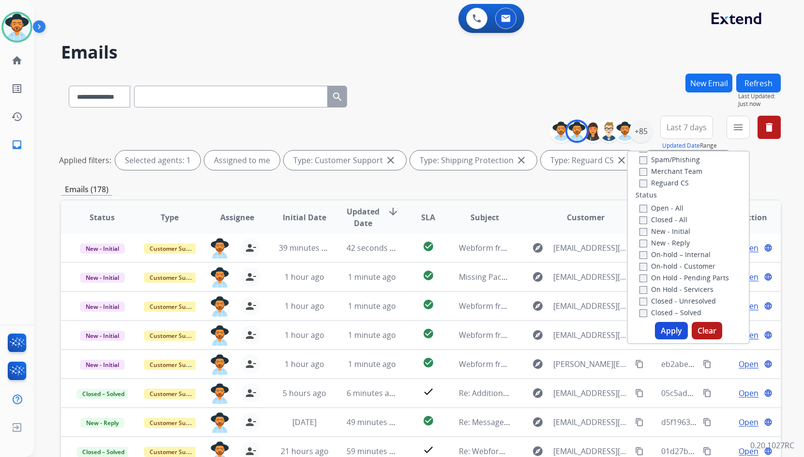
click at [661, 210] on label "Open - All" at bounding box center [662, 207] width 44 height 9
click at [676, 291] on label "On Hold - Servicers" at bounding box center [677, 289] width 74 height 9
click at [679, 281] on label "On Hold - Pending Parts" at bounding box center [685, 277] width 90 height 9
click at [680, 266] on label "On-hold - Customer" at bounding box center [678, 266] width 76 height 9
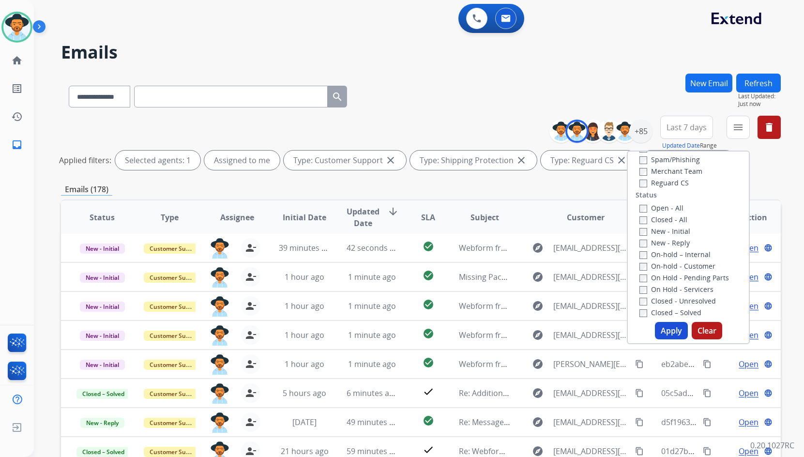
click at [680, 255] on label "On-hold – Internal" at bounding box center [675, 254] width 71 height 9
click at [677, 239] on label "New - Reply" at bounding box center [665, 242] width 50 height 9
click at [675, 231] on label "New - Initial" at bounding box center [665, 231] width 51 height 9
click at [673, 335] on button "Apply" at bounding box center [671, 330] width 33 height 17
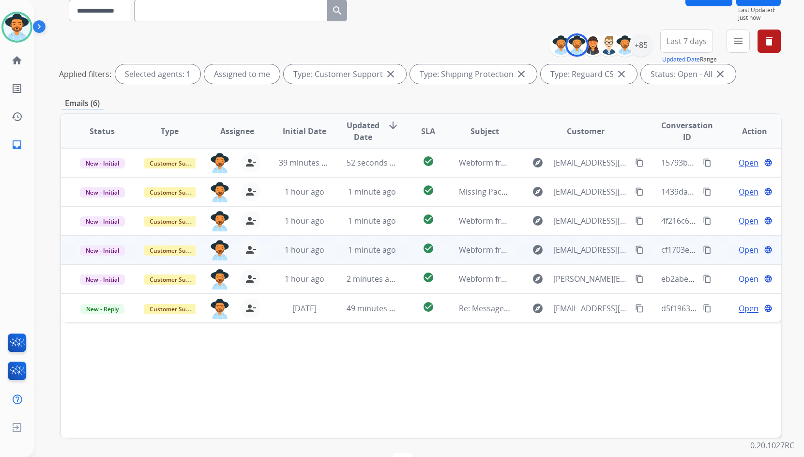
scroll to position [97, 0]
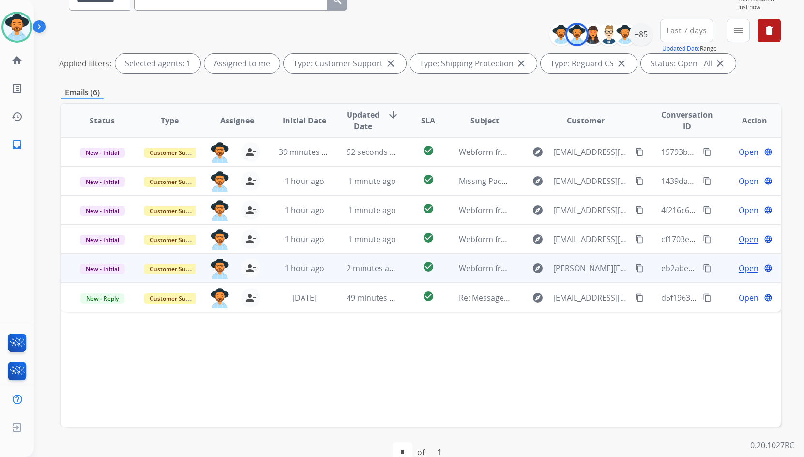
click at [742, 265] on span "Open" at bounding box center [749, 268] width 20 height 12
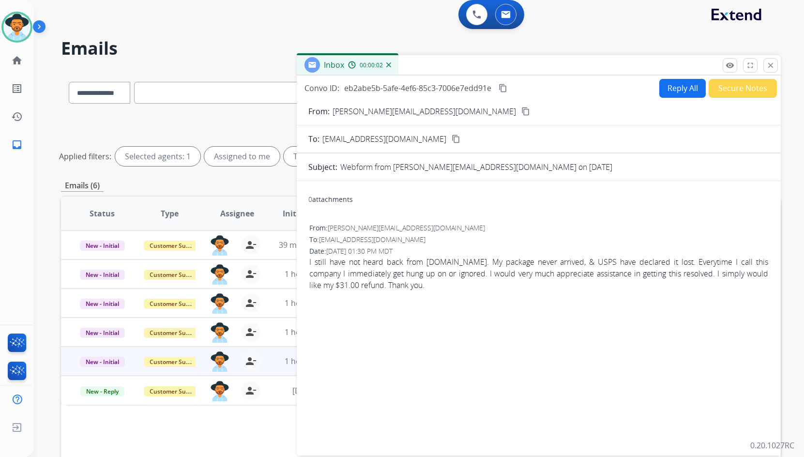
scroll to position [0, 0]
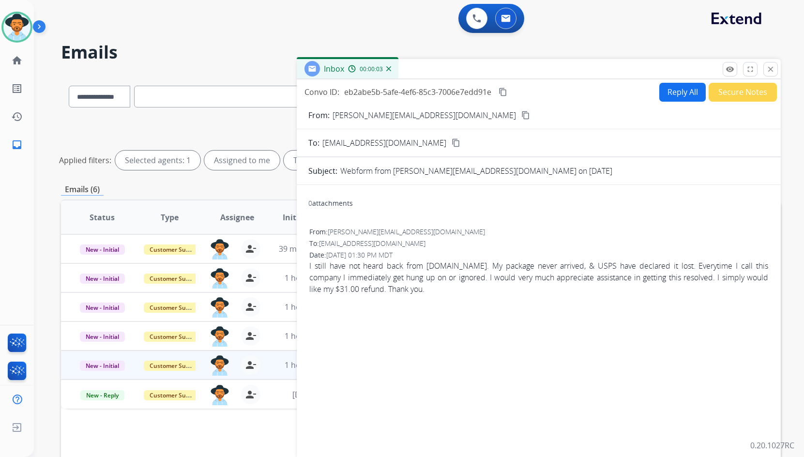
click at [522, 112] on mat-icon "content_copy" at bounding box center [526, 115] width 9 height 9
click at [665, 95] on button "Reply All" at bounding box center [683, 92] width 46 height 19
select select "**********"
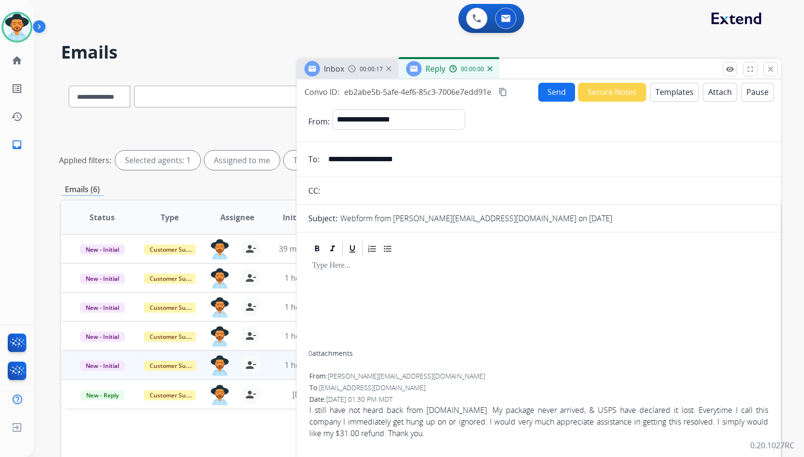
click at [670, 92] on button "Templates" at bounding box center [674, 92] width 49 height 19
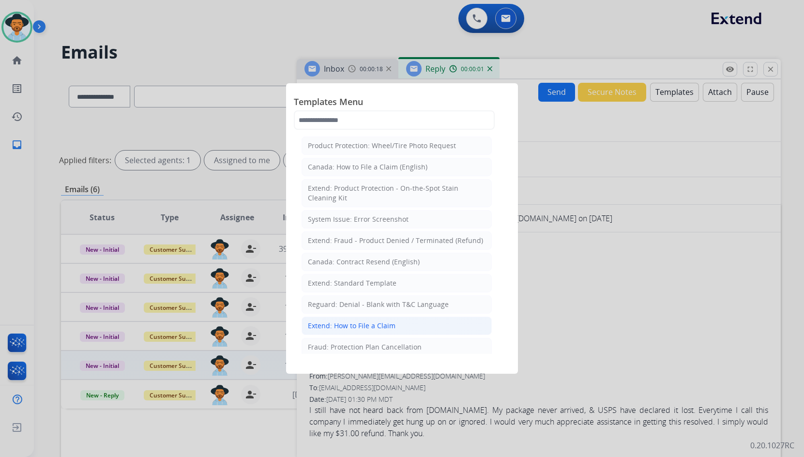
click at [397, 325] on li "Extend: How to File a Claim" at bounding box center [397, 326] width 190 height 18
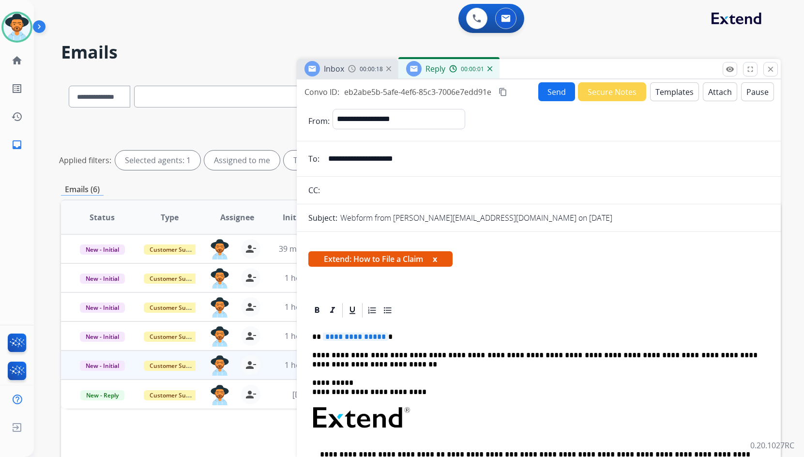
click at [368, 339] on span "**********" at bounding box center [355, 337] width 65 height 8
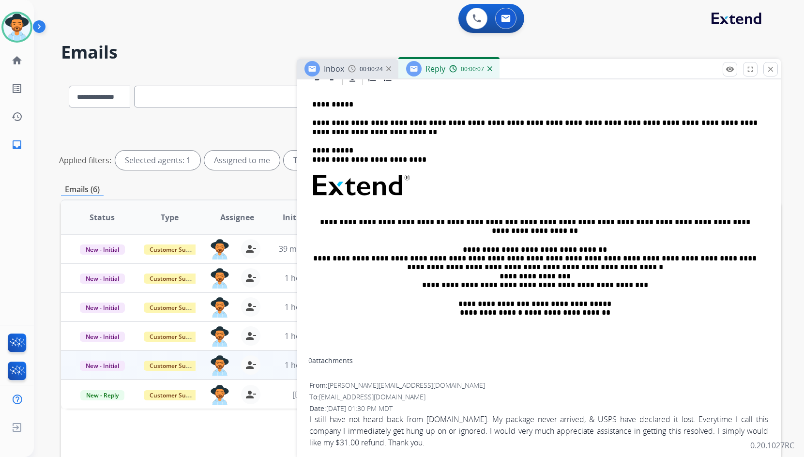
scroll to position [238, 0]
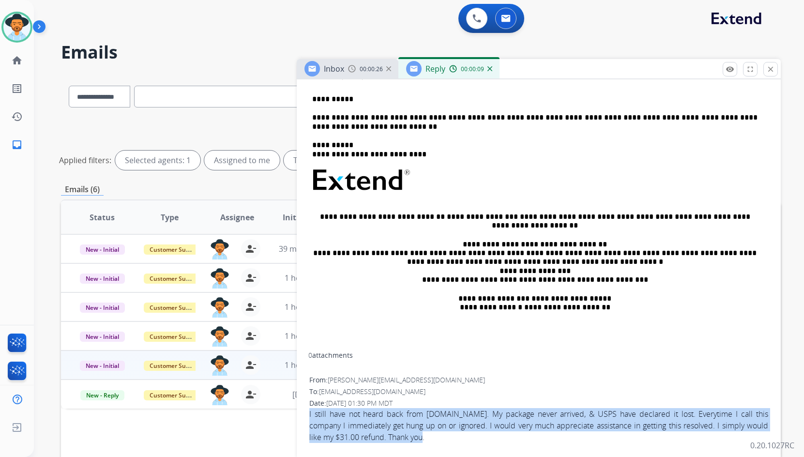
drag, startPoint x: 431, startPoint y: 435, endPoint x: 309, endPoint y: 415, distance: 123.7
click at [309, 415] on span "I still have not heard back from carparts.com. My package never arrived, & USPS…" at bounding box center [538, 425] width 459 height 35
copy span "I still have not heard back from carparts.com. My package never arrived, & USPS…"
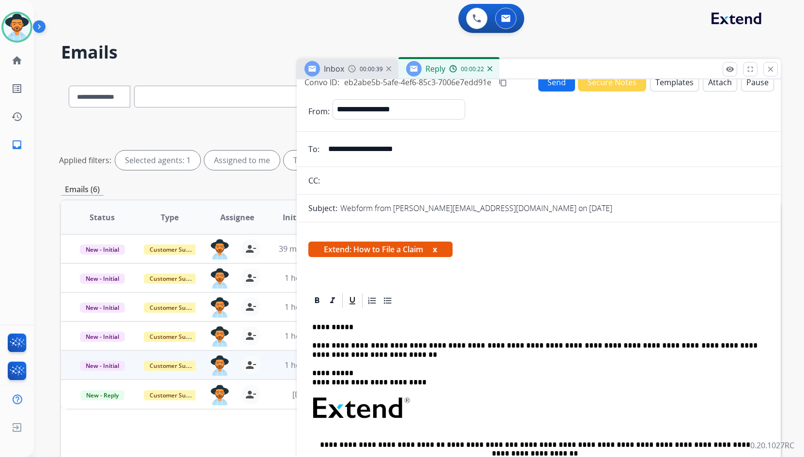
scroll to position [0, 0]
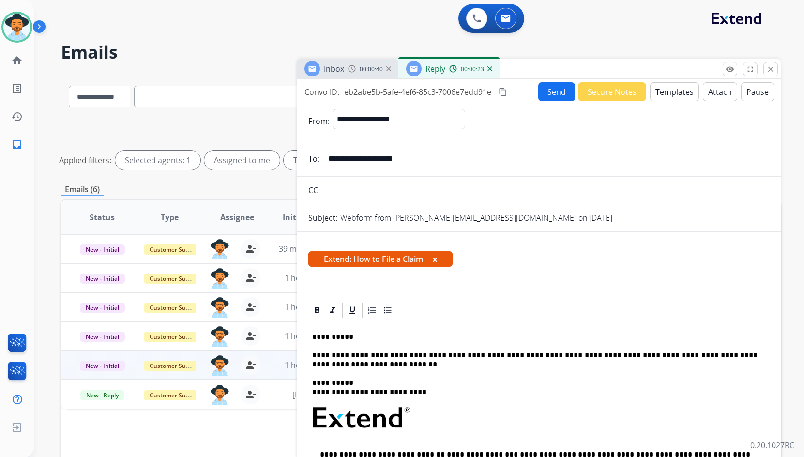
click at [507, 92] on mat-icon "content_copy" at bounding box center [503, 92] width 9 height 9
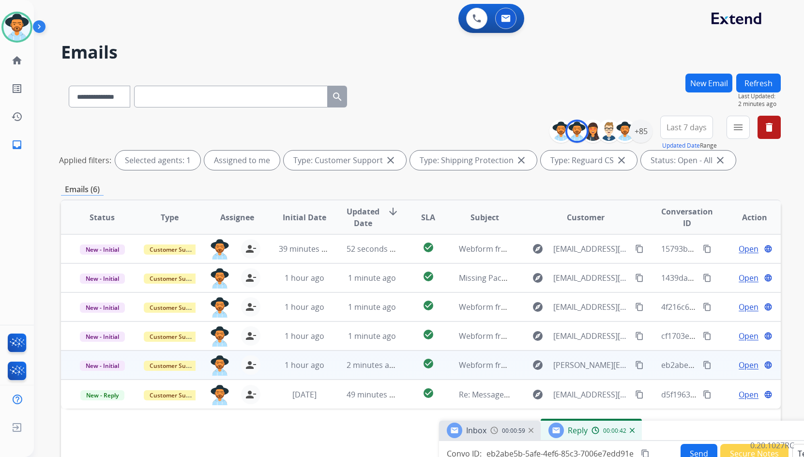
drag, startPoint x: 523, startPoint y: 73, endPoint x: 662, endPoint y: 431, distance: 383.5
click at [662, 431] on div "Inbox 00:00:59 Reply 00:00:42" at bounding box center [681, 431] width 484 height 20
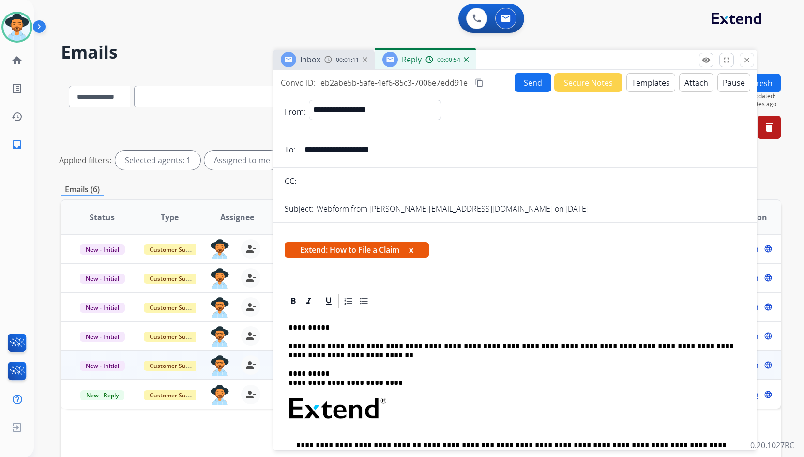
drag, startPoint x: 677, startPoint y: 423, endPoint x: 527, endPoint y: 63, distance: 390.1
click at [527, 63] on div "Inbox 00:01:11 Reply 00:00:54" at bounding box center [515, 60] width 484 height 20
click at [527, 85] on button "Send" at bounding box center [533, 82] width 37 height 19
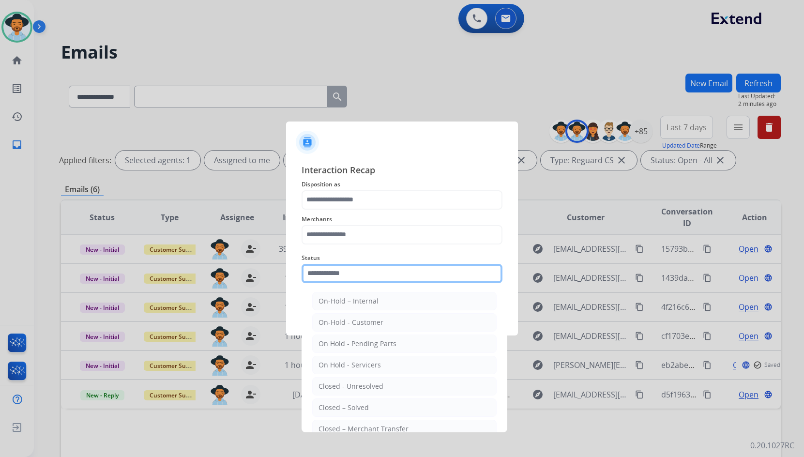
click at [358, 273] on input "text" at bounding box center [402, 273] width 201 height 19
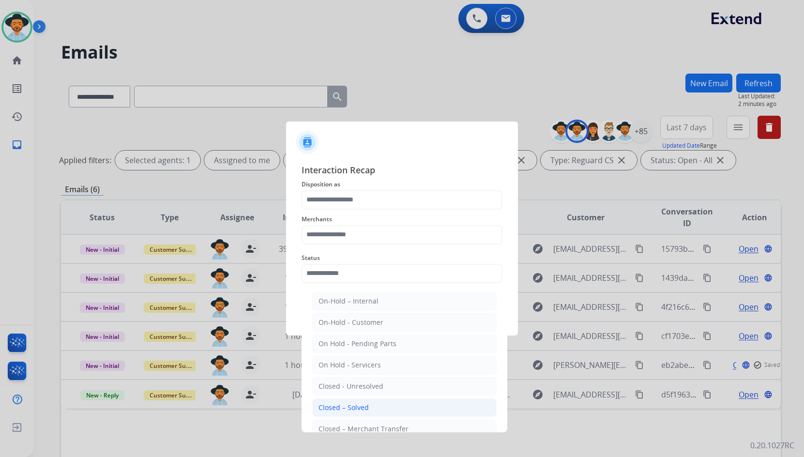
click at [377, 406] on li "Closed – Solved" at bounding box center [404, 408] width 185 height 18
type input "**********"
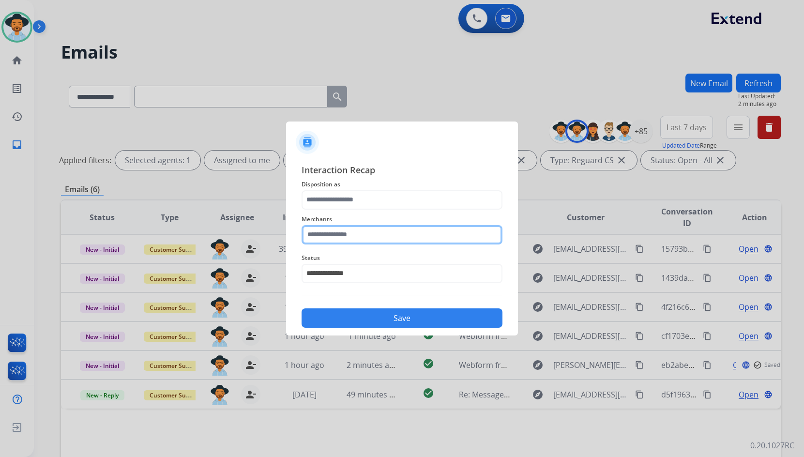
click at [362, 234] on input "text" at bounding box center [402, 234] width 201 height 19
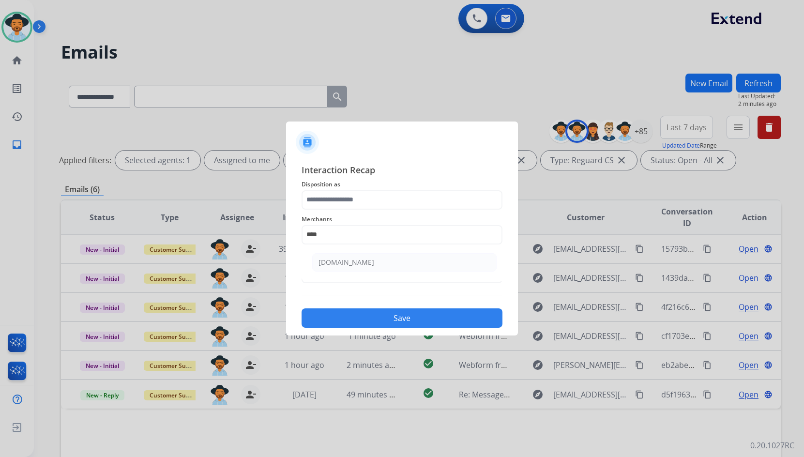
click at [366, 254] on li "[DOMAIN_NAME]" at bounding box center [404, 262] width 185 height 18
type input "**********"
click at [368, 187] on span "Disposition as" at bounding box center [402, 185] width 201 height 12
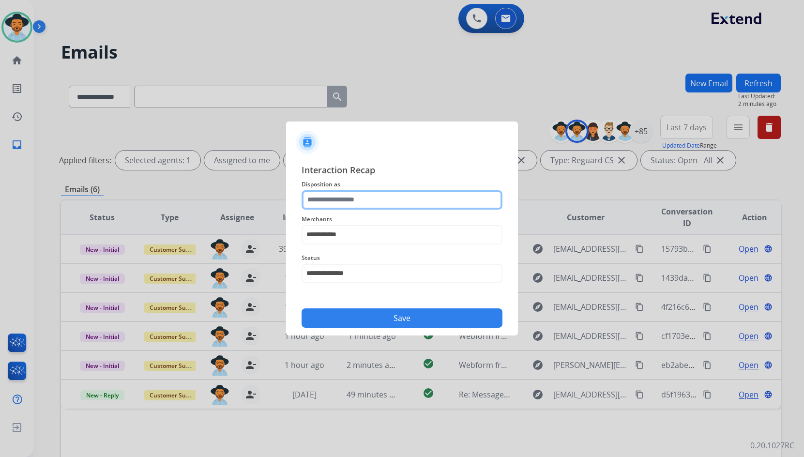
click at [368, 200] on input "text" at bounding box center [402, 199] width 201 height 19
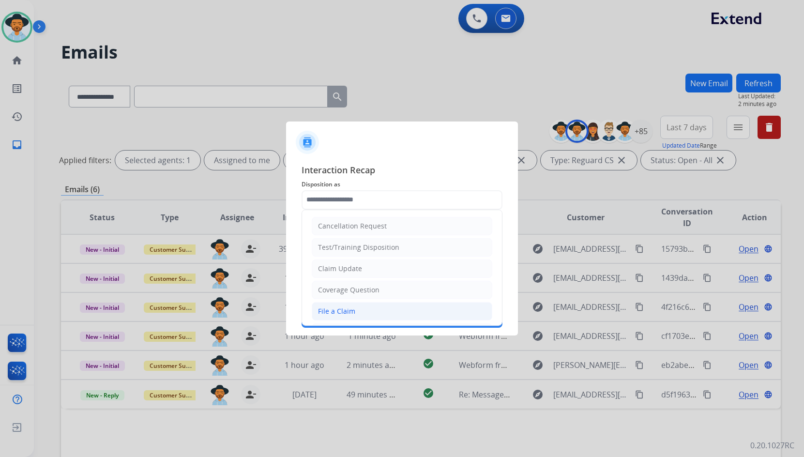
click at [359, 313] on li "File a Claim" at bounding box center [402, 311] width 181 height 18
type input "**********"
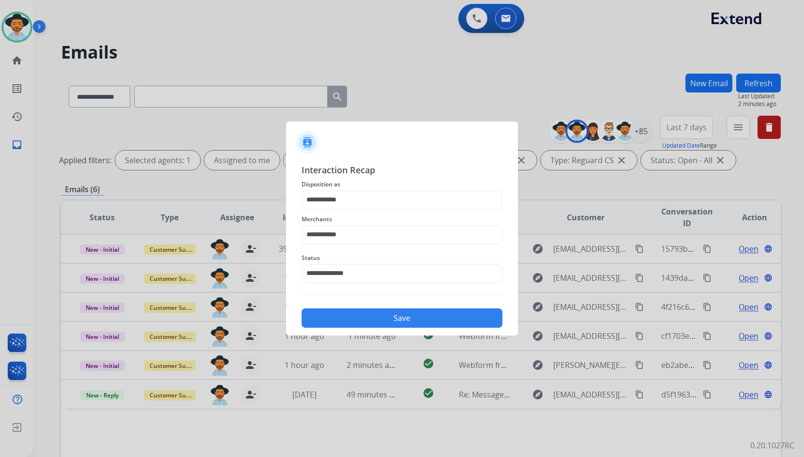
click at [366, 313] on button "Save" at bounding box center [402, 317] width 201 height 19
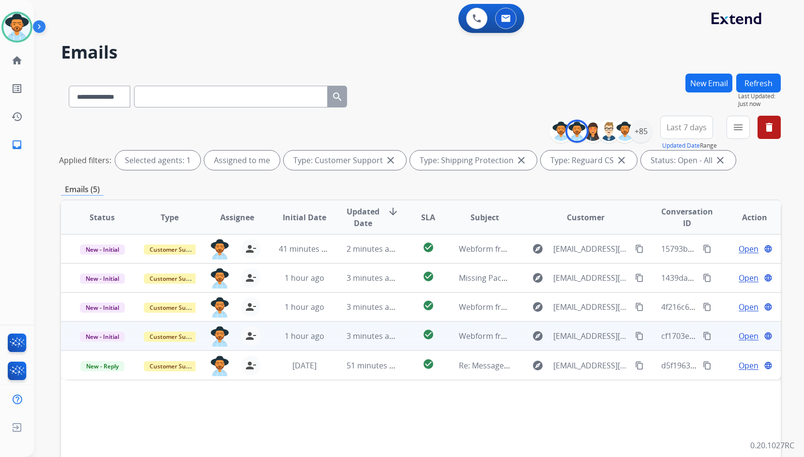
click at [748, 337] on span "Open" at bounding box center [749, 336] width 20 height 12
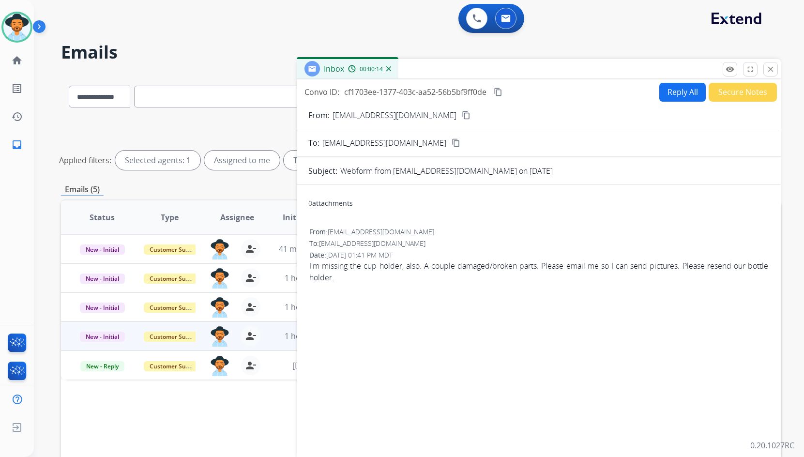
click at [462, 114] on mat-icon "content_copy" at bounding box center [466, 115] width 9 height 9
click at [674, 98] on button "Reply All" at bounding box center [683, 92] width 46 height 19
select select "**********"
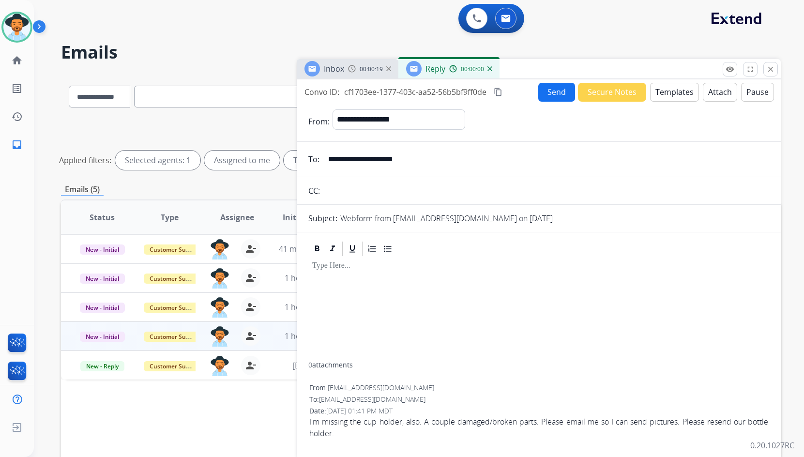
click at [659, 95] on button "Templates" at bounding box center [674, 92] width 49 height 19
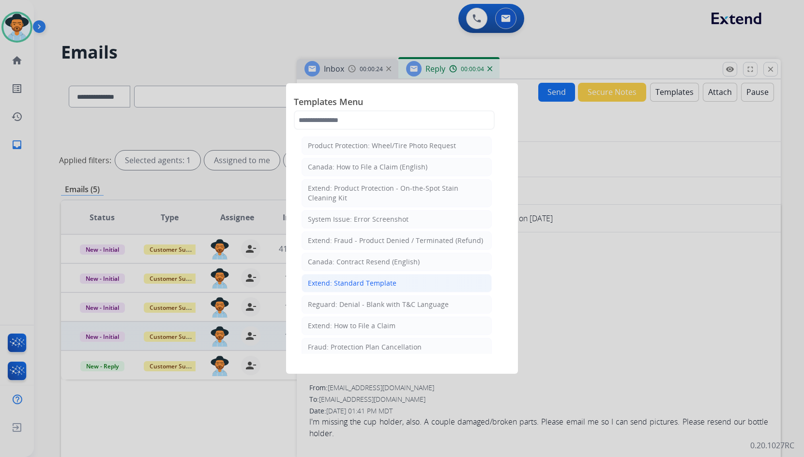
click at [378, 282] on div "Extend: Standard Template" at bounding box center [352, 283] width 89 height 10
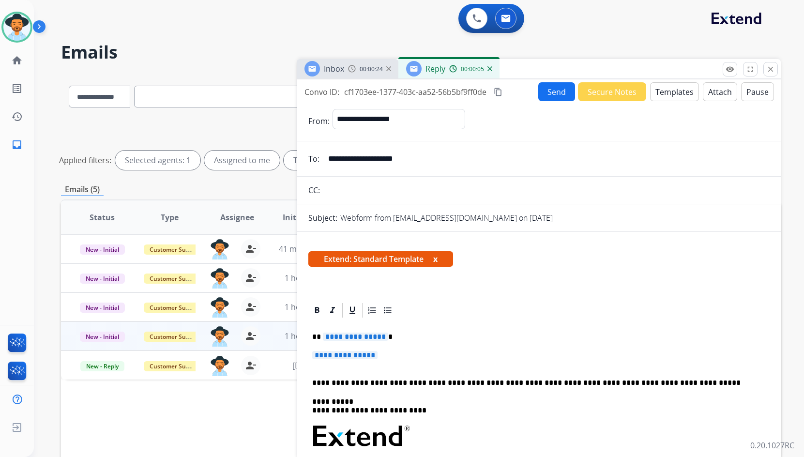
click at [364, 337] on span "**********" at bounding box center [355, 337] width 65 height 8
click at [364, 354] on span "**********" at bounding box center [344, 355] width 65 height 8
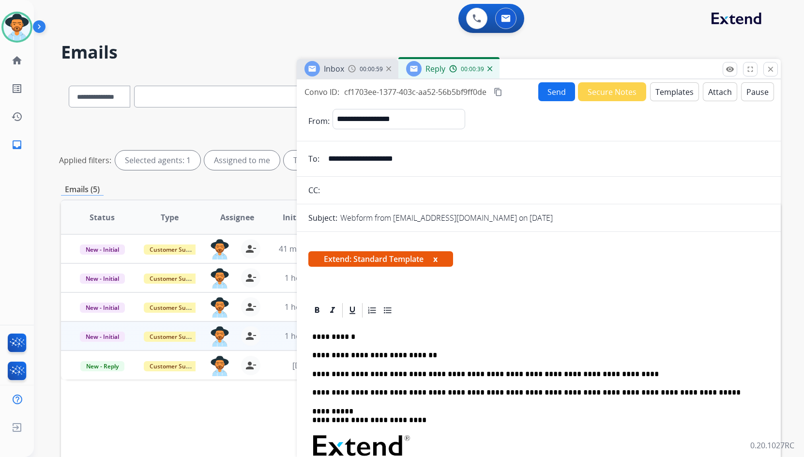
click at [499, 92] on mat-icon "content_copy" at bounding box center [498, 92] width 9 height 9
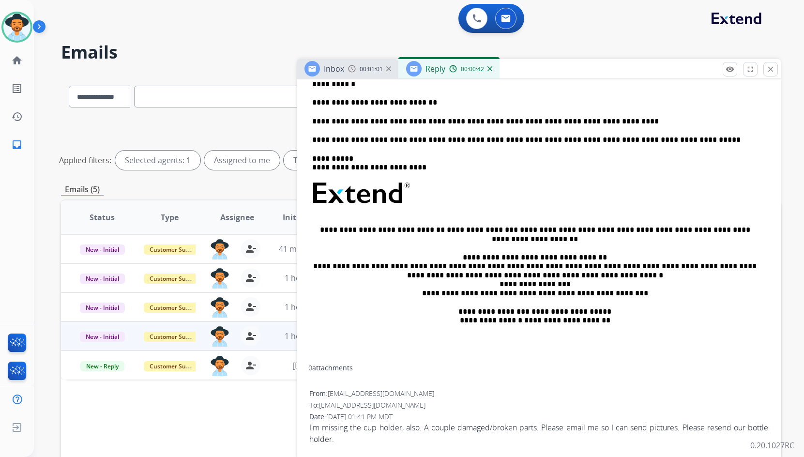
scroll to position [254, 0]
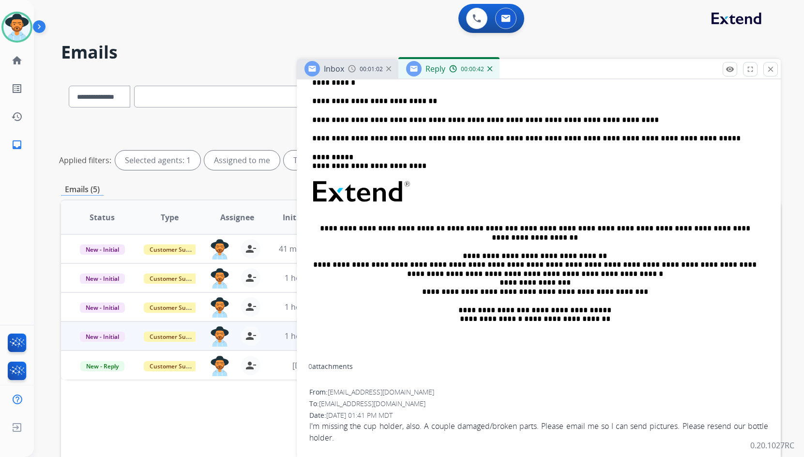
click at [417, 422] on span "I'm missing the cup holder, also. A couple damaged/broken parts. Please email m…" at bounding box center [538, 431] width 459 height 23
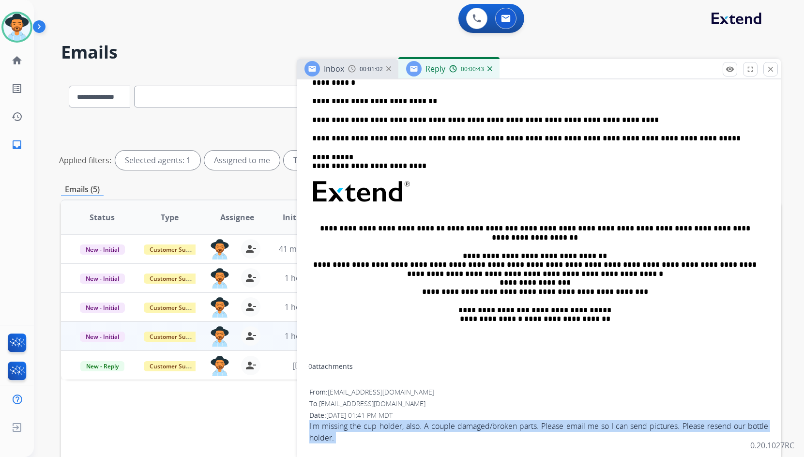
click at [417, 422] on span "I'm missing the cup holder, also. A couple damaged/broken parts. Please email m…" at bounding box center [538, 431] width 459 height 23
copy app-emails-table "I'm missing the cup holder, also. A couple damaged/broken parts. Please email m…"
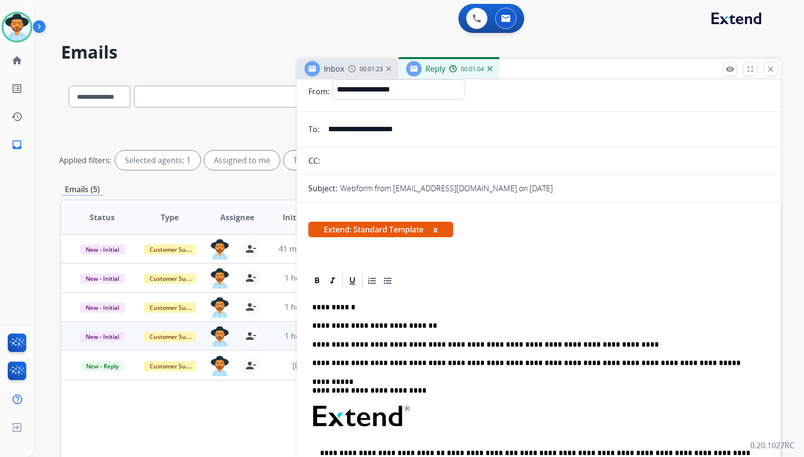
scroll to position [0, 0]
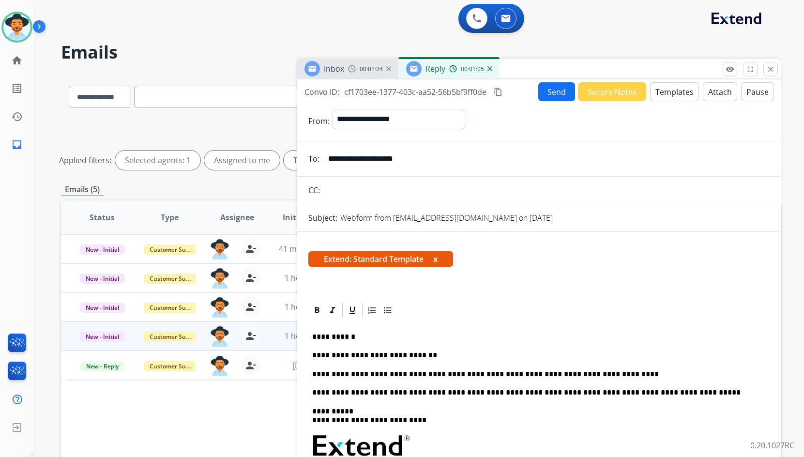
click at [563, 92] on button "Send" at bounding box center [557, 91] width 37 height 19
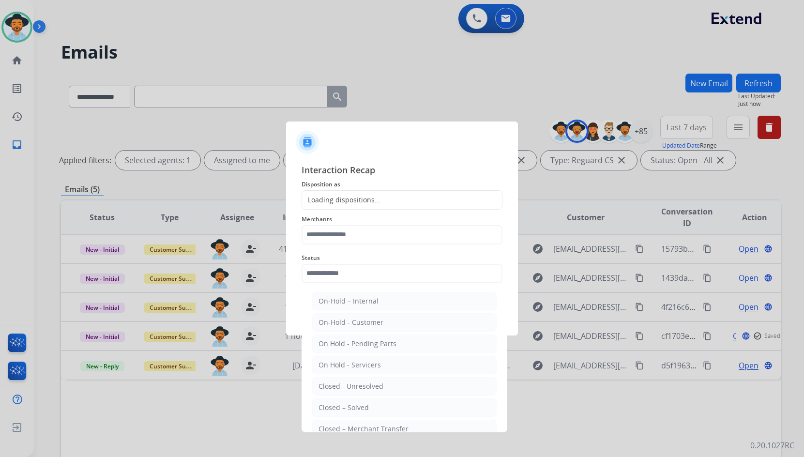
click at [366, 273] on input "text" at bounding box center [402, 273] width 201 height 19
click at [394, 409] on li "Closed – Solved" at bounding box center [404, 408] width 185 height 18
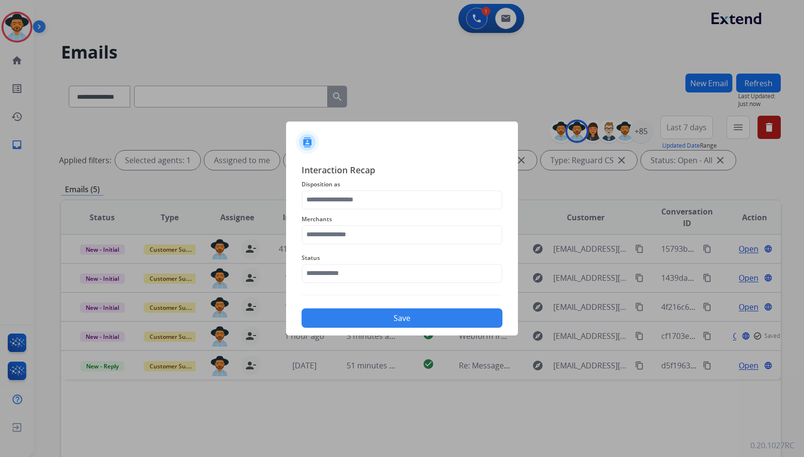
type input "**********"
click at [382, 233] on input "text" at bounding box center [402, 234] width 201 height 19
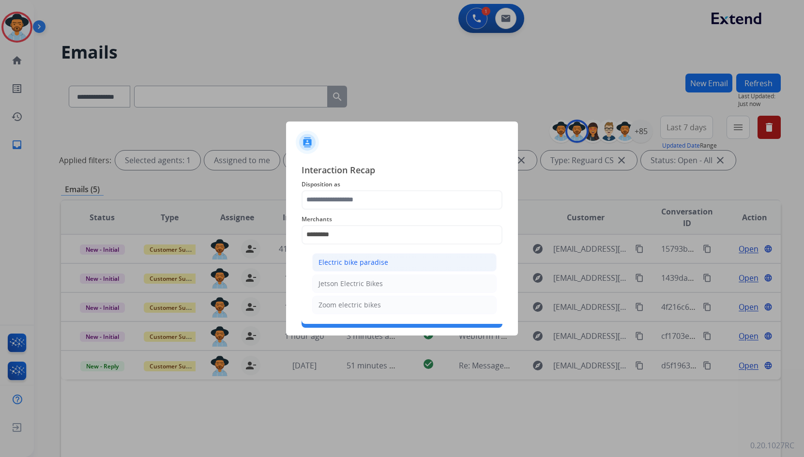
click at [352, 262] on div "Electric bike paradise" at bounding box center [354, 263] width 70 height 10
type input "**********"
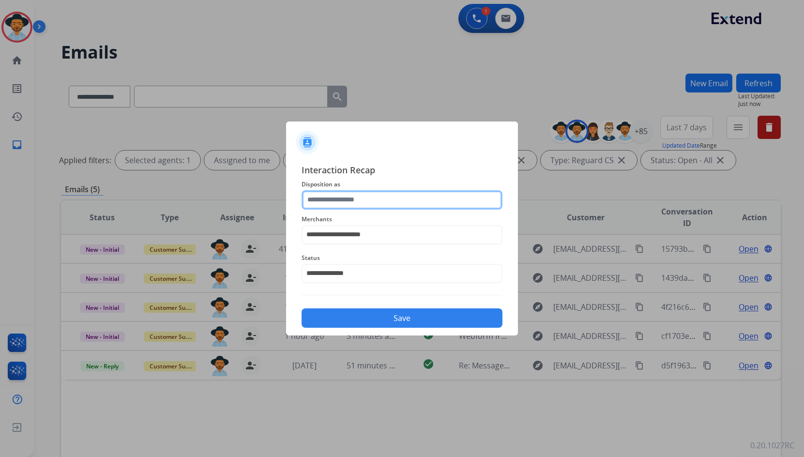
click at [354, 203] on input "text" at bounding box center [402, 199] width 201 height 19
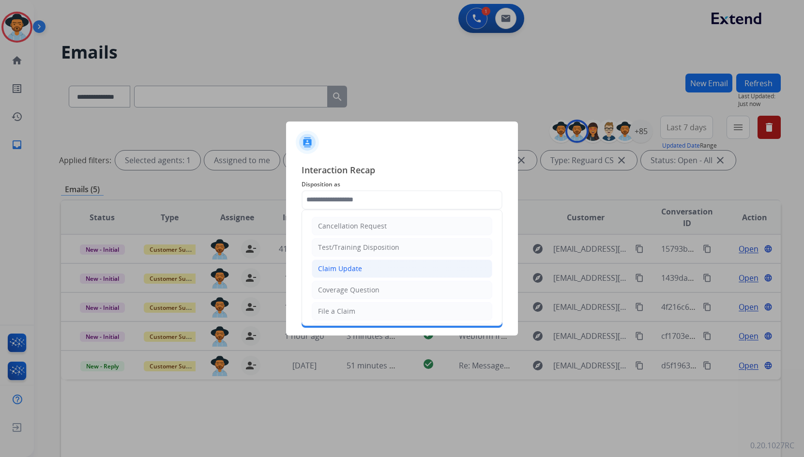
click at [348, 267] on div "Claim Update" at bounding box center [340, 269] width 44 height 10
type input "**********"
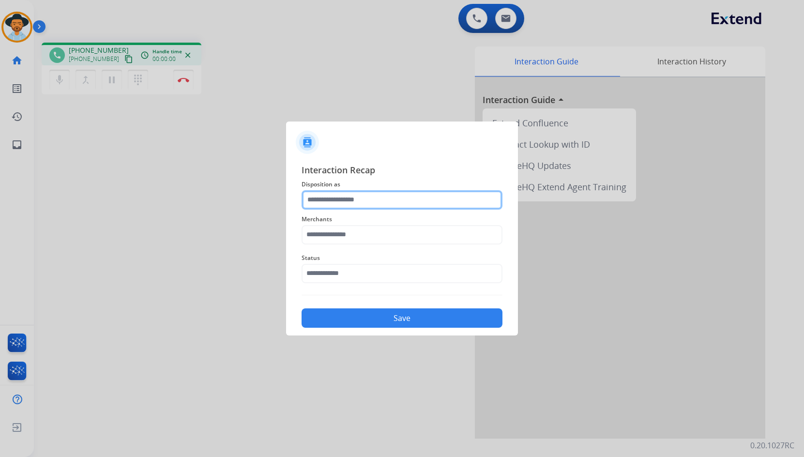
click at [352, 204] on input "text" at bounding box center [402, 199] width 201 height 19
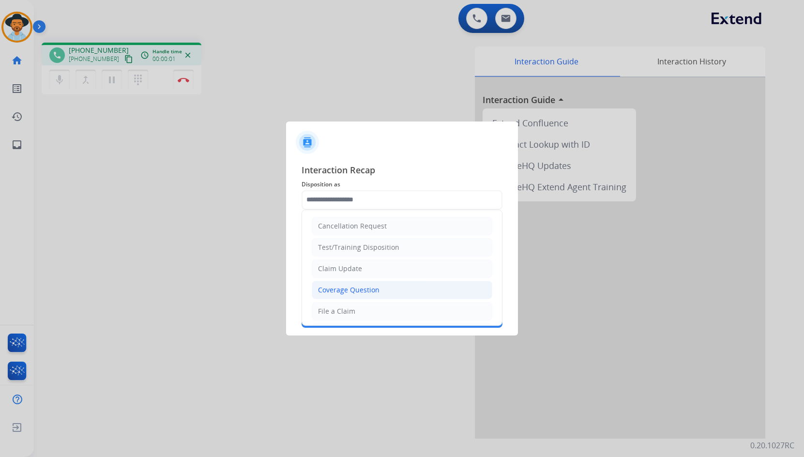
click at [351, 294] on div "Coverage Question" at bounding box center [349, 290] width 62 height 10
type input "**********"
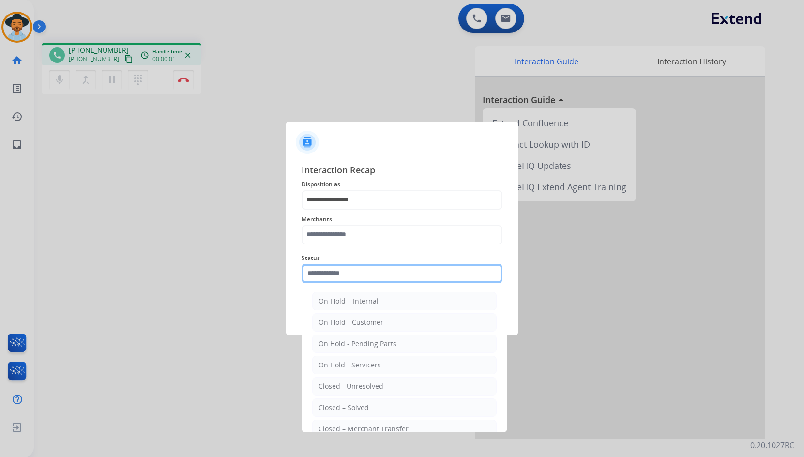
click at [346, 273] on input "text" at bounding box center [402, 273] width 201 height 19
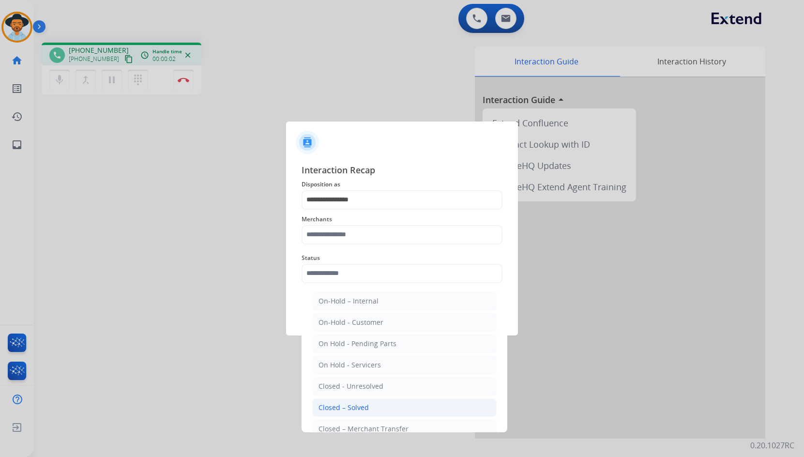
drag, startPoint x: 352, startPoint y: 403, endPoint x: 353, endPoint y: 396, distance: 7.3
click at [352, 404] on div "Closed – Solved" at bounding box center [344, 408] width 50 height 10
type input "**********"
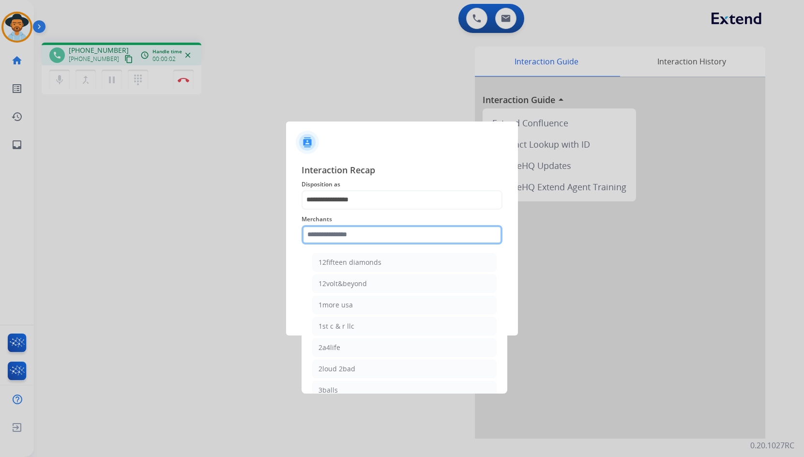
click at [357, 233] on input "text" at bounding box center [402, 234] width 201 height 19
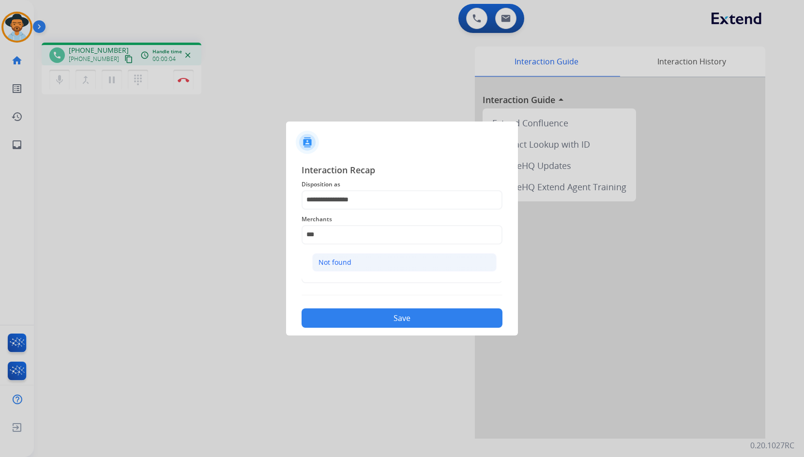
click at [350, 258] on div "Not found" at bounding box center [335, 263] width 33 height 10
type input "*********"
drag, startPoint x: 353, startPoint y: 325, endPoint x: 353, endPoint y: 320, distance: 5.8
click at [353, 323] on button "Save" at bounding box center [402, 317] width 201 height 19
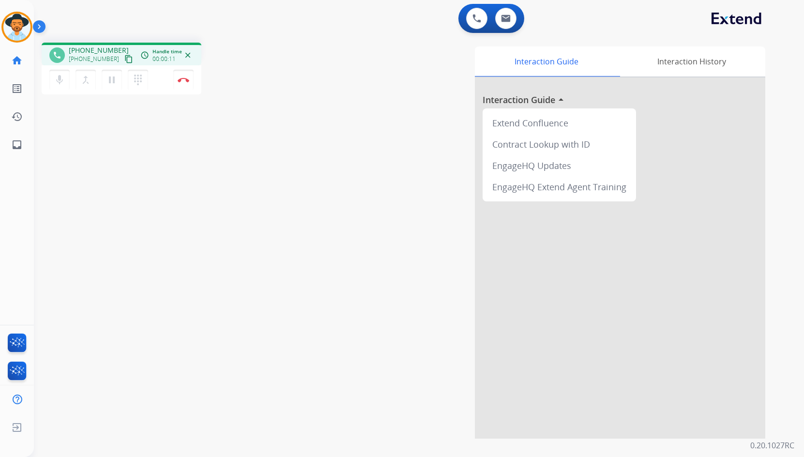
click at [124, 61] on mat-icon "content_copy" at bounding box center [128, 59] width 9 height 9
click at [108, 79] on mat-icon "pause" at bounding box center [112, 80] width 12 height 12
click at [112, 80] on mat-icon "play_arrow" at bounding box center [112, 80] width 12 height 12
click at [185, 80] on img at bounding box center [184, 79] width 12 height 5
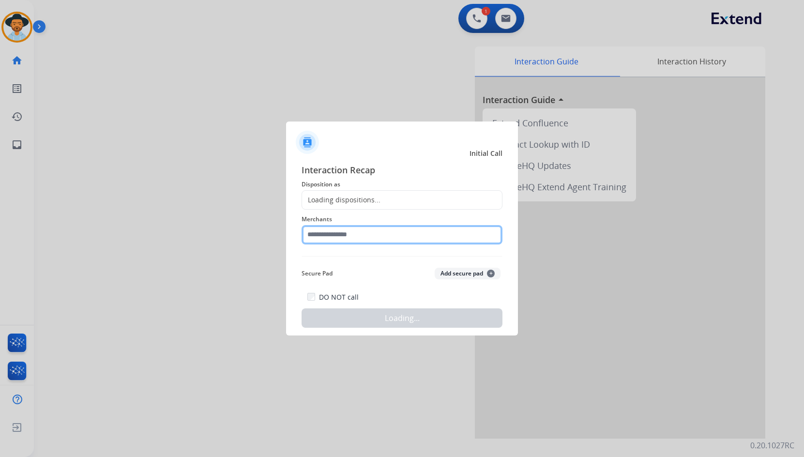
click at [385, 237] on input "text" at bounding box center [402, 234] width 201 height 19
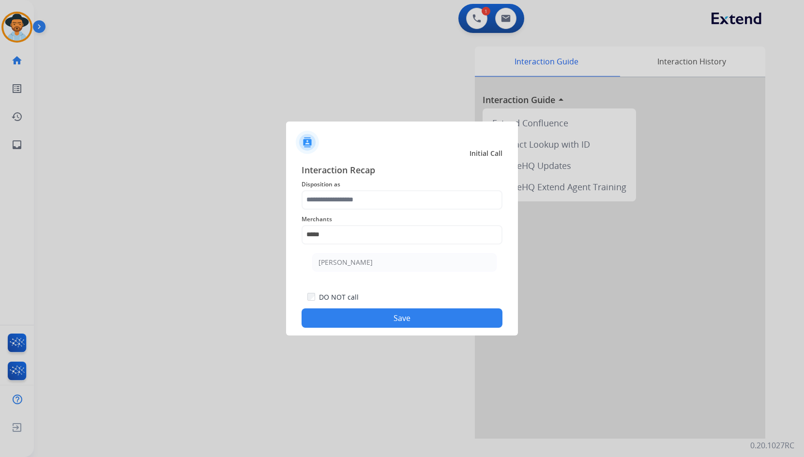
click at [383, 262] on li "[PERSON_NAME]" at bounding box center [404, 262] width 185 height 18
type input "**********"
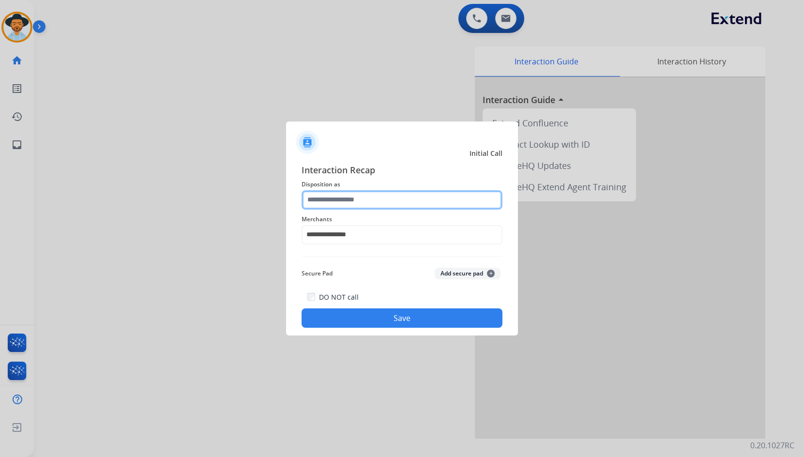
click at [396, 204] on input "text" at bounding box center [402, 199] width 201 height 19
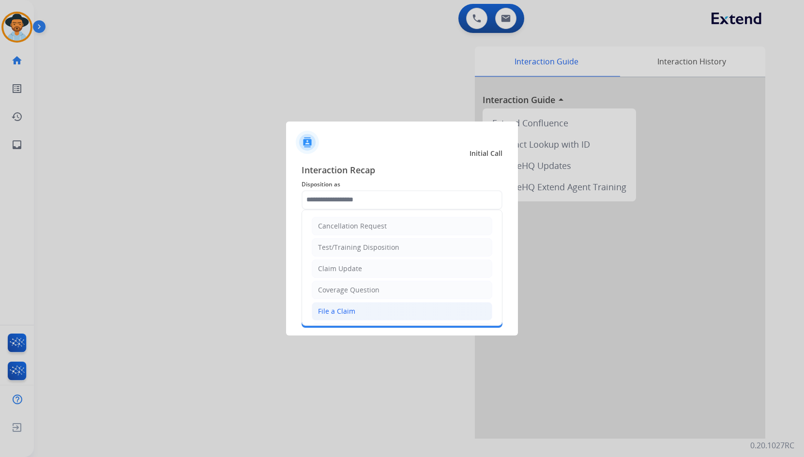
click at [368, 317] on li "File a Claim" at bounding box center [402, 311] width 181 height 18
type input "**********"
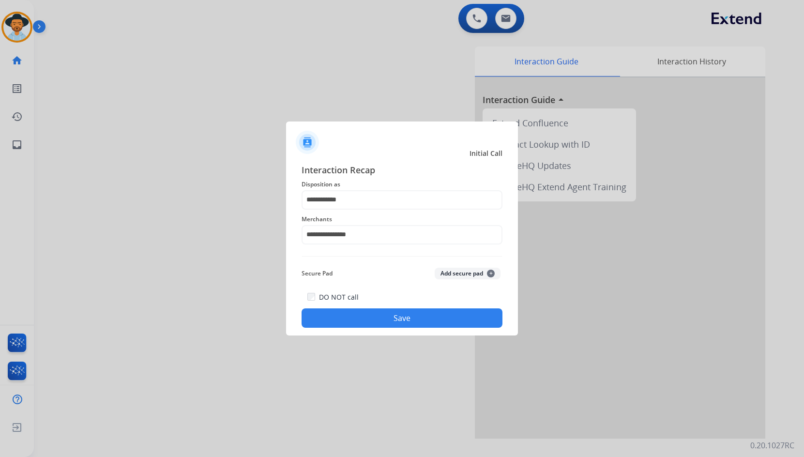
click at [368, 317] on button "Save" at bounding box center [402, 317] width 201 height 19
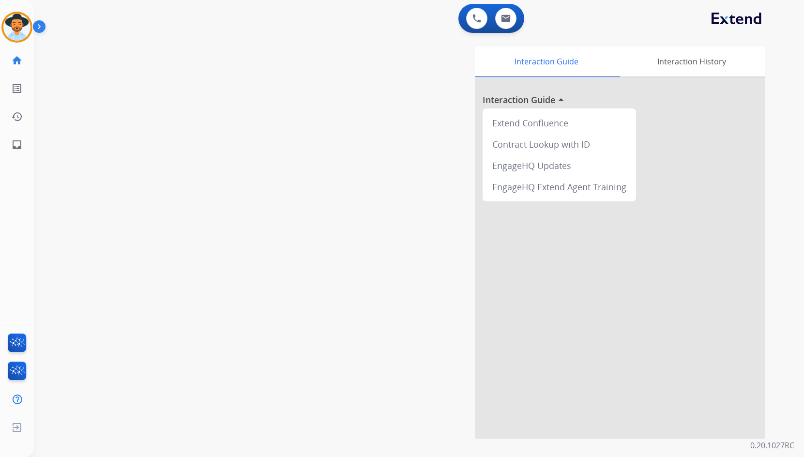
drag, startPoint x: 185, startPoint y: 90, endPoint x: 78, endPoint y: 169, distance: 133.3
click at [185, 91] on div "swap_horiz Break voice bridge close_fullscreen Connect 3-Way Call merge_type Se…" at bounding box center [407, 237] width 747 height 404
click at [17, 131] on ul "inbox Emails Emails" at bounding box center [17, 145] width 34 height 28
click at [32, 145] on ul "inbox Emails Emails" at bounding box center [17, 145] width 34 height 28
click at [23, 145] on link "inbox Emails" at bounding box center [16, 144] width 27 height 27
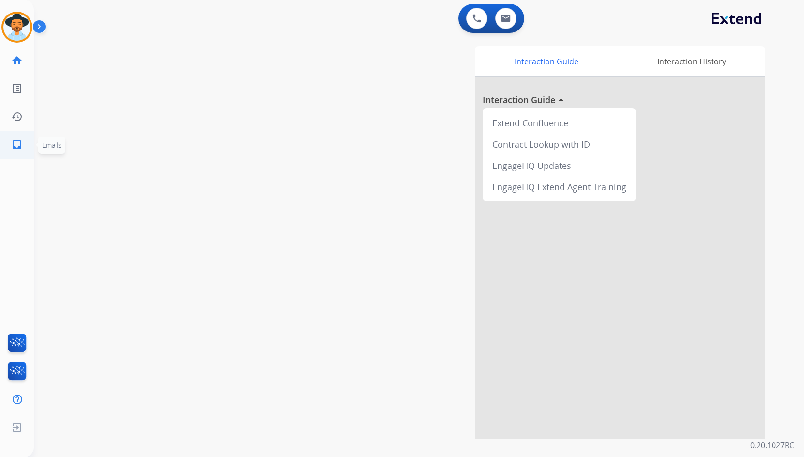
select select "**********"
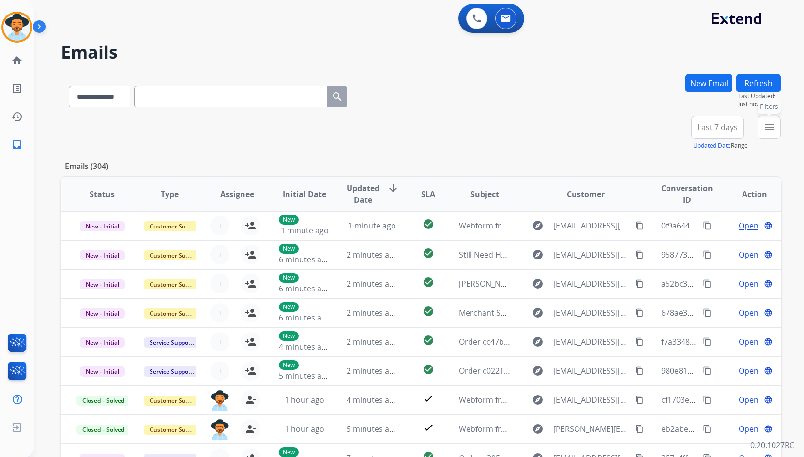
click at [776, 131] on button "menu Filters" at bounding box center [769, 127] width 23 height 23
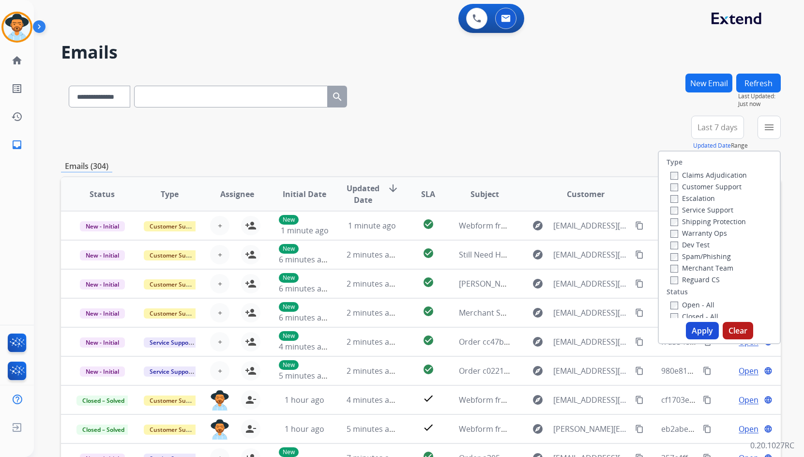
click at [722, 187] on label "Customer Support" at bounding box center [706, 186] width 71 height 9
click at [724, 220] on label "Shipping Protection" at bounding box center [709, 221] width 76 height 9
drag, startPoint x: 708, startPoint y: 277, endPoint x: 706, endPoint y: 295, distance: 17.5
click at [707, 277] on label "Reguard CS" at bounding box center [695, 279] width 49 height 9
click at [702, 304] on label "Open - All" at bounding box center [693, 304] width 44 height 9
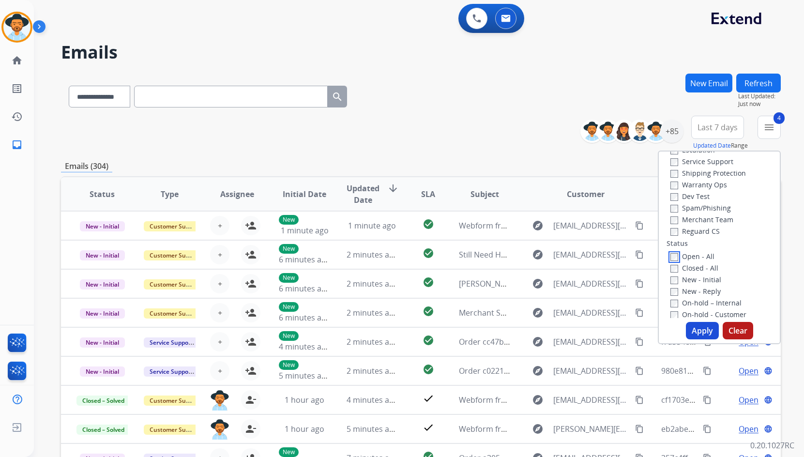
scroll to position [97, 0]
drag, startPoint x: 726, startPoint y: 288, endPoint x: 730, endPoint y: 276, distance: 12.9
click at [726, 286] on label "On Hold - Servicers" at bounding box center [708, 289] width 74 height 9
click at [730, 276] on label "On Hold - Pending Parts" at bounding box center [716, 277] width 90 height 9
click at [728, 263] on label "On-hold - Customer" at bounding box center [709, 266] width 76 height 9
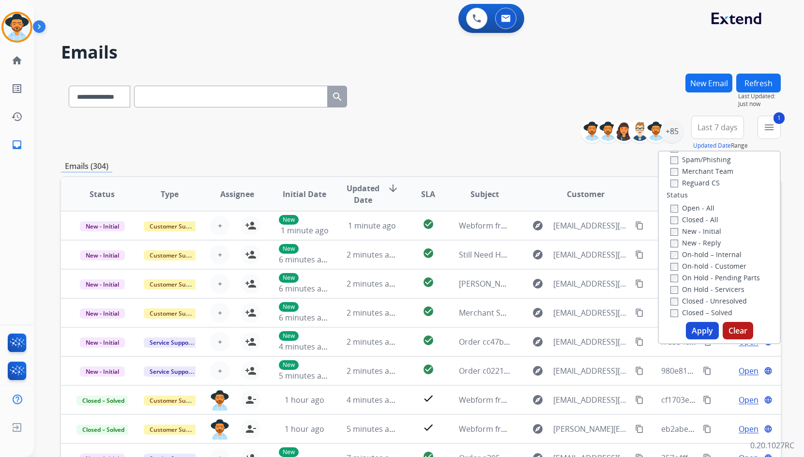
click at [724, 253] on label "On-hold – Internal" at bounding box center [706, 254] width 71 height 9
click at [705, 239] on label "New - Reply" at bounding box center [696, 242] width 50 height 9
click at [700, 229] on label "New - Initial" at bounding box center [696, 231] width 51 height 9
click at [699, 326] on button "Apply" at bounding box center [702, 330] width 33 height 17
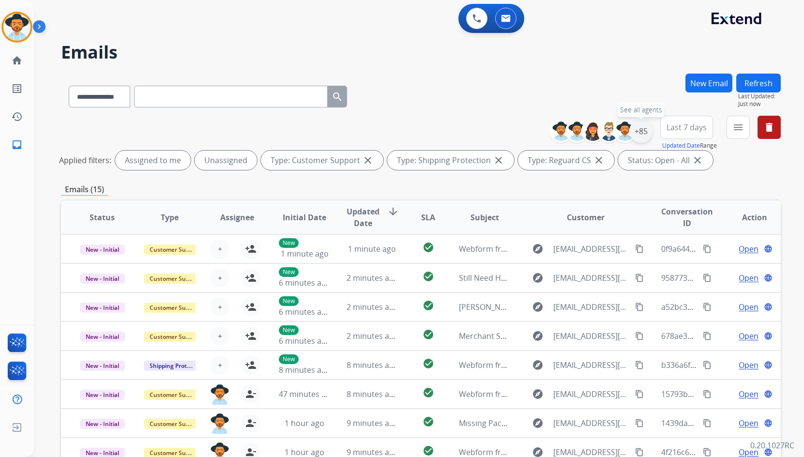
click at [641, 131] on div "+85" at bounding box center [641, 131] width 23 height 23
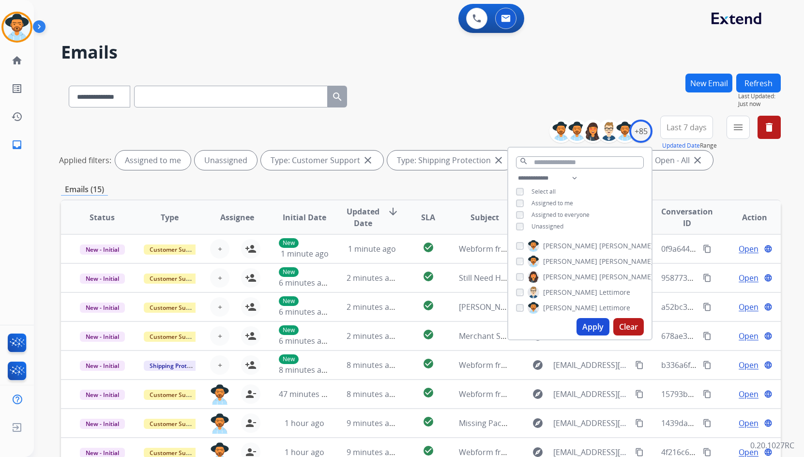
click at [559, 226] on span "Unassigned" at bounding box center [548, 226] width 32 height 8
click at [567, 261] on span "[PERSON_NAME]" at bounding box center [570, 262] width 54 height 10
click at [592, 323] on button "Apply" at bounding box center [593, 326] width 33 height 17
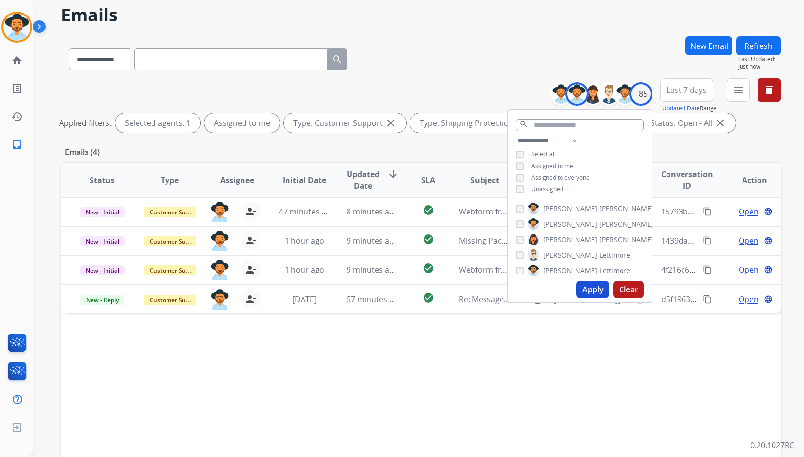
scroll to position [48, 0]
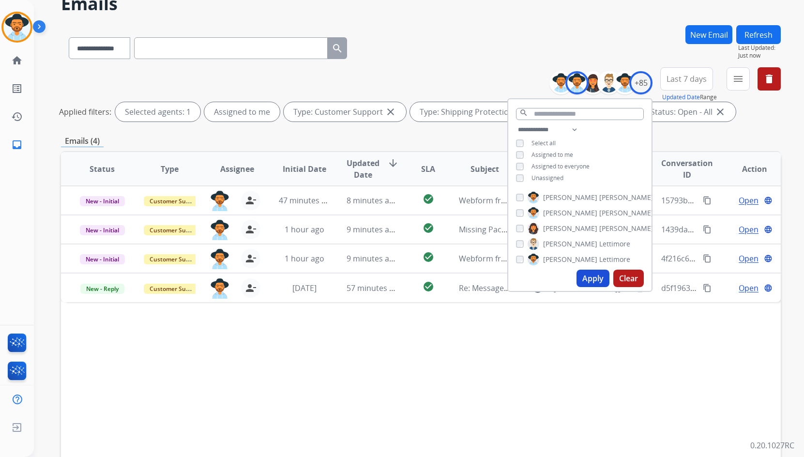
drag, startPoint x: 511, startPoint y: 369, endPoint x: 516, endPoint y: 369, distance: 4.9
click at [512, 369] on div "Status Type Assignee Initial Date Updated Date arrow_downward SLA Subject Custo…" at bounding box center [421, 313] width 720 height 324
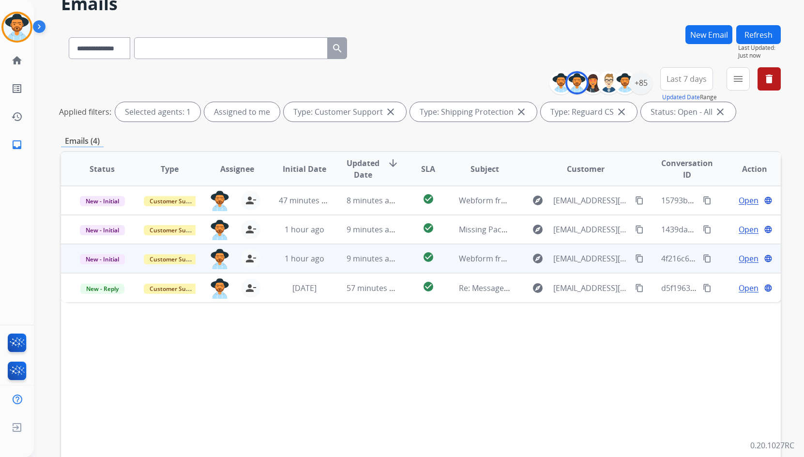
click at [730, 256] on div "Open language" at bounding box center [754, 259] width 51 height 12
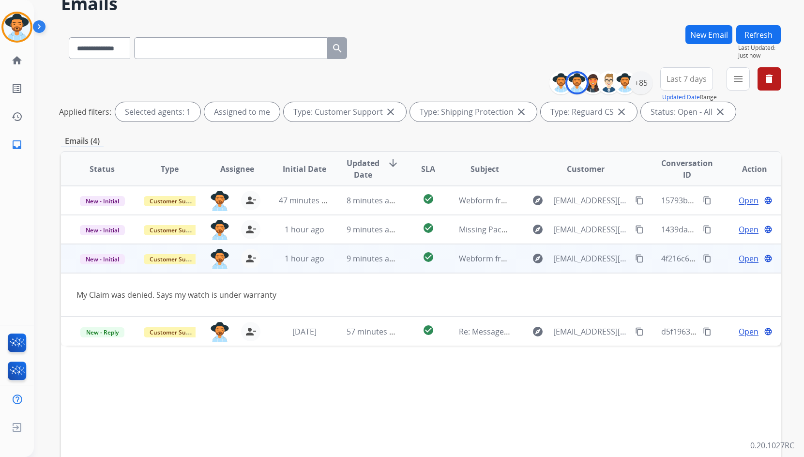
click at [739, 260] on span "Open" at bounding box center [749, 259] width 20 height 12
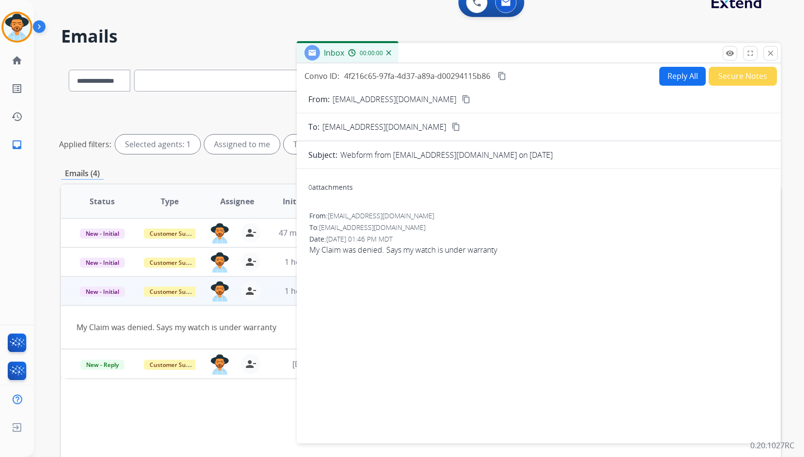
scroll to position [0, 0]
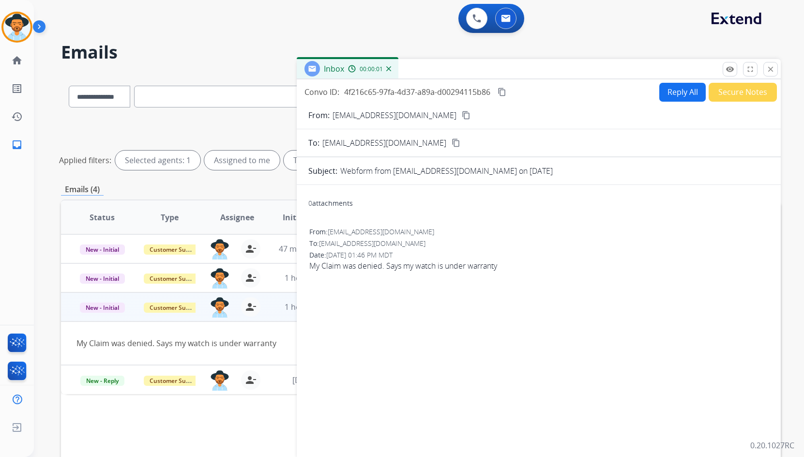
click at [461, 115] on button "content_copy" at bounding box center [467, 115] width 12 height 12
click at [410, 267] on span "My Claim was denied. Says my watch is under warranty" at bounding box center [538, 266] width 459 height 12
copy app-emails-table "My Claim was denied. Says my watch is under warranty remove_red_eye Logs fullsc…"
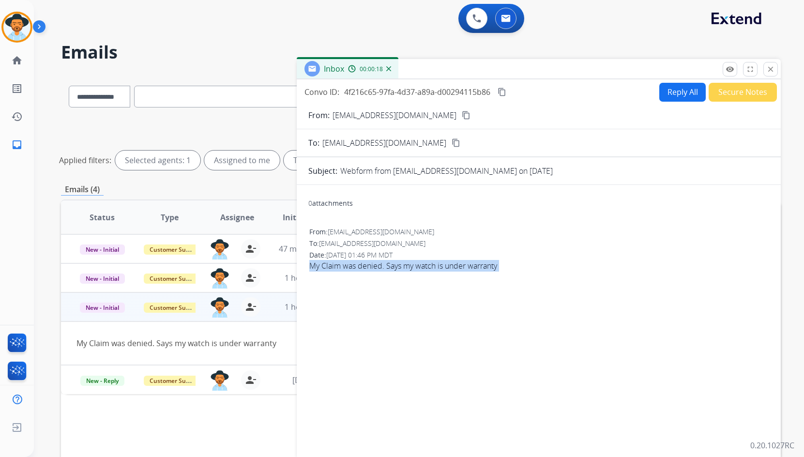
drag, startPoint x: 508, startPoint y: 92, endPoint x: 549, endPoint y: 108, distance: 44.8
click at [507, 92] on mat-icon "content_copy" at bounding box center [502, 92] width 9 height 9
click at [679, 98] on button "Reply All" at bounding box center [683, 92] width 46 height 19
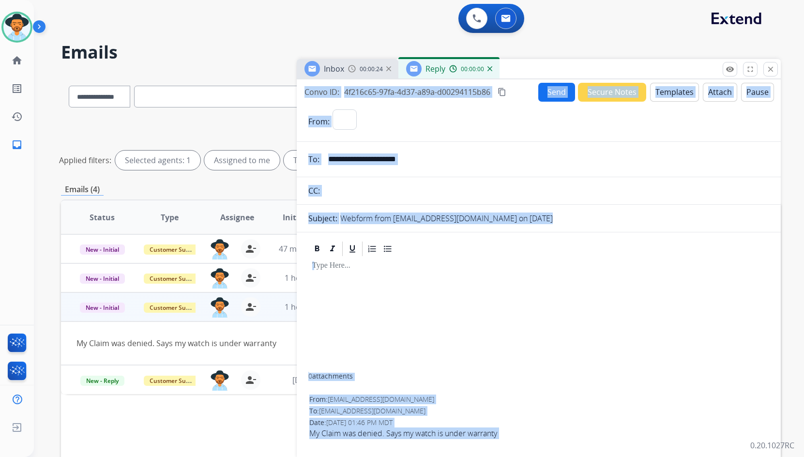
select select "**********"
click at [677, 92] on button "Templates" at bounding box center [674, 92] width 49 height 19
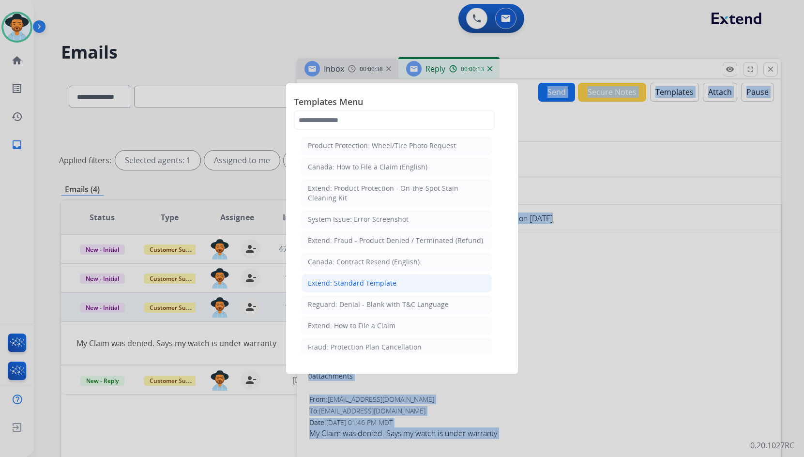
click at [384, 281] on div "Extend: Standard Template" at bounding box center [352, 283] width 89 height 10
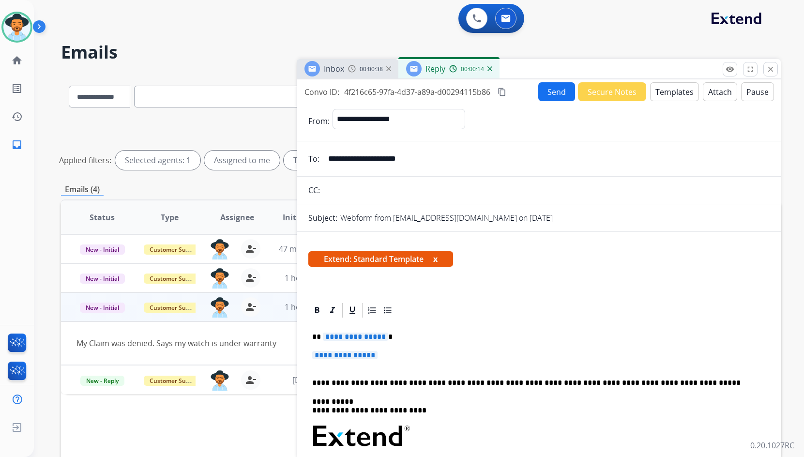
click at [362, 336] on span "**********" at bounding box center [355, 337] width 65 height 8
click at [357, 336] on span "**********" at bounding box center [355, 337] width 65 height 8
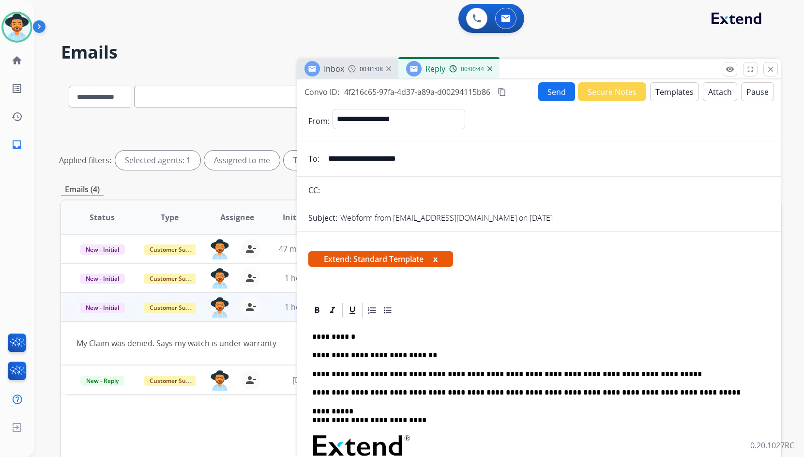
click at [561, 91] on button "Send" at bounding box center [557, 91] width 37 height 19
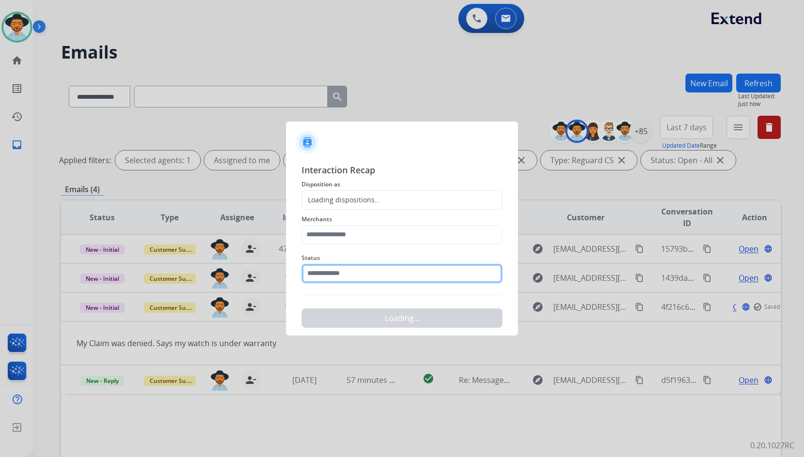
click at [362, 270] on input "text" at bounding box center [402, 273] width 201 height 19
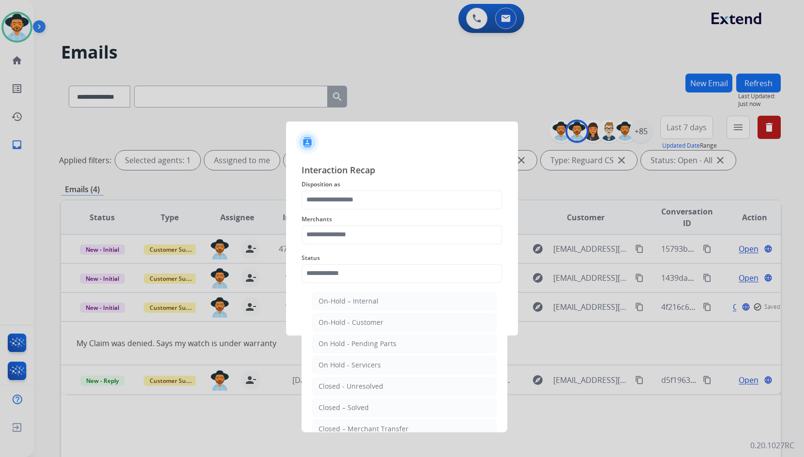
click at [407, 406] on li "Closed – Solved" at bounding box center [404, 408] width 185 height 18
type input "**********"
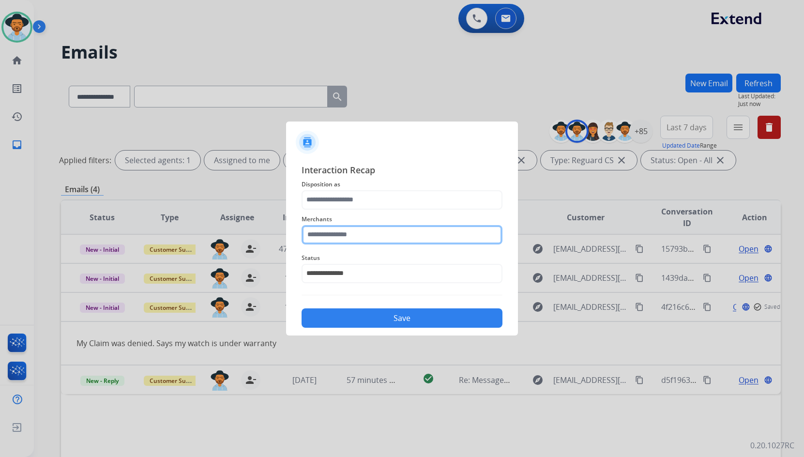
click at [406, 243] on input "text" at bounding box center [402, 234] width 201 height 19
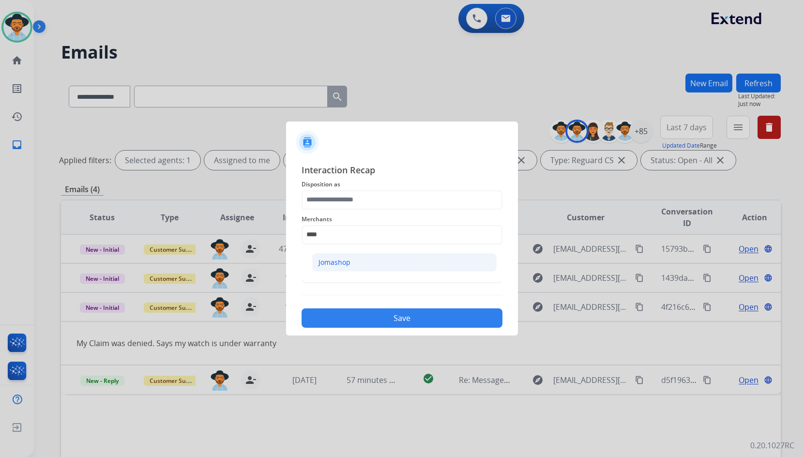
click at [432, 265] on li "Jomashop" at bounding box center [404, 262] width 185 height 18
type input "********"
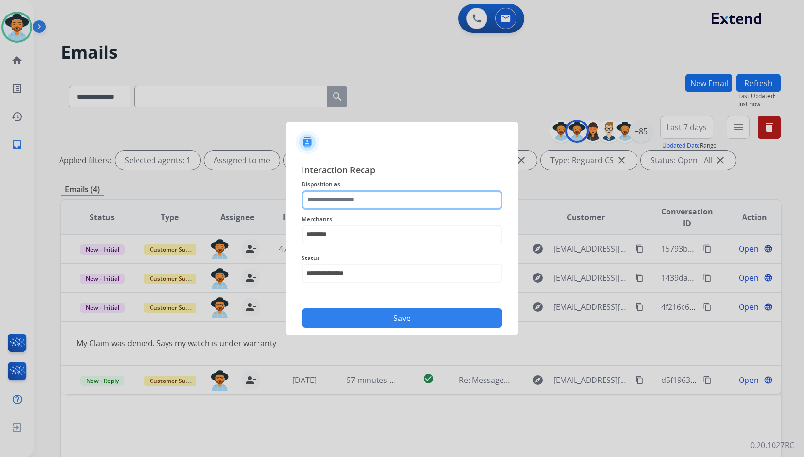
click at [424, 199] on input "text" at bounding box center [402, 199] width 201 height 19
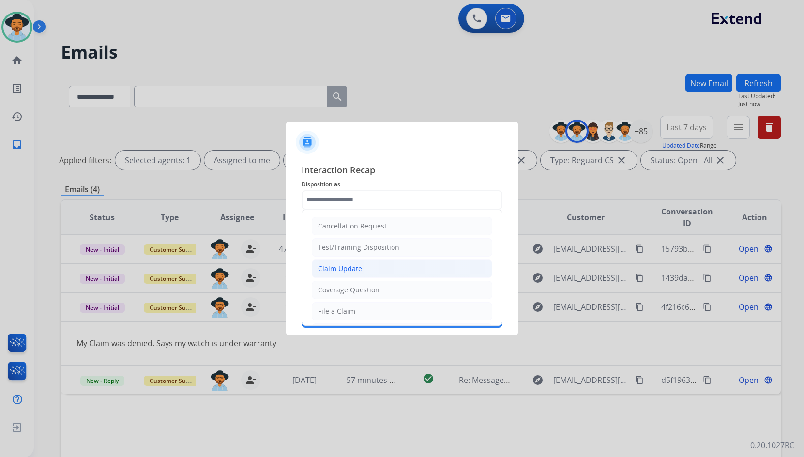
click at [346, 265] on div "Claim Update" at bounding box center [340, 269] width 44 height 10
type input "**********"
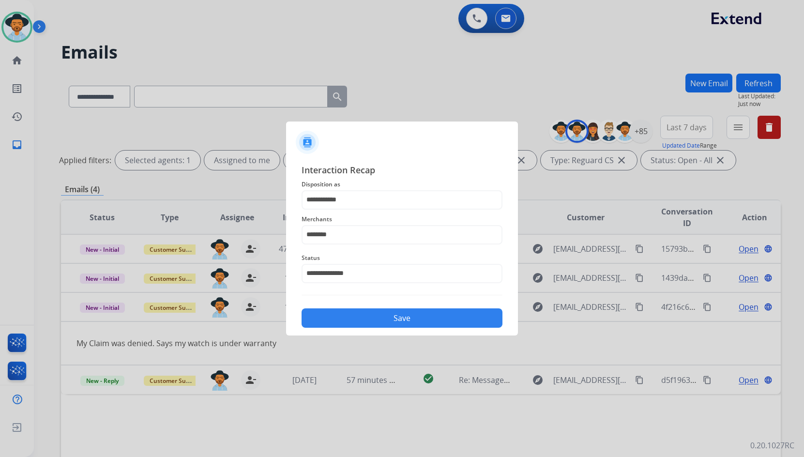
click at [375, 313] on button "Save" at bounding box center [402, 317] width 201 height 19
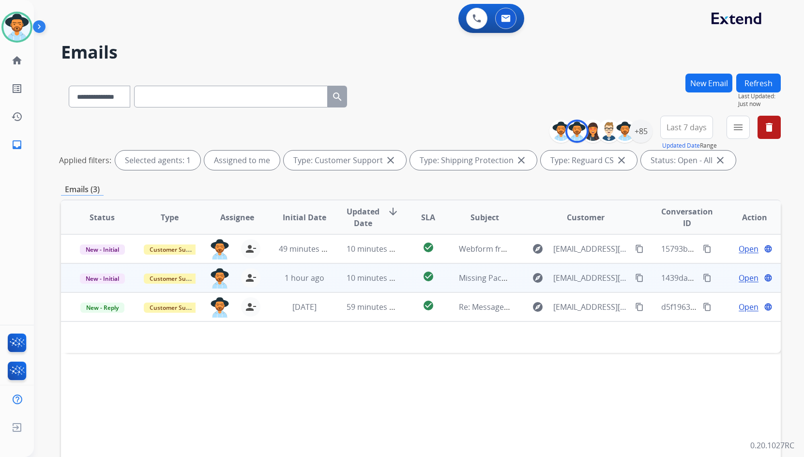
click at [747, 278] on span "Open" at bounding box center [749, 278] width 20 height 12
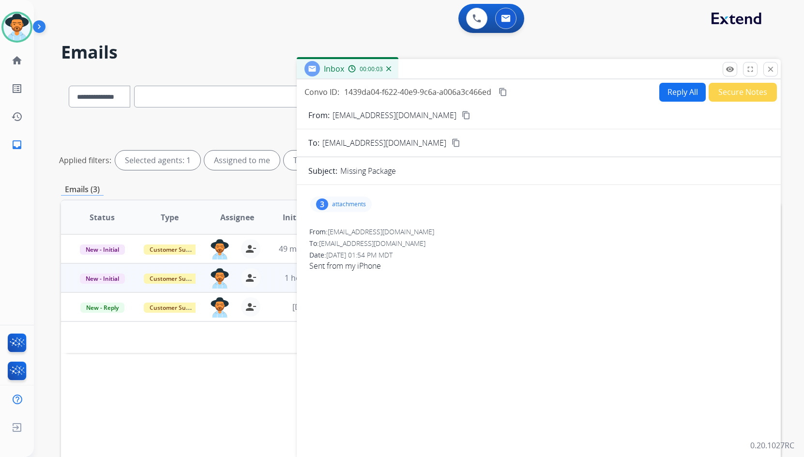
select select "**********"
click at [349, 208] on div "3 attachments" at bounding box center [341, 204] width 62 height 15
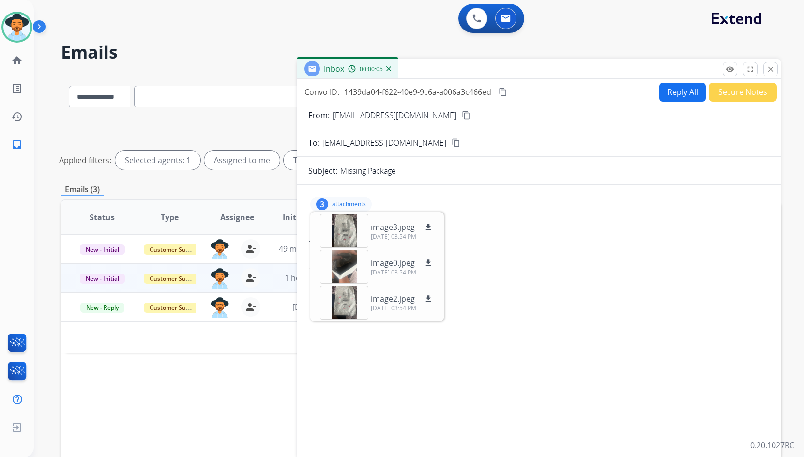
click at [461, 111] on button "content_copy" at bounding box center [467, 115] width 12 height 12
click at [345, 228] on div at bounding box center [344, 231] width 48 height 34
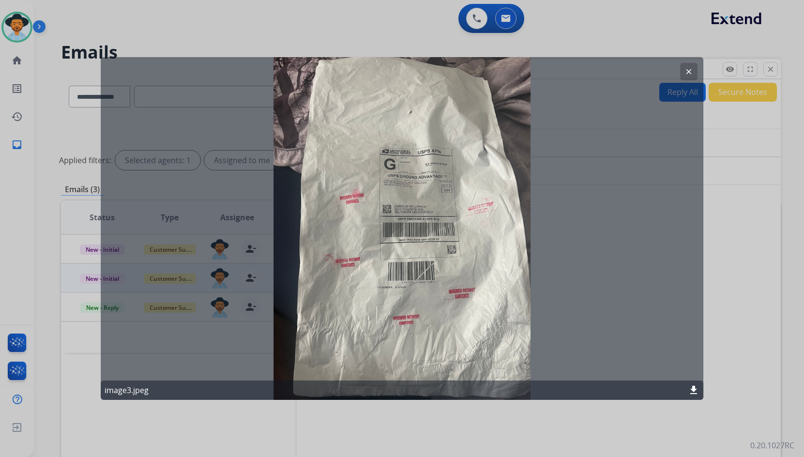
click at [692, 72] on mat-icon "clear" at bounding box center [689, 71] width 9 height 9
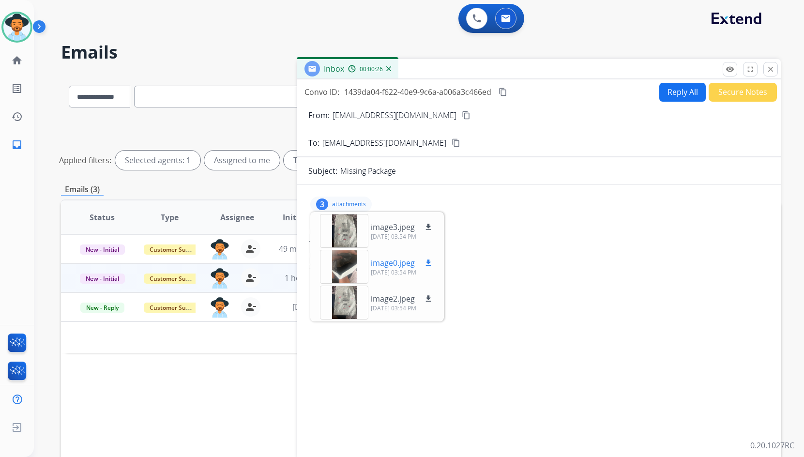
click at [340, 265] on div at bounding box center [344, 267] width 48 height 34
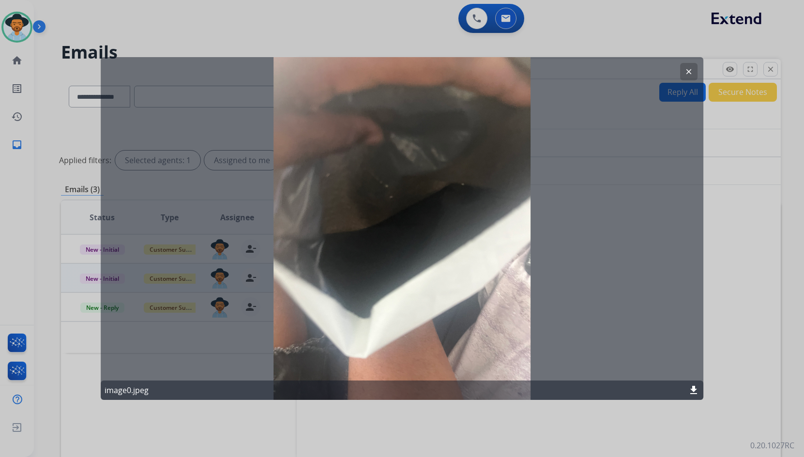
click at [687, 68] on mat-icon "clear" at bounding box center [689, 71] width 9 height 9
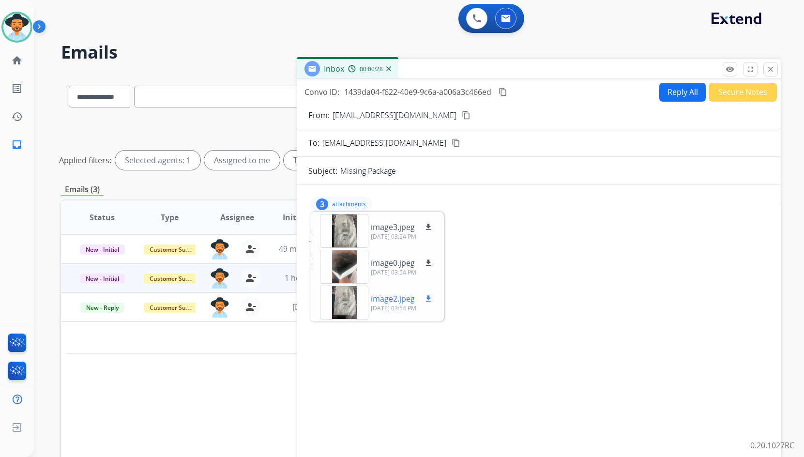
click at [349, 295] on div at bounding box center [344, 303] width 48 height 34
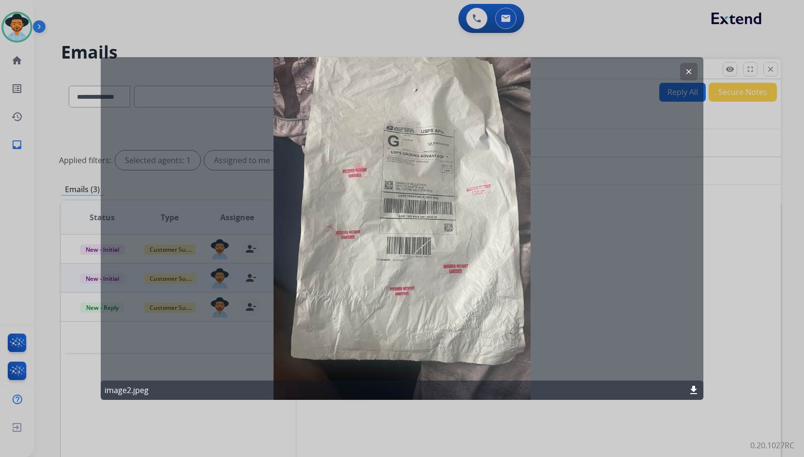
click at [686, 72] on mat-icon "clear" at bounding box center [689, 71] width 9 height 9
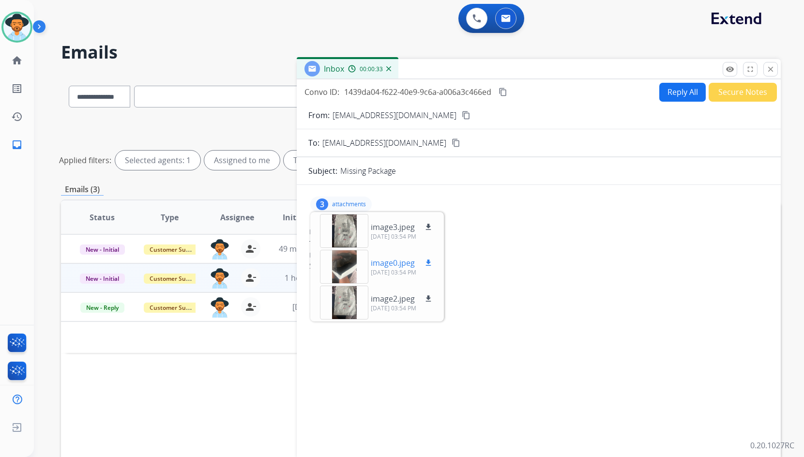
click at [322, 266] on div at bounding box center [344, 267] width 48 height 34
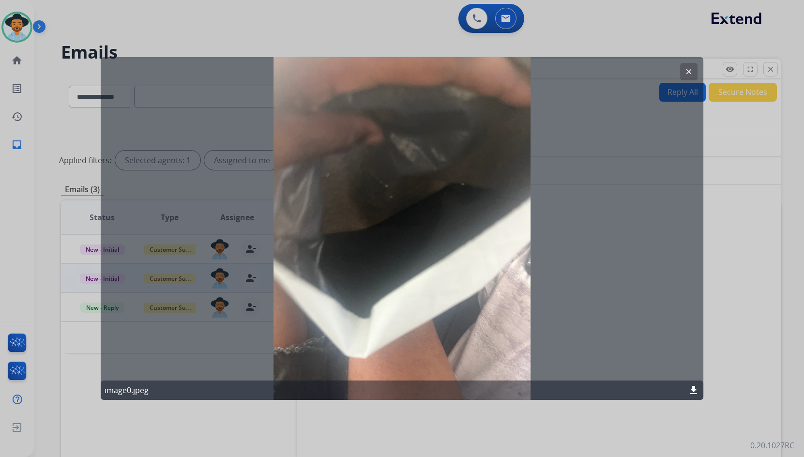
click at [688, 67] on mat-icon "clear" at bounding box center [689, 71] width 9 height 9
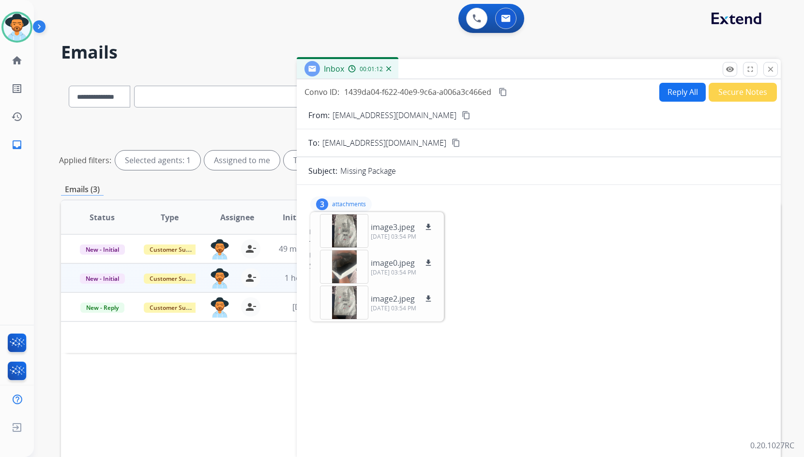
click at [507, 96] on mat-icon "content_copy" at bounding box center [503, 92] width 9 height 9
click at [692, 97] on button "Reply All" at bounding box center [683, 92] width 46 height 19
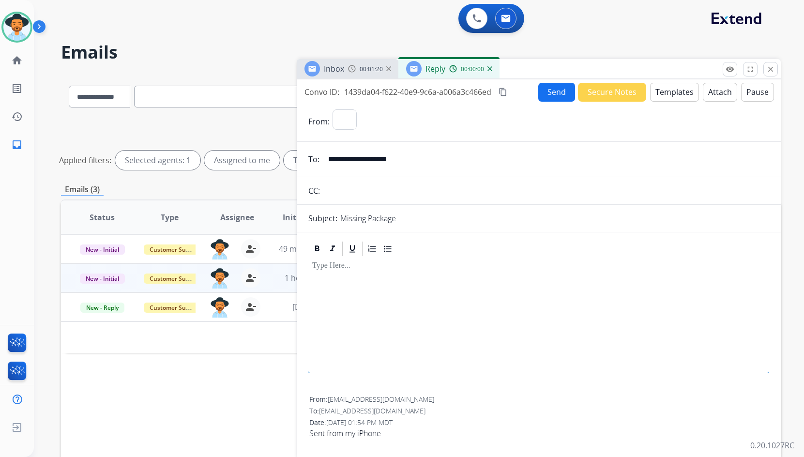
select select "**********"
click at [661, 90] on button "Templates" at bounding box center [674, 92] width 49 height 19
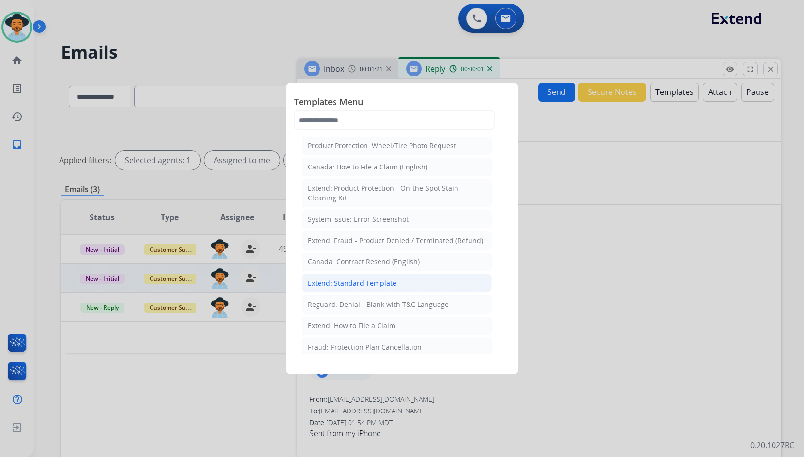
click at [368, 284] on div "Extend: Standard Template" at bounding box center [352, 283] width 89 height 10
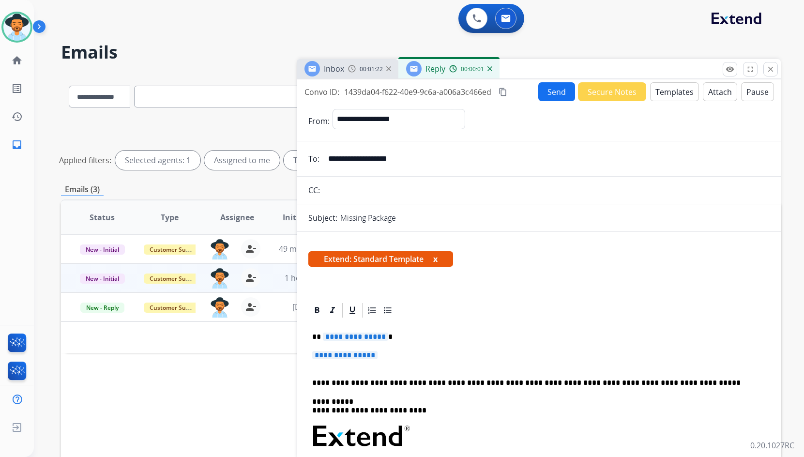
click at [370, 340] on span "**********" at bounding box center [355, 337] width 65 height 8
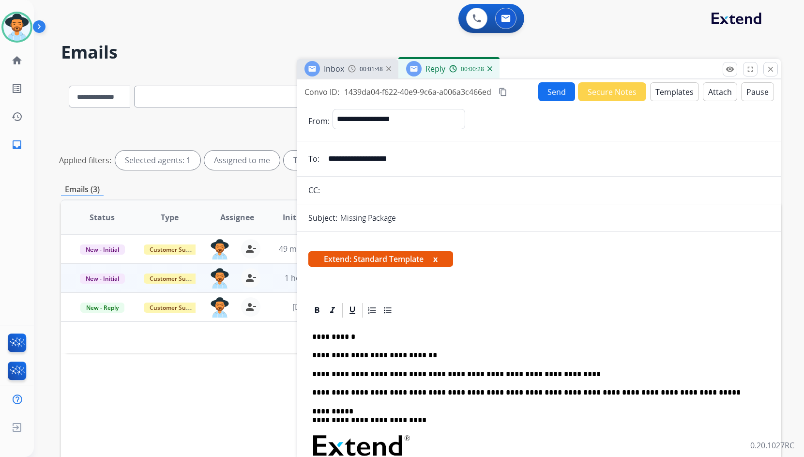
click at [540, 98] on button "Send" at bounding box center [557, 91] width 37 height 19
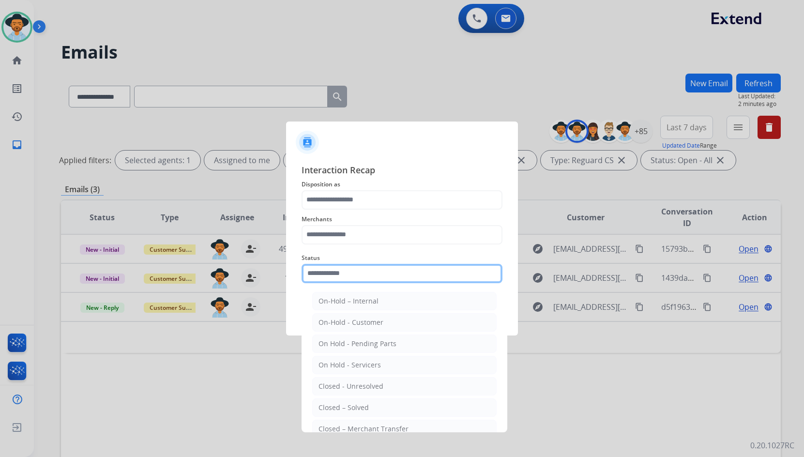
click at [350, 269] on input "text" at bounding box center [402, 273] width 201 height 19
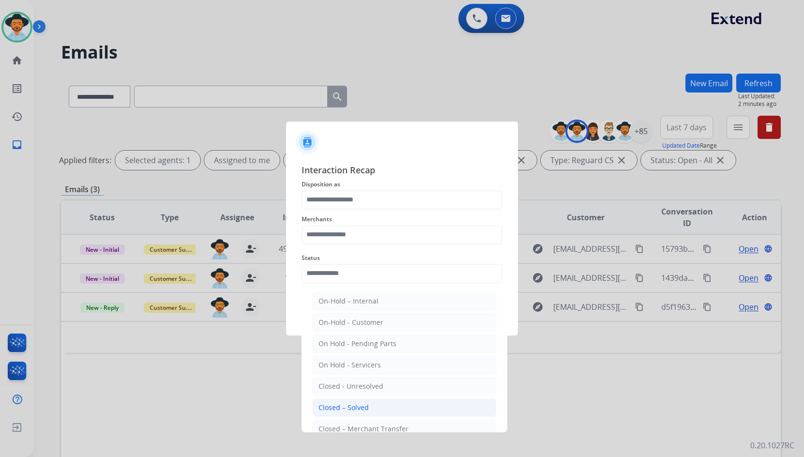
click at [365, 410] on div "Closed – Solved" at bounding box center [344, 408] width 50 height 10
type input "**********"
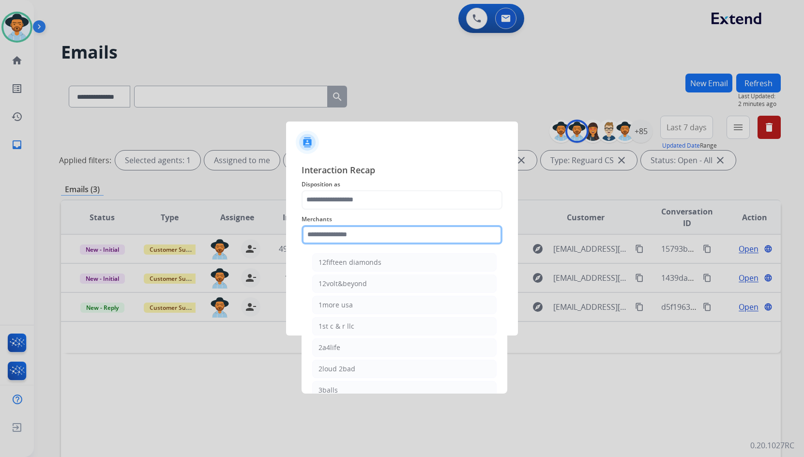
click at [405, 237] on input "text" at bounding box center [402, 234] width 201 height 19
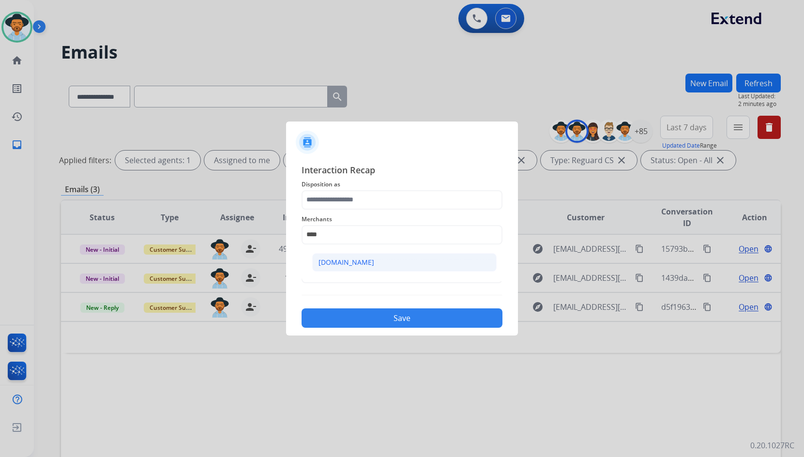
drag, startPoint x: 384, startPoint y: 258, endPoint x: 390, endPoint y: 205, distance: 53.2
click at [384, 257] on li "[DOMAIN_NAME]" at bounding box center [404, 262] width 185 height 18
type input "**********"
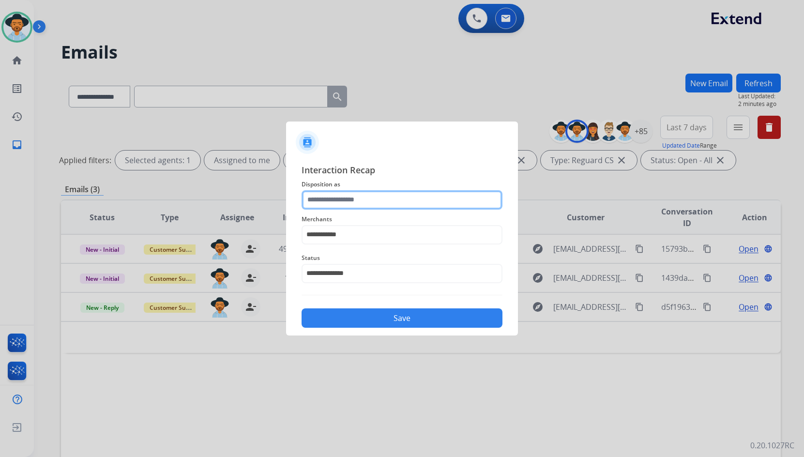
click at [391, 198] on input "text" at bounding box center [402, 199] width 201 height 19
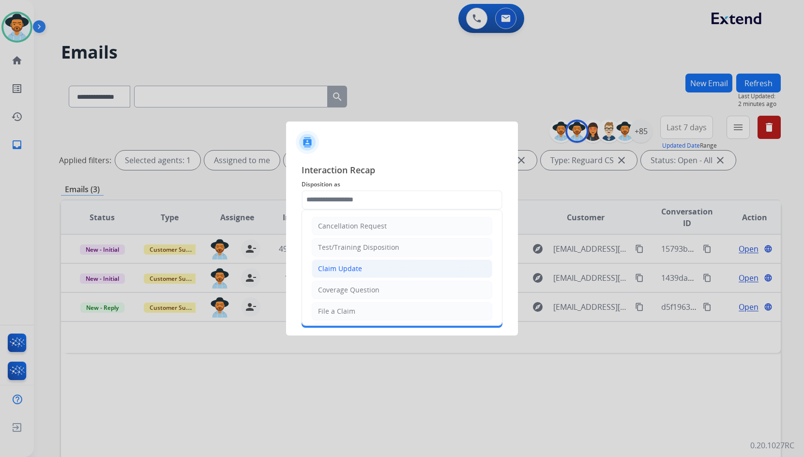
click at [368, 273] on li "Claim Update" at bounding box center [402, 269] width 181 height 18
type input "**********"
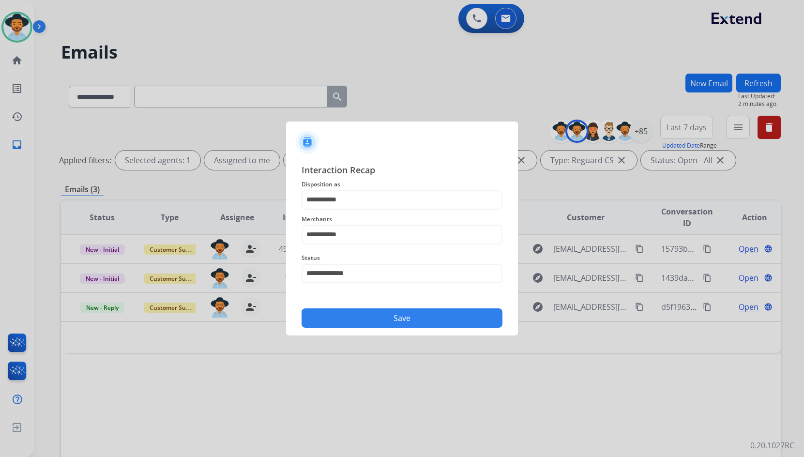
click at [379, 315] on button "Save" at bounding box center [402, 317] width 201 height 19
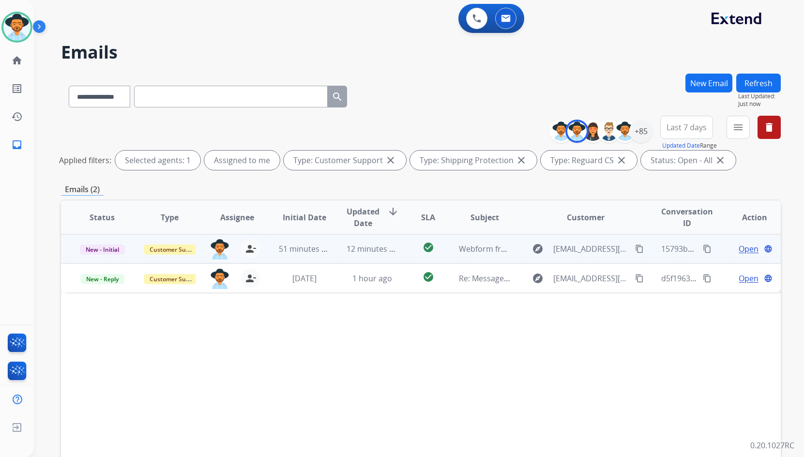
click at [747, 246] on span "Open" at bounding box center [749, 249] width 20 height 12
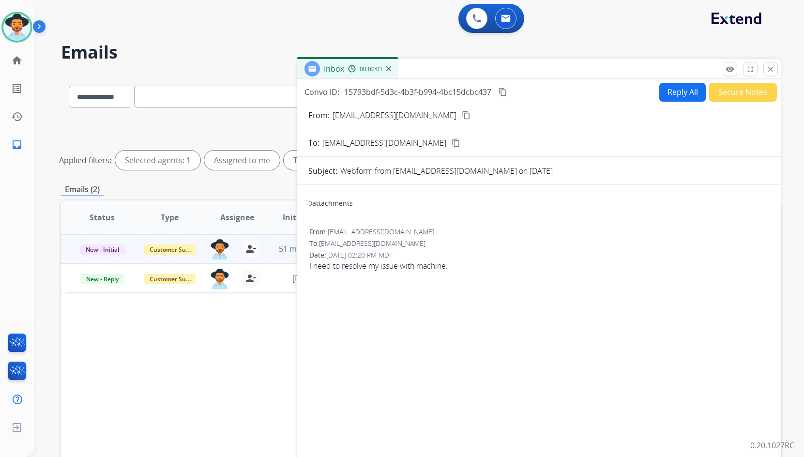
click at [462, 117] on mat-icon "content_copy" at bounding box center [466, 115] width 9 height 9
click at [420, 263] on span "I need to resolve my issue with machine." at bounding box center [538, 266] width 459 height 12
copy app-emails-table "I need to resolve my issue with machine. remove_red_eye Logs fullscreen Expand …"
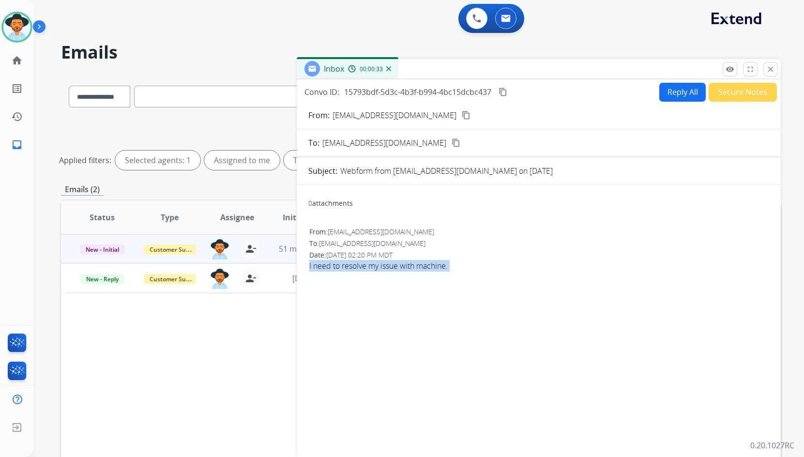
drag, startPoint x: 505, startPoint y: 95, endPoint x: 676, endPoint y: 156, distance: 182.0
click at [505, 95] on mat-icon "content_copy" at bounding box center [503, 92] width 9 height 9
click at [702, 90] on div "Reply All Secure Notes" at bounding box center [717, 92] width 121 height 19
click at [692, 91] on button "Reply All" at bounding box center [683, 92] width 46 height 19
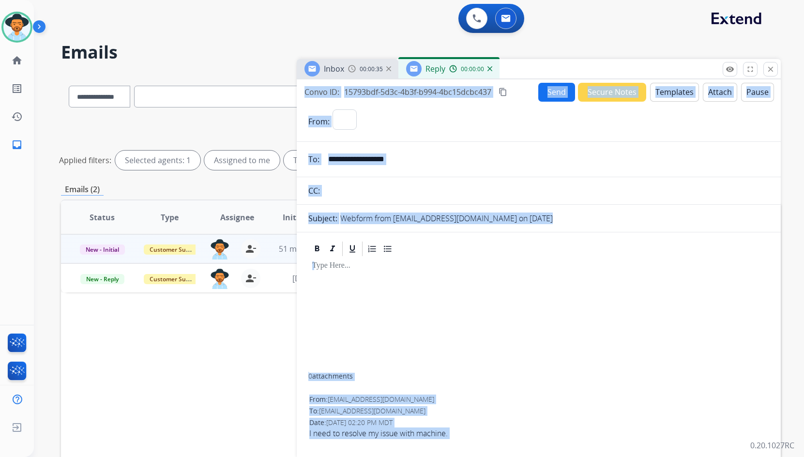
select select "**********"
click at [673, 96] on button "Templates" at bounding box center [674, 92] width 49 height 19
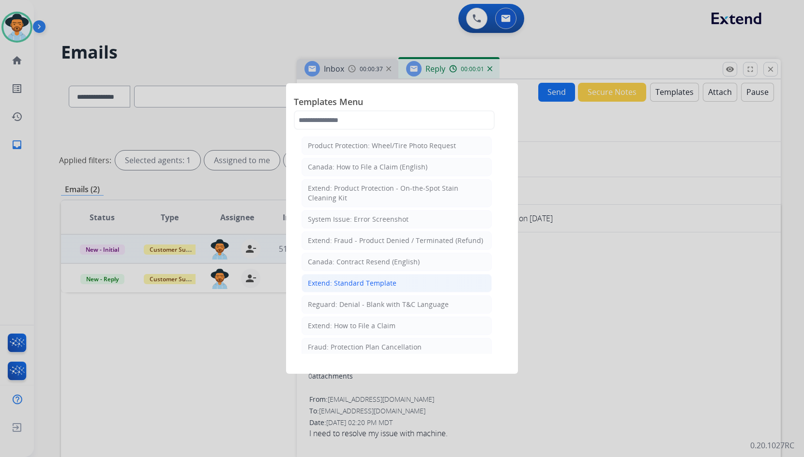
click at [379, 280] on div "Extend: Standard Template" at bounding box center [352, 283] width 89 height 10
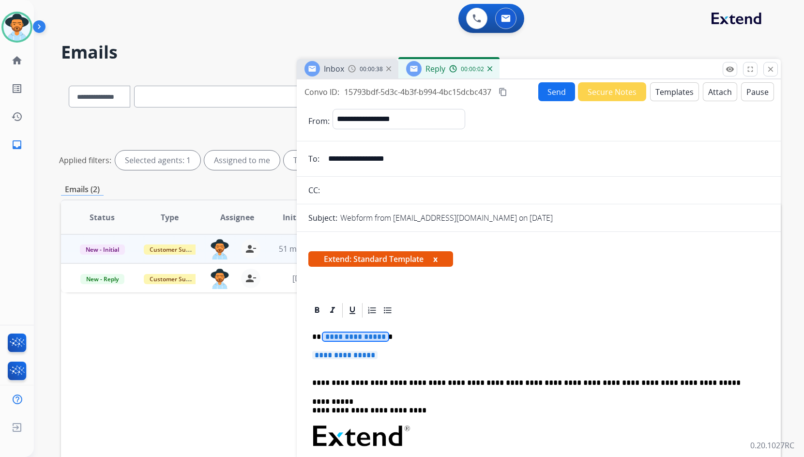
click at [370, 337] on span "**********" at bounding box center [355, 337] width 65 height 8
click at [367, 336] on span "**********" at bounding box center [355, 337] width 65 height 8
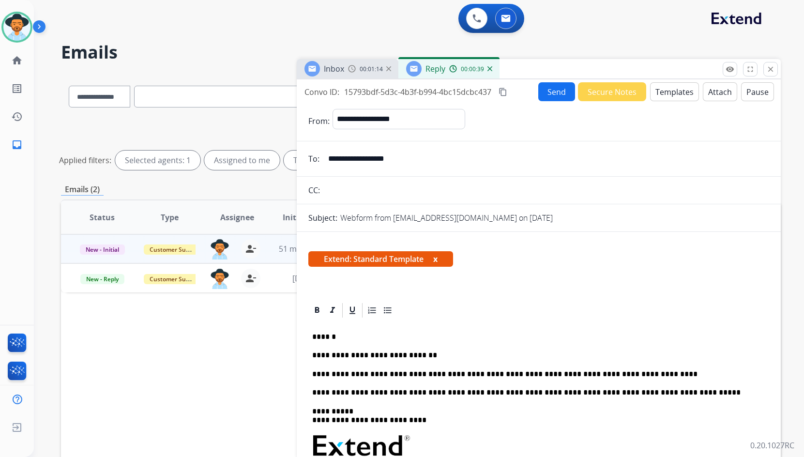
click at [523, 373] on p "**********" at bounding box center [535, 374] width 446 height 9
click at [546, 95] on button "Send" at bounding box center [557, 91] width 37 height 19
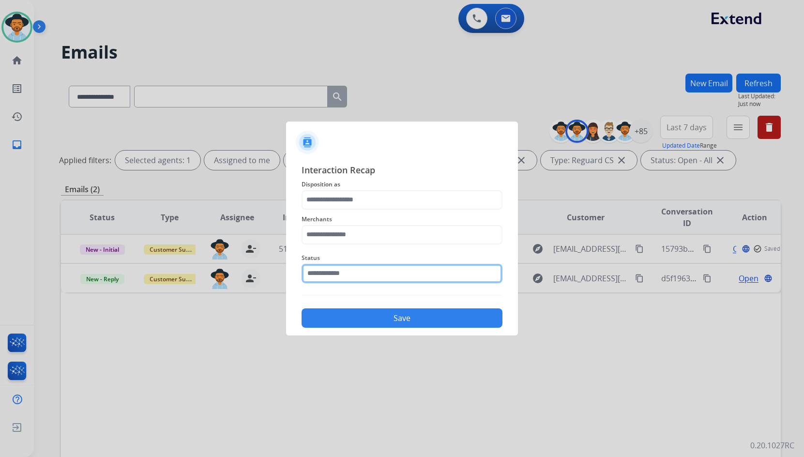
click at [394, 277] on input "text" at bounding box center [402, 273] width 201 height 19
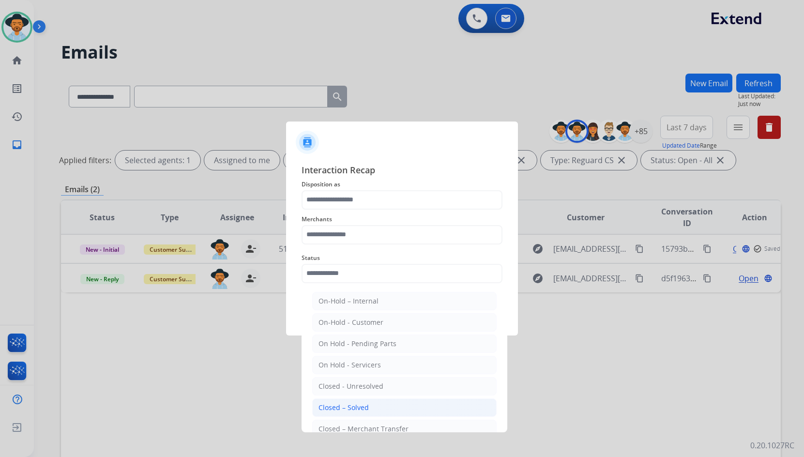
click at [389, 404] on li "Closed – Solved" at bounding box center [404, 408] width 185 height 18
type input "**********"
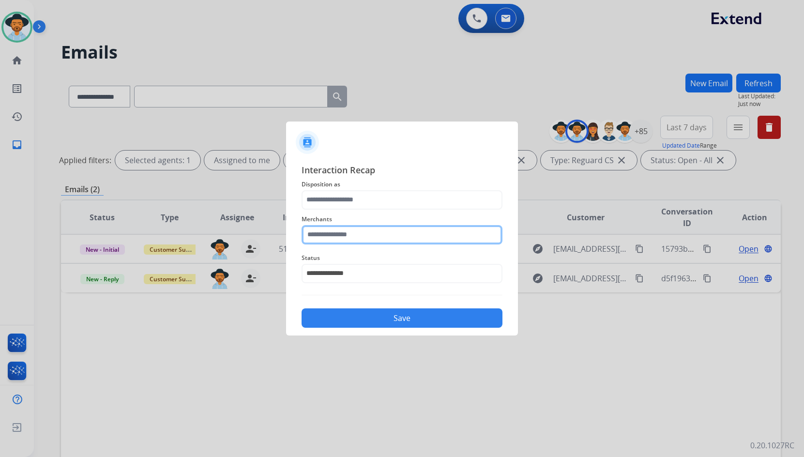
click at [383, 231] on input "text" at bounding box center [402, 234] width 201 height 19
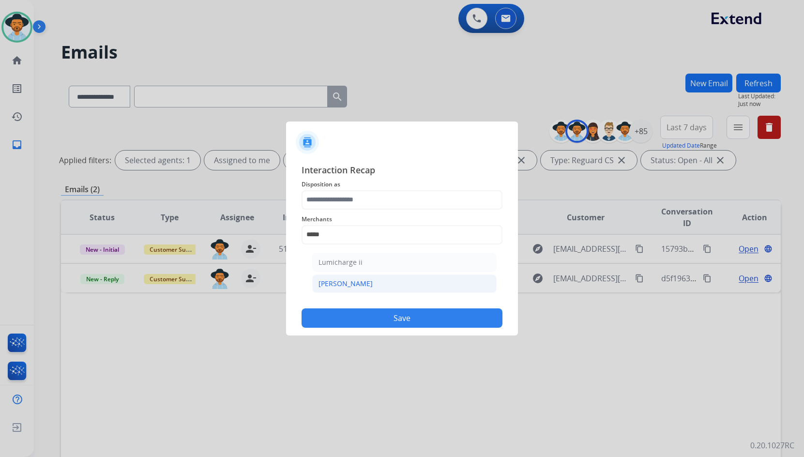
click at [380, 283] on li "[PERSON_NAME]" at bounding box center [404, 284] width 185 height 18
type input "********"
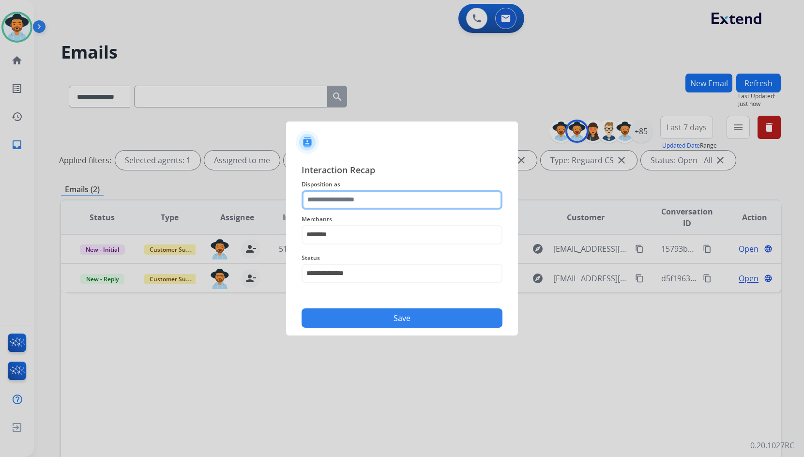
click at [376, 200] on input "text" at bounding box center [402, 199] width 201 height 19
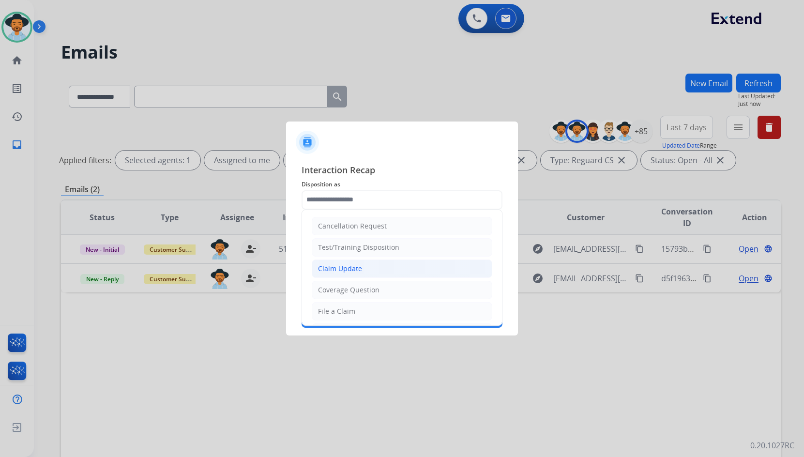
click at [357, 272] on div "Claim Update" at bounding box center [340, 269] width 44 height 10
type input "**********"
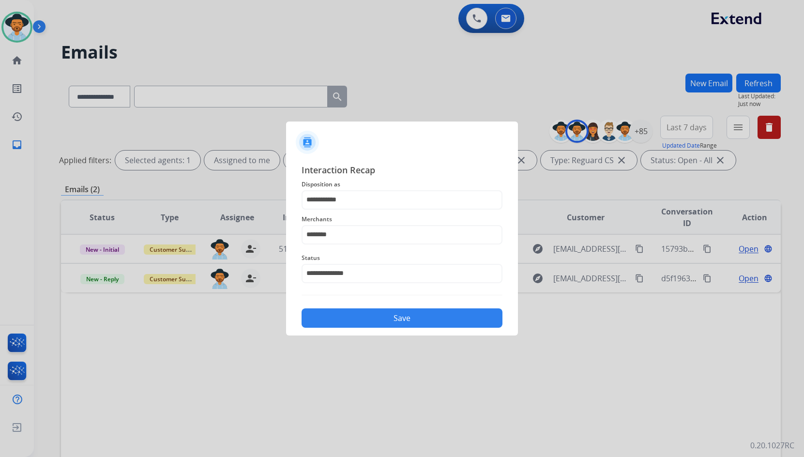
click at [369, 313] on button "Save" at bounding box center [402, 317] width 201 height 19
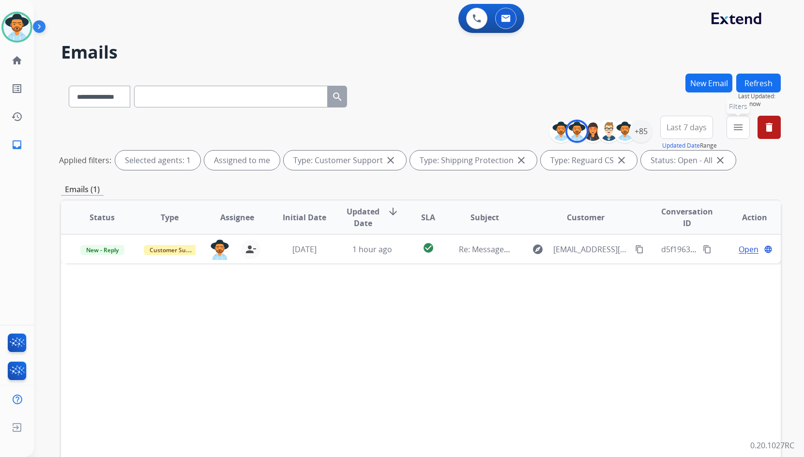
click at [744, 129] on button "menu Filters" at bounding box center [738, 127] width 23 height 23
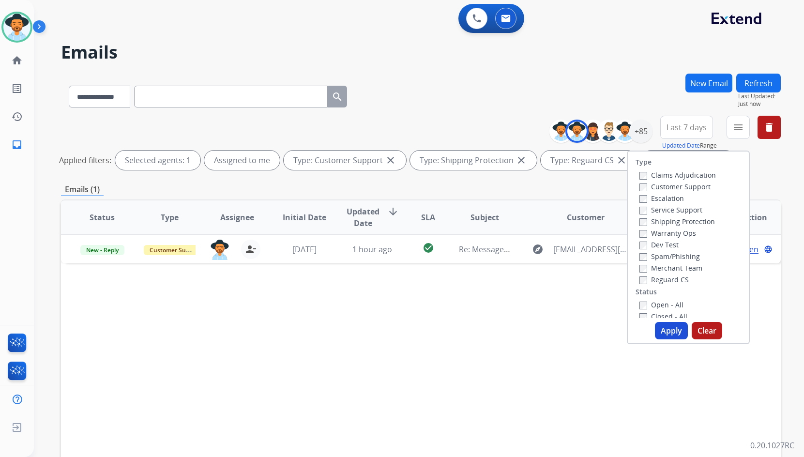
click at [655, 300] on label "Open - All" at bounding box center [662, 304] width 44 height 9
click at [669, 312] on label "Closed - All" at bounding box center [664, 316] width 48 height 9
click at [662, 328] on button "Apply" at bounding box center [671, 330] width 33 height 17
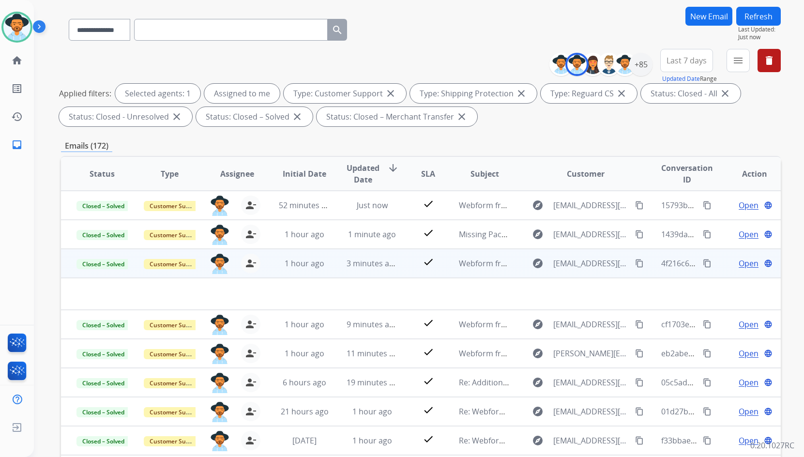
scroll to position [97, 0]
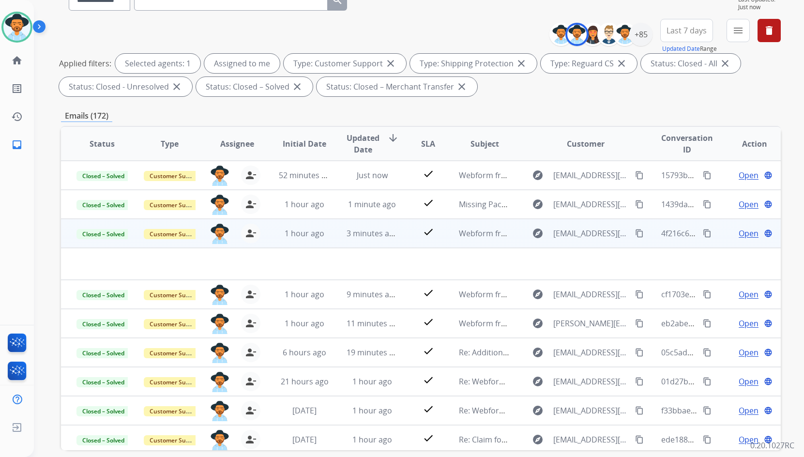
click at [717, 233] on td "Open language" at bounding box center [747, 233] width 67 height 29
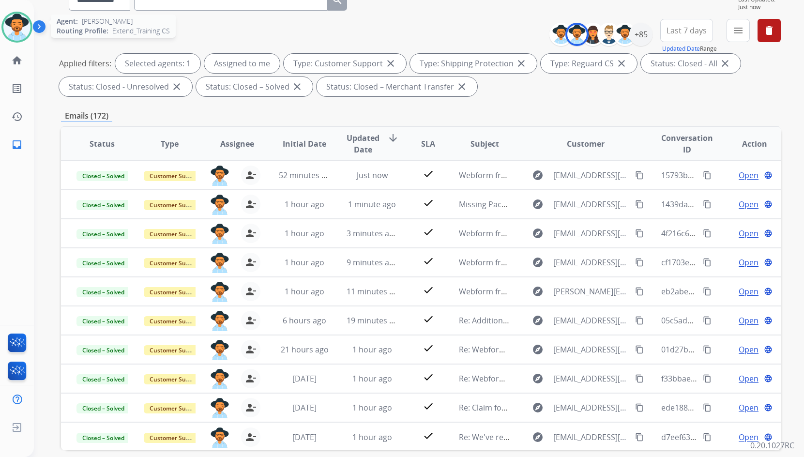
click at [22, 23] on img at bounding box center [16, 27] width 27 height 27
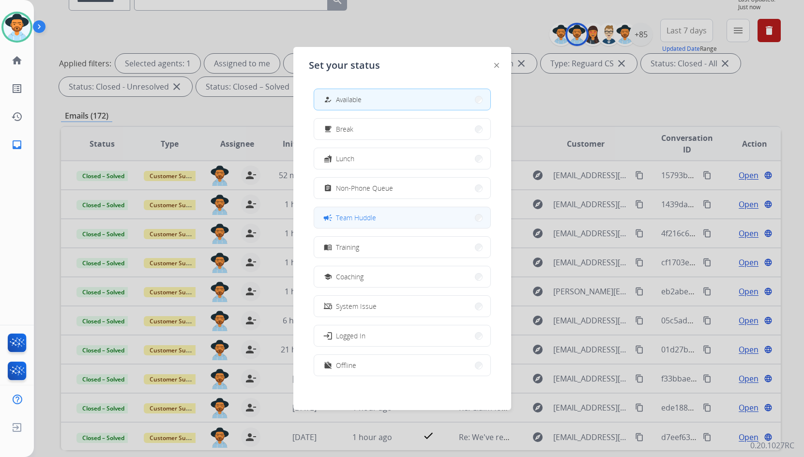
click at [339, 219] on span "Team Huddle" at bounding box center [356, 218] width 40 height 10
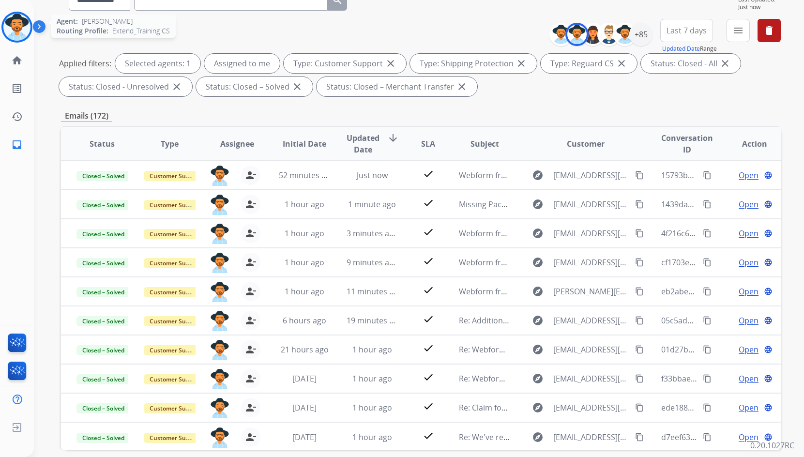
click at [19, 19] on img at bounding box center [16, 27] width 27 height 27
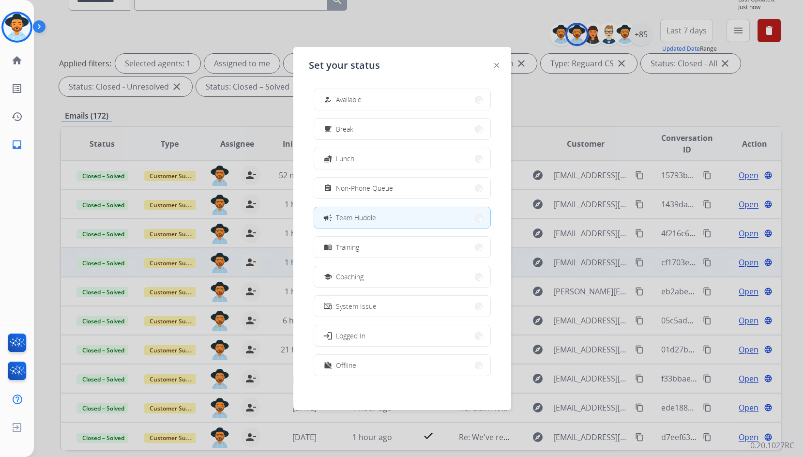
drag, startPoint x: 373, startPoint y: 272, endPoint x: 387, endPoint y: 274, distance: 14.7
click at [373, 272] on button "school Coaching" at bounding box center [402, 276] width 176 height 21
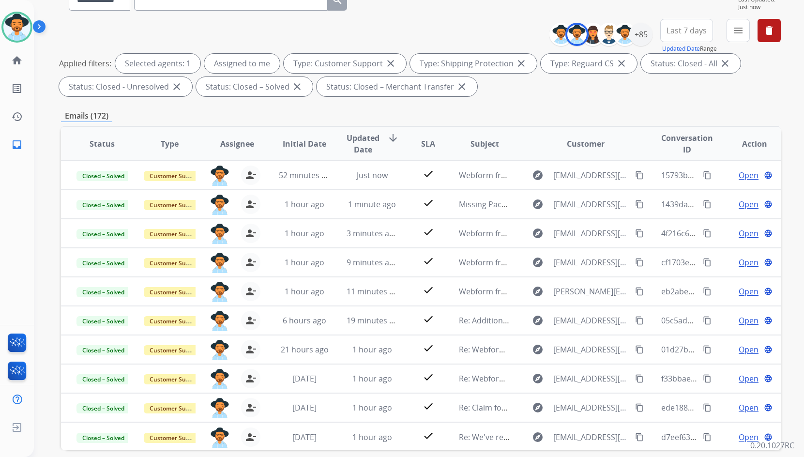
click at [38, 27] on img at bounding box center [41, 28] width 16 height 18
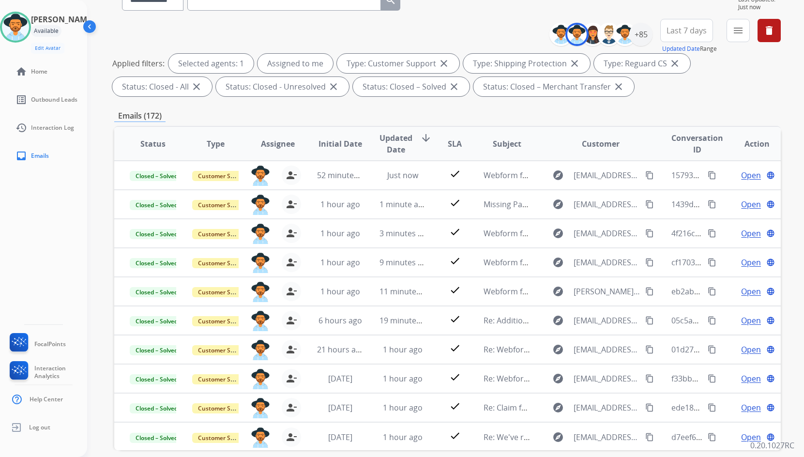
drag, startPoint x: 89, startPoint y: 28, endPoint x: 106, endPoint y: 35, distance: 17.8
click at [90, 28] on img at bounding box center [90, 28] width 18 height 18
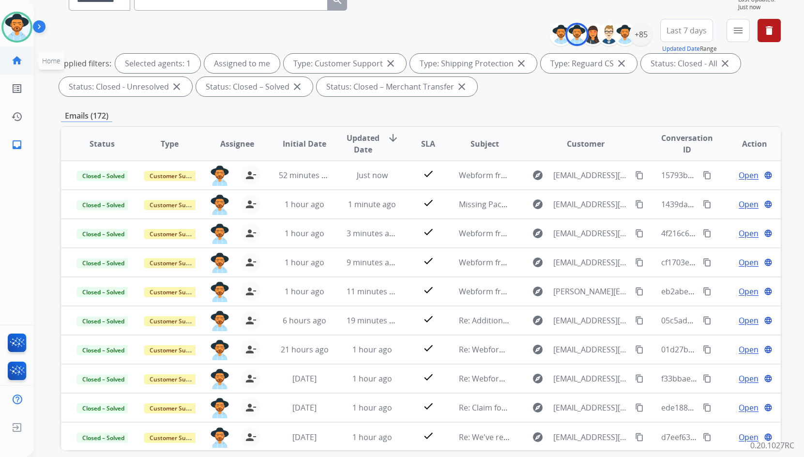
click at [15, 63] on mat-icon "home" at bounding box center [17, 61] width 12 height 12
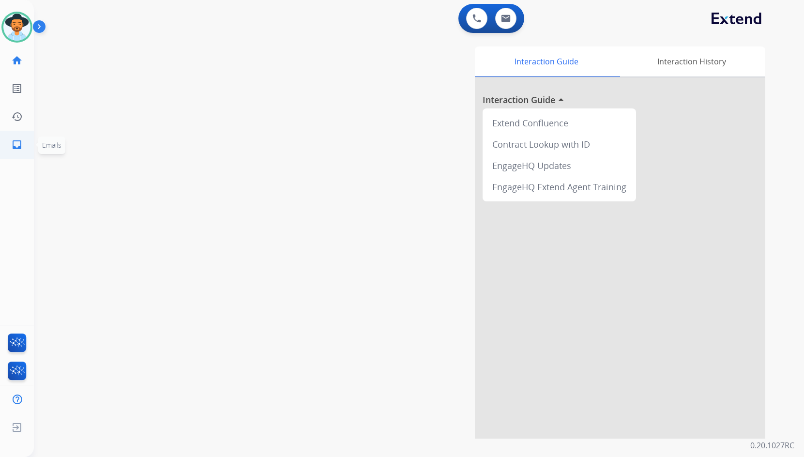
click at [18, 148] on mat-icon "inbox" at bounding box center [17, 145] width 12 height 12
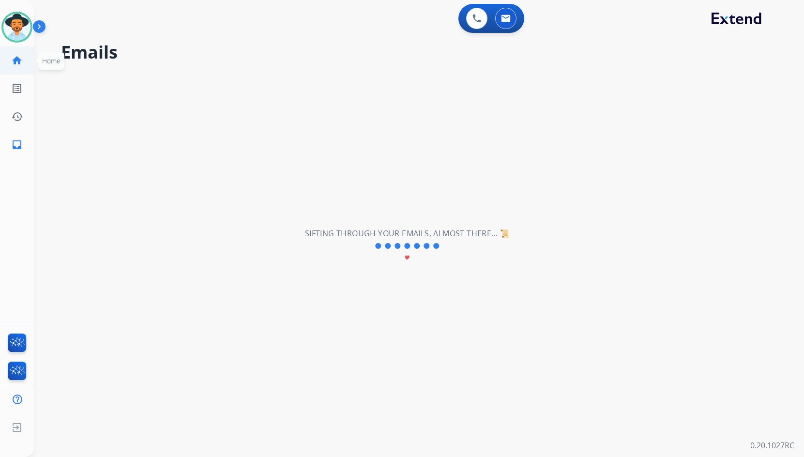
click at [19, 64] on mat-icon "home" at bounding box center [17, 61] width 12 height 12
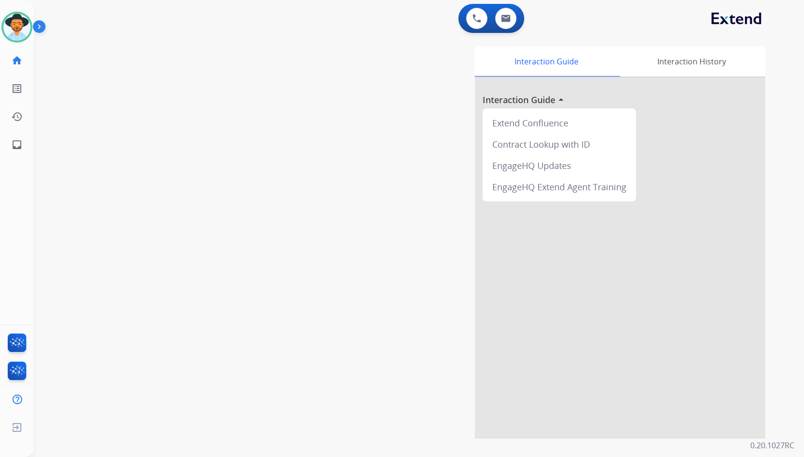
click at [252, 200] on div "swap_horiz Break voice bridge close_fullscreen Connect 3-Way Call merge_type Se…" at bounding box center [407, 237] width 747 height 404
click at [19, 135] on link "inbox Emails" at bounding box center [16, 144] width 27 height 27
select select "**********"
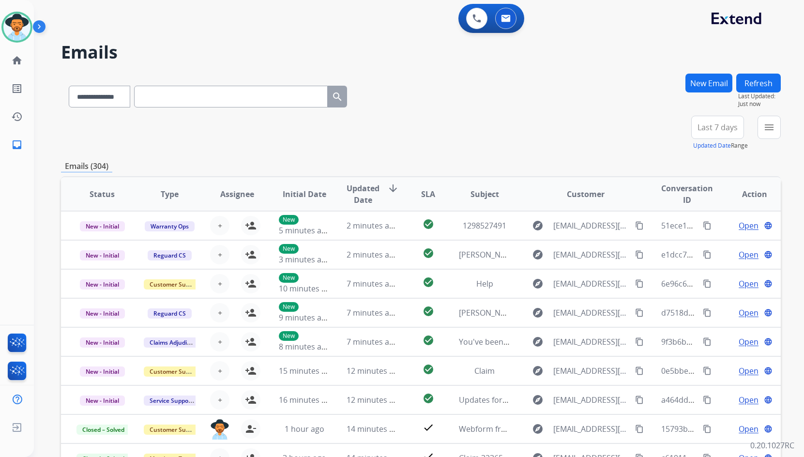
click at [776, 129] on button "menu" at bounding box center [769, 127] width 23 height 23
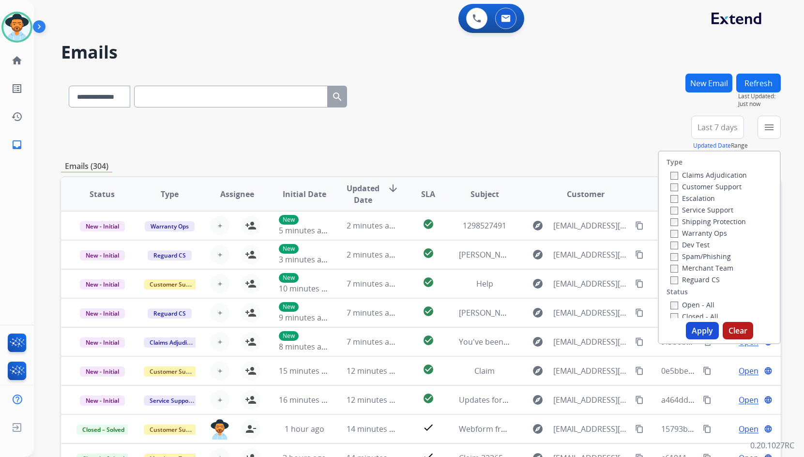
click at [724, 189] on label "Customer Support" at bounding box center [706, 186] width 71 height 9
click at [728, 216] on div "Shipping Protection" at bounding box center [709, 221] width 77 height 12
click at [728, 221] on label "Shipping Protection" at bounding box center [709, 221] width 76 height 9
click at [692, 275] on div "Claims Adjudication Customer Support Escalation Service Support Shipping Protec…" at bounding box center [707, 227] width 80 height 116
click at [704, 278] on label "Reguard CS" at bounding box center [695, 279] width 49 height 9
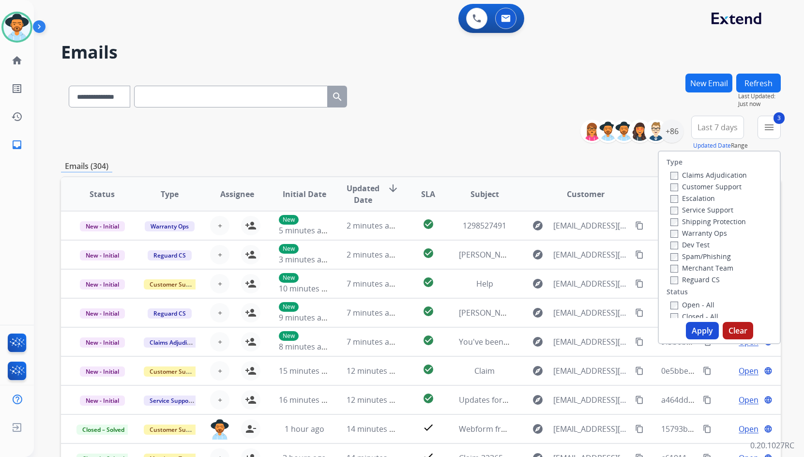
click at [693, 308] on label "Open - All" at bounding box center [693, 304] width 44 height 9
click at [688, 243] on label "On Hold - Servicers" at bounding box center [708, 240] width 74 height 9
click at [693, 233] on label "On Hold - Pending Parts" at bounding box center [716, 229] width 90 height 9
click at [699, 217] on label "On-hold - Customer" at bounding box center [709, 217] width 76 height 9
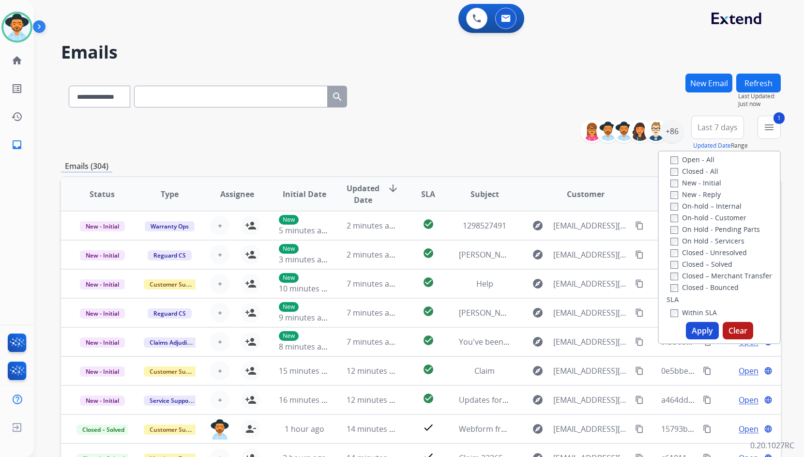
drag, startPoint x: 699, startPoint y: 215, endPoint x: 703, endPoint y: 209, distance: 6.7
click at [699, 215] on label "On-hold - Customer" at bounding box center [709, 217] width 76 height 9
click at [703, 207] on label "On-hold – Internal" at bounding box center [706, 205] width 71 height 9
drag, startPoint x: 701, startPoint y: 197, endPoint x: 700, endPoint y: 186, distance: 11.1
click at [700, 196] on label "New - Reply" at bounding box center [696, 194] width 50 height 9
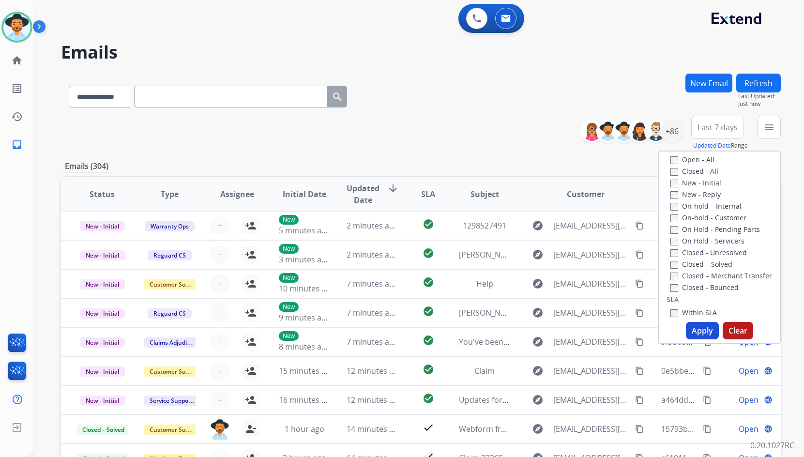
click at [700, 184] on label "New - Initial" at bounding box center [696, 182] width 51 height 9
click at [695, 218] on label "On-hold - Customer" at bounding box center [709, 217] width 76 height 9
click at [699, 331] on button "Apply" at bounding box center [702, 330] width 33 height 17
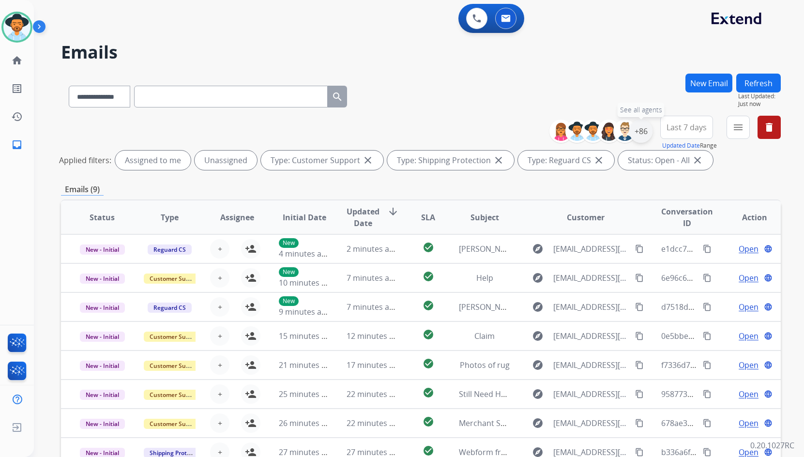
click at [643, 128] on div "+86" at bounding box center [641, 131] width 23 height 23
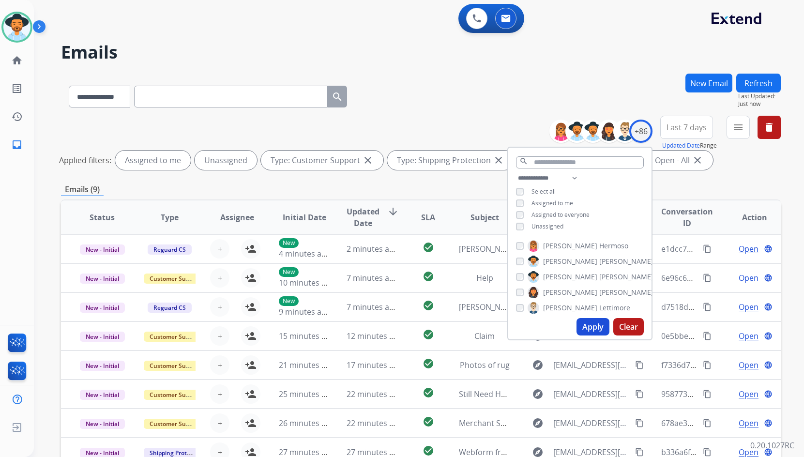
click at [554, 228] on span "Unassigned" at bounding box center [548, 226] width 32 height 8
click at [556, 278] on span "[PERSON_NAME]" at bounding box center [570, 277] width 54 height 10
click at [594, 330] on button "Apply" at bounding box center [593, 326] width 33 height 17
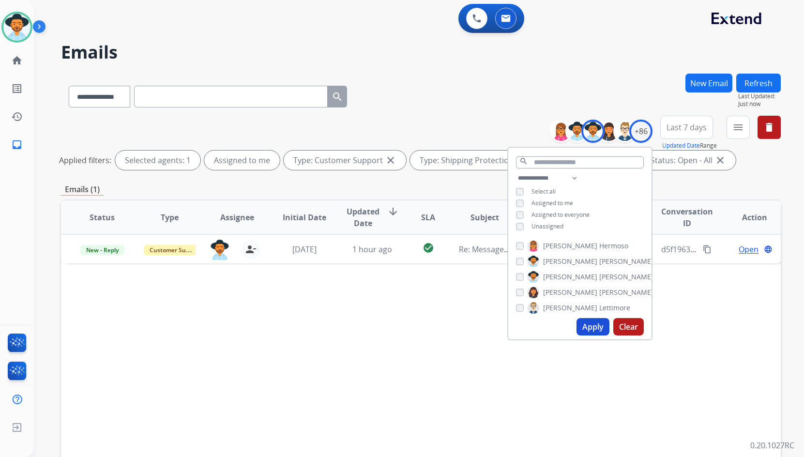
click at [293, 299] on div "Status Type Assignee Initial Date Updated Date arrow_downward SLA Subject Custo…" at bounding box center [421, 362] width 720 height 324
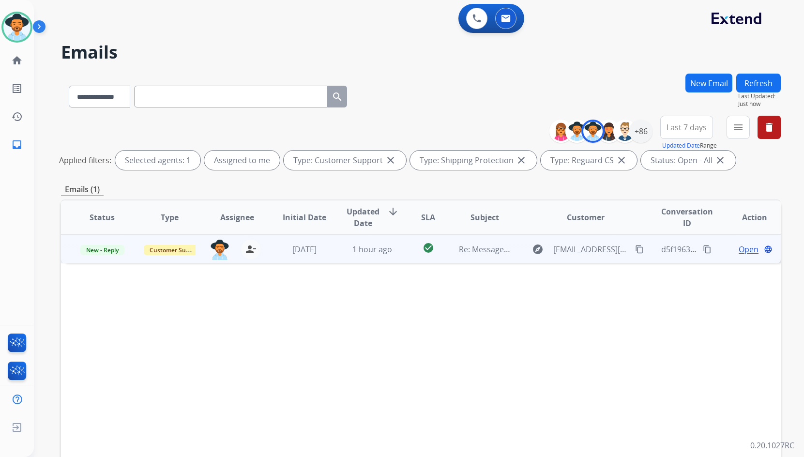
click at [714, 248] on td "Open language" at bounding box center [747, 248] width 67 height 29
click at [743, 248] on span "Open" at bounding box center [749, 249] width 20 height 12
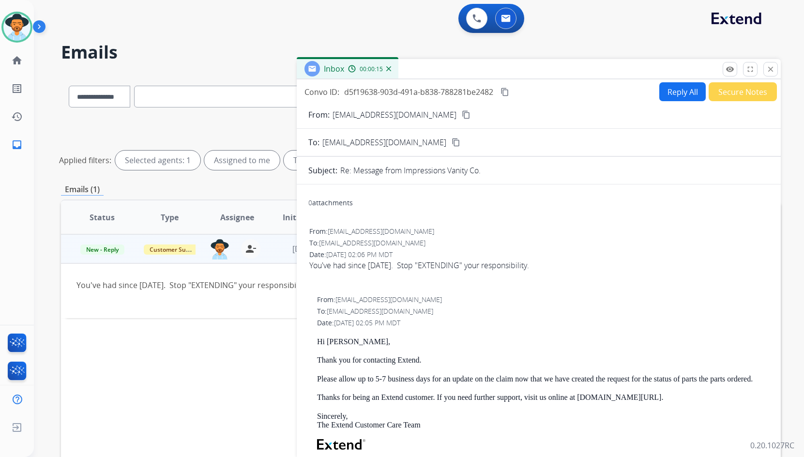
click at [719, 92] on button "Secure Notes" at bounding box center [743, 91] width 68 height 19
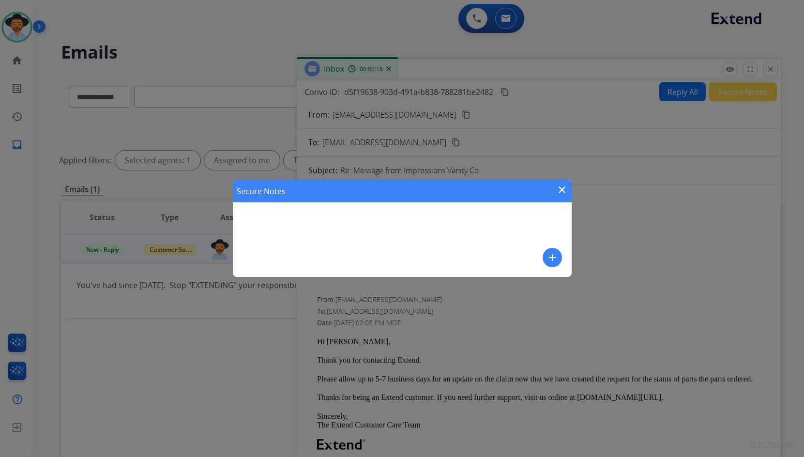
drag, startPoint x: 560, startPoint y: 256, endPoint x: 555, endPoint y: 256, distance: 4.9
click at [555, 256] on button "add" at bounding box center [552, 257] width 19 height 19
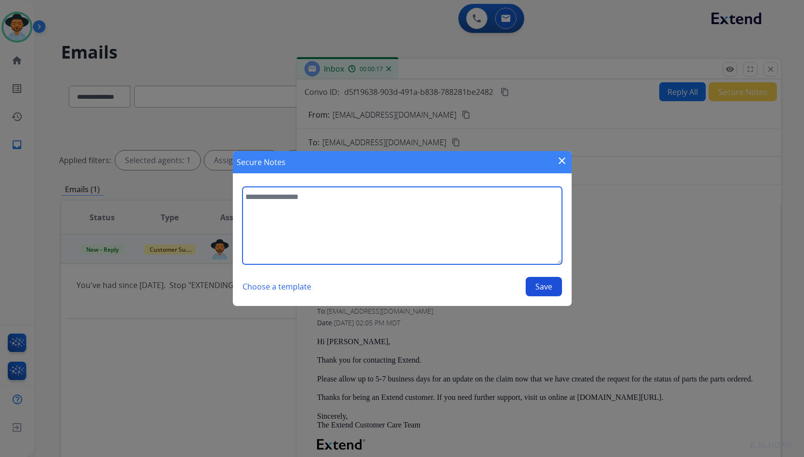
paste textarea "**********"
type textarea "**********"
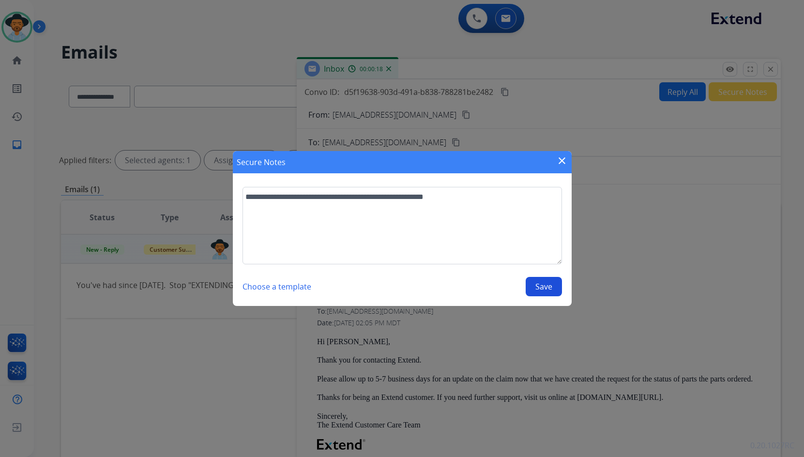
click at [544, 282] on button "Save" at bounding box center [544, 286] width 36 height 19
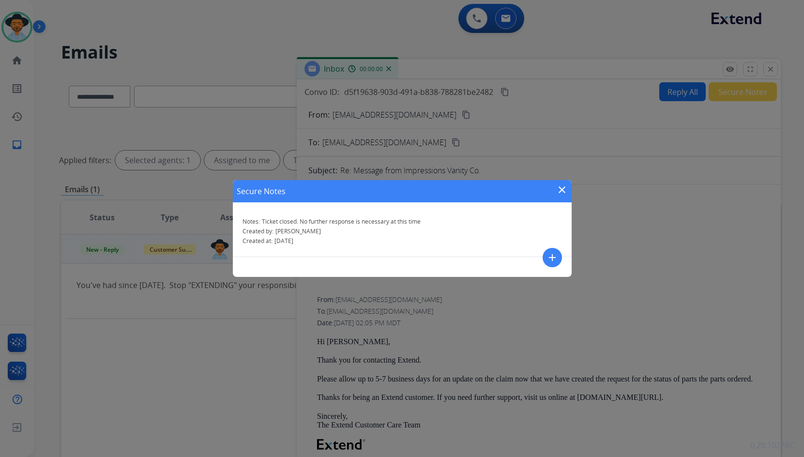
click at [561, 187] on mat-icon "close" at bounding box center [562, 190] width 12 height 12
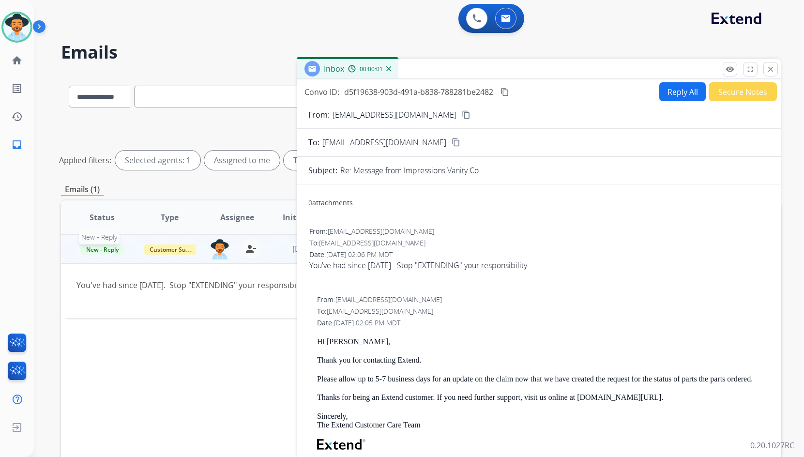
click at [94, 246] on span "New - Reply" at bounding box center [102, 250] width 44 height 10
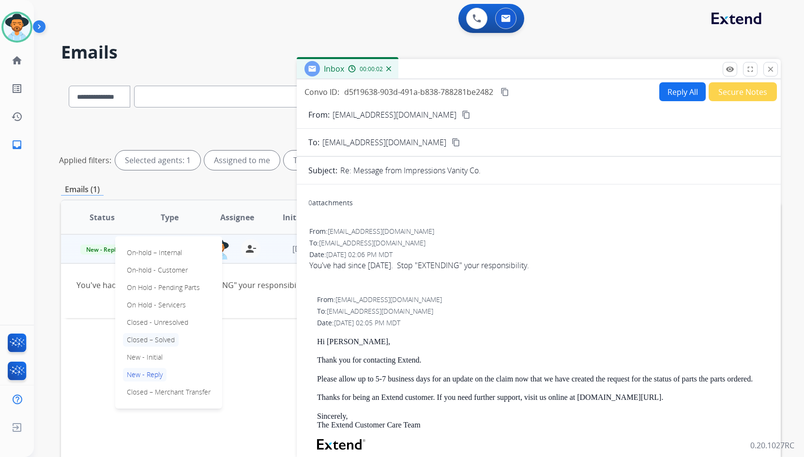
click at [149, 344] on p "Closed – Solved" at bounding box center [151, 340] width 56 height 14
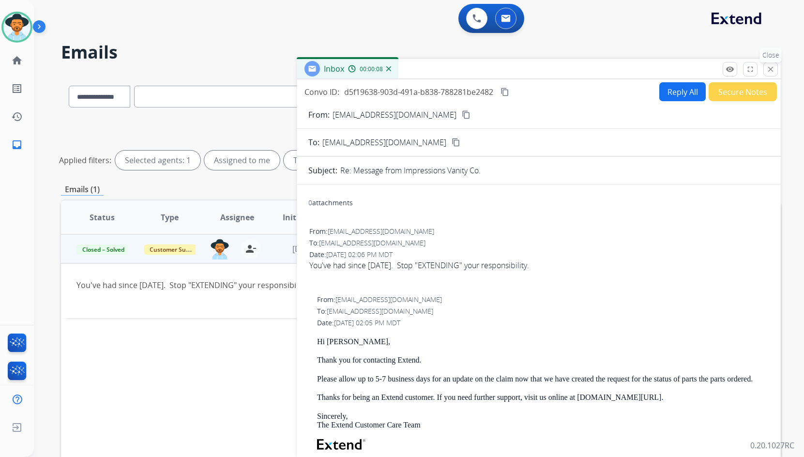
click at [773, 70] on mat-icon "close" at bounding box center [771, 69] width 9 height 9
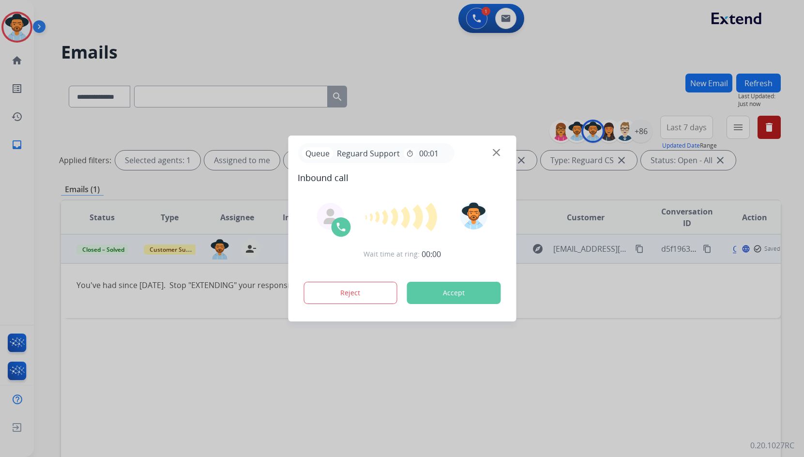
click at [30, 61] on div at bounding box center [402, 228] width 804 height 457
click at [26, 61] on div at bounding box center [402, 228] width 804 height 457
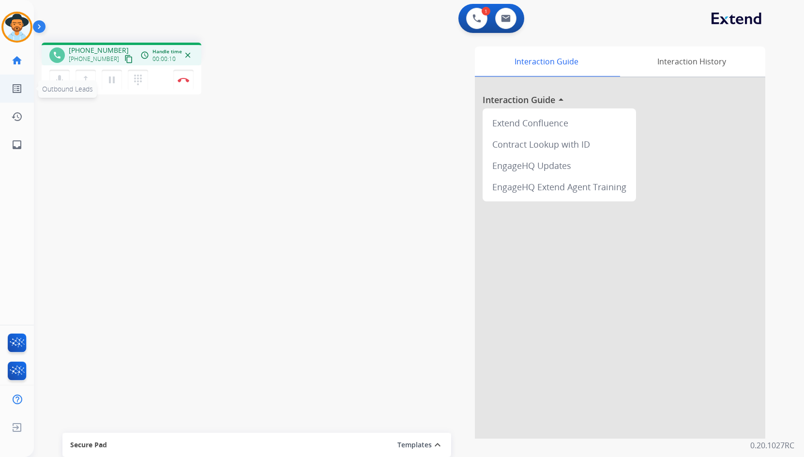
drag, startPoint x: 120, startPoint y: 60, endPoint x: 3, endPoint y: 83, distance: 119.0
click at [124, 60] on mat-icon "content_copy" at bounding box center [128, 59] width 9 height 9
click at [177, 79] on button "Disconnect" at bounding box center [183, 80] width 20 height 20
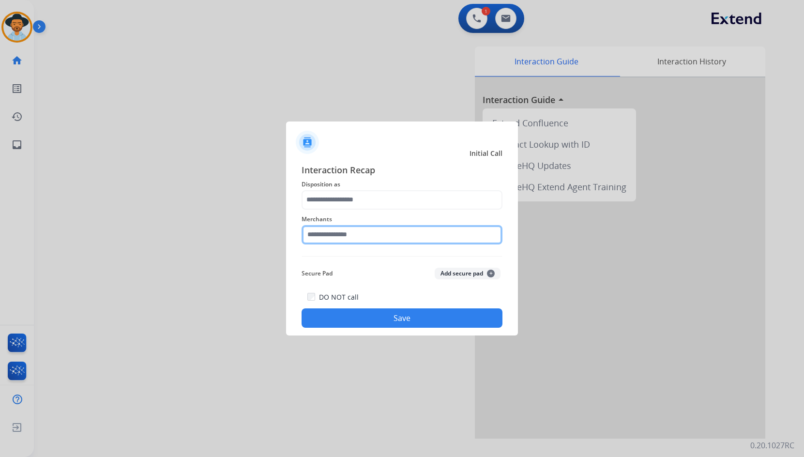
click at [378, 239] on input "text" at bounding box center [402, 234] width 201 height 19
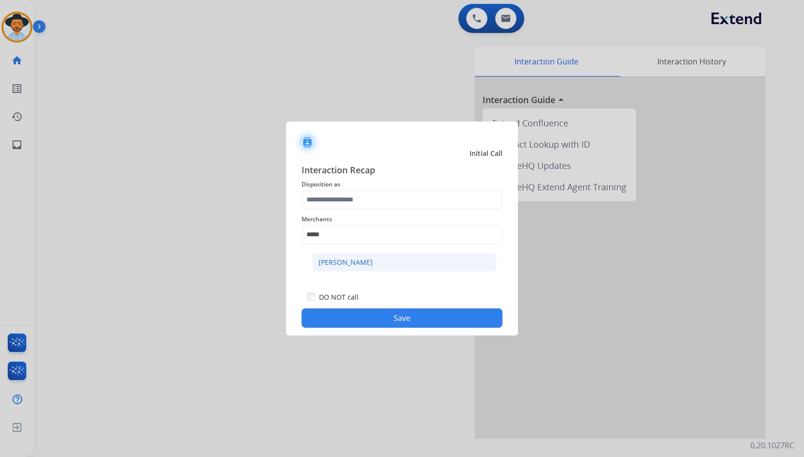
drag, startPoint x: 445, startPoint y: 263, endPoint x: 438, endPoint y: 197, distance: 67.2
click at [445, 263] on li "[PERSON_NAME]" at bounding box center [404, 262] width 185 height 18
type input "**********"
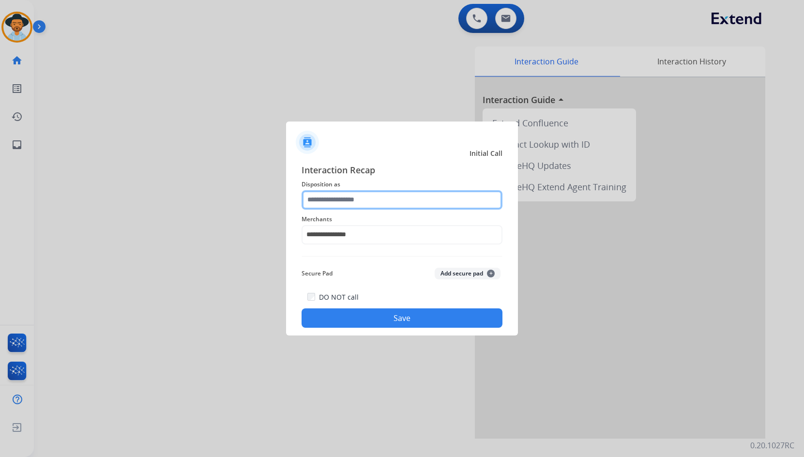
click at [430, 193] on input "text" at bounding box center [402, 199] width 201 height 19
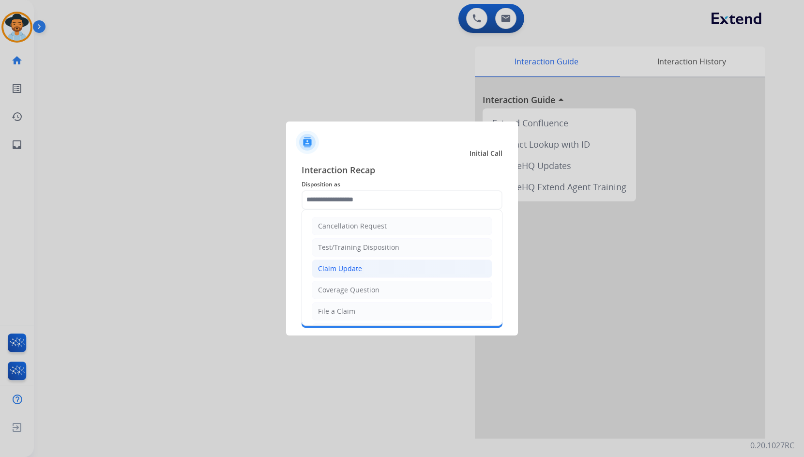
click at [376, 266] on li "Claim Update" at bounding box center [402, 269] width 181 height 18
type input "**********"
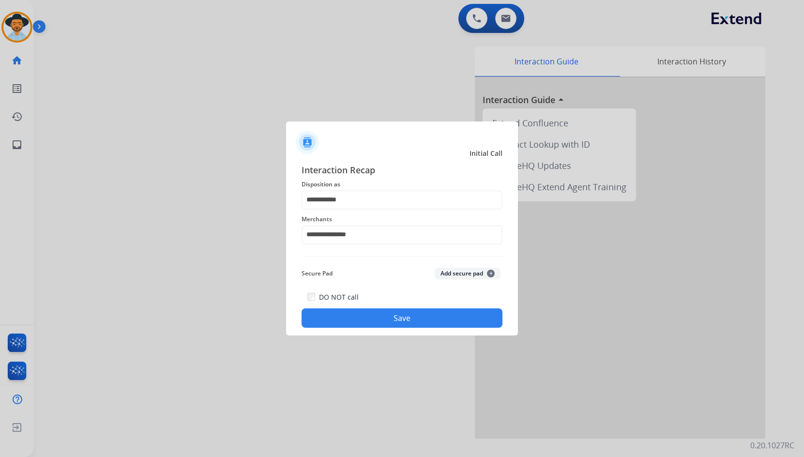
click at [374, 325] on button "Save" at bounding box center [402, 317] width 201 height 19
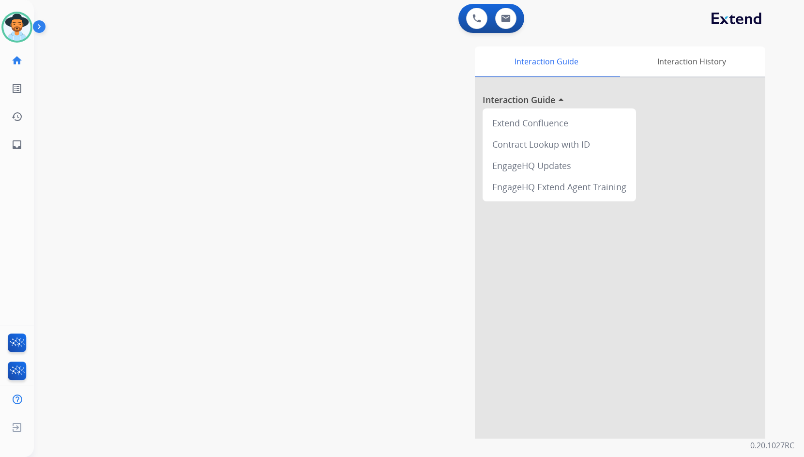
click at [197, 197] on div "swap_horiz Break voice bridge close_fullscreen Connect 3-Way Call merge_type Se…" at bounding box center [407, 237] width 747 height 404
click at [21, 144] on mat-icon "inbox" at bounding box center [17, 145] width 12 height 12
select select "**********"
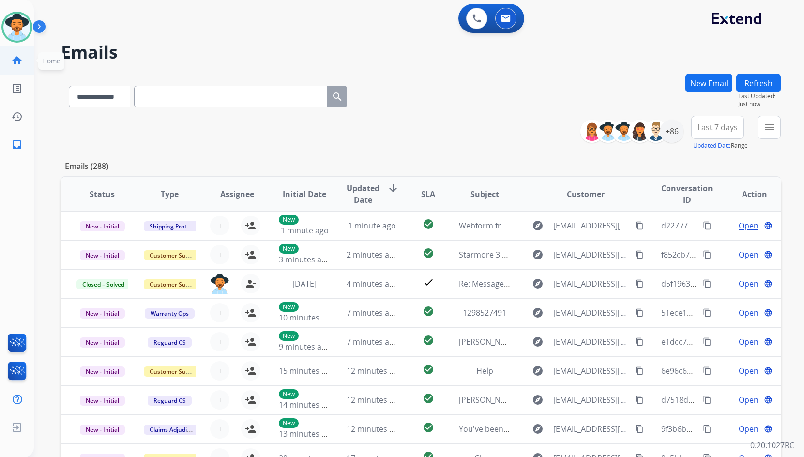
click at [18, 63] on mat-icon "home" at bounding box center [17, 61] width 12 height 12
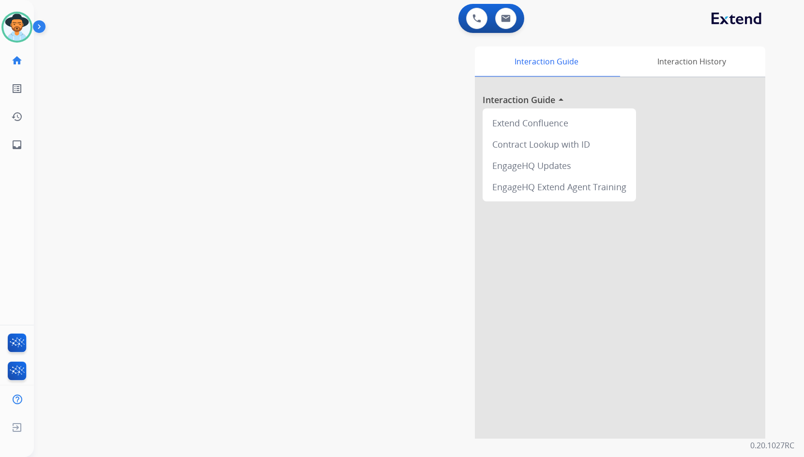
click at [346, 231] on div "Interaction Guide Interaction History Interaction Guide arrow_drop_up Extend Co…" at bounding box center [536, 242] width 460 height 392
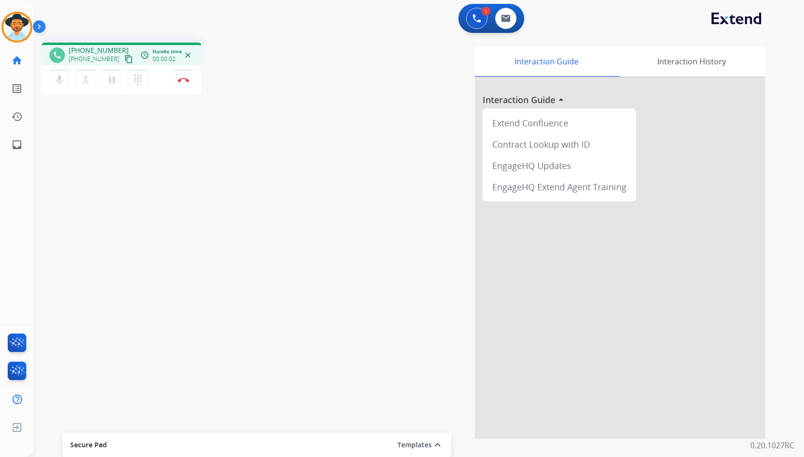
click at [123, 57] on button "content_copy" at bounding box center [129, 59] width 12 height 12
click at [183, 80] on img at bounding box center [184, 79] width 12 height 5
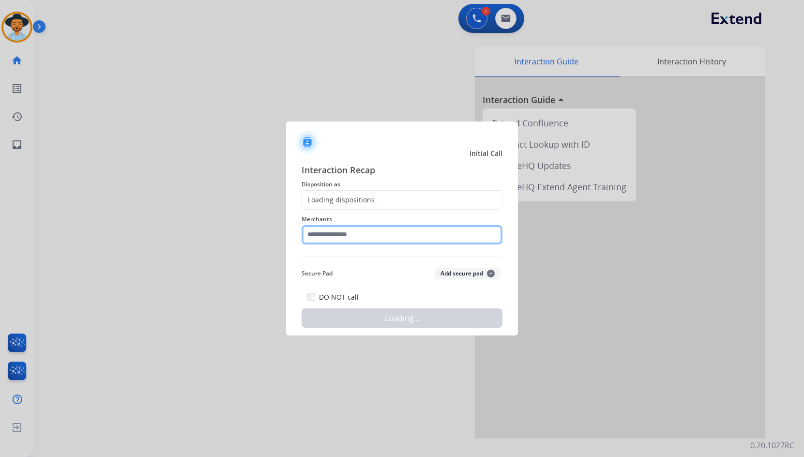
click at [337, 239] on input "text" at bounding box center [402, 234] width 201 height 19
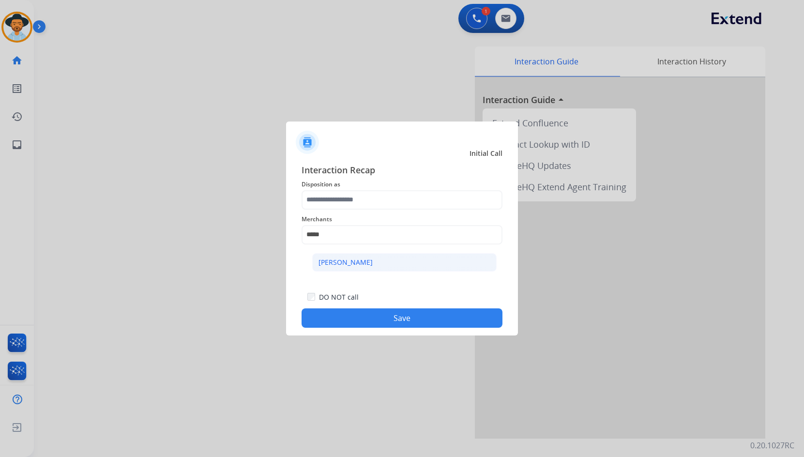
click at [353, 264] on div "[PERSON_NAME]" at bounding box center [346, 263] width 54 height 10
type input "**********"
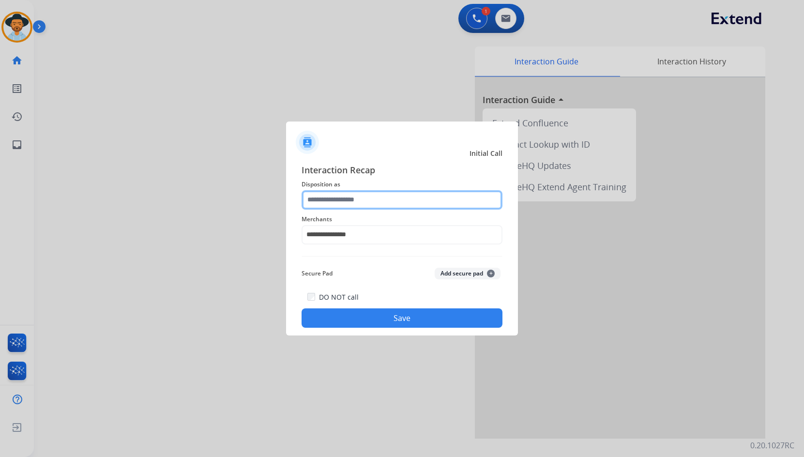
click at [354, 204] on input "text" at bounding box center [402, 199] width 201 height 19
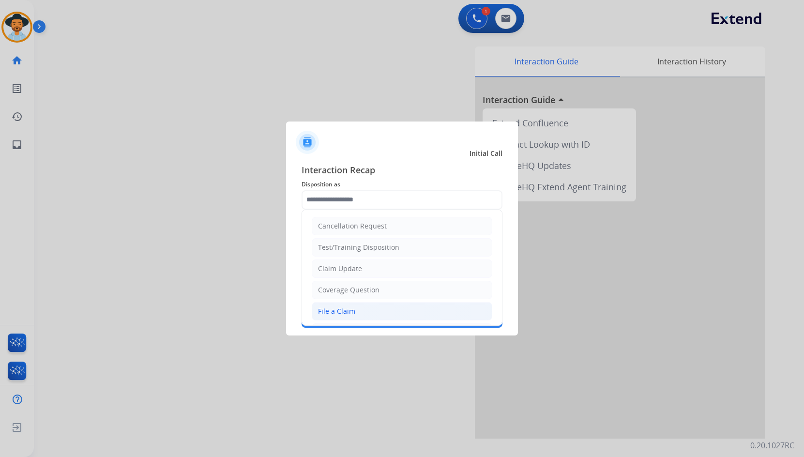
click at [374, 309] on li "File a Claim" at bounding box center [402, 311] width 181 height 18
type input "**********"
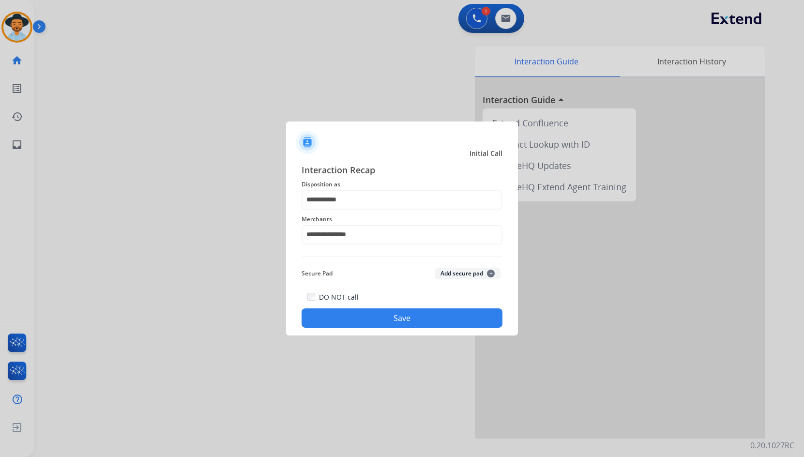
click at [400, 313] on button "Save" at bounding box center [402, 317] width 201 height 19
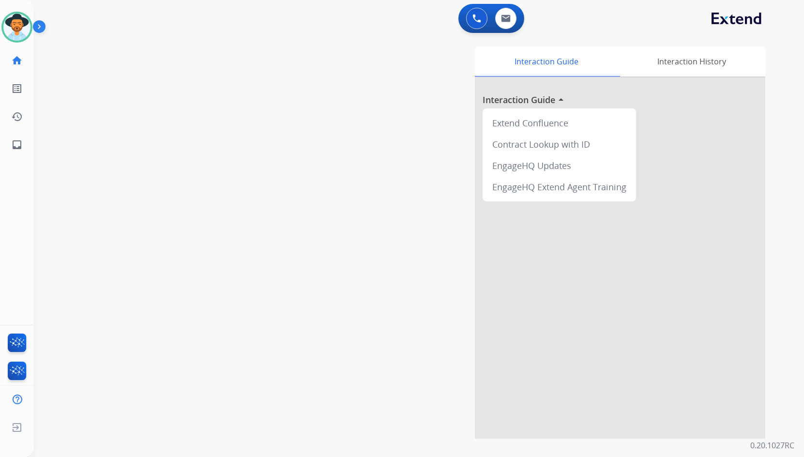
click at [126, 76] on div "swap_horiz Break voice bridge close_fullscreen Connect 3-Way Call merge_type Se…" at bounding box center [407, 237] width 747 height 404
click at [170, 122] on div "swap_horiz Break voice bridge close_fullscreen Connect 3-Way Call merge_type Se…" at bounding box center [407, 237] width 747 height 404
click at [15, 142] on mat-icon "inbox" at bounding box center [17, 145] width 12 height 12
select select "**********"
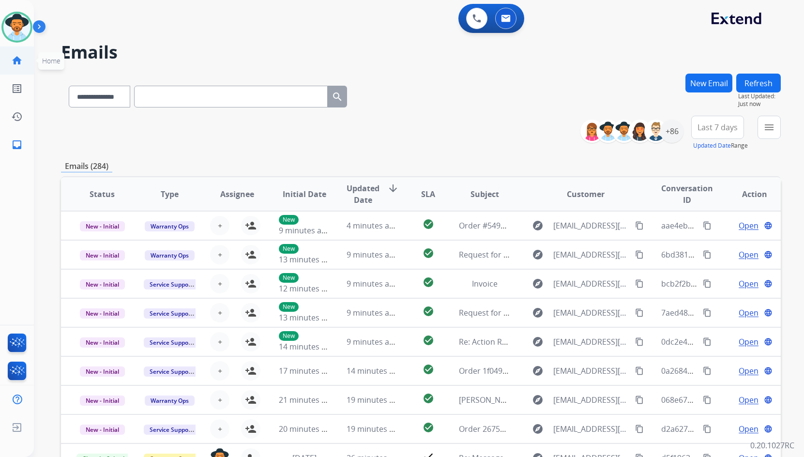
click at [25, 62] on link "home Home" at bounding box center [16, 60] width 27 height 27
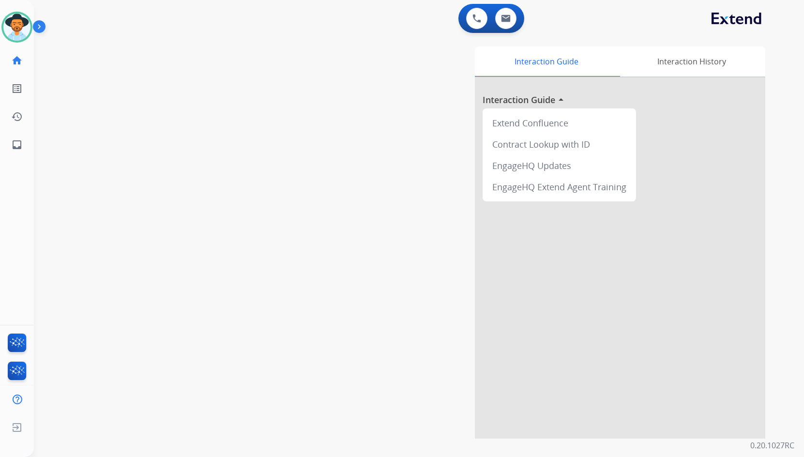
click at [45, 29] on img at bounding box center [41, 28] width 16 height 18
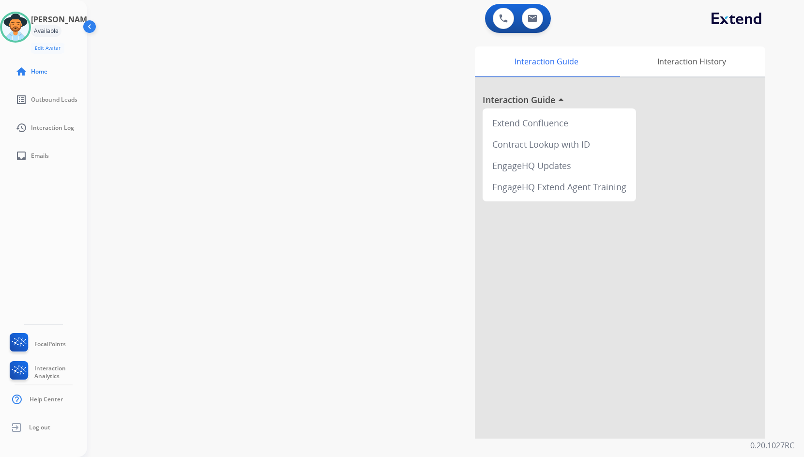
click at [94, 30] on img at bounding box center [90, 28] width 18 height 18
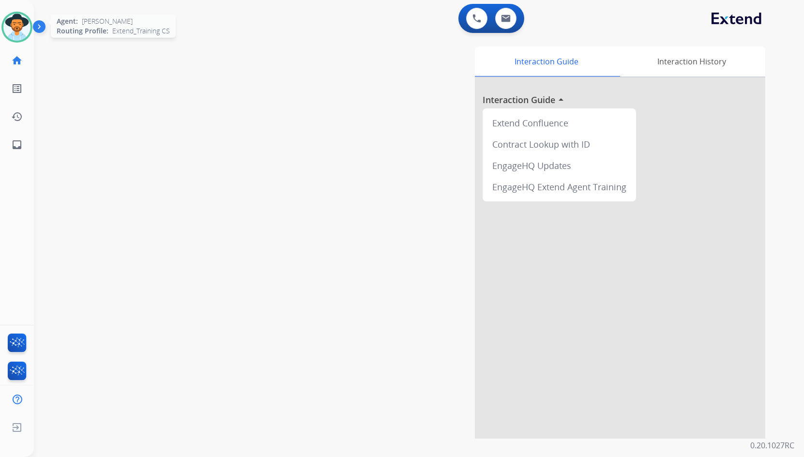
click at [30, 29] on img at bounding box center [16, 27] width 27 height 27
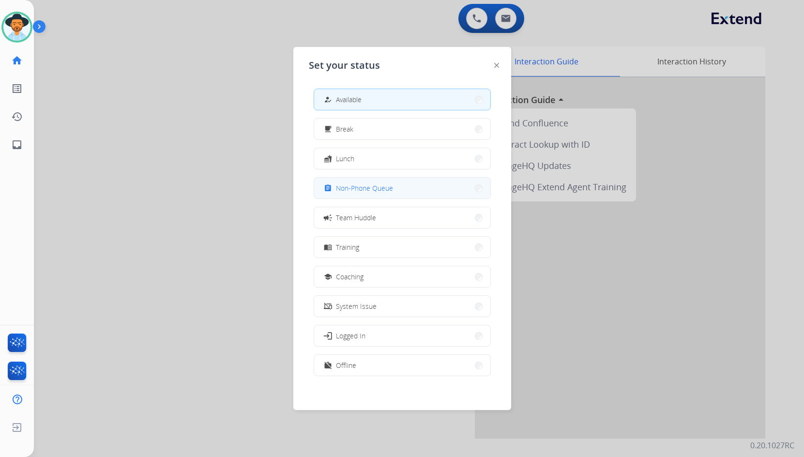
click at [342, 188] on span "Non-Phone Queue" at bounding box center [364, 188] width 57 height 10
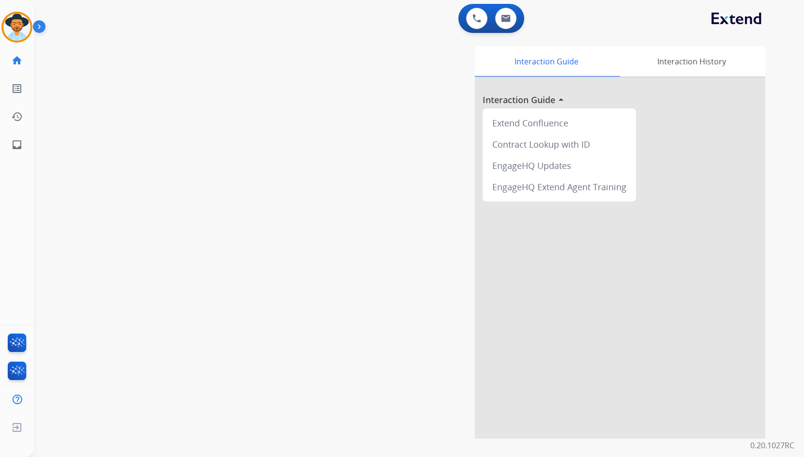
click at [45, 31] on img at bounding box center [41, 28] width 16 height 18
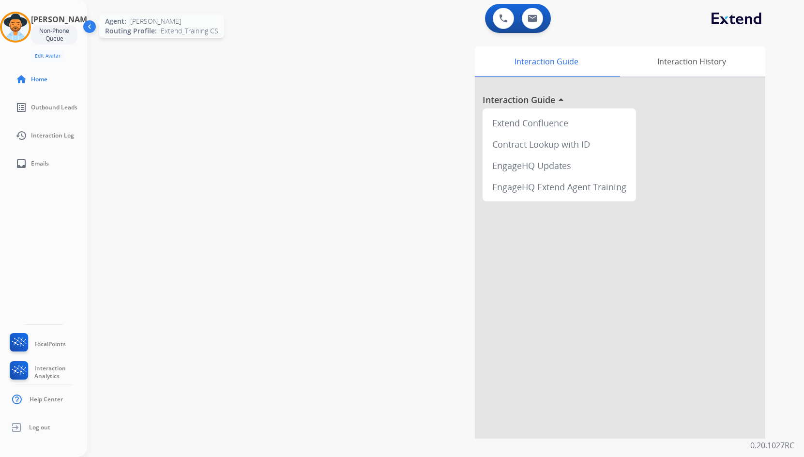
click at [26, 23] on img at bounding box center [15, 27] width 27 height 27
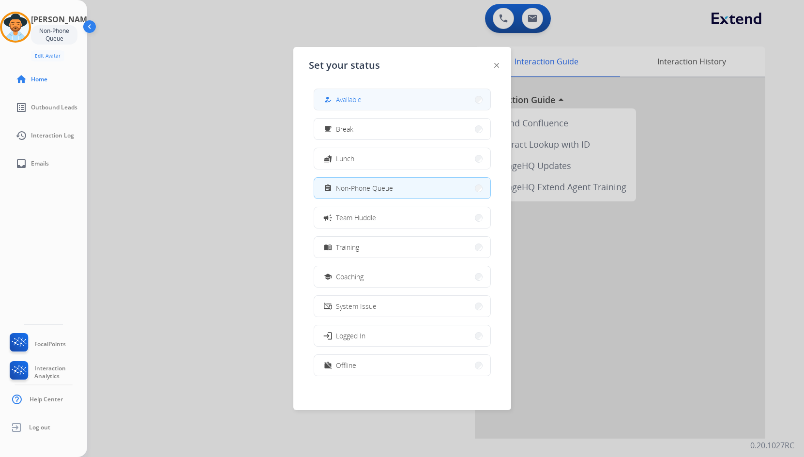
click at [340, 92] on button "how_to_reg Available" at bounding box center [402, 99] width 176 height 21
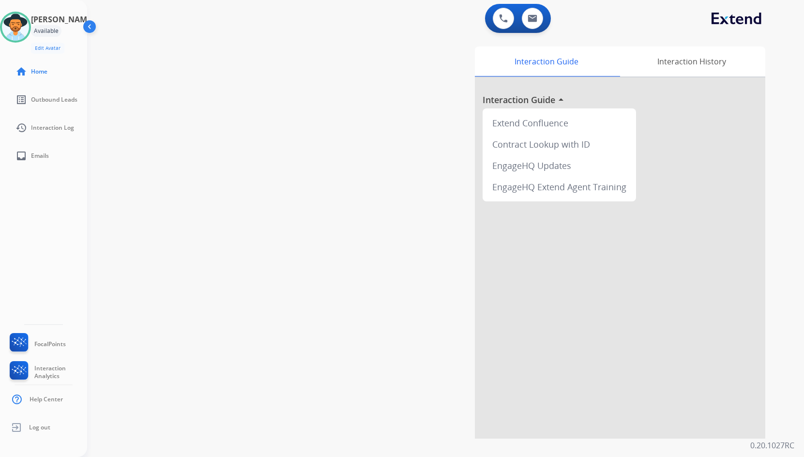
click at [96, 26] on img at bounding box center [90, 28] width 18 height 18
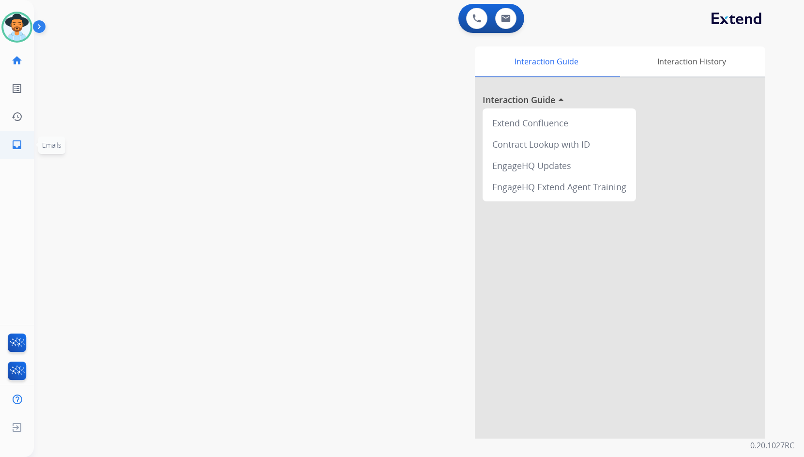
click at [19, 151] on link "inbox Emails" at bounding box center [16, 144] width 27 height 27
select select "**********"
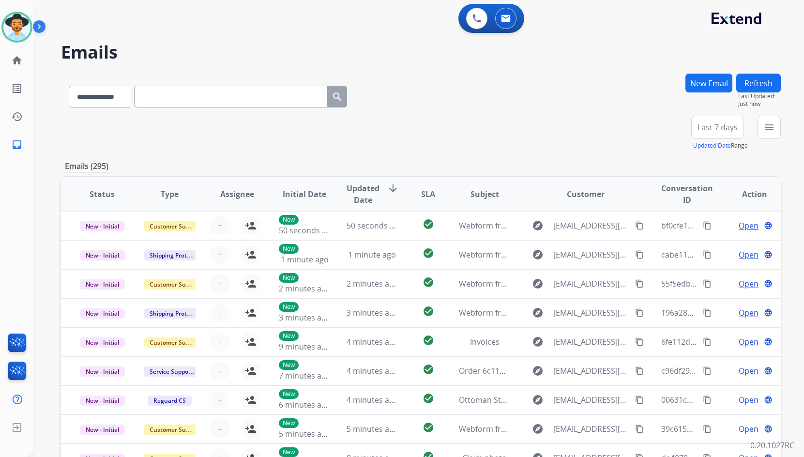
click at [771, 129] on mat-icon "menu" at bounding box center [770, 128] width 12 height 12
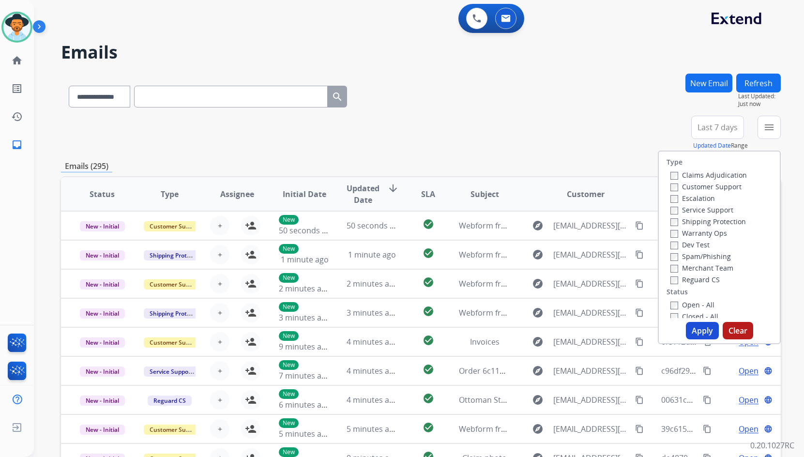
click at [715, 185] on label "Customer Support" at bounding box center [706, 186] width 71 height 9
click at [716, 226] on div "Shipping Protection" at bounding box center [709, 221] width 77 height 12
click at [717, 222] on label "Shipping Protection" at bounding box center [709, 221] width 76 height 9
click at [712, 273] on div "Merchant Team" at bounding box center [709, 268] width 77 height 12
drag, startPoint x: 705, startPoint y: 288, endPoint x: 706, endPoint y: 281, distance: 6.8
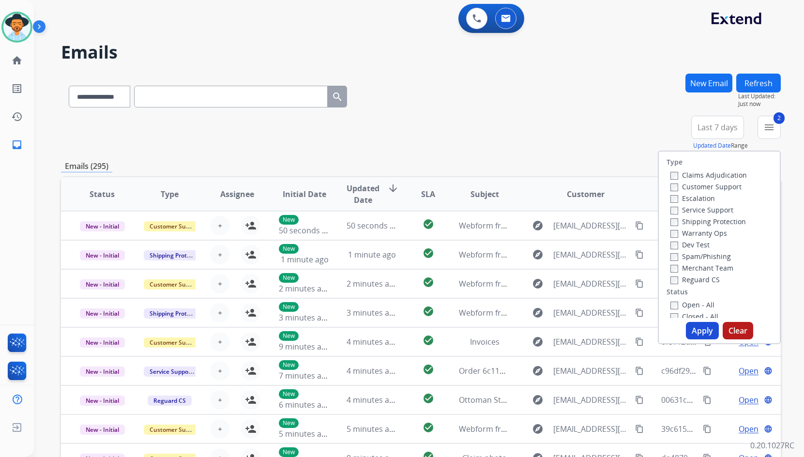
click at [705, 286] on div "Type Claims Adjudication Customer Support Escalation Service Support Shipping P…" at bounding box center [719, 235] width 121 height 167
click at [706, 281] on label "Reguard CS" at bounding box center [695, 279] width 49 height 9
click at [698, 307] on label "Open - All" at bounding box center [693, 304] width 44 height 9
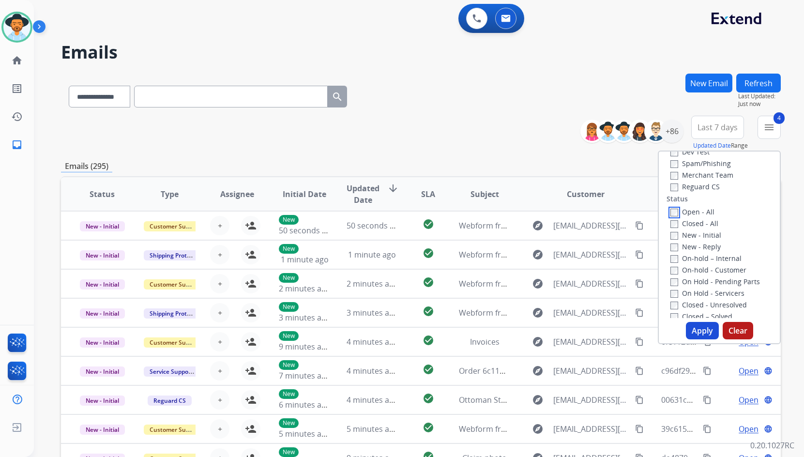
scroll to position [97, 0]
click at [727, 292] on label "On Hold - Servicers" at bounding box center [708, 289] width 74 height 9
click at [727, 277] on label "On Hold - Pending Parts" at bounding box center [716, 277] width 90 height 9
click at [724, 269] on label "On-hold - Customer" at bounding box center [709, 266] width 76 height 9
click at [719, 254] on label "On-hold – Internal" at bounding box center [706, 254] width 71 height 9
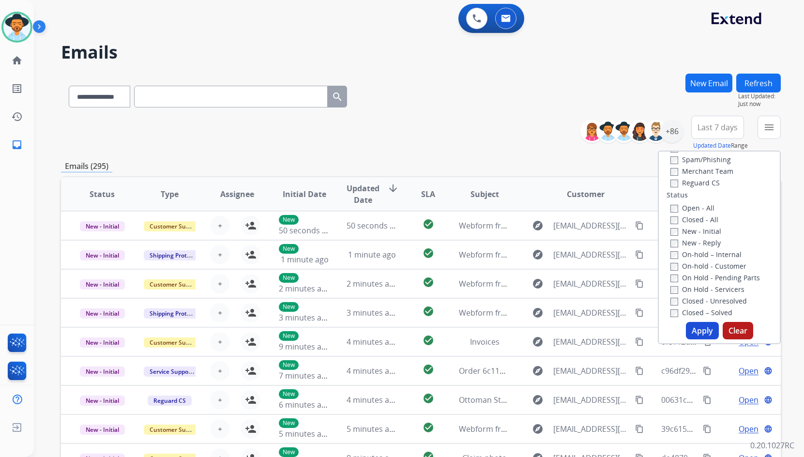
click at [703, 237] on div "New - Reply" at bounding box center [722, 243] width 102 height 12
click at [702, 239] on div "New - Reply" at bounding box center [722, 243] width 102 height 12
click at [701, 241] on label "New - Reply" at bounding box center [696, 242] width 50 height 9
click at [702, 236] on div "New - Initial" at bounding box center [722, 231] width 102 height 12
click at [704, 237] on div "New - Reply" at bounding box center [722, 243] width 102 height 12
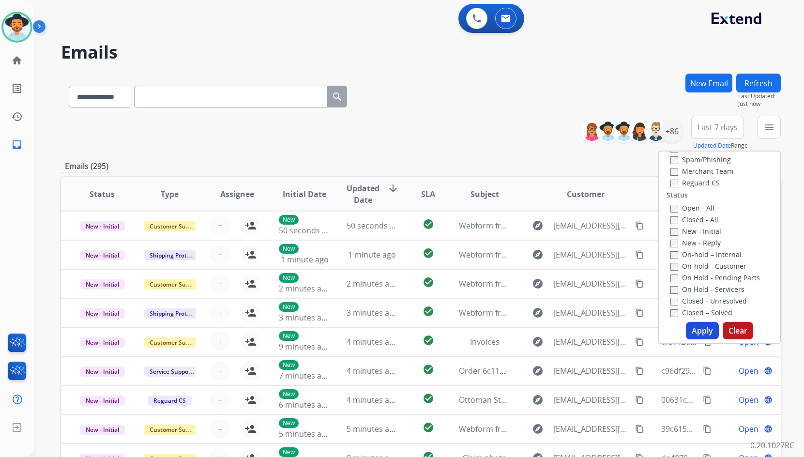
click at [705, 234] on label "New - Initial" at bounding box center [696, 231] width 51 height 9
click at [697, 329] on button "Apply" at bounding box center [702, 330] width 33 height 17
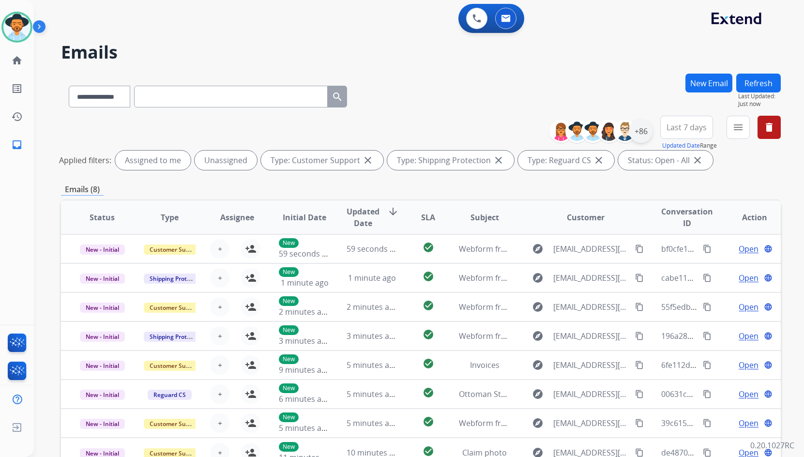
click at [643, 137] on div "+86" at bounding box center [641, 131] width 23 height 23
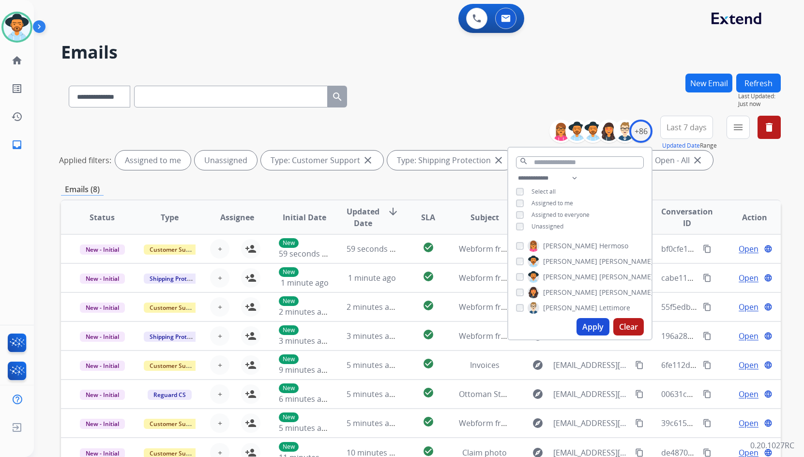
click at [549, 230] on div "**********" at bounding box center [579, 203] width 143 height 62
click at [555, 227] on span "Unassigned" at bounding box center [548, 226] width 32 height 8
click at [600, 278] on span "[PERSON_NAME]" at bounding box center [627, 277] width 54 height 10
click at [595, 330] on button "Apply" at bounding box center [593, 326] width 33 height 17
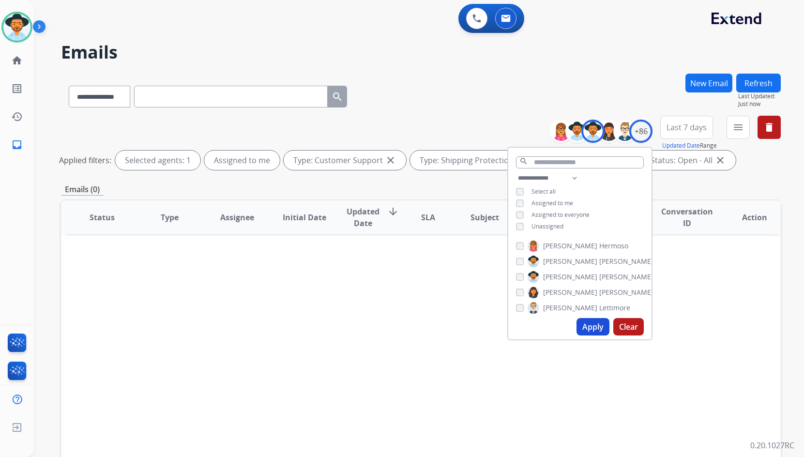
click at [423, 258] on div "Status Type Assignee Initial Date Updated Date arrow_downward SLA Subject Custo…" at bounding box center [421, 362] width 720 height 324
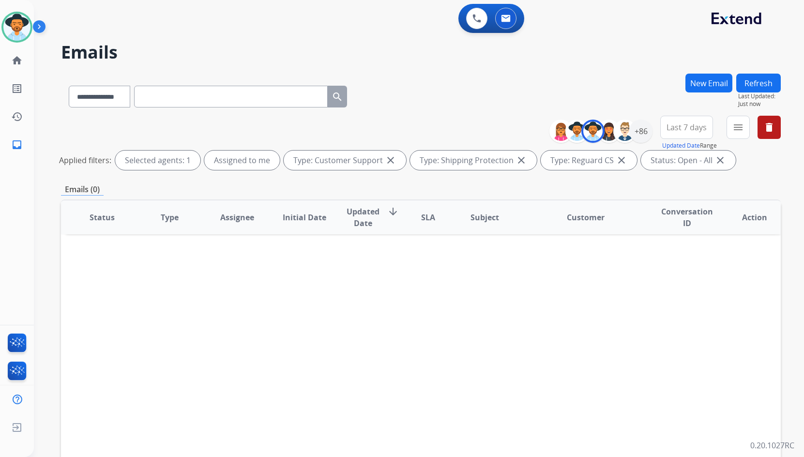
click at [675, 125] on span "Last 7 days" at bounding box center [687, 127] width 40 height 4
click at [686, 246] on div "Last 90 days" at bounding box center [683, 245] width 53 height 15
click at [651, 88] on div "**********" at bounding box center [421, 95] width 720 height 42
click at [26, 57] on link "home Home" at bounding box center [16, 60] width 27 height 27
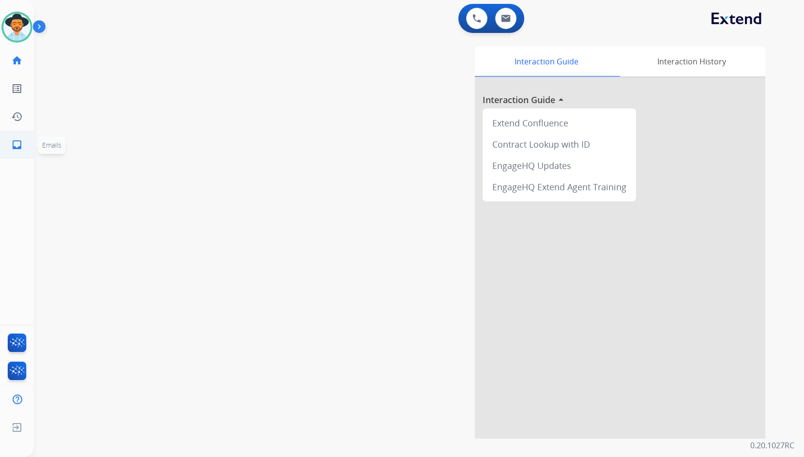
click at [20, 150] on mat-icon "inbox" at bounding box center [17, 145] width 12 height 12
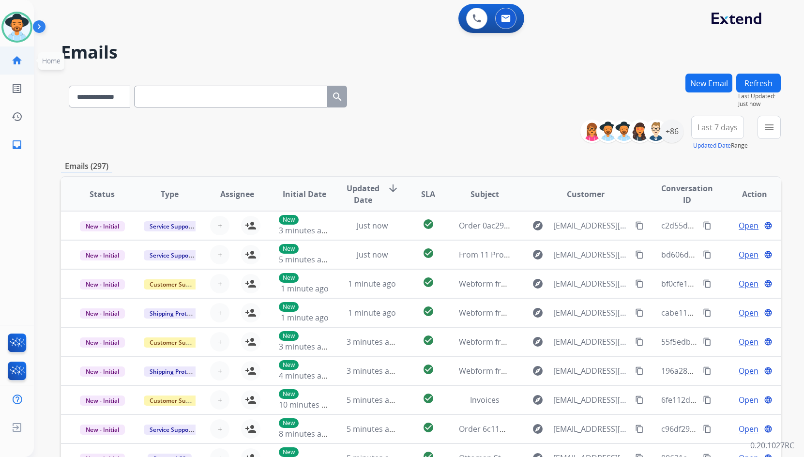
click at [12, 64] on mat-icon "home" at bounding box center [17, 61] width 12 height 12
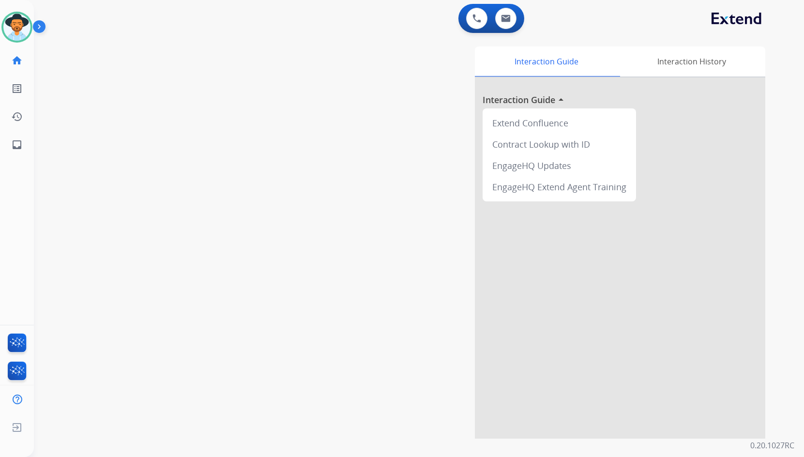
click at [162, 184] on div "swap_horiz Break voice bridge close_fullscreen Connect 3-Way Call merge_type Se…" at bounding box center [407, 237] width 747 height 404
click at [27, 142] on link "inbox Emails" at bounding box center [16, 144] width 27 height 27
select select "**********"
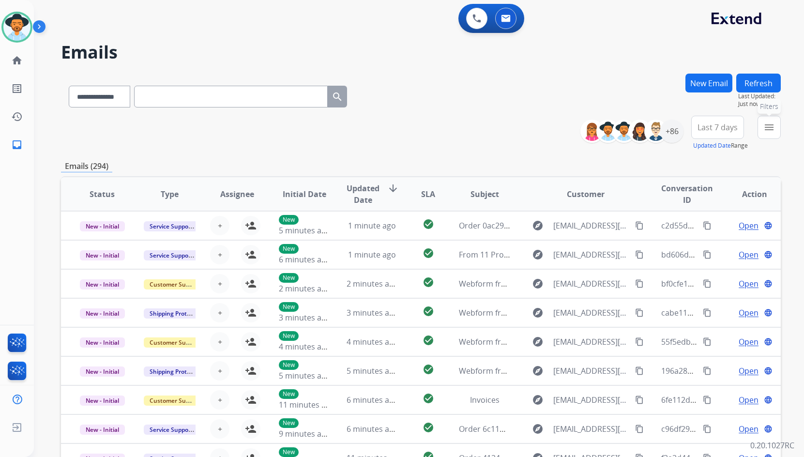
click at [774, 127] on mat-icon "menu" at bounding box center [770, 128] width 12 height 12
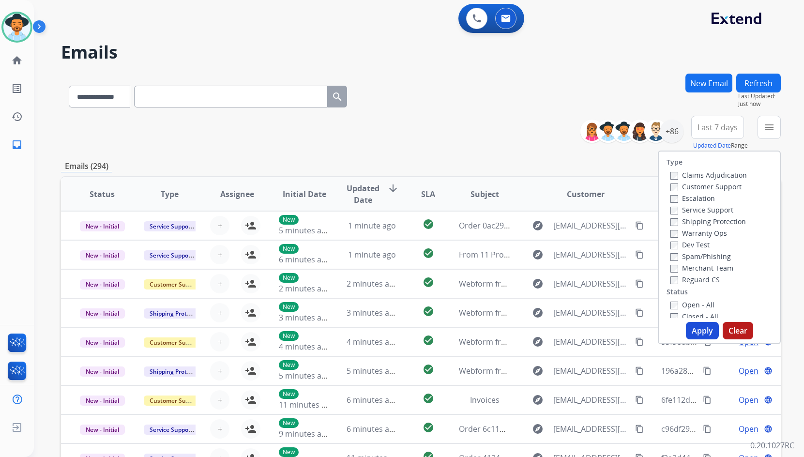
click at [710, 184] on label "Customer Support" at bounding box center [706, 186] width 71 height 9
click at [709, 221] on label "Shipping Protection" at bounding box center [709, 221] width 76 height 9
click at [700, 276] on label "Reguard CS" at bounding box center [695, 279] width 49 height 9
click at [699, 302] on label "Open - All" at bounding box center [693, 304] width 44 height 9
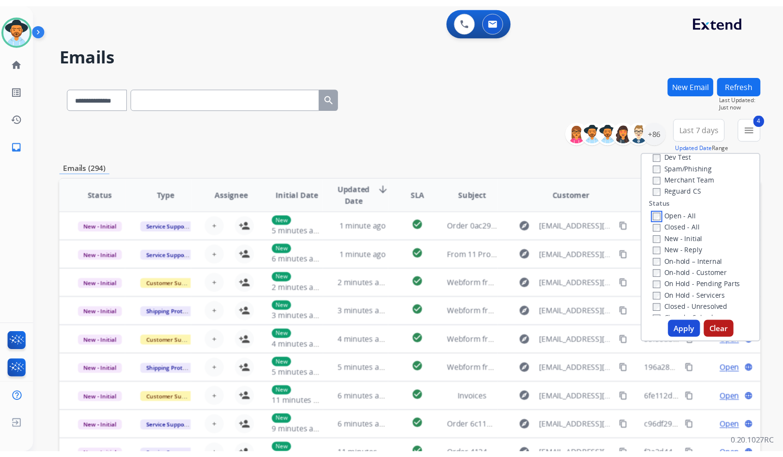
scroll to position [97, 0]
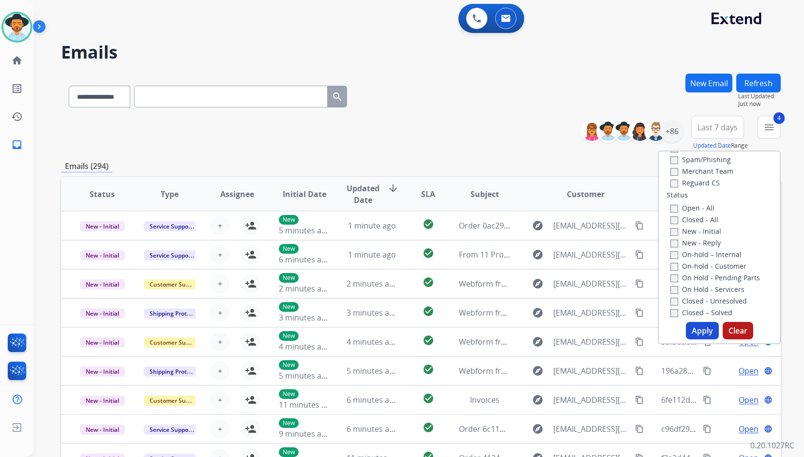
click at [718, 291] on label "On Hold - Servicers" at bounding box center [708, 289] width 74 height 9
click at [721, 277] on label "On Hold - Pending Parts" at bounding box center [716, 277] width 90 height 9
click at [721, 262] on label "On-hold - Customer" at bounding box center [709, 266] width 76 height 9
click at [723, 258] on label "On-hold – Internal" at bounding box center [706, 254] width 71 height 9
click at [712, 239] on label "New - Reply" at bounding box center [696, 242] width 50 height 9
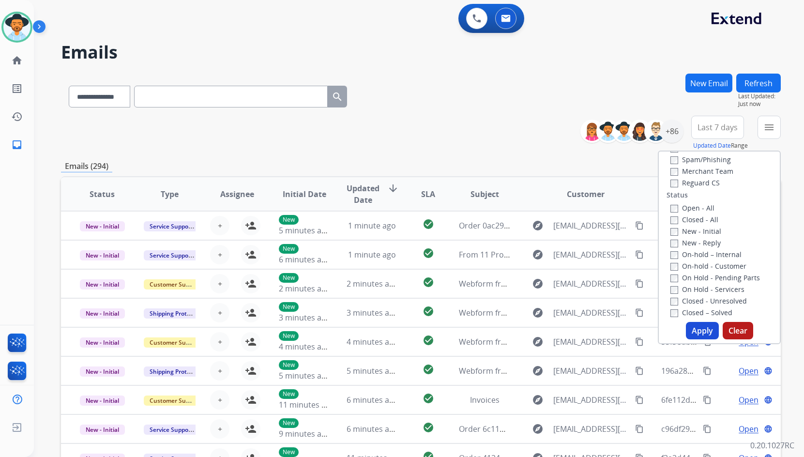
click at [709, 229] on label "New - Initial" at bounding box center [696, 231] width 51 height 9
click at [698, 328] on button "Apply" at bounding box center [702, 330] width 33 height 17
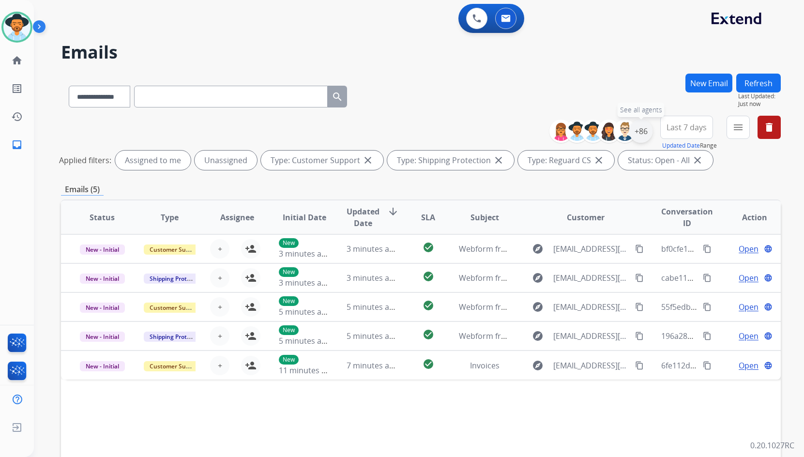
click at [646, 131] on div "+86" at bounding box center [641, 131] width 23 height 23
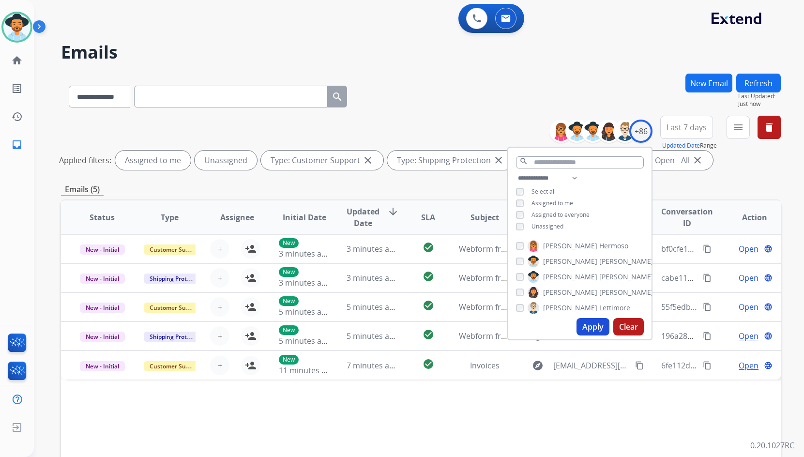
click at [533, 224] on span "Unassigned" at bounding box center [548, 226] width 32 height 8
click at [559, 268] on div "Alexis Hermoso Alexis Martinez Amanda Baez Ashley Jackman Bonnie Lettimore Bran…" at bounding box center [579, 275] width 143 height 78
click at [600, 273] on span "[PERSON_NAME]" at bounding box center [627, 277] width 54 height 10
click at [596, 338] on div "Apply Clear" at bounding box center [579, 326] width 143 height 25
click at [596, 329] on button "Apply" at bounding box center [593, 326] width 33 height 17
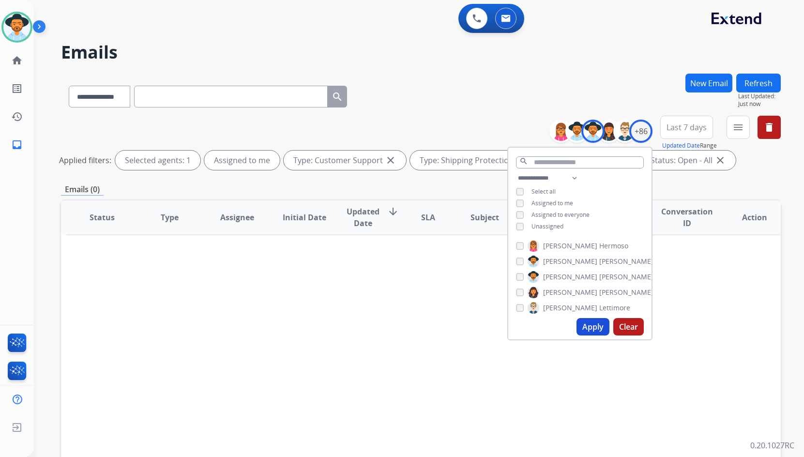
click at [397, 272] on div "Status Type Assignee Initial Date Updated Date arrow_downward SLA Subject Custo…" at bounding box center [421, 362] width 720 height 324
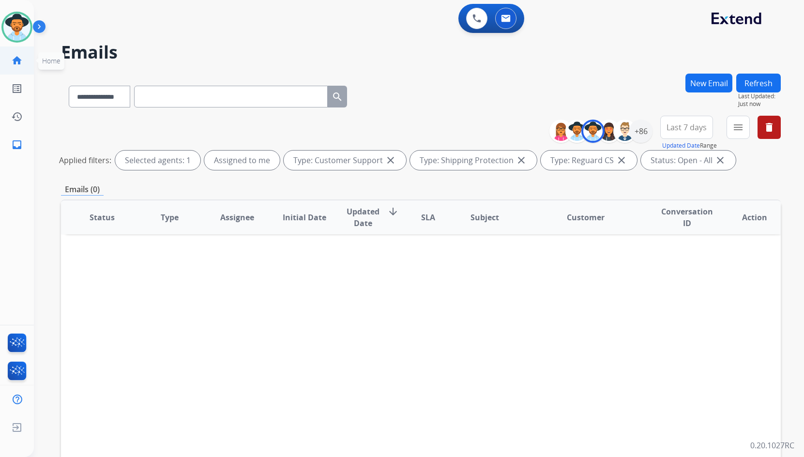
click at [11, 58] on mat-icon "home" at bounding box center [17, 61] width 12 height 12
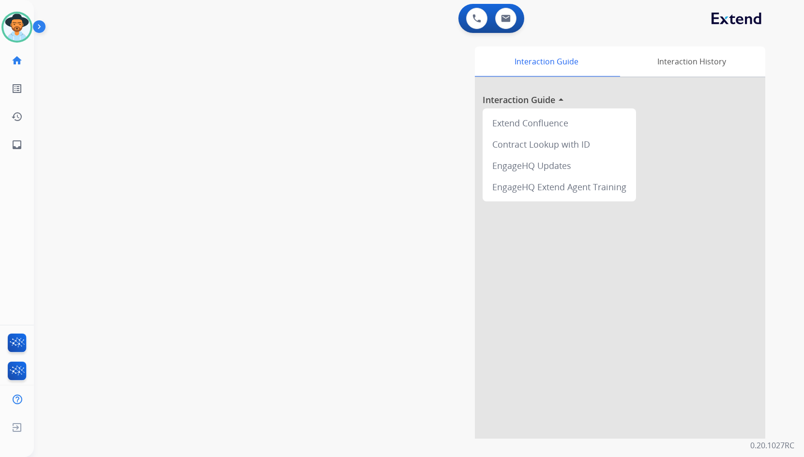
click at [364, 169] on div "Interaction Guide Interaction History Interaction Guide arrow_drop_up Extend Co…" at bounding box center [536, 242] width 460 height 392
click at [16, 141] on mat-icon "inbox" at bounding box center [17, 145] width 12 height 12
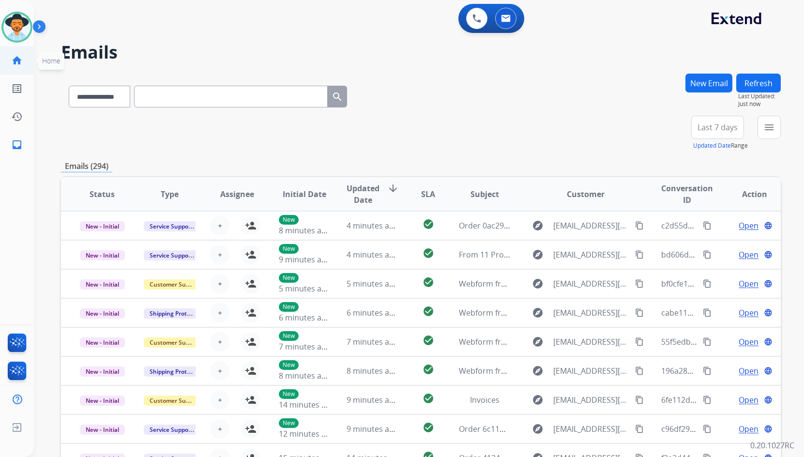
click at [15, 55] on link "home Home" at bounding box center [16, 60] width 27 height 27
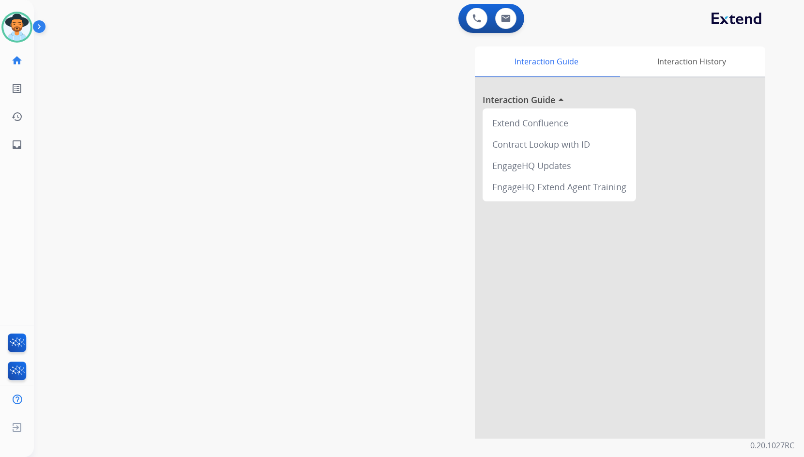
click at [251, 207] on div "swap_horiz Break voice bridge close_fullscreen Connect 3-Way Call merge_type Se…" at bounding box center [407, 237] width 747 height 404
click at [170, 149] on div "swap_horiz Break voice bridge close_fullscreen Connect 3-Way Call merge_type Se…" at bounding box center [407, 237] width 747 height 404
click at [235, 209] on div "swap_horiz Break voice bridge close_fullscreen Connect 3-Way Call merge_type Se…" at bounding box center [407, 237] width 747 height 404
click at [222, 209] on div "swap_horiz Break voice bridge close_fullscreen Connect 3-Way Call merge_type Se…" at bounding box center [407, 237] width 747 height 404
click at [265, 223] on div "swap_horiz Break voice bridge close_fullscreen Connect 3-Way Call merge_type Se…" at bounding box center [407, 237] width 747 height 404
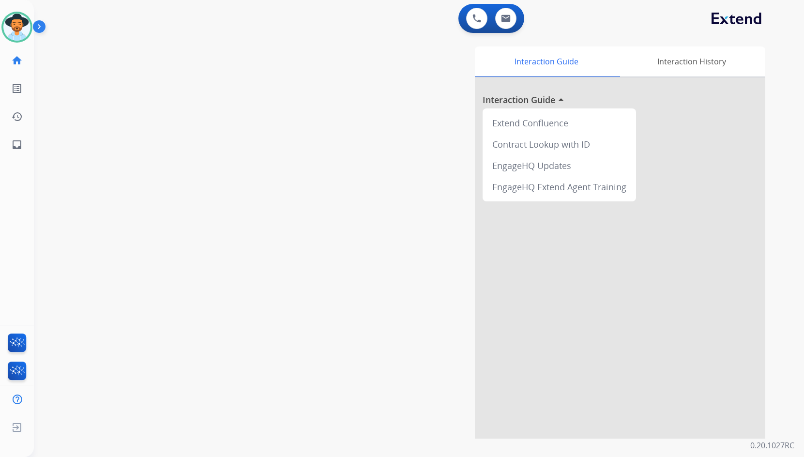
drag, startPoint x: 263, startPoint y: 215, endPoint x: 260, endPoint y: 212, distance: 5.1
click at [263, 215] on div "swap_horiz Break voice bridge close_fullscreen Connect 3-Way Call merge_type Se…" at bounding box center [407, 237] width 747 height 404
click at [259, 212] on div "swap_horiz Break voice bridge close_fullscreen Connect 3-Way Call merge_type Se…" at bounding box center [407, 237] width 747 height 404
click at [174, 202] on div "swap_horiz Break voice bridge close_fullscreen Connect 3-Way Call merge_type Se…" at bounding box center [407, 237] width 747 height 404
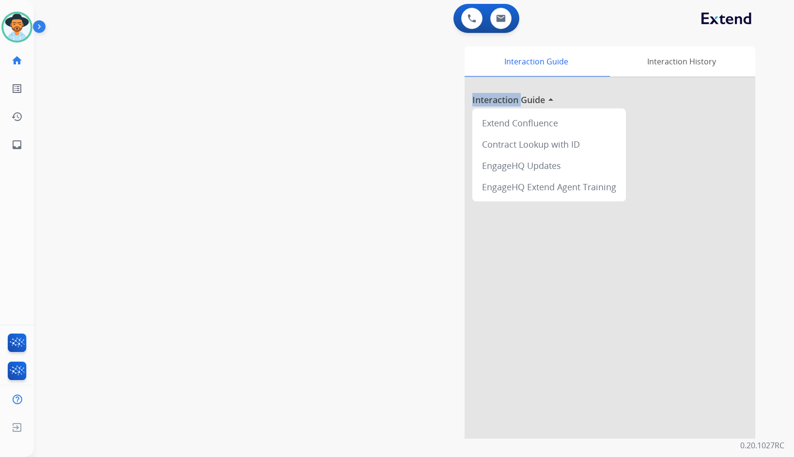
click at [58, 198] on div "swap_horiz Break voice bridge close_fullscreen Connect 3-Way Call merge_type Se…" at bounding box center [402, 237] width 737 height 404
click at [51, 198] on div "swap_horiz Break voice bridge close_fullscreen Connect 3-Way Call merge_type Se…" at bounding box center [402, 237] width 737 height 404
click at [50, 198] on div "swap_horiz Break voice bridge close_fullscreen Connect 3-Way Call merge_type Se…" at bounding box center [402, 237] width 737 height 404
click at [127, 180] on div "swap_horiz Break voice bridge close_fullscreen Connect 3-Way Call merge_type Se…" at bounding box center [402, 237] width 737 height 404
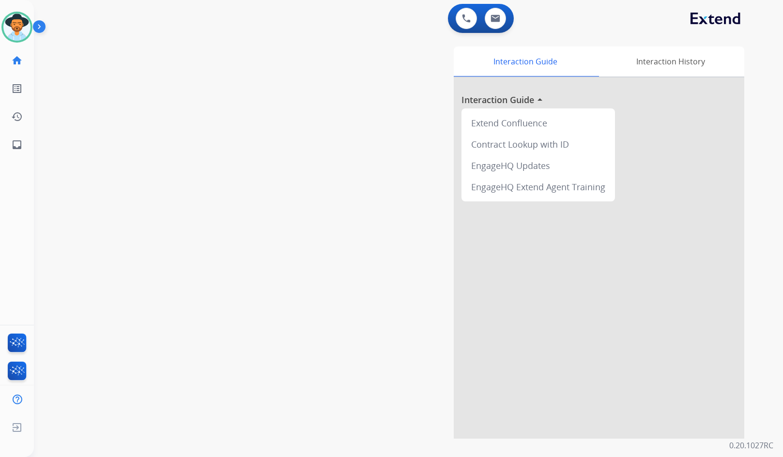
click at [148, 218] on div "swap_horiz Break voice bridge close_fullscreen Connect 3-Way Call merge_type Se…" at bounding box center [397, 237] width 726 height 404
click at [43, 27] on img at bounding box center [41, 28] width 16 height 18
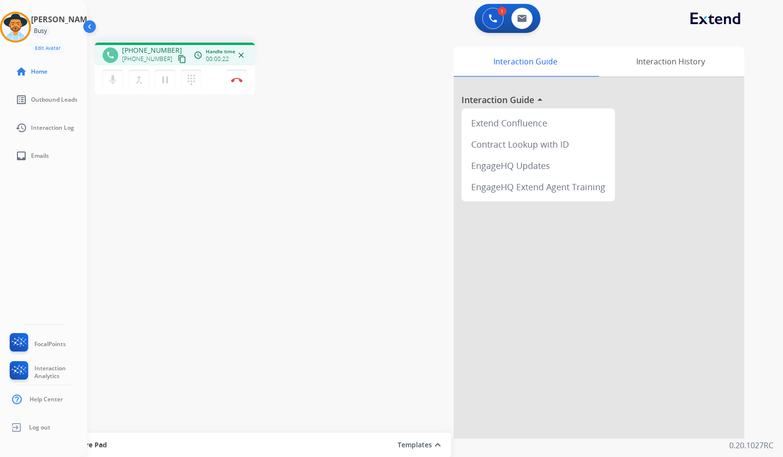
click at [178, 58] on mat-icon "content_copy" at bounding box center [182, 59] width 9 height 9
click at [113, 130] on div "phone +18134788985 +18134788985 content_copy access_time Call metrics Queue 00:…" at bounding box center [423, 237] width 673 height 404
click at [242, 78] on img at bounding box center [237, 79] width 12 height 5
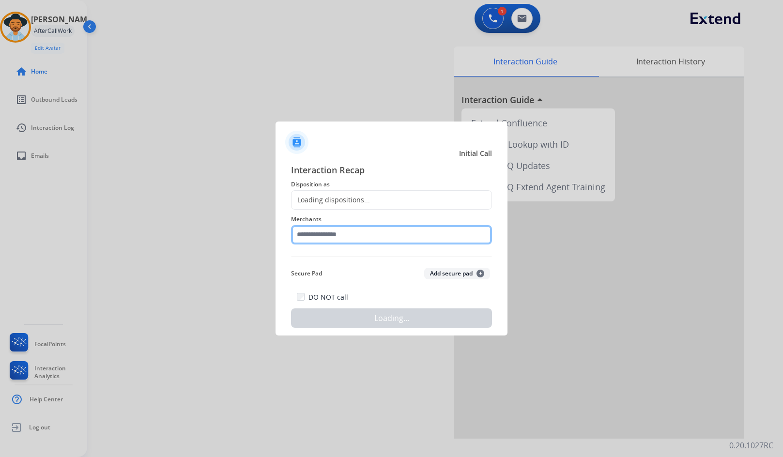
click at [377, 241] on input "text" at bounding box center [391, 234] width 201 height 19
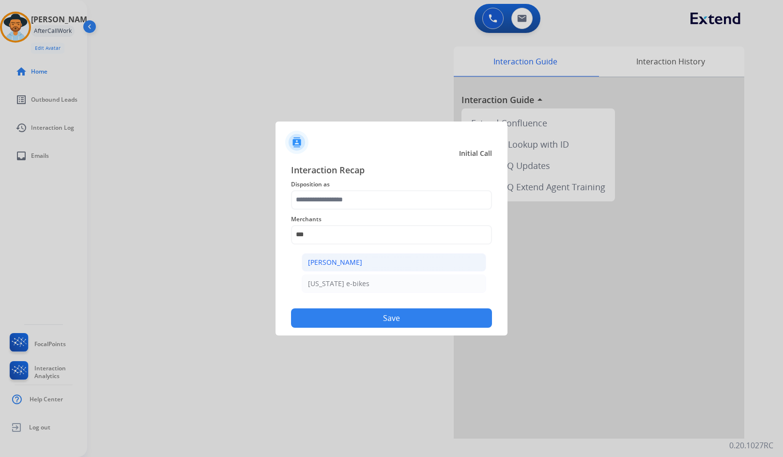
click at [376, 264] on li "[PERSON_NAME]" at bounding box center [394, 262] width 185 height 18
type input "**********"
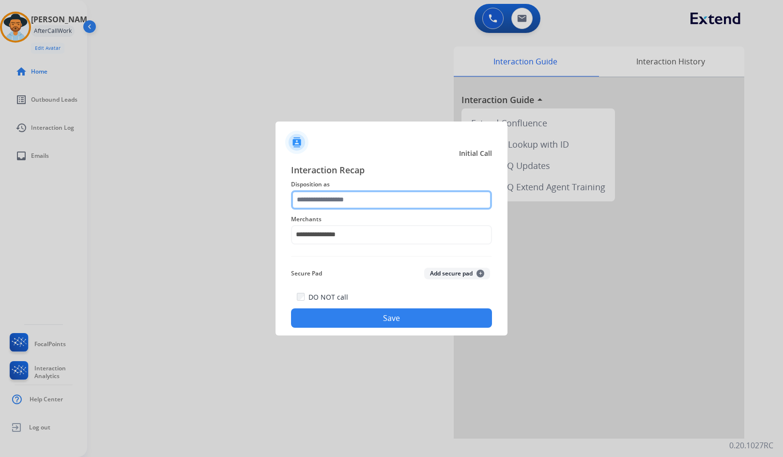
click at [351, 197] on input "text" at bounding box center [391, 199] width 201 height 19
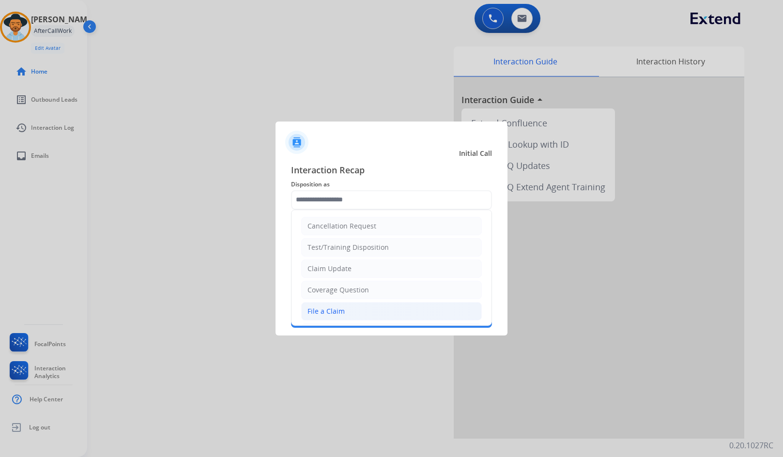
click at [342, 309] on div "File a Claim" at bounding box center [326, 312] width 37 height 10
type input "**********"
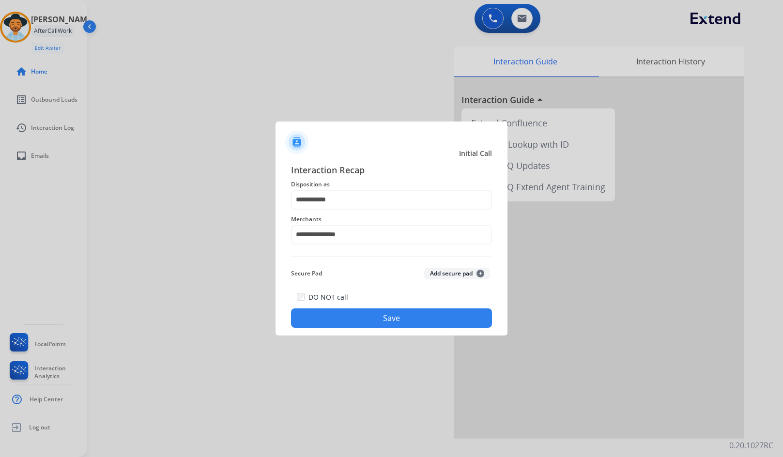
click at [342, 316] on button "Save" at bounding box center [391, 317] width 201 height 19
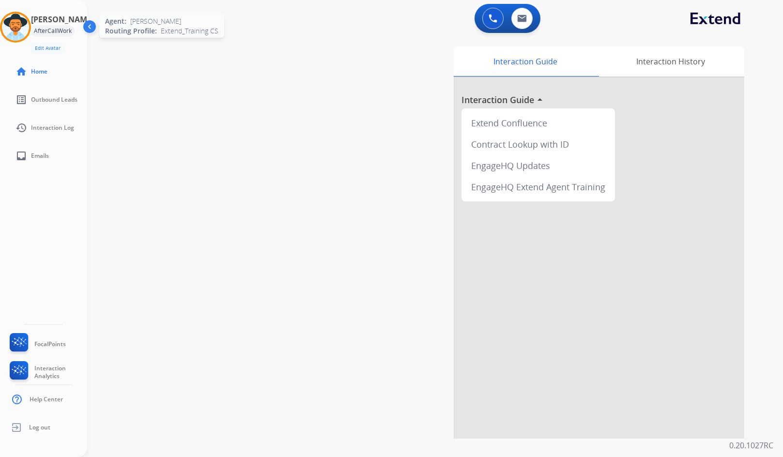
click at [29, 32] on img at bounding box center [15, 27] width 27 height 27
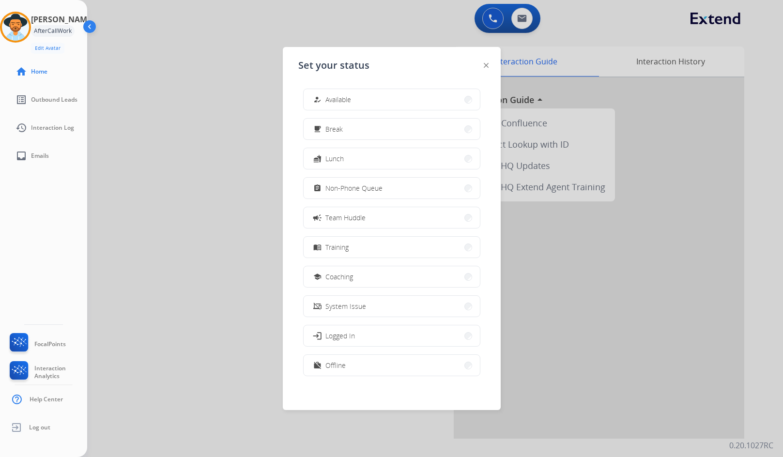
click at [185, 202] on div at bounding box center [391, 228] width 783 height 457
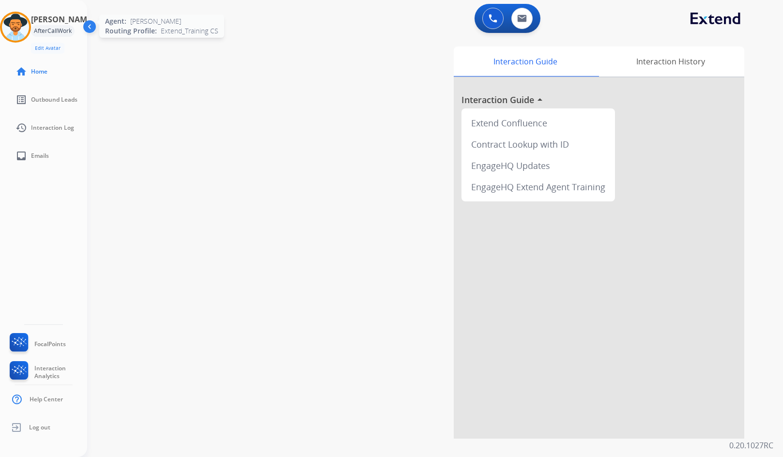
click at [26, 33] on img at bounding box center [15, 27] width 27 height 27
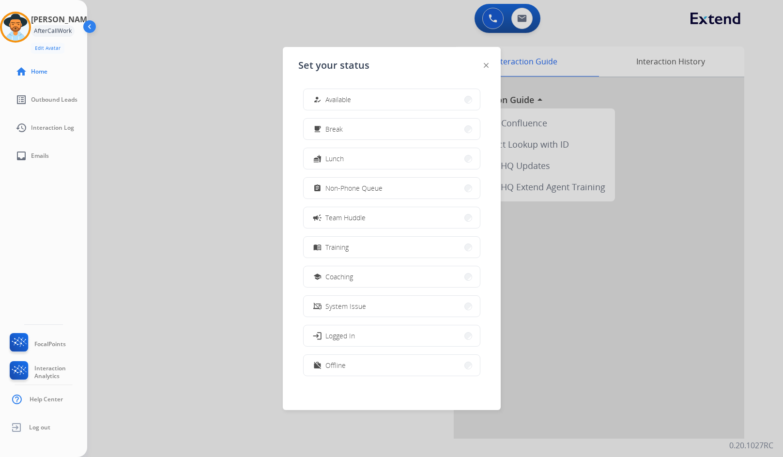
drag, startPoint x: 384, startPoint y: 104, endPoint x: 10, endPoint y: 47, distance: 377.6
click at [383, 104] on button "how_to_reg Available" at bounding box center [392, 99] width 176 height 21
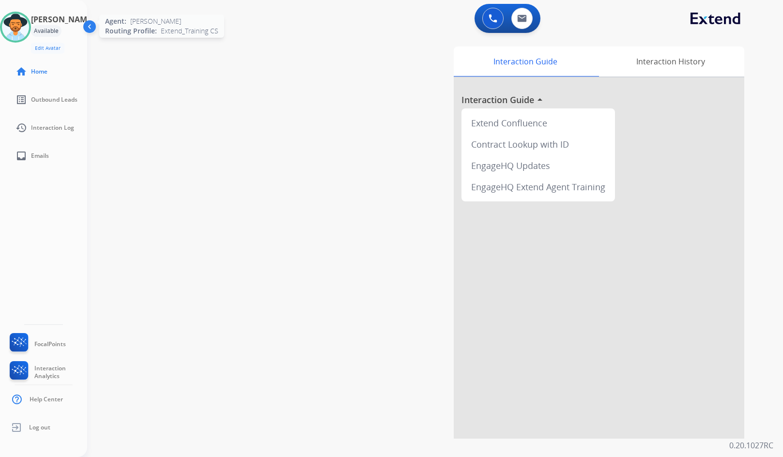
click at [29, 30] on img at bounding box center [15, 27] width 27 height 27
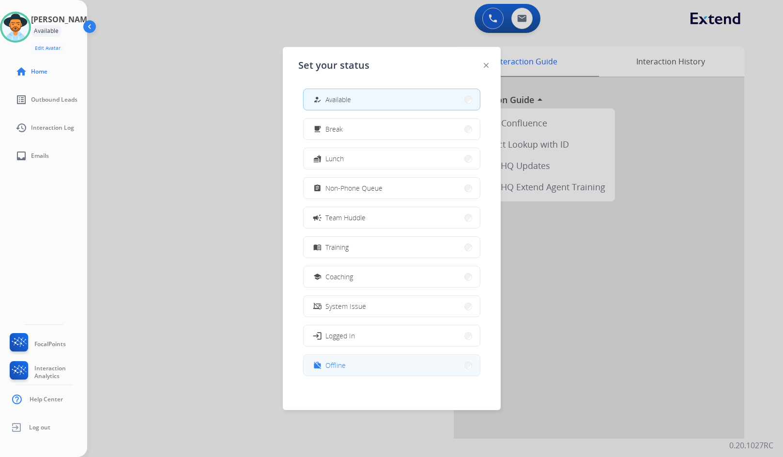
click at [417, 364] on button "work_off Offline" at bounding box center [392, 365] width 176 height 21
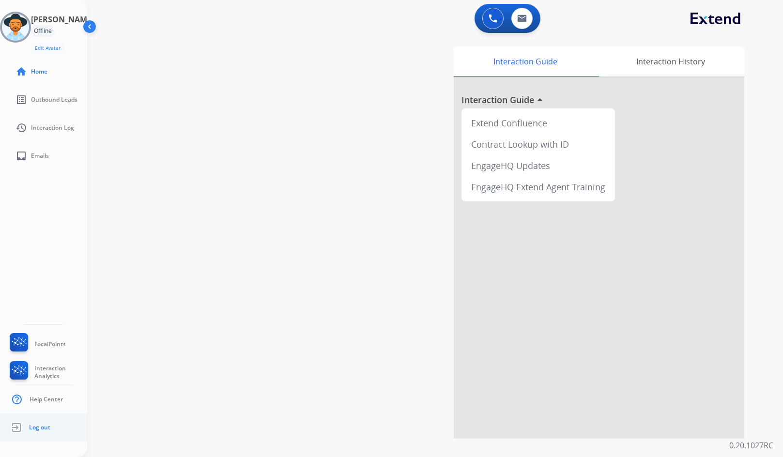
click at [37, 428] on span "Log out" at bounding box center [39, 428] width 21 height 8
